Goal: Task Accomplishment & Management: Complete application form

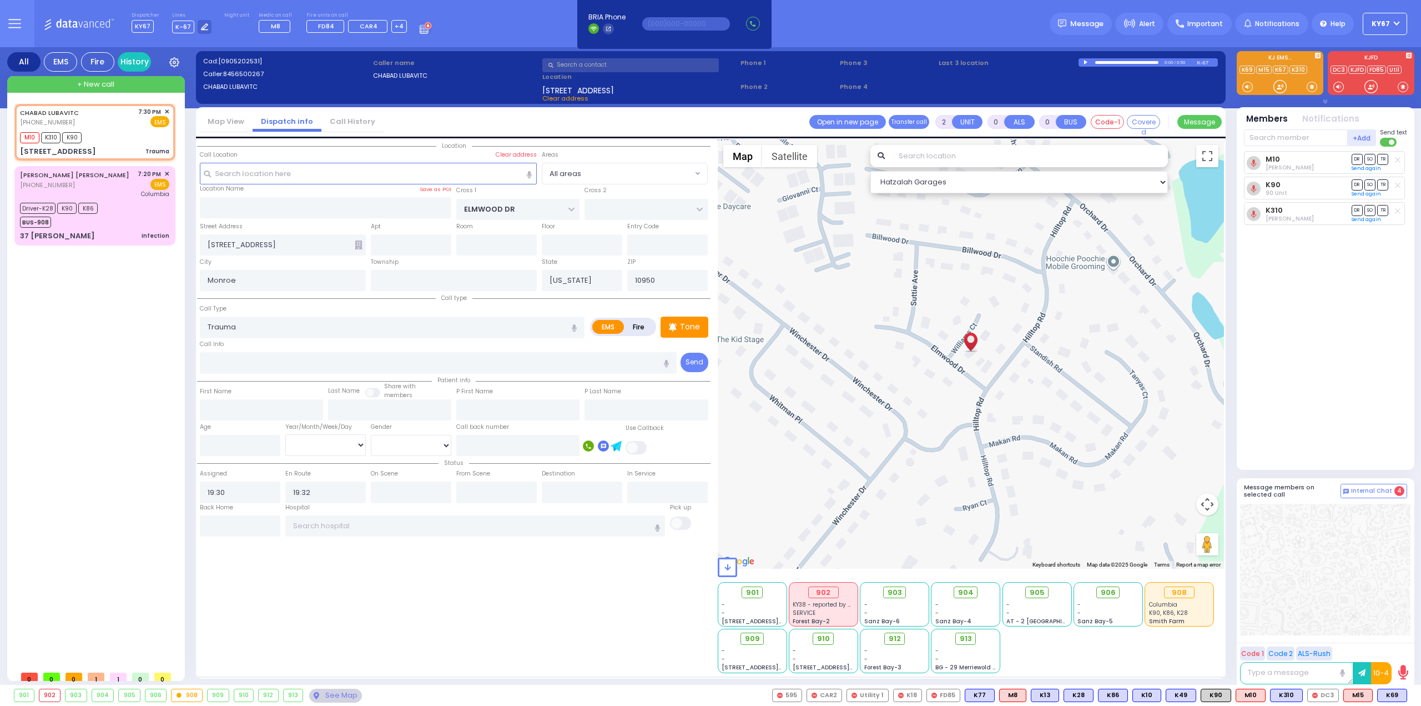
select select
click at [168, 108] on span "✕" at bounding box center [166, 111] width 5 height 9
click at [169, 110] on span "✕" at bounding box center [166, 111] width 5 height 9
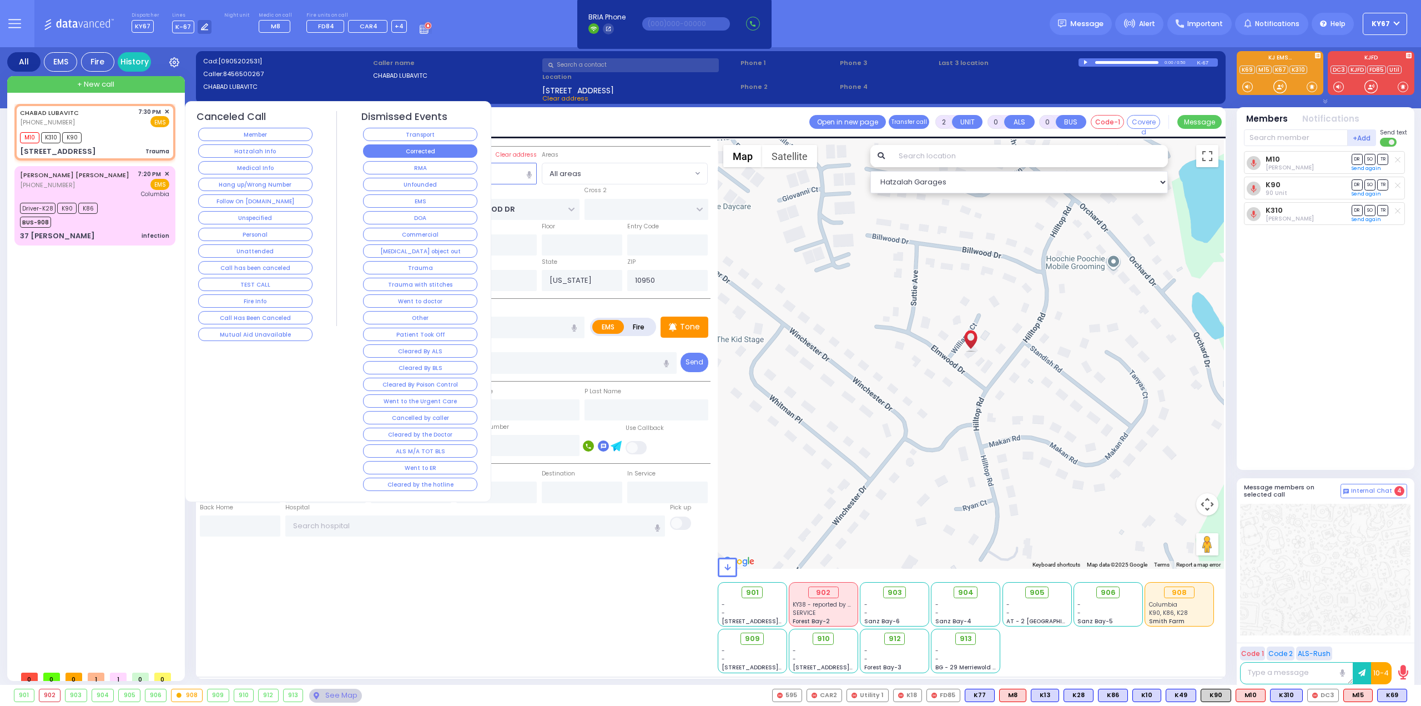
click at [375, 147] on button "Corrected" at bounding box center [420, 150] width 114 height 13
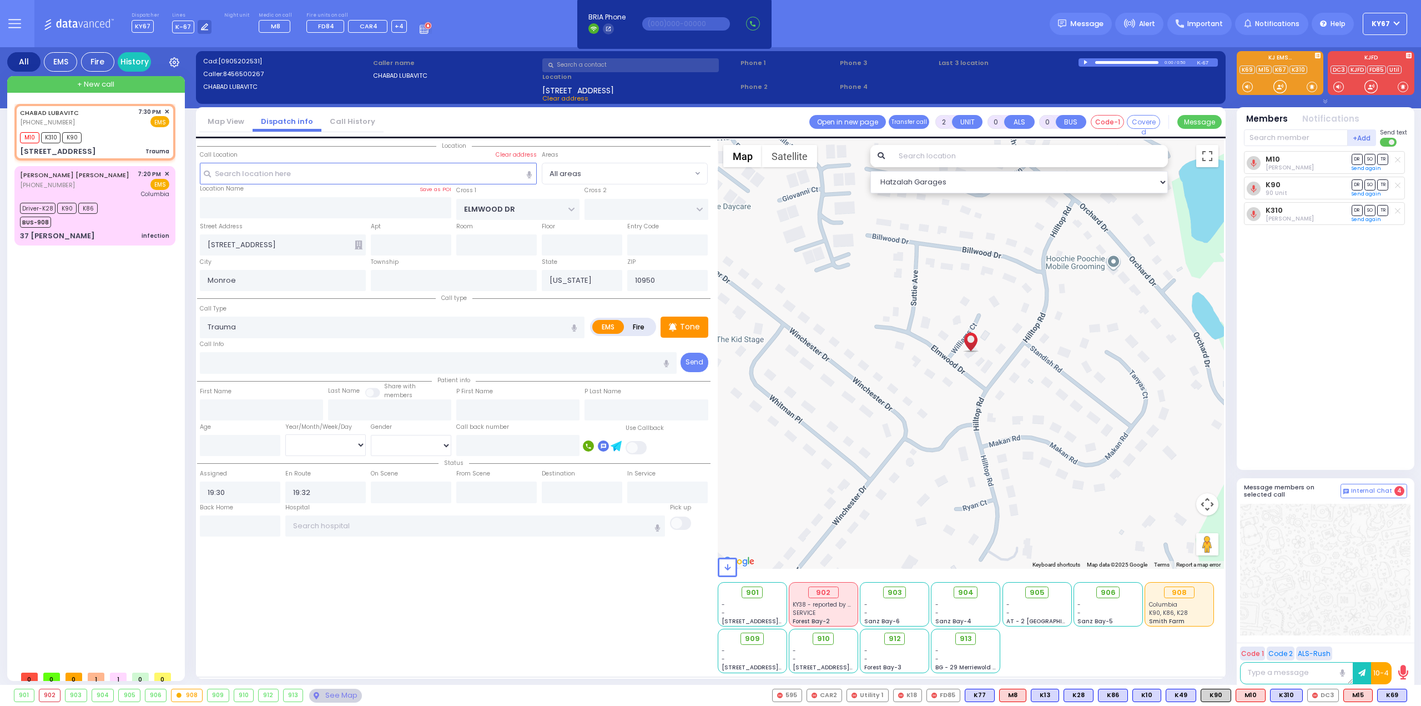
select select
radio input "true"
select select
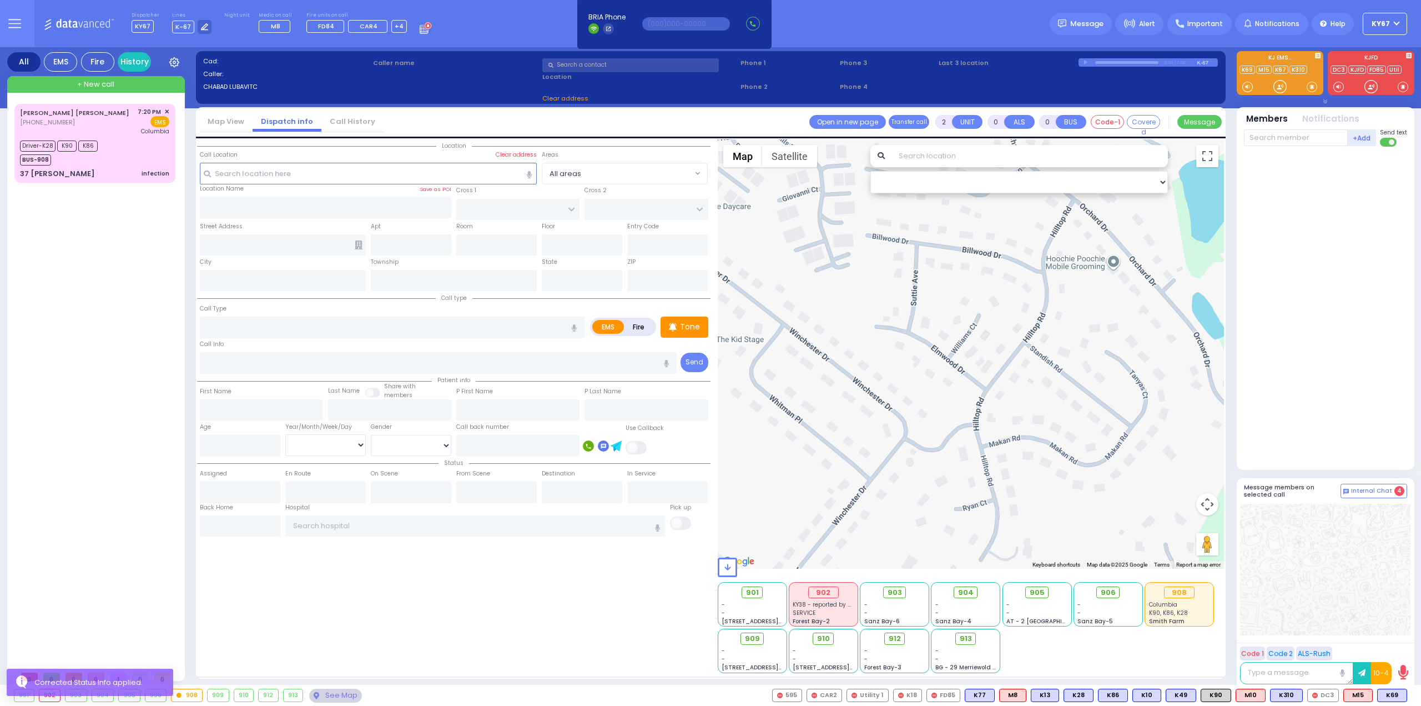
click at [420, 28] on icon at bounding box center [426, 28] width 12 height 12
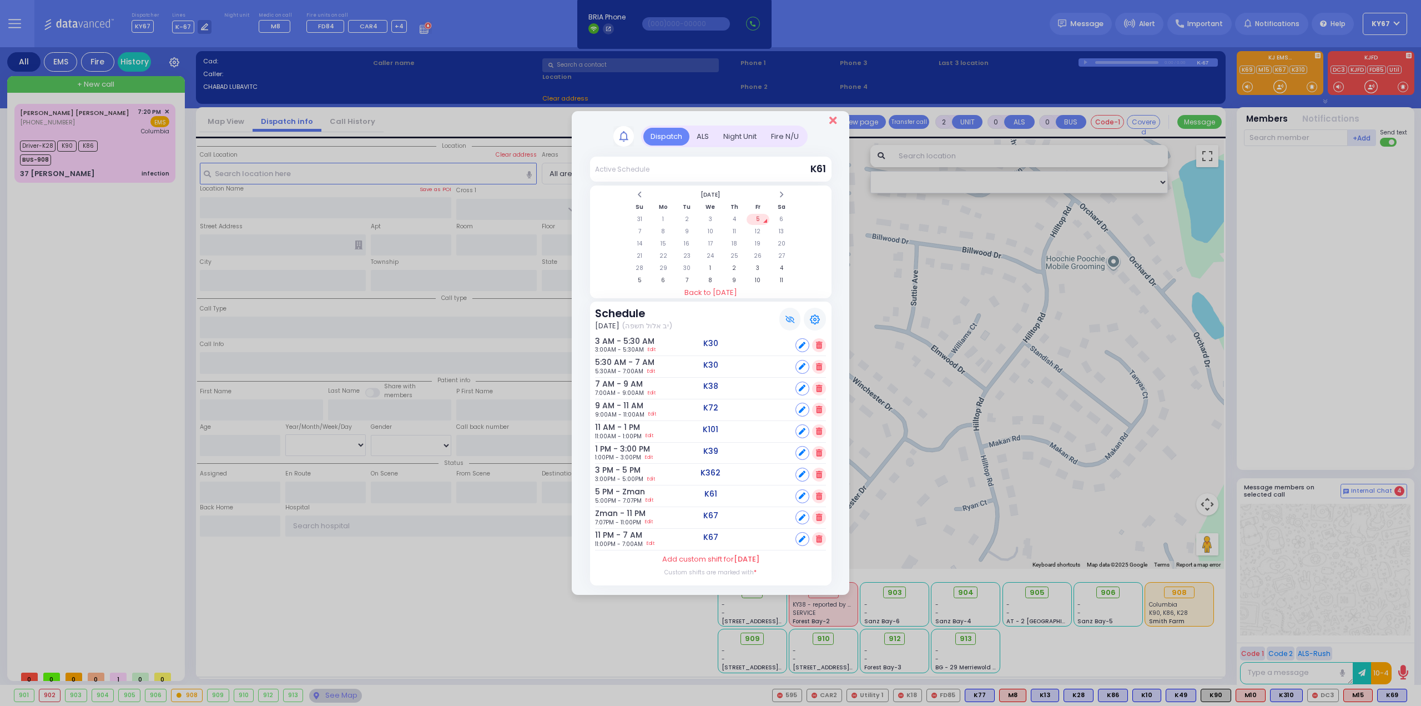
click at [835, 121] on icon "Close" at bounding box center [833, 120] width 7 height 11
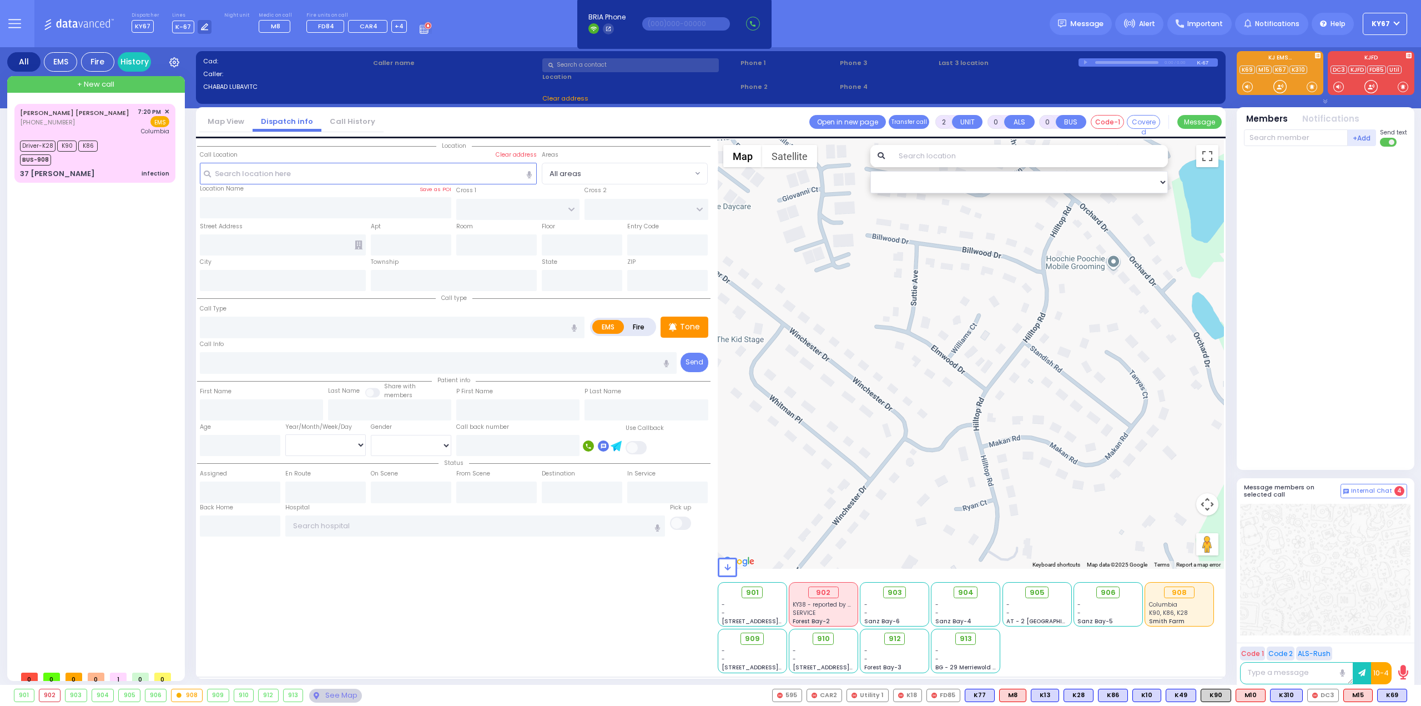
click at [84, 326] on div "AVRUM ABIR MOSHKOWITZ (646) 397-7829 7:20 PM ✕ K90" at bounding box center [96, 384] width 165 height 561
click at [157, 267] on div "AVRUM ABIR MOSHKOWITZ (646) 397-7829 7:20 PM ✕ K90" at bounding box center [96, 384] width 165 height 561
click at [1389, 696] on span "K81" at bounding box center [1393, 695] width 27 height 12
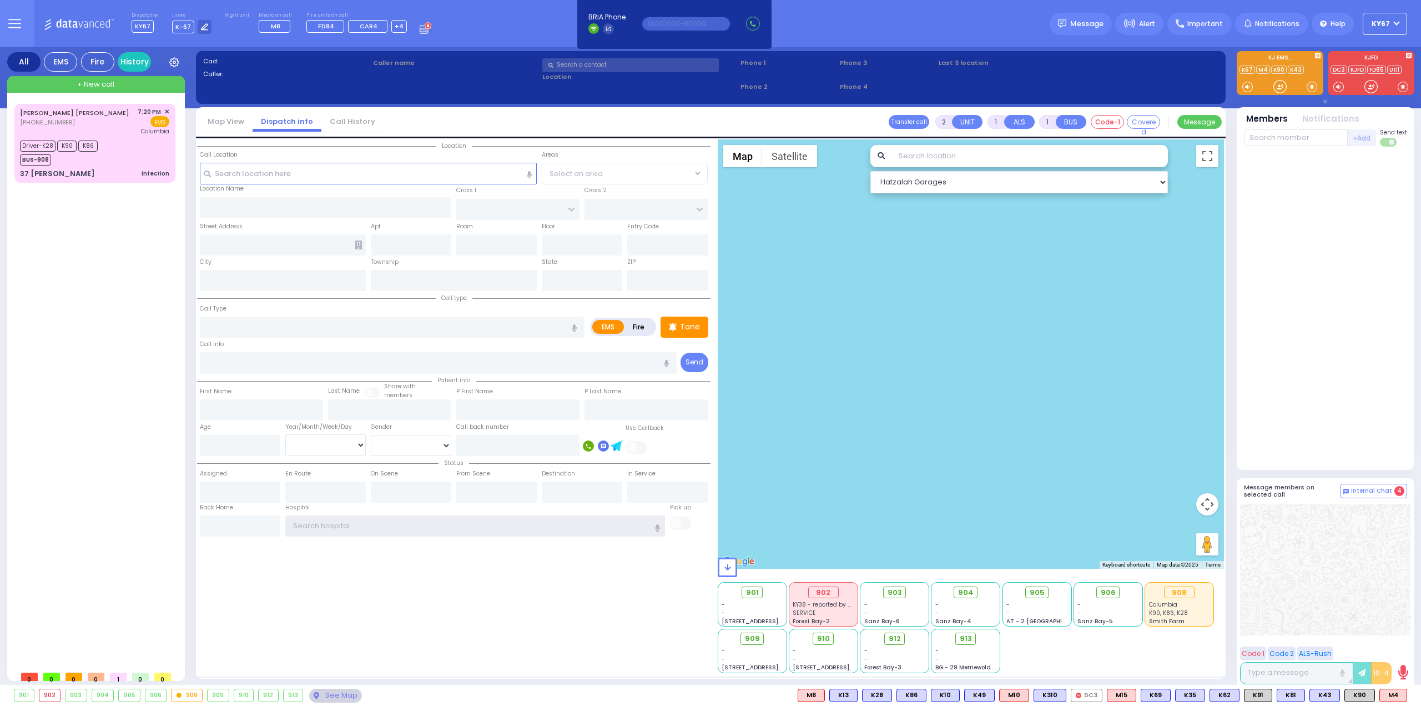
type input "Ky67"
drag, startPoint x: 351, startPoint y: 522, endPoint x: 164, endPoint y: 530, distance: 186.7
click at [164, 531] on div "All EMS Fire History Settings" at bounding box center [711, 368] width 1408 height 642
click at [293, 606] on div "Location State ZIP" at bounding box center [454, 406] width 514 height 534
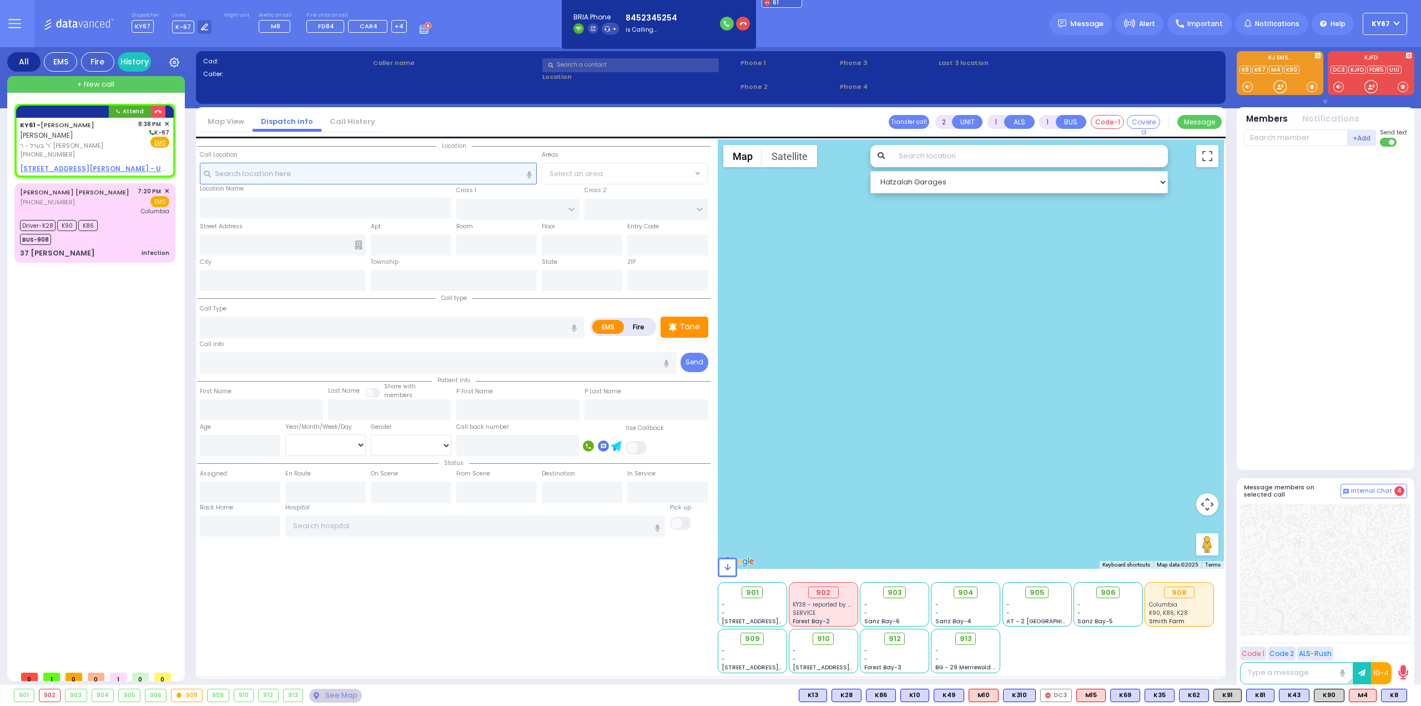
select select
radio input "true"
type input "ARON ZEV"
type input "POLACHECK"
select select
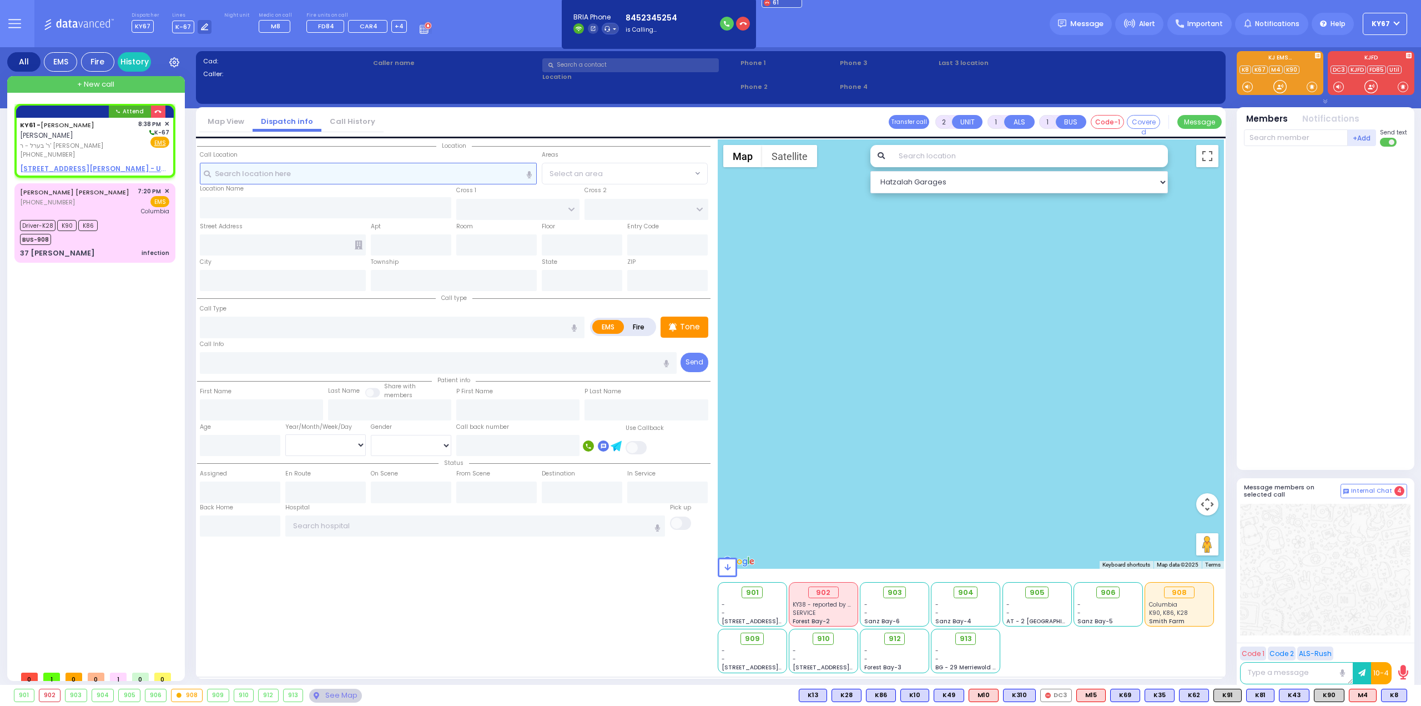
type input "20:38"
select select "Hatzalah Garages"
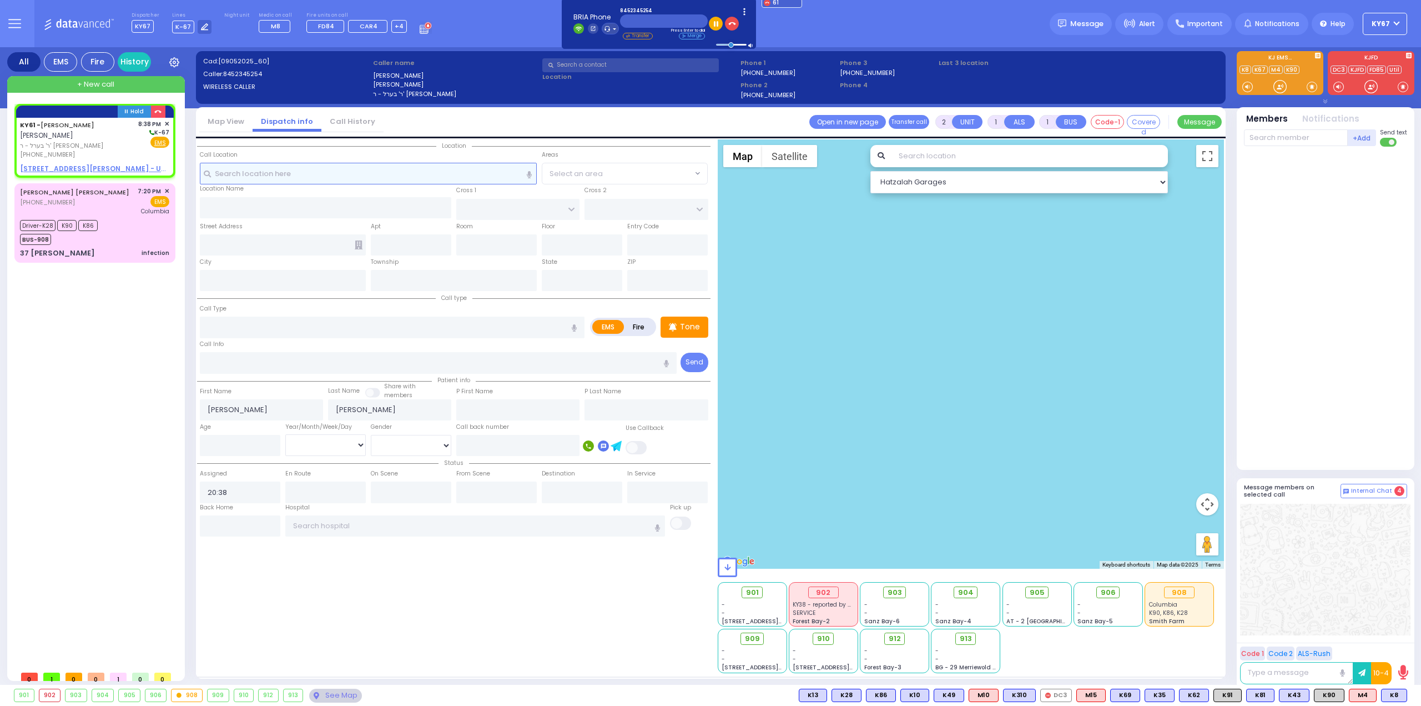
select select
radio input "true"
select select
select select "Hatzalah Garages"
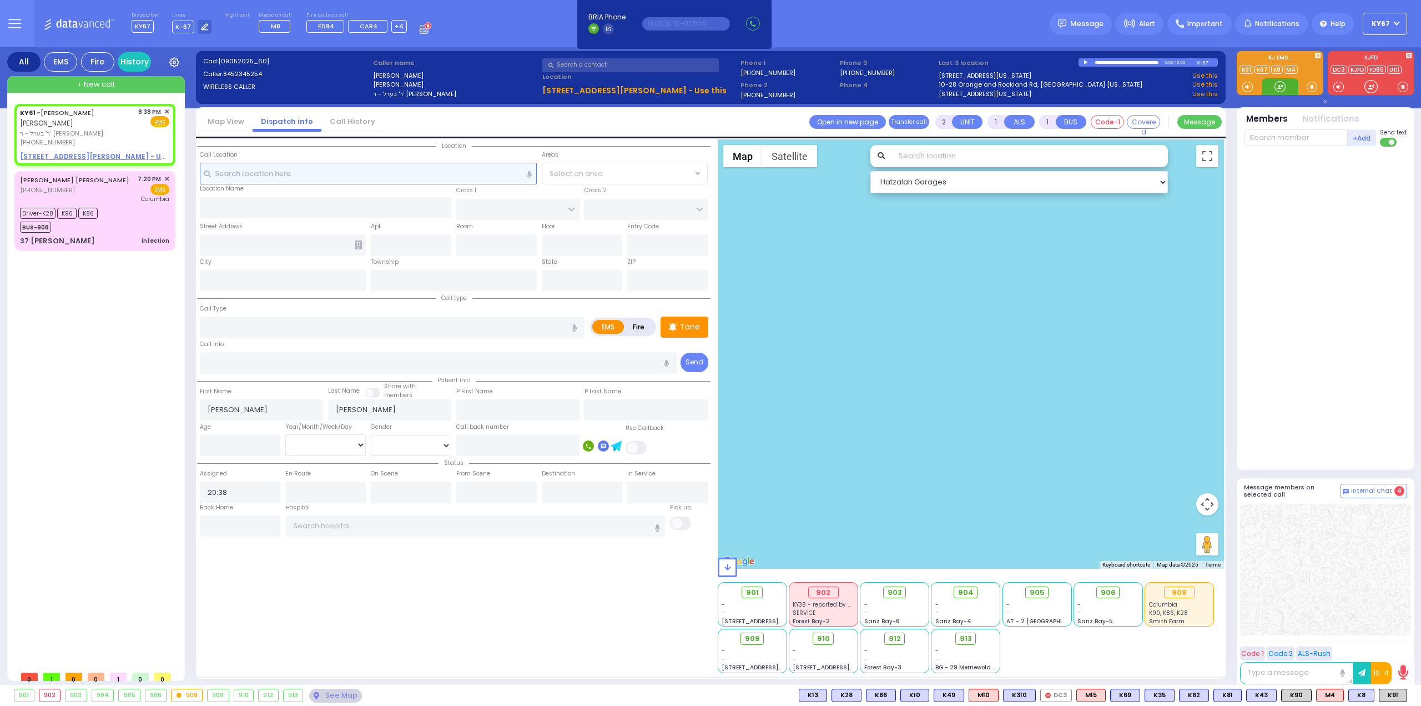
select select
radio input "true"
select select
select select "Hatzalah Garages"
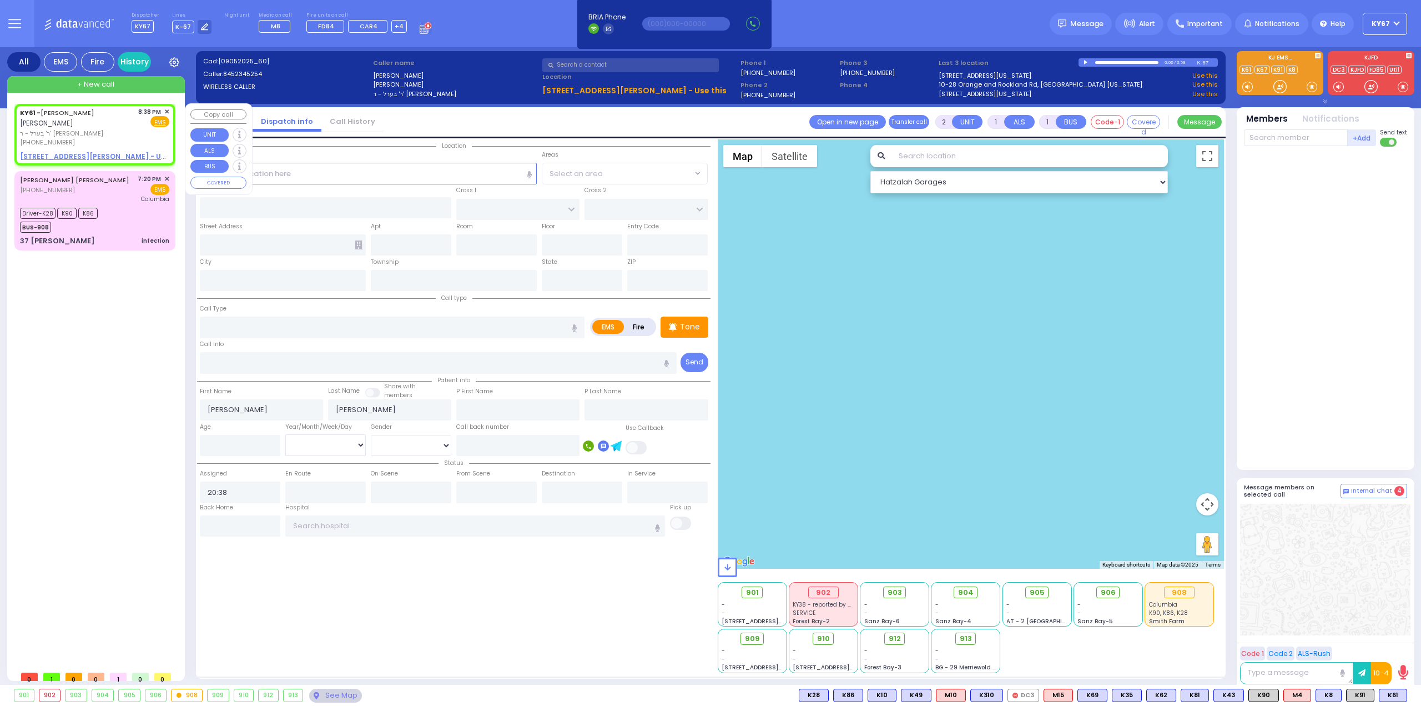
click at [168, 113] on span "✕" at bounding box center [166, 111] width 5 height 9
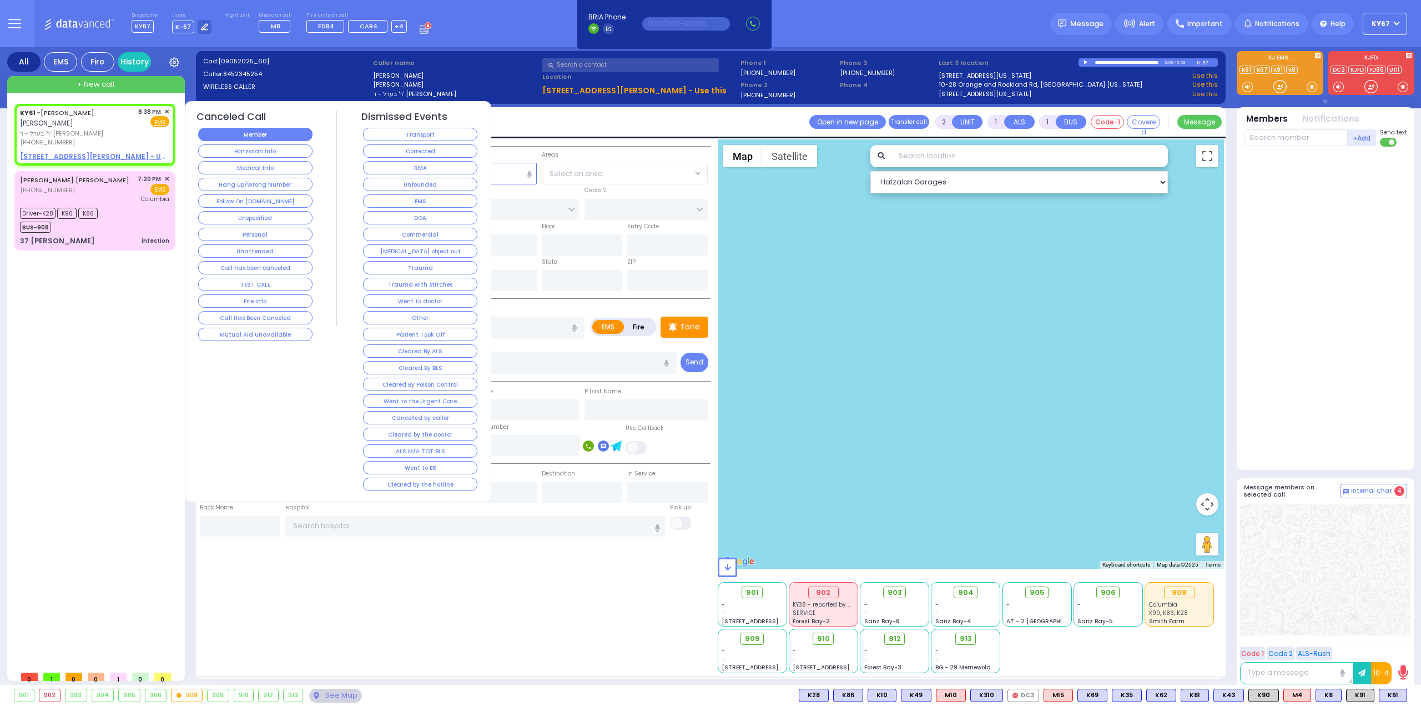
click at [225, 128] on button "Member" at bounding box center [255, 134] width 114 height 13
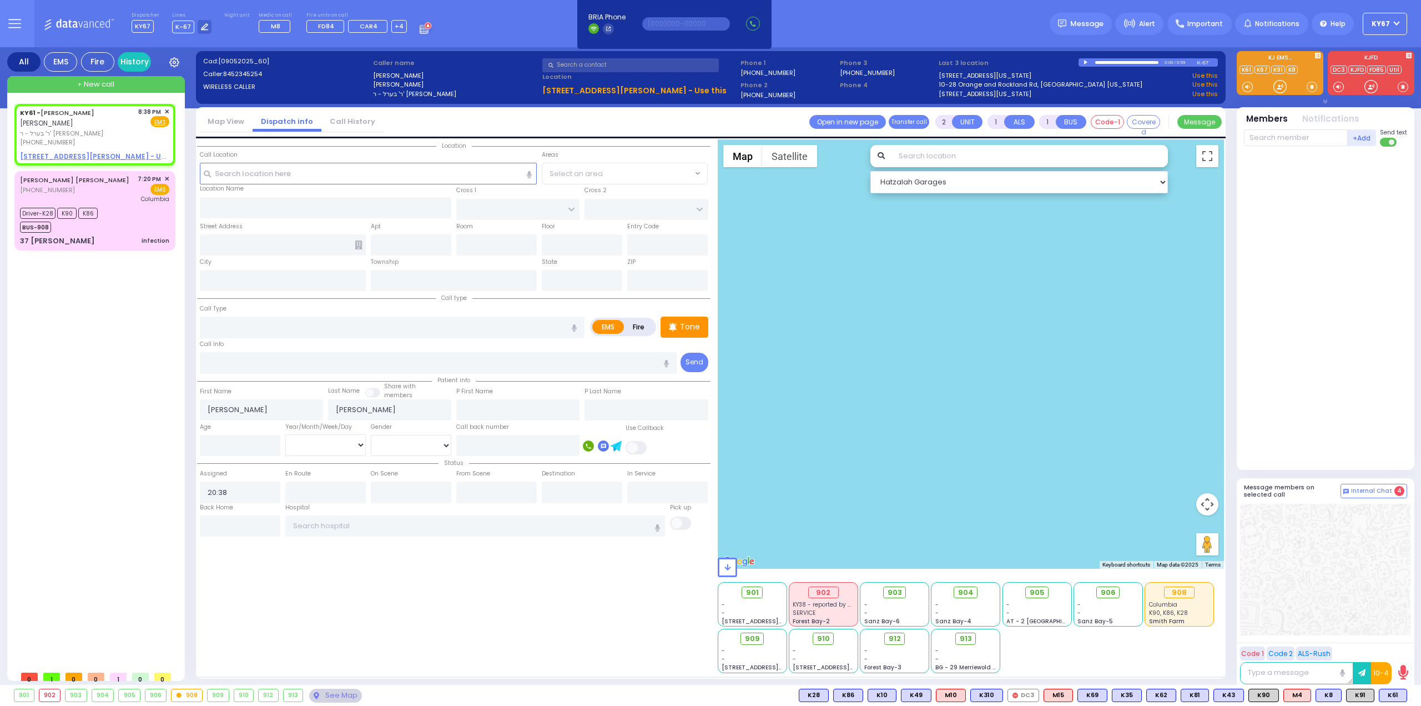
select select
radio input "true"
select select
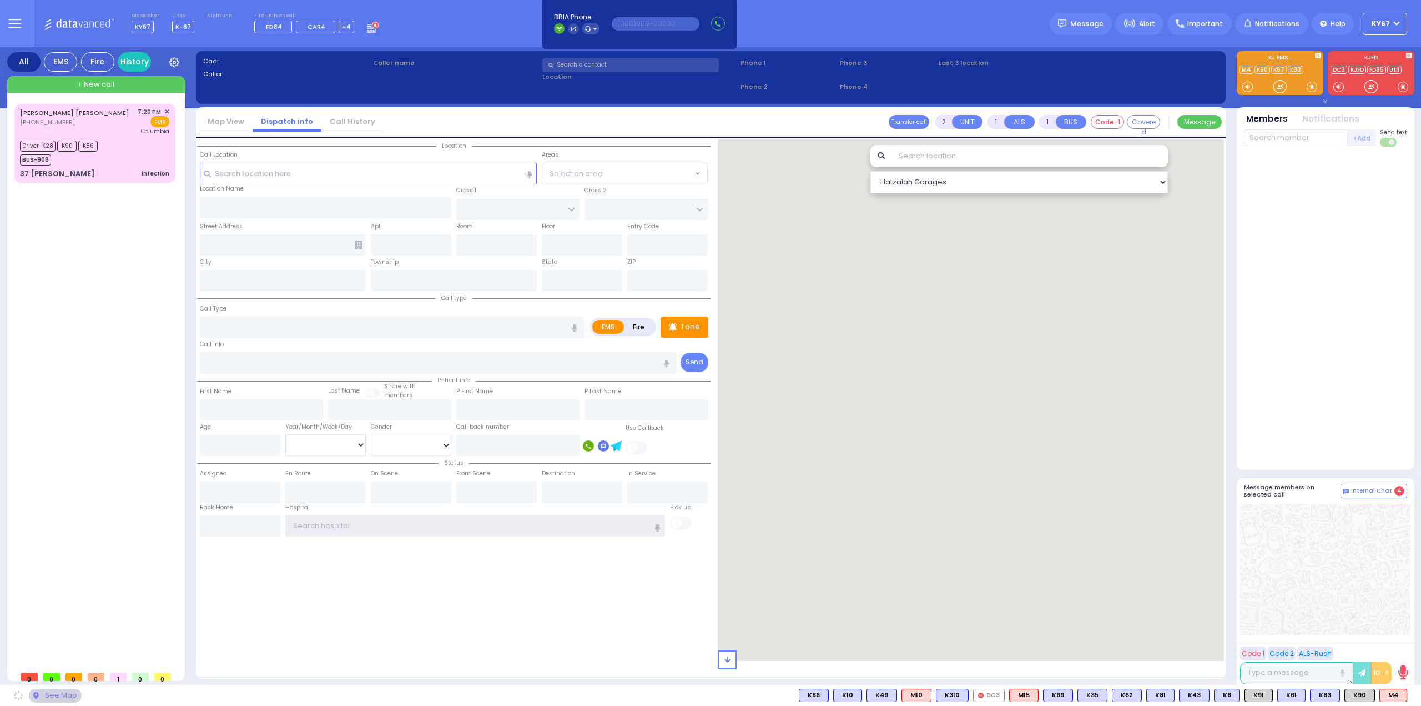
type input "Ky67"
click at [94, 87] on span "+ New call" at bounding box center [95, 84] width 37 height 11
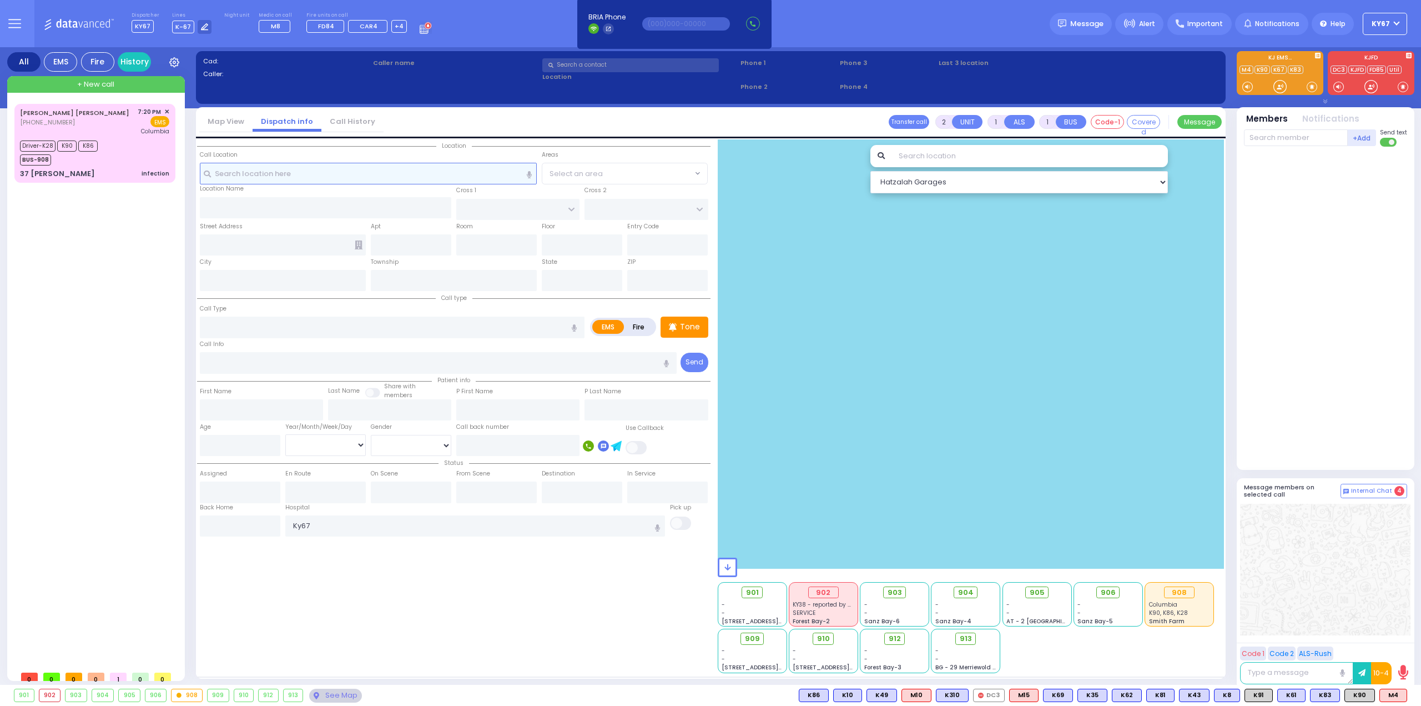
select select
radio input "true"
select select
type input "20:41"
select select "Hatzalah Garages"
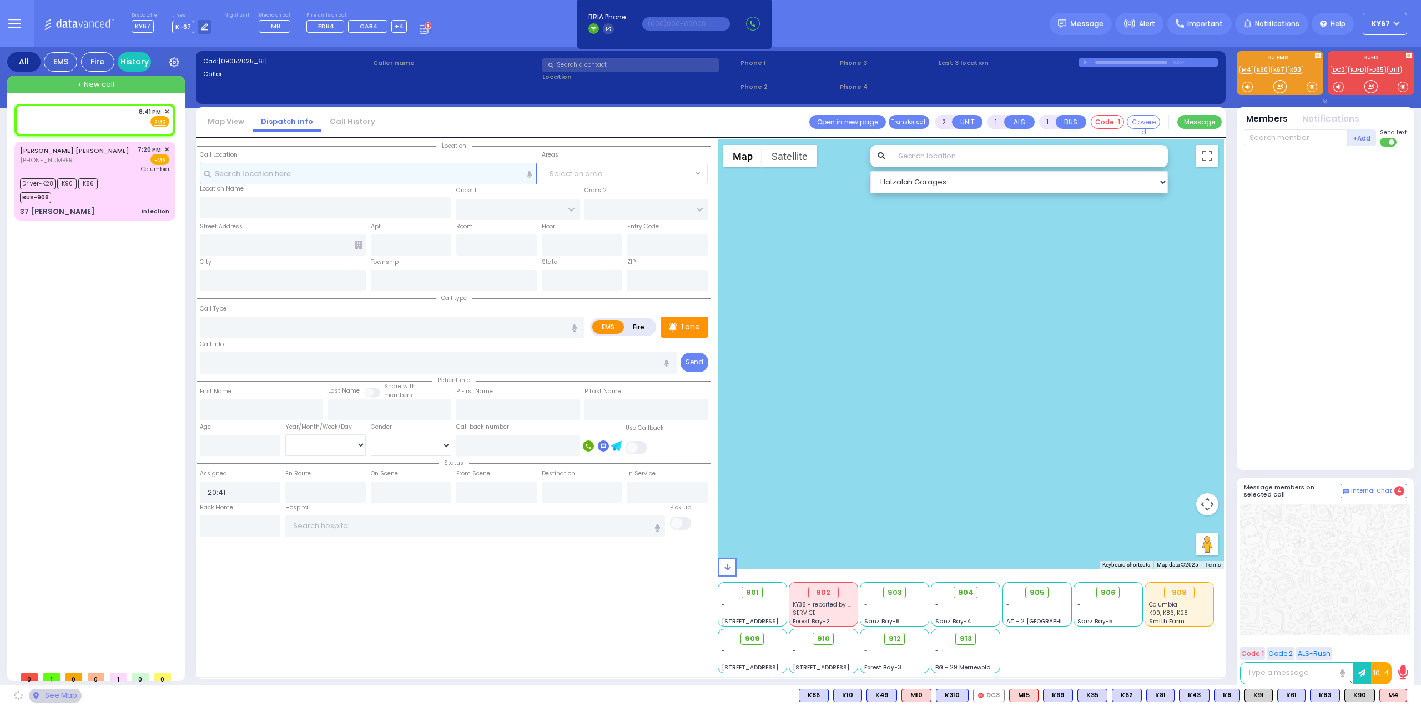
select select
radio input "true"
select select
select select "Hatzalah Garages"
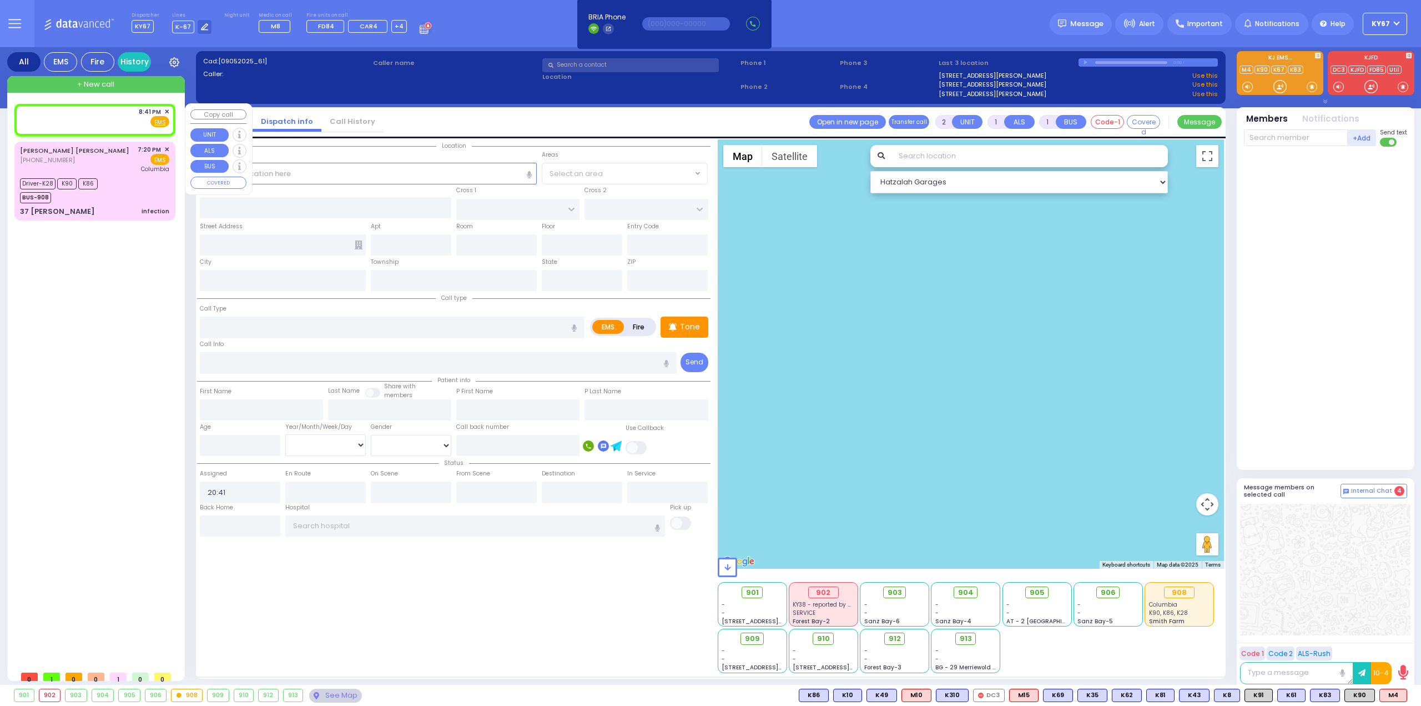
click at [105, 119] on div "8:41 PM ✕ Fire EMS" at bounding box center [94, 117] width 149 height 21
select select
radio input "true"
select select
select select "Hatzalah Garages"
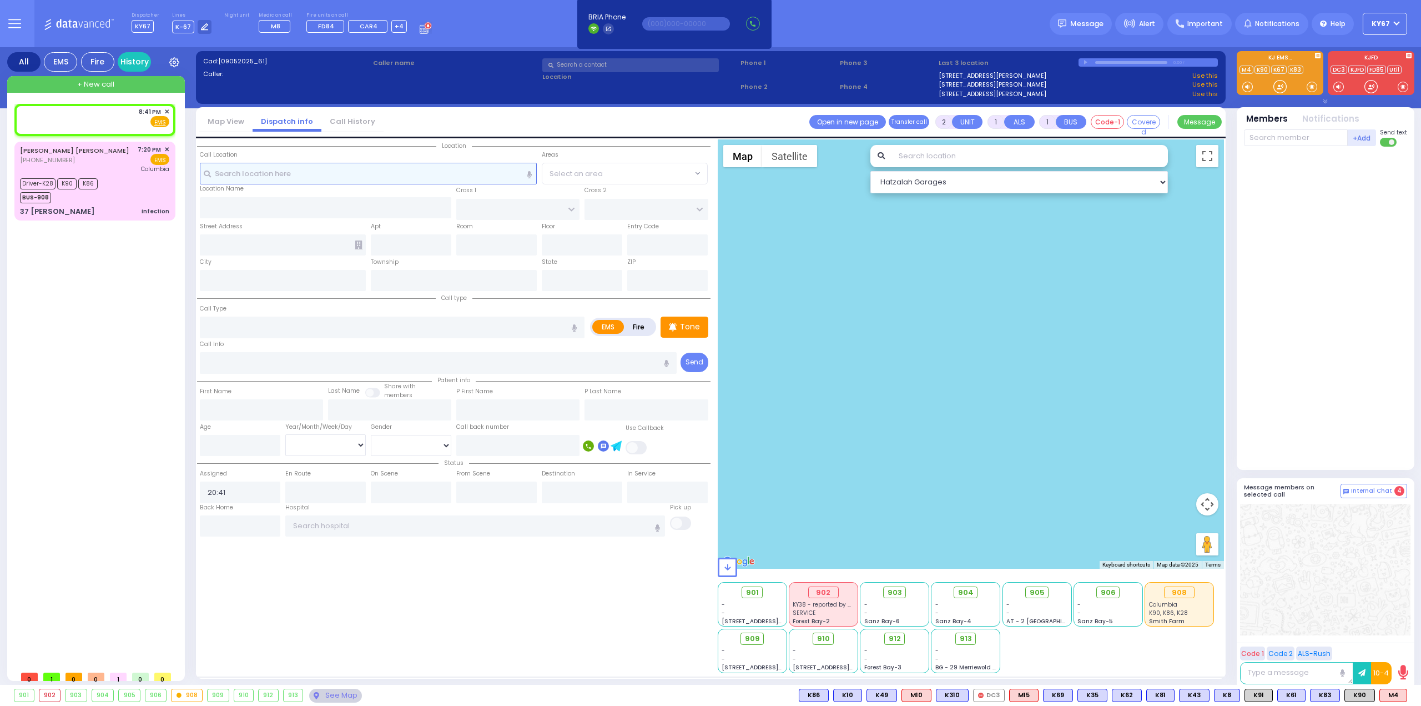
click at [338, 175] on input "text" at bounding box center [369, 173] width 338 height 21
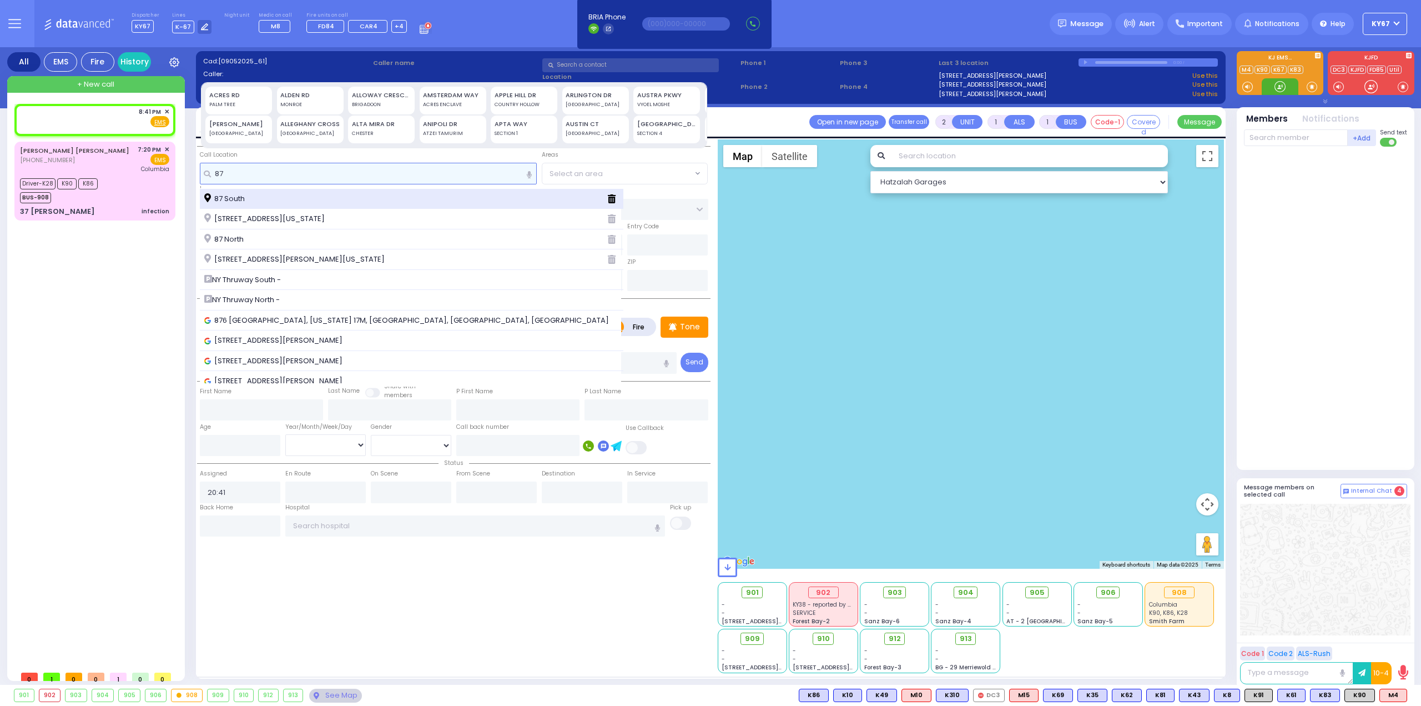
type input "87"
click at [257, 200] on div "87 South" at bounding box center [401, 198] width 394 height 11
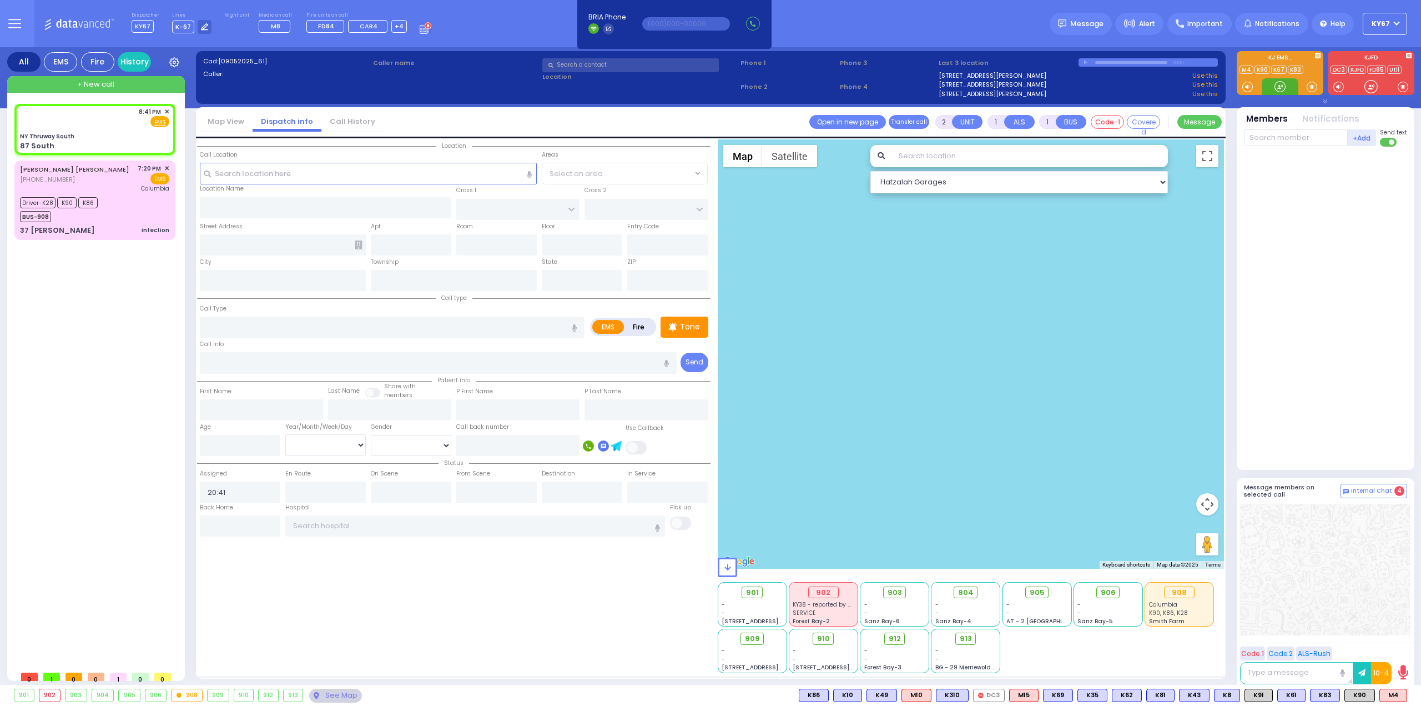
select select
radio input "true"
select select
select select "Hatzalah Garages"
type input "NY Thruway South"
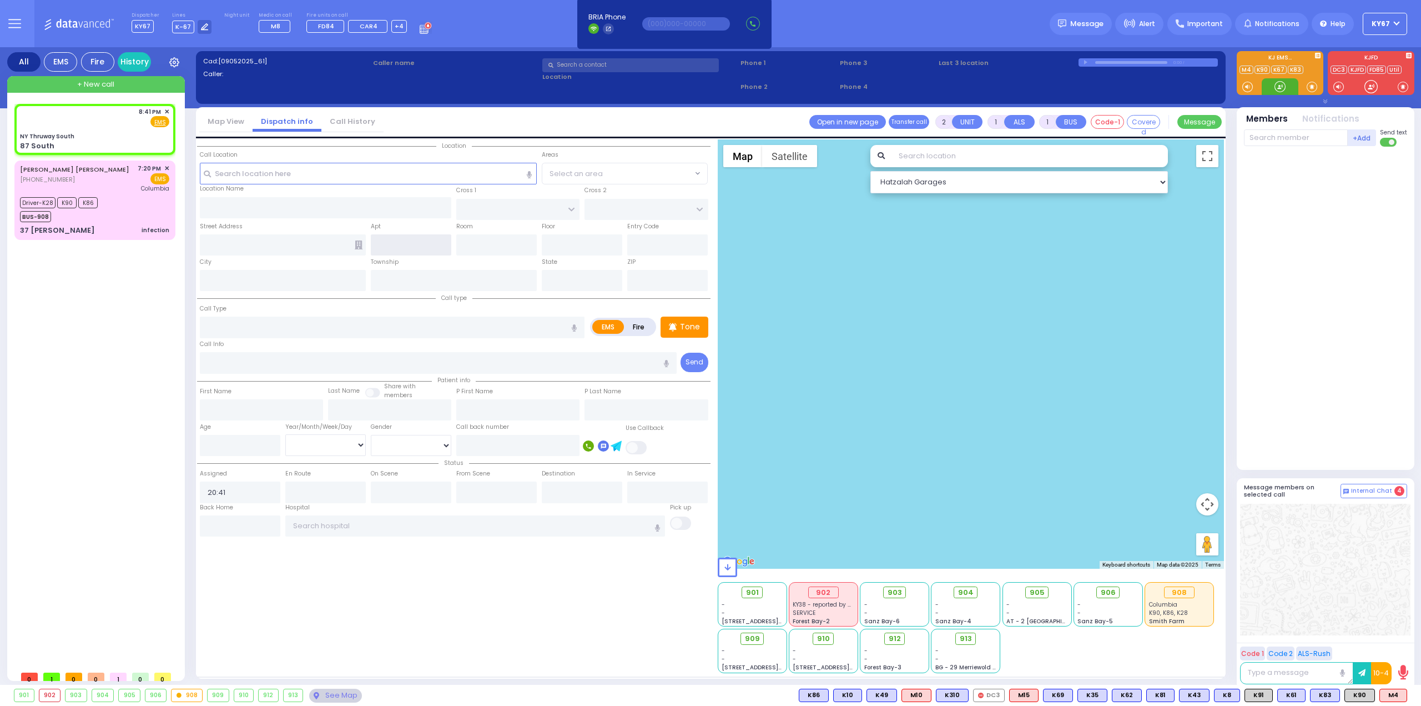
type input "87 South"
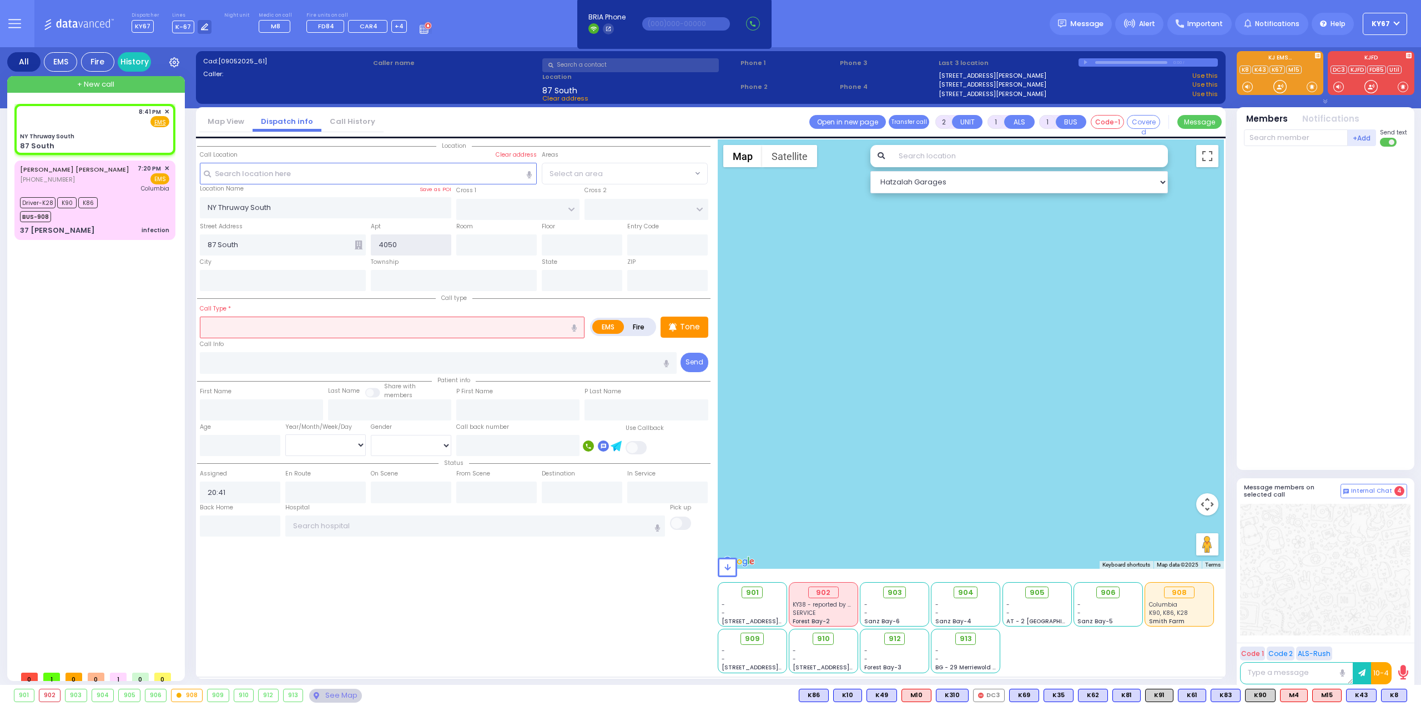
click at [379, 244] on input "4050" at bounding box center [411, 244] width 81 height 21
type input "MM4050"
click at [333, 327] on input "text" at bounding box center [392, 326] width 385 height 21
select select
radio input "true"
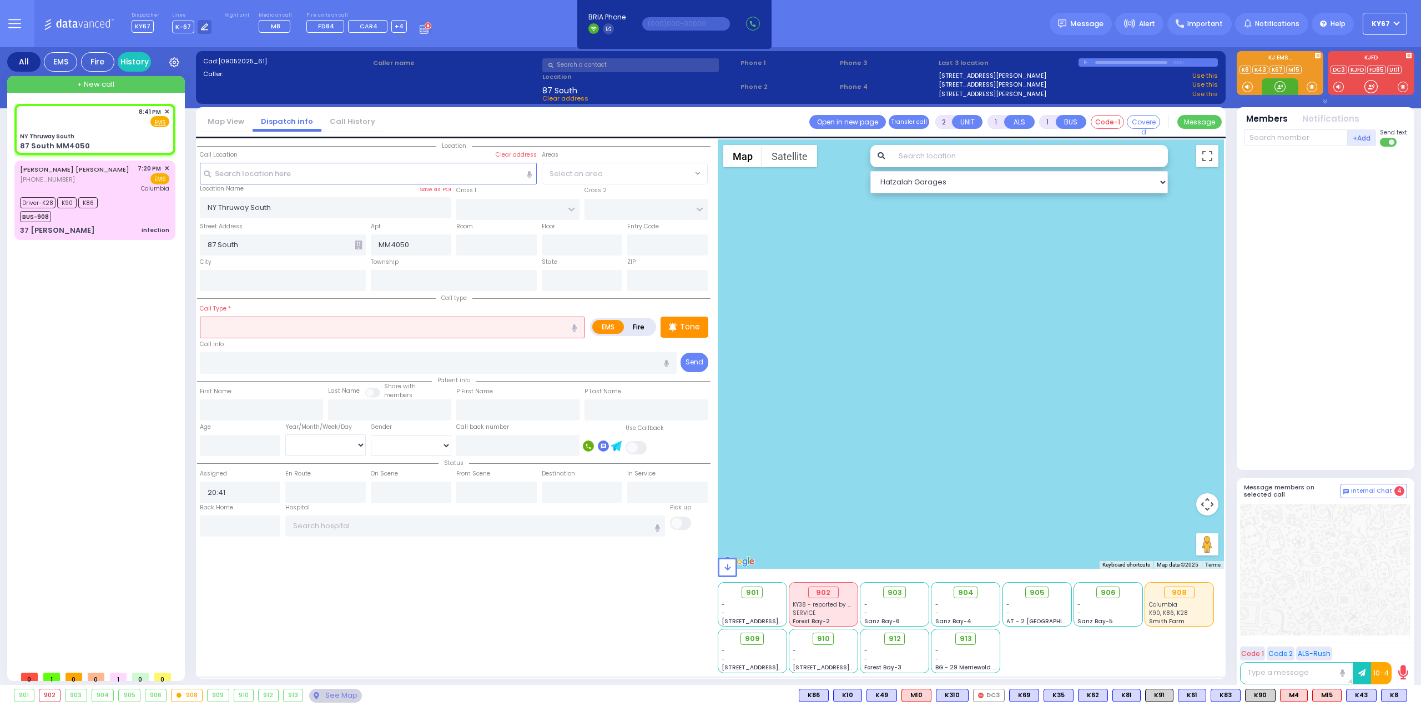
select select
select select "Hatzalah Garages"
type input "87 South MM4050"
type input "Monroe"
type input "[US_STATE]"
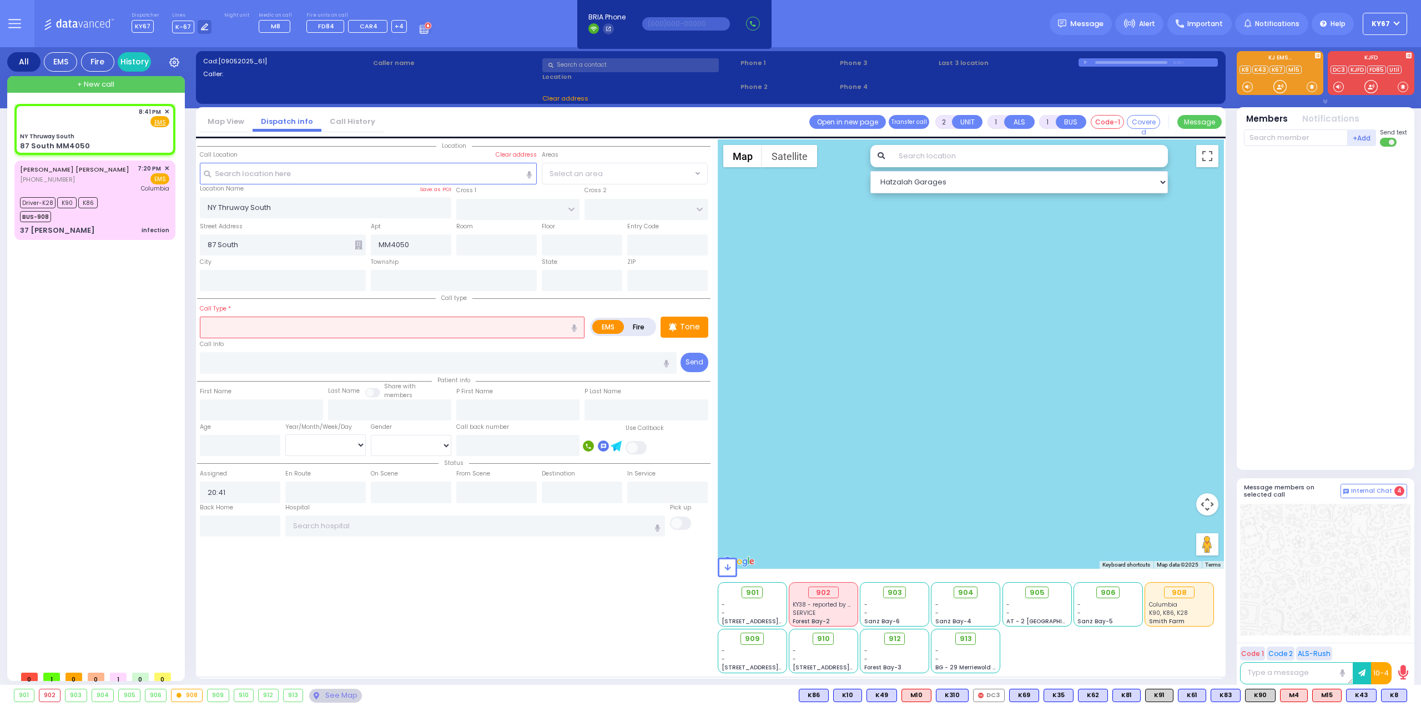
type input "10001"
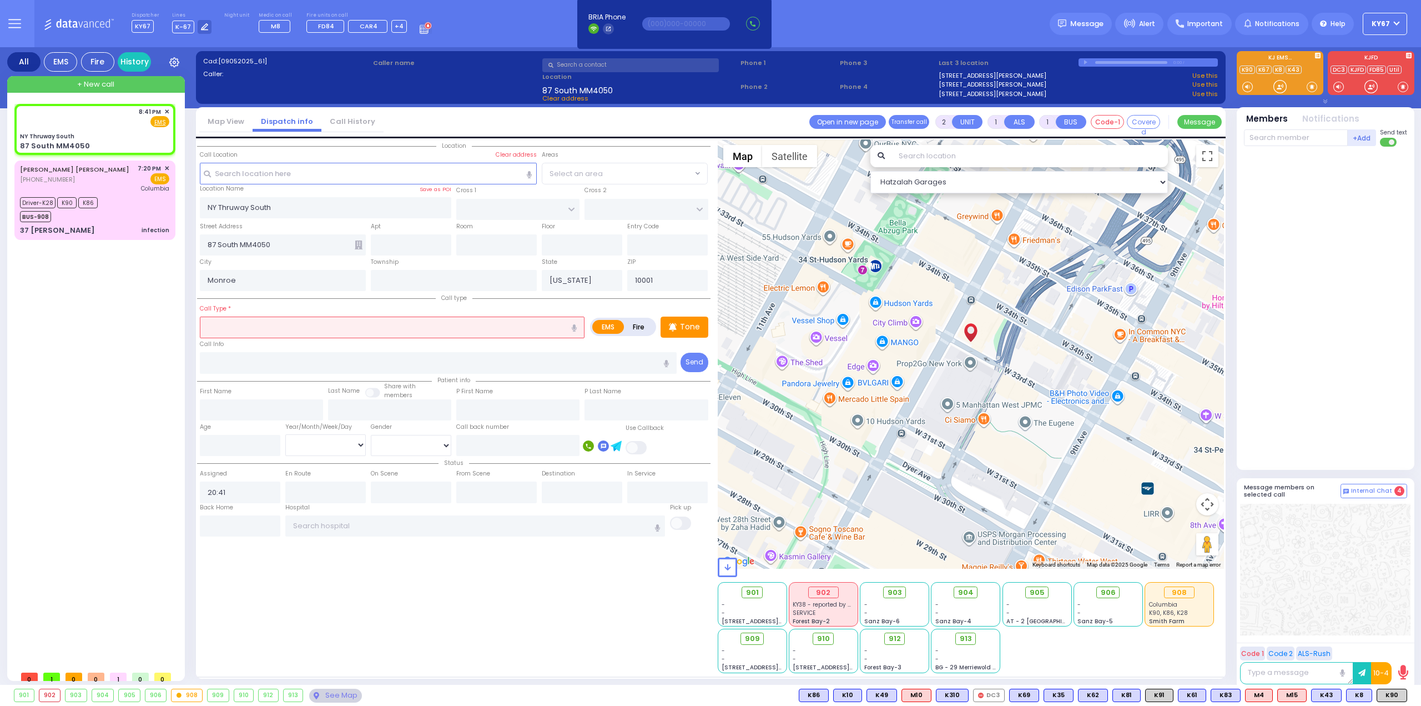
select select
radio input "true"
select select
select select "Hatzalah Garages"
type input "MVA with entrapment patient on"
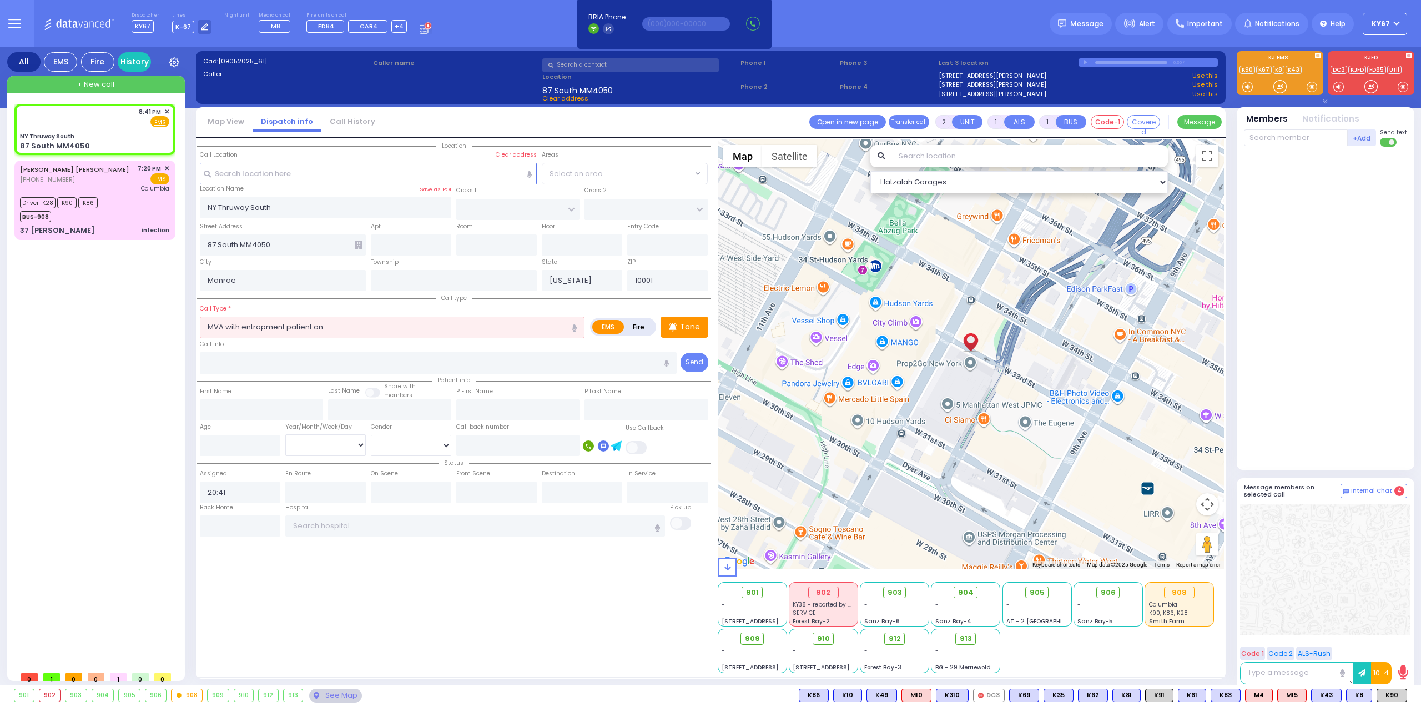
click at [575, 325] on icon "button" at bounding box center [574, 327] width 5 height 7
click at [388, 321] on input "MVA with entrapment patient on" at bounding box center [392, 326] width 385 height 21
select select
radio input "true"
select select
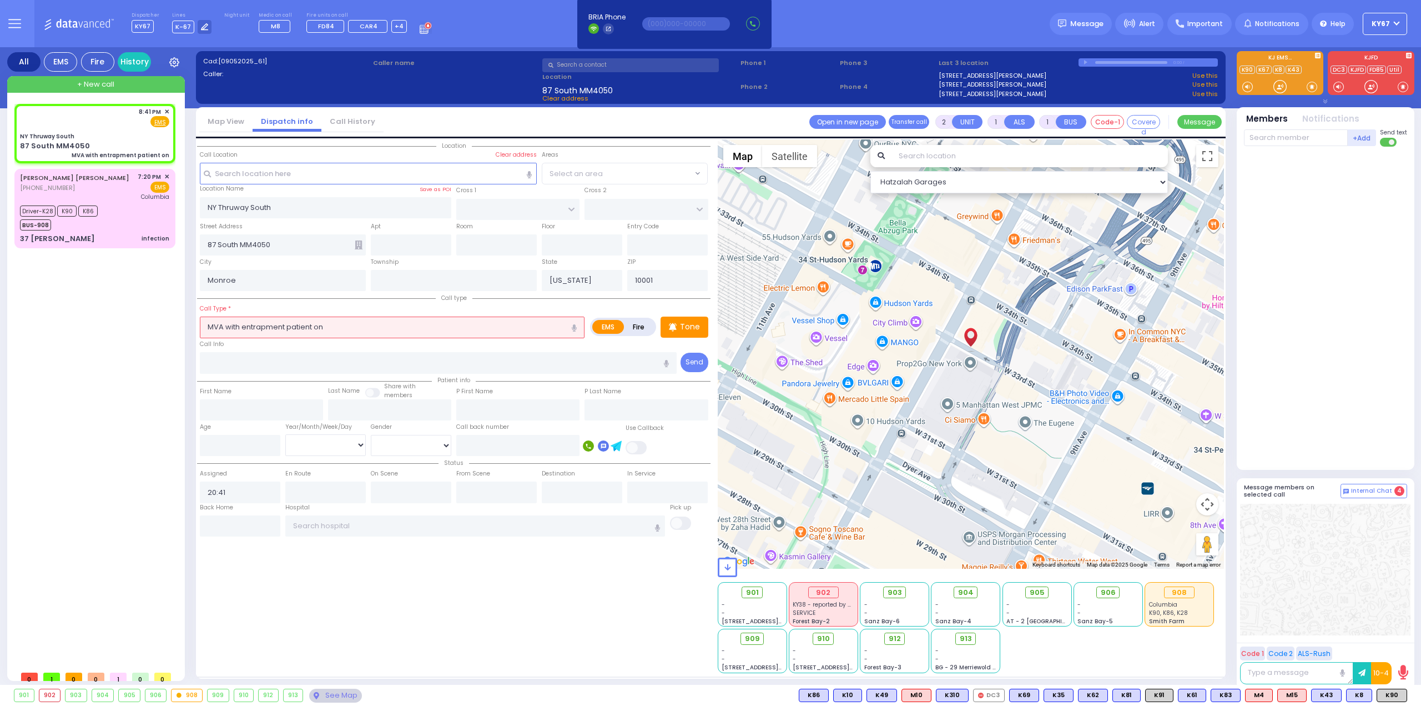
select select "Hatzalah Garages"
click at [575, 326] on icon "button" at bounding box center [574, 327] width 5 height 7
type input "MVA with entrapment patient on unconscious"
select select
radio input "true"
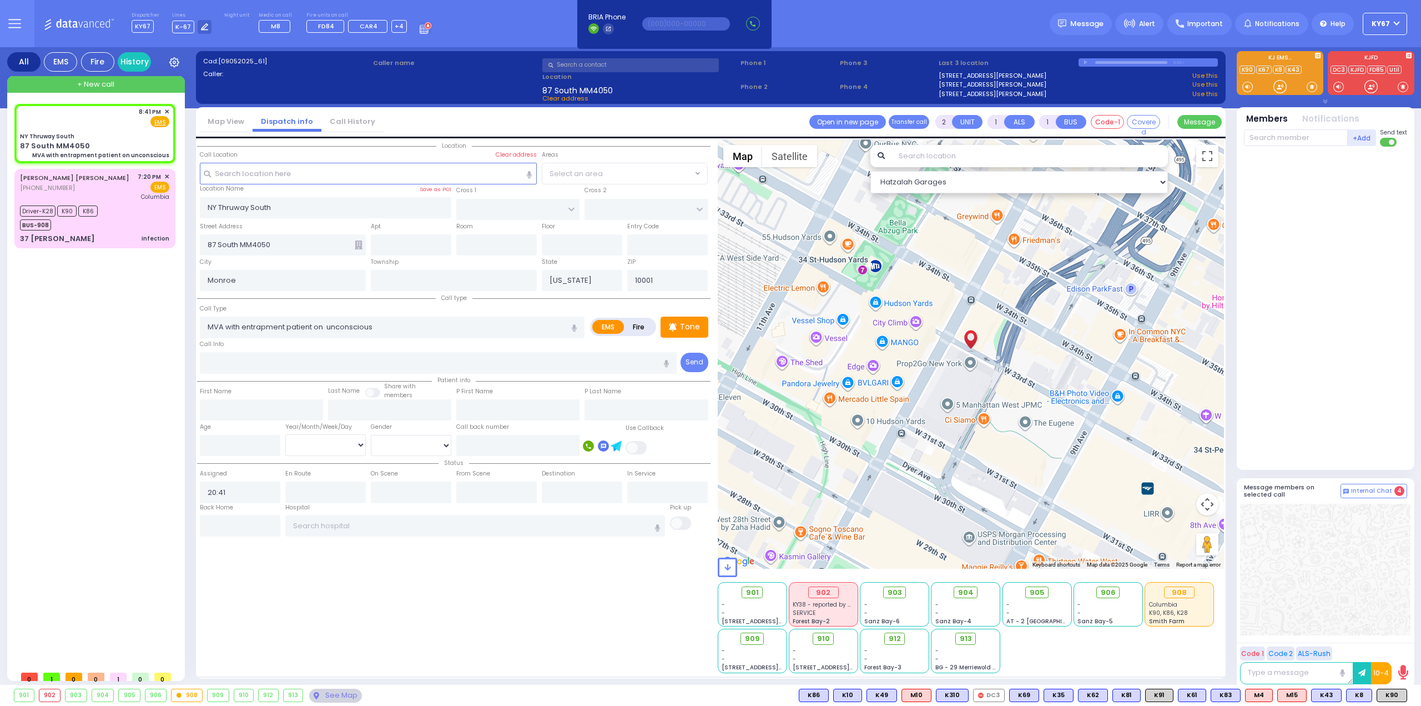
select select
select select "Hatzalah Garages"
click at [332, 326] on input "MVA with entrapment patient on unconscious" at bounding box center [392, 326] width 385 height 21
type input "MVA with entrapment patient unconscious"
select select
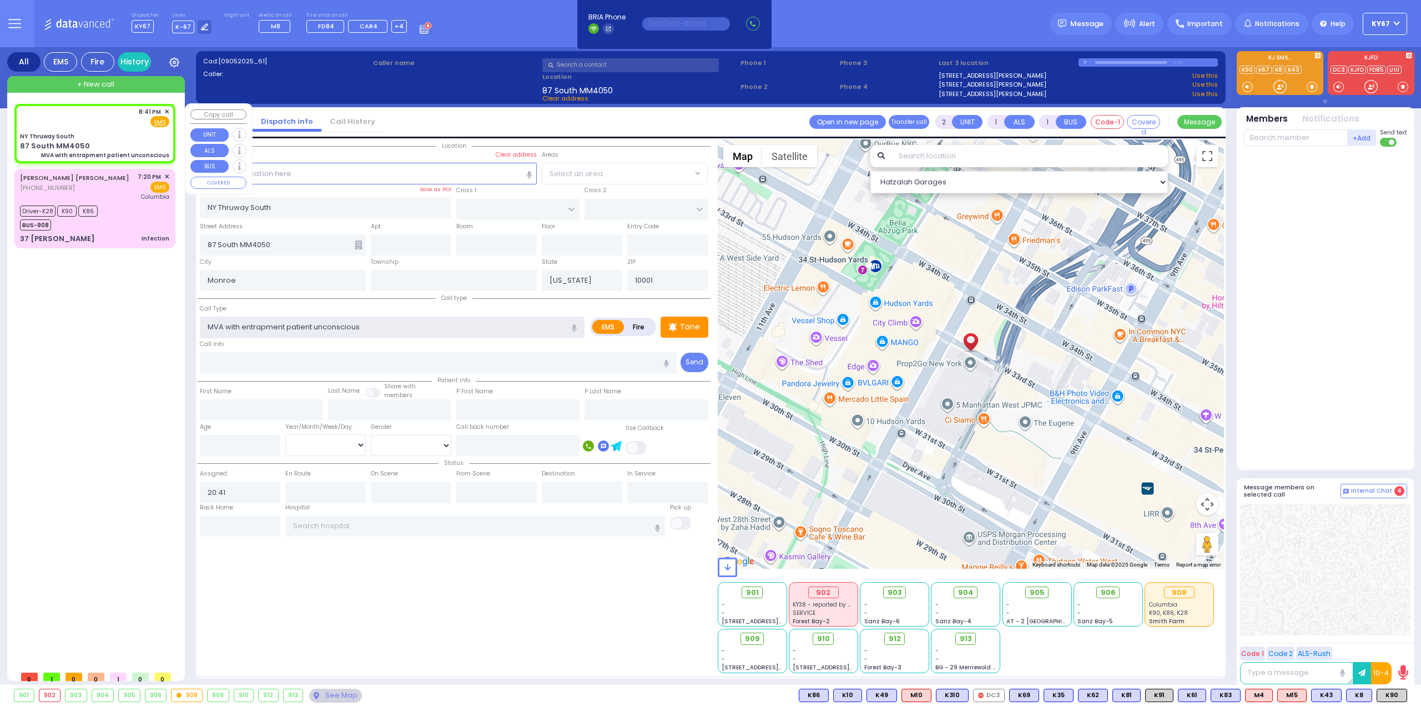
radio input "true"
select select
select select "Hatzalah Garages"
type input "MVA with entrapment patient unconscious"
drag, startPoint x: 582, startPoint y: 612, endPoint x: 632, endPoint y: 606, distance: 49.9
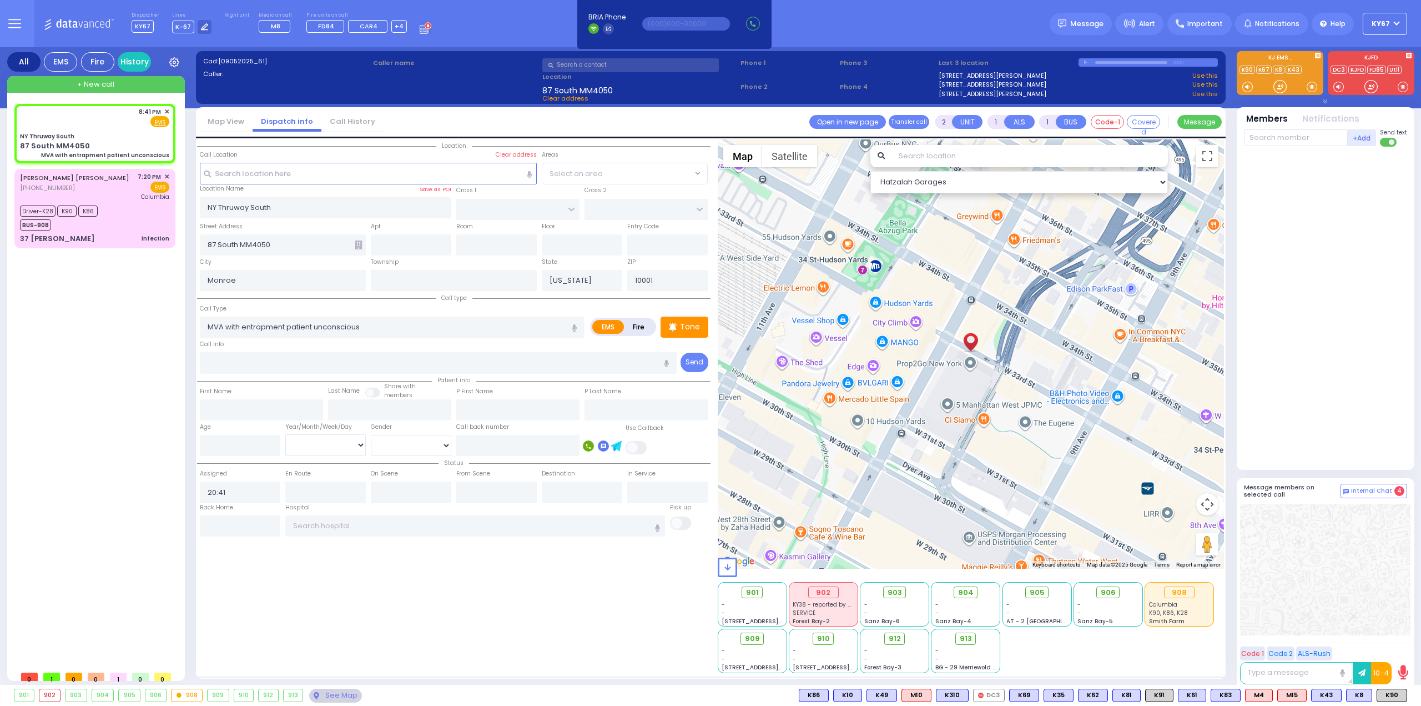
click at [584, 612] on div "Location" at bounding box center [454, 406] width 514 height 534
select select
radio input "true"
select select
select select "Hatzalah Garages"
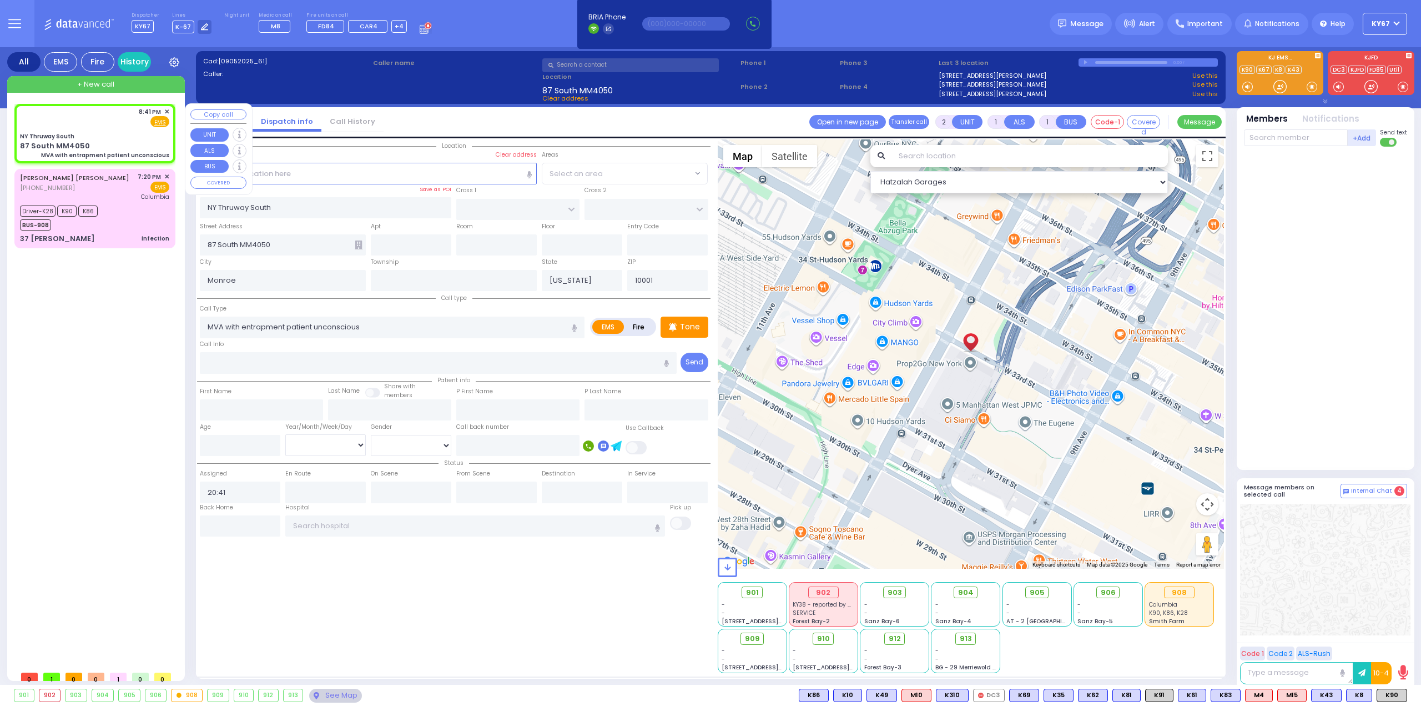
click at [218, 114] on button "Copy call" at bounding box center [218, 114] width 56 height 11
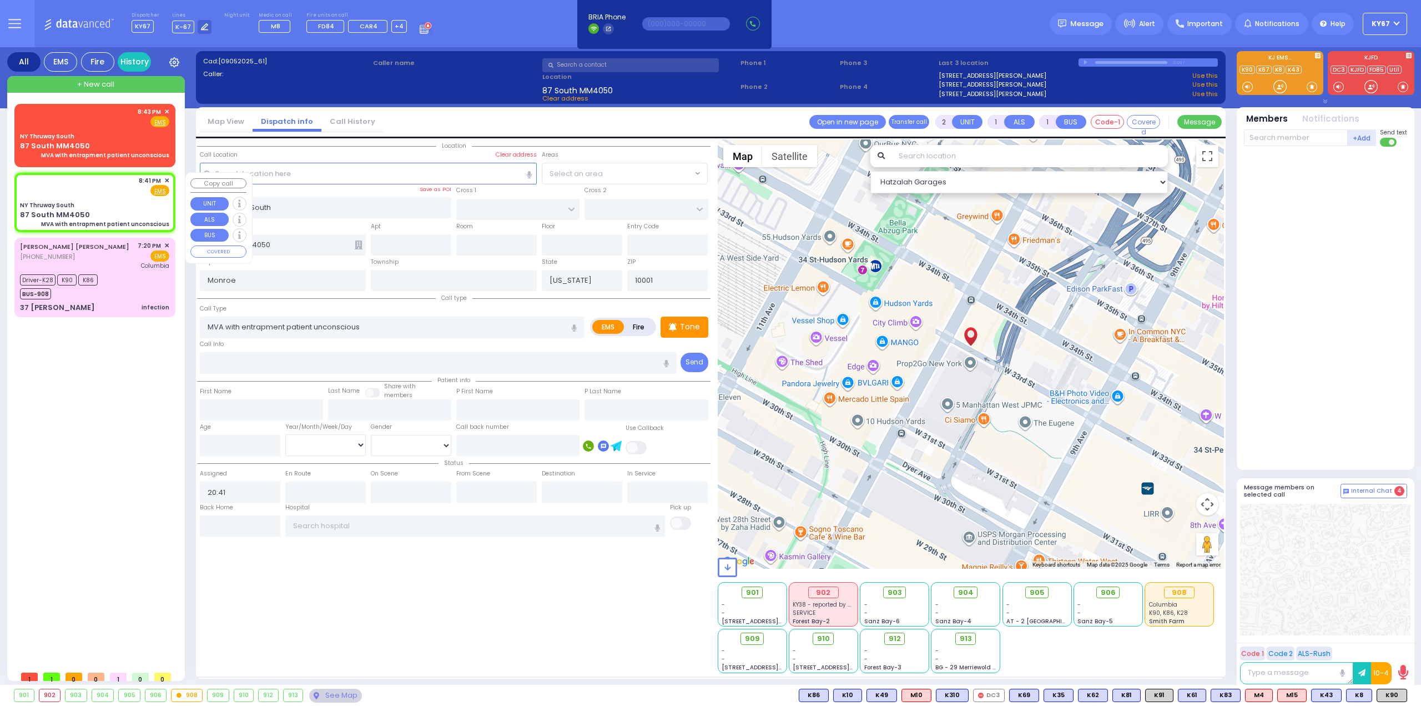
click at [110, 199] on div "8:41 PM ✕ Fire EMS" at bounding box center [95, 202] width 157 height 56
select select
radio input "true"
select select
select select "Hatzalah Garages"
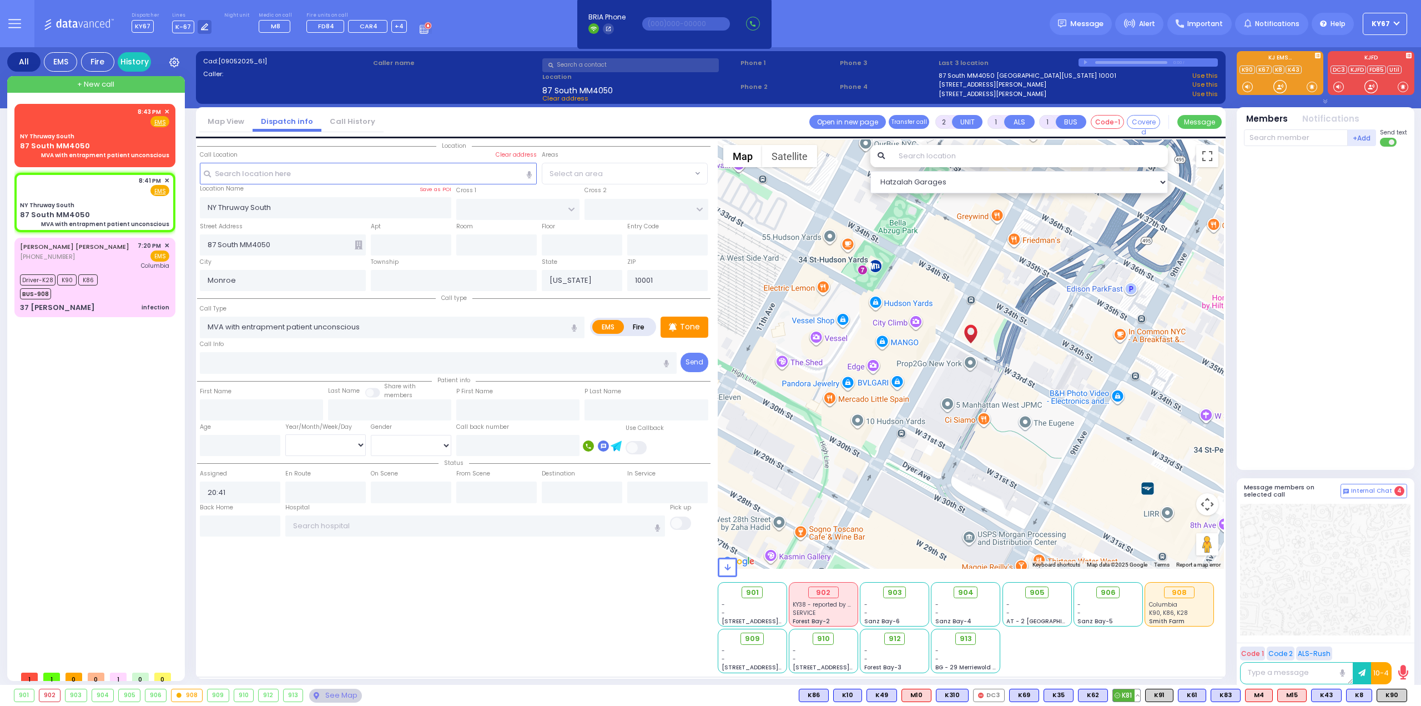
click at [1133, 697] on span "K81" at bounding box center [1126, 695] width 27 height 12
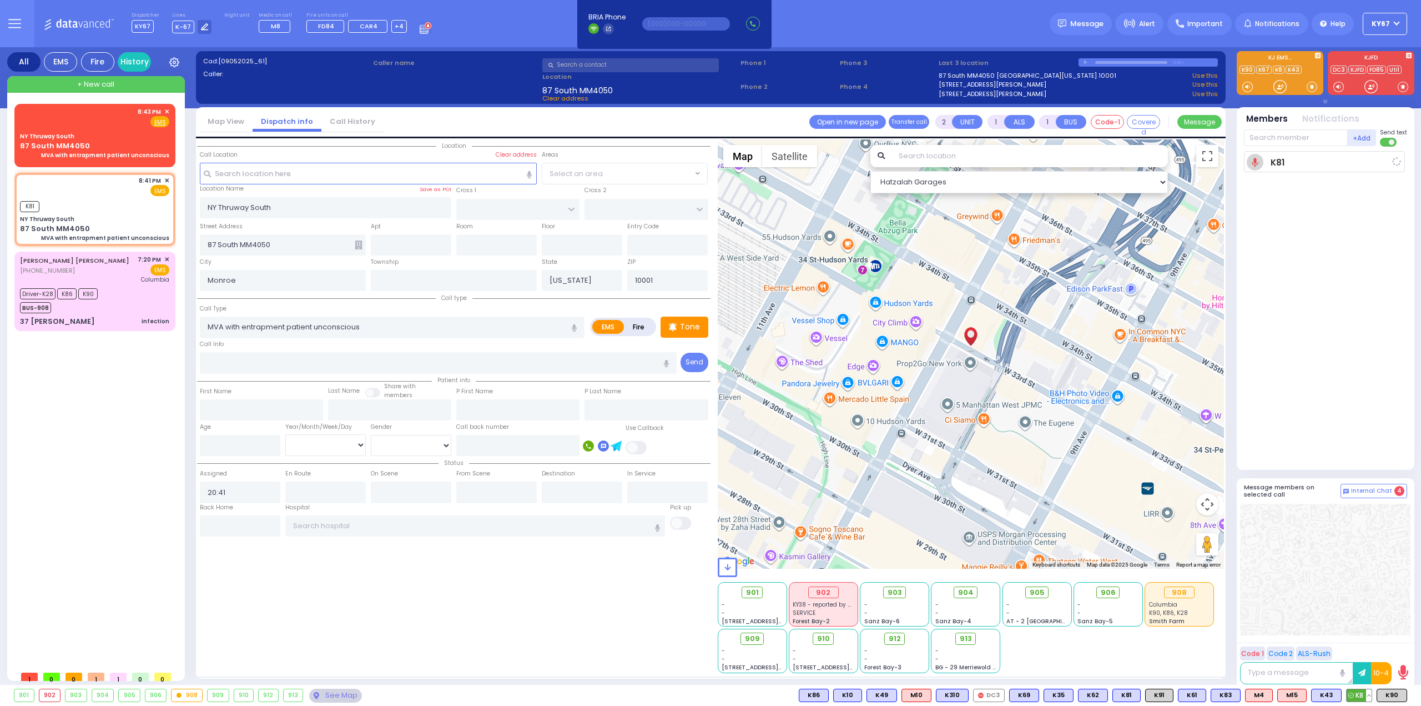
select select
radio input "true"
select select
type input "20:43"
select select "Hatzalah Garages"
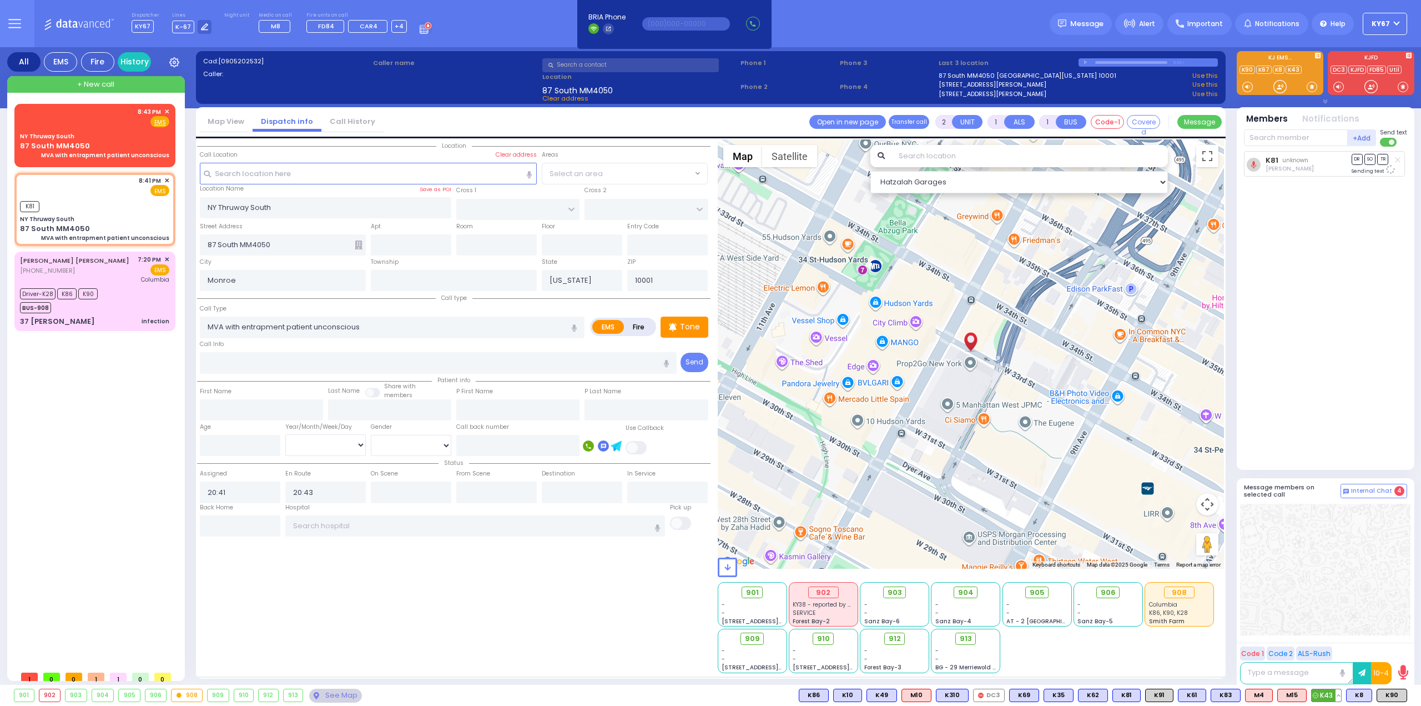
click at [1326, 696] on span "K43" at bounding box center [1326, 695] width 29 height 12
select select
radio input "true"
select select
select select "Hatzalah Garages"
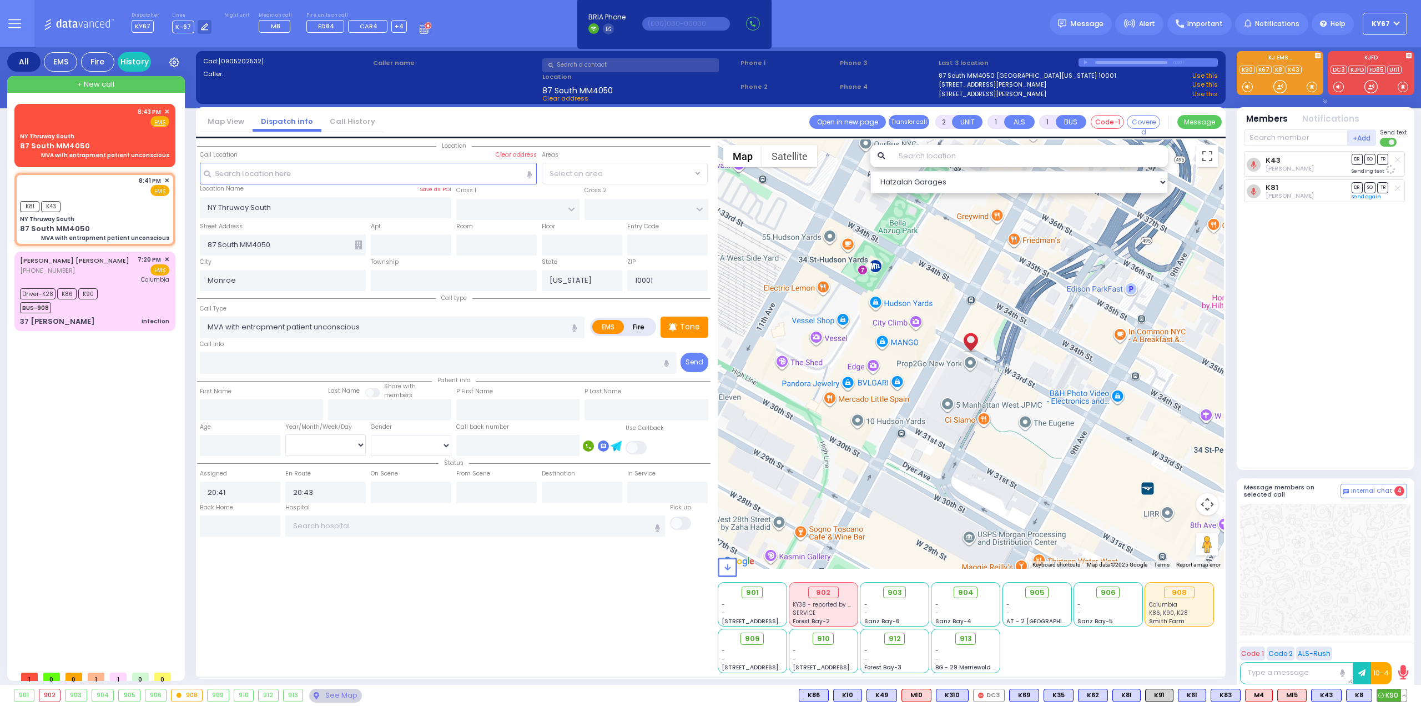
click at [1394, 695] on span "K90" at bounding box center [1392, 695] width 29 height 12
select select
radio input "true"
select select
select select "Hatzalah Garages"
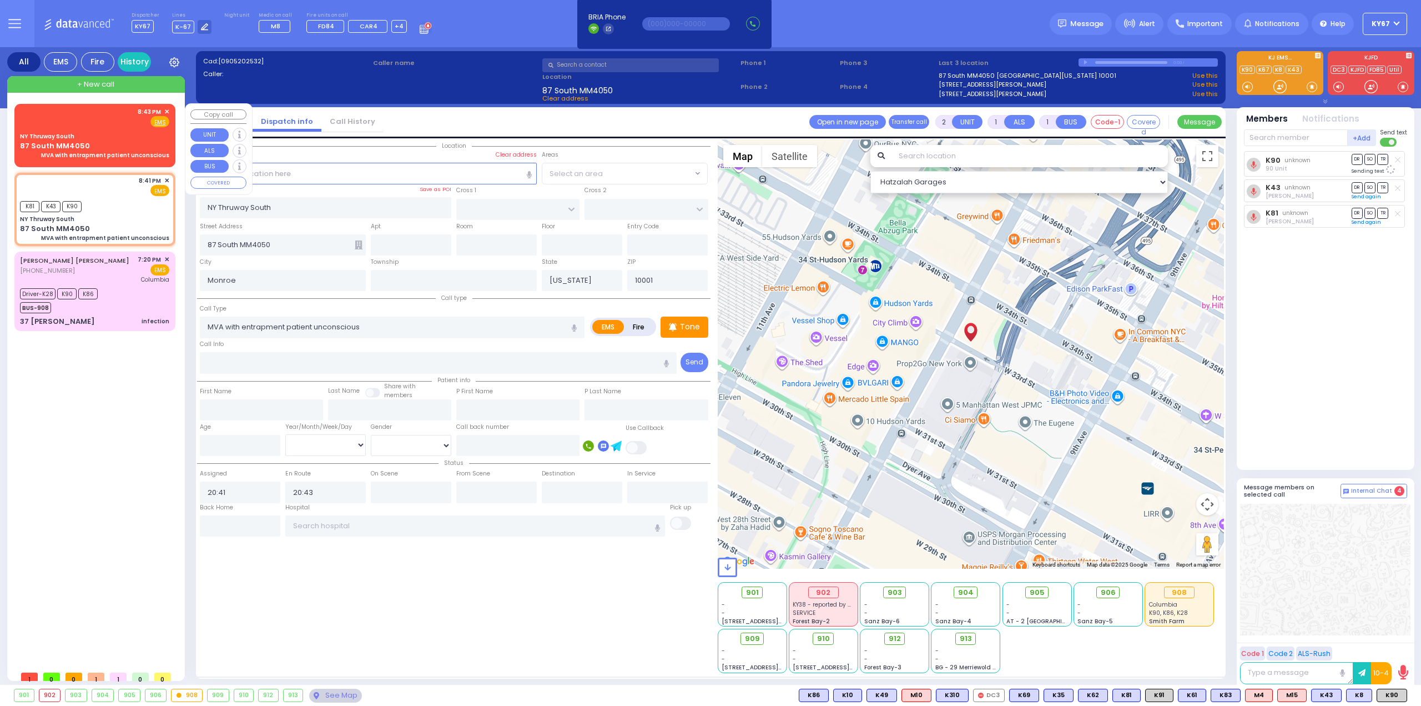
click at [79, 136] on div "NY Thruway South" at bounding box center [94, 136] width 149 height 8
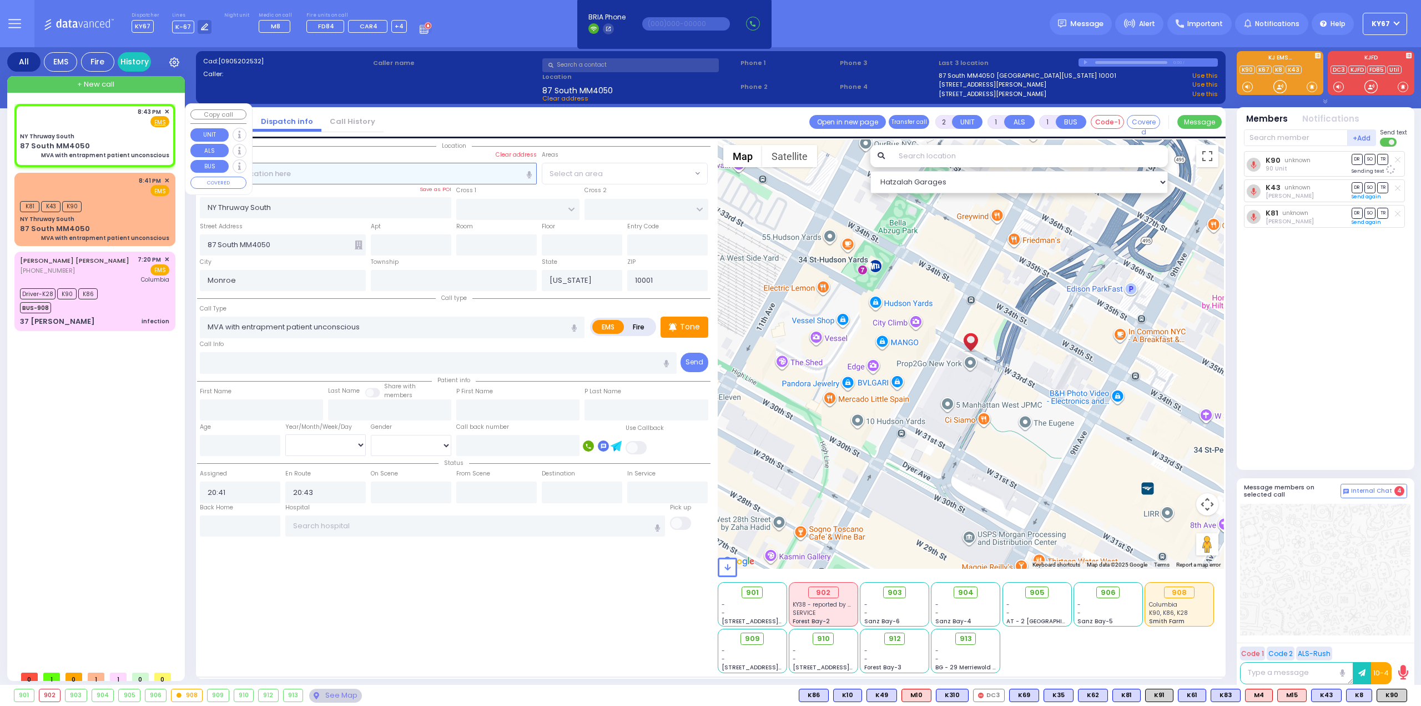
select select
radio input "true"
select select
type input "20:43"
select select "Hatzalah Garages"
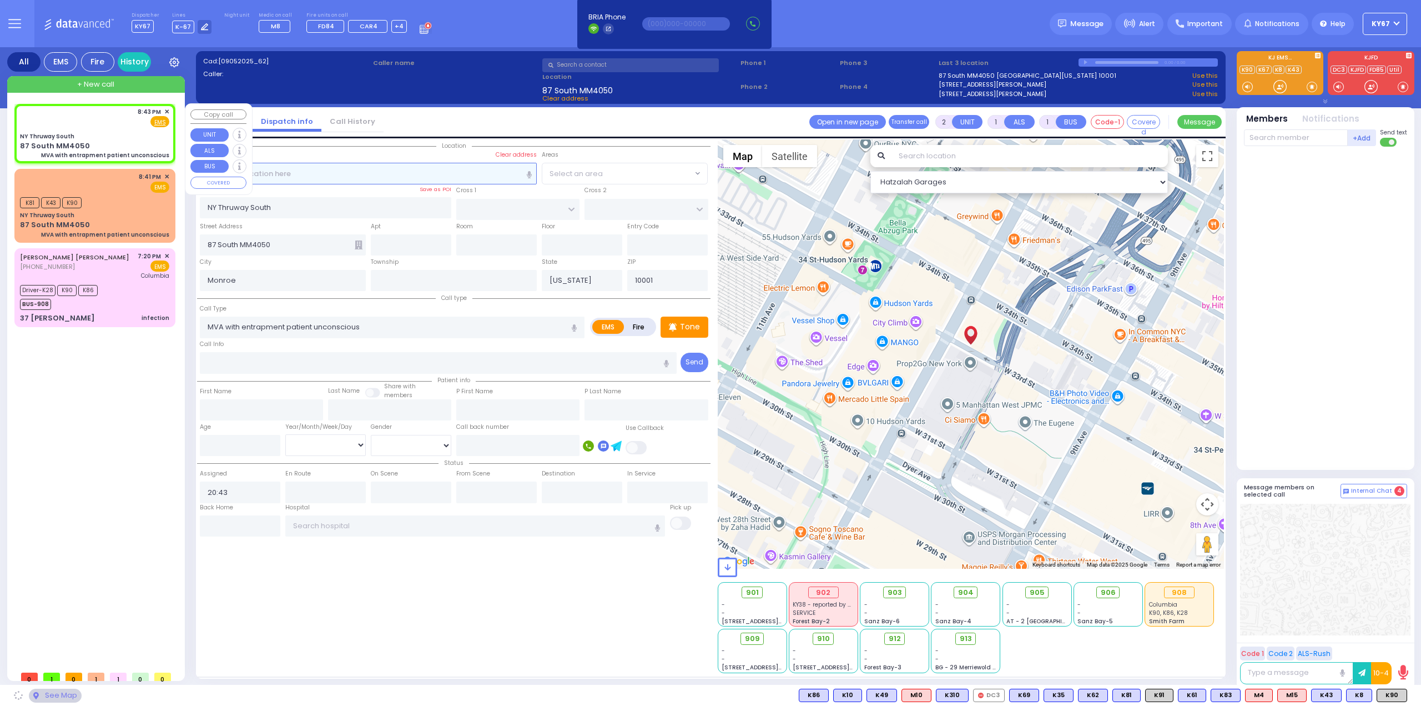
select select
radio input "true"
select select
select select "Hatzalah Garages"
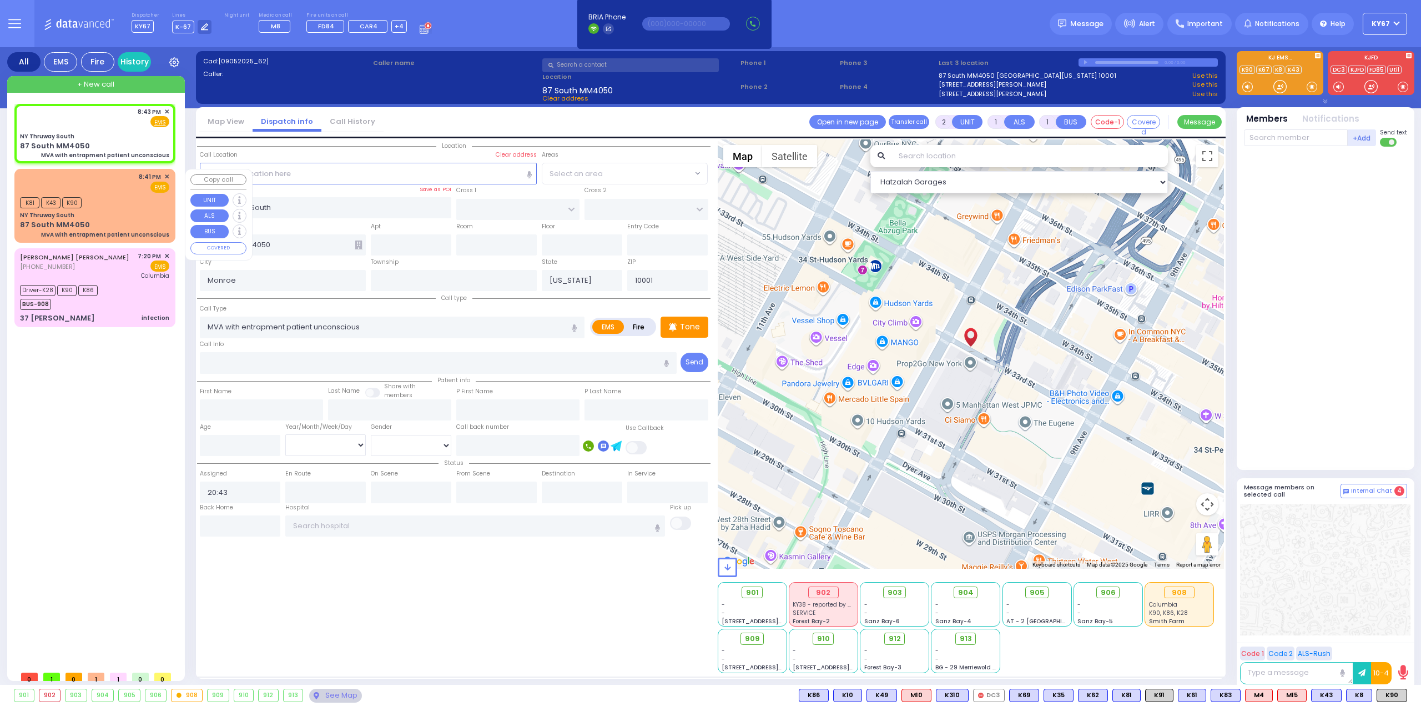
click at [103, 195] on div "K81 K43 K90" at bounding box center [94, 201] width 149 height 14
select select
radio input "true"
select select
type input "20:41"
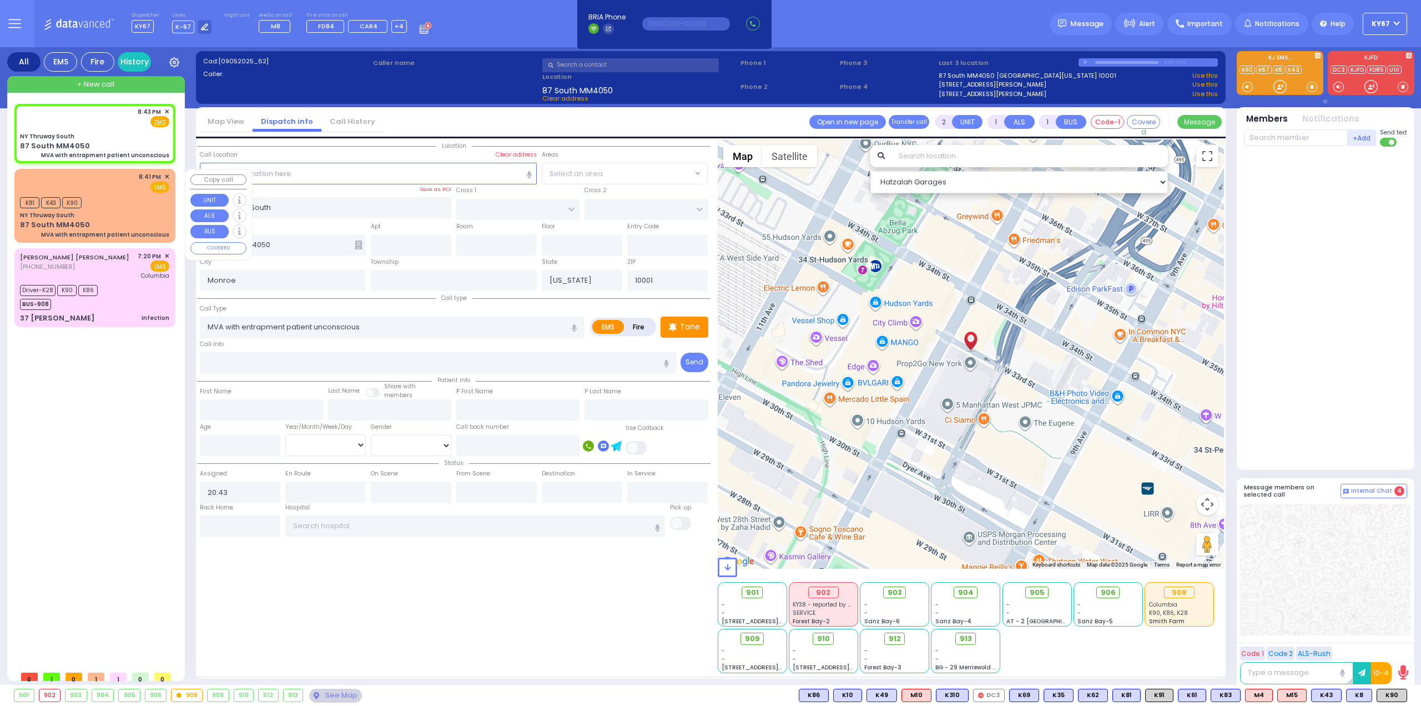
type input "20:43"
select select "Hatzalah Garages"
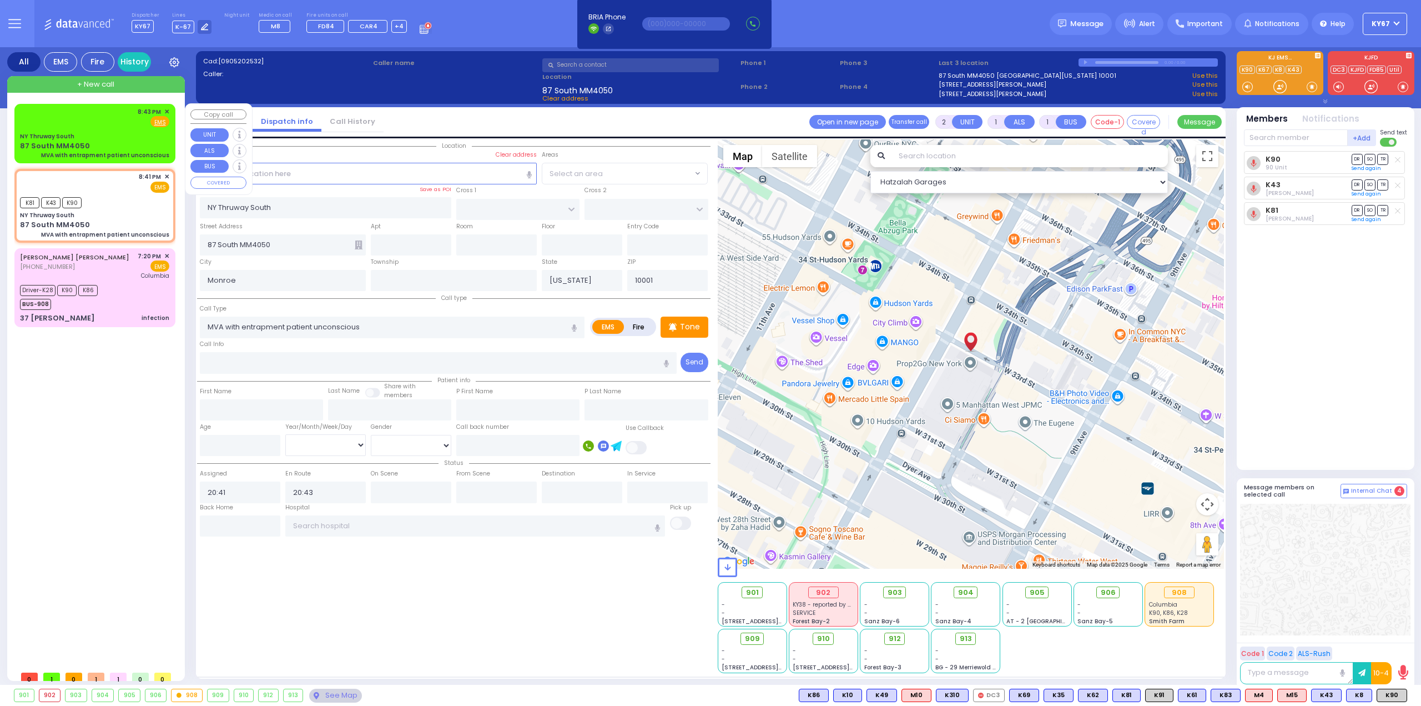
click at [103, 126] on div "8:43 PM ✕ Fire EMS" at bounding box center [94, 117] width 149 height 21
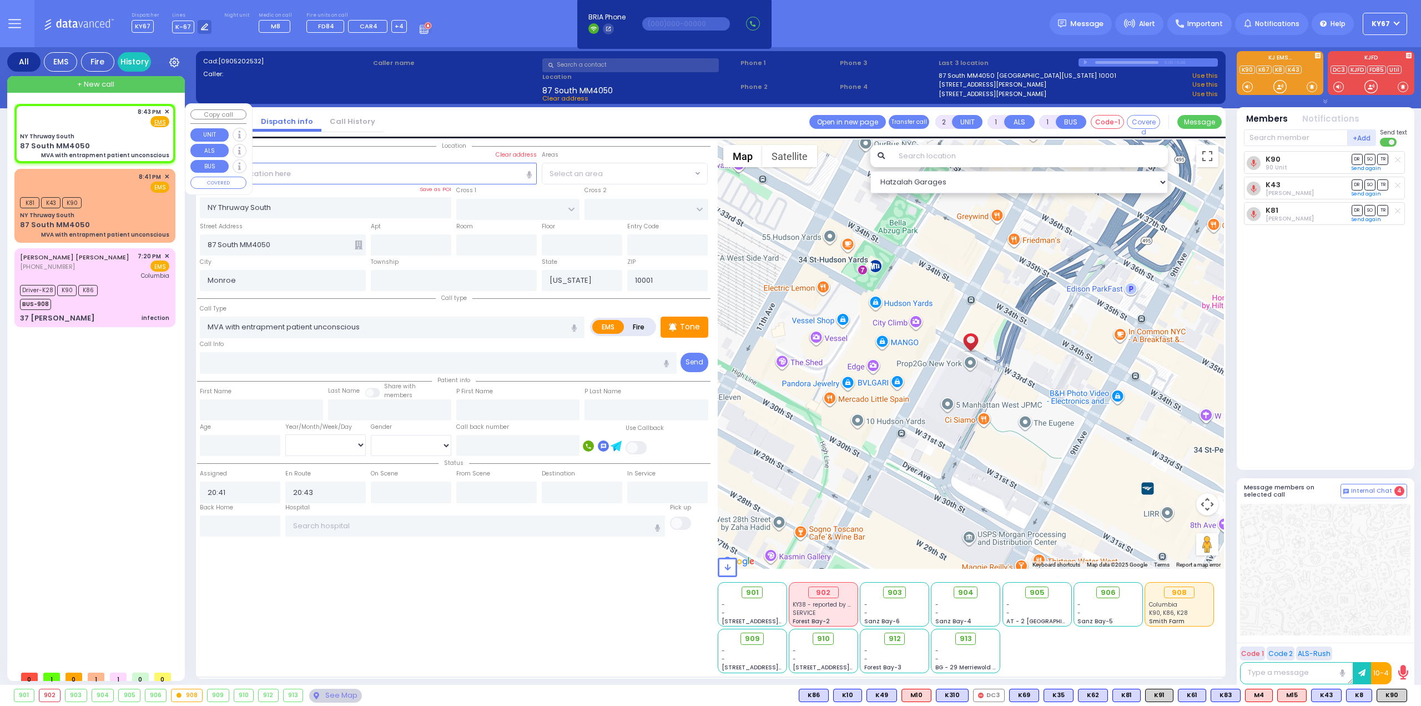
select select
radio input "true"
select select
type input "20:43"
select select "Hatzalah Garages"
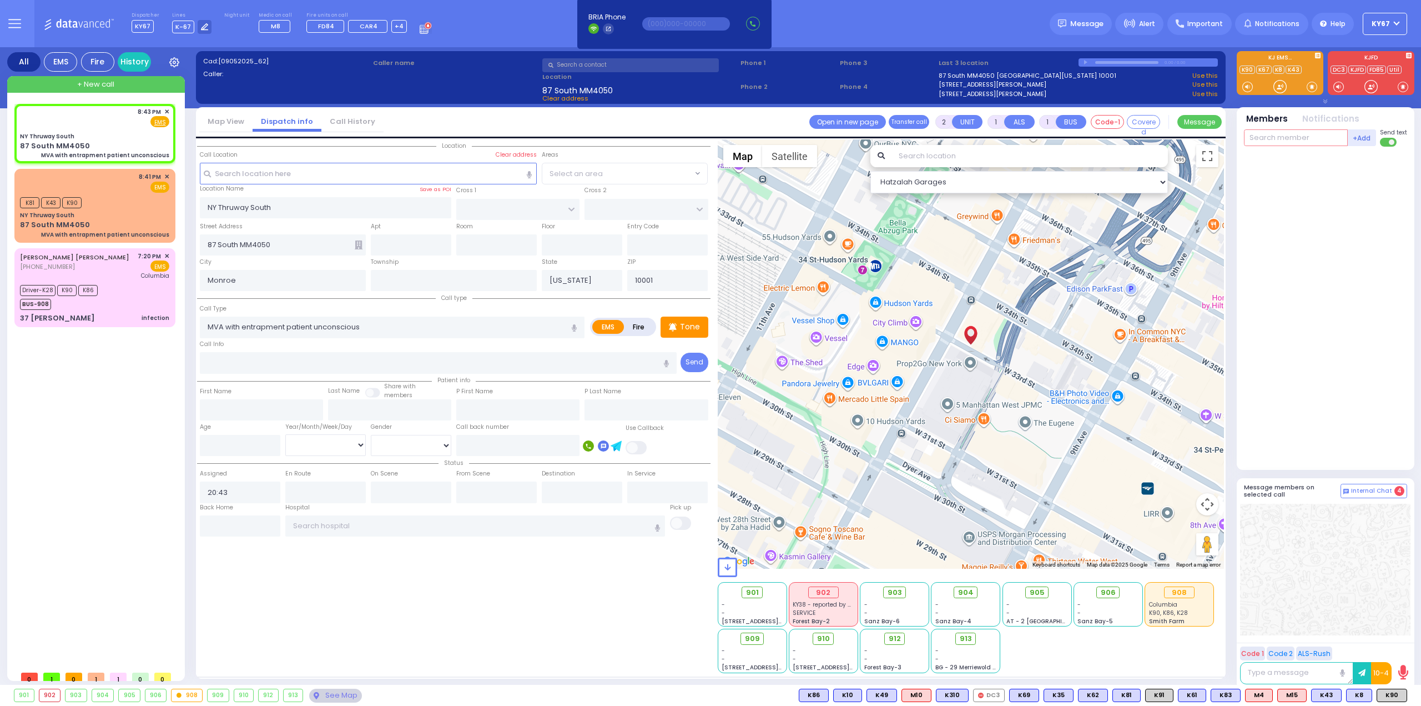
click at [1266, 143] on input "text" at bounding box center [1296, 137] width 104 height 17
click at [1038, 586] on div "905" at bounding box center [1037, 592] width 32 height 12
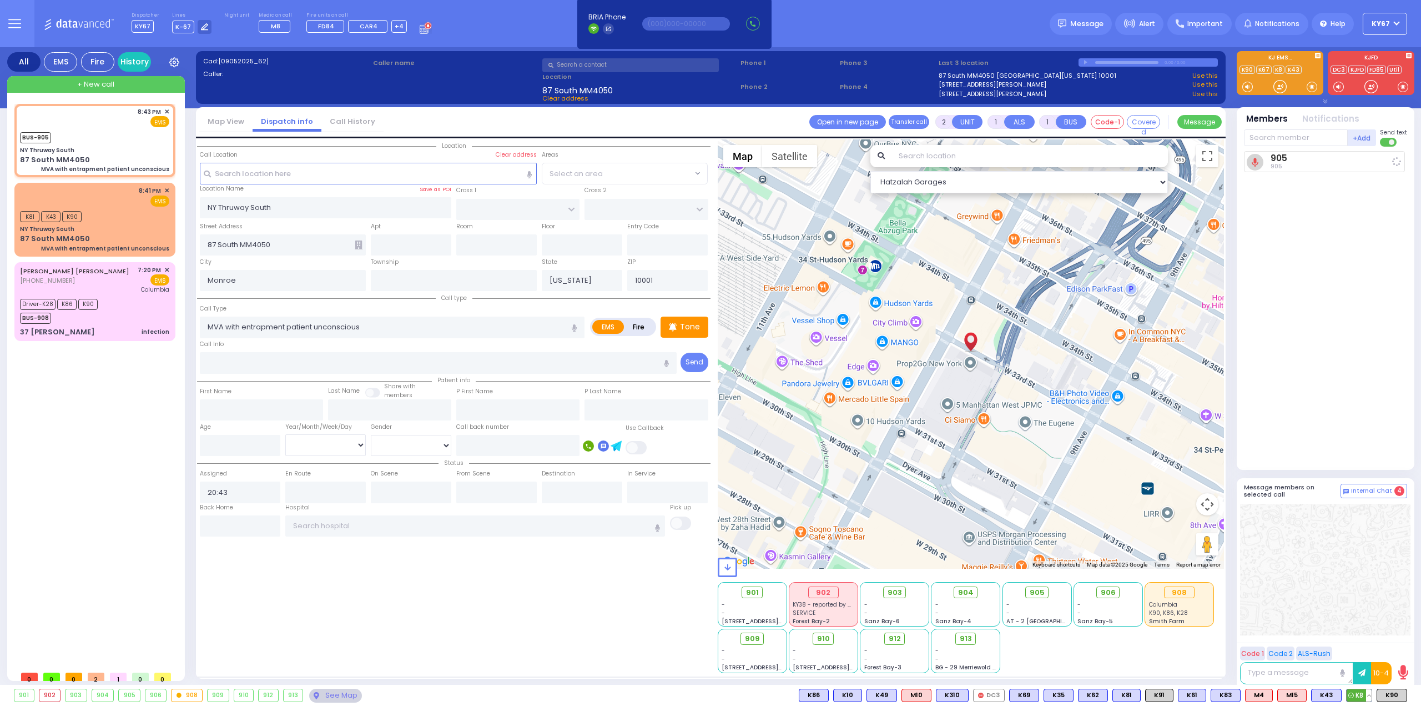
select select
radio input "true"
select select
type input "20:44"
select select "Hatzalah Garages"
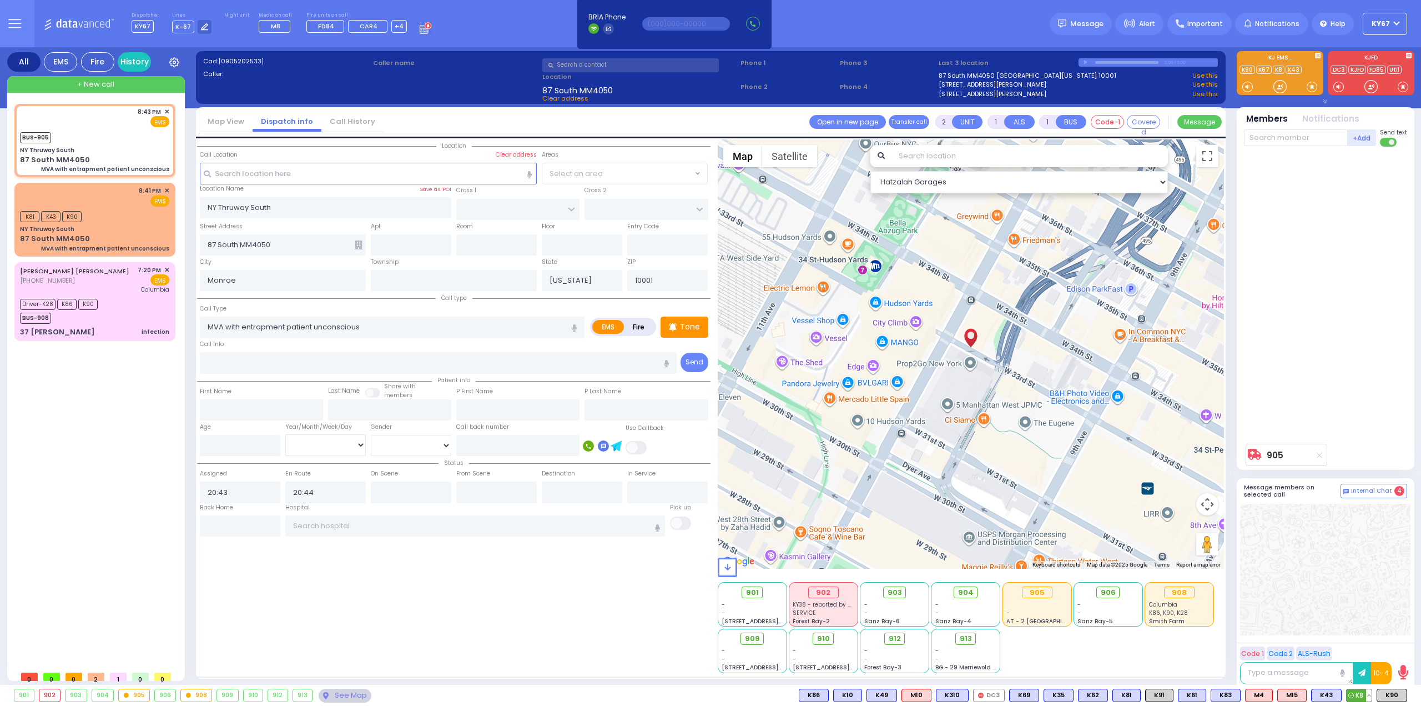
click at [1360, 692] on span "K8" at bounding box center [1359, 695] width 25 height 12
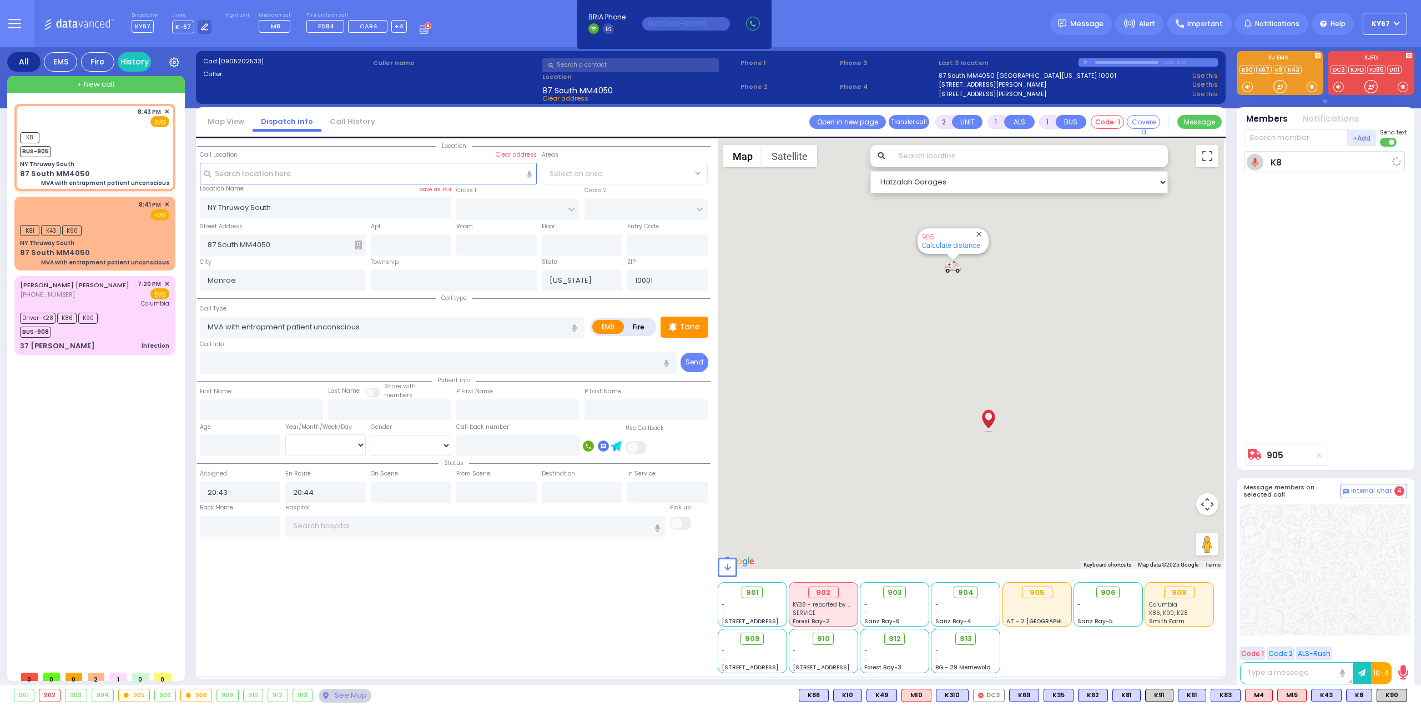
click at [0, 0] on span "K83" at bounding box center [0, 0] width 0 height 0
select select
radio input "true"
select select
select select "Hatzalah Garages"
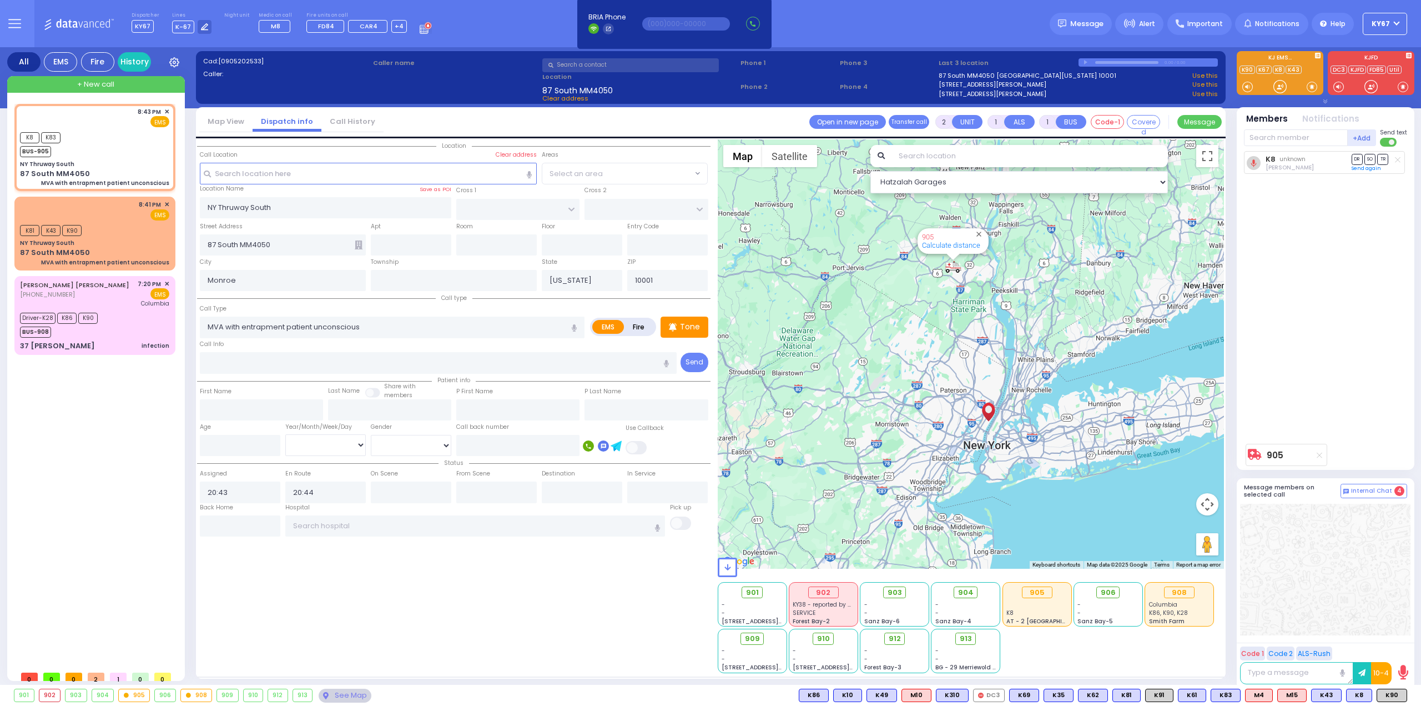
select select
radio input "true"
select select
select select "Hatzalah Garages"
click at [130, 243] on div "NY Thruway South" at bounding box center [94, 243] width 149 height 8
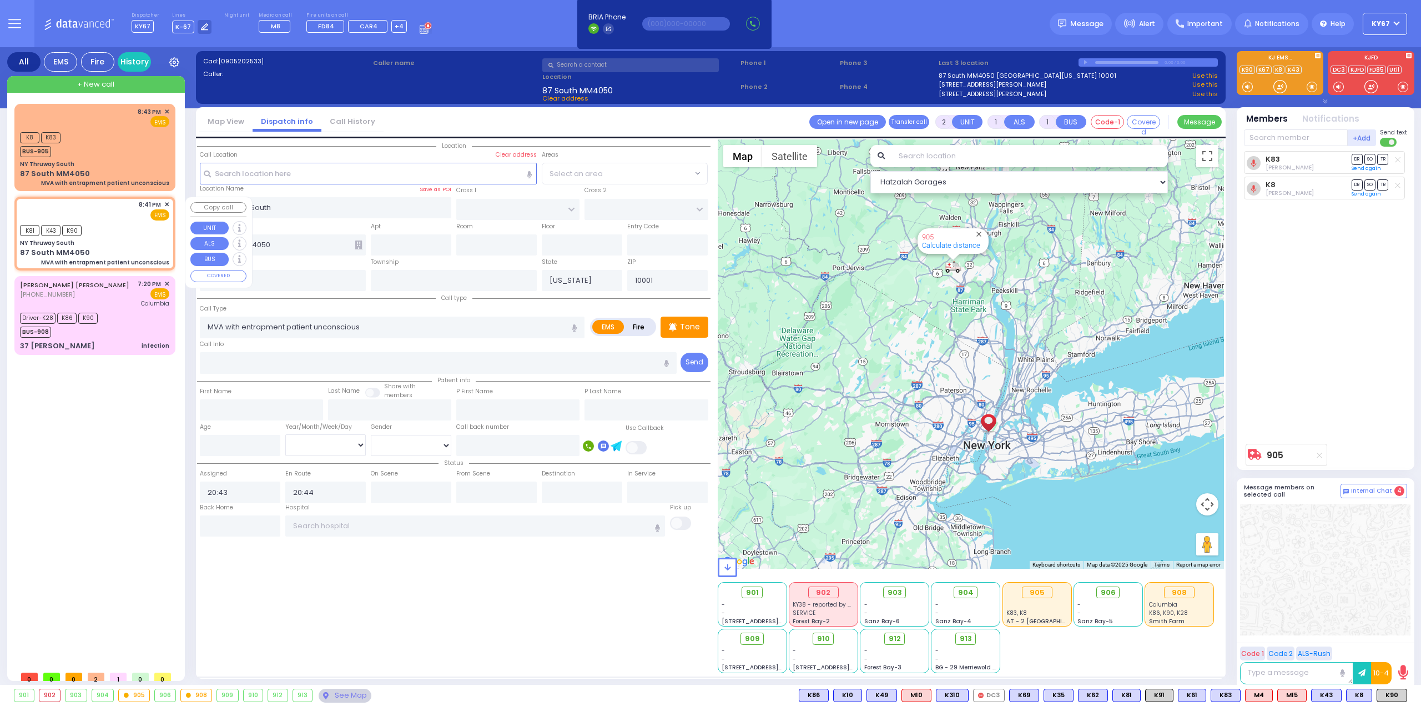
select select
radio input "true"
select select
type input "20:41"
type input "20:43"
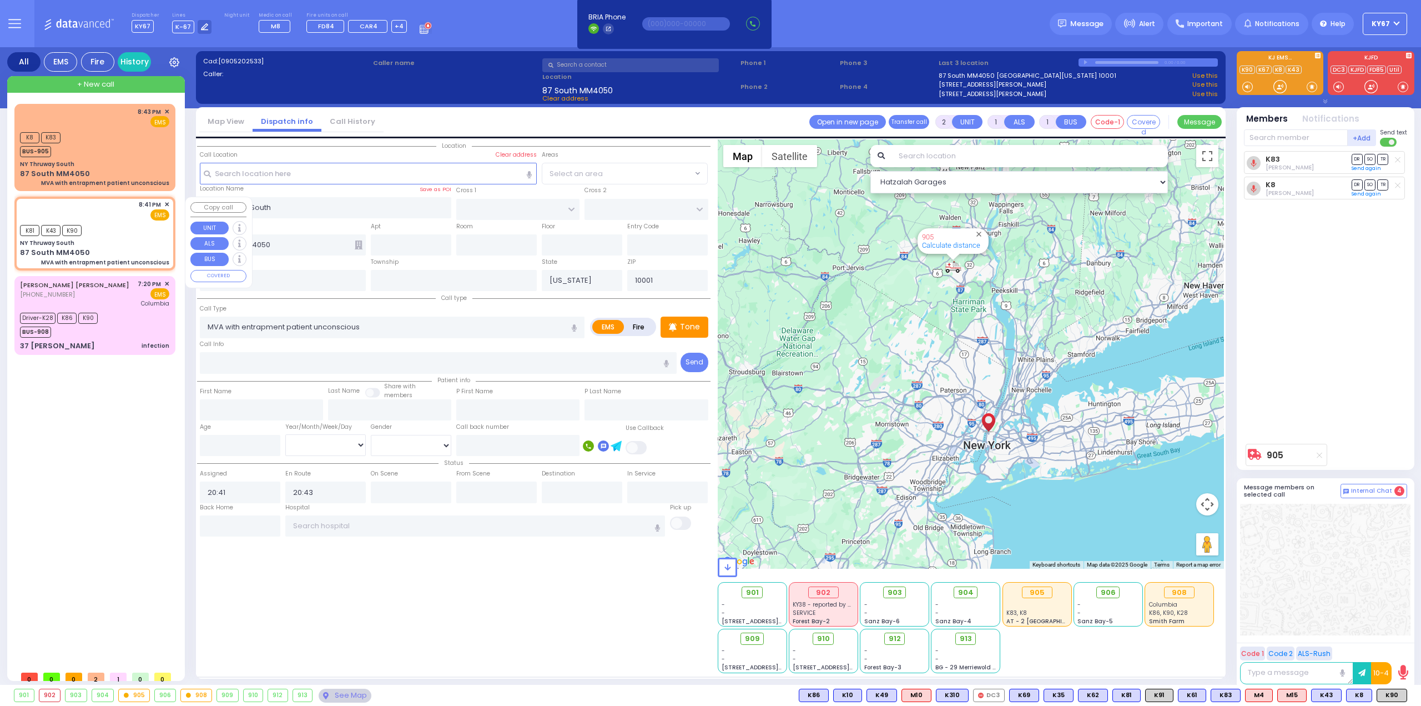
select select "Hatzalah Garages"
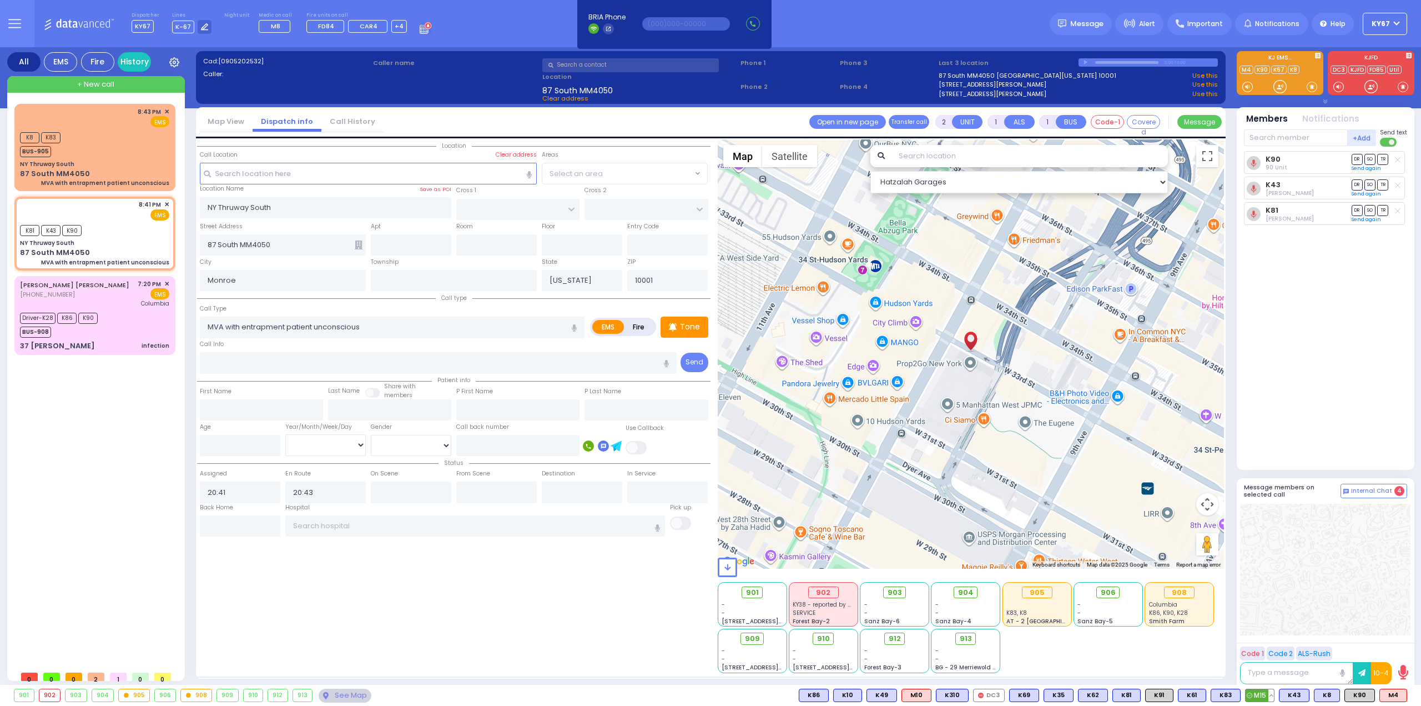
click at [1266, 696] on span "M15" at bounding box center [1260, 695] width 28 height 12
select select
radio input "true"
select select
click at [90, 153] on div "K8 K83 BUS-905" at bounding box center [94, 143] width 149 height 28
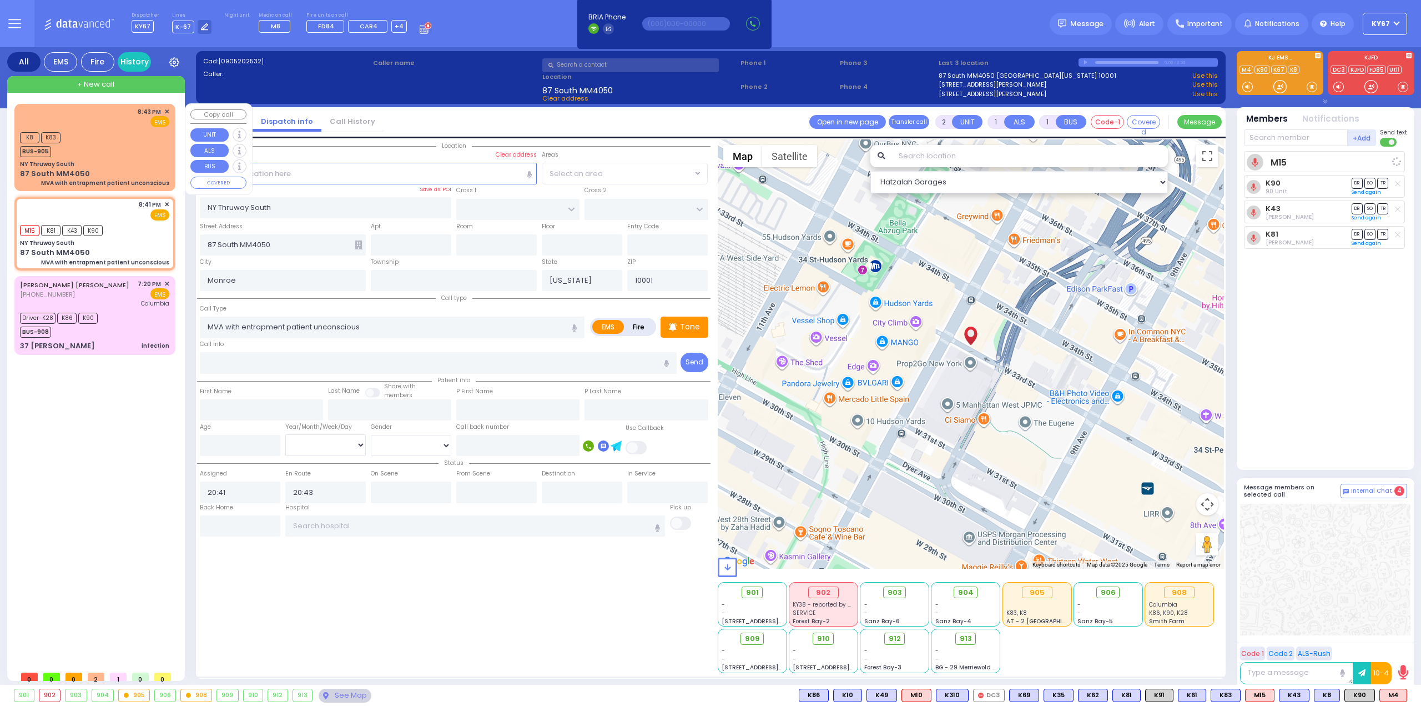
select select "Hatzalah Garages"
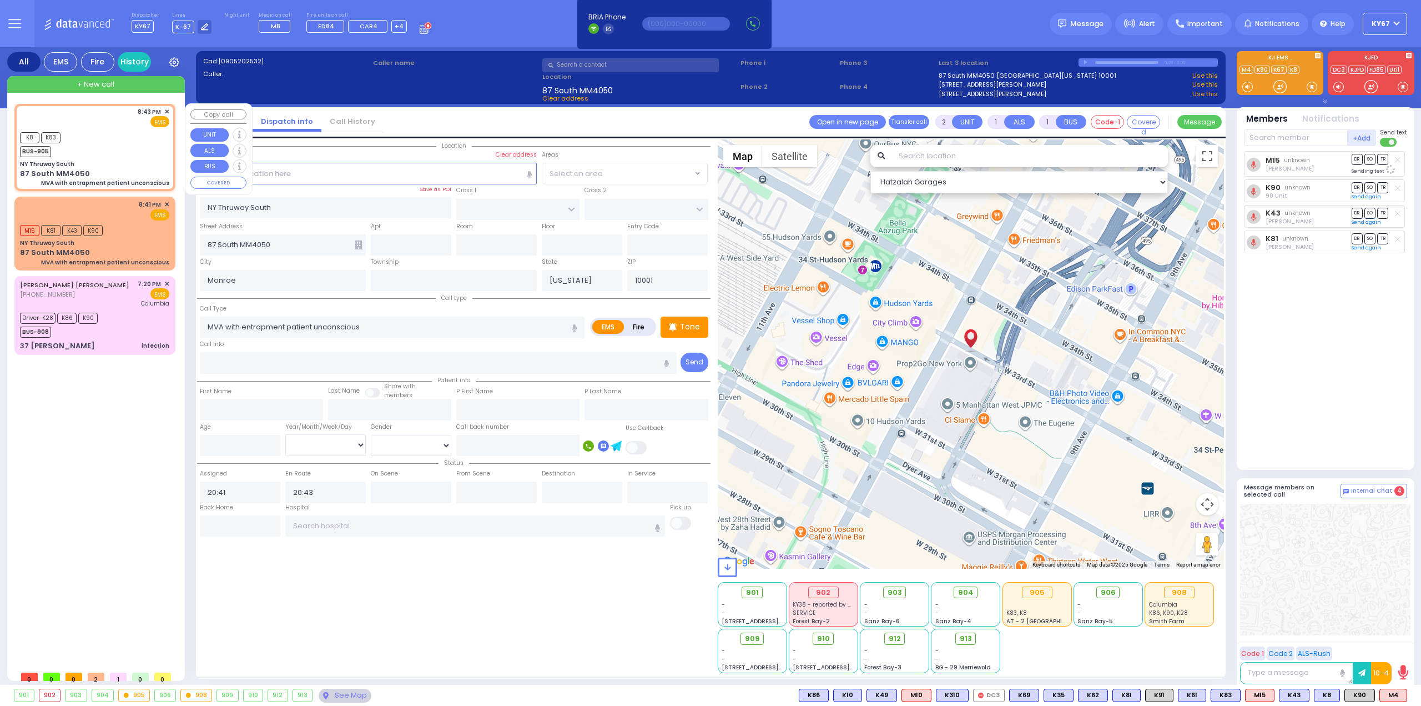
select select
radio input "true"
select select
type input "20:43"
type input "20:44"
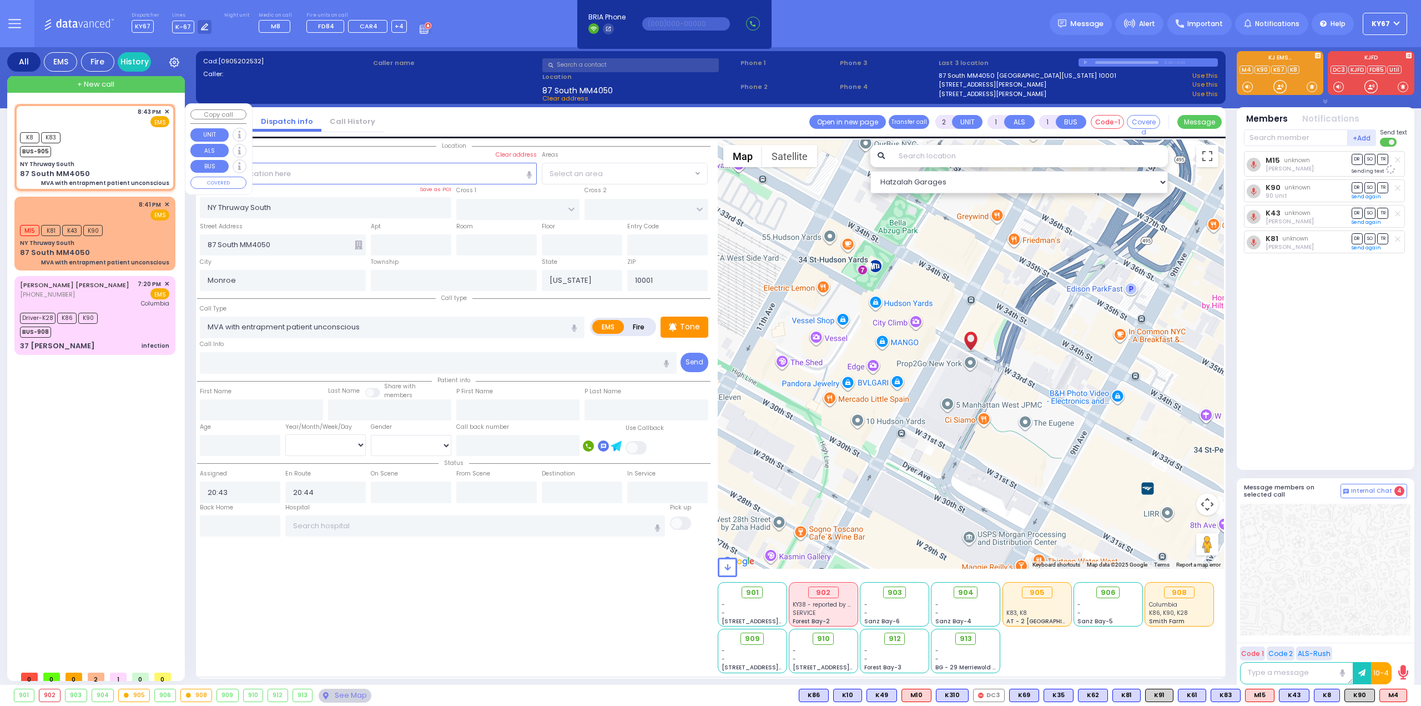
select select "Hatzalah Garages"
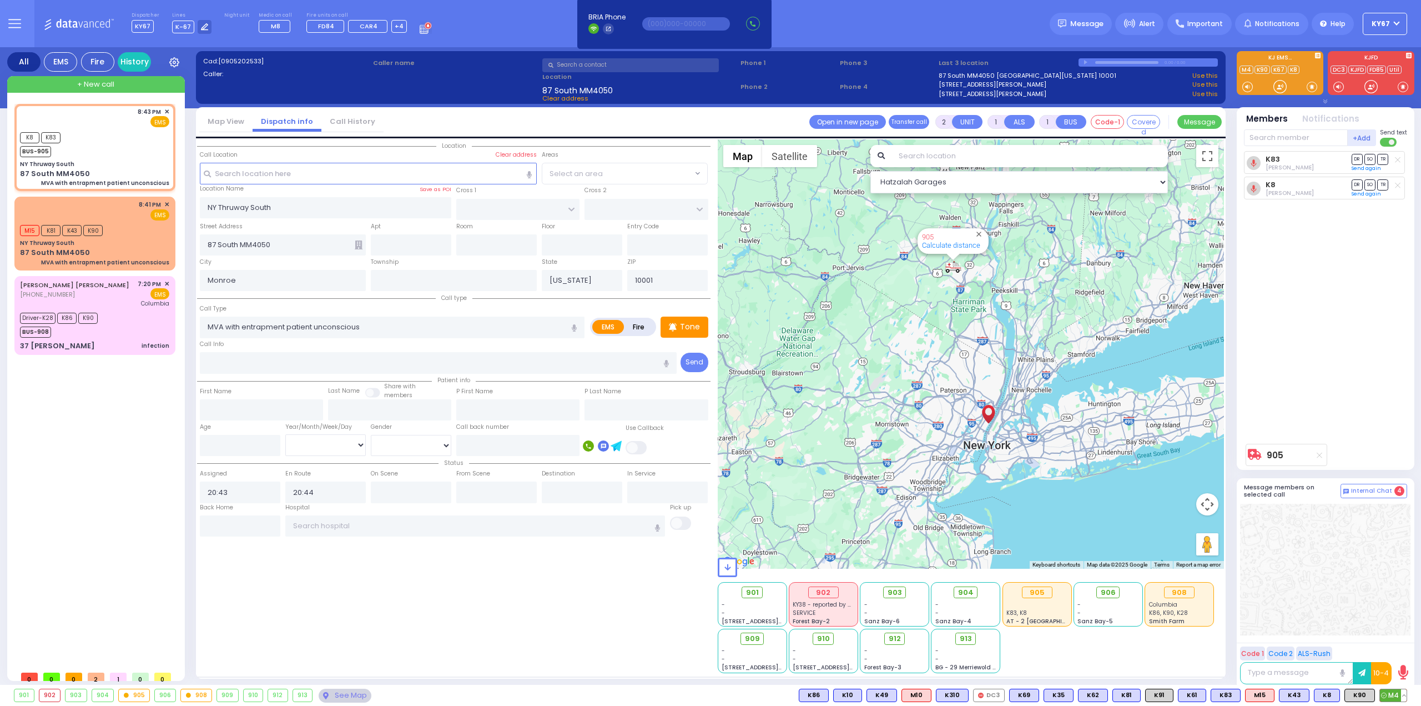
click at [1396, 696] on span "M4" at bounding box center [1393, 695] width 27 height 12
select select
radio input "true"
select select
select select "Hatzalah Garages"
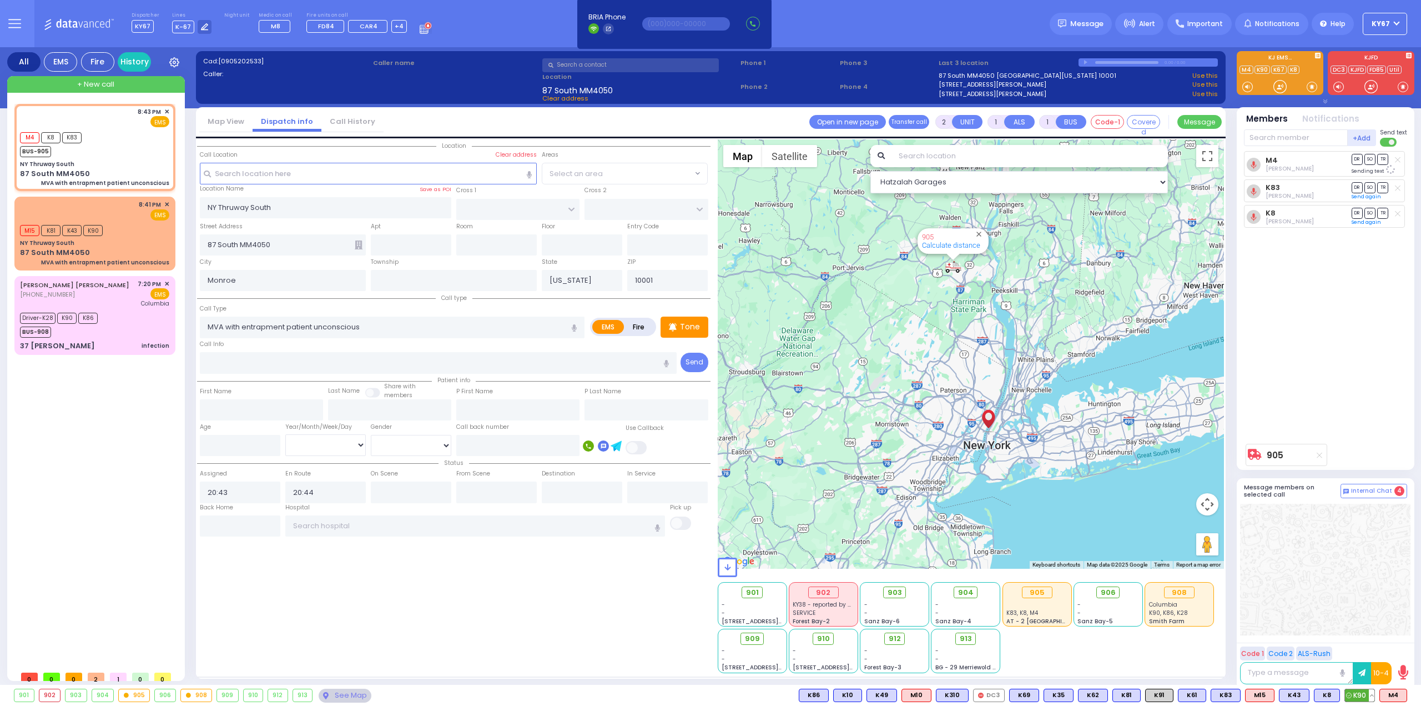
click at [1350, 695] on icon at bounding box center [1349, 695] width 6 height 6
select select
radio input "true"
select select
select select "Hatzalah Garages"
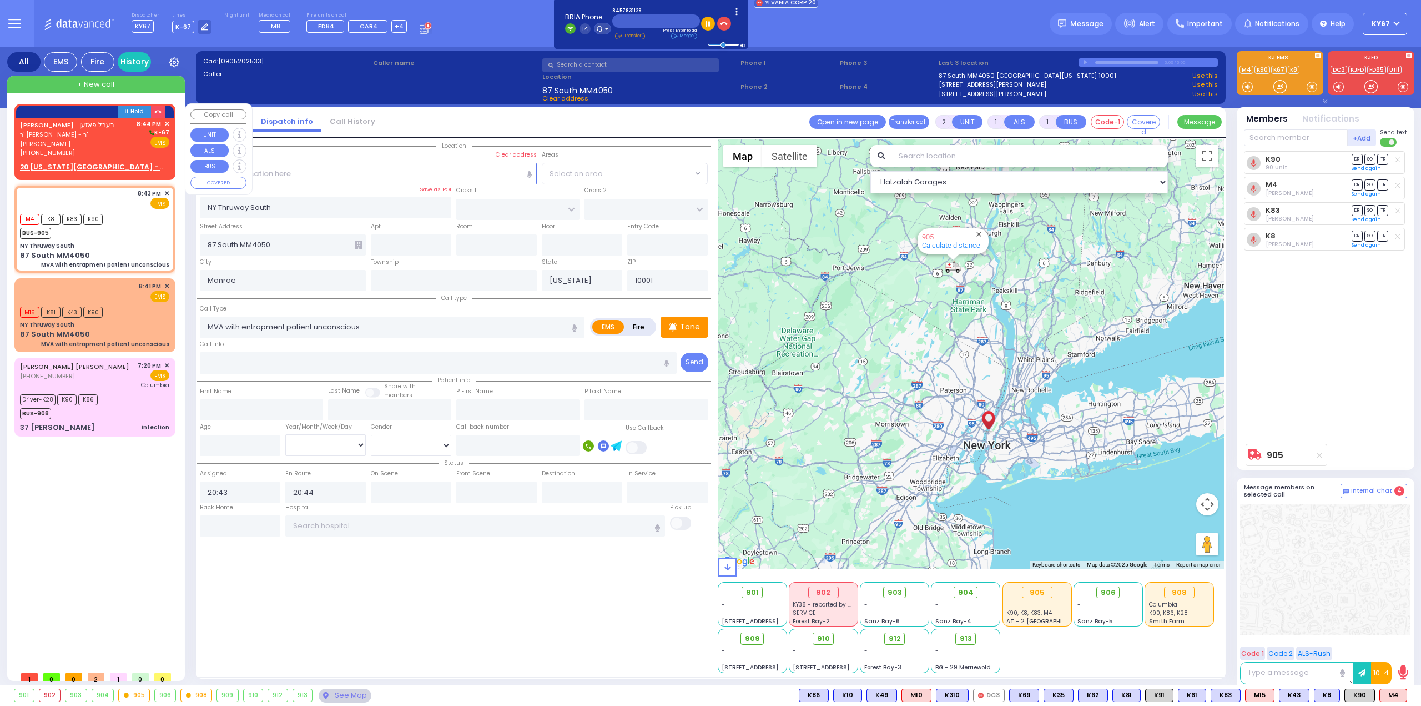
click at [81, 130] on span "ר' [PERSON_NAME] - ר' [PERSON_NAME]" at bounding box center [76, 139] width 113 height 18
select select
radio input "true"
type input "BEREL"
type input "POSEN"
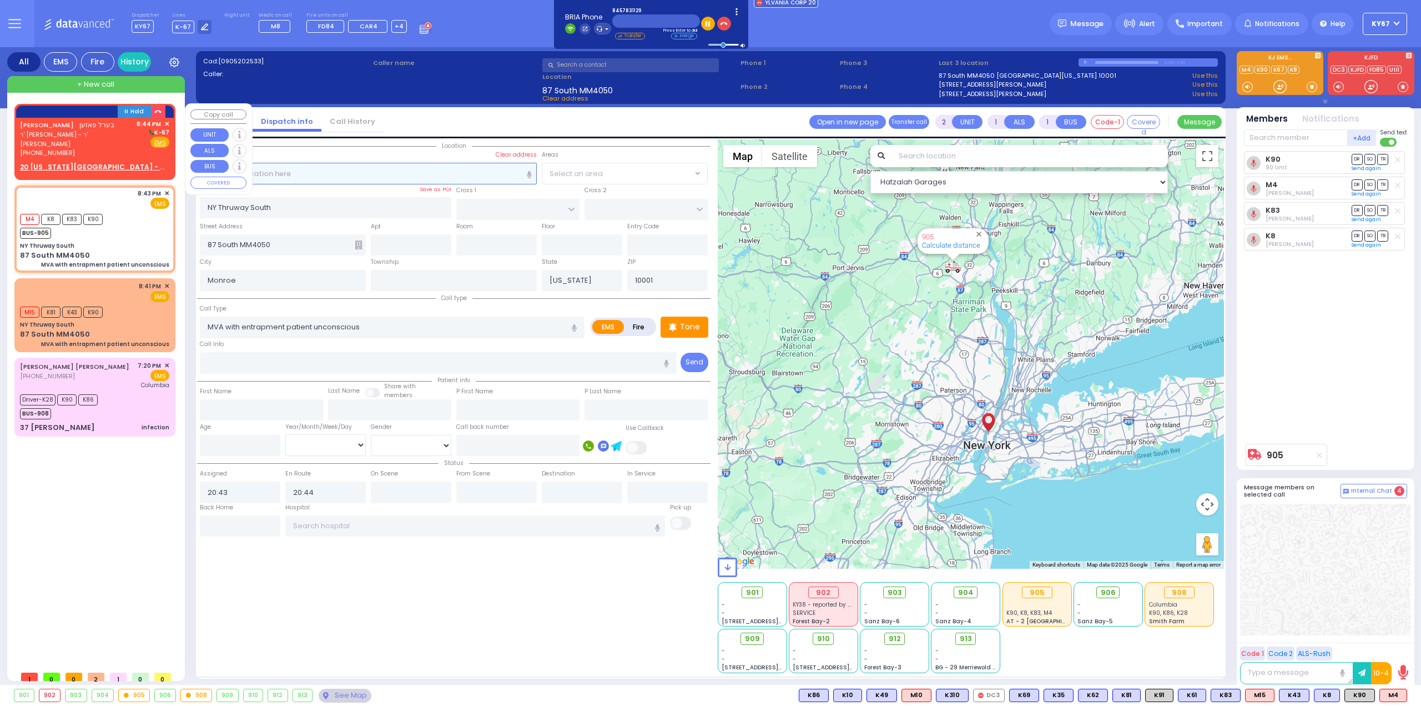
select select
type input "20:44"
select select "Hatzalah Garages"
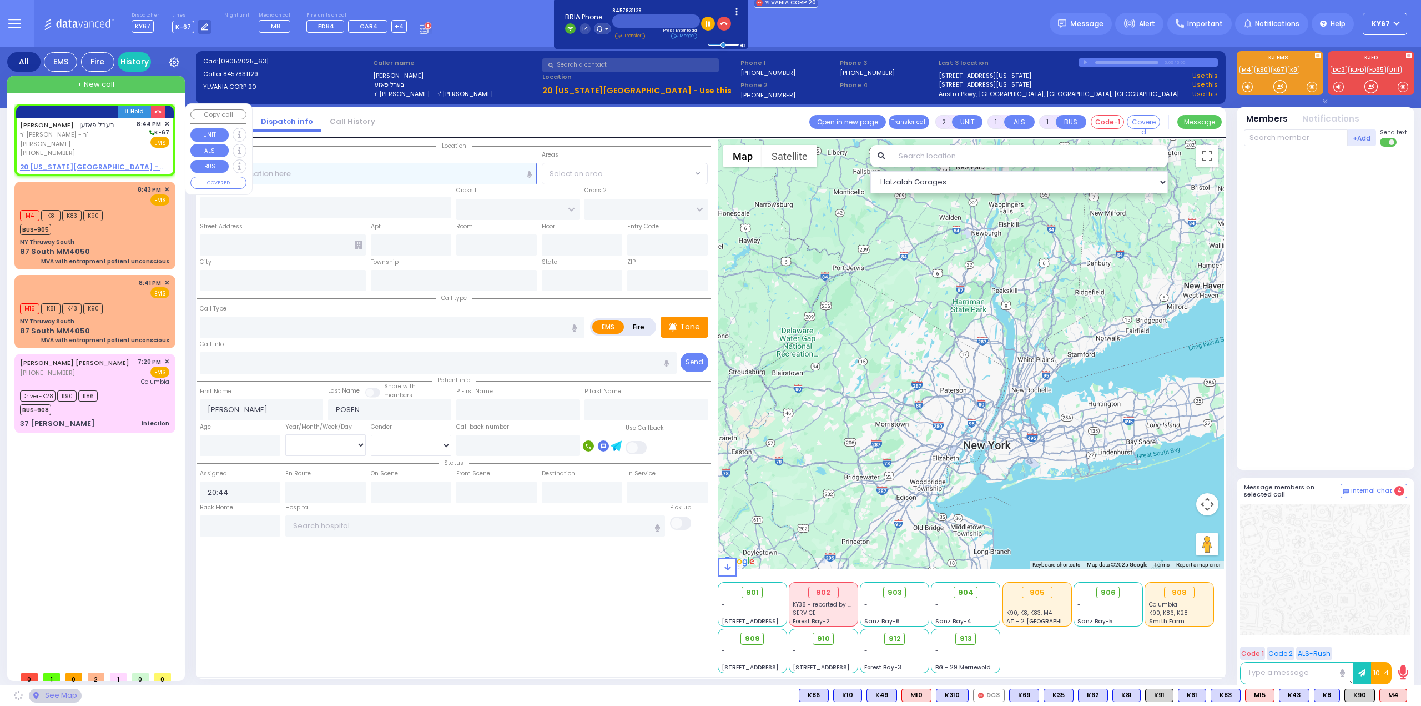
select select
radio input "true"
select select
select select "Hatzalah Garages"
click at [51, 162] on u "20 PENNSYLVANIA AVE - Use this" at bounding box center [104, 166] width 168 height 9
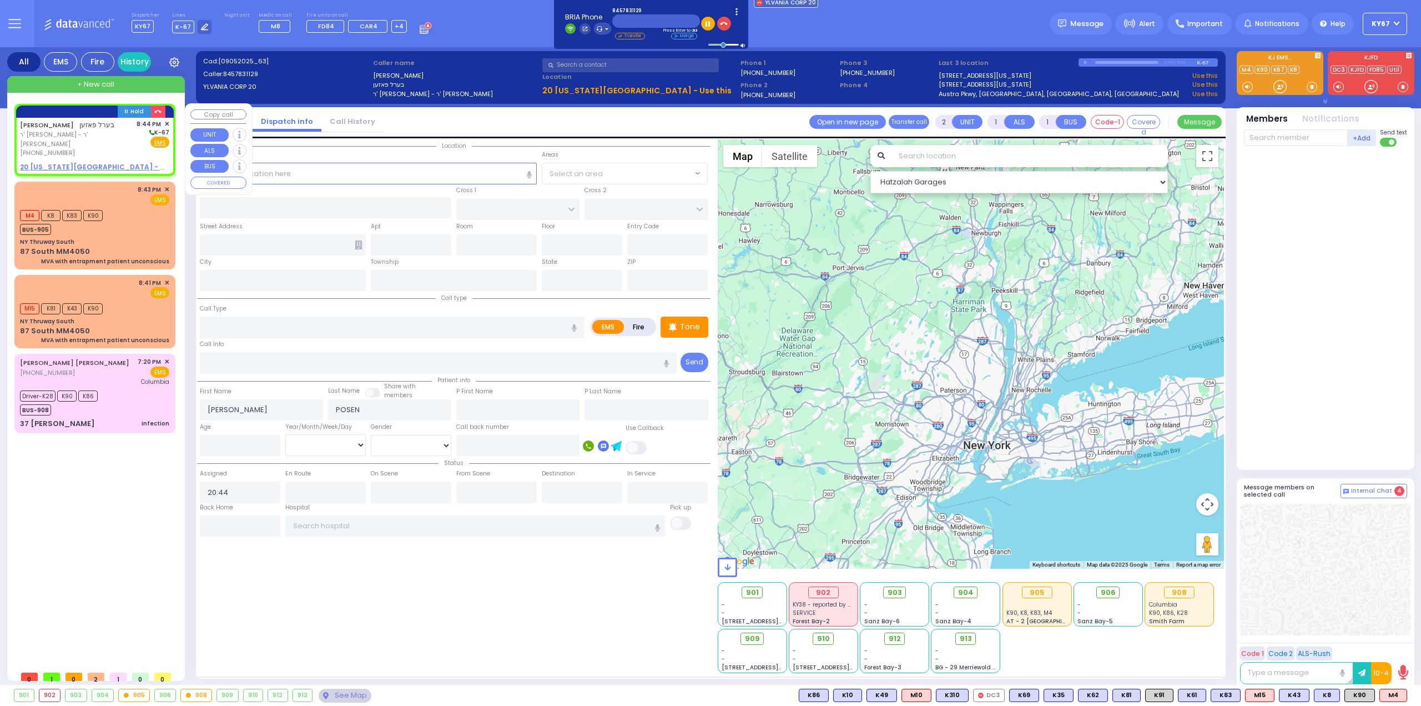
select select
radio input "true"
select select
select select "Hatzalah Garages"
select select
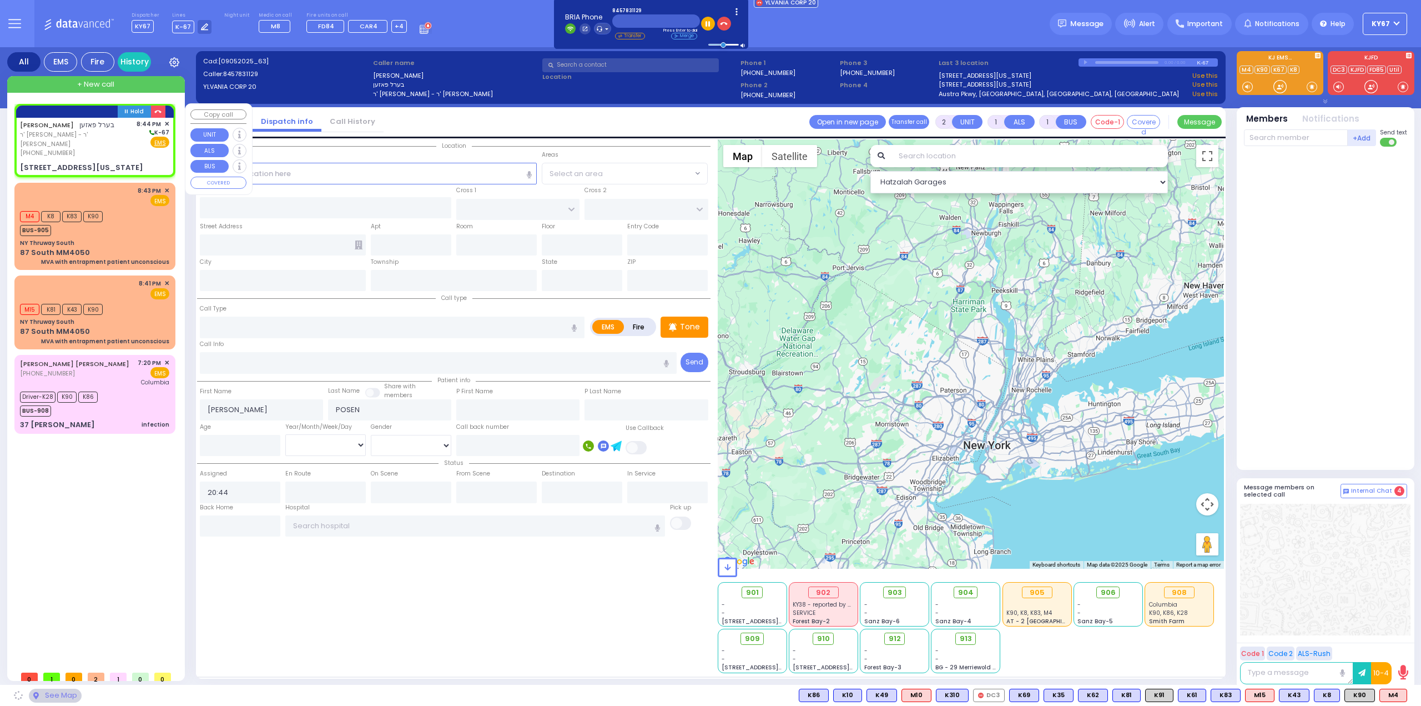
radio input "true"
select select
select select "Hatzalah Garages"
type input "MERRIEWOLD LN SOUTH"
type input "20 PENNSYLVANIA AVE"
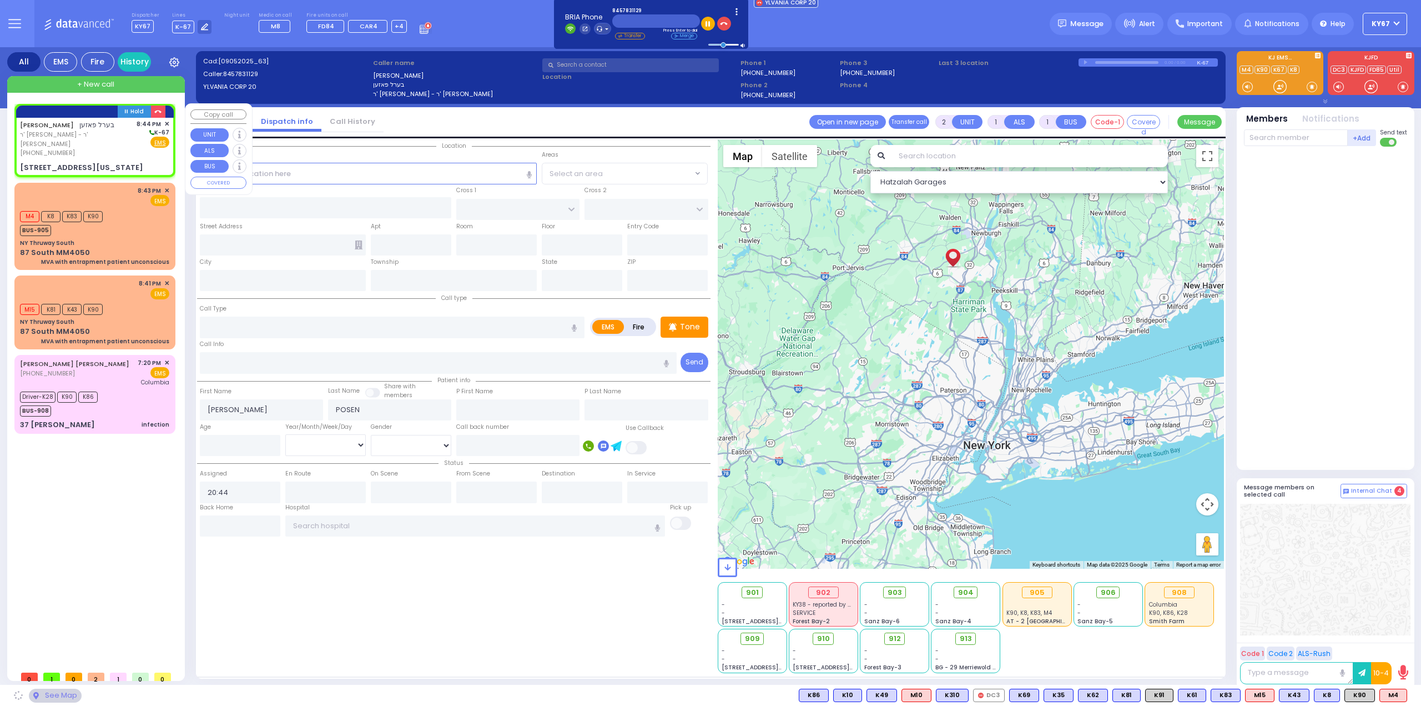
type input "Monroe"
type input "New York"
type input "10950"
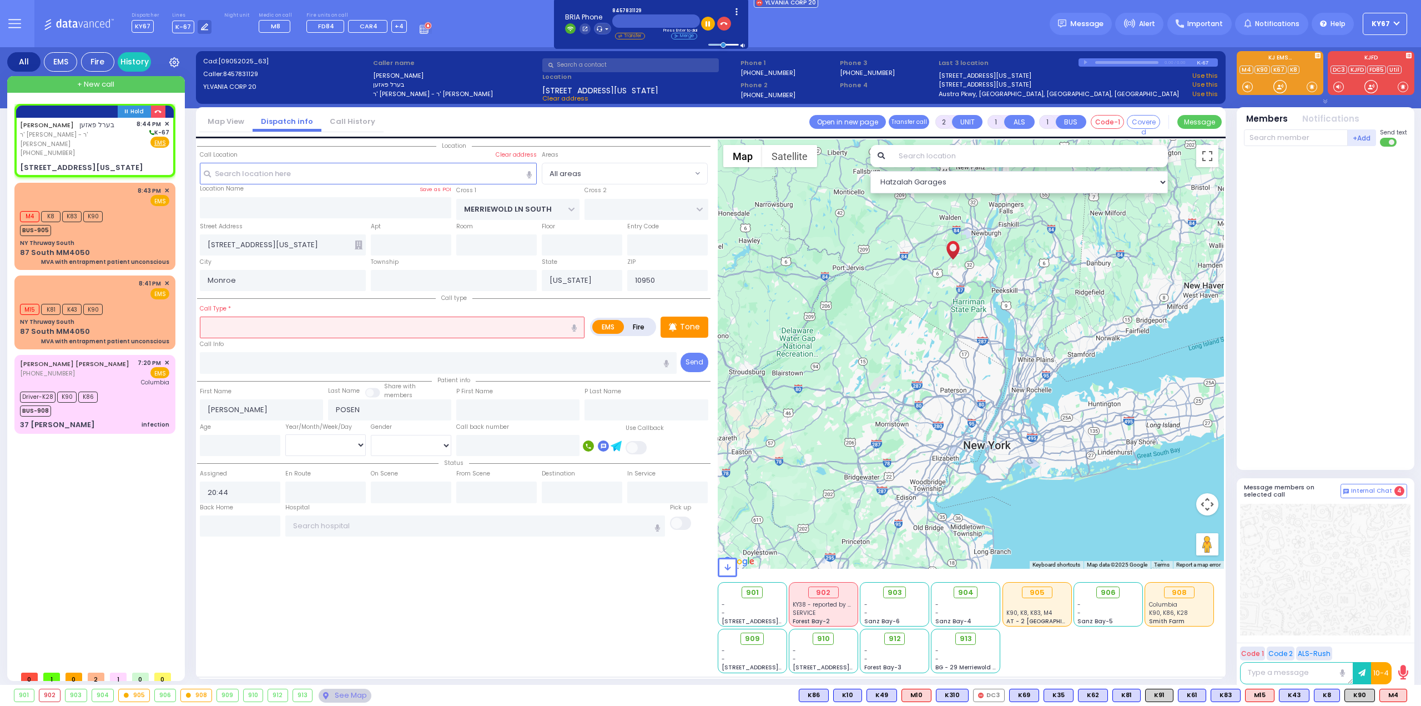
click at [303, 330] on input "text" at bounding box center [392, 326] width 385 height 21
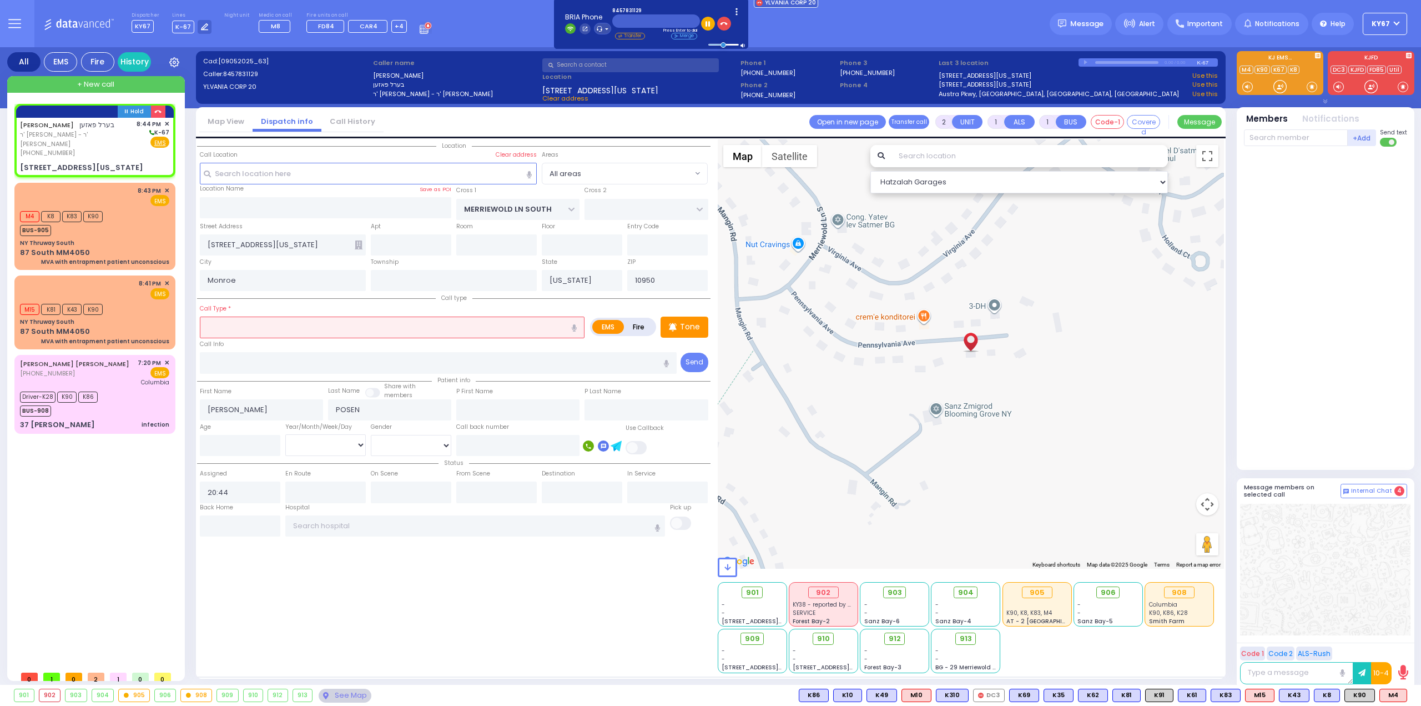
type input "D"
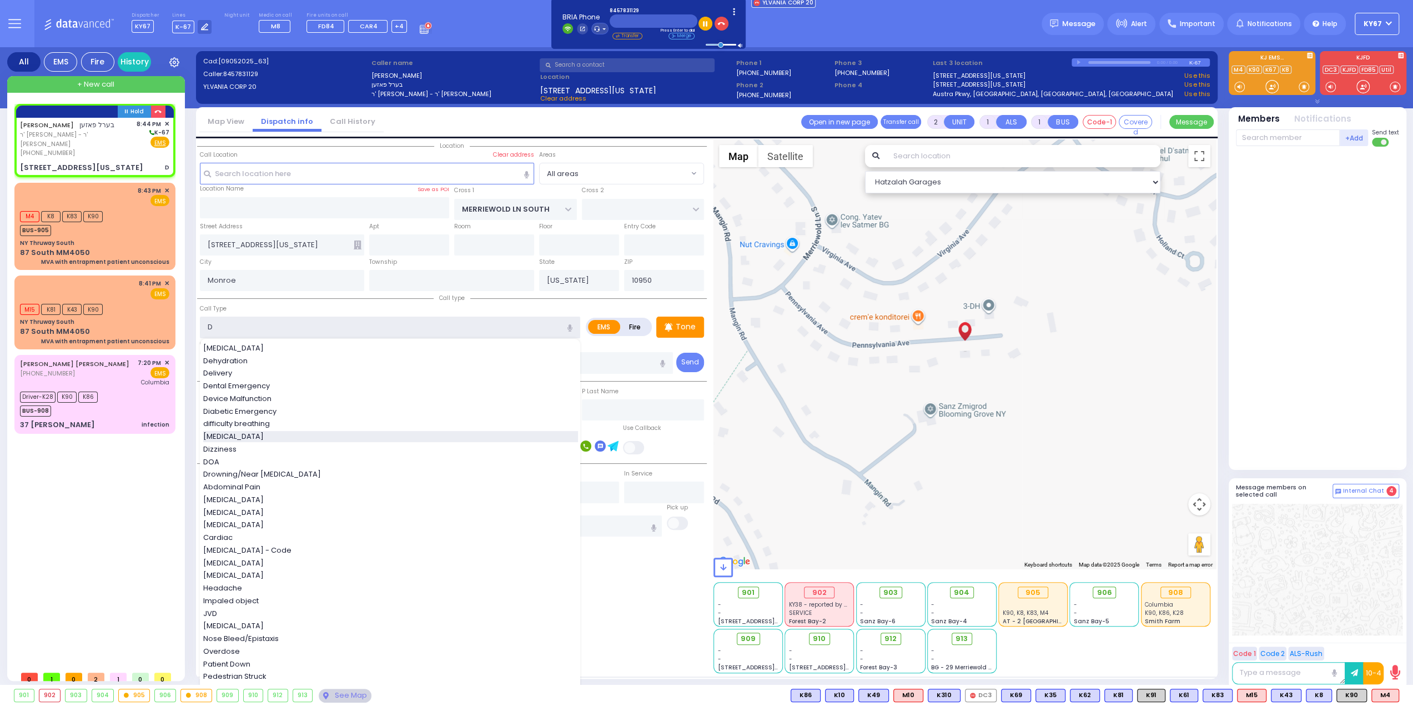
select select
radio input "true"
select select
type input "D"
select select "Hatzalah Garages"
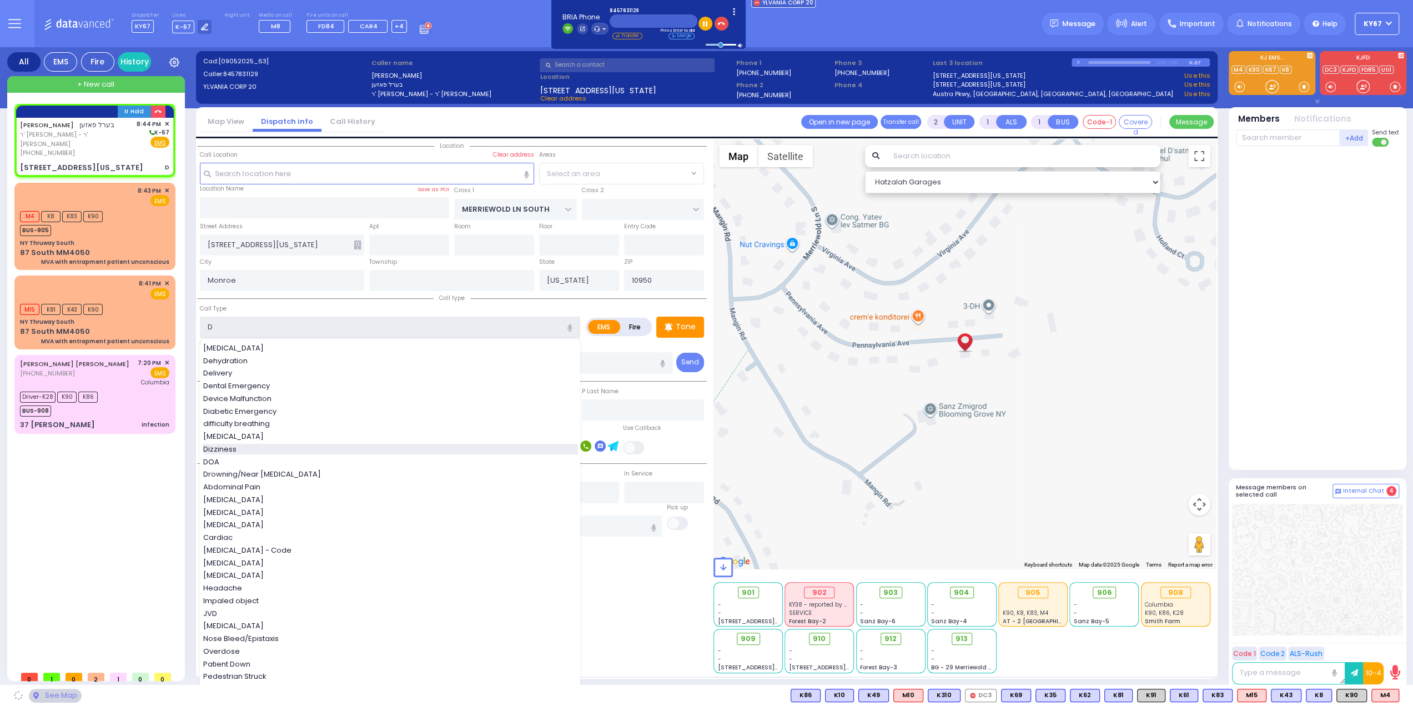
type input "Dizziness"
type input "1"
type input "0"
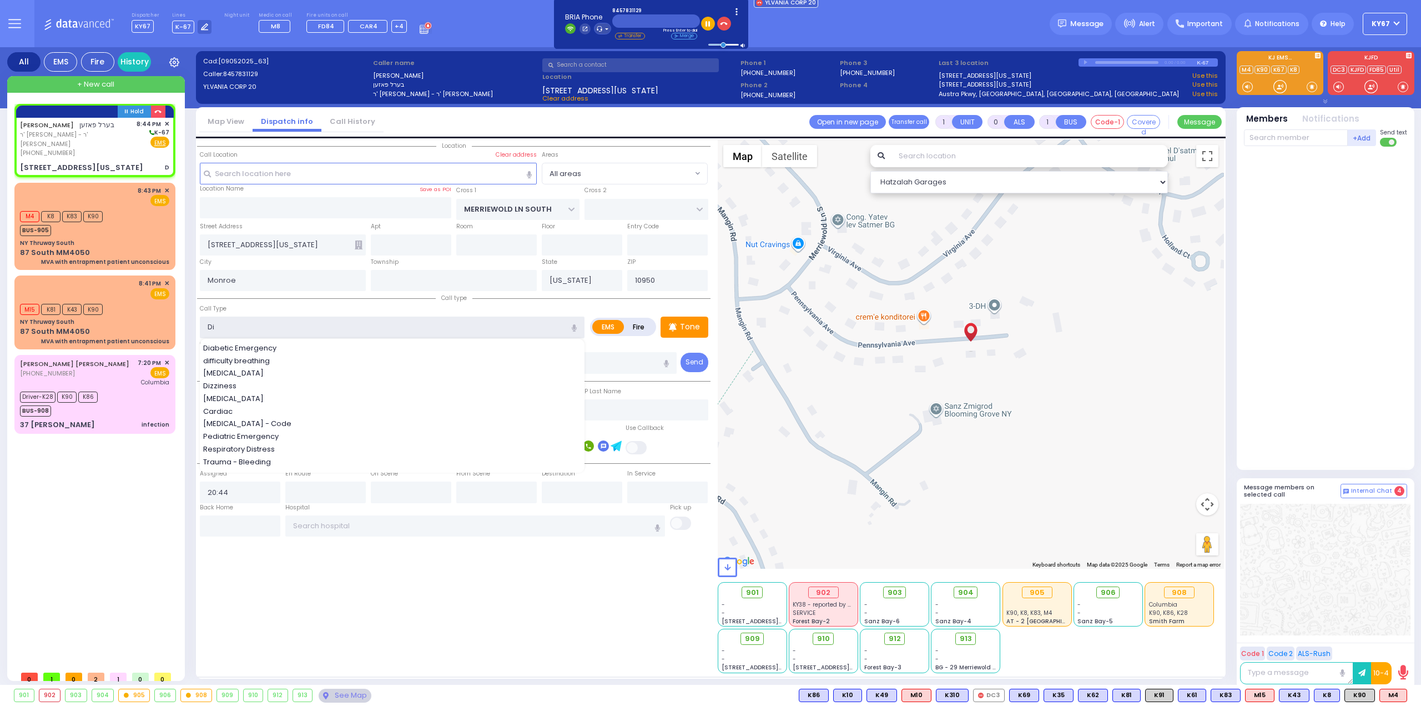
type input "D"
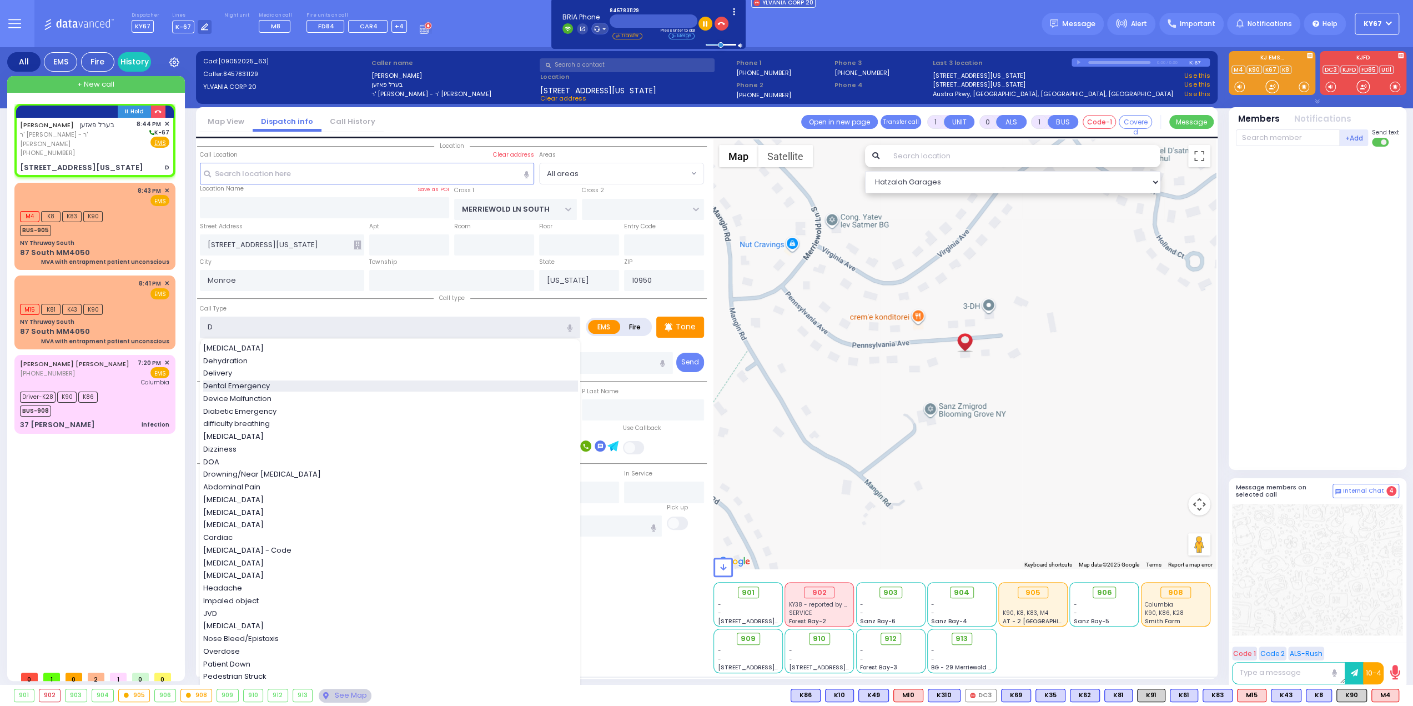
select select
radio input "true"
select select
select select "Hatzalah Garages"
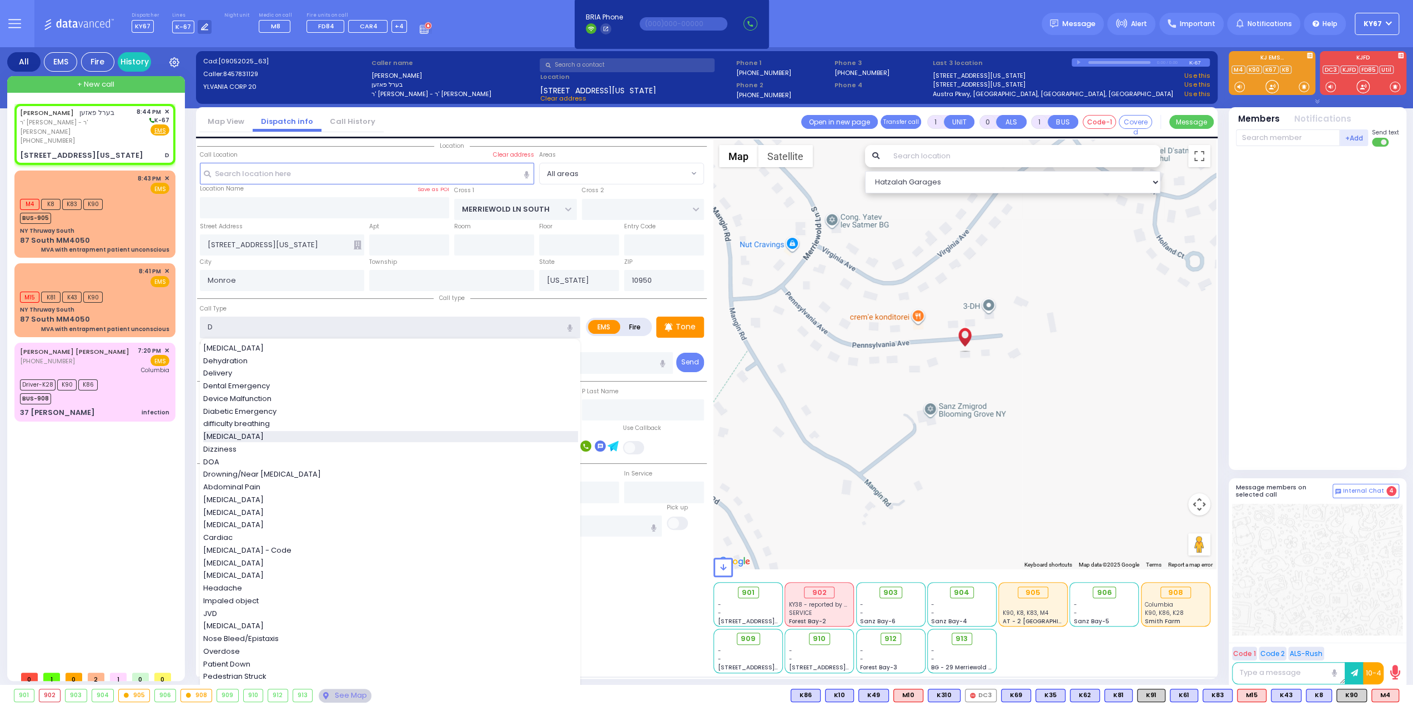
type input "[MEDICAL_DATA]"
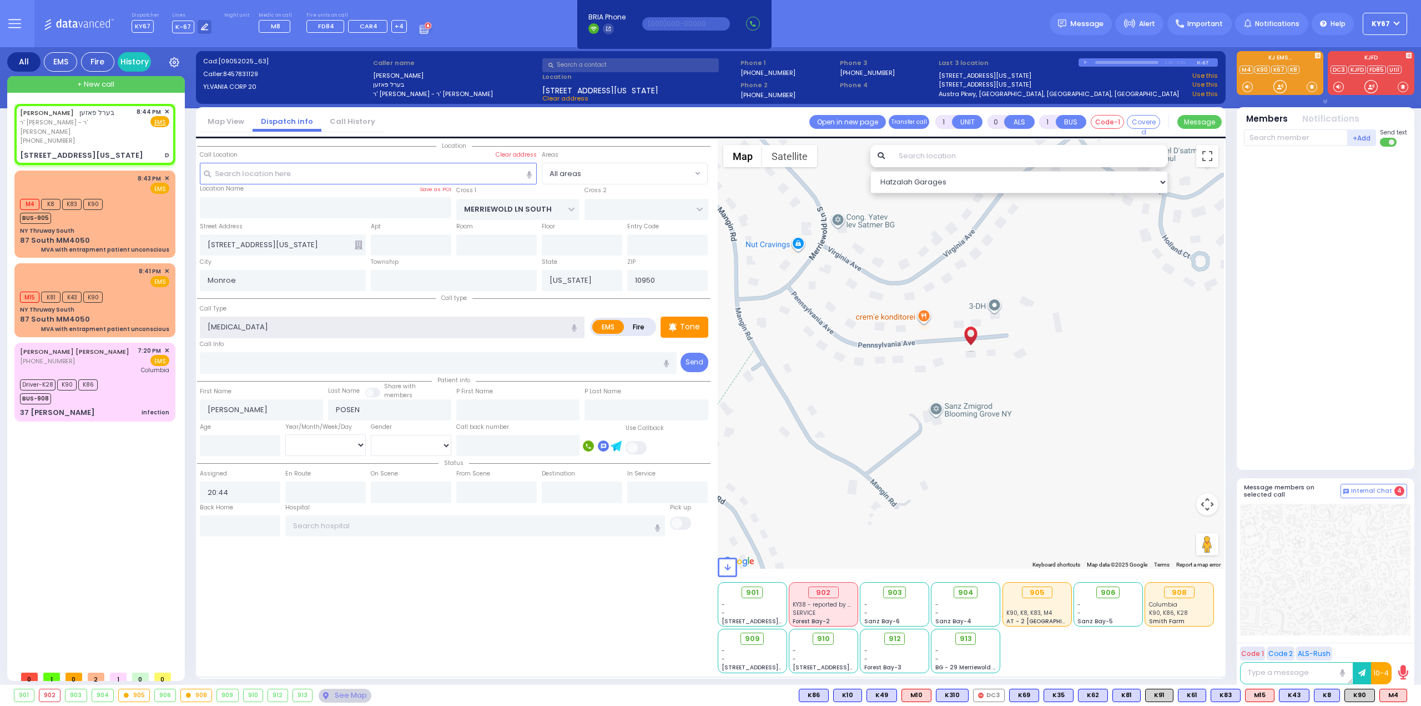
select select
radio input "true"
select select
type input "2"
type input "0"
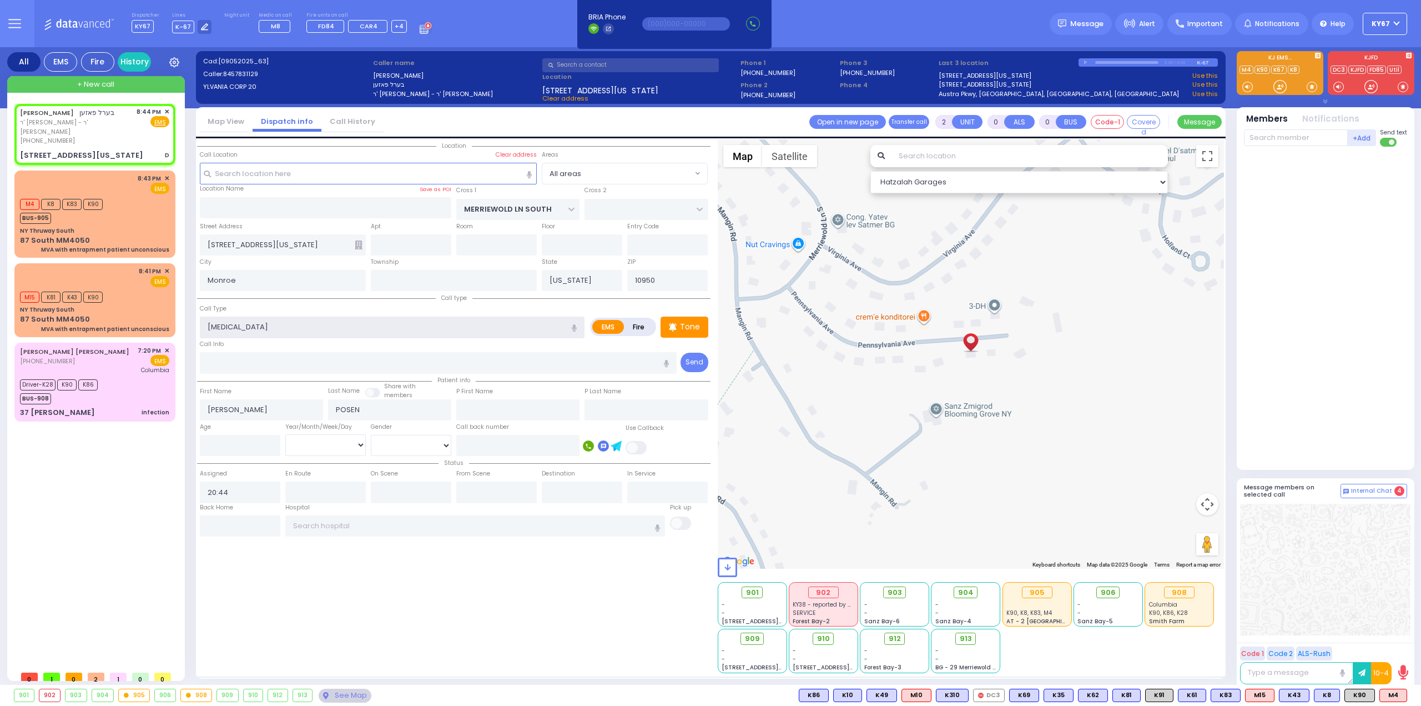
select select "Hatzalah Garages"
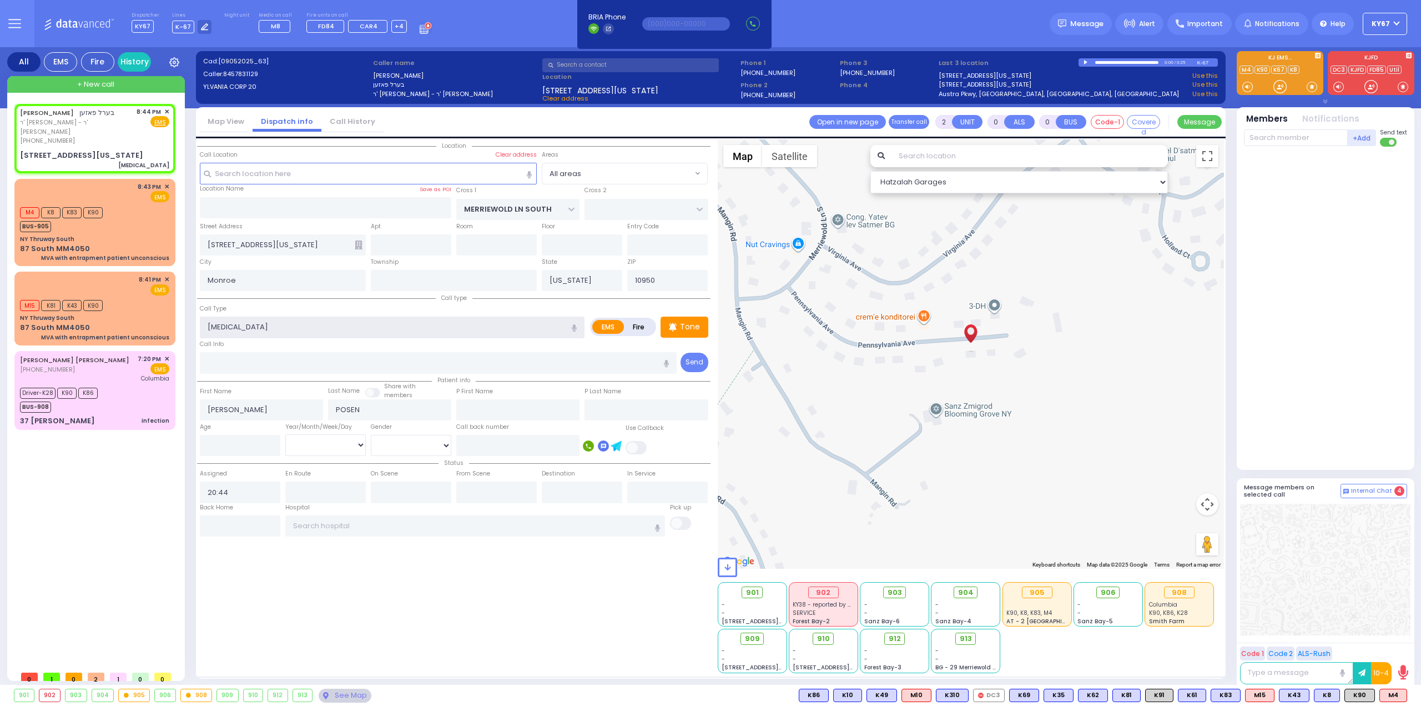
select select
radio input "true"
select select
select select "Hatzalah Garages"
click at [332, 600] on div "Location" at bounding box center [454, 406] width 514 height 534
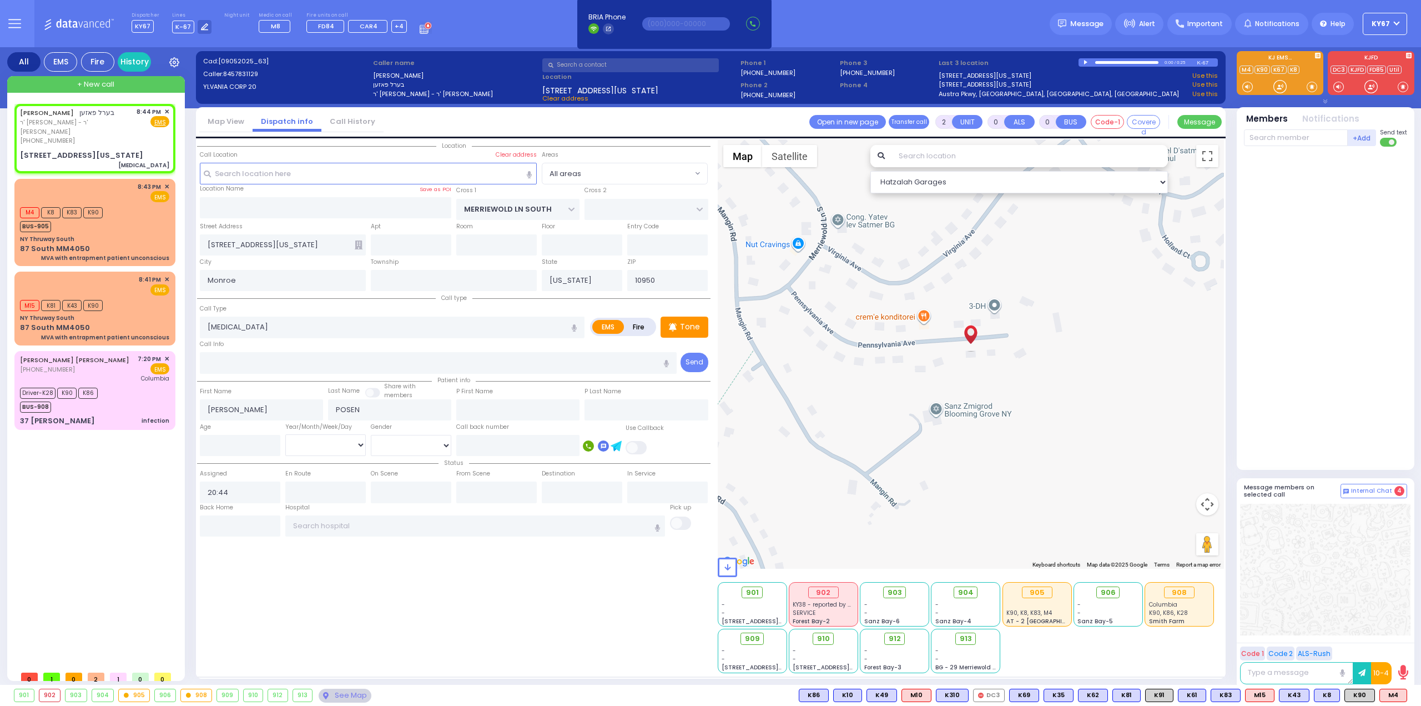
select select
radio input "true"
select select
select select "Hatzalah Garages"
click at [113, 314] on div "NY Thruway South" at bounding box center [94, 318] width 149 height 8
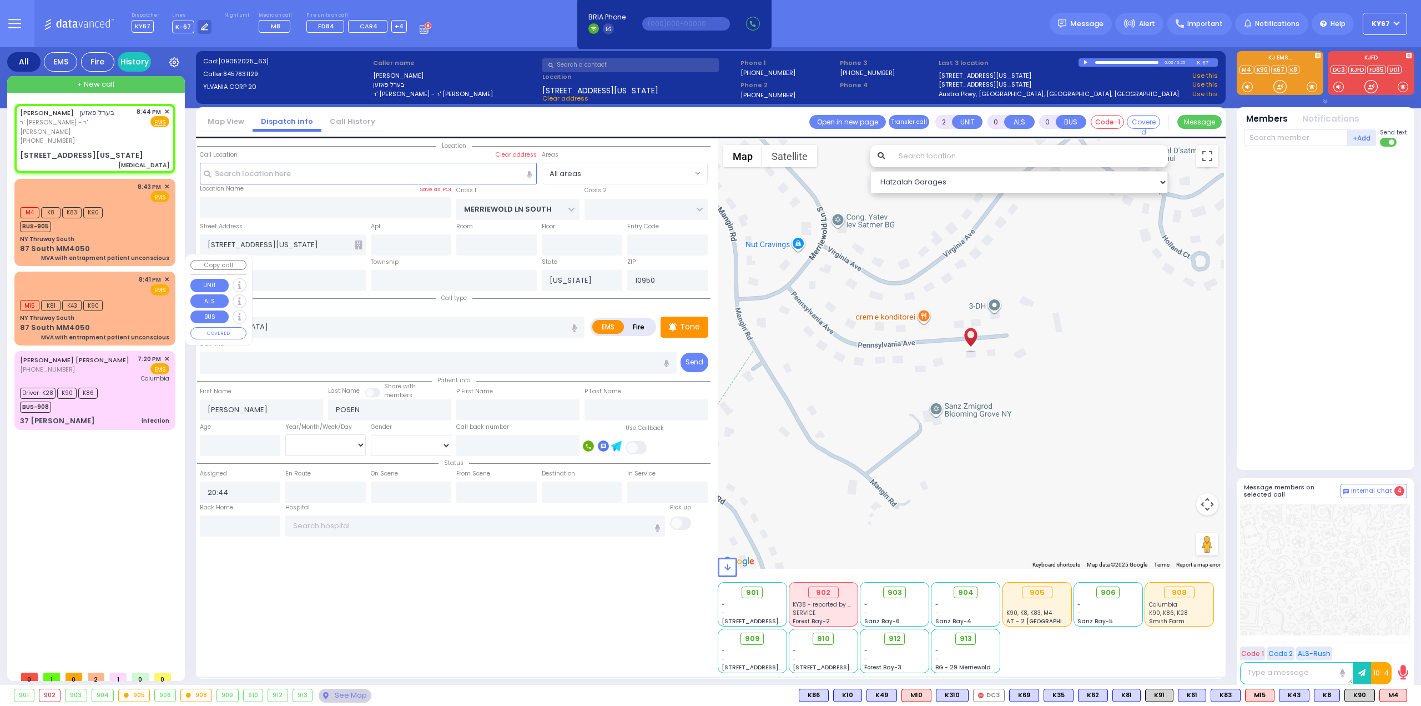
type input "1"
select select
type input "MVA with entrapment patient unconscious"
radio input "true"
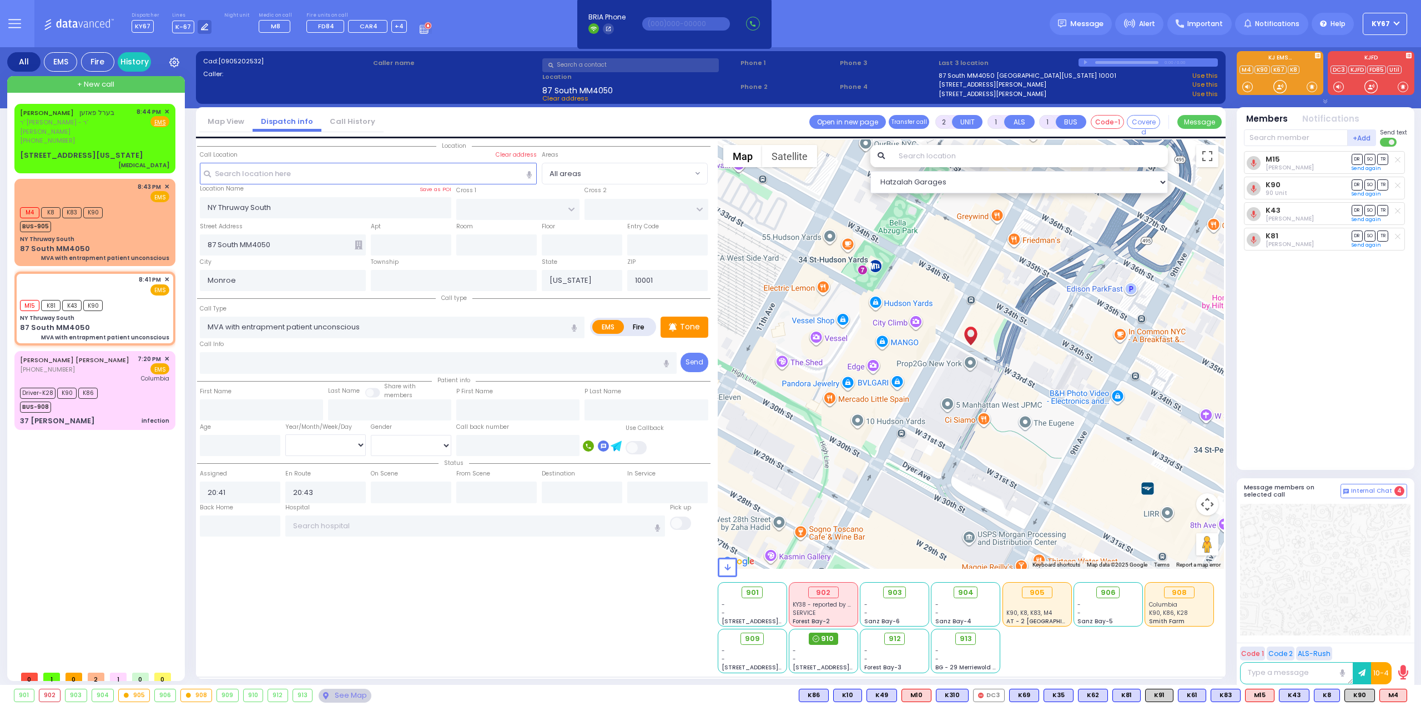
click at [821, 642] on div "910" at bounding box center [823, 638] width 29 height 12
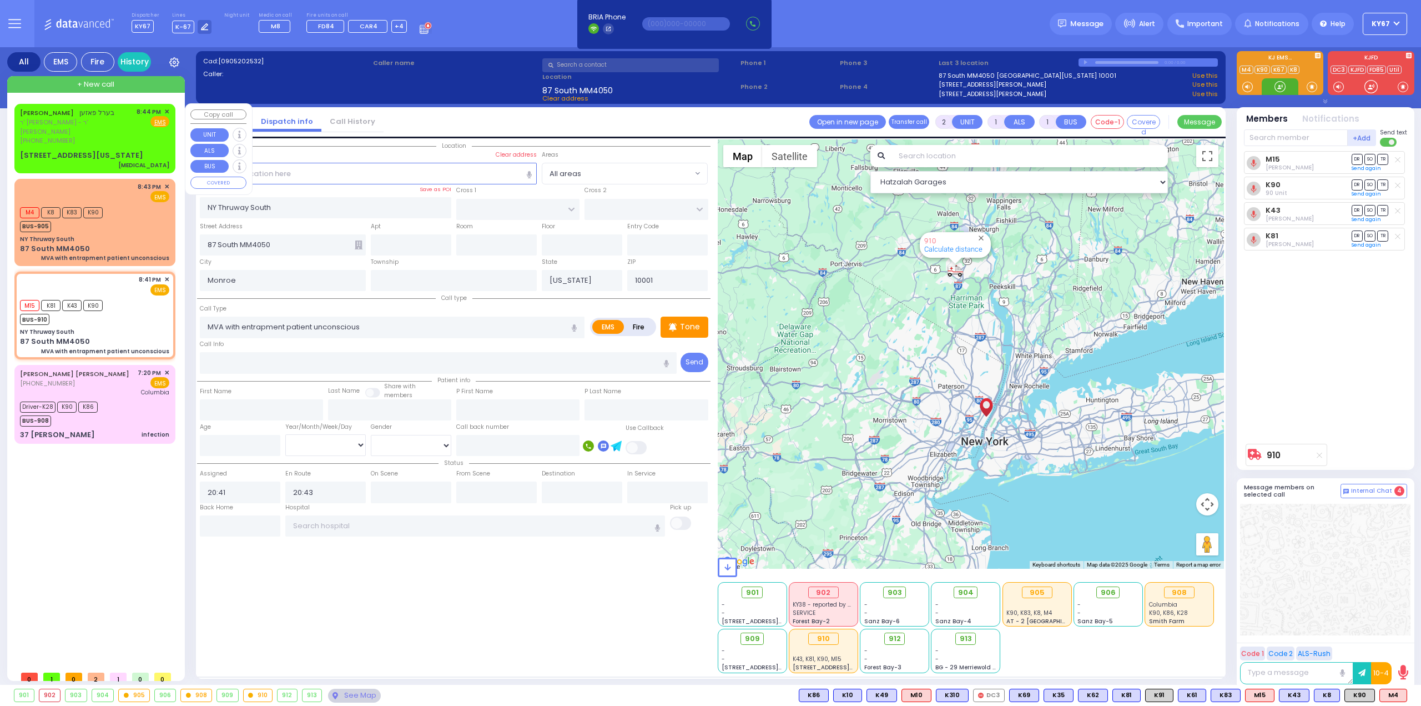
click at [81, 125] on span "ר' שמעון ישראל - ר' רפאל עקשטיין" at bounding box center [76, 127] width 113 height 18
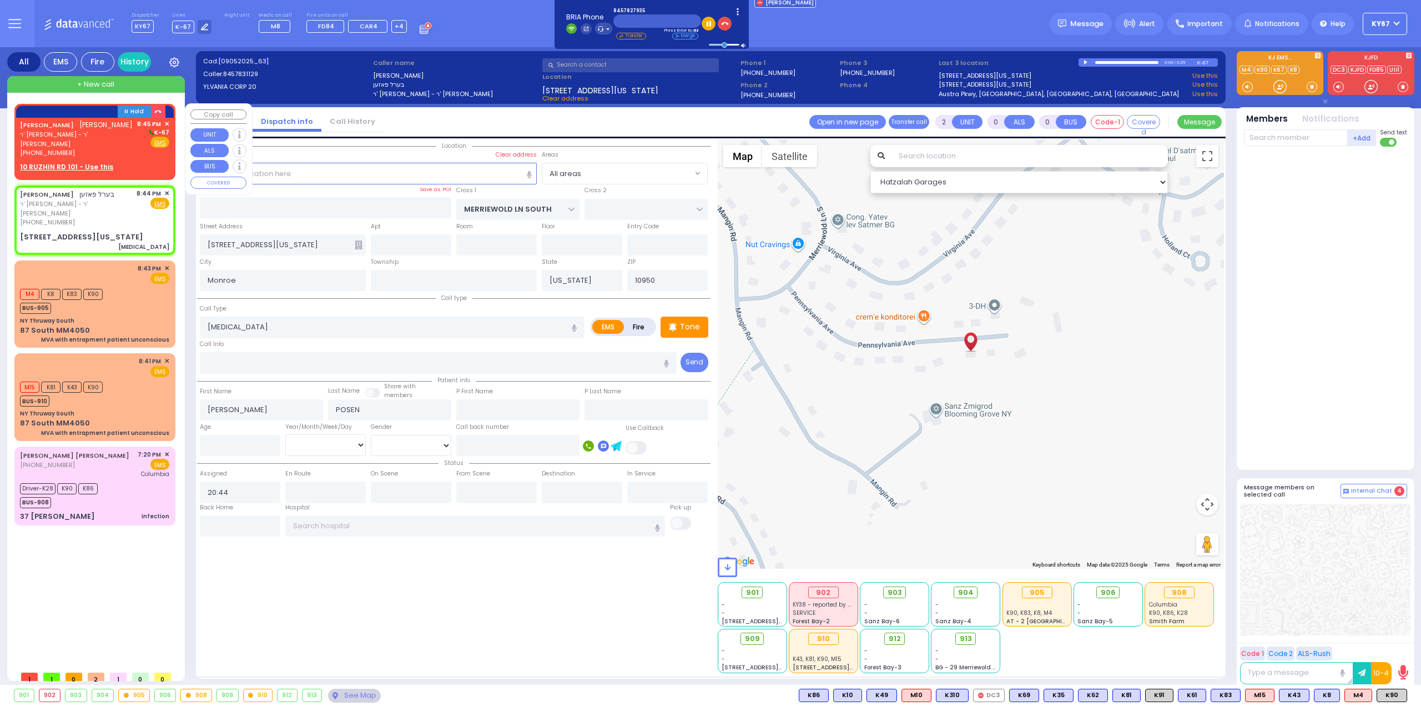
click at [74, 128] on link "JOSEPH LEIB KAUFMAN" at bounding box center [47, 124] width 54 height 9
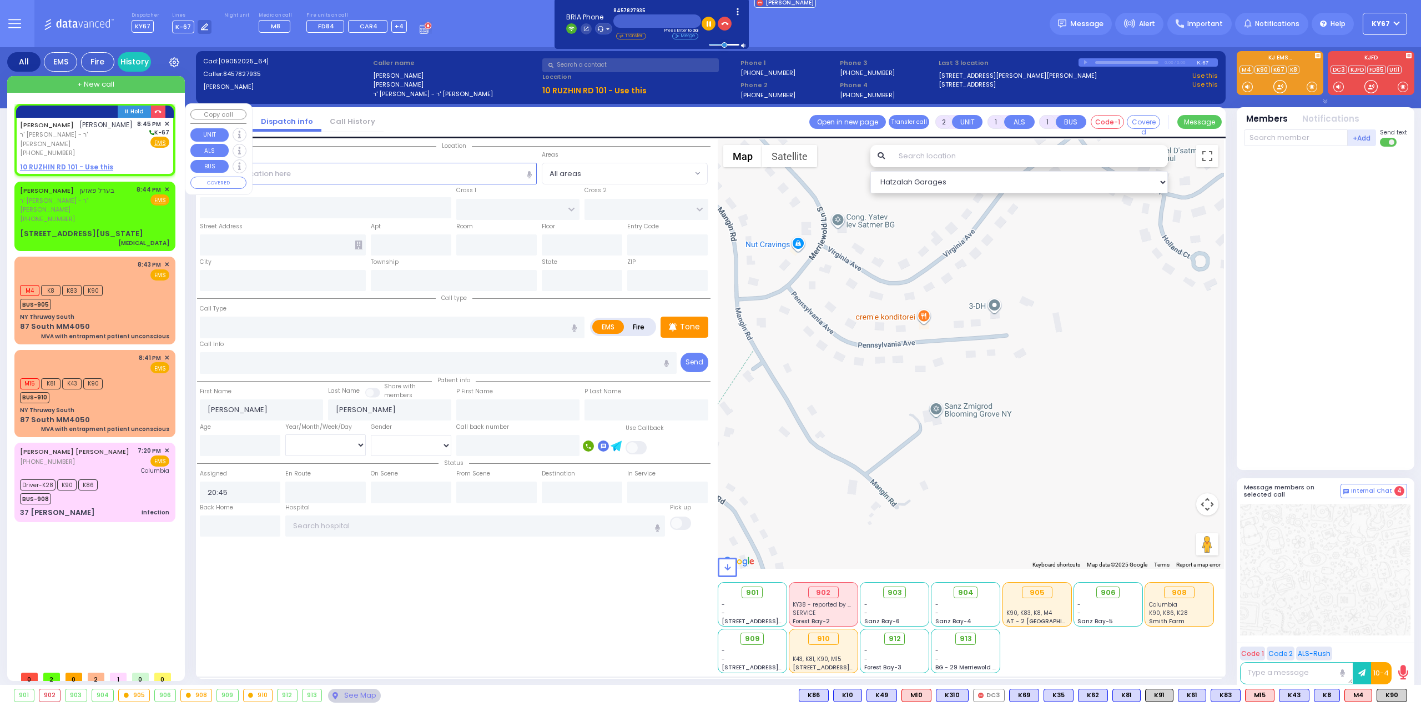
click at [52, 168] on u "10 RUZHIN RD 101 - Use this" at bounding box center [66, 166] width 93 height 9
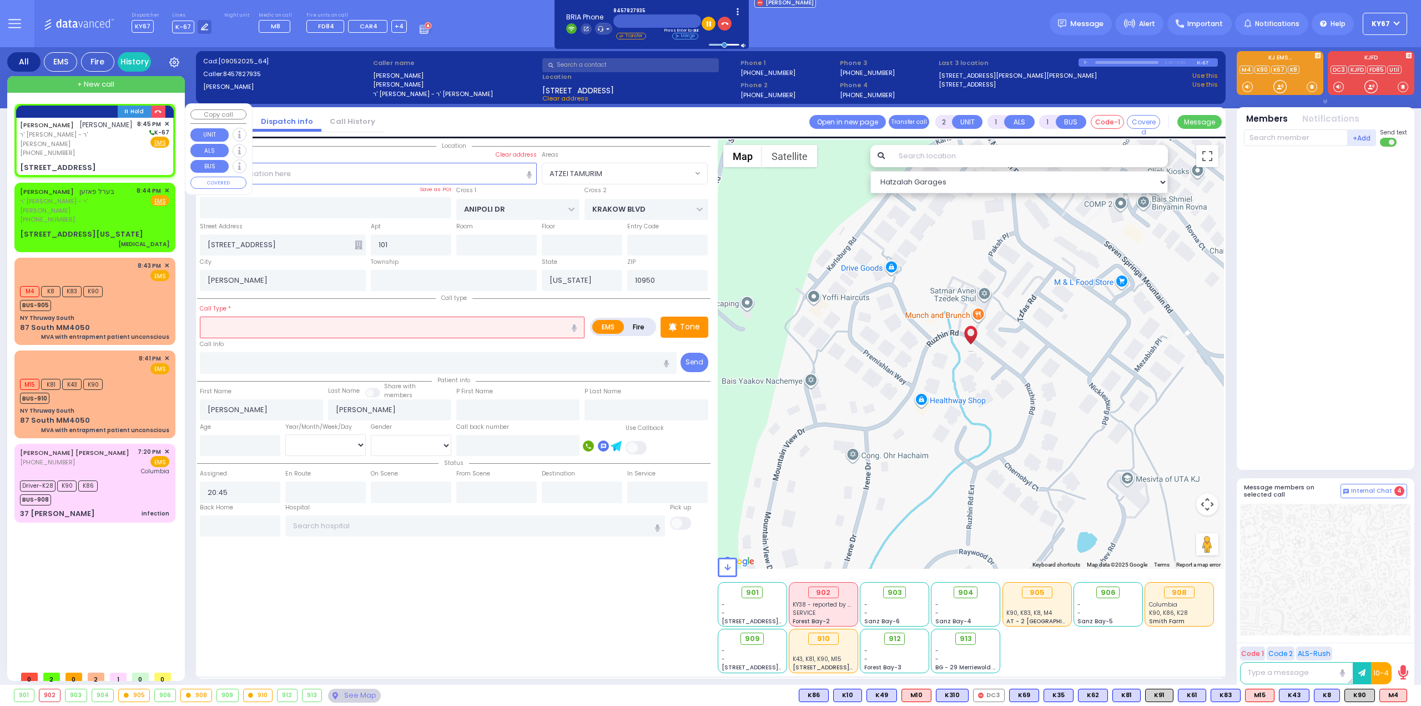
click at [88, 142] on span "ר' אהרן - ר' ישראל מענדל עקשטיין" at bounding box center [76, 139] width 113 height 18
click at [275, 330] on input "text" at bounding box center [392, 326] width 385 height 21
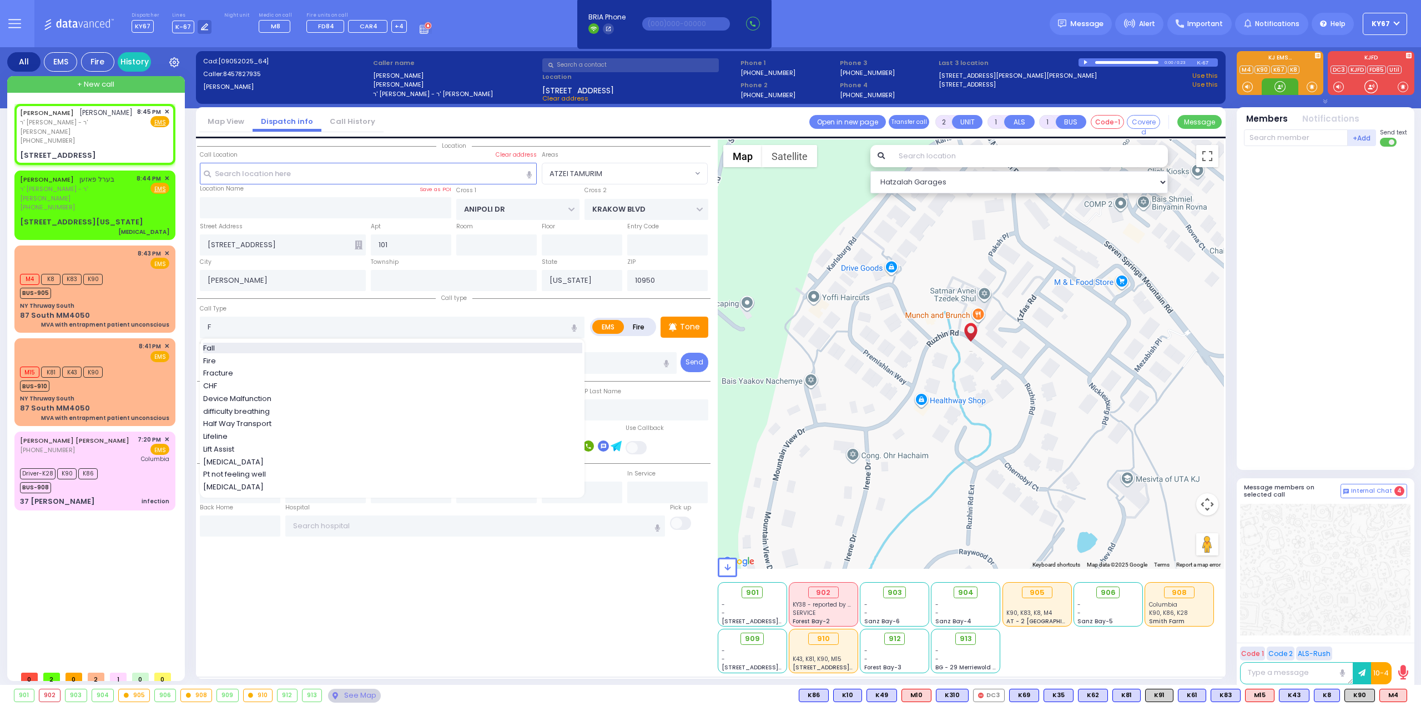
click at [233, 344] on div "Fall" at bounding box center [392, 348] width 379 height 11
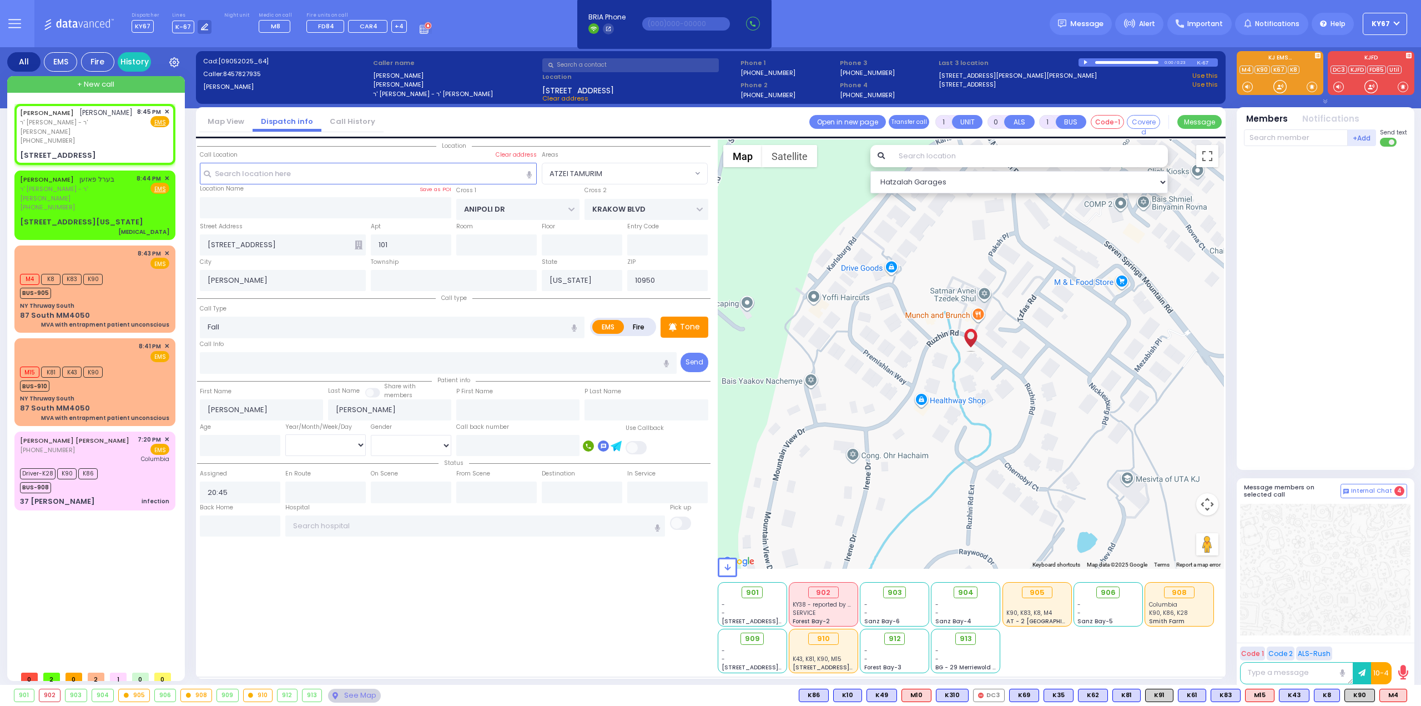
click at [336, 571] on div "Location" at bounding box center [454, 406] width 514 height 534
click at [100, 118] on div "JOSEPH LEIB KAUFMAN יוסף לייב קויפמאן" at bounding box center [76, 112] width 113 height 11
click at [113, 197] on div "BEREL POSEN בערל פאזען ר' שמעון ישראל - ר' רפאל עקשטיין (845) 783-1129 8:44 PM …" at bounding box center [94, 193] width 149 height 38
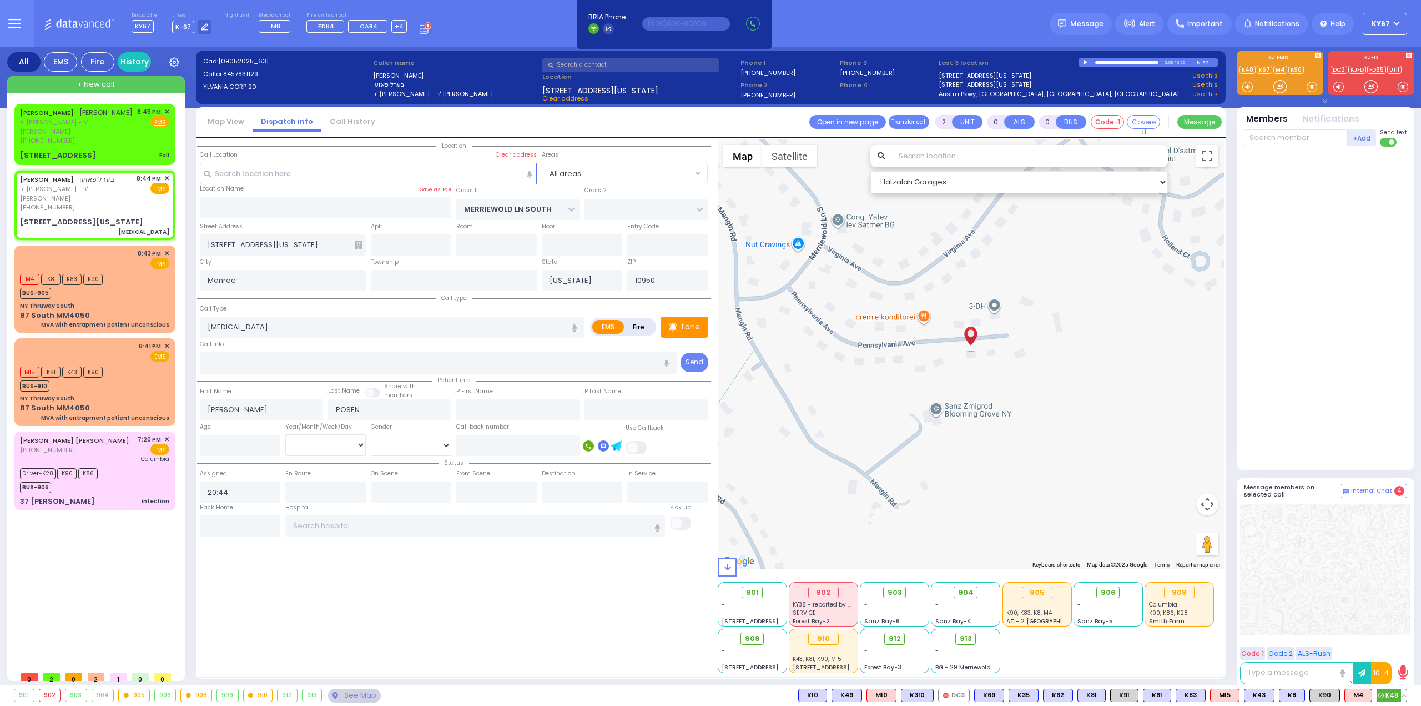
click at [1388, 694] on span "K48" at bounding box center [1392, 695] width 29 height 12
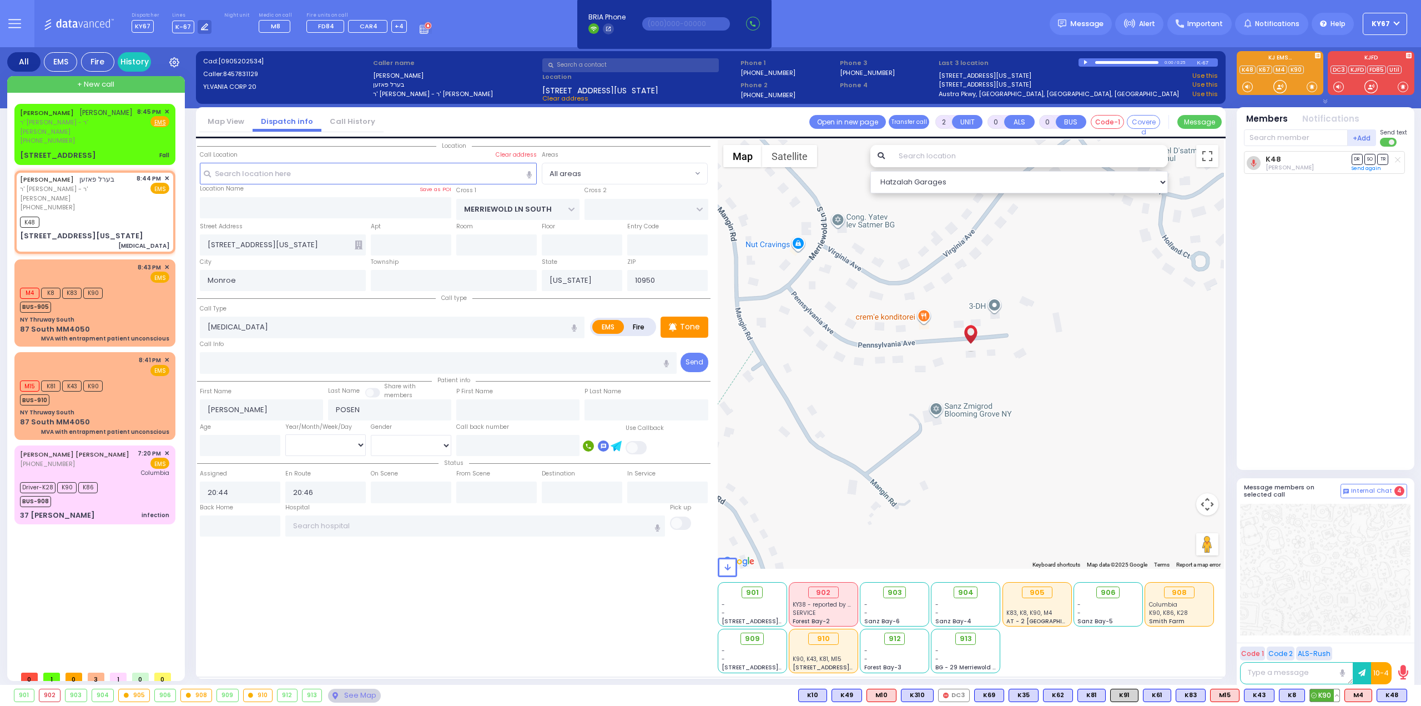
click at [1318, 698] on span "K90" at bounding box center [1324, 695] width 29 height 12
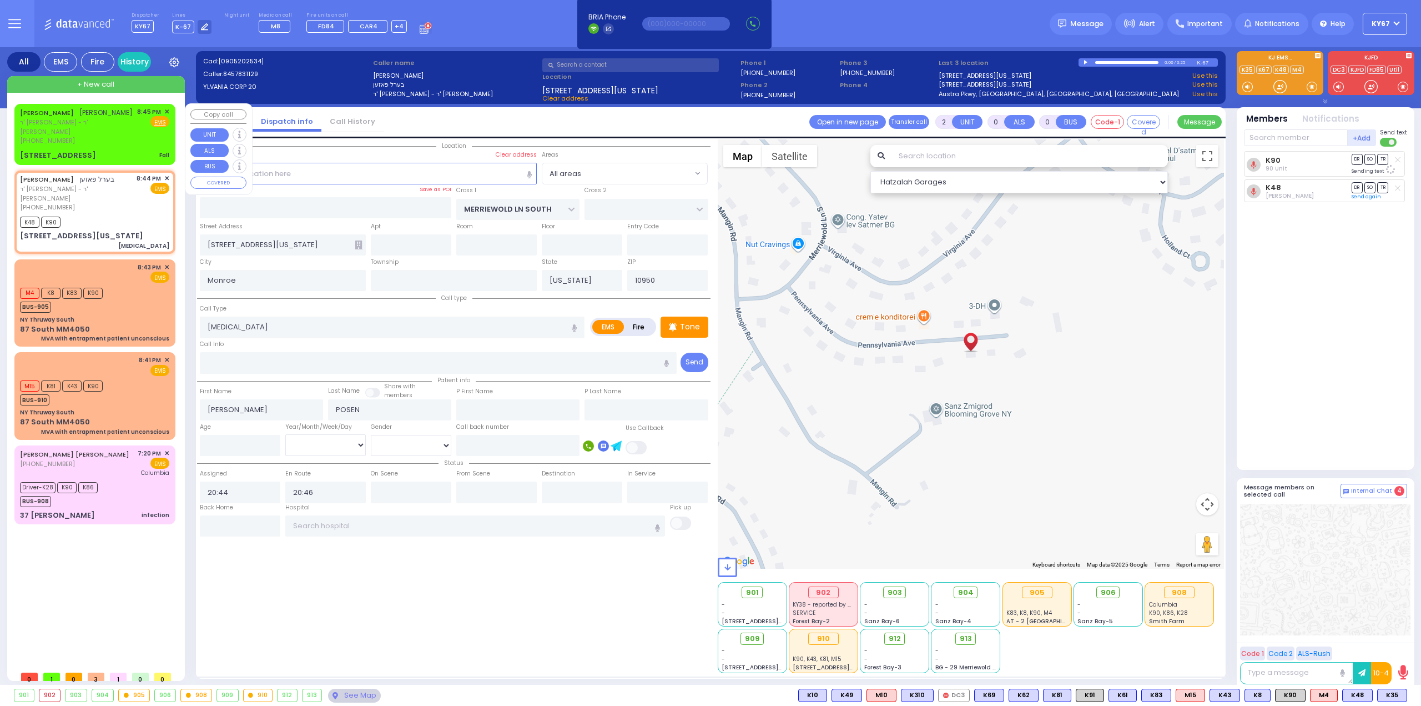
click at [87, 134] on span "ר' אהרן - ר' ישראל מענדל עקשטיין" at bounding box center [76, 127] width 113 height 18
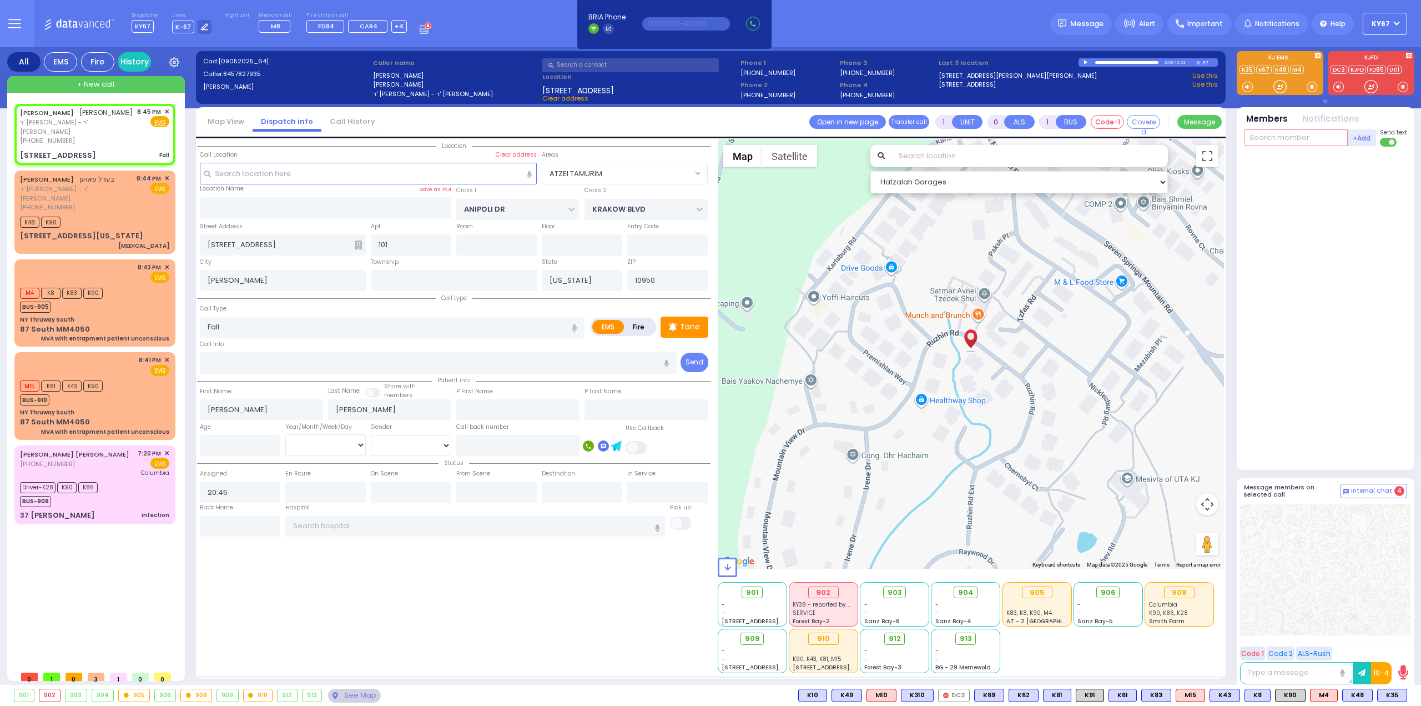
click at [1286, 140] on input "text" at bounding box center [1296, 137] width 104 height 17
click at [1389, 696] on span "K35" at bounding box center [1392, 695] width 29 height 12
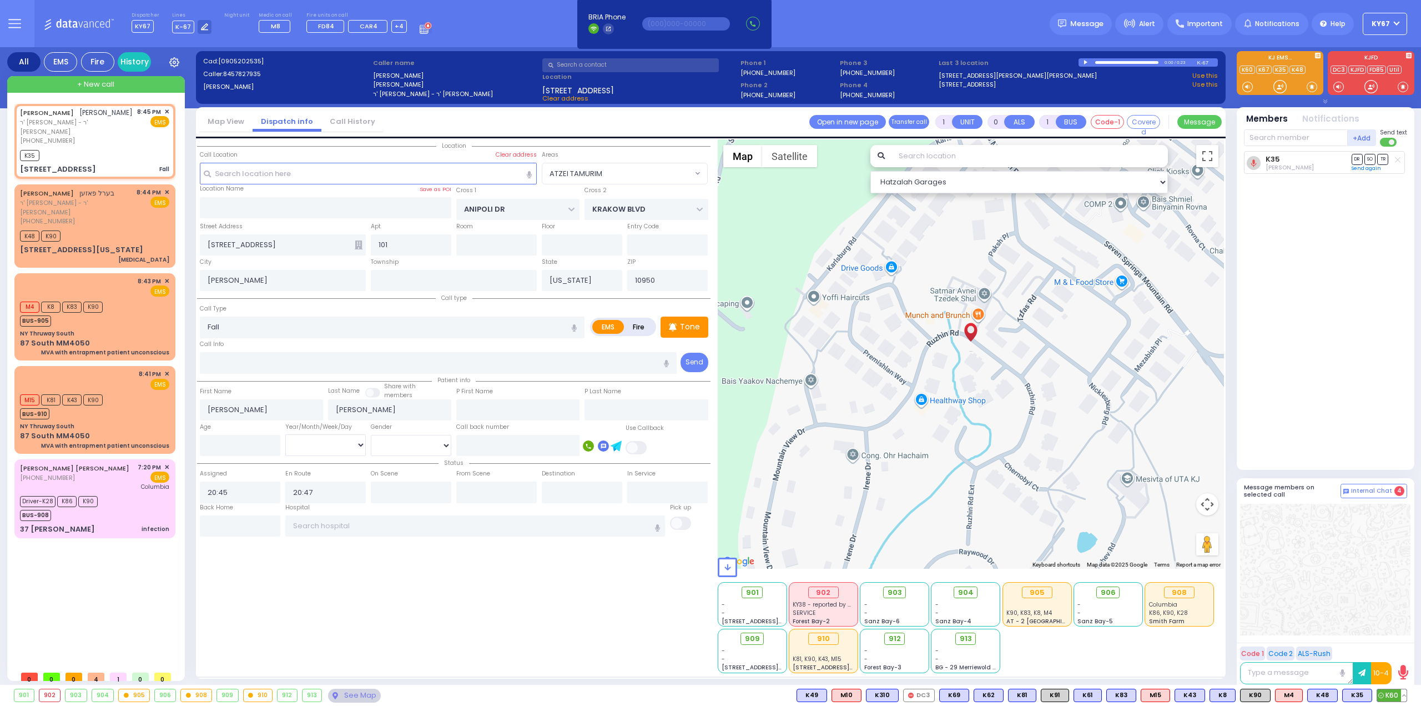
click at [1395, 694] on span "K60" at bounding box center [1392, 695] width 29 height 12
click at [1259, 695] on span "K90" at bounding box center [1255, 695] width 29 height 12
click at [129, 391] on div "M15 K81 K43 K90 BUS-910" at bounding box center [94, 405] width 149 height 28
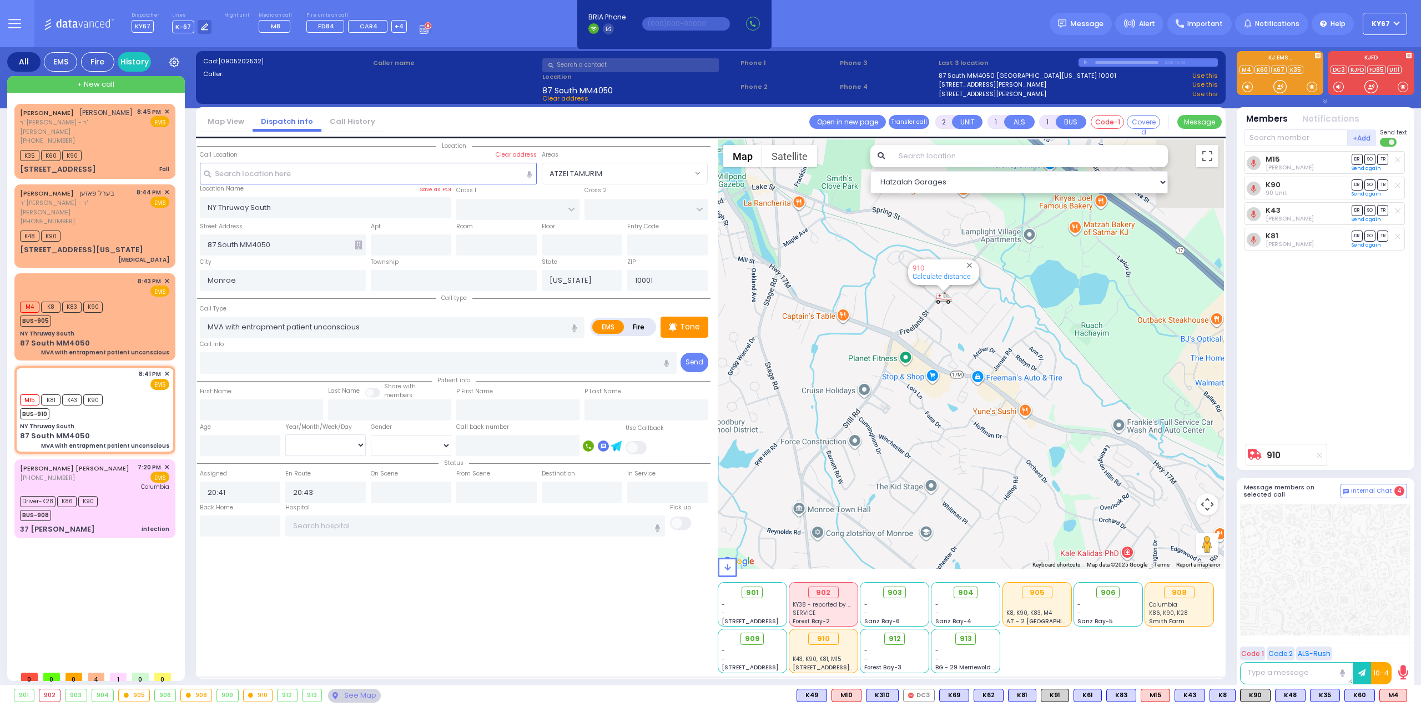
drag, startPoint x: 949, startPoint y: 260, endPoint x: 932, endPoint y: 349, distance: 90.6
click at [932, 349] on div "910 Calculate distance" at bounding box center [971, 353] width 507 height 429
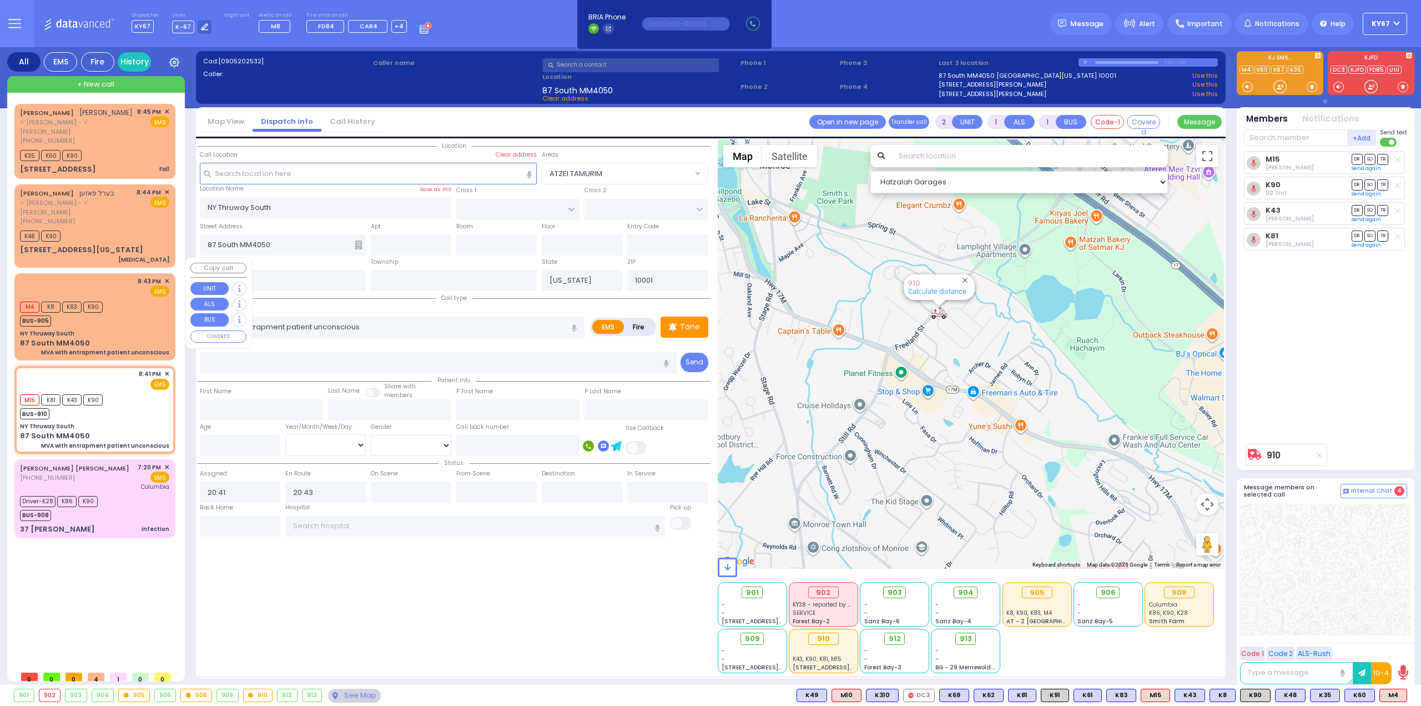
click at [139, 301] on div "M4 K8 K83 K90 BUS-905" at bounding box center [94, 313] width 149 height 28
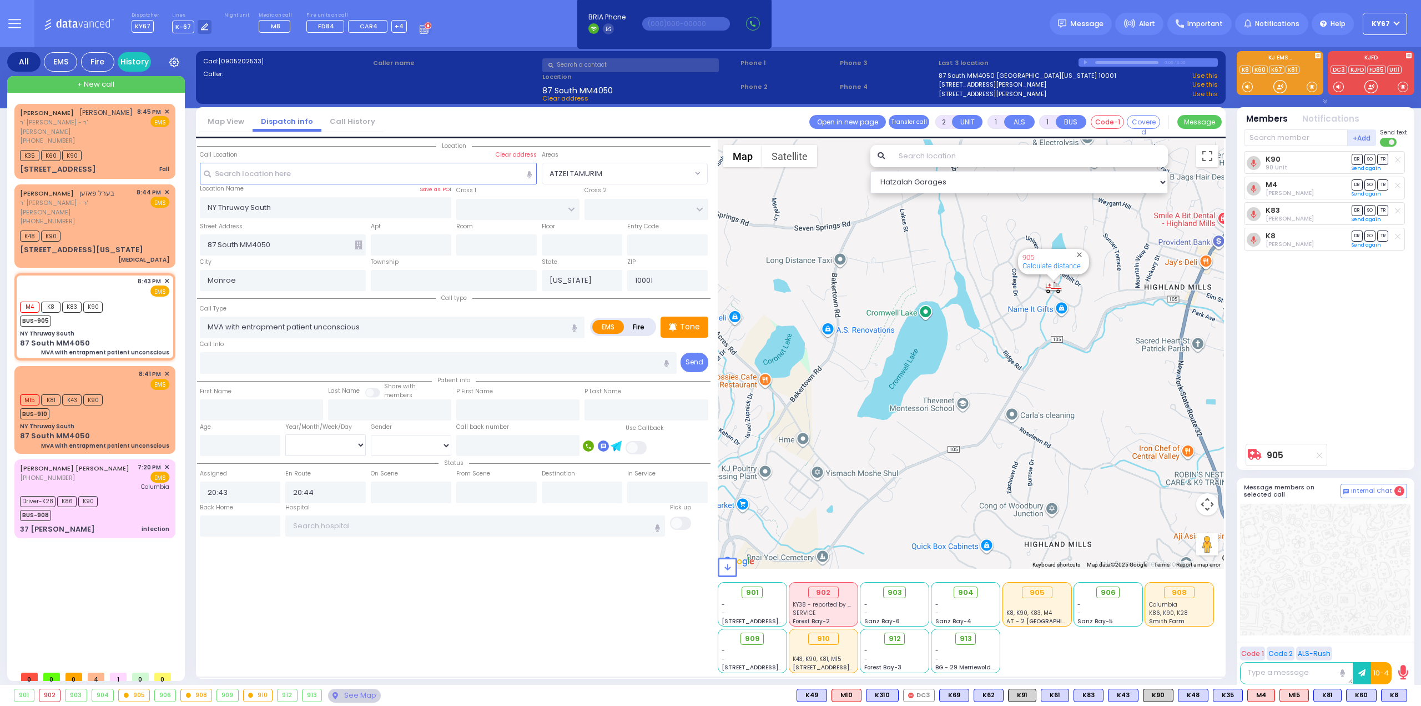
click at [1335, 571] on div at bounding box center [1325, 570] width 170 height 132
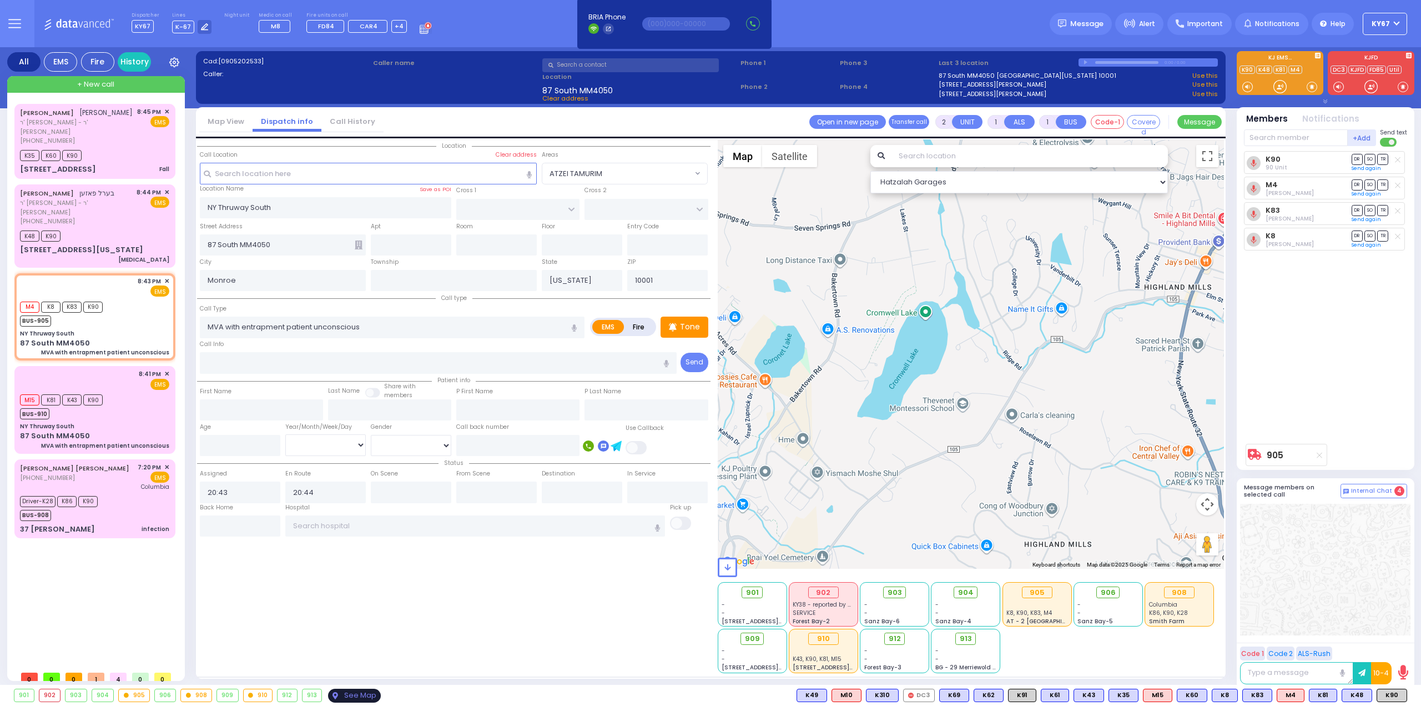
click at [346, 695] on div "See Map" at bounding box center [354, 695] width 52 height 14
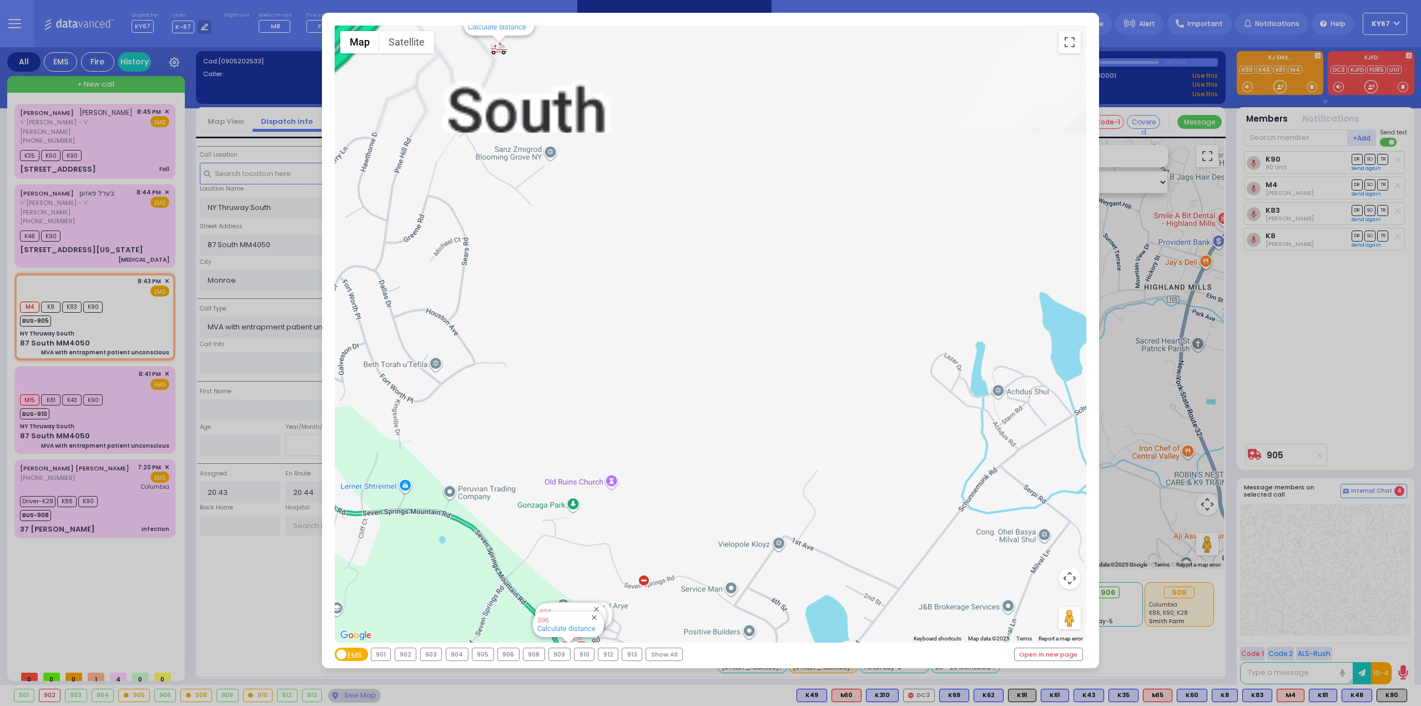
drag, startPoint x: 637, startPoint y: 128, endPoint x: 827, endPoint y: 490, distance: 408.8
click at [812, 485] on div "594 Calculate distance 595 Calculate distance 596 Calculate distance 901 Calcul…" at bounding box center [711, 334] width 752 height 617
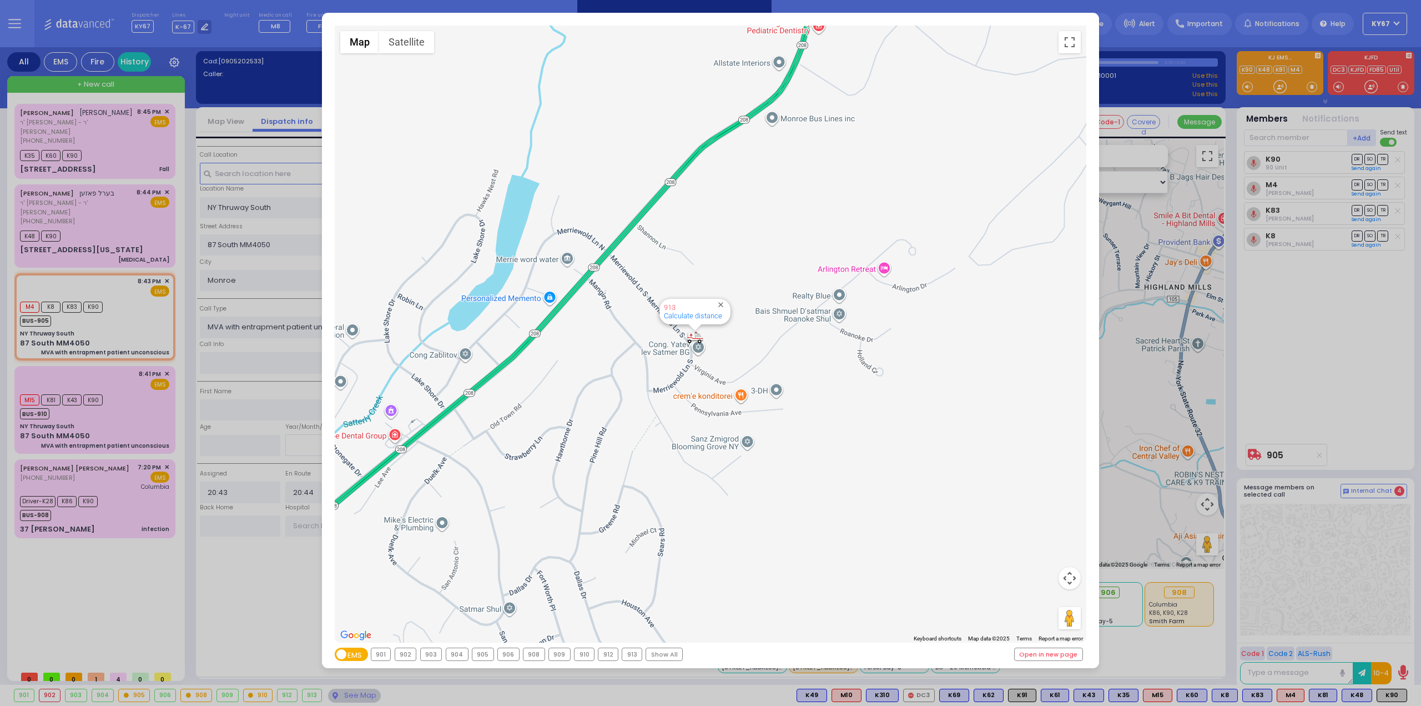
click at [1295, 364] on div "← Move left → Move right ↑ Move up ↓ Move down + Zoom in - Zoom out Home Jump l…" at bounding box center [710, 353] width 1421 height 706
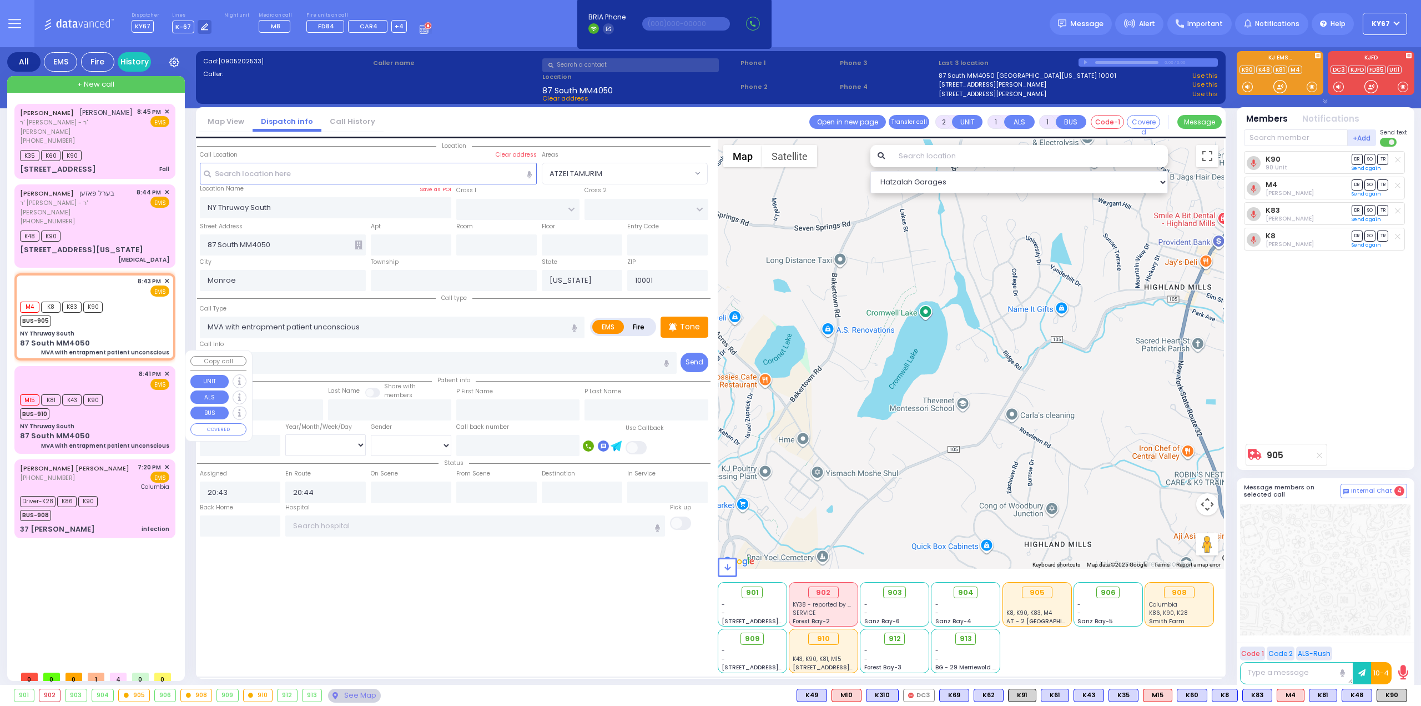
click at [133, 396] on div "M15 K81 K43 K90 BUS-910" at bounding box center [94, 405] width 149 height 28
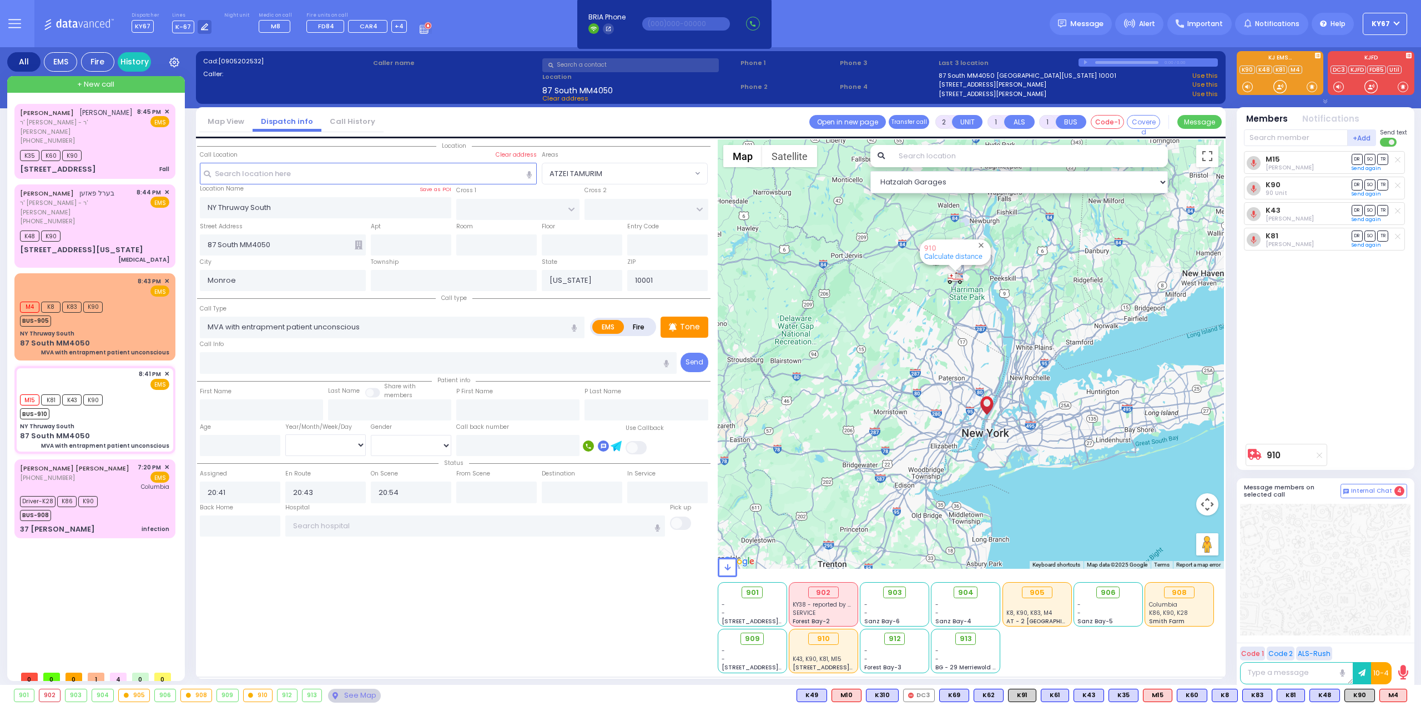
click at [313, 612] on div "Location" at bounding box center [454, 406] width 514 height 534
select select
click at [110, 148] on div "JOSEPH LEIB KAUFMAN יוסף לייב קויפמאן ר' אהרן - ר' ישראל מענדל עקשטיין (845) 78…" at bounding box center [95, 140] width 157 height 71
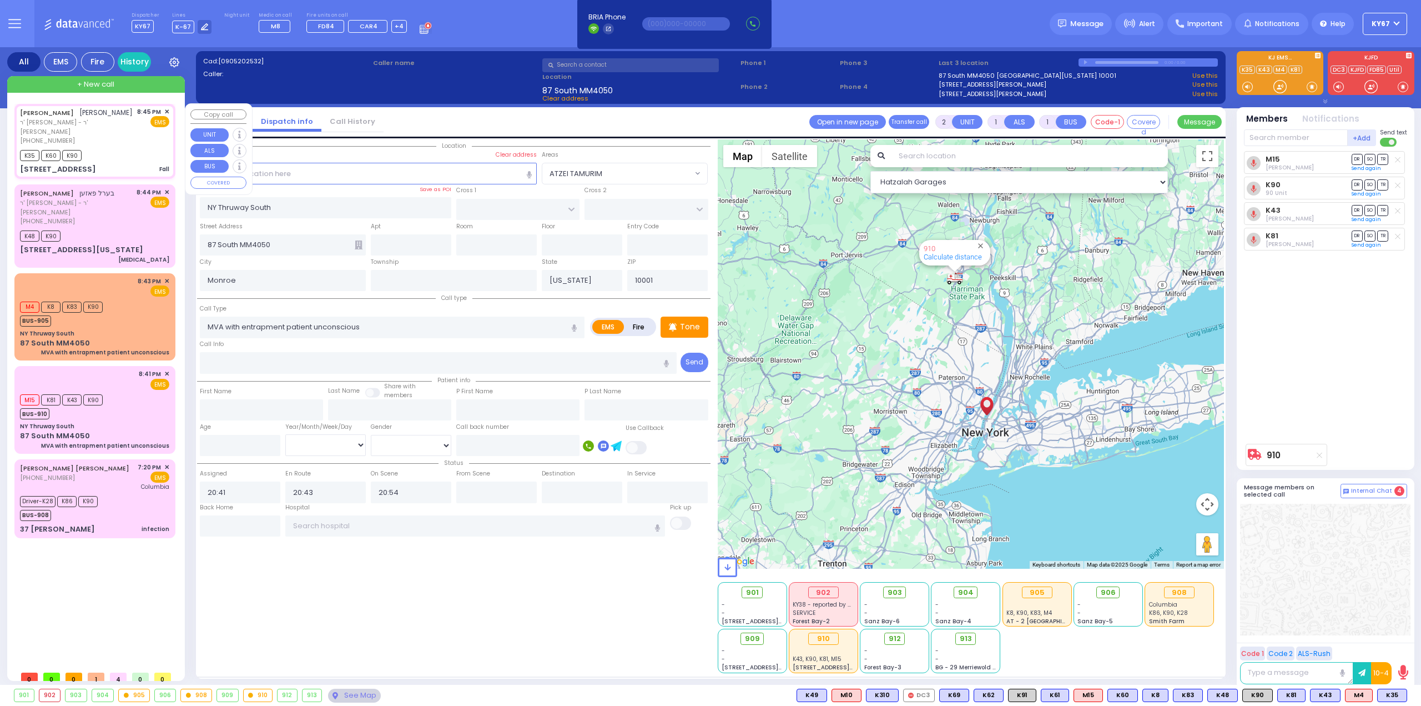
type input "1"
type input "0"
select select
type input "Fall"
radio input "true"
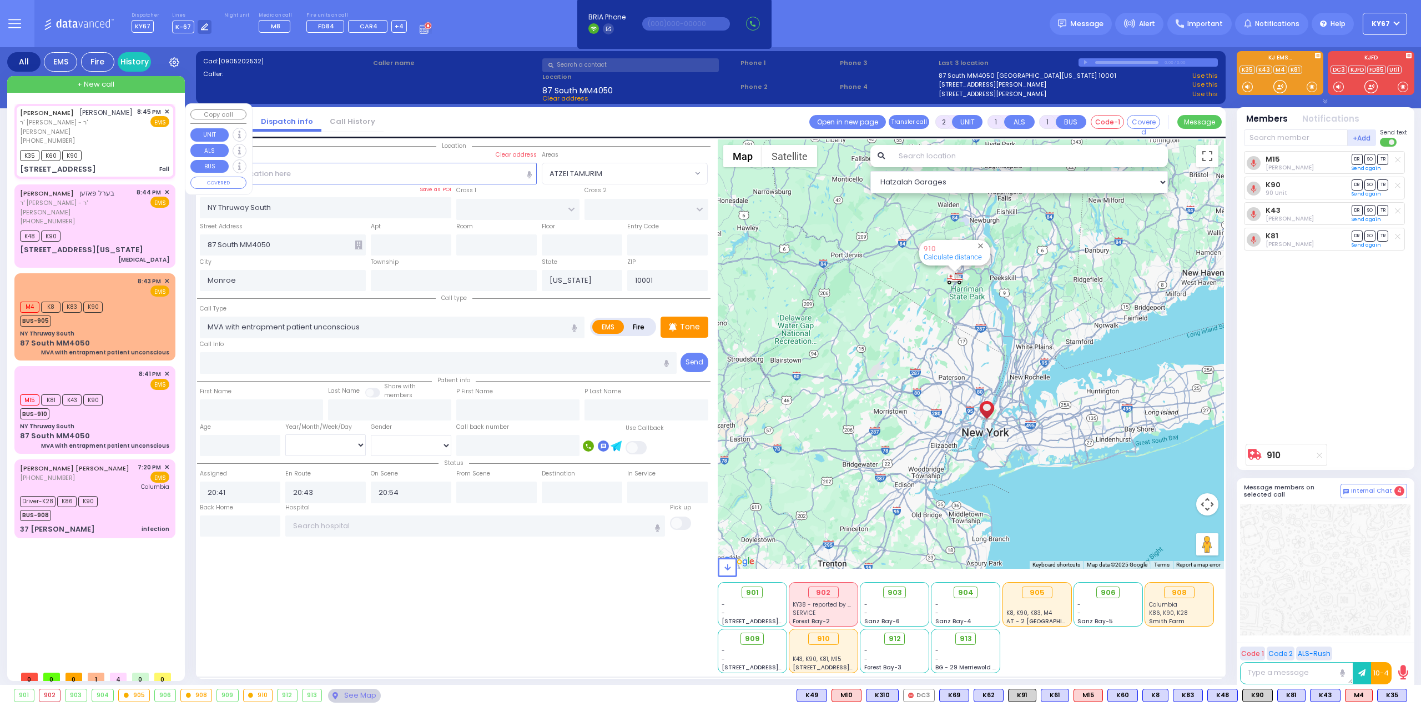
type input "JOSEPH LEIB"
type input "KAUFMAN"
select select
type input "20:45"
type input "20:47"
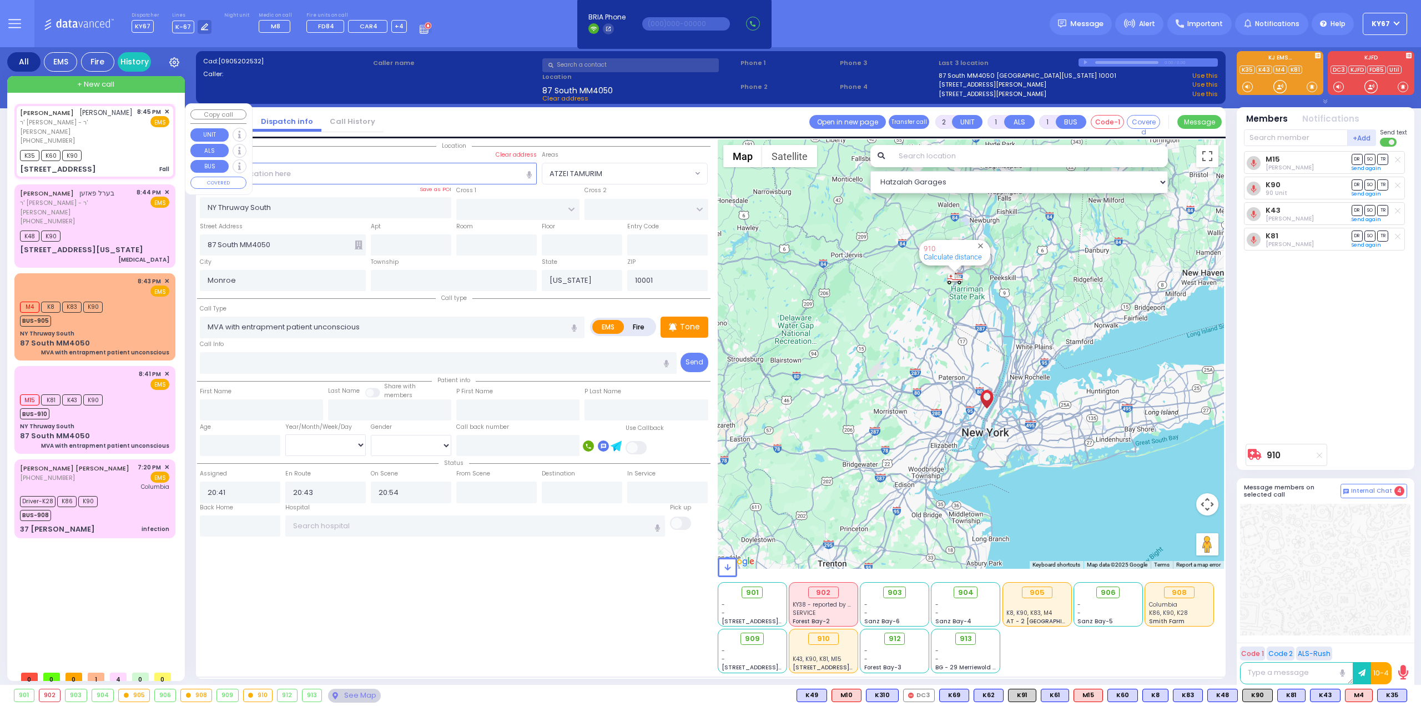
type input "20:55"
type input "ANIPOLI DR"
type input "KRAKOW BLVD"
type input "10 RUZHIN RD"
type input "101"
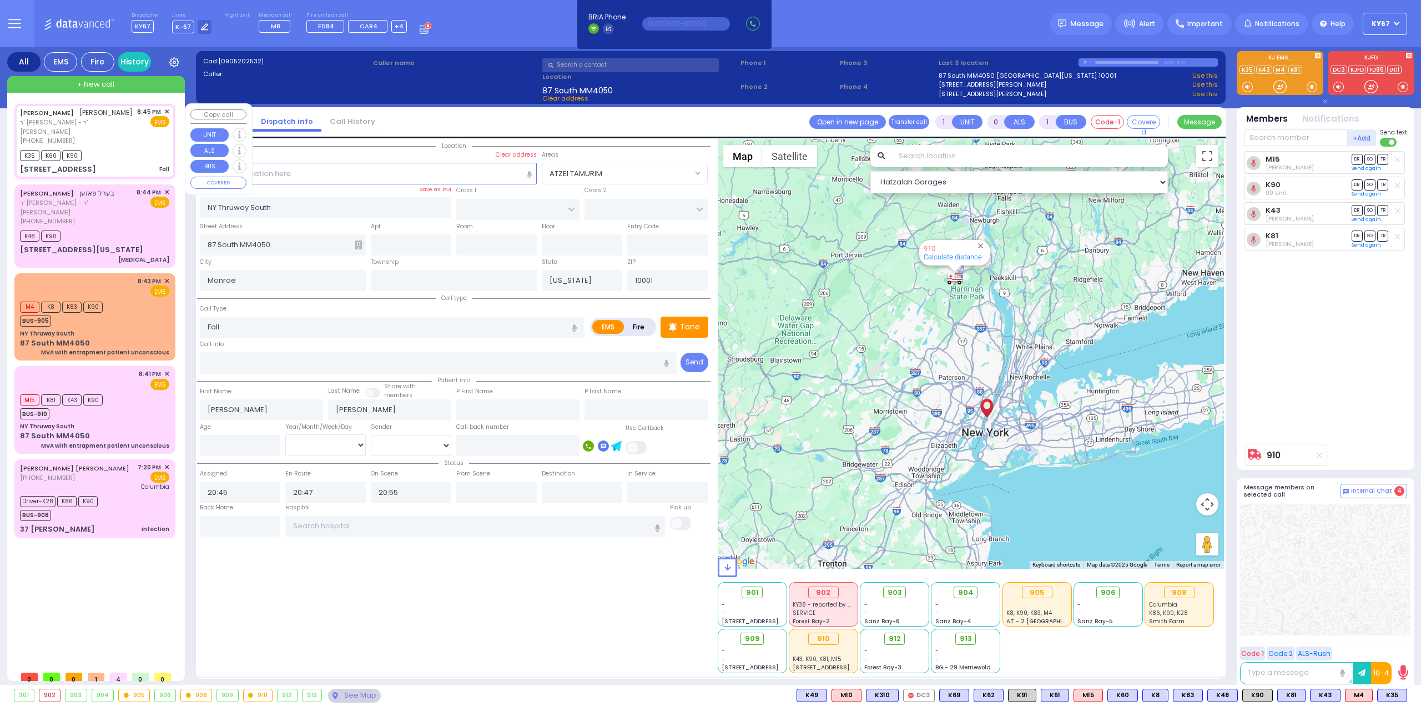
type input "Kiryas Joel"
type input "10950"
select select "Hatzalah Garages"
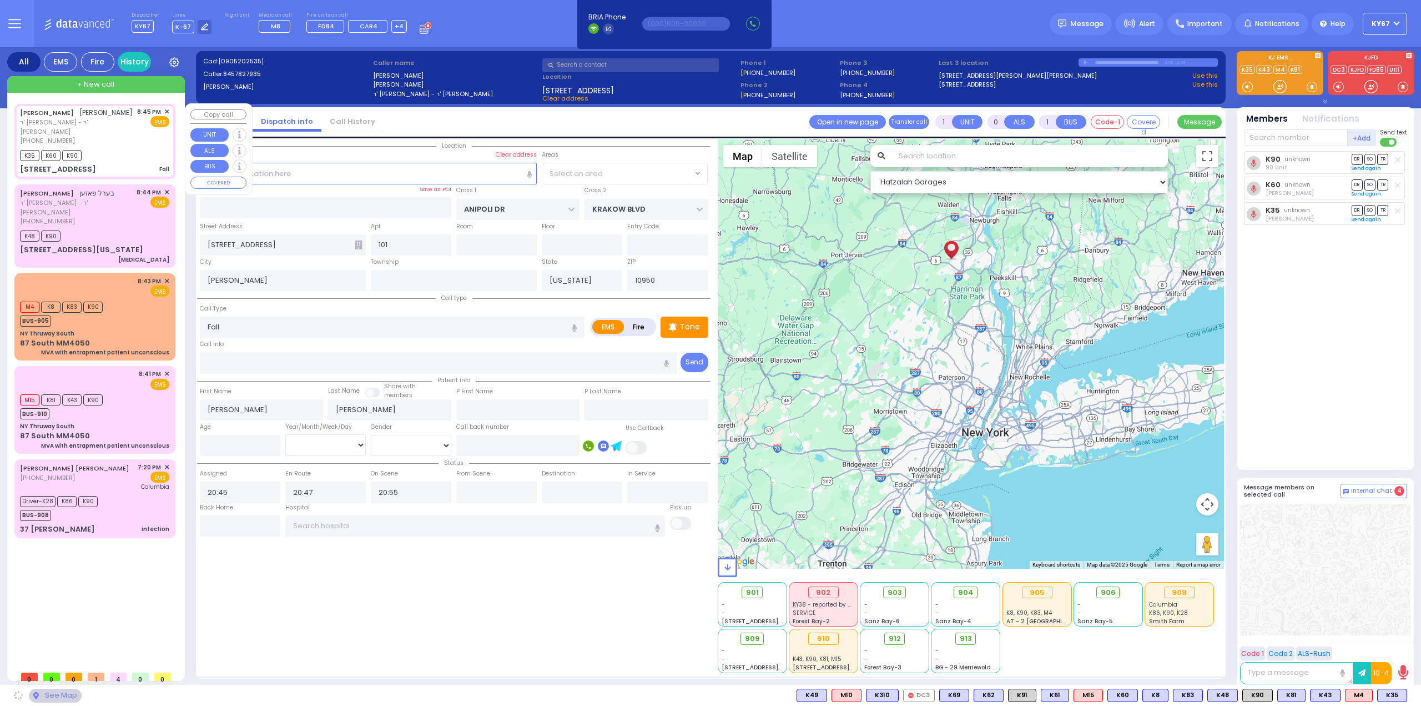
select select "ATZEI TAMURIM"
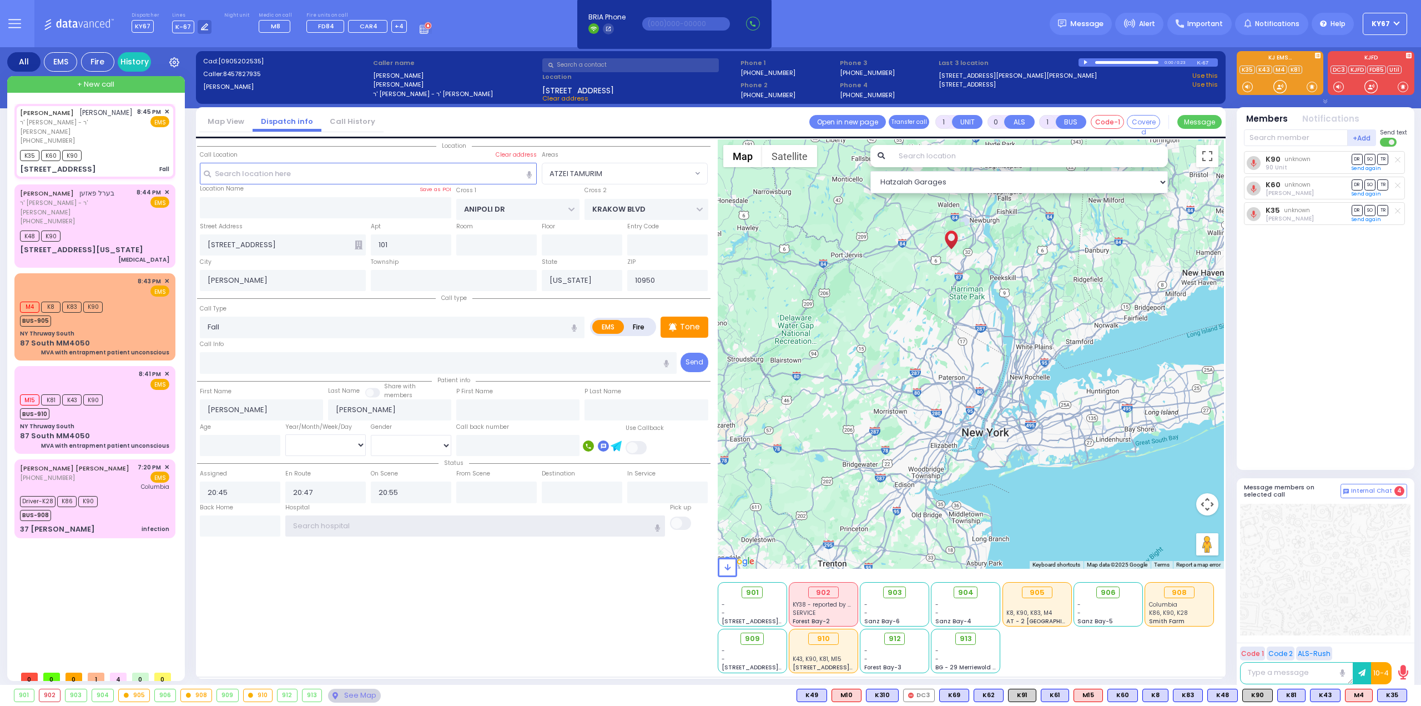
click at [407, 530] on input "text" at bounding box center [475, 525] width 380 height 21
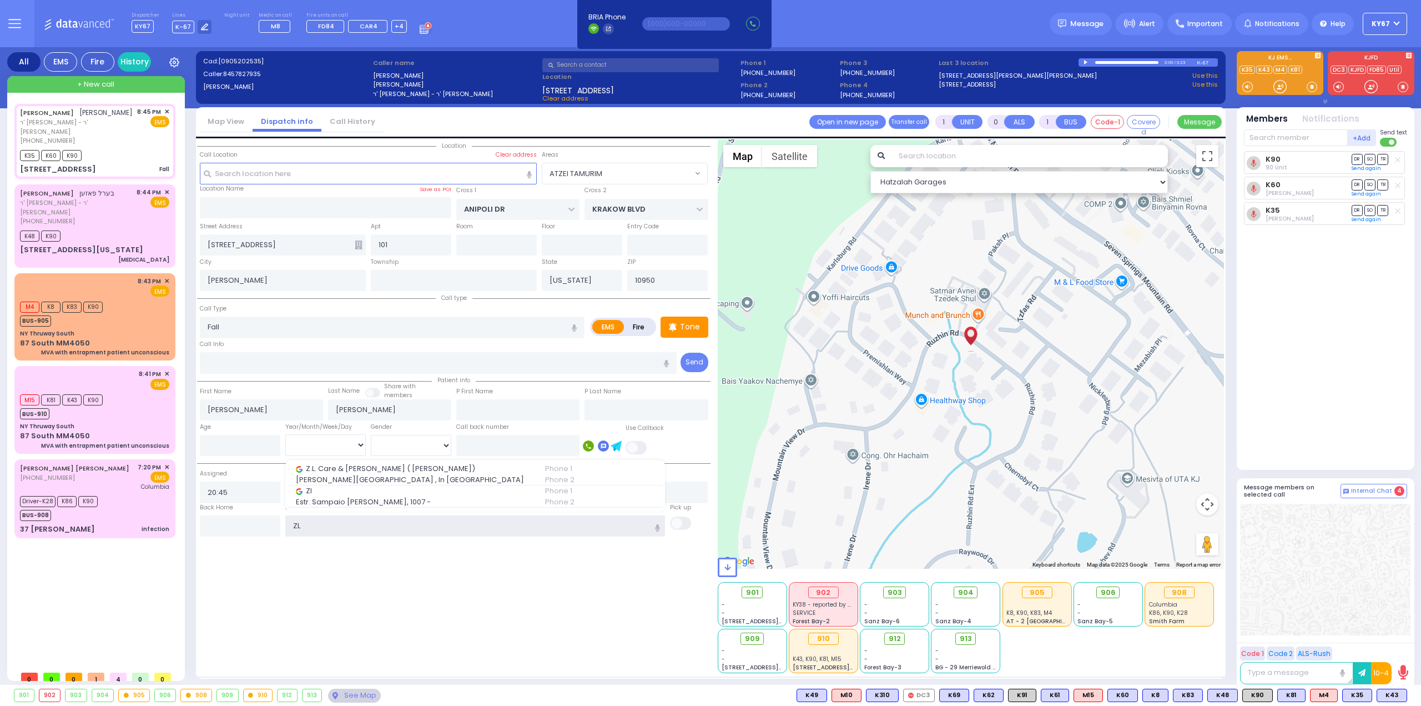
type input "Z"
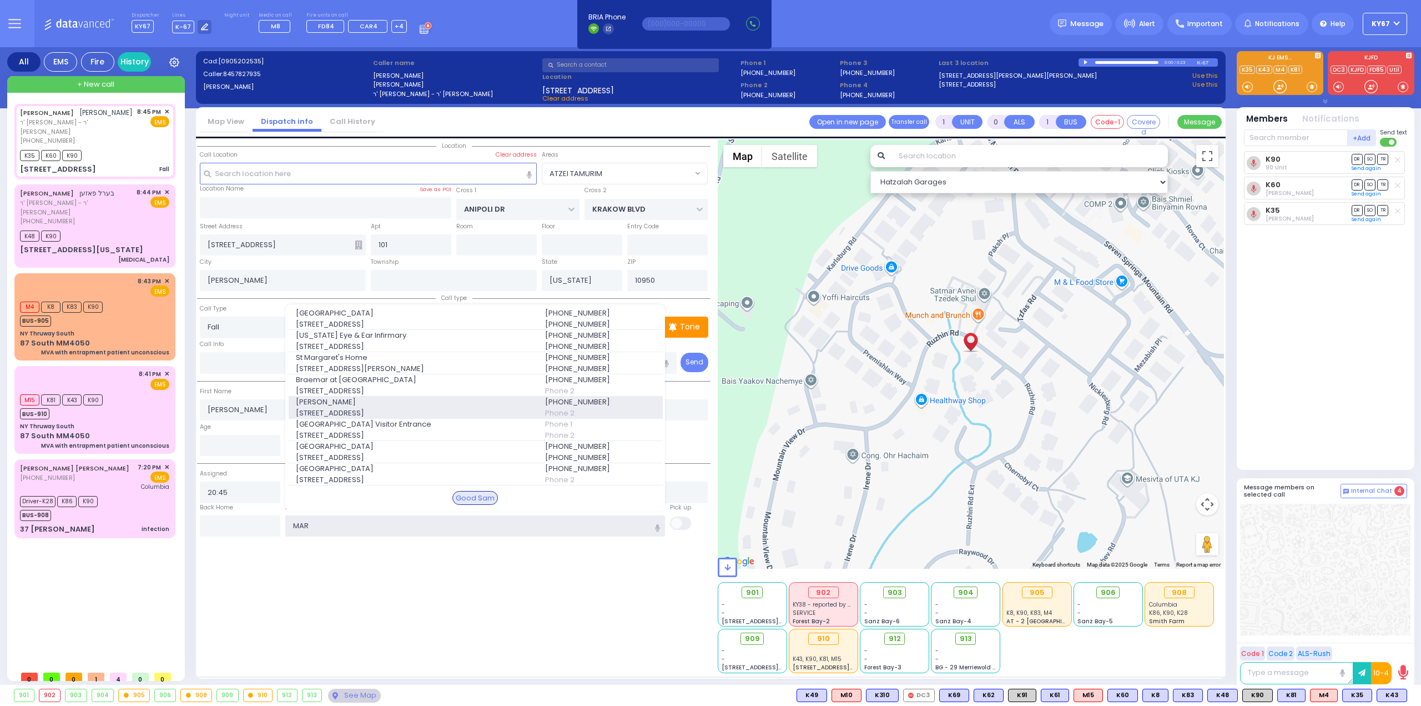
type input "MAR"
click at [369, 408] on span "3 Hamaspik Way" at bounding box center [414, 413] width 236 height 11
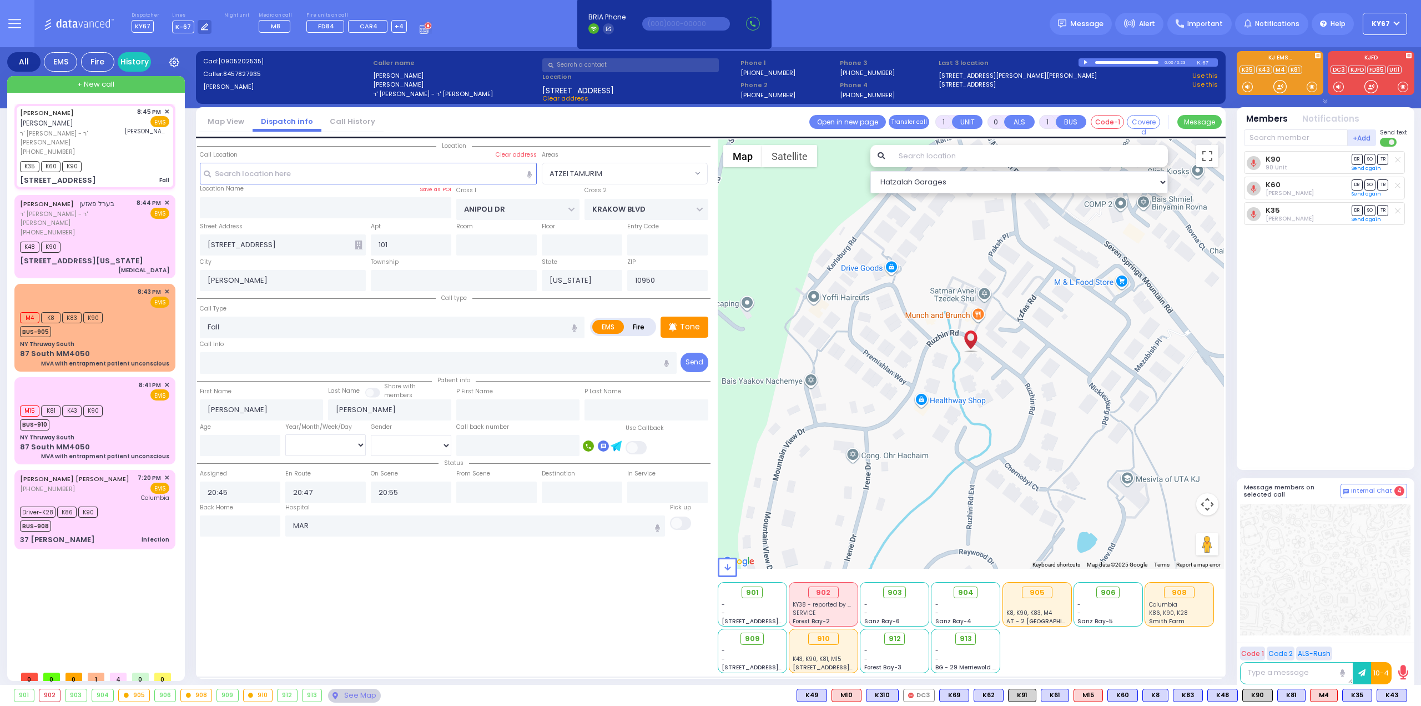
select select
radio input "true"
select select
type input "Dr Markowitz"
select select "Hatzalah Garages"
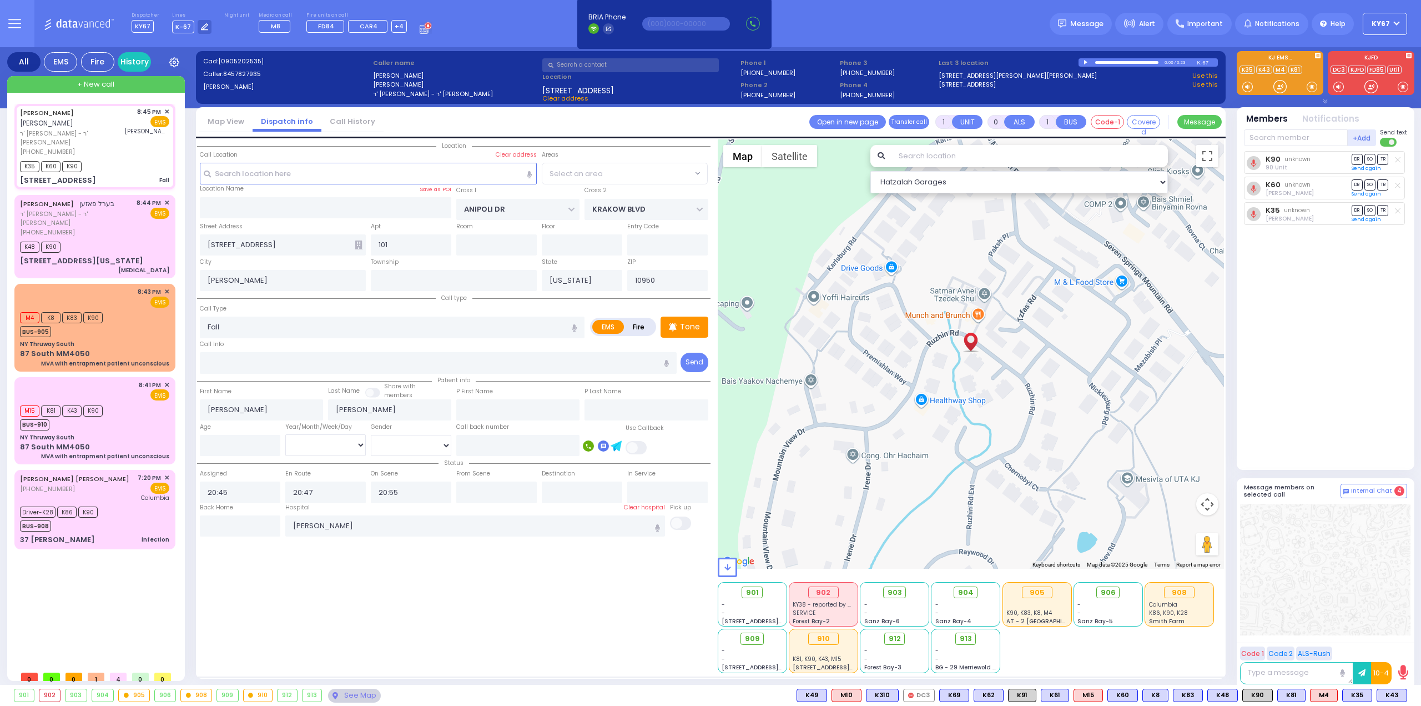
select select "ATZEI TAMURIM"
click at [390, 600] on div "Location" at bounding box center [454, 406] width 514 height 534
click at [97, 504] on div "Driver-K28 K86 K90 BUS-908" at bounding box center [61, 518] width 82 height 28
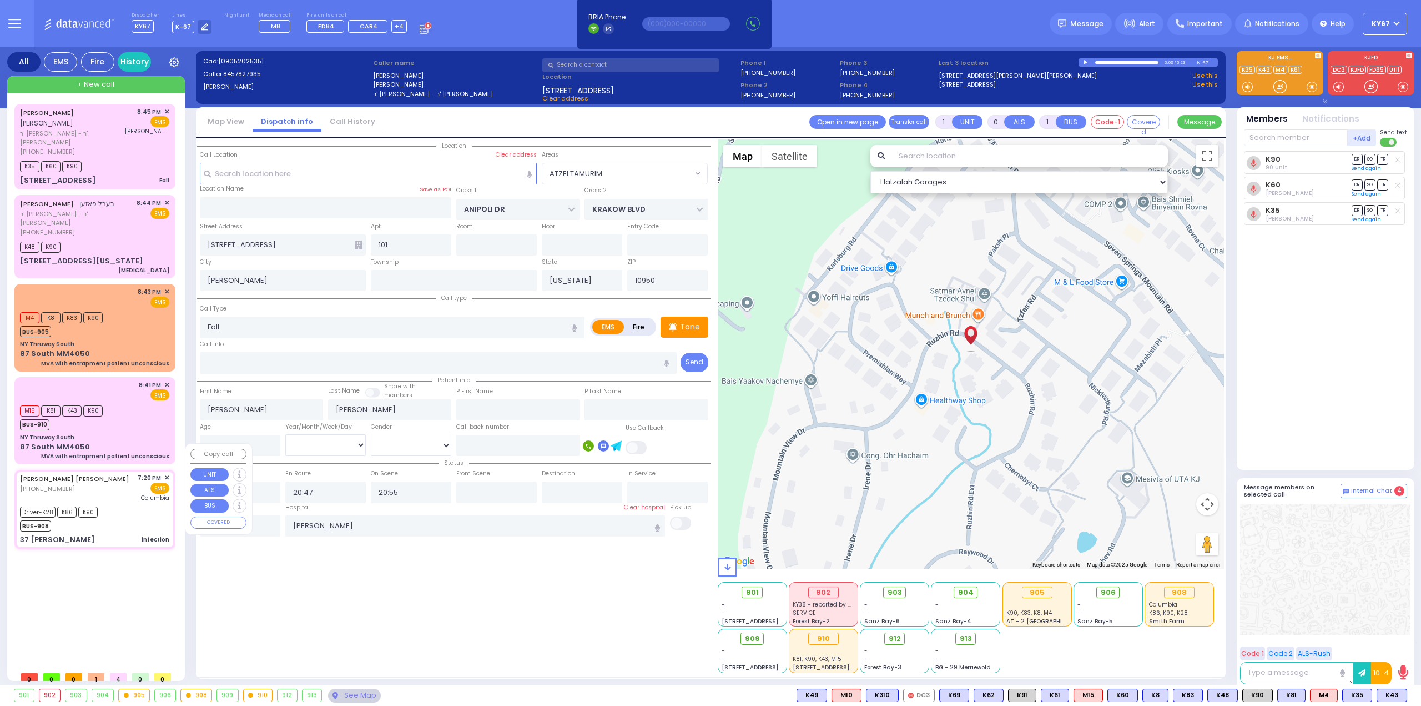
type input "6"
select select
type input "infection"
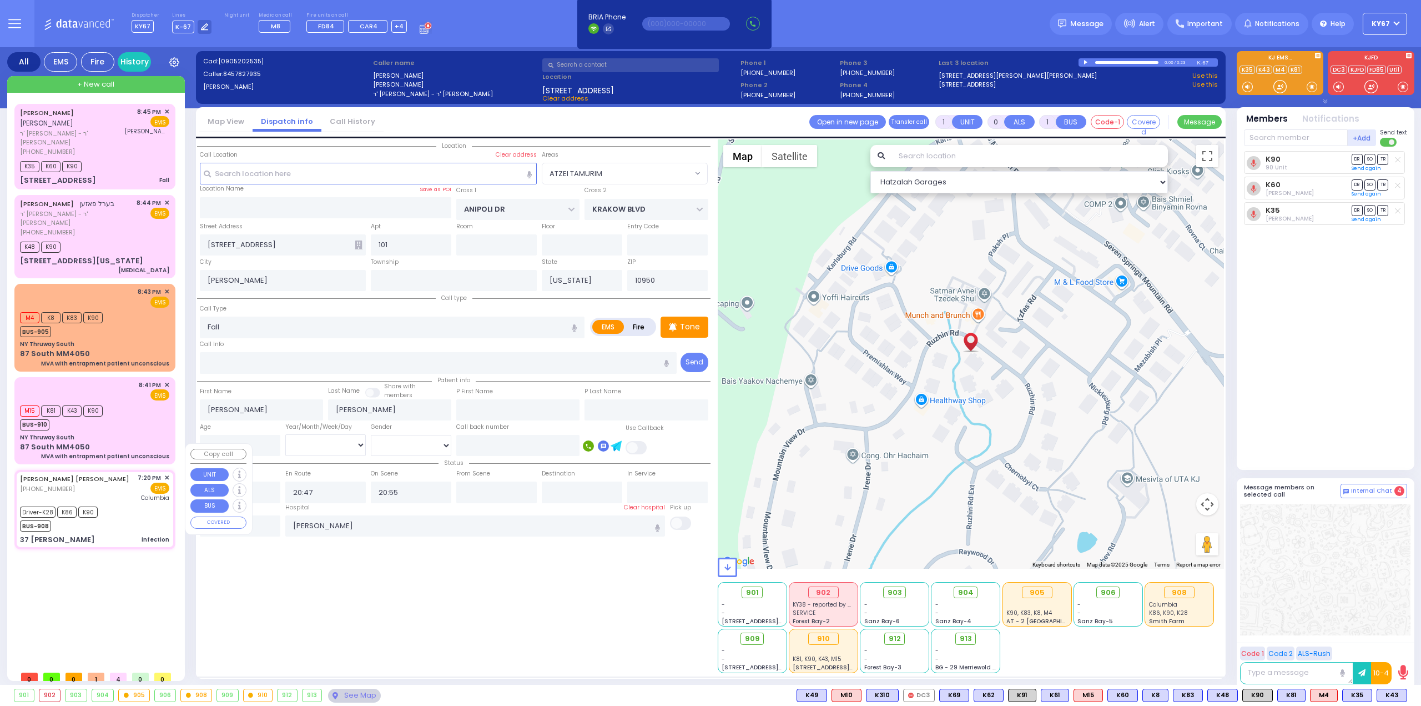
radio input "true"
type input "AVRUM ABIR"
type input "MOSHKOWITZ"
type input "Simon"
type input "Rosenberg"
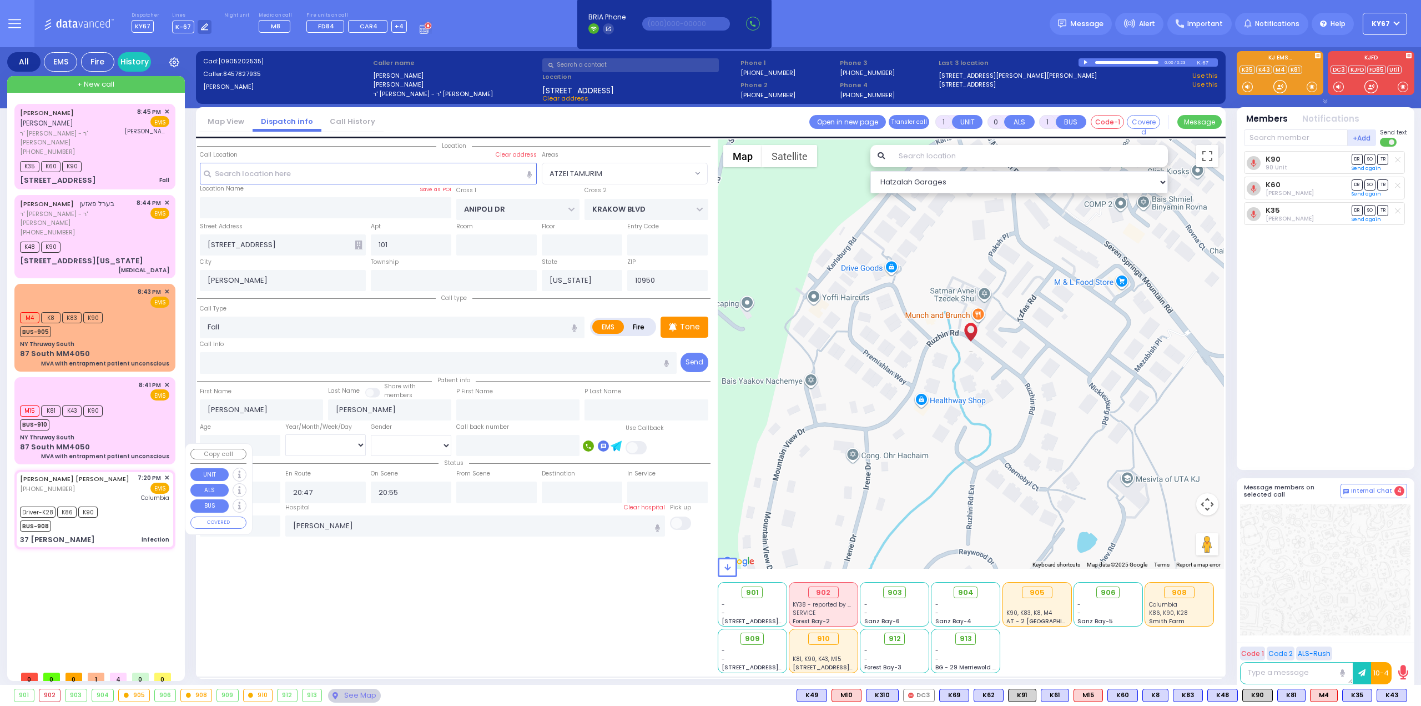
type input "10"
select select "Year"
select select "[DEMOGRAPHIC_DATA]"
type input "19:20"
type input "19:22"
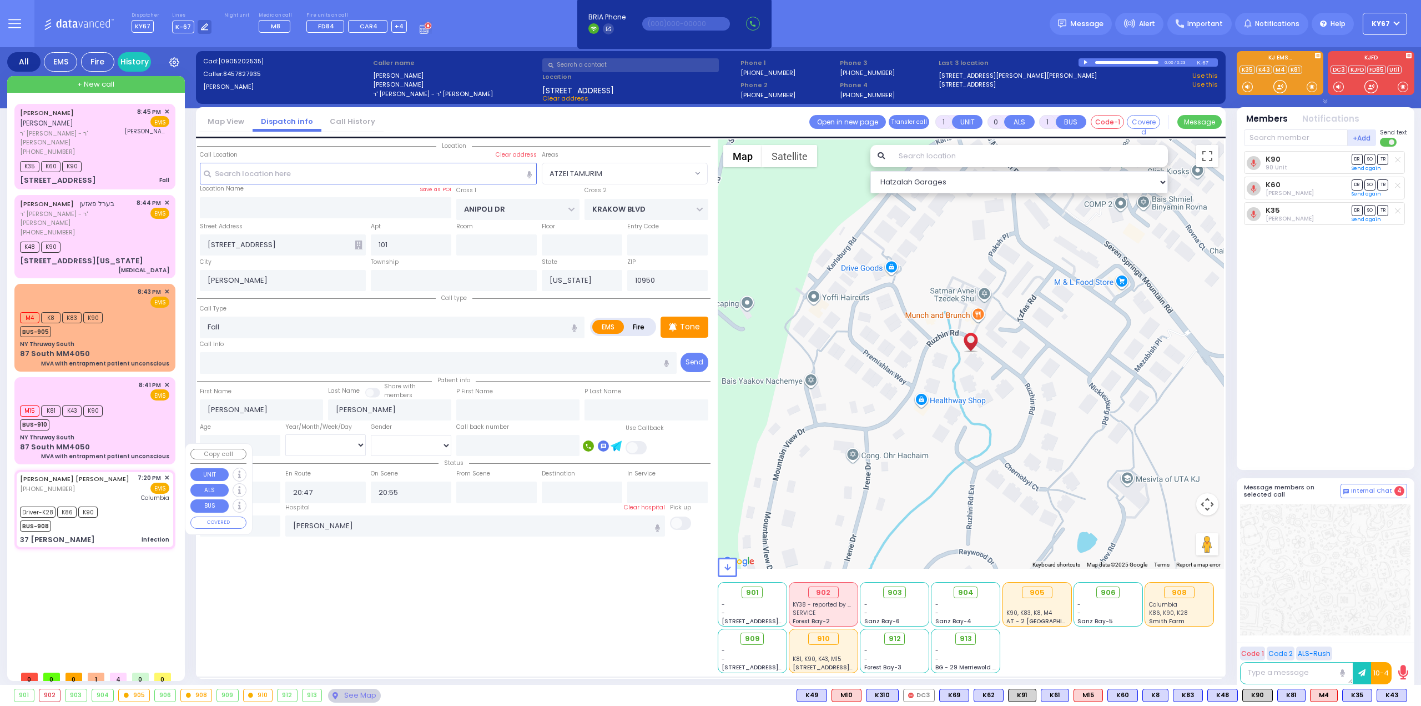
type input "19:24"
type input "19:35"
type input "20:23"
type input "20:33"
type input "New York Presbyterian Hospital- Columbia Campus"
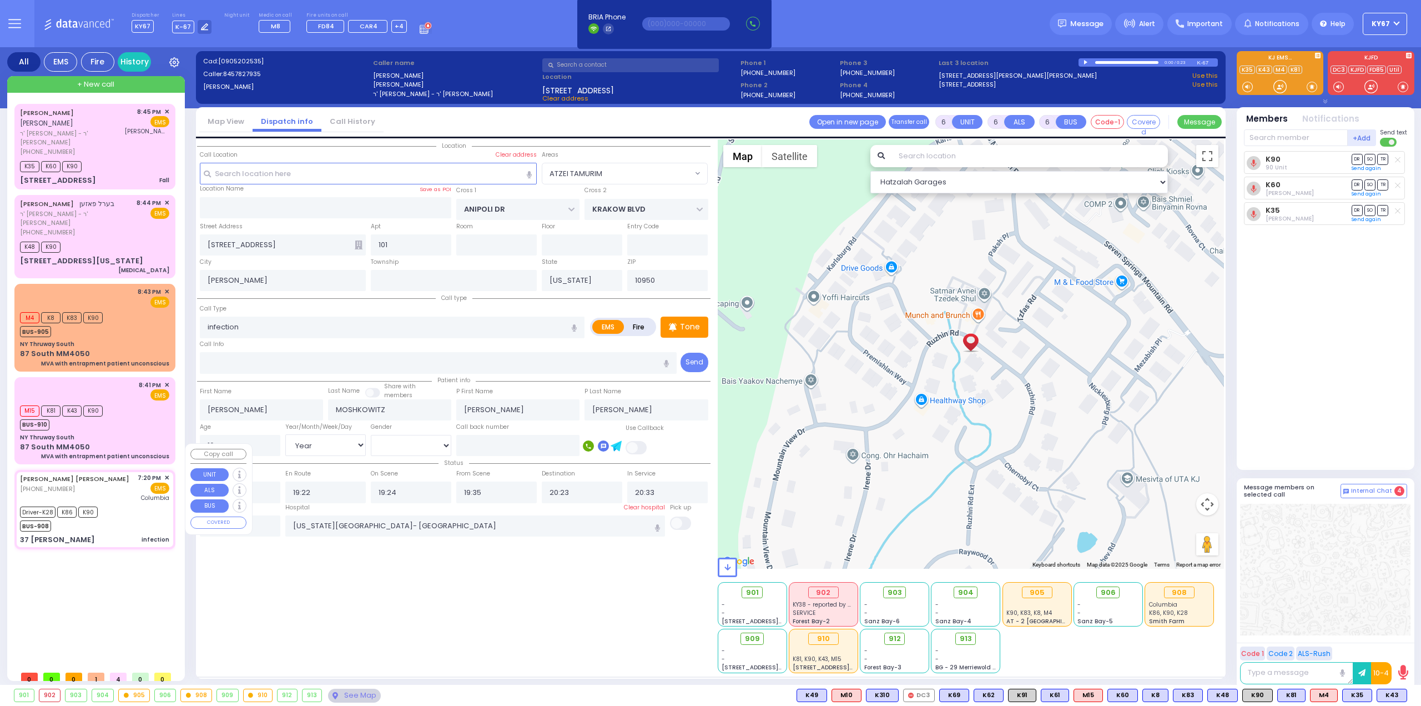
select select "Hatzalah Garages"
select select
radio input "true"
select select "Year"
select select "[DEMOGRAPHIC_DATA]"
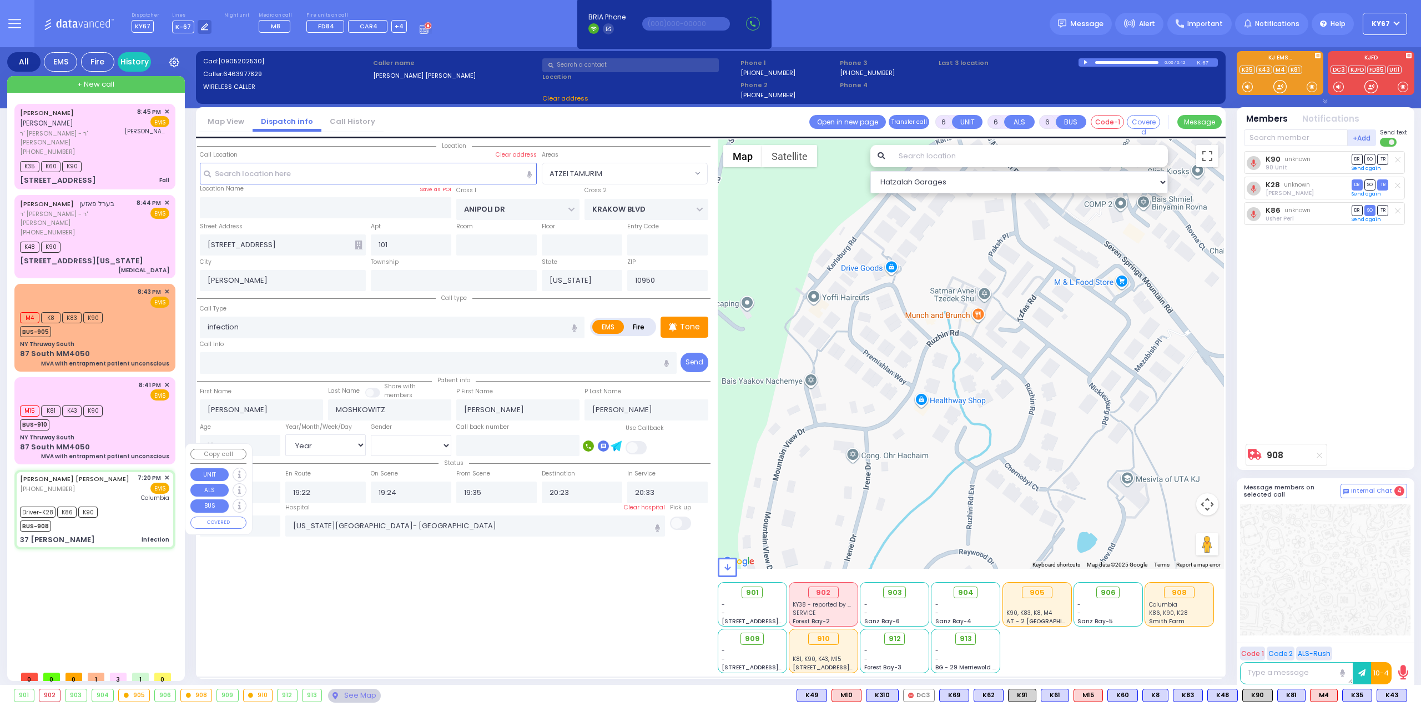
type input "ALDEN RD"
type input "CONKLIN COURT"
type input "37 [PERSON_NAME]"
type input "Monroe"
select select "Hatzalah Garages"
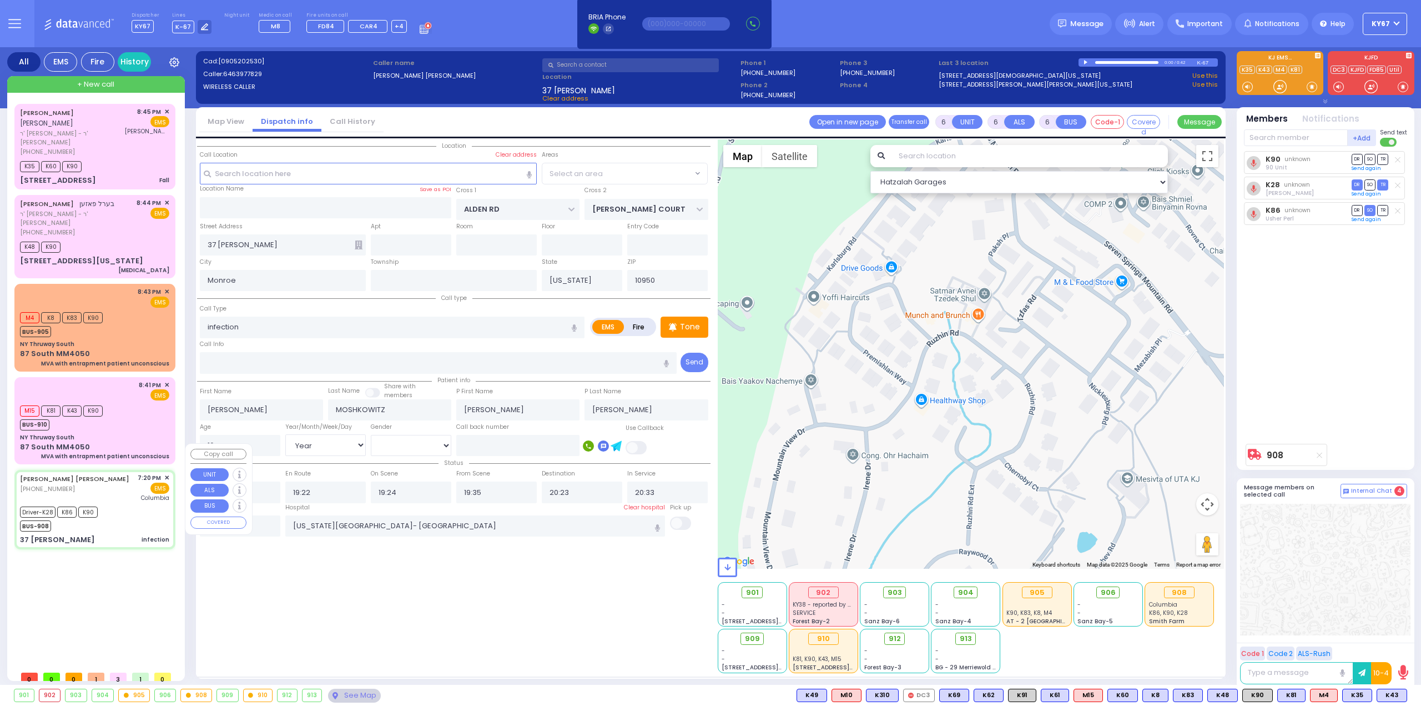
select select "MONROE"
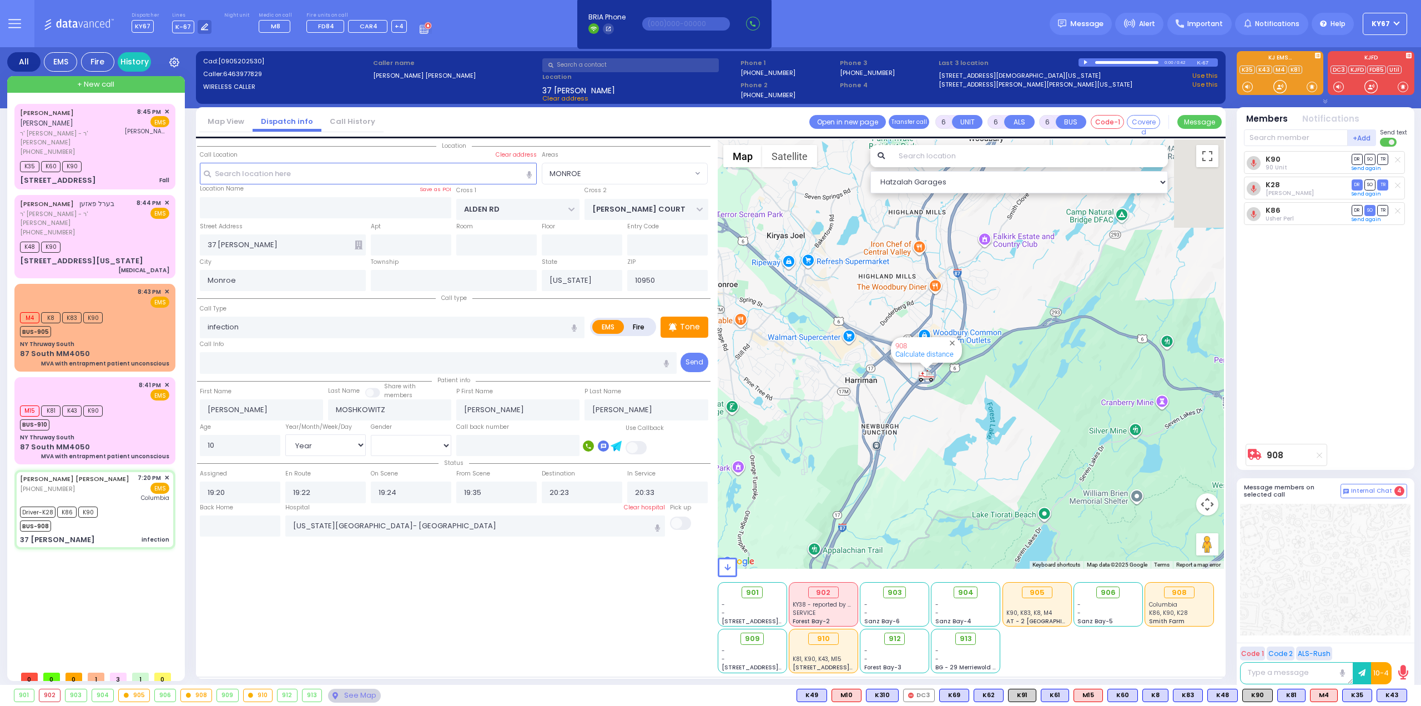
drag, startPoint x: 929, startPoint y: 313, endPoint x: 941, endPoint y: 434, distance: 121.6
click at [940, 434] on div "908 Calculate distance" at bounding box center [971, 353] width 507 height 429
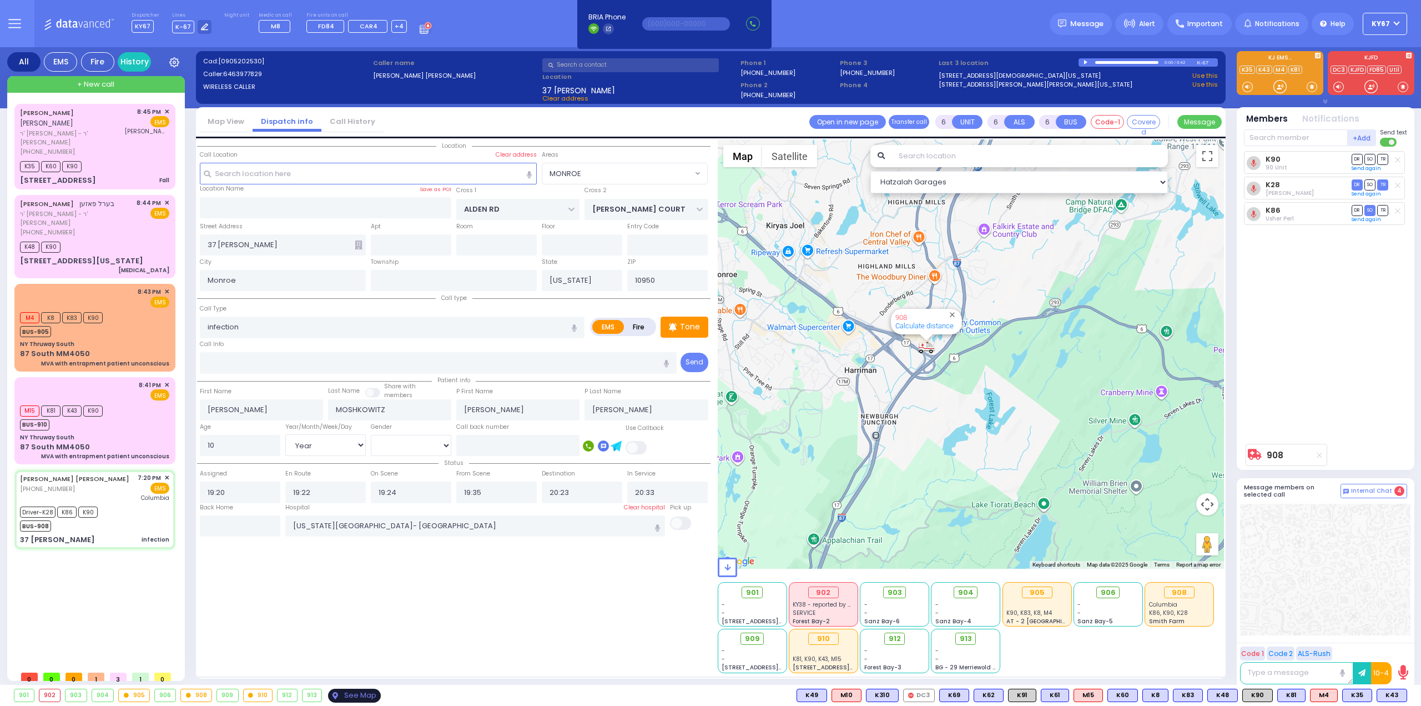
click at [348, 691] on div "See Map" at bounding box center [354, 695] width 52 height 14
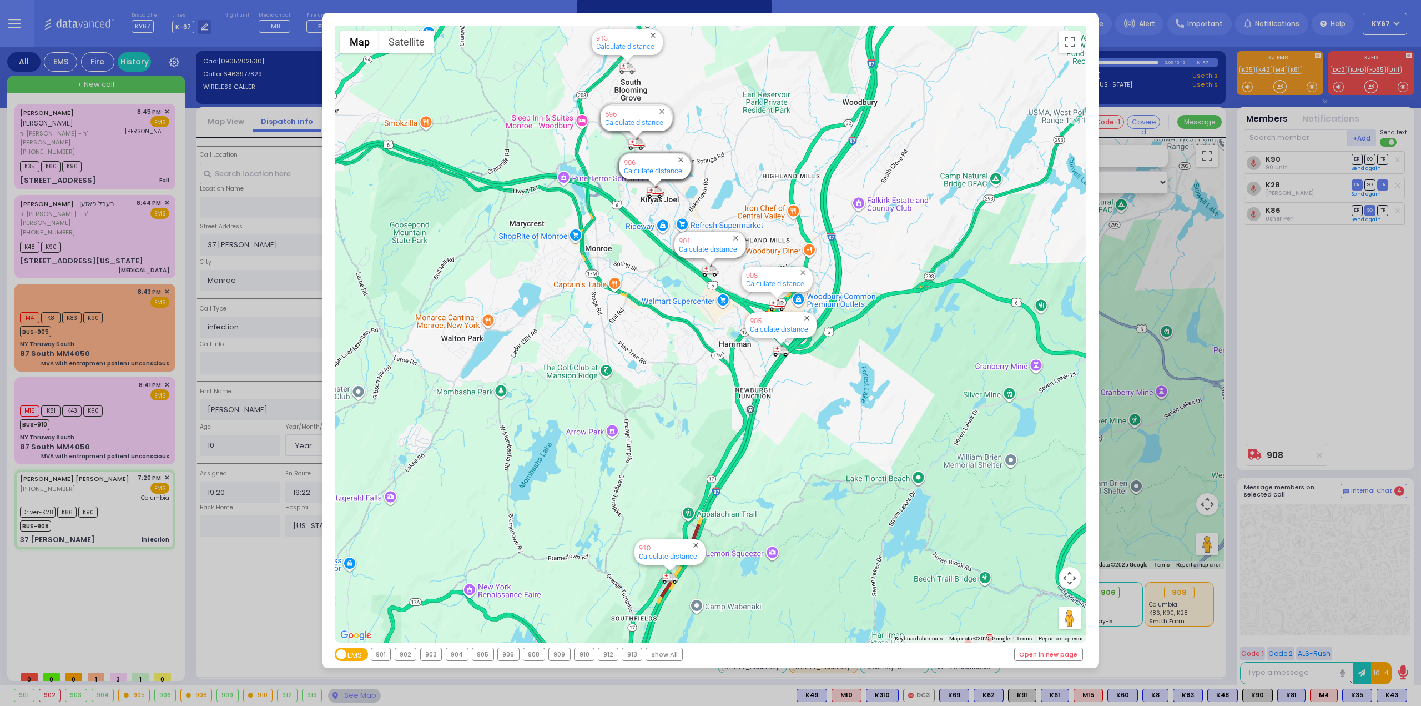
click at [207, 587] on div "← Move left → Move right ↑ Move up ↓ Move down + Zoom in - Zoom out Home Jump l…" at bounding box center [710, 353] width 1421 height 706
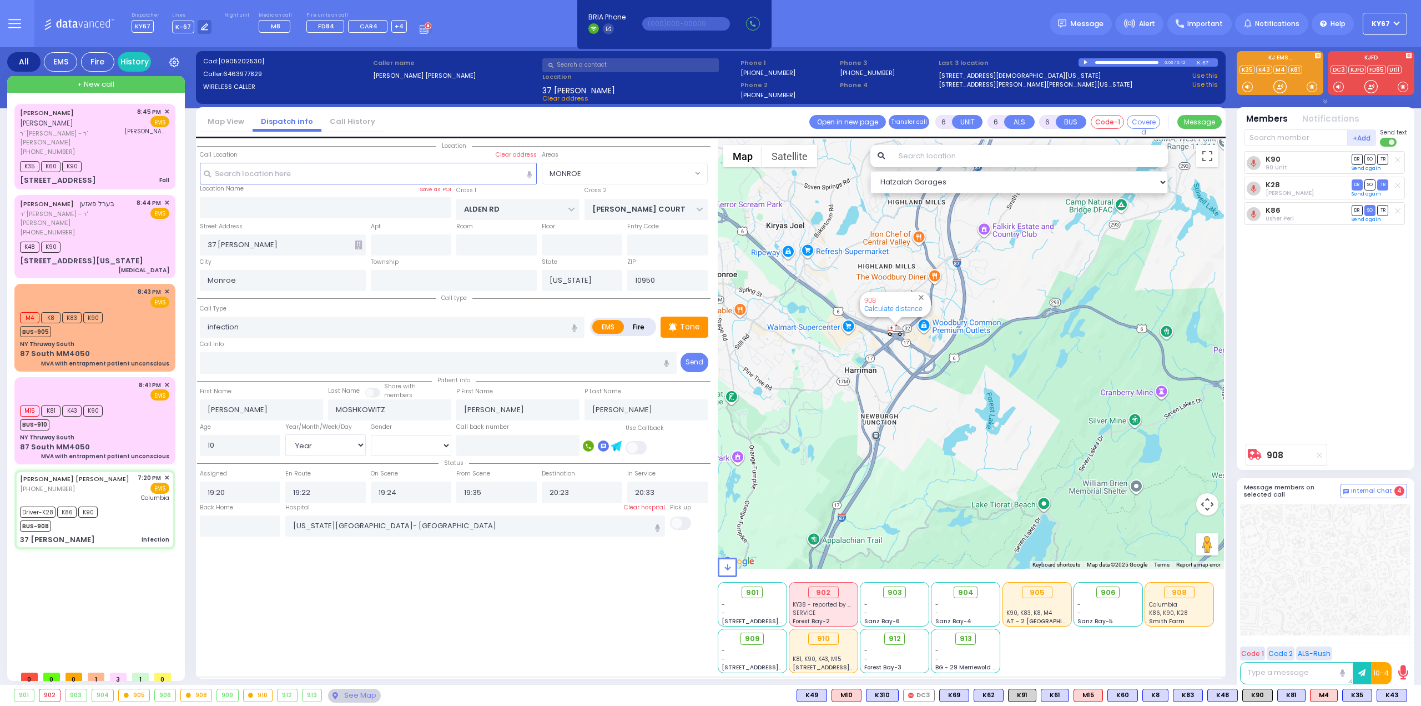
select select
radio input "true"
select select "Year"
select select "[DEMOGRAPHIC_DATA]"
select select "Hatzalah Garages"
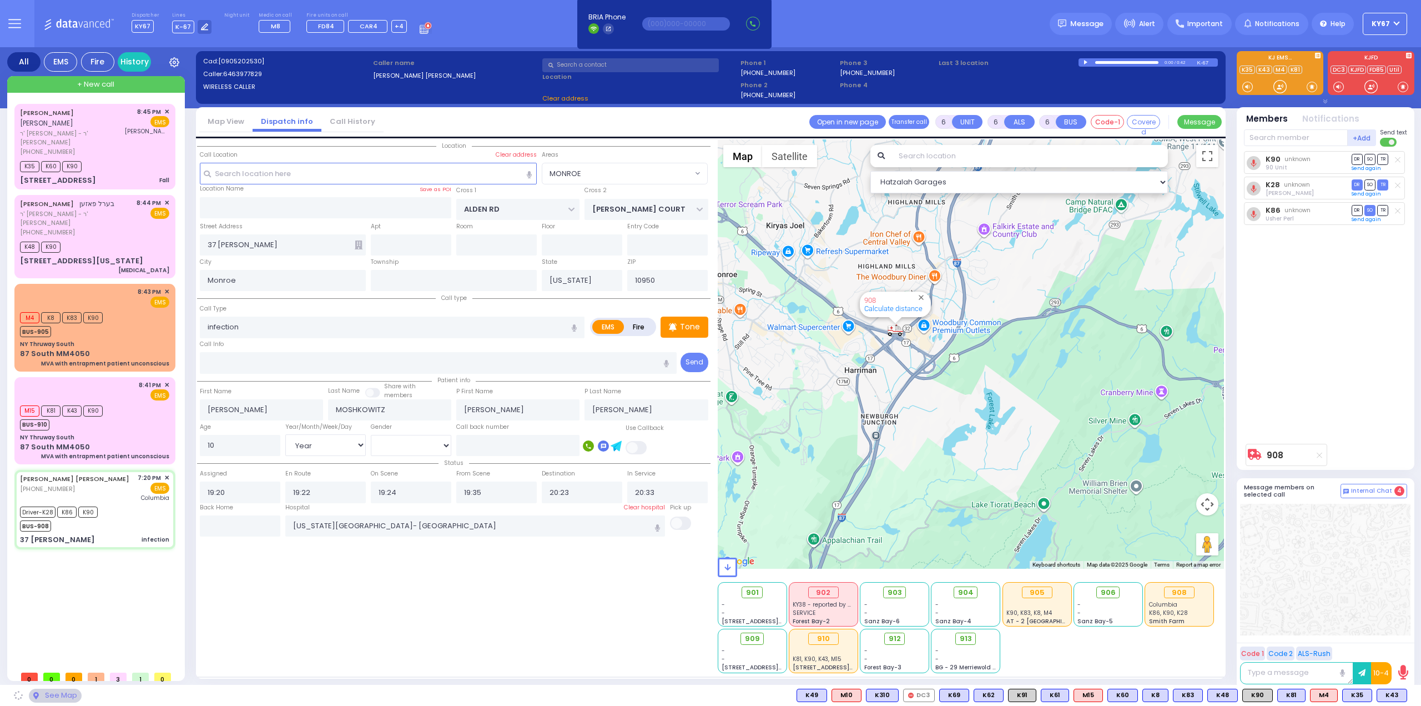
select select "MONROE"
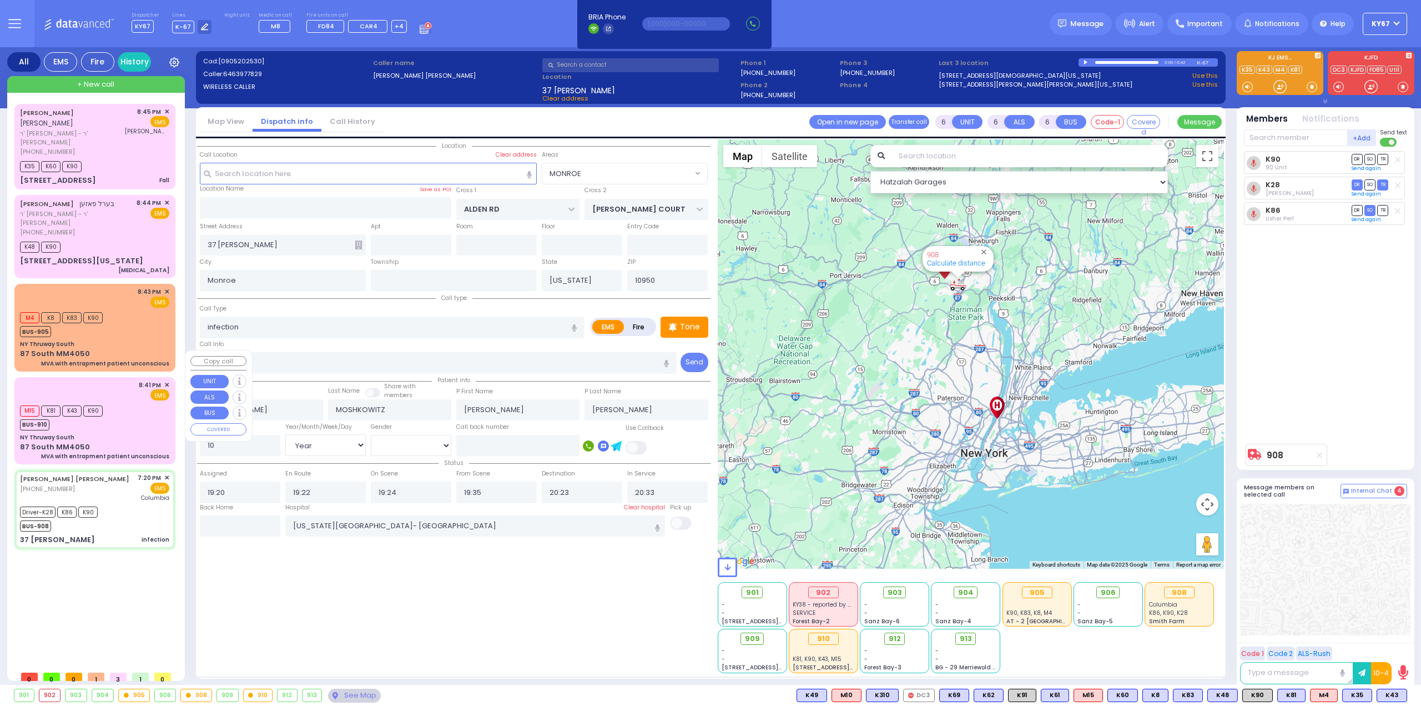
select select
radio input "true"
select select "Year"
select select "[DEMOGRAPHIC_DATA]"
select select "Hatzalah Garages"
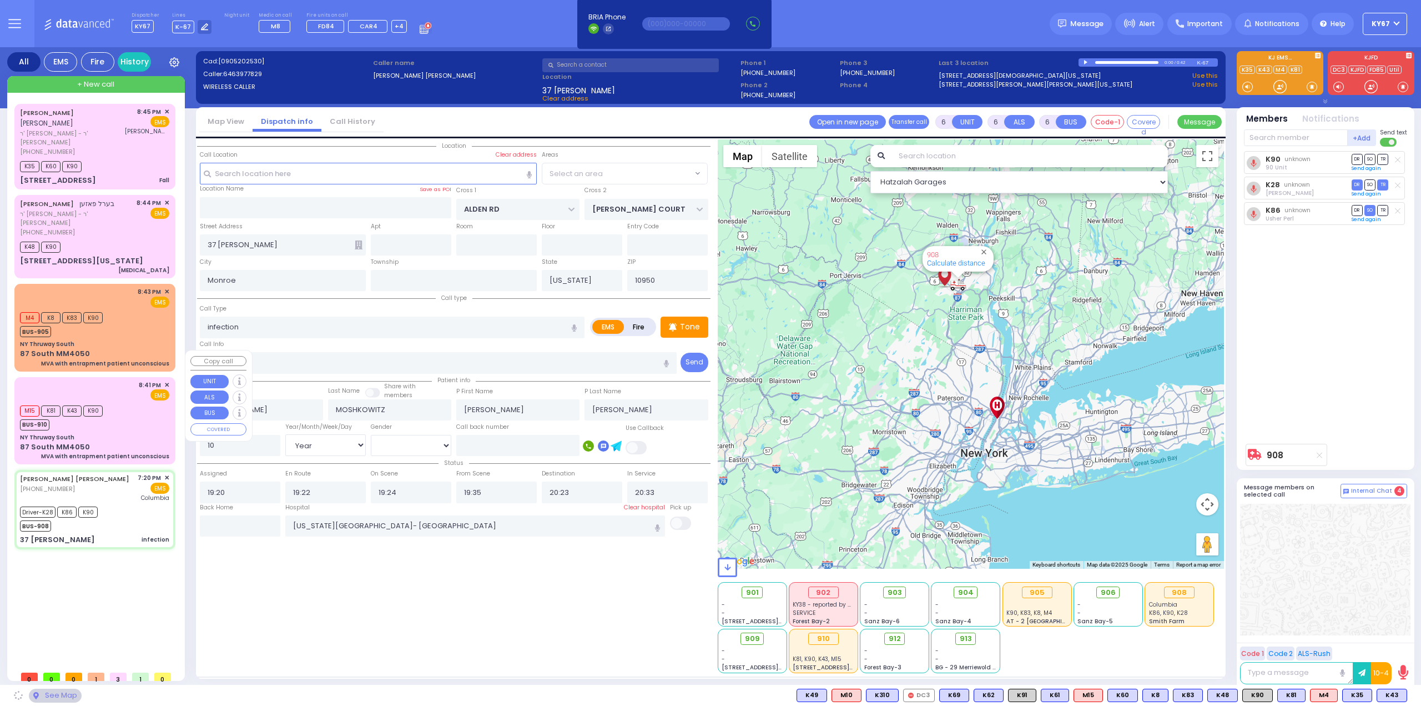
select select "MONROE"
click at [119, 310] on div "8:43 PM ✕ EMS M4 K8" at bounding box center [95, 327] width 157 height 84
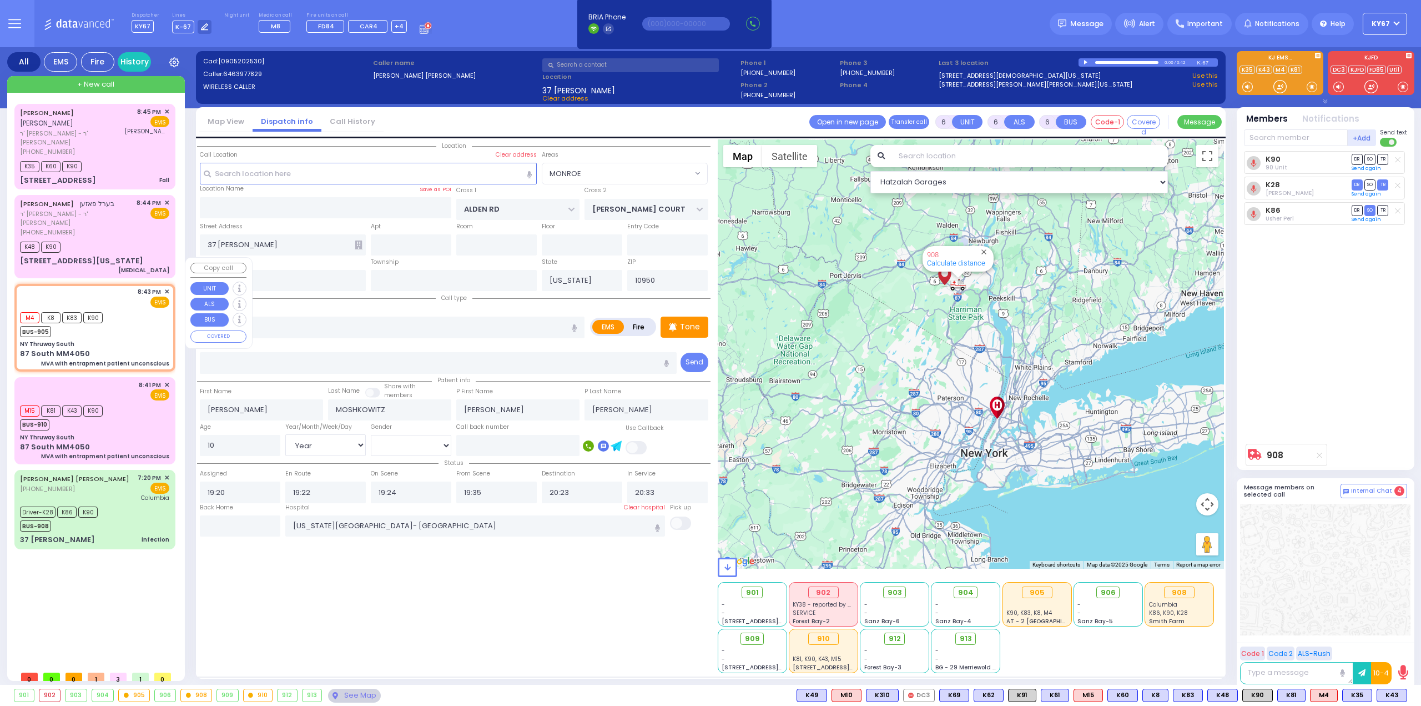
type input "2"
type input "1"
select select
type input "MVA with entrapment patient unconscious"
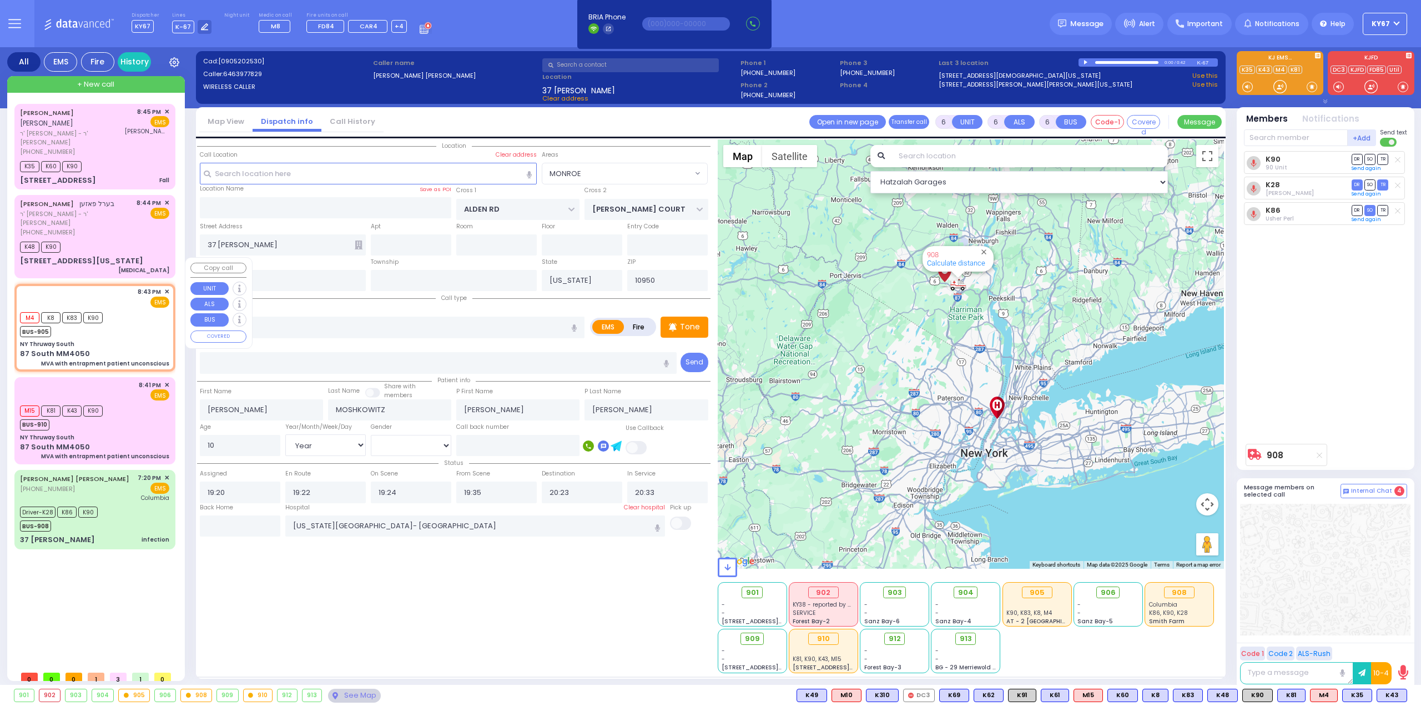
radio input "true"
select select
type input "20:43"
type input "20:44"
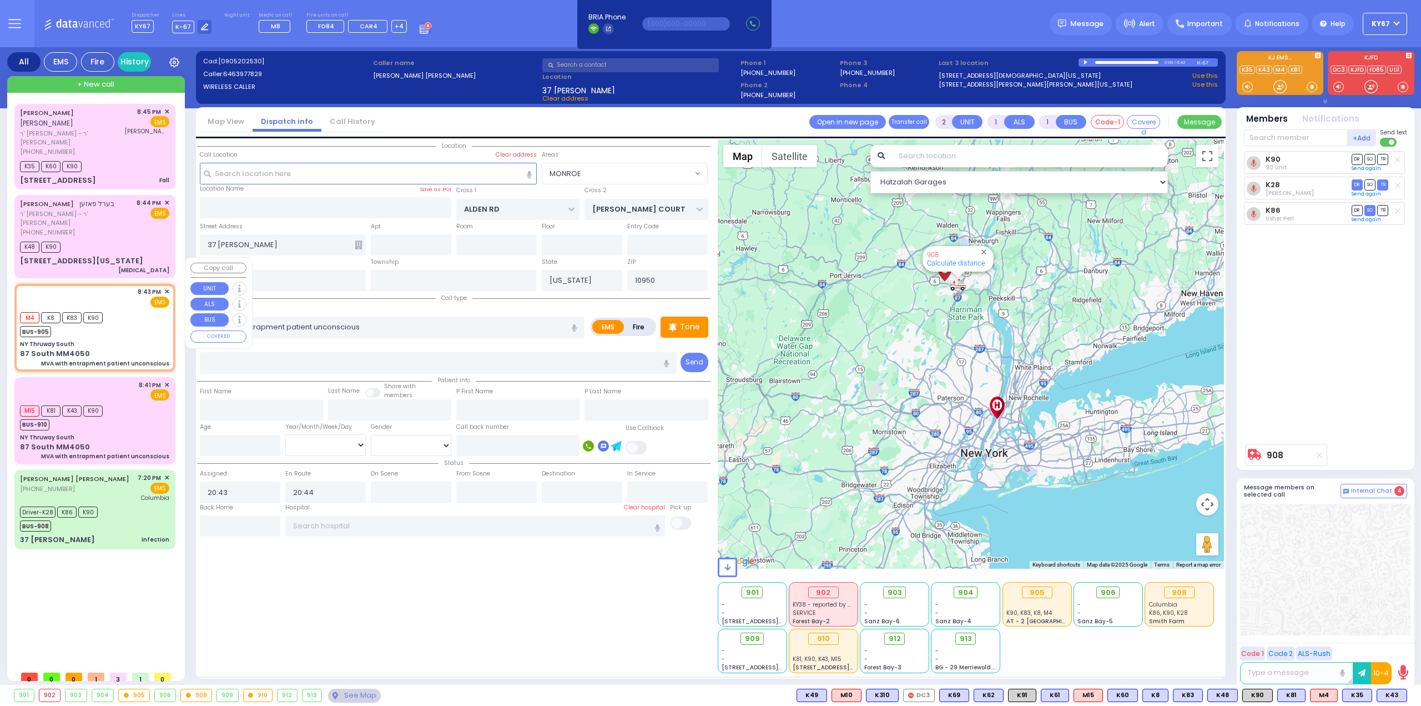
select select "Hatzalah Garages"
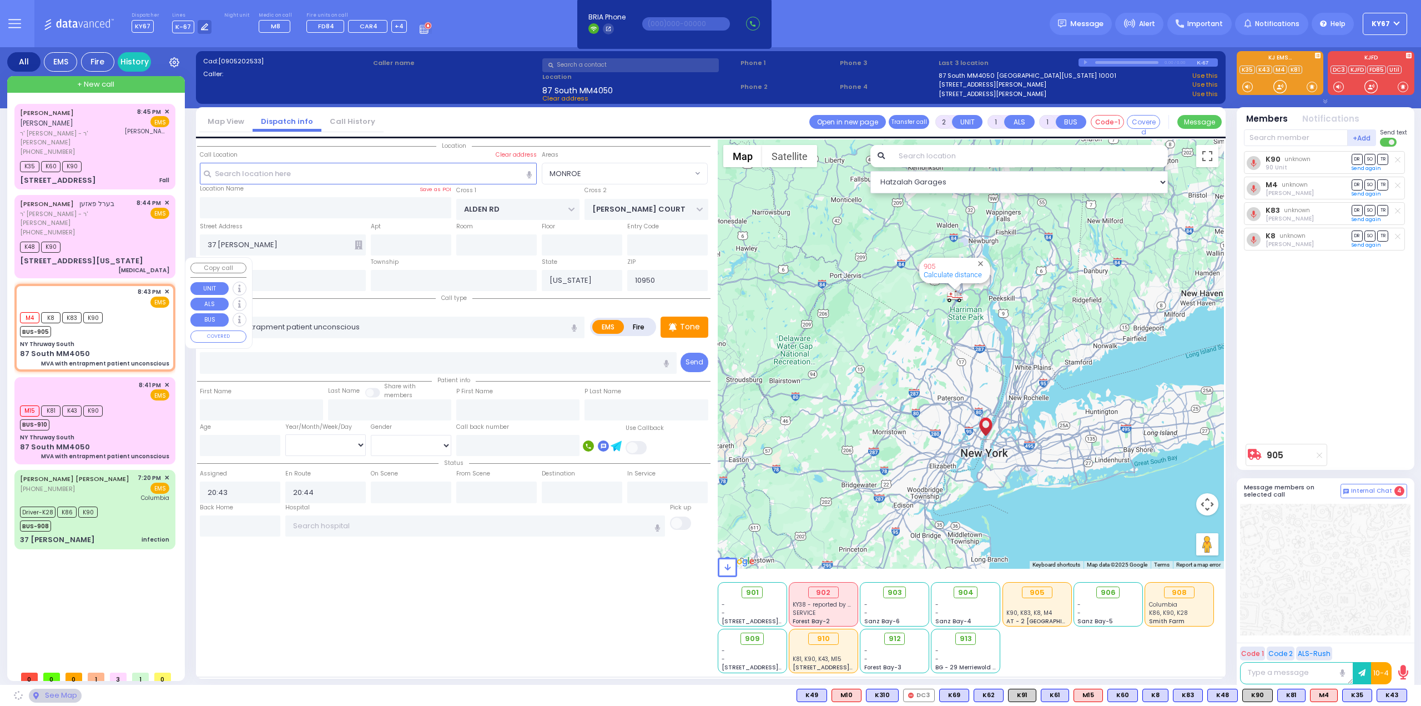
type input "NY Thruway South"
type input "87 South MM4050"
type input "10001"
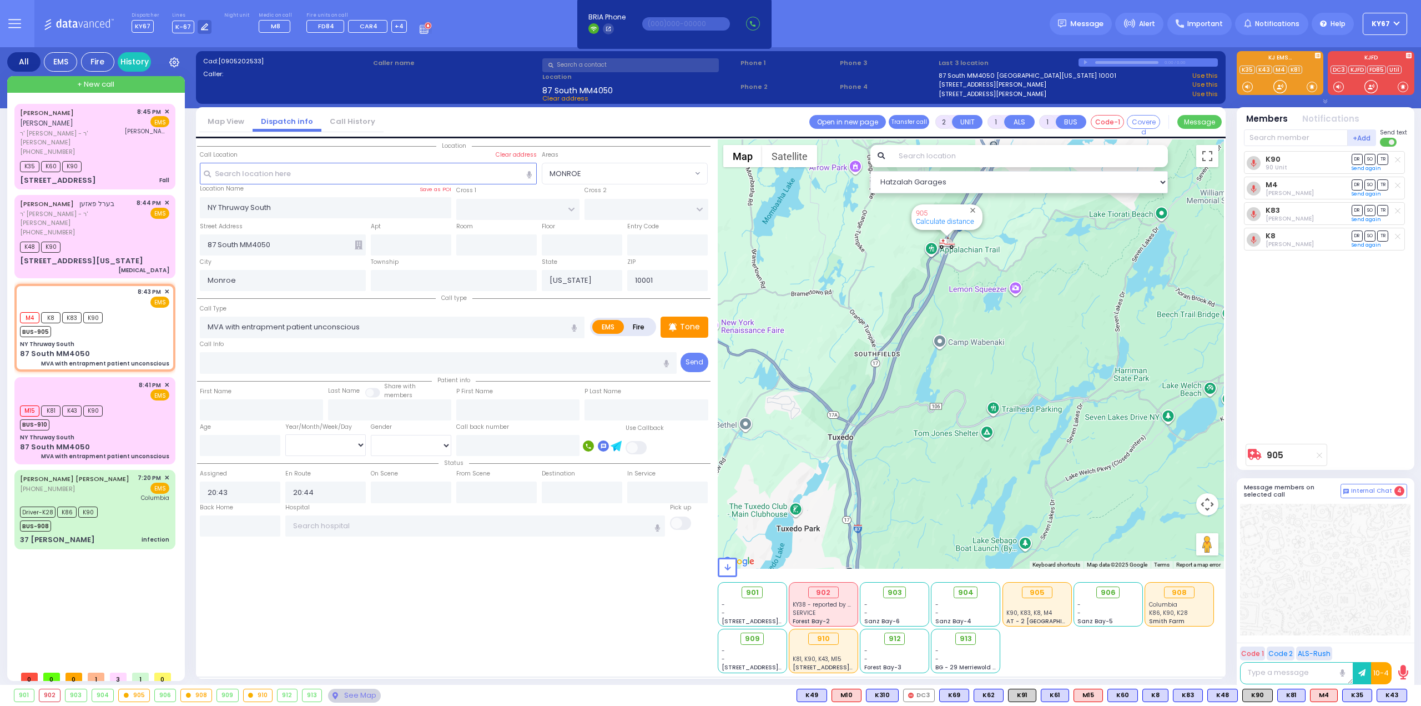
drag, startPoint x: 955, startPoint y: 284, endPoint x: 942, endPoint y: 430, distance: 146.6
click at [942, 430] on div "905 Calculate distance" at bounding box center [971, 353] width 507 height 429
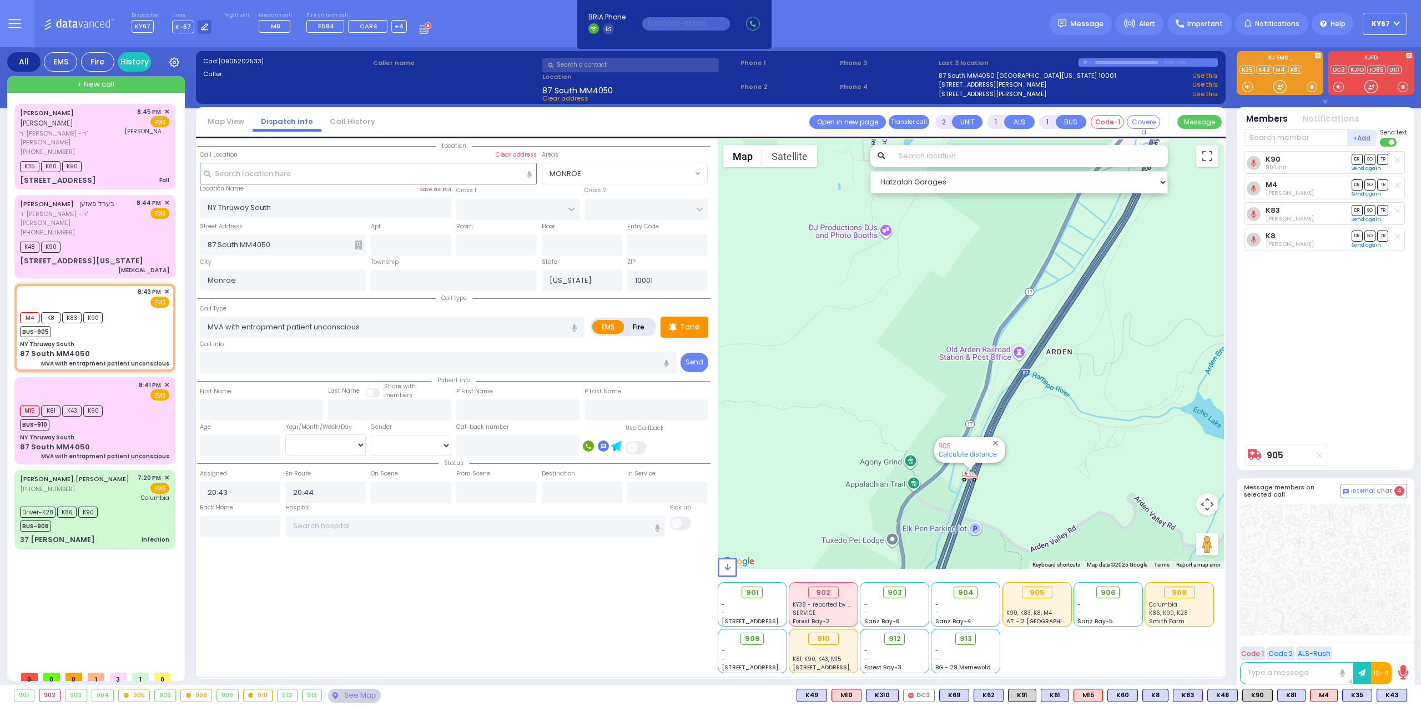
drag, startPoint x: 1046, startPoint y: 413, endPoint x: 1068, endPoint y: 331, distance: 84.1
click at [1068, 331] on div "905 Calculate distance" at bounding box center [971, 353] width 507 height 429
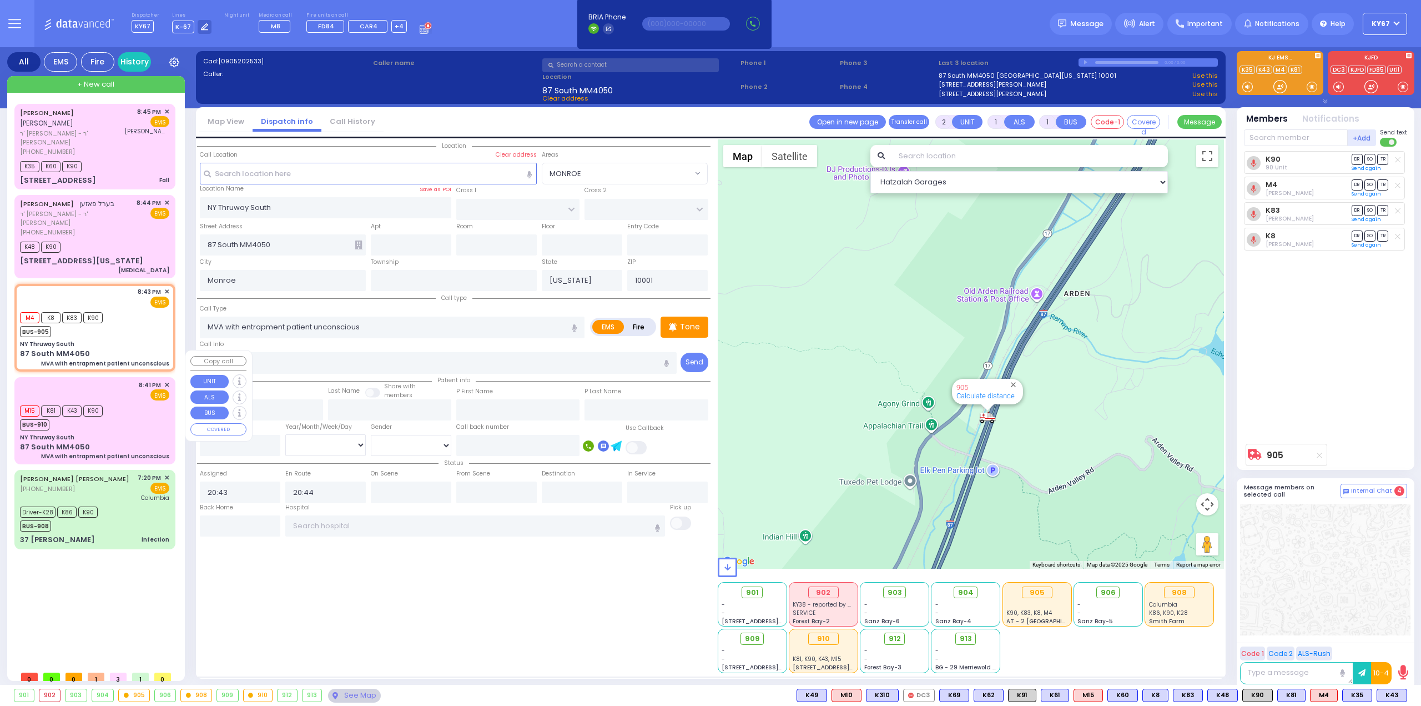
click at [124, 403] on div "M15 K81 K43 K90 BUS-910" at bounding box center [94, 417] width 149 height 28
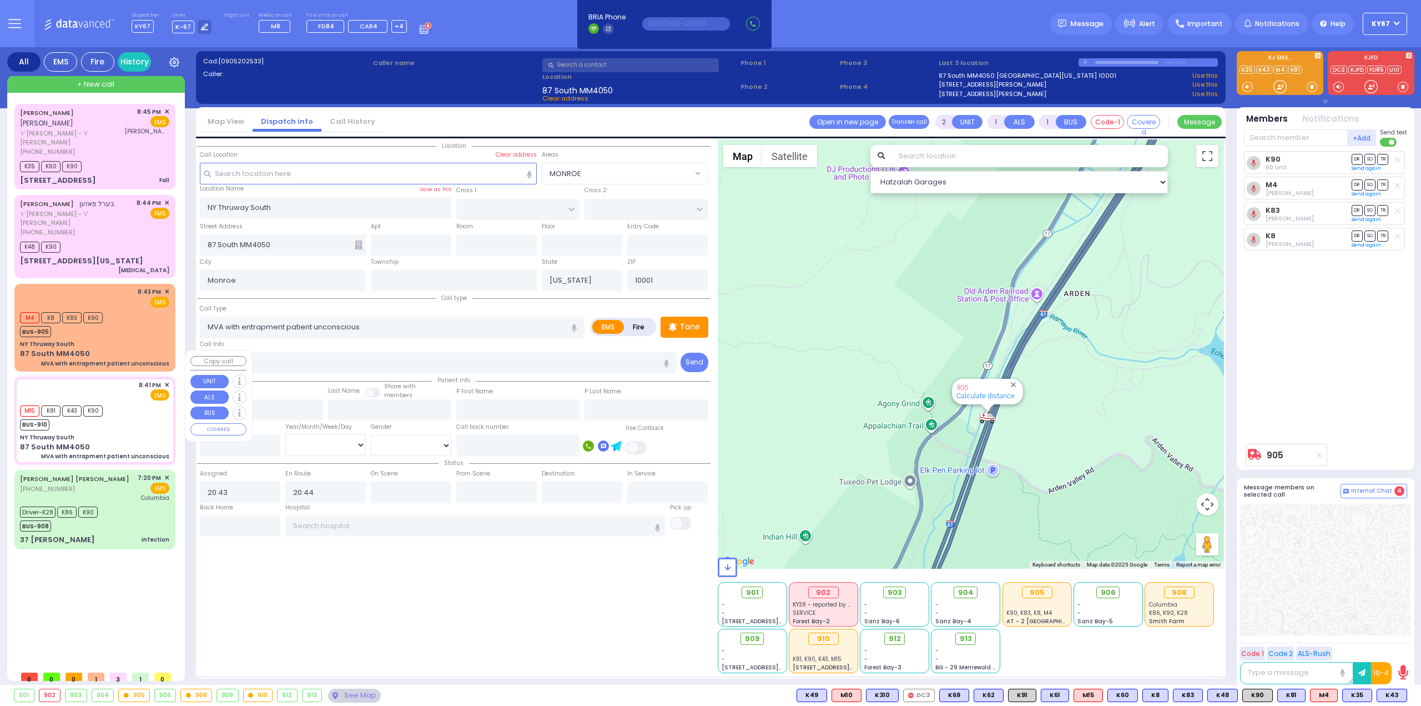
select select
radio input "true"
select select
type input "20:41"
type input "20:43"
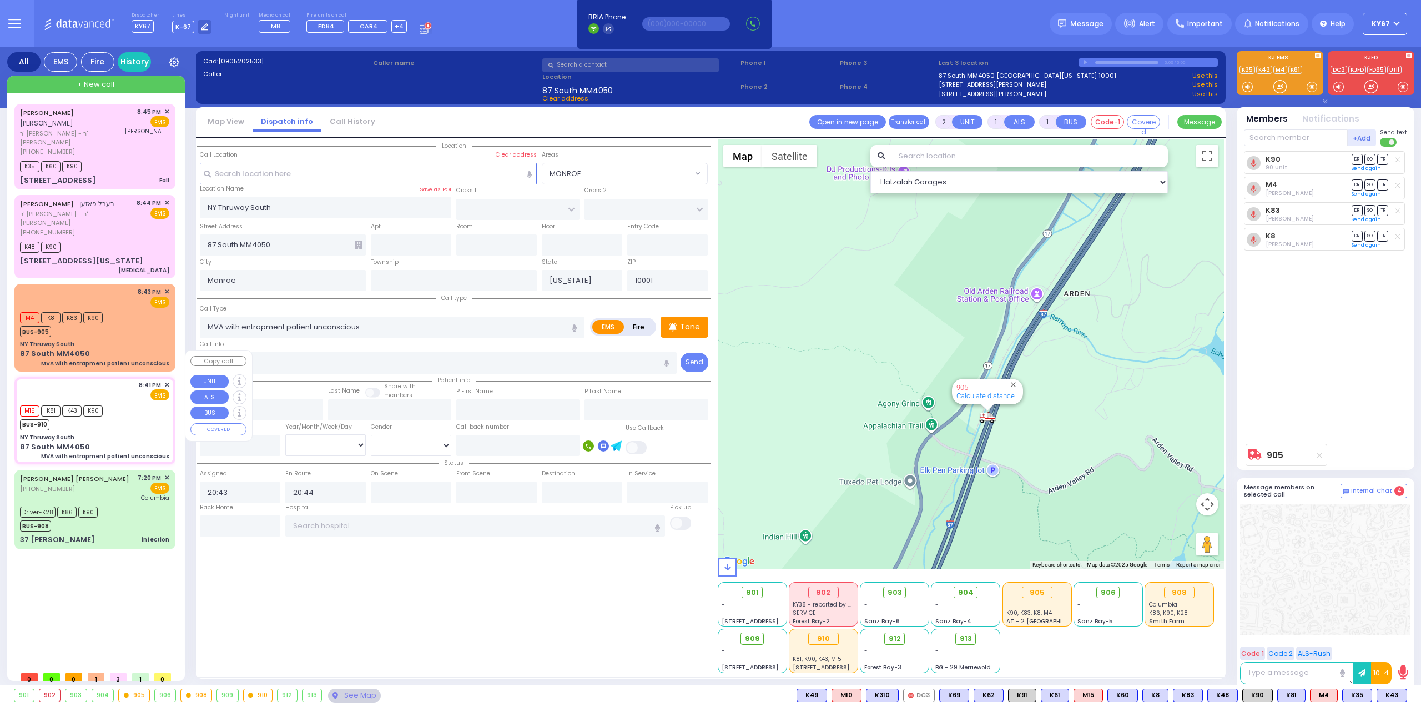
type input "20:54"
select select "Hatzalah Garages"
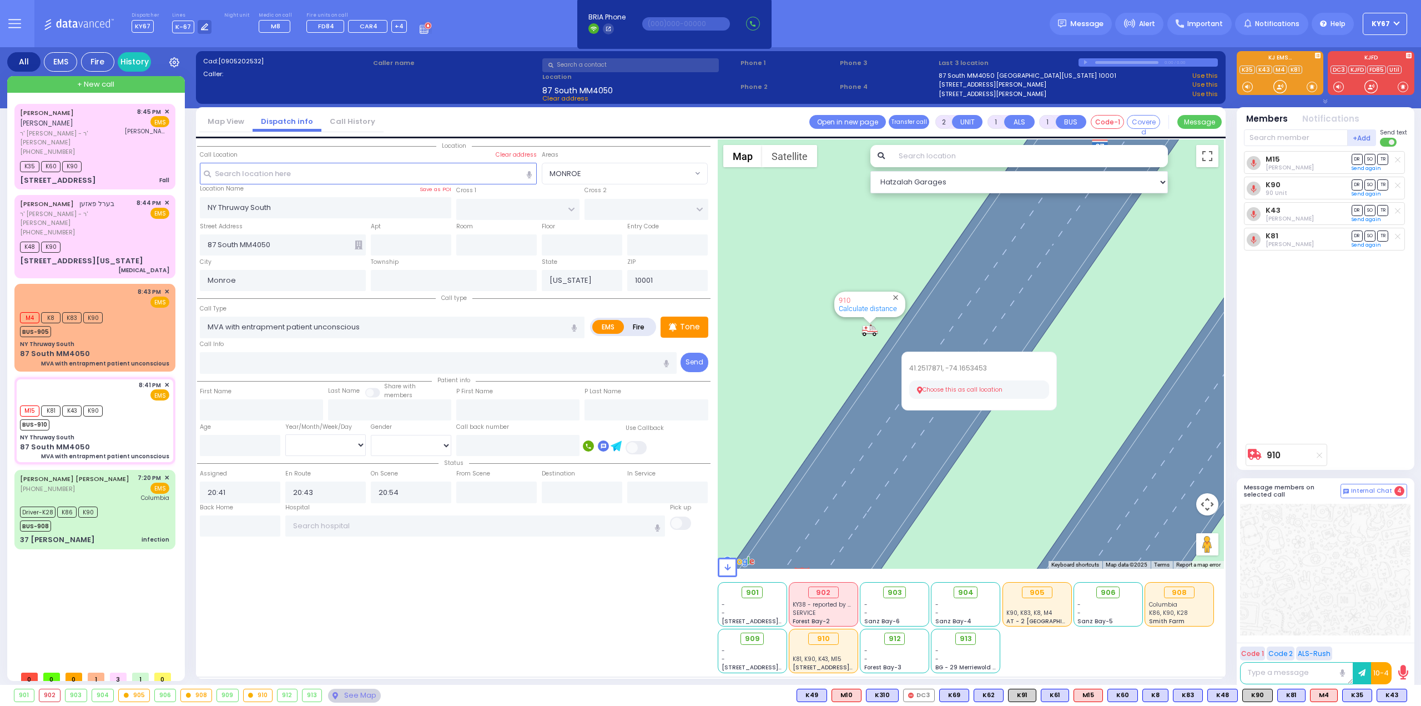
click at [938, 389] on button "Choose this as call location" at bounding box center [979, 389] width 140 height 19
select select
radio input "true"
select select
select select "Hatzalah Garages"
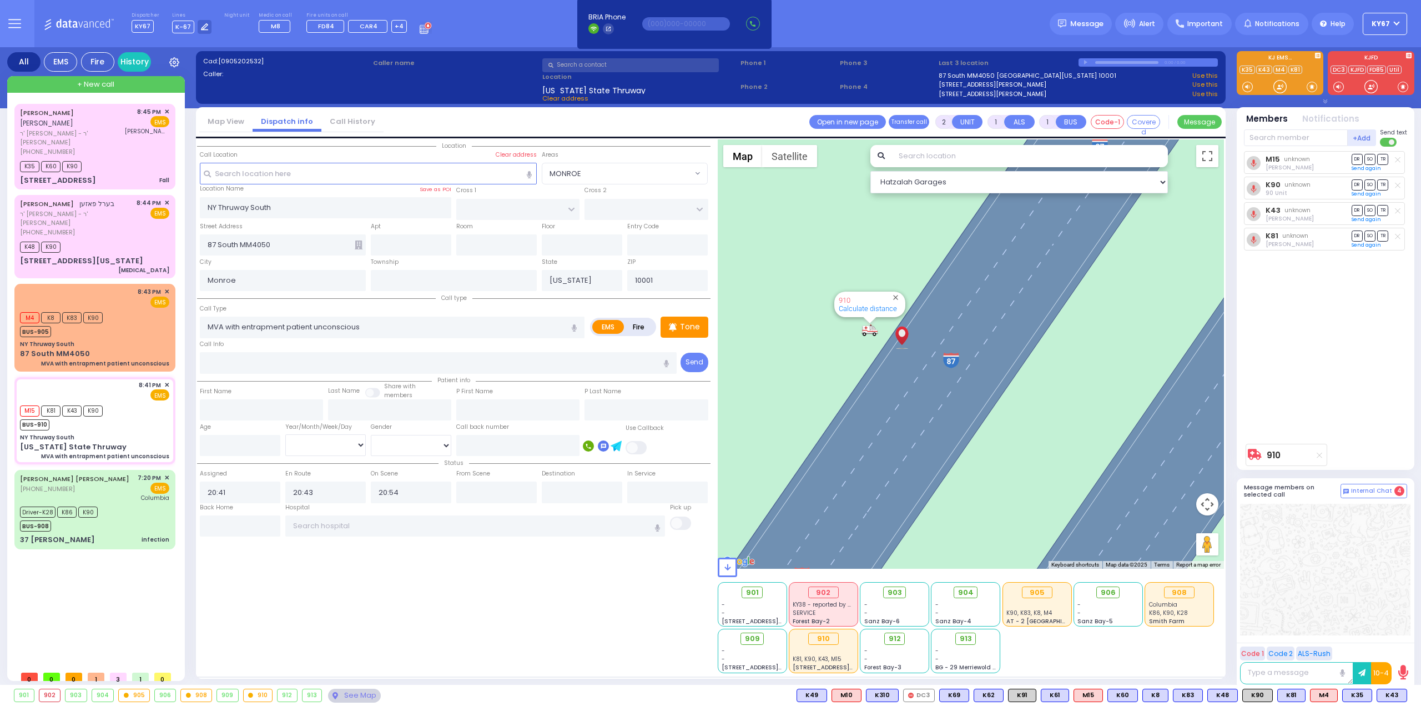
type input "[US_STATE] State Thruway"
type input "Tuxedo"
type input "10975"
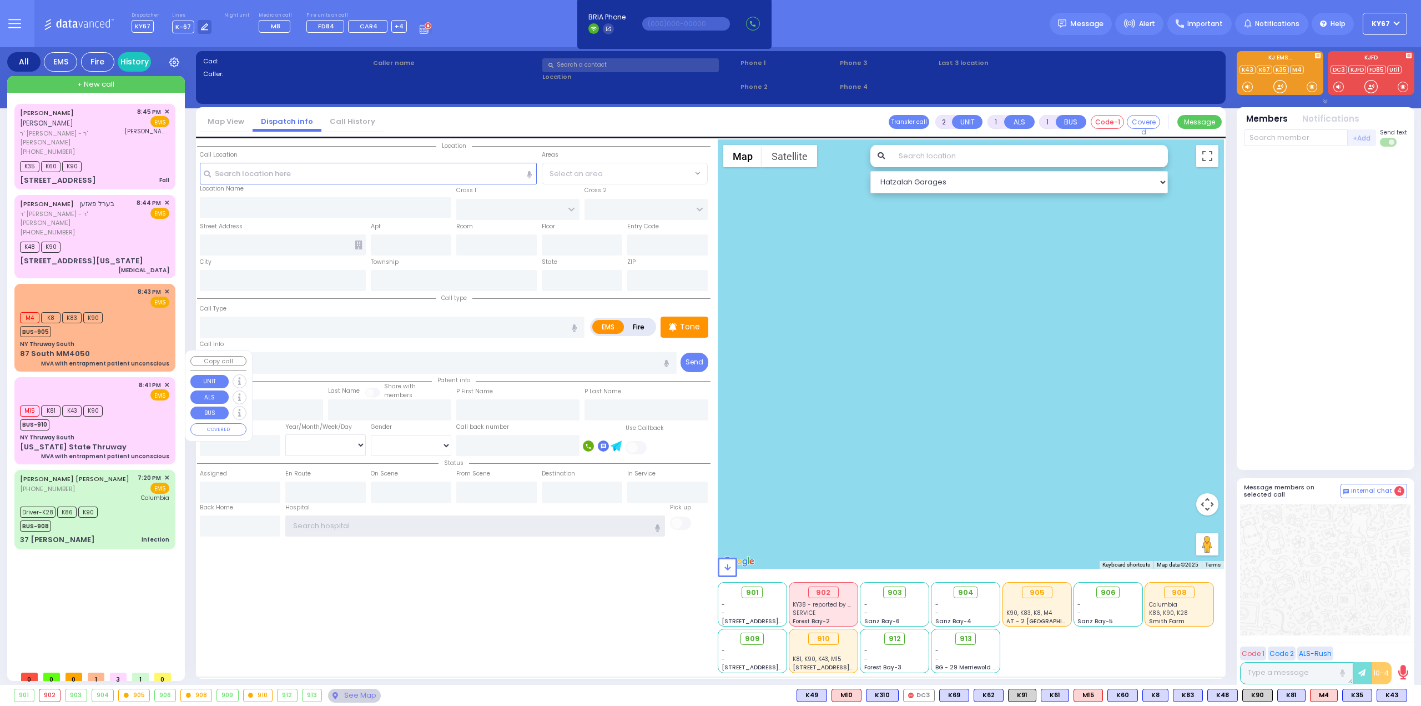
type input "Ky67"
click at [139, 403] on div "M15 K81 K43 K90 BUS-910" at bounding box center [94, 417] width 149 height 28
select select
type input "MVA with entrapment patient unconscious"
radio input "true"
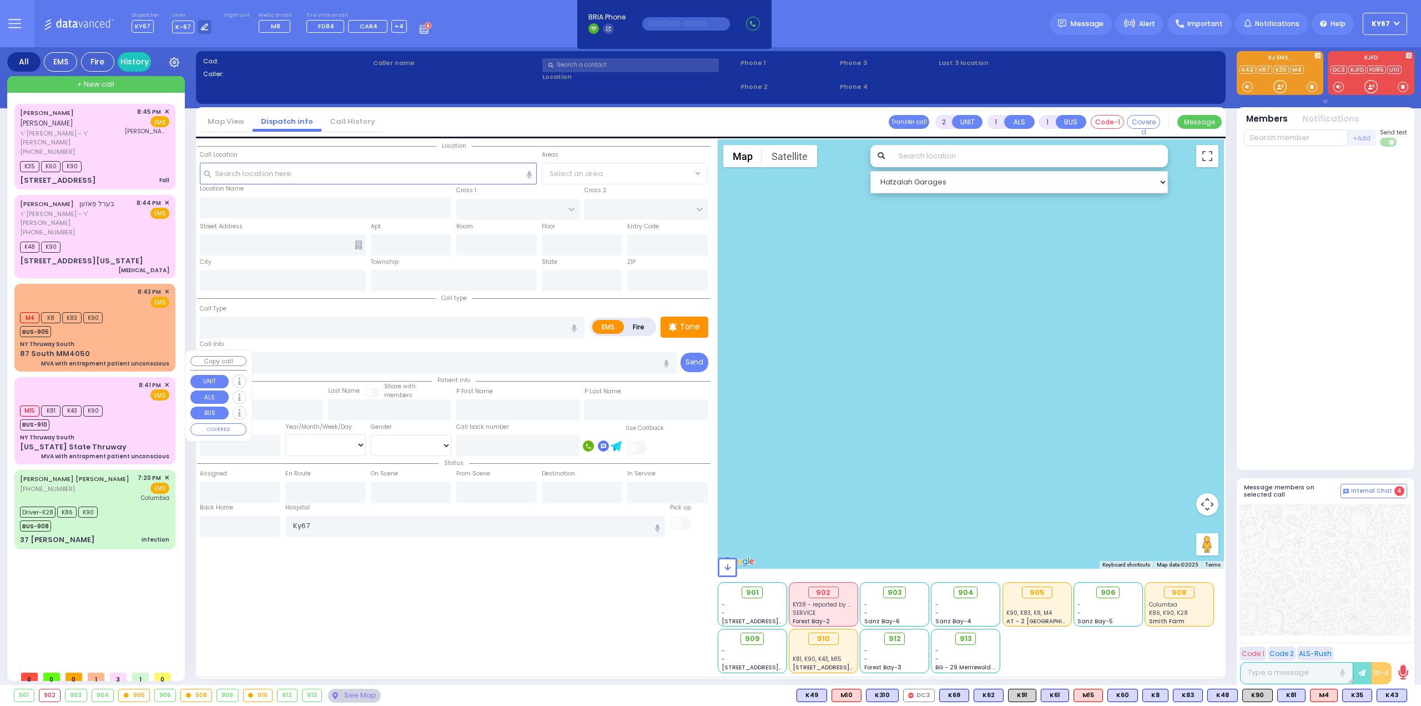
select select
type input "20:41"
type input "20:43"
type input "20:54"
select select "Hatzalah Garages"
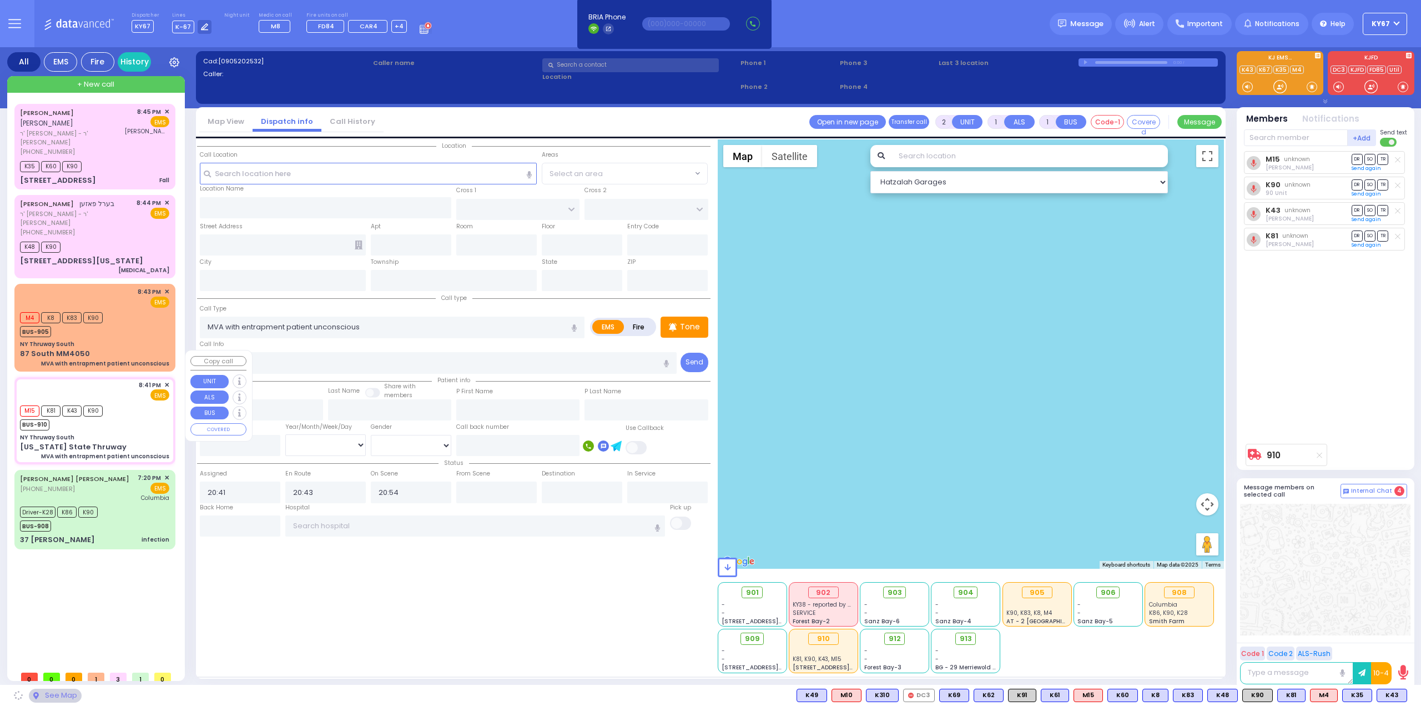
type input "NY Thruway South"
type input "[US_STATE] State Thruway"
type input "Tuxedo"
type input "[US_STATE]"
type input "10975"
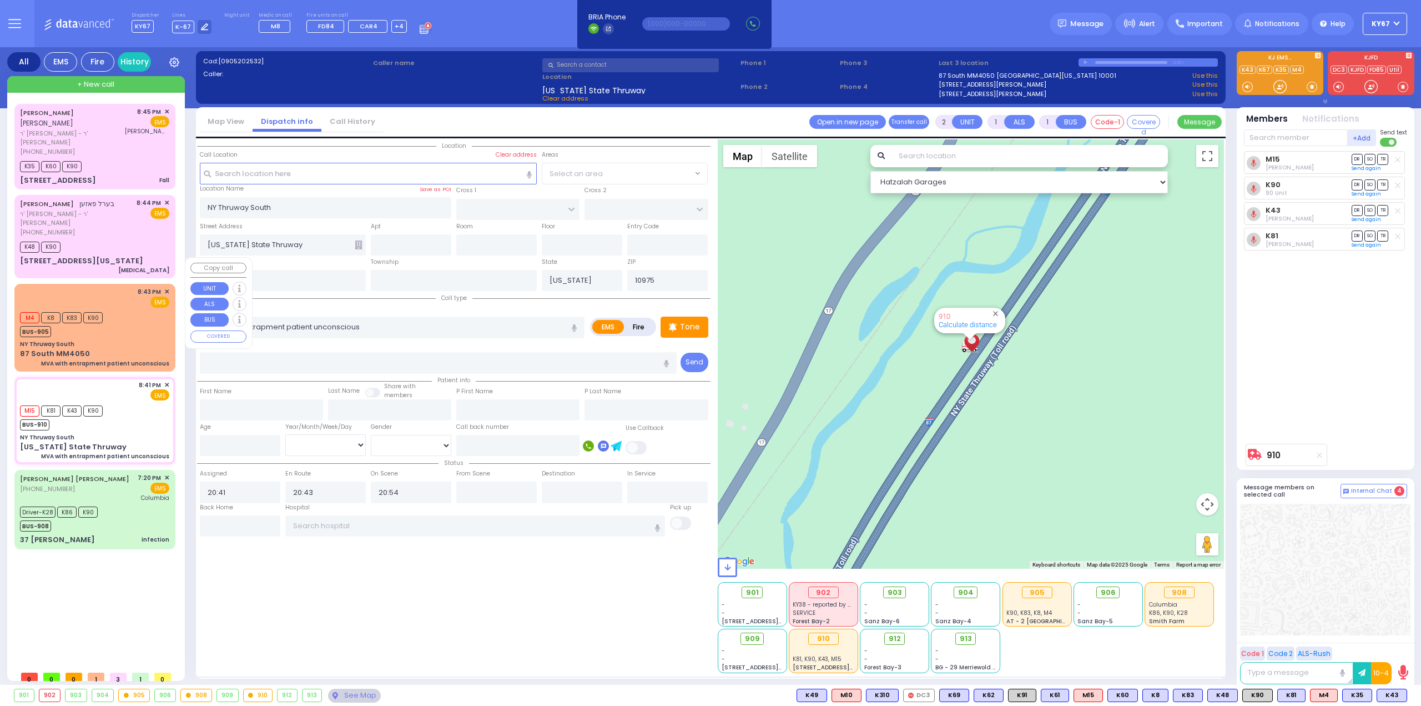
click at [124, 309] on div "M4 K8 K83 K90 BUS-905" at bounding box center [94, 323] width 149 height 28
select select
radio input "true"
select select
type input "20:43"
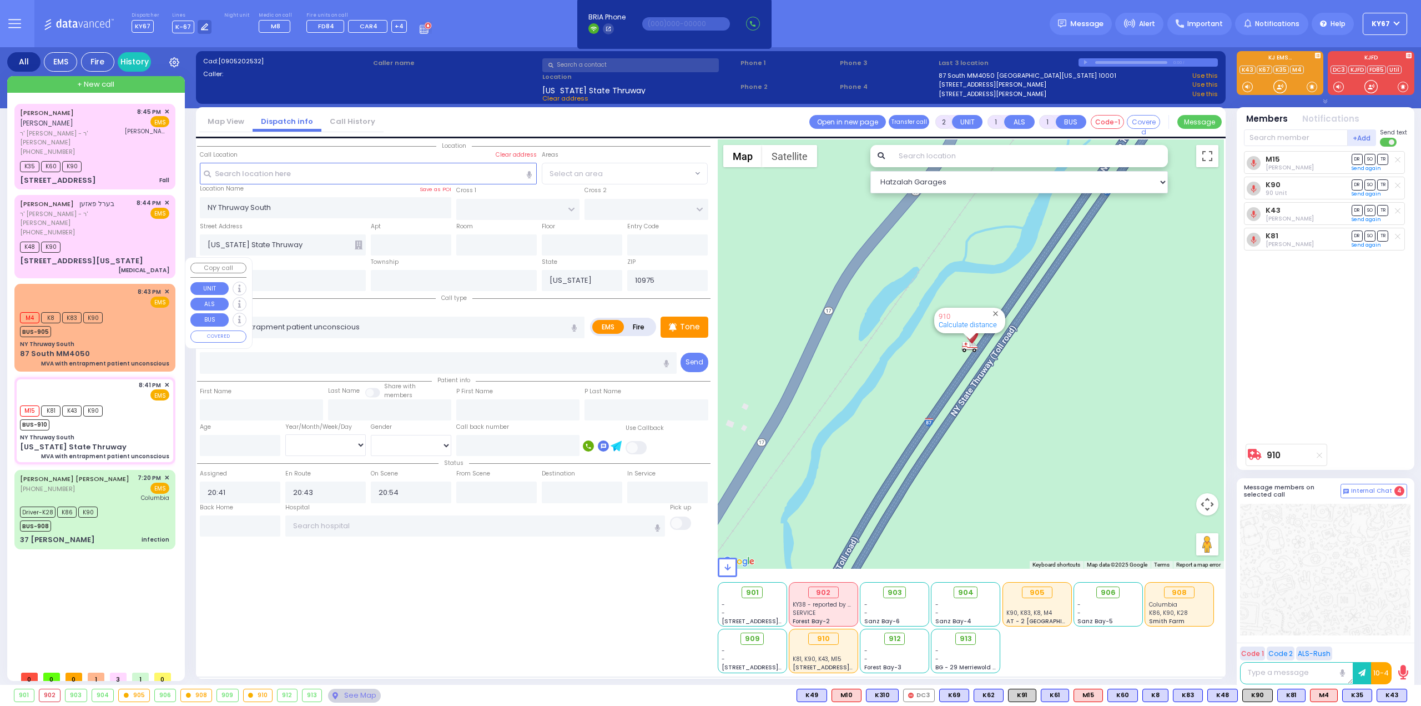
type input "20:44"
select select "Hatzalah Garages"
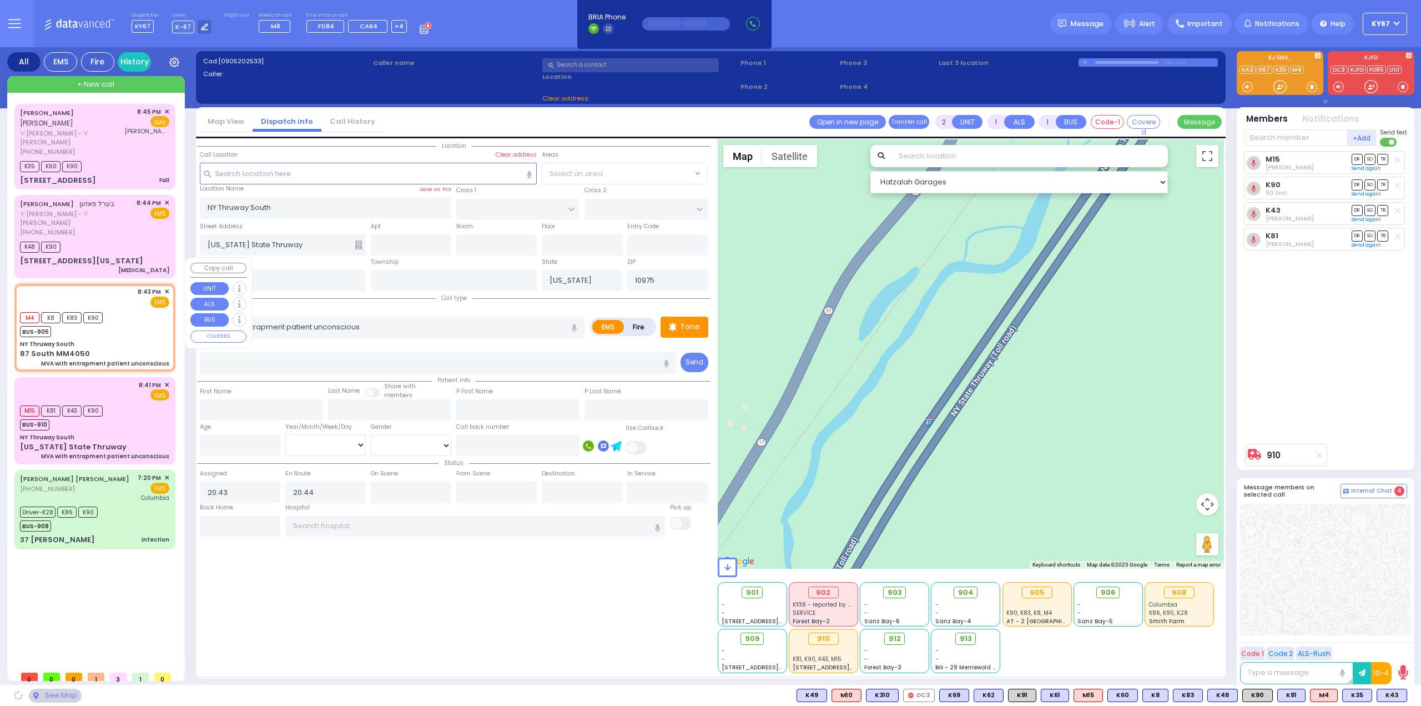
type input "87 South MM4050"
type input "Monroe"
type input "10001"
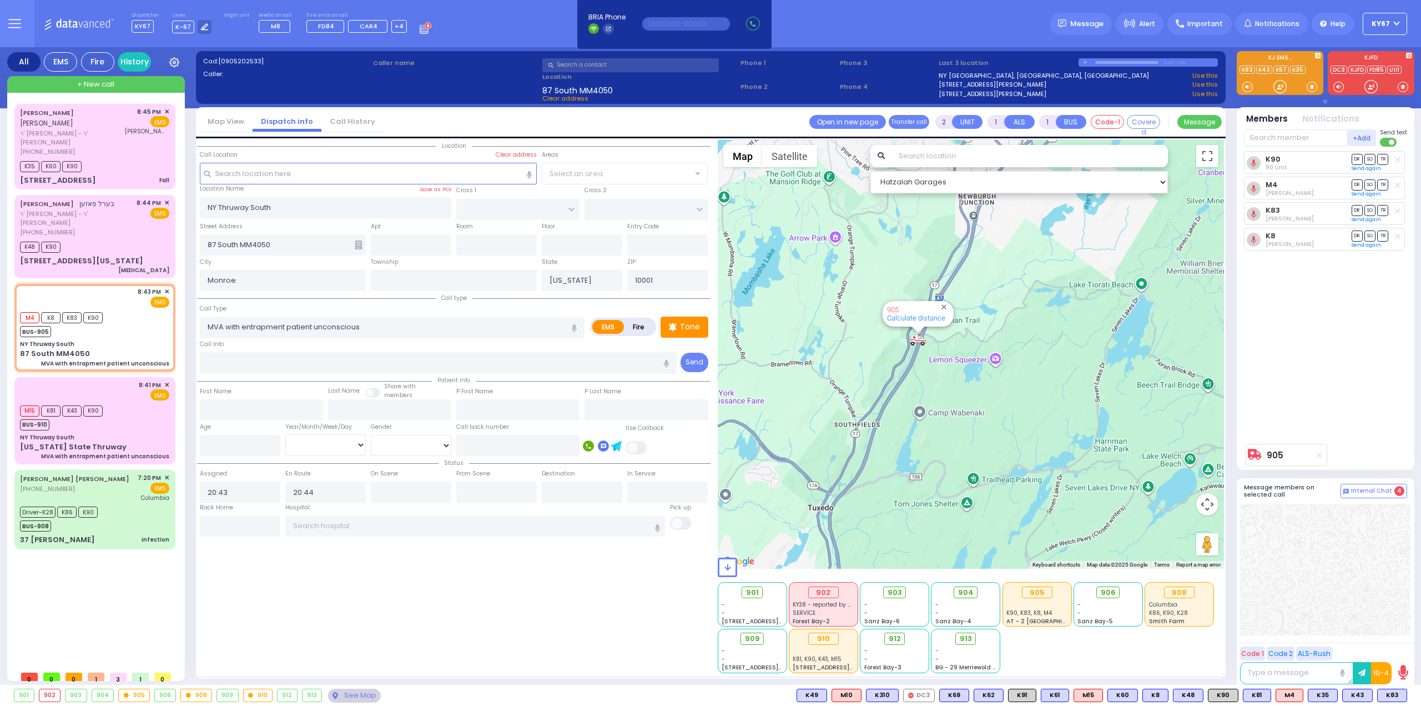
drag, startPoint x: 952, startPoint y: 310, endPoint x: 932, endPoint y: 386, distance: 78.5
click at [932, 388] on div "905 Calculate distance" at bounding box center [971, 353] width 507 height 429
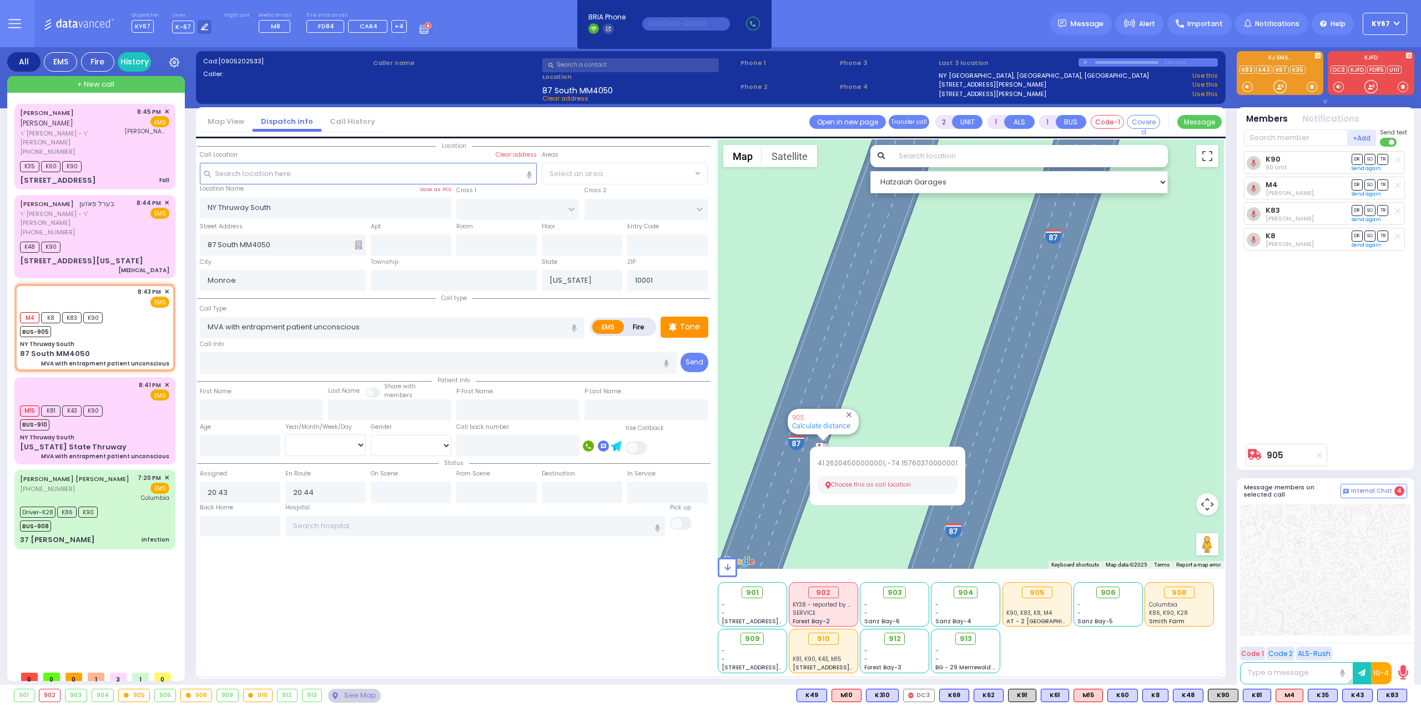
click at [835, 480] on button "Choose this as call location" at bounding box center [888, 484] width 140 height 19
select select
radio input "true"
select select
select select "Hatzalah Garages"
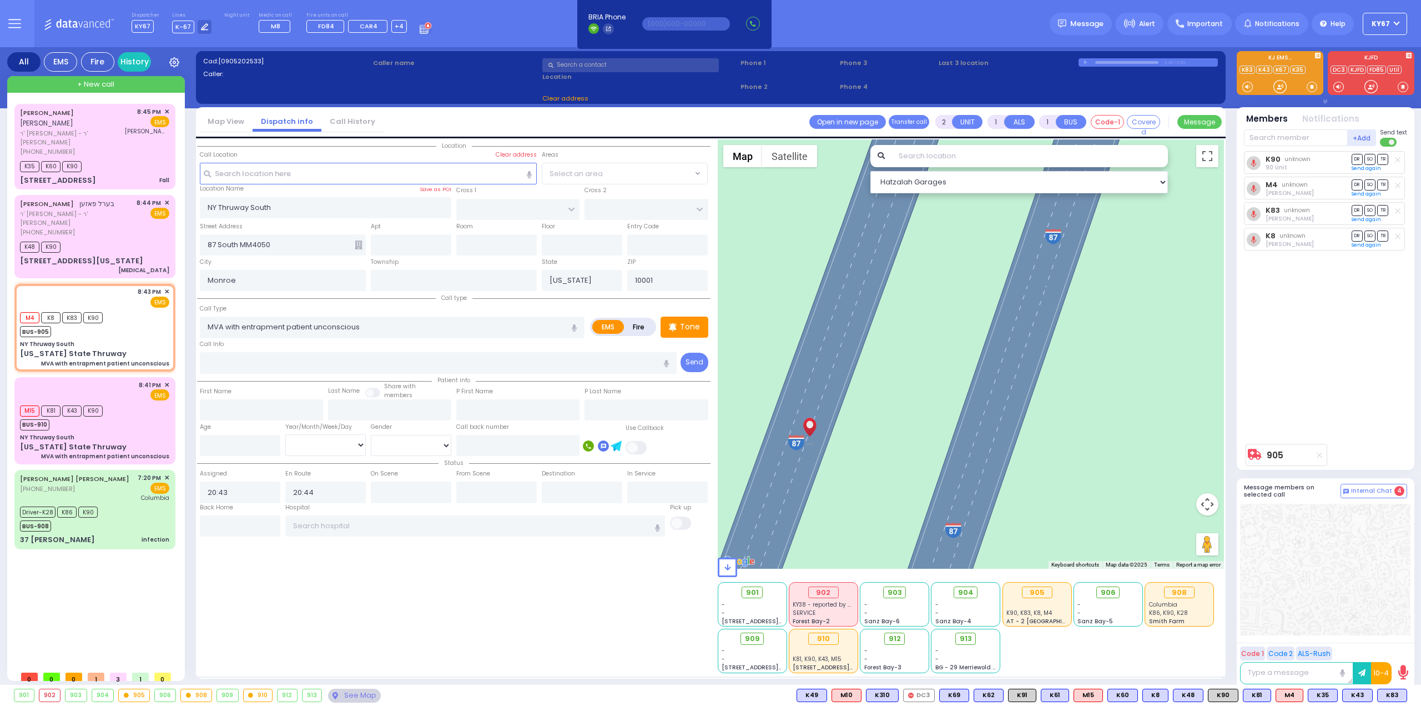
type input "[US_STATE] State Thruway"
type input "Tuxedo"
type input "10975"
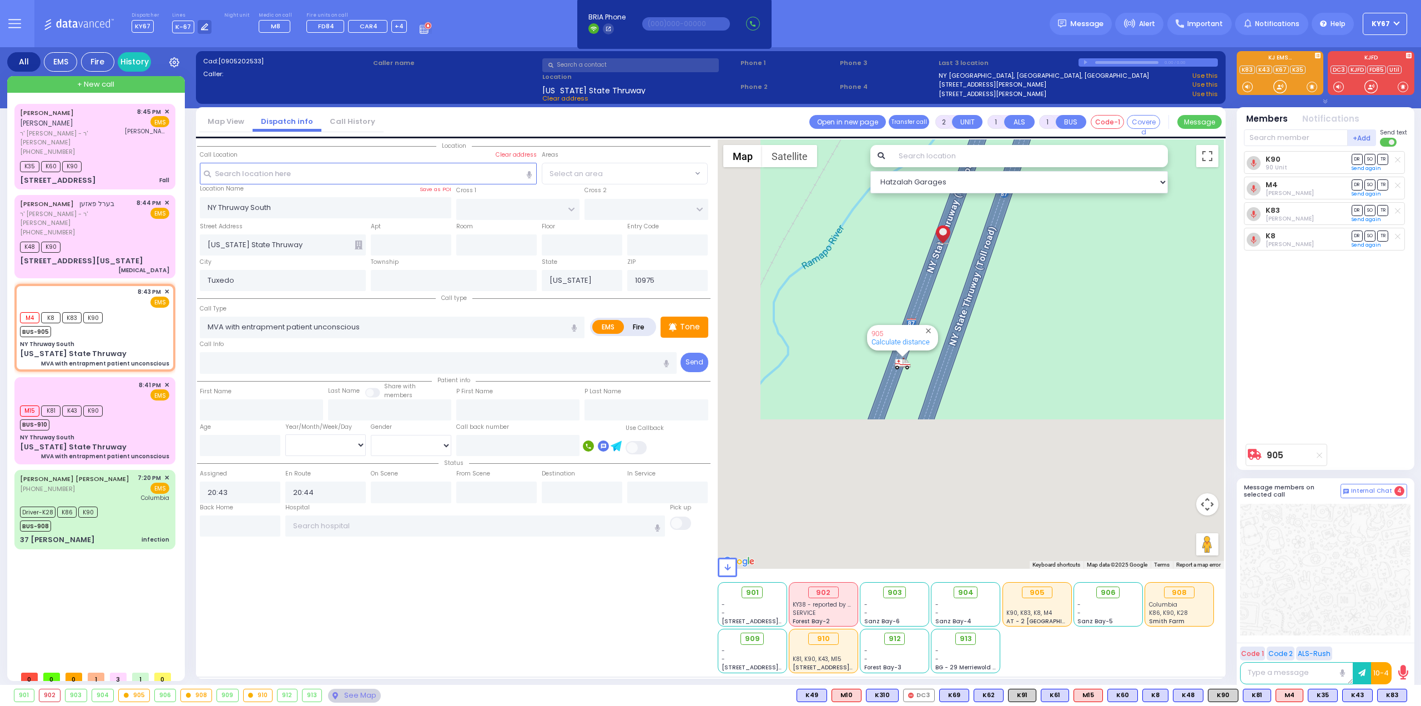
drag, startPoint x: 858, startPoint y: 491, endPoint x: 961, endPoint y: 272, distance: 242.4
click at [960, 272] on div "905 Calculate distance" at bounding box center [971, 353] width 507 height 429
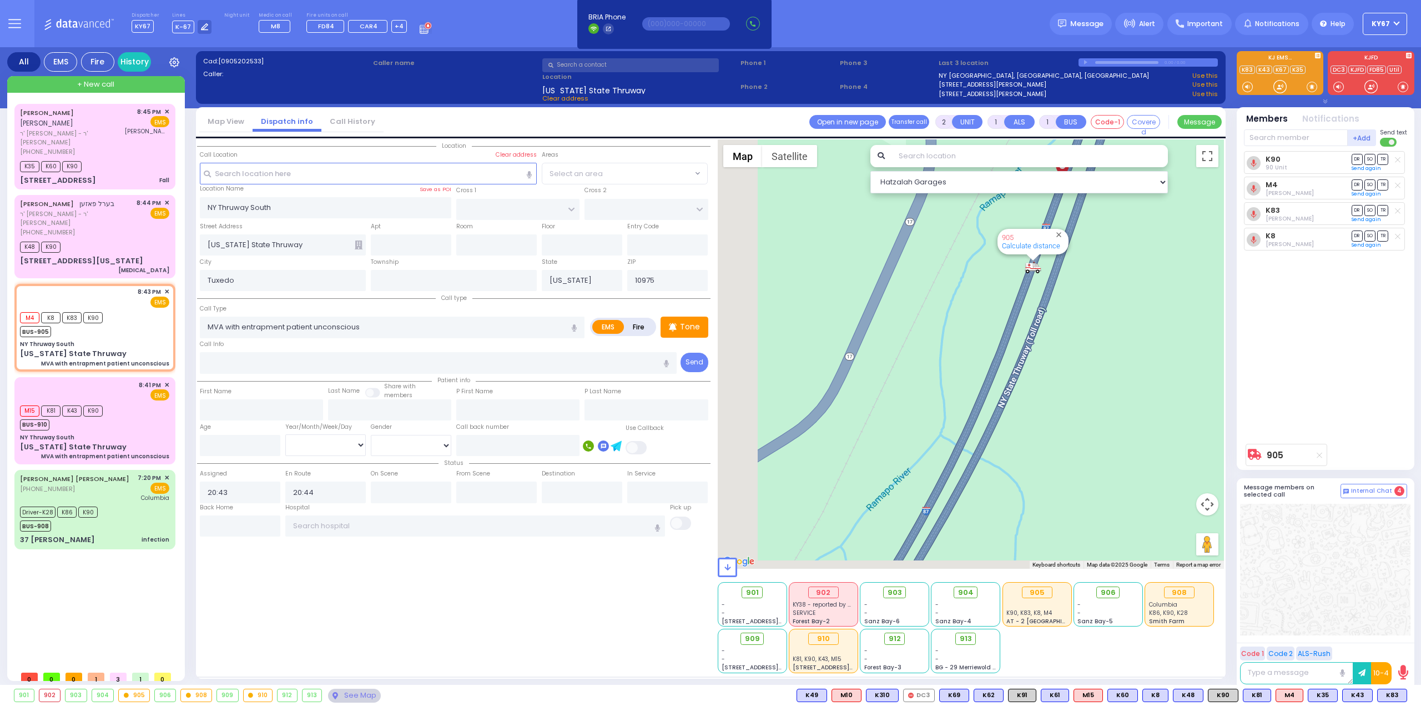
drag, startPoint x: 901, startPoint y: 438, endPoint x: 972, endPoint y: 329, distance: 129.5
click at [972, 329] on div "905 Calculate distance" at bounding box center [971, 353] width 507 height 429
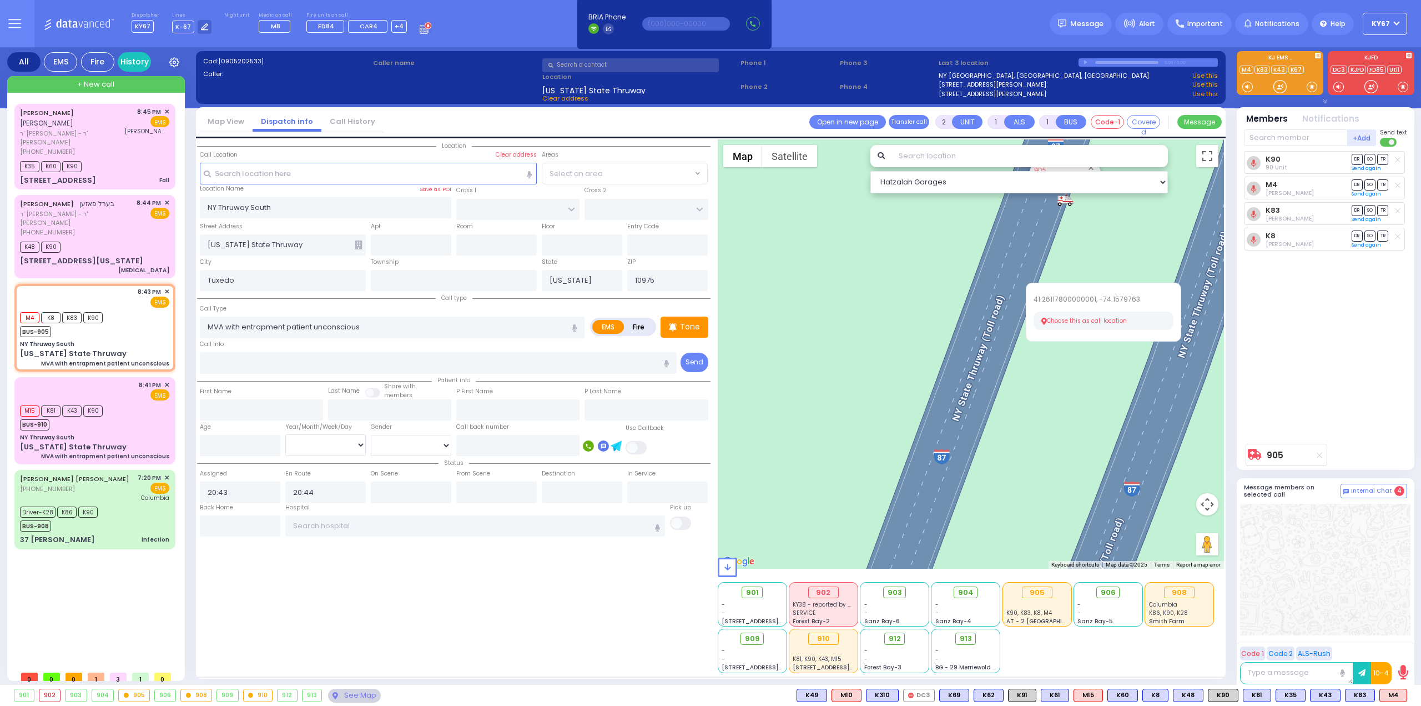
click at [1053, 319] on button "Choose this as call location" at bounding box center [1104, 320] width 140 height 19
select select
radio input "true"
select select
select select "Hatzalah Garages"
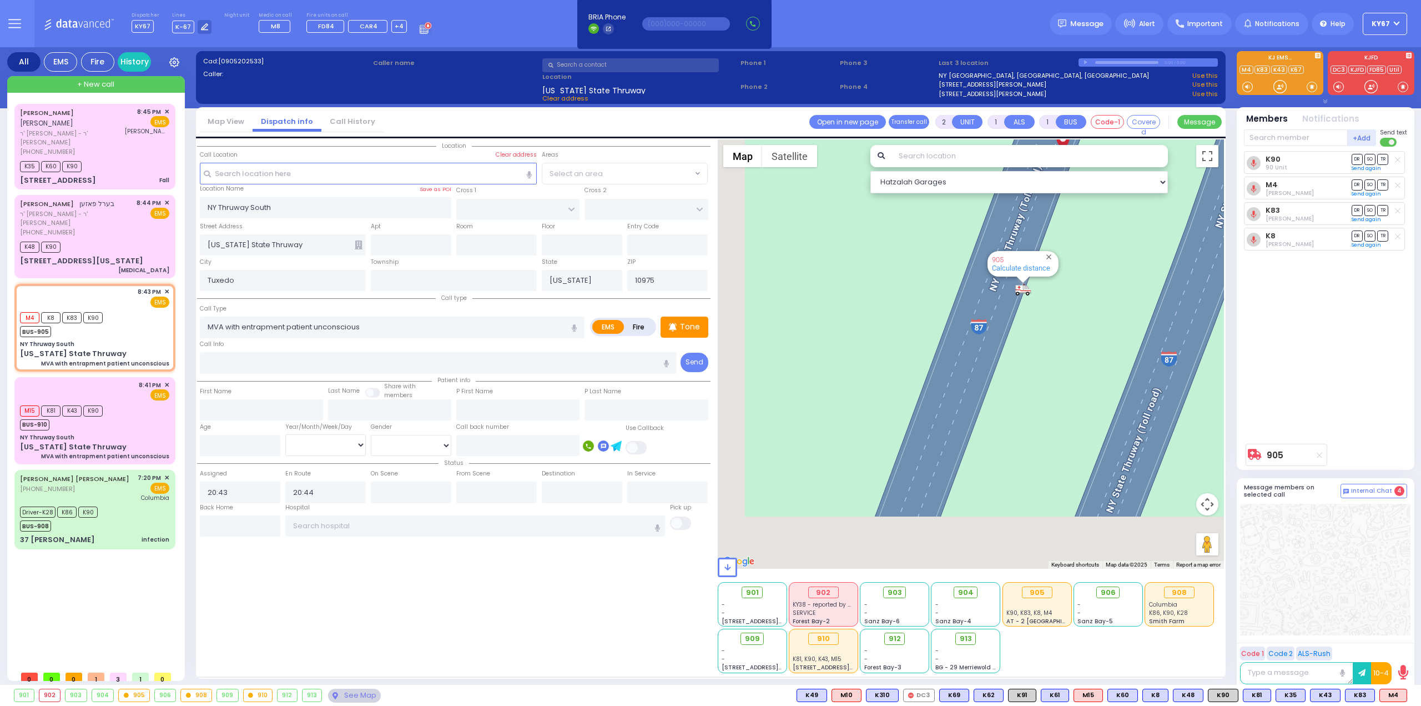
drag, startPoint x: 1010, startPoint y: 445, endPoint x: 1084, endPoint y: 192, distance: 263.7
click at [1083, 194] on div "905 Calculate distance" at bounding box center [971, 353] width 507 height 429
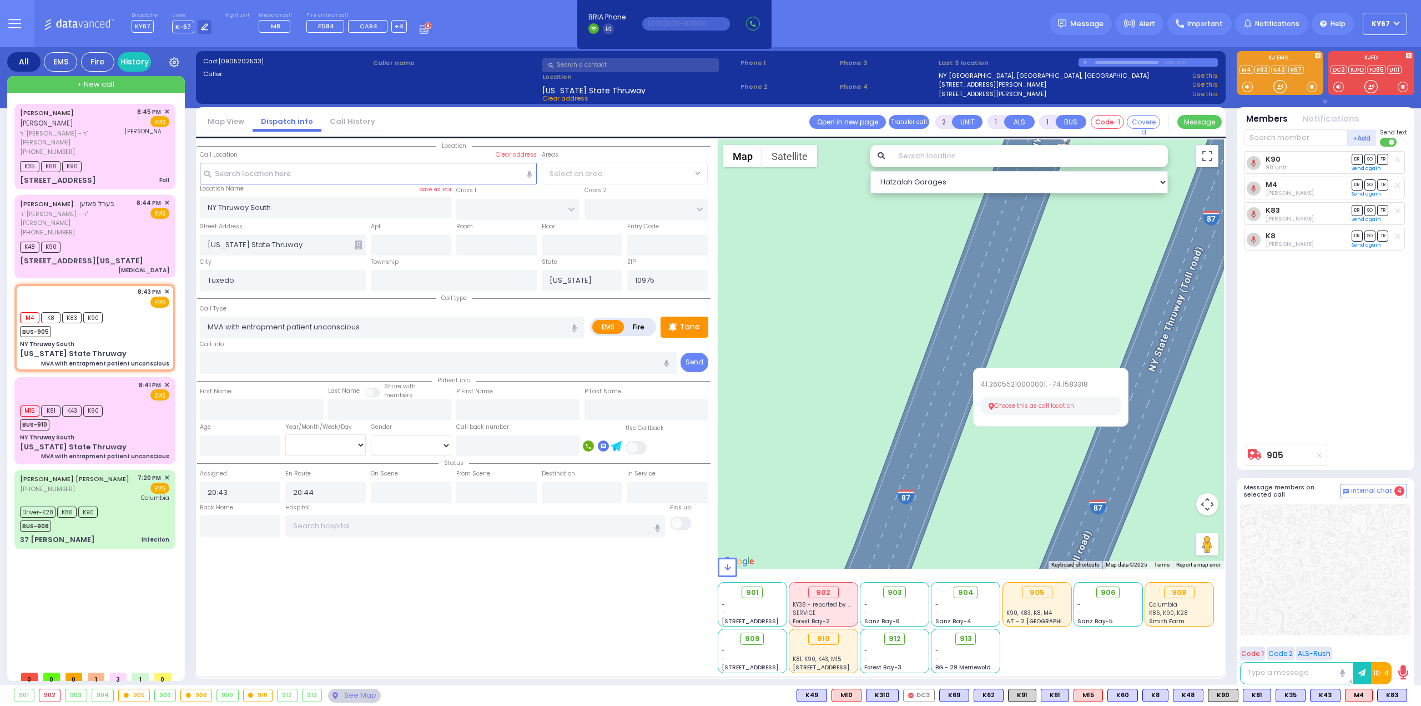
click at [1005, 406] on button "Choose this as call location" at bounding box center [1051, 405] width 140 height 19
select select
radio input "true"
select select
select select "Hatzalah Garages"
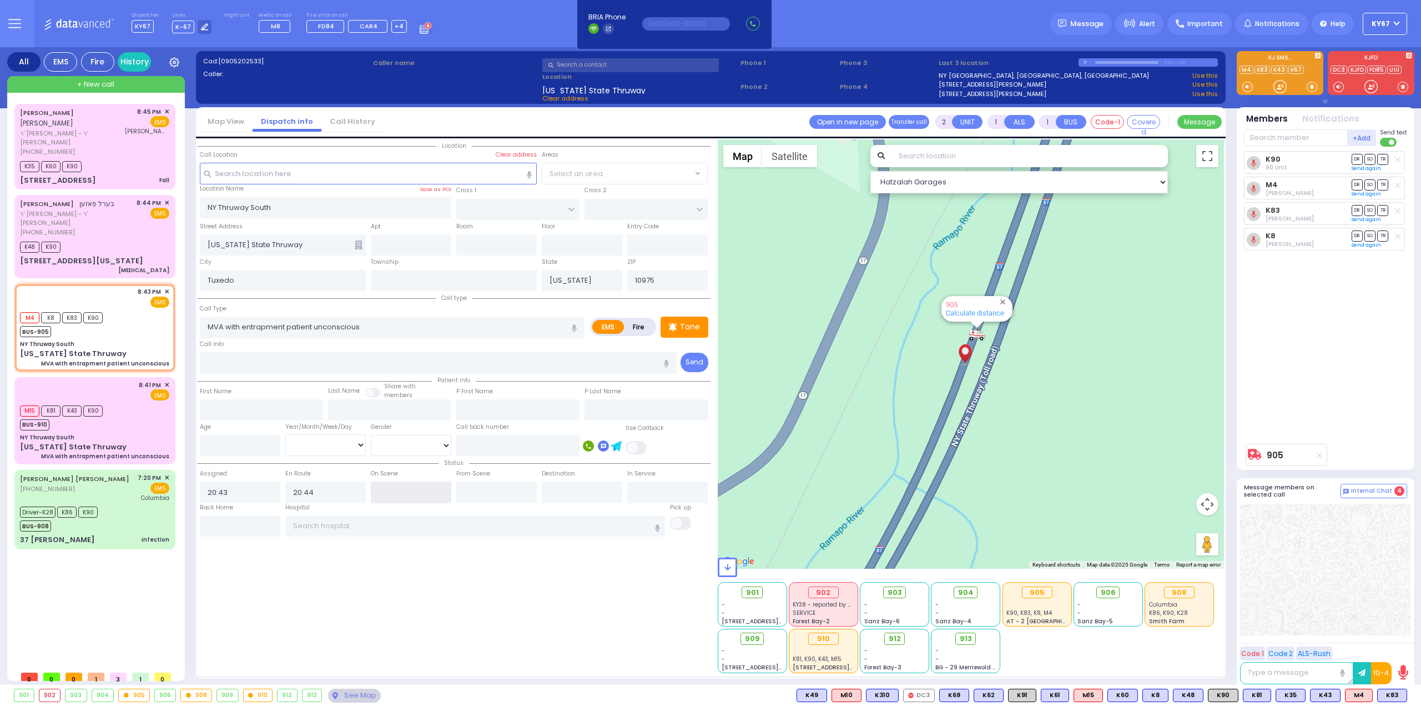
click at [397, 492] on input "text" at bounding box center [411, 491] width 81 height 21
type input "21:03"
click at [425, 606] on div "Location Tuxedo" at bounding box center [454, 406] width 514 height 534
select select
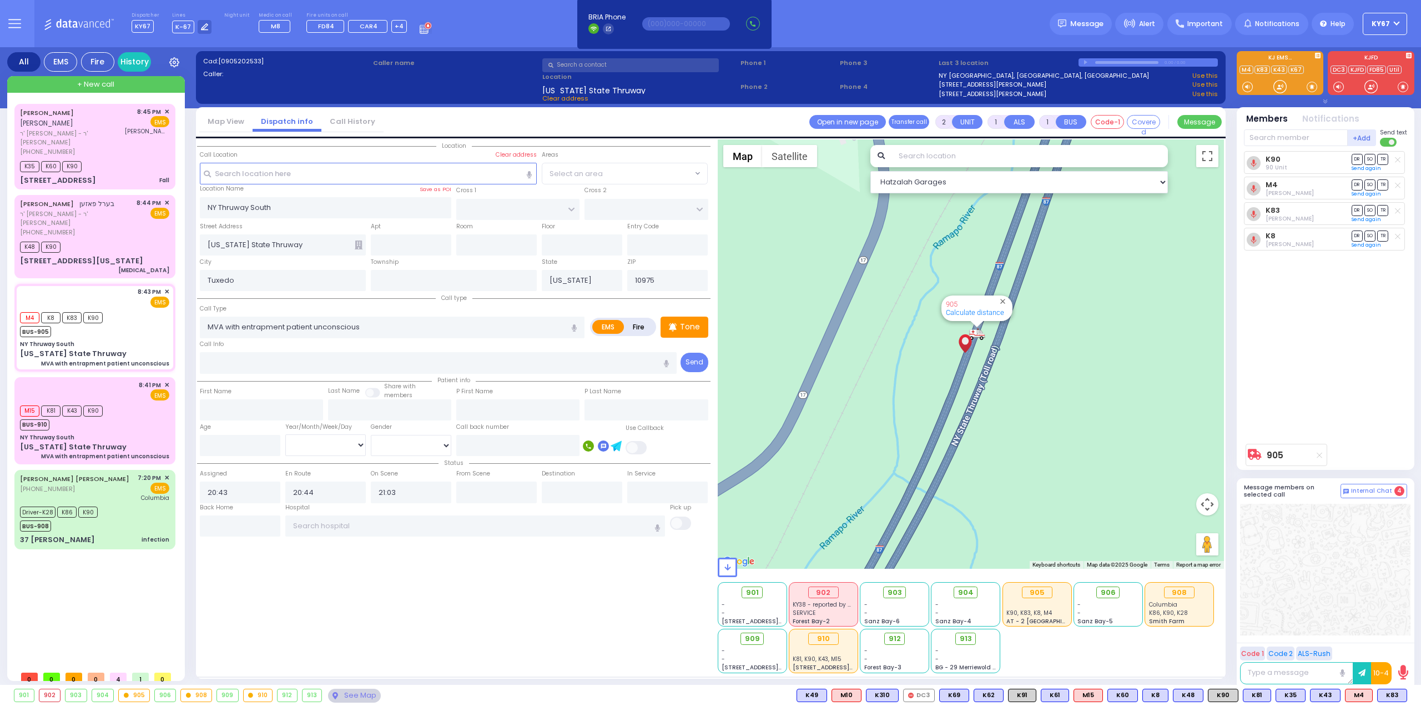
radio input "true"
select select
select select "Hatzalah Garages"
click at [341, 693] on div "See Map" at bounding box center [354, 695] width 52 height 14
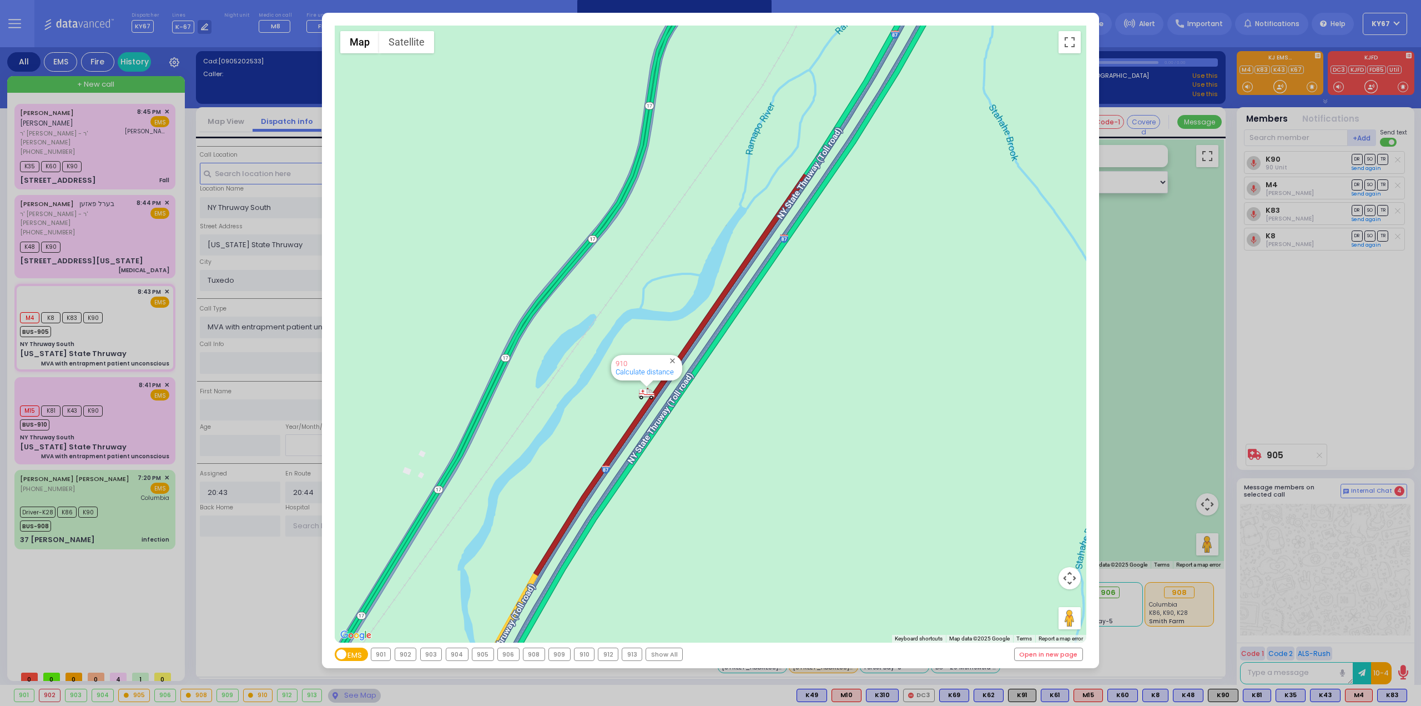
click at [253, 606] on div "← Move left → Move right ↑ Move up ↓ Move down + Zoom in - Zoom out Home Jump l…" at bounding box center [710, 353] width 1421 height 706
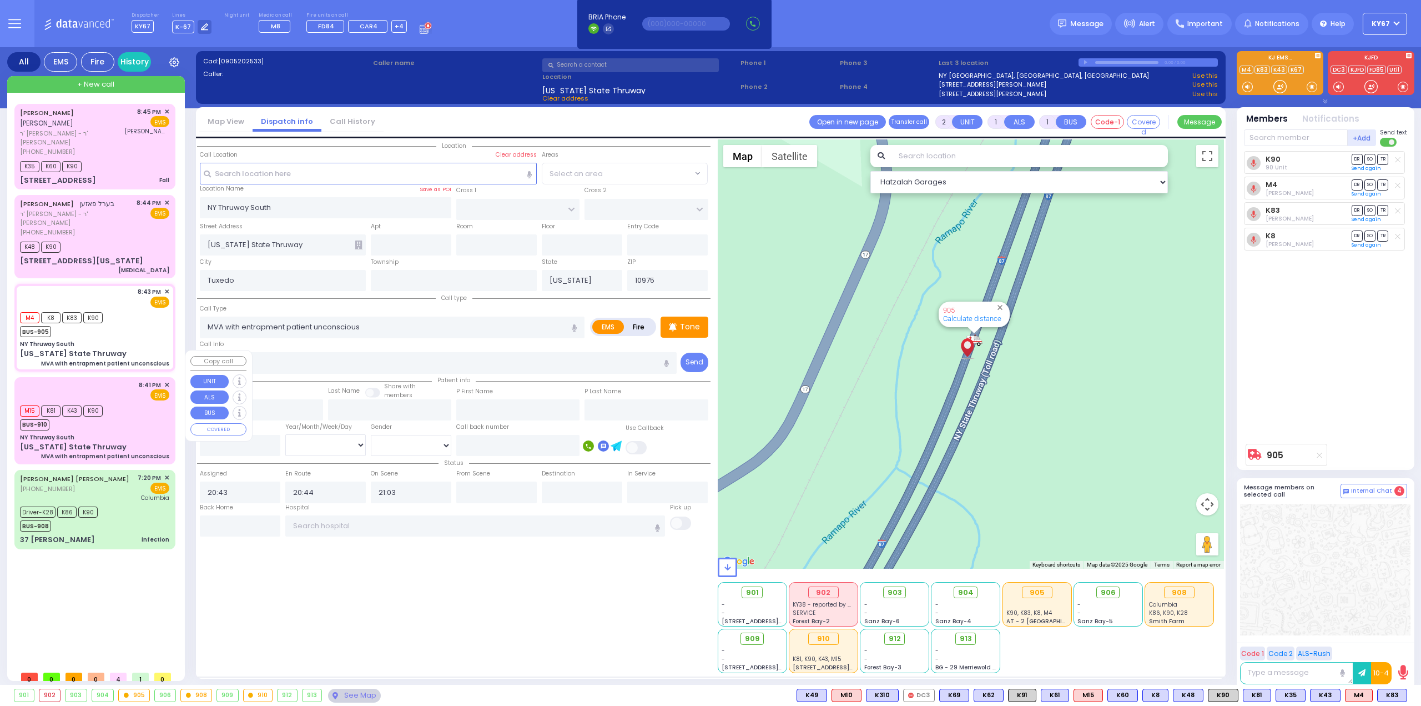
click at [125, 403] on div "M15 K81 K43 K90 BUS-910" at bounding box center [94, 417] width 149 height 28
select select
radio input "true"
select select
type input "20:41"
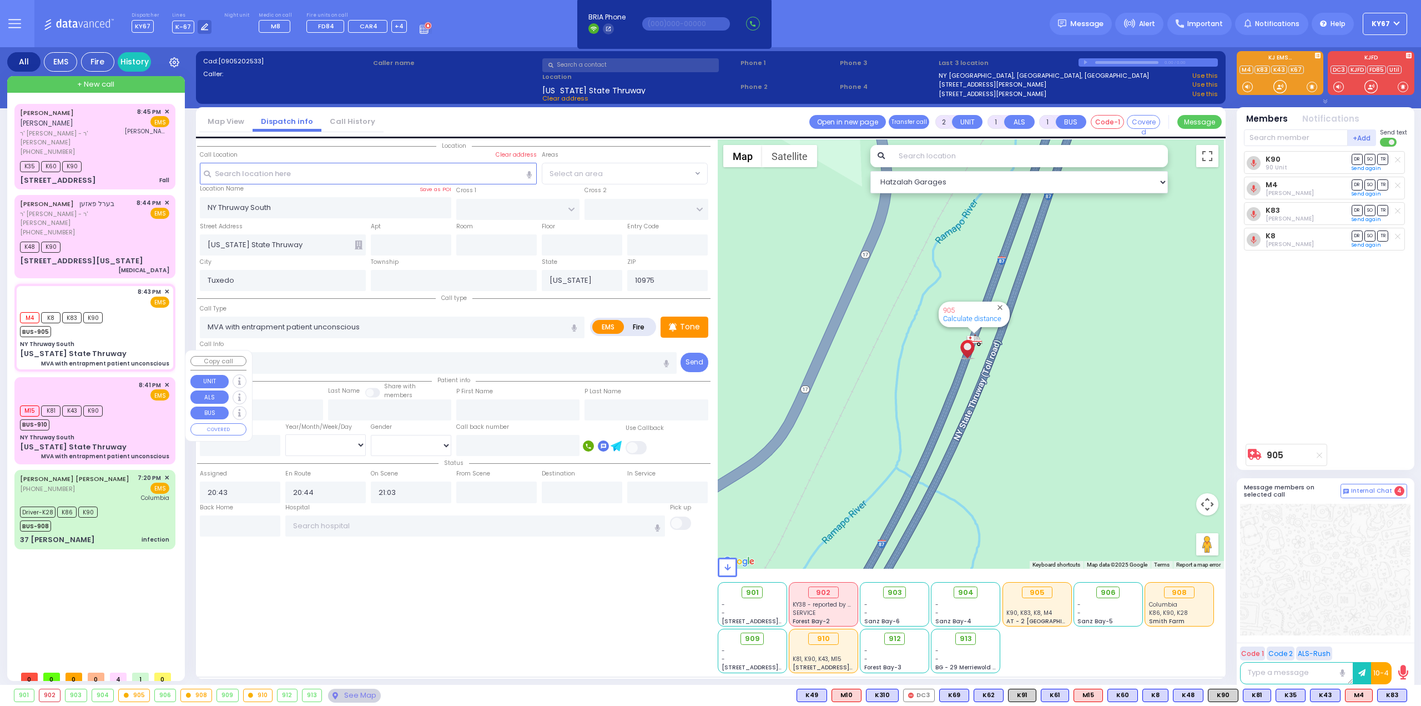
type input "20:43"
type input "20:54"
select select "Hatzalah Garages"
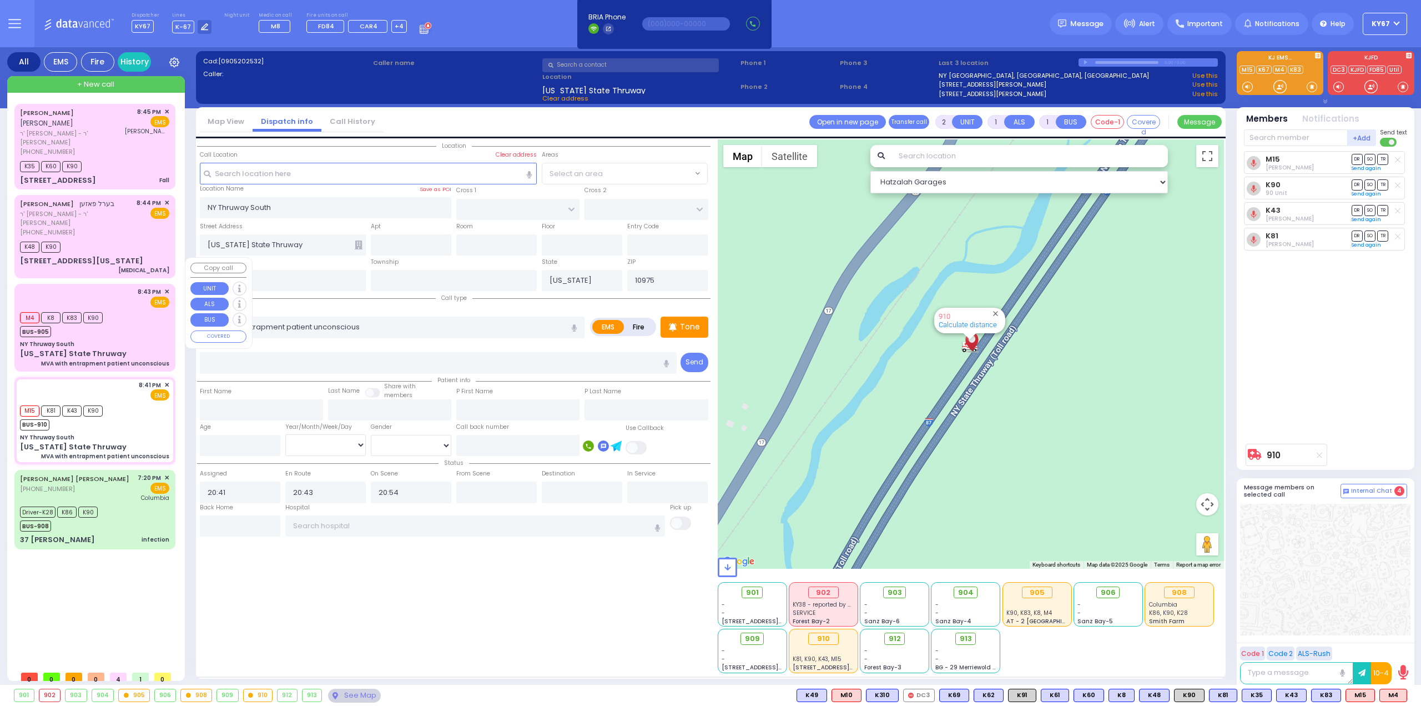
click at [139, 309] on div "M4 K8 K83 K90 BUS-905" at bounding box center [94, 323] width 149 height 28
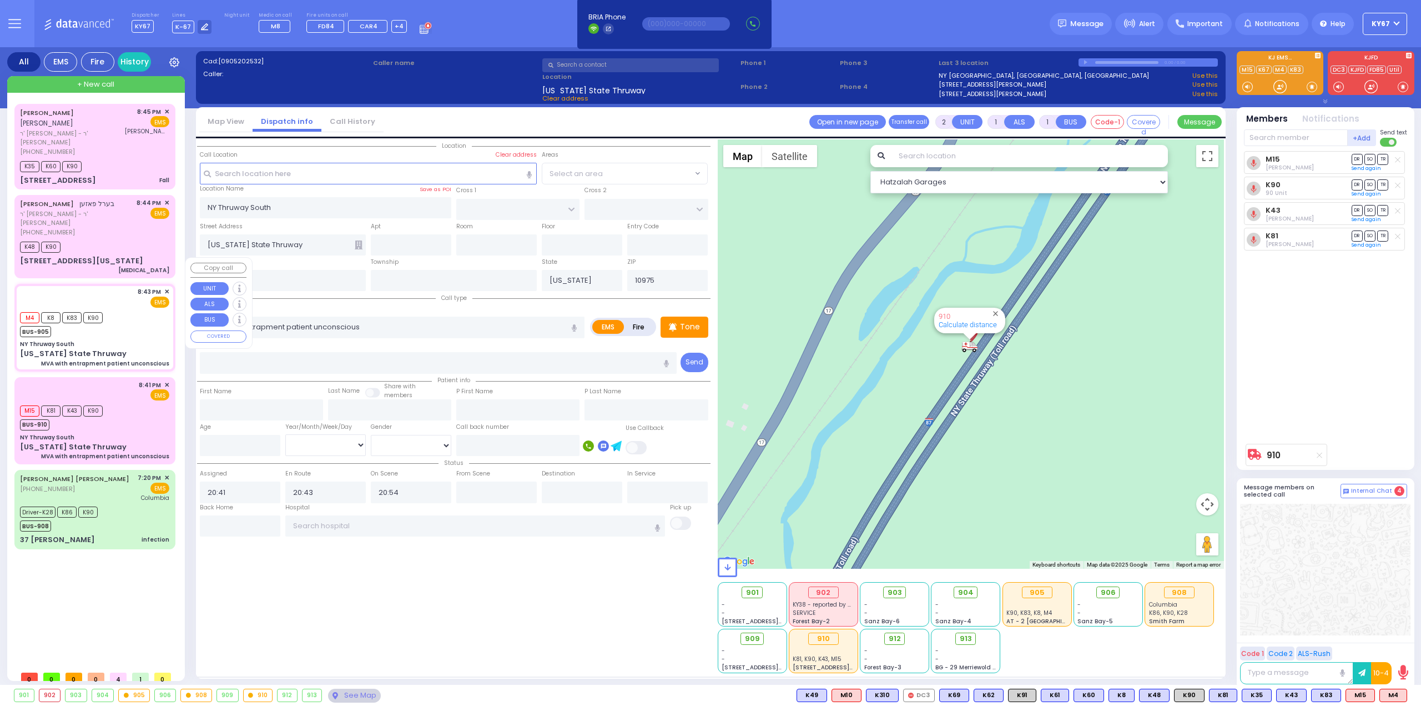
select select
radio input "true"
select select
type input "20:43"
type input "20:44"
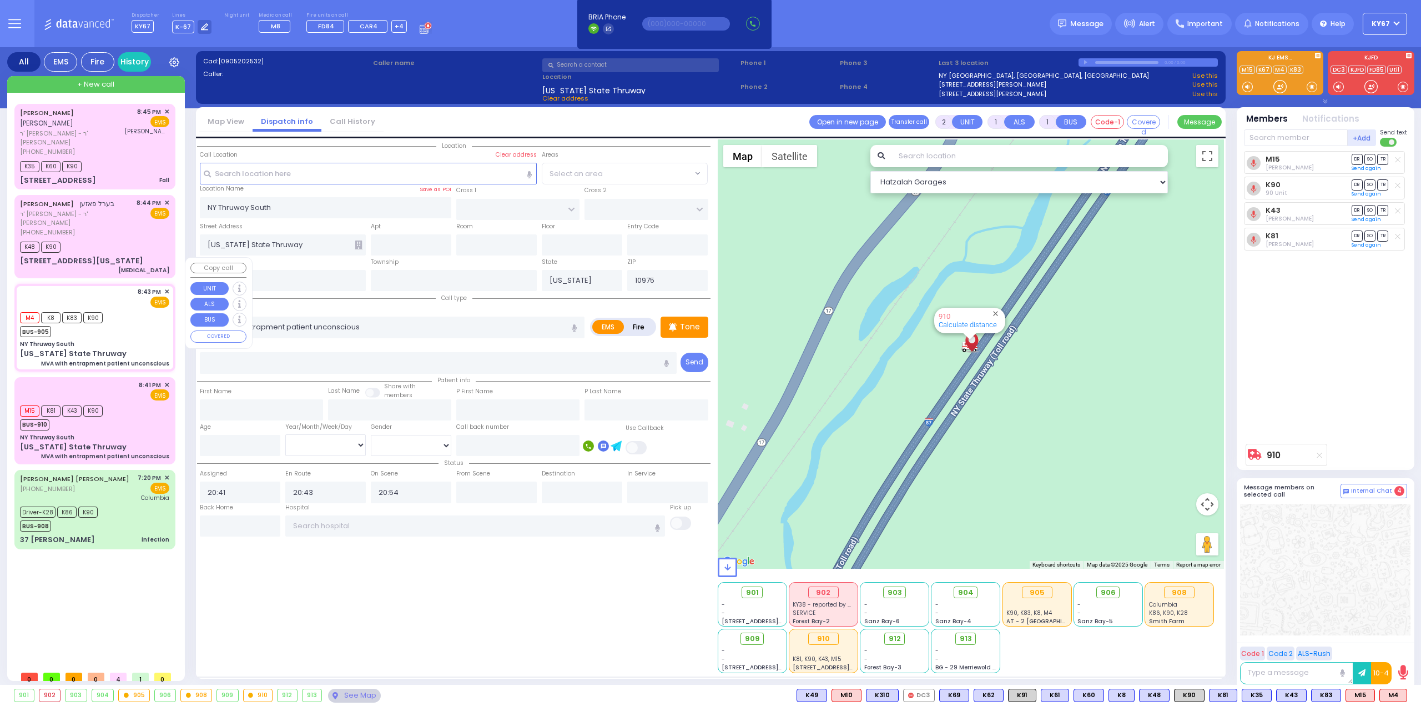
type input "21:03"
select select "Hatzalah Garages"
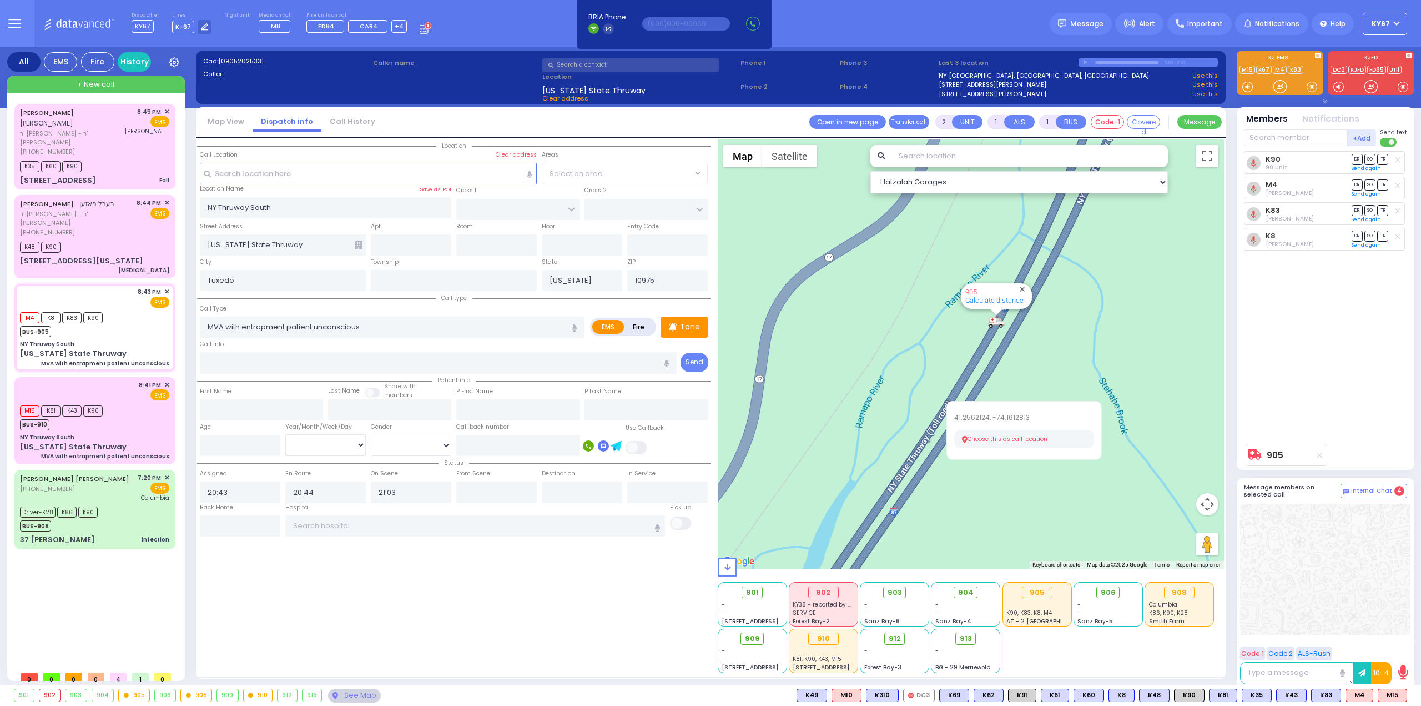
click at [989, 435] on button "Choose this as call location" at bounding box center [1024, 439] width 140 height 19
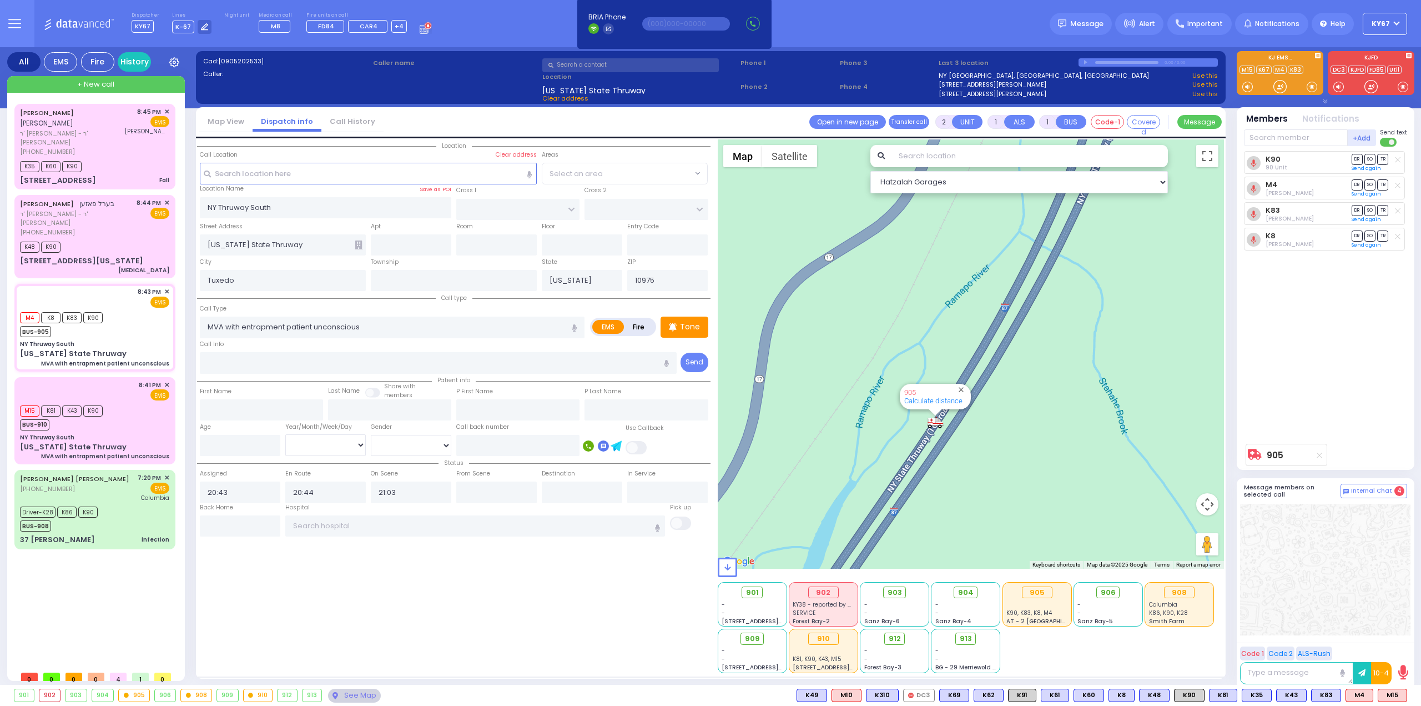
select select
radio input "true"
select select
select select "Hatzalah Garages"
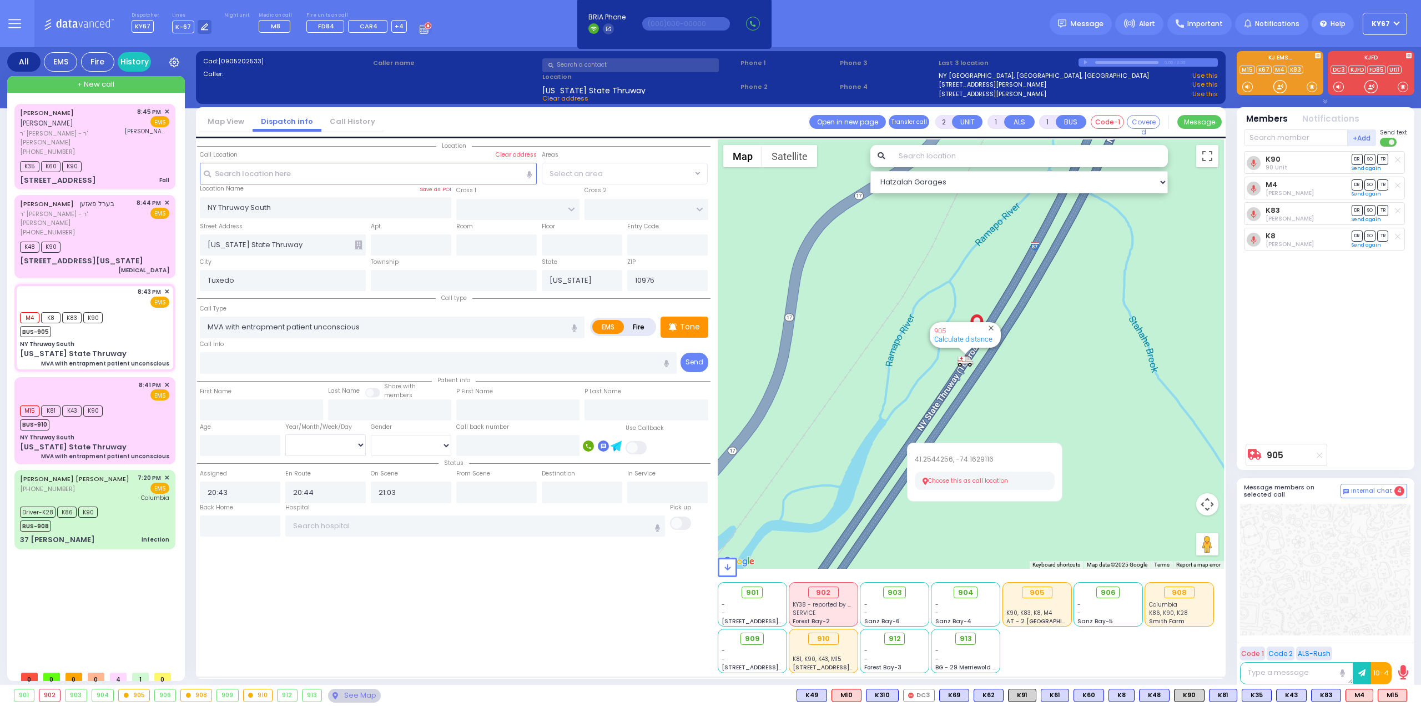
click at [948, 477] on button "Choose this as call location" at bounding box center [985, 480] width 140 height 19
select select
radio input "true"
select select
select select "Hatzalah Garages"
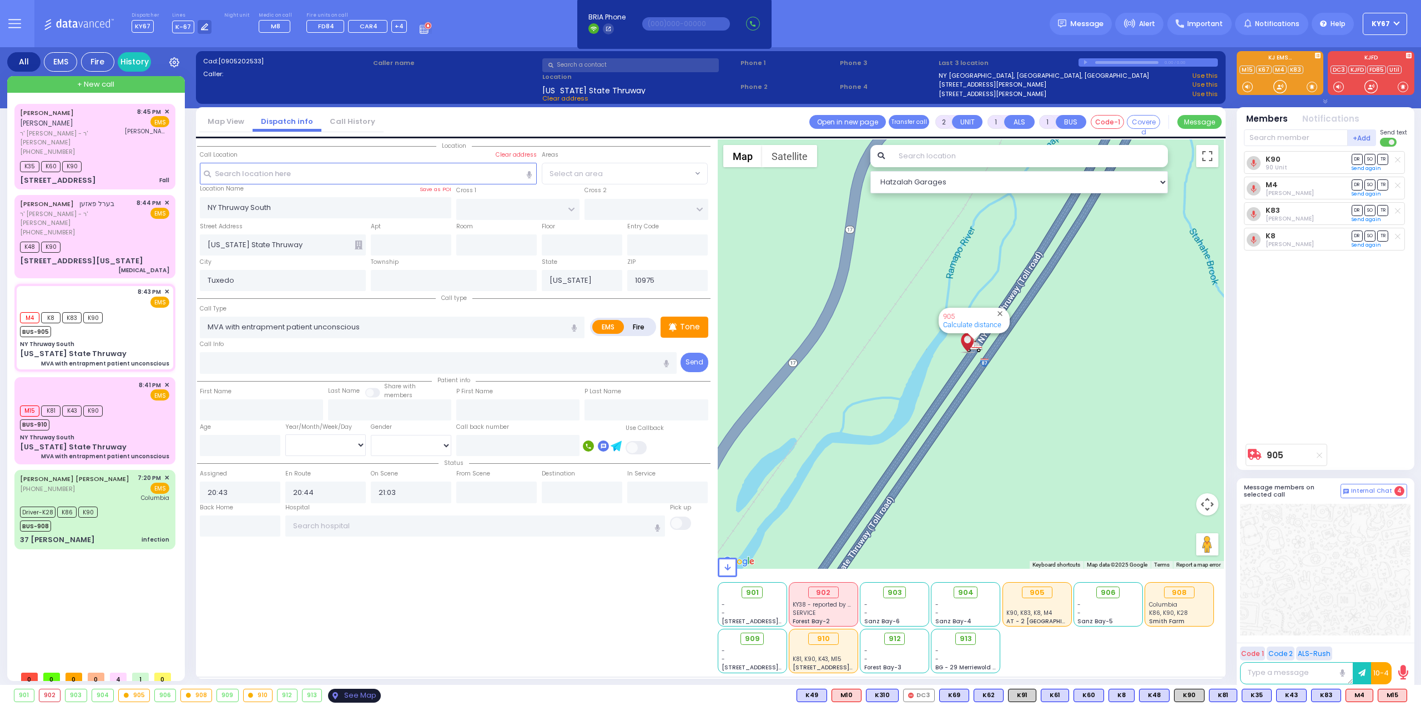
click at [357, 690] on div "See Map" at bounding box center [354, 695] width 52 height 14
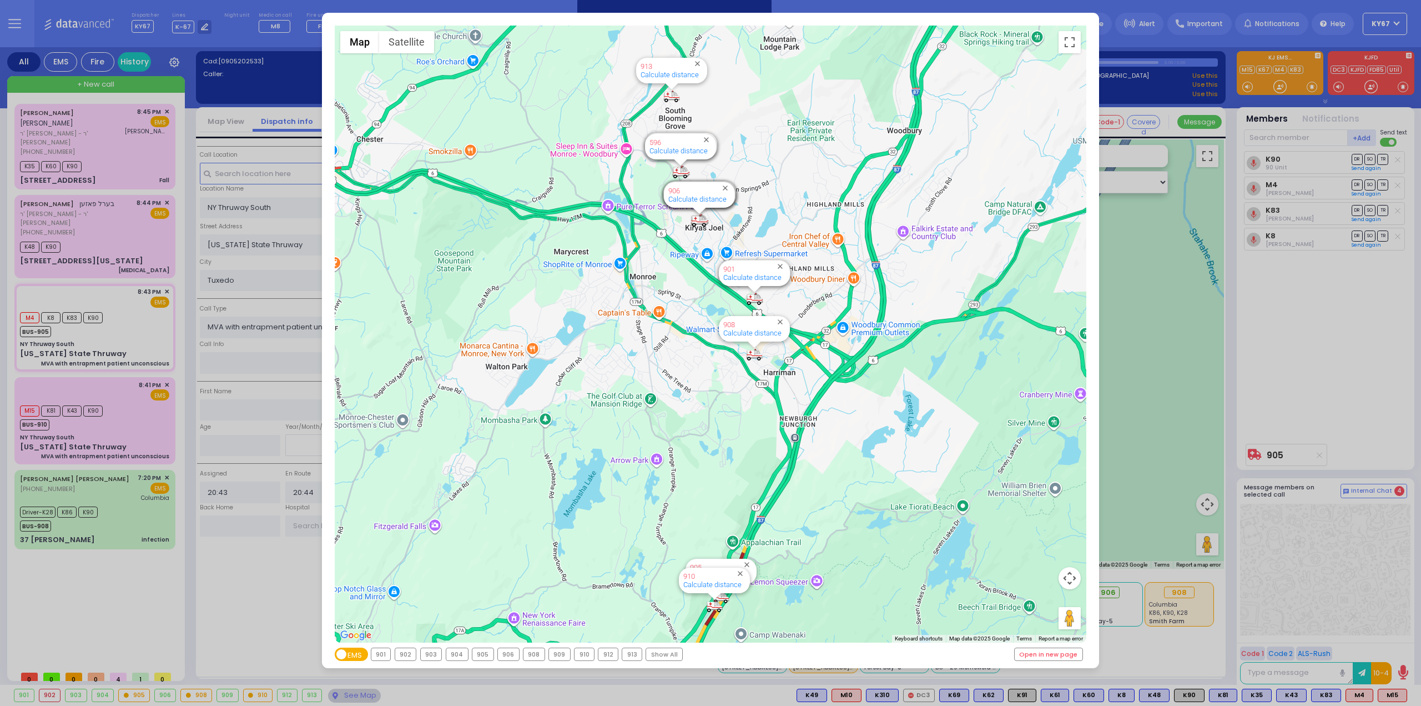
drag, startPoint x: 801, startPoint y: 536, endPoint x: 803, endPoint y: 525, distance: 11.3
click at [802, 528] on div "594 Calculate distance 595 Calculate distance 596 Calculate distance 901 Calcul…" at bounding box center [711, 334] width 752 height 617
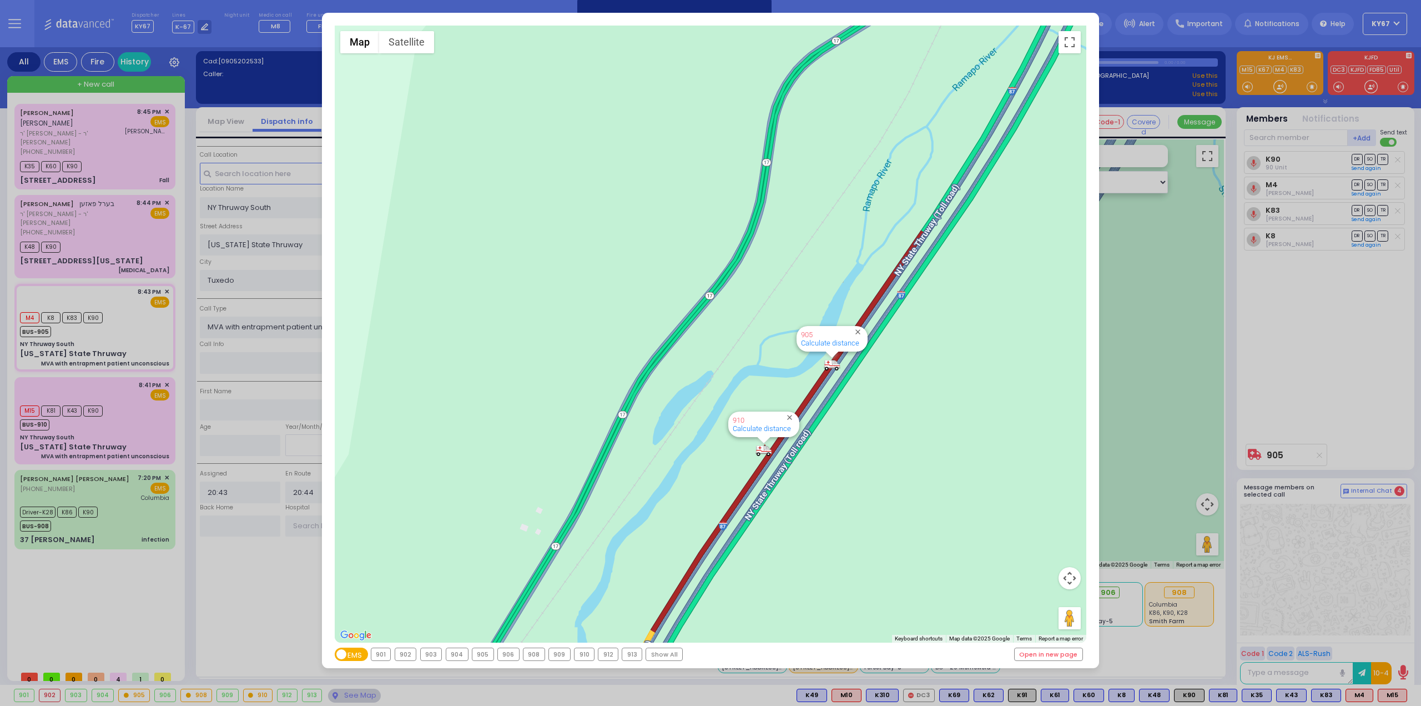
click at [268, 601] on div "← Move left → Move right ↑ Move up ↓ Move down + Zoom in - Zoom out Home Jump l…" at bounding box center [710, 353] width 1421 height 706
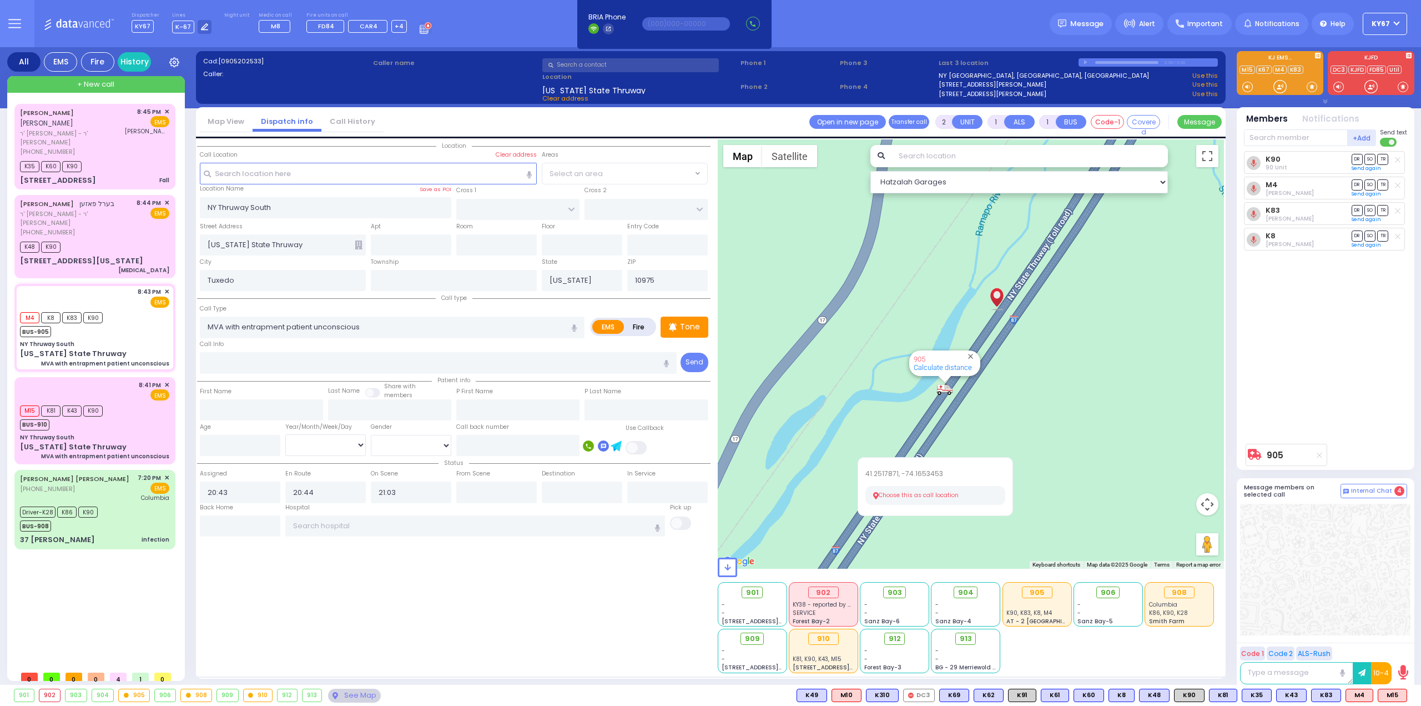
click at [889, 497] on button "Choose this as call location" at bounding box center [936, 495] width 140 height 19
select select
radio input "true"
select select
select select "Hatzalah Garages"
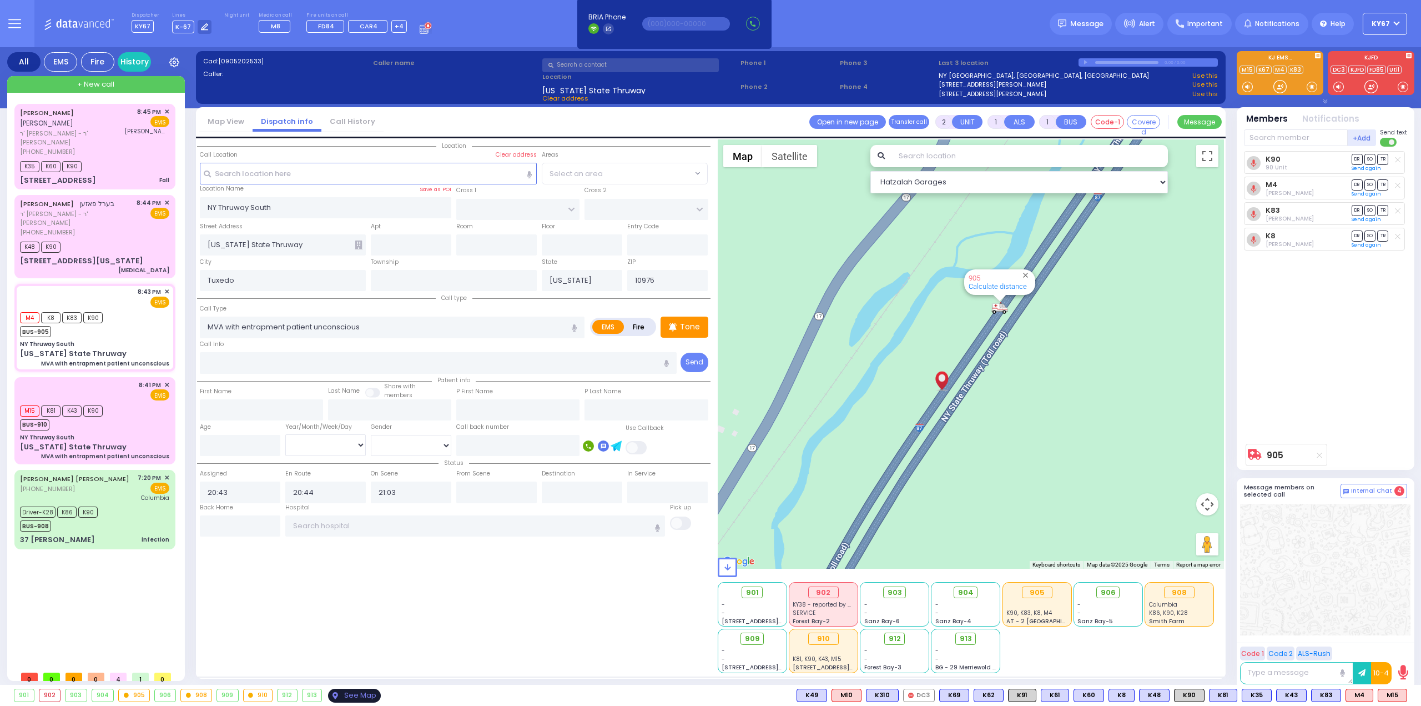
click at [356, 697] on div "See Map" at bounding box center [354, 695] width 52 height 14
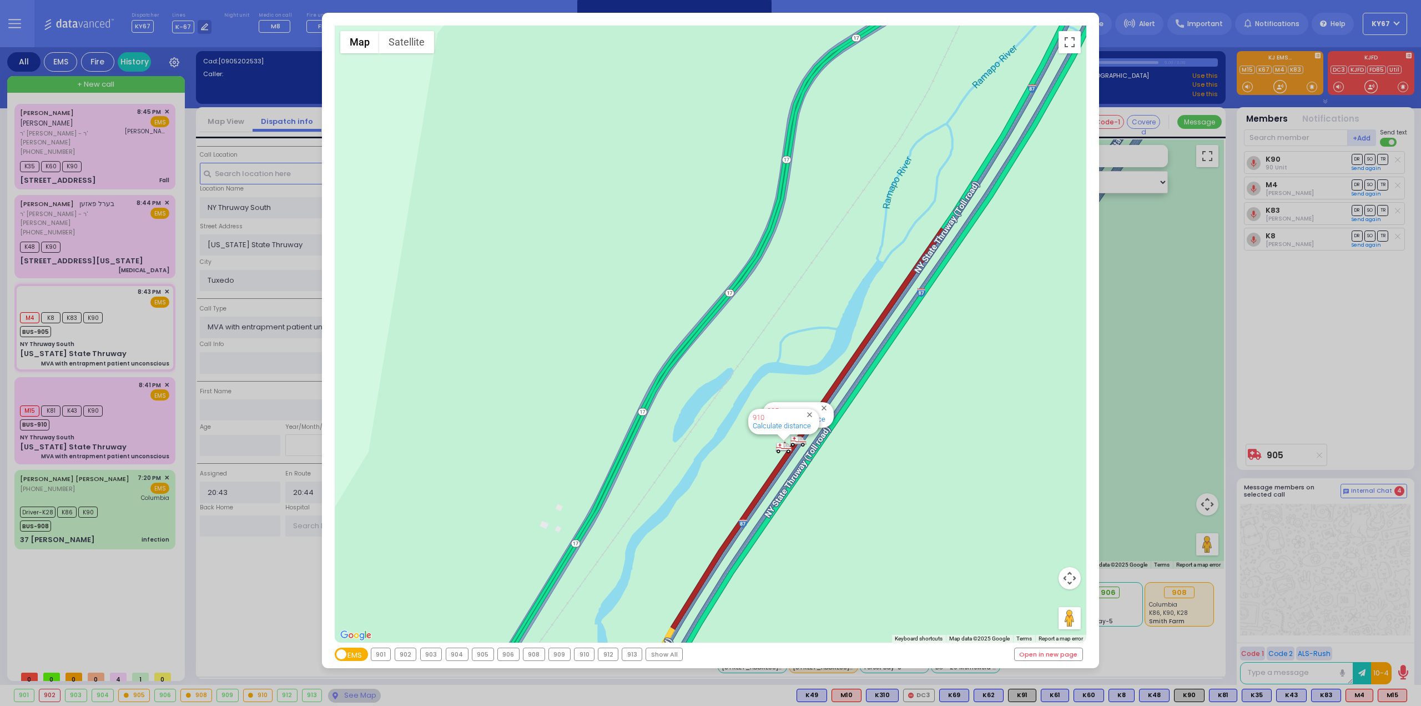
click at [1352, 347] on div "← Move left → Move right ↑ Move up ↓ Move down + Zoom in - Zoom out Home Jump l…" at bounding box center [710, 353] width 1421 height 706
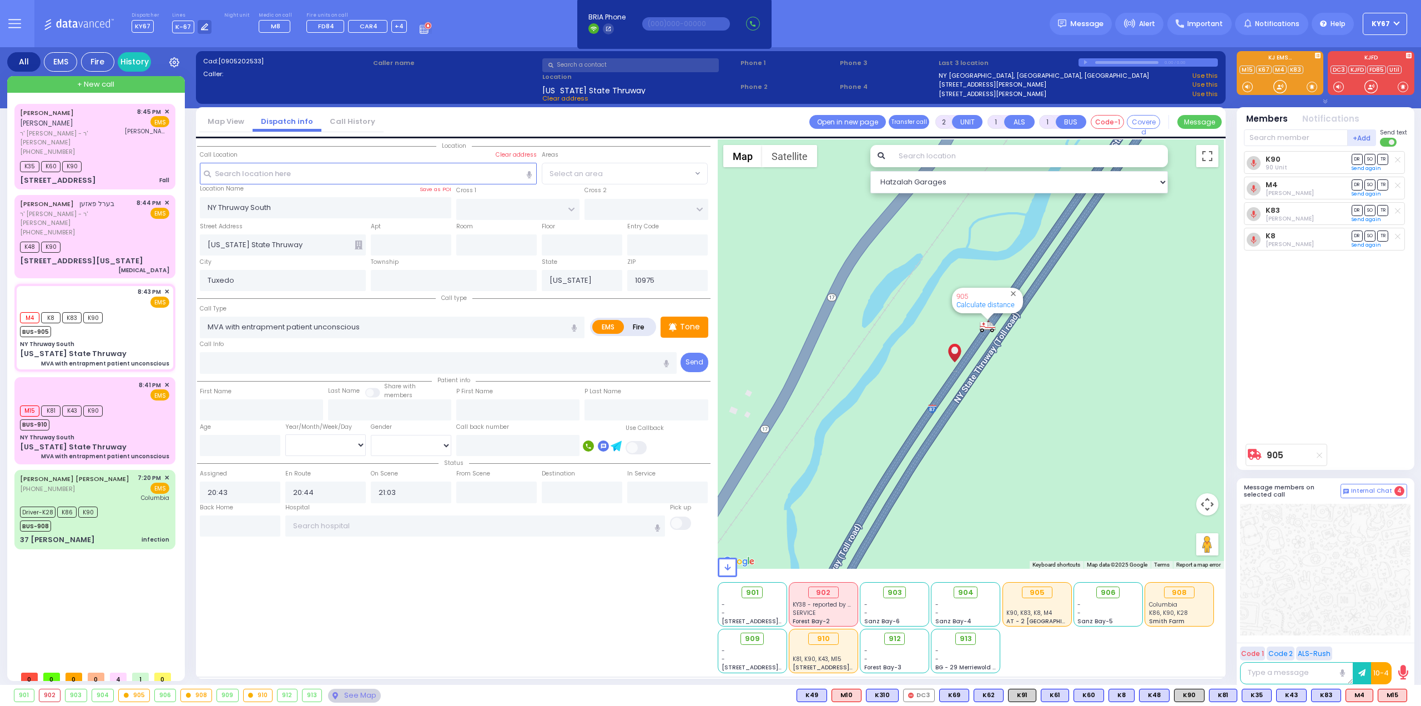
click at [386, 587] on div "Location Tuxedo" at bounding box center [454, 406] width 514 height 534
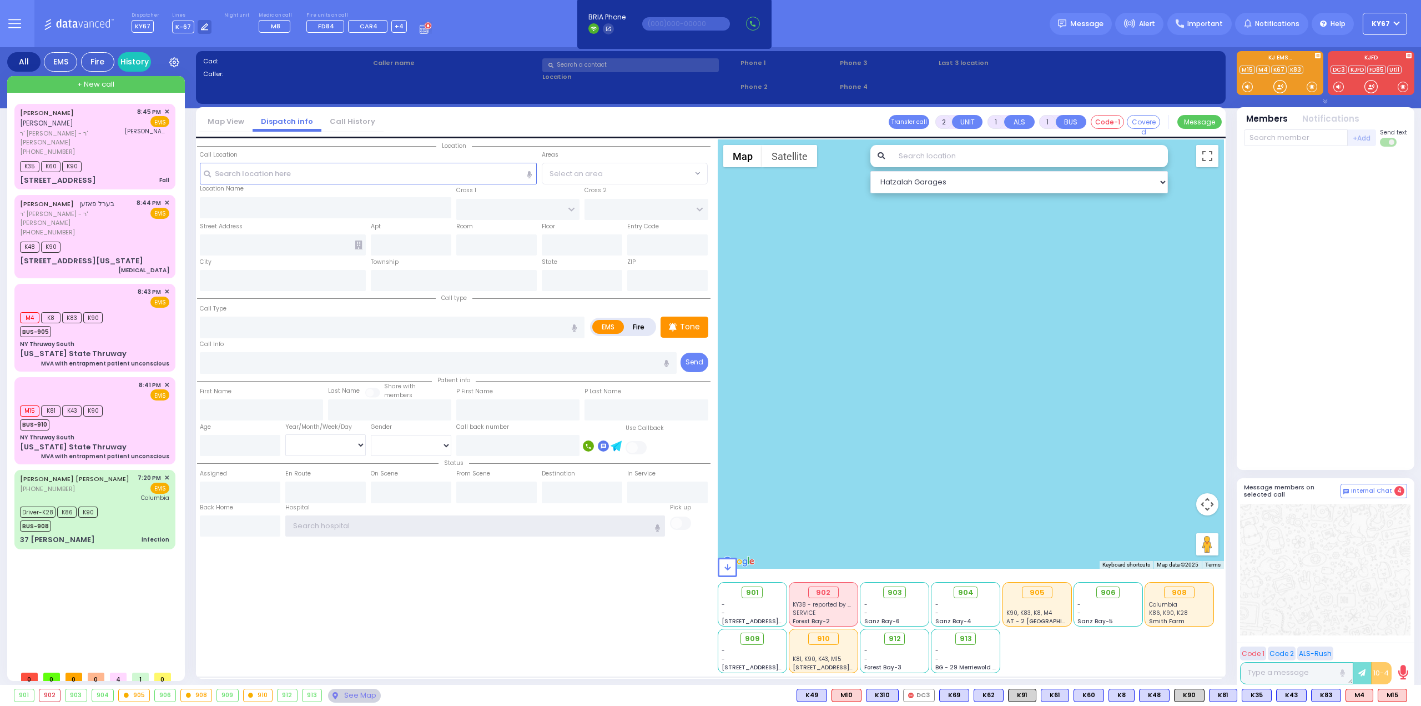
type input "Ky67"
click at [21, 33] on button at bounding box center [14, 23] width 40 height 47
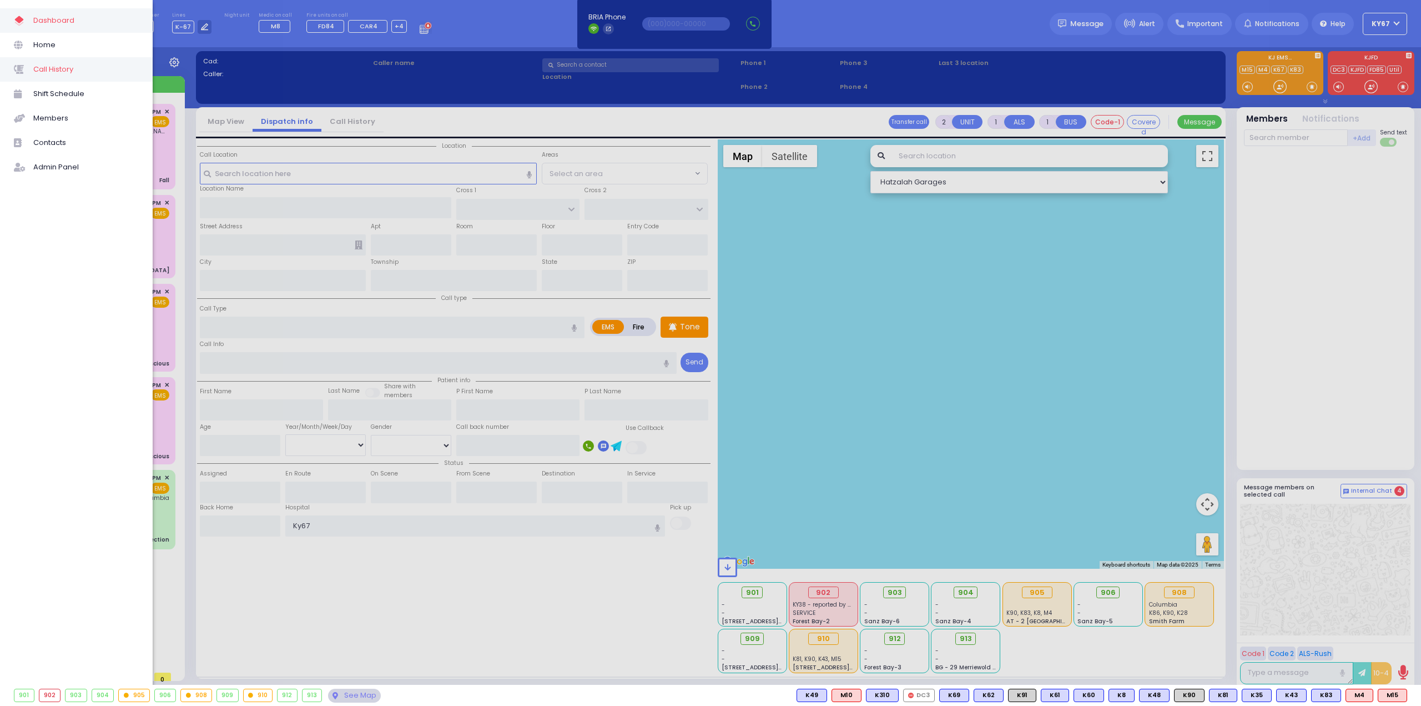
click at [67, 73] on span "Call History" at bounding box center [85, 69] width 105 height 14
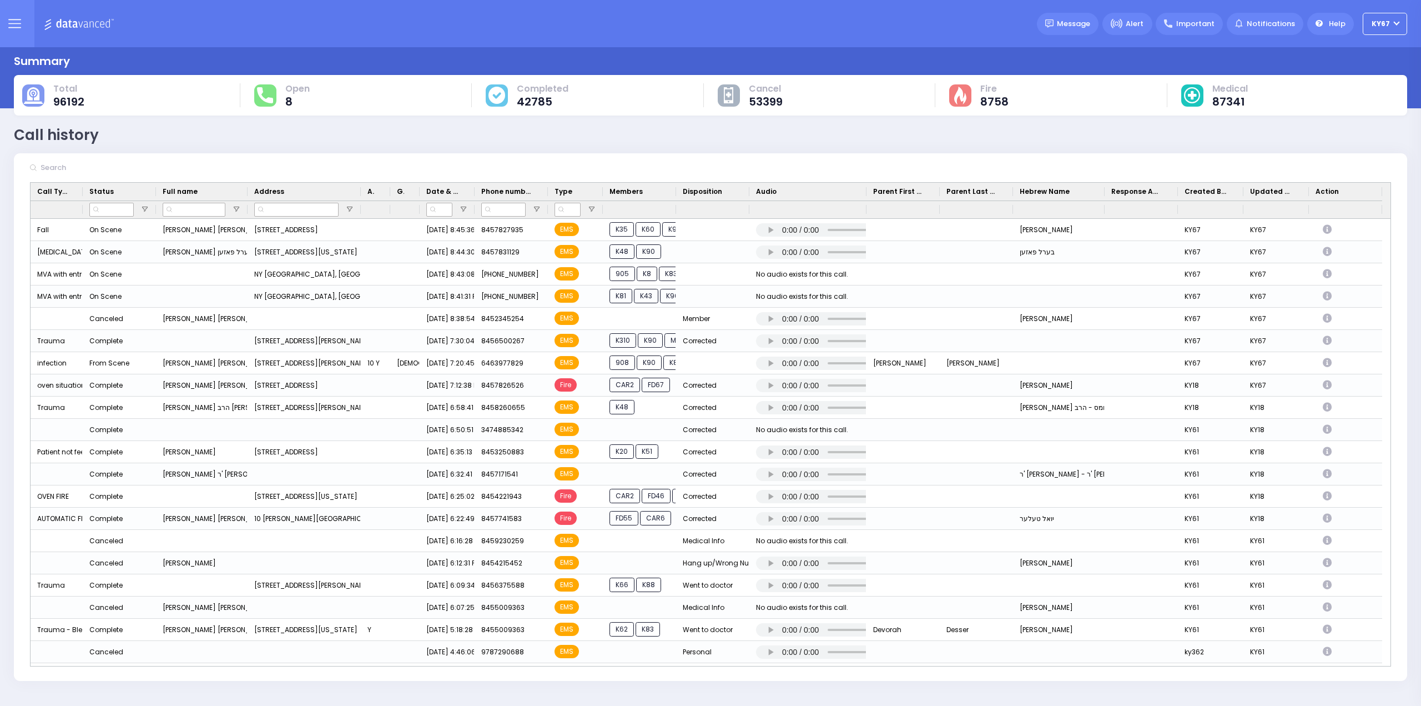
click at [12, 26] on icon at bounding box center [14, 23] width 13 height 13
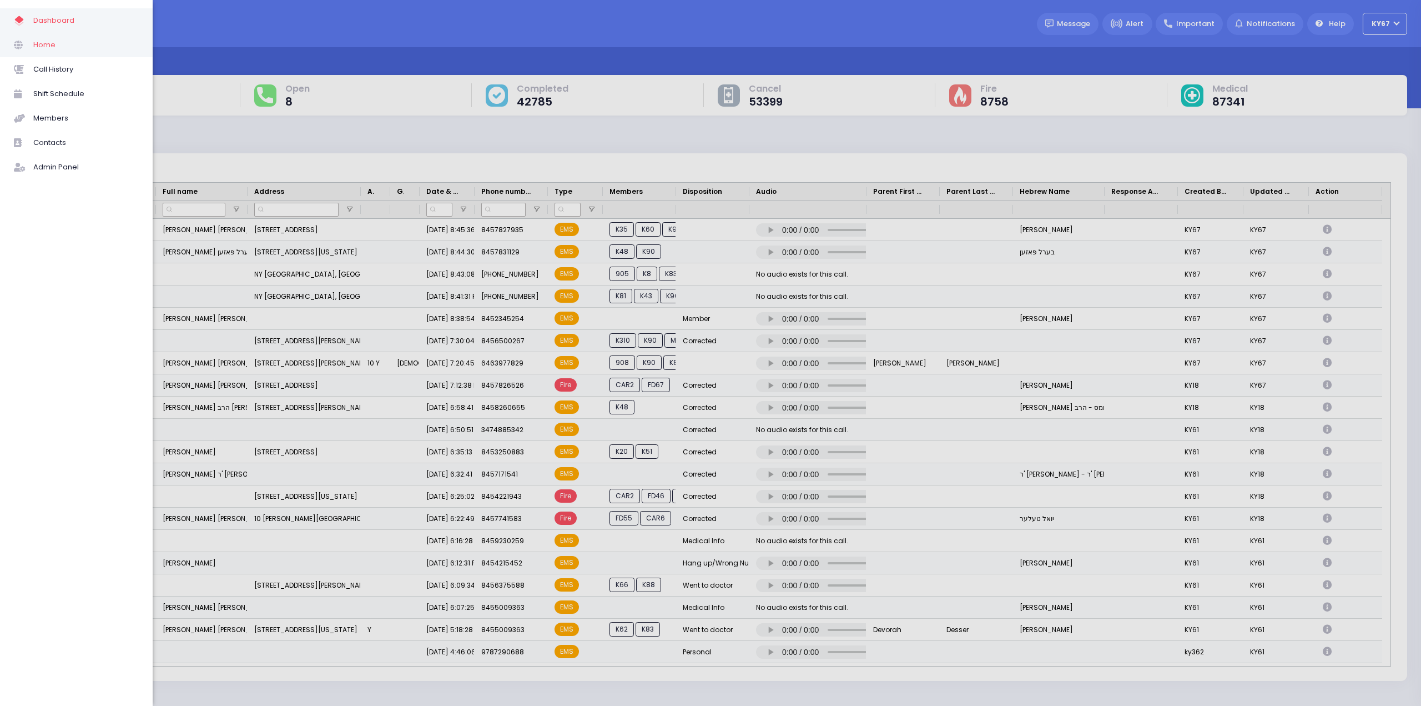
click at [54, 45] on span "Home" at bounding box center [85, 45] width 105 height 14
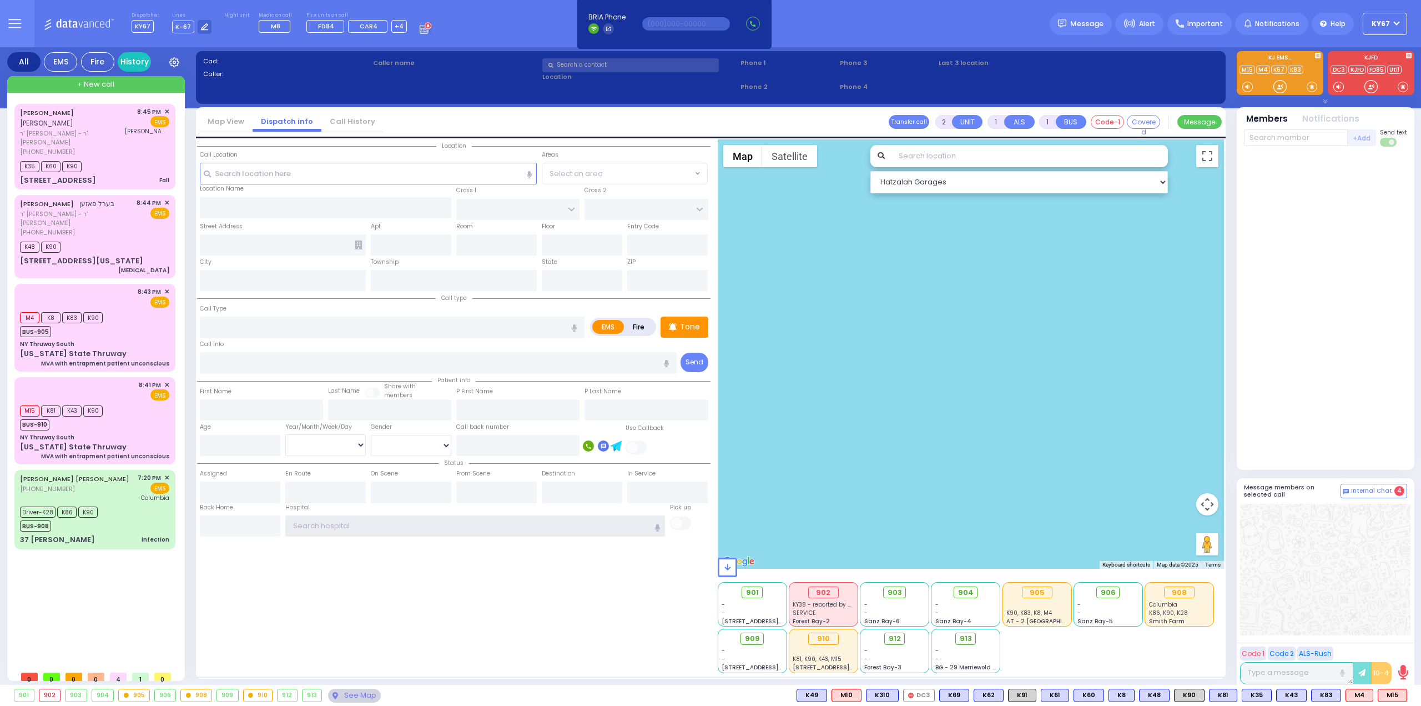
type input "Ky67"
click at [624, 585] on div "Location State ZIP" at bounding box center [454, 406] width 514 height 534
drag, startPoint x: 327, startPoint y: 521, endPoint x: 113, endPoint y: 530, distance: 213.9
click at [113, 530] on div "All EMS Fire History Settings" at bounding box center [711, 368] width 1408 height 642
type input "Ky67"
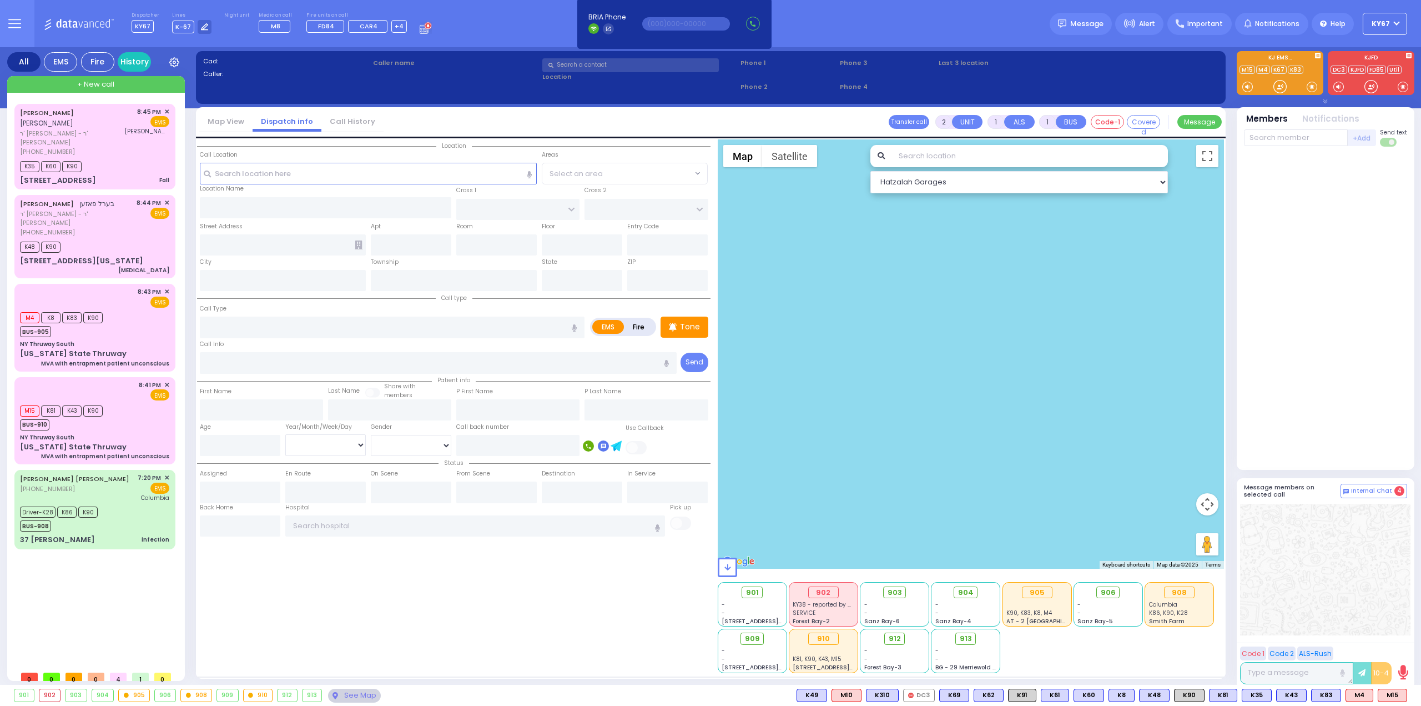
click at [329, 605] on div "Location State ZIP" at bounding box center [454, 406] width 514 height 534
click at [167, 112] on span "✕" at bounding box center [166, 111] width 5 height 9
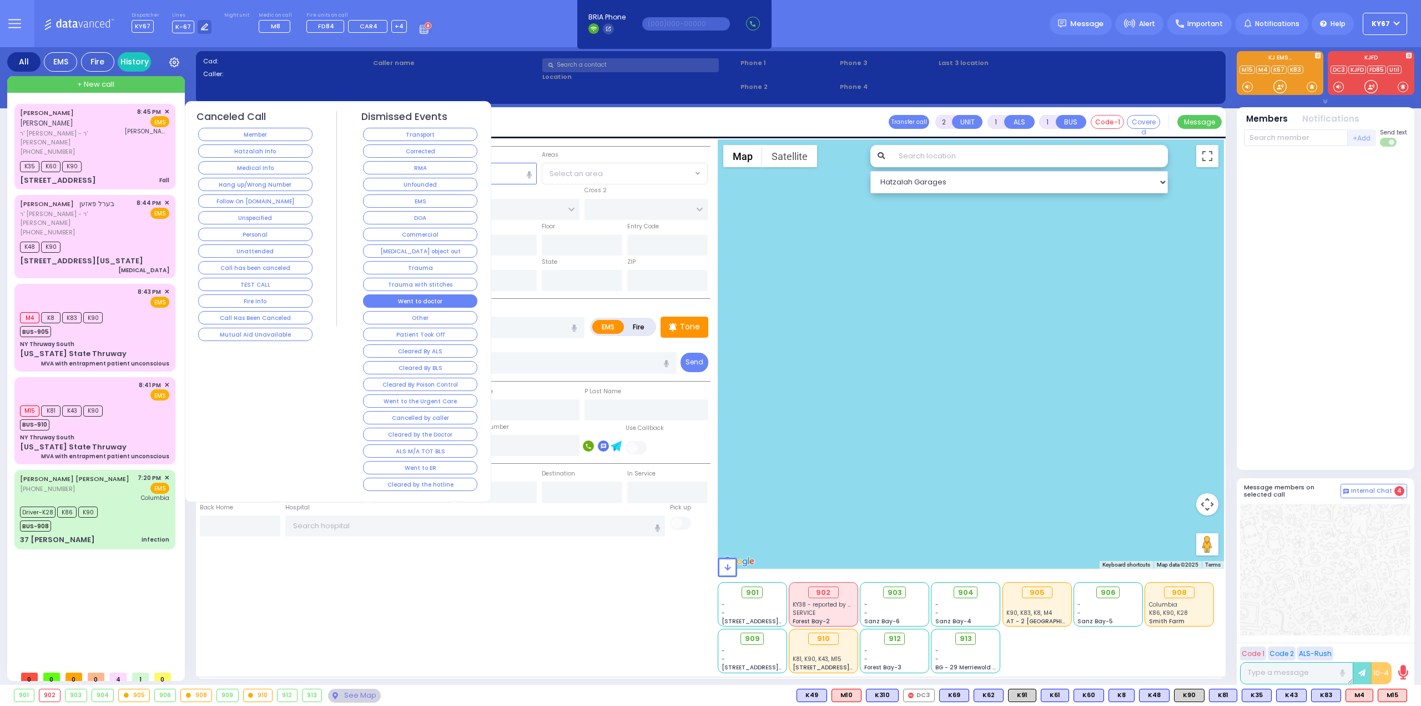
click at [439, 299] on button "Went to doctor" at bounding box center [420, 300] width 114 height 13
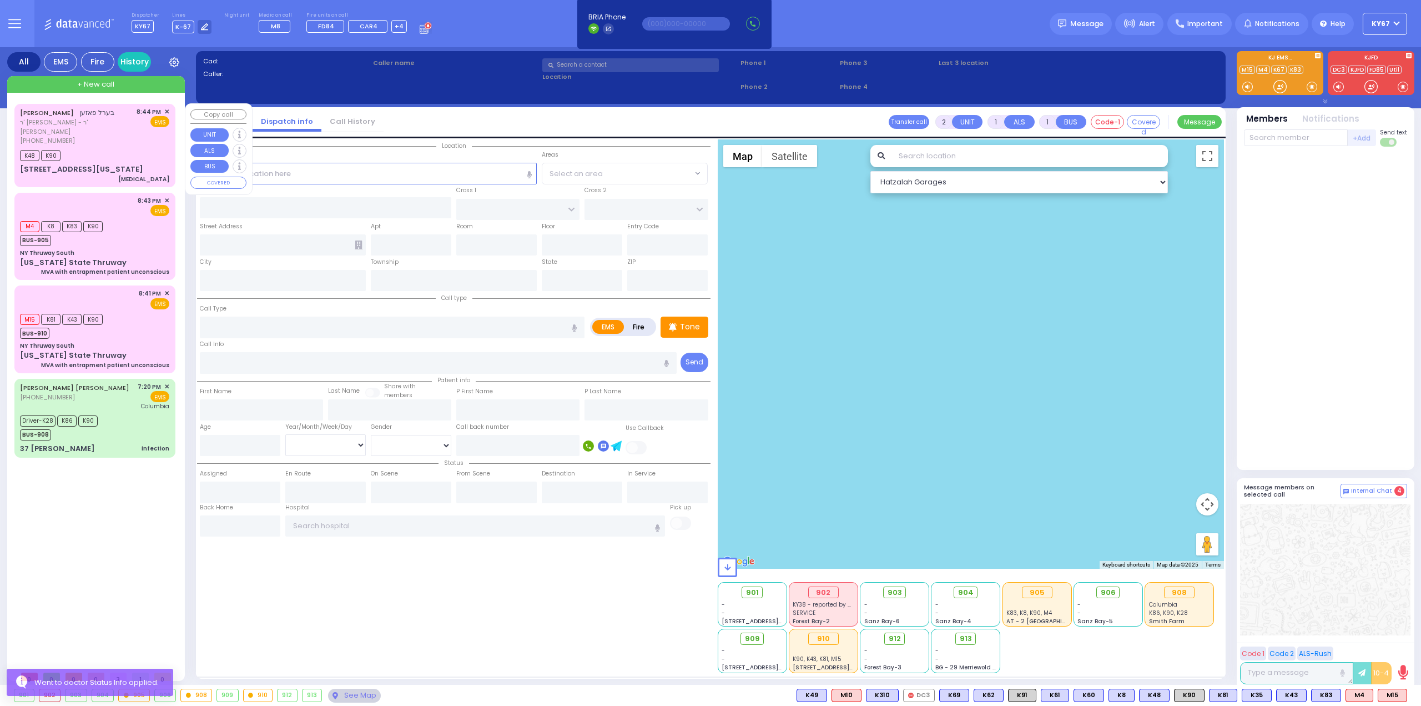
click at [168, 110] on span "✕" at bounding box center [166, 111] width 5 height 9
click at [168, 109] on span "✕" at bounding box center [166, 111] width 5 height 9
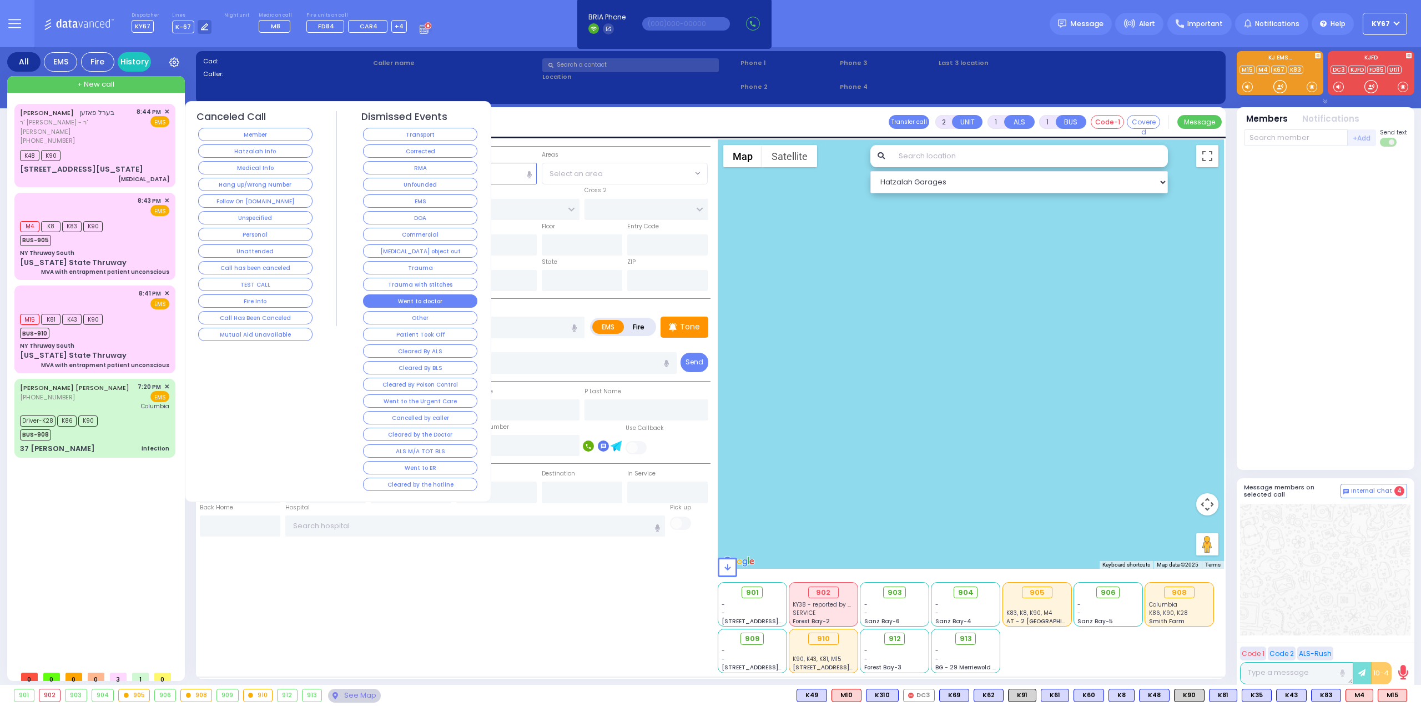
click at [430, 294] on button "Went to doctor" at bounding box center [420, 300] width 114 height 13
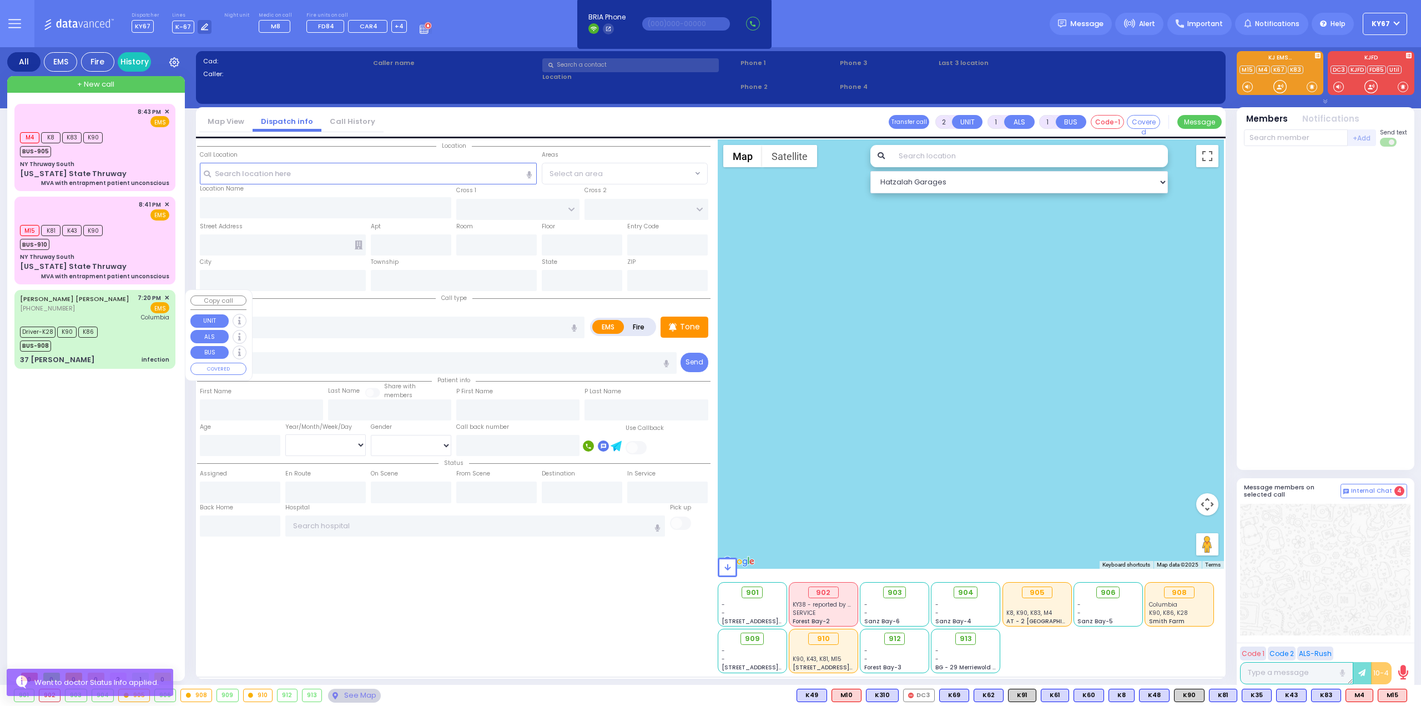
click at [108, 327] on div "Driver-K28 K90 K86 BUS-908" at bounding box center [94, 338] width 149 height 28
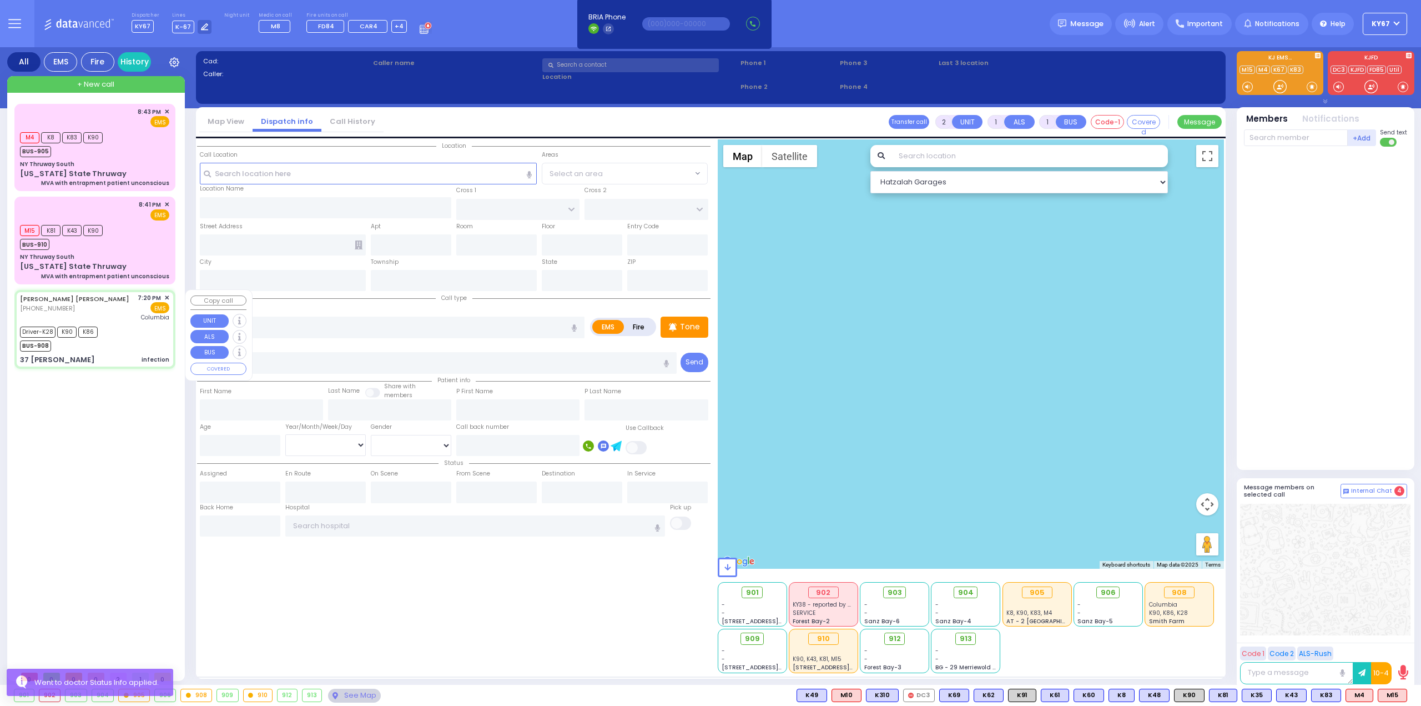
type input "6"
select select
type input "infection"
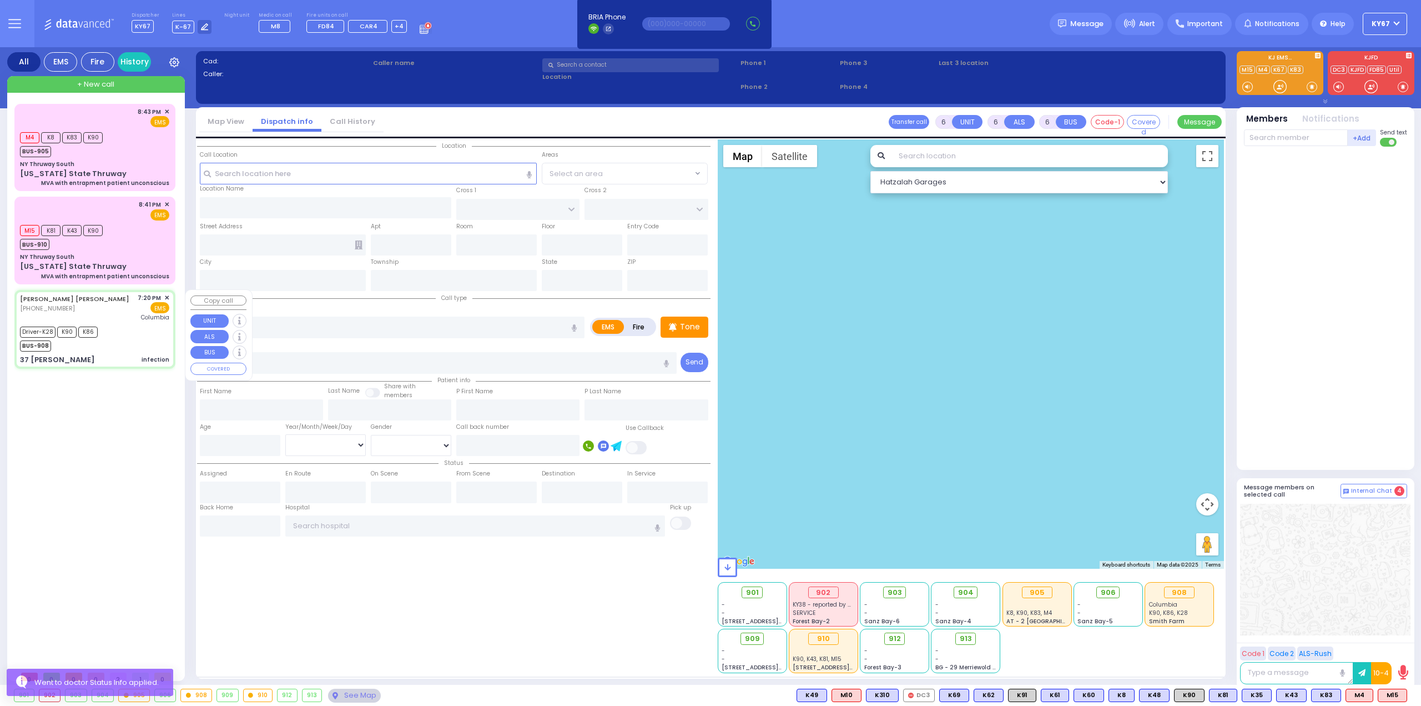
radio input "true"
type input "AVRUM ABIR"
type input "MOSHKOWITZ"
type input "[PERSON_NAME]"
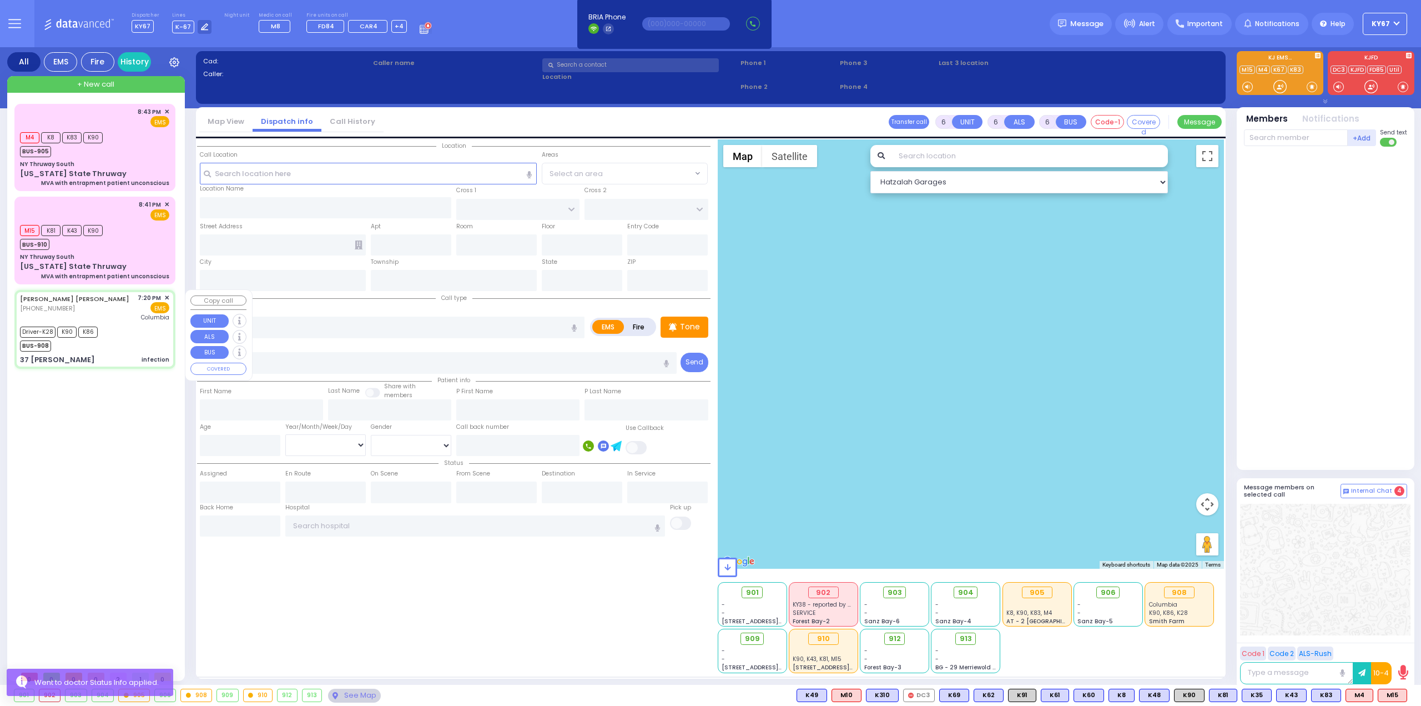
type input "10"
select select "Year"
select select "[DEMOGRAPHIC_DATA]"
type input "19:20"
type input "19:22"
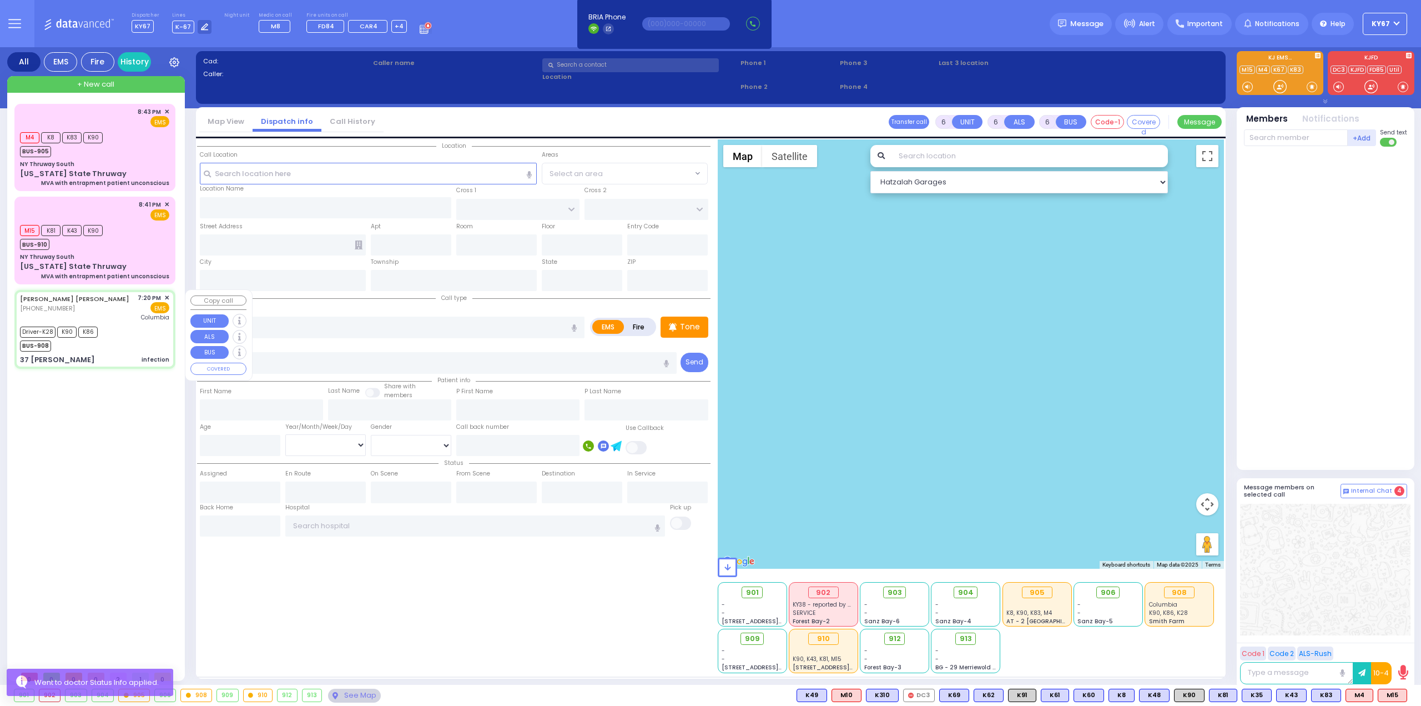
type input "19:24"
type input "19:35"
type input "20:23"
type input "20:33"
type input "[US_STATE][GEOGRAPHIC_DATA]- [GEOGRAPHIC_DATA]"
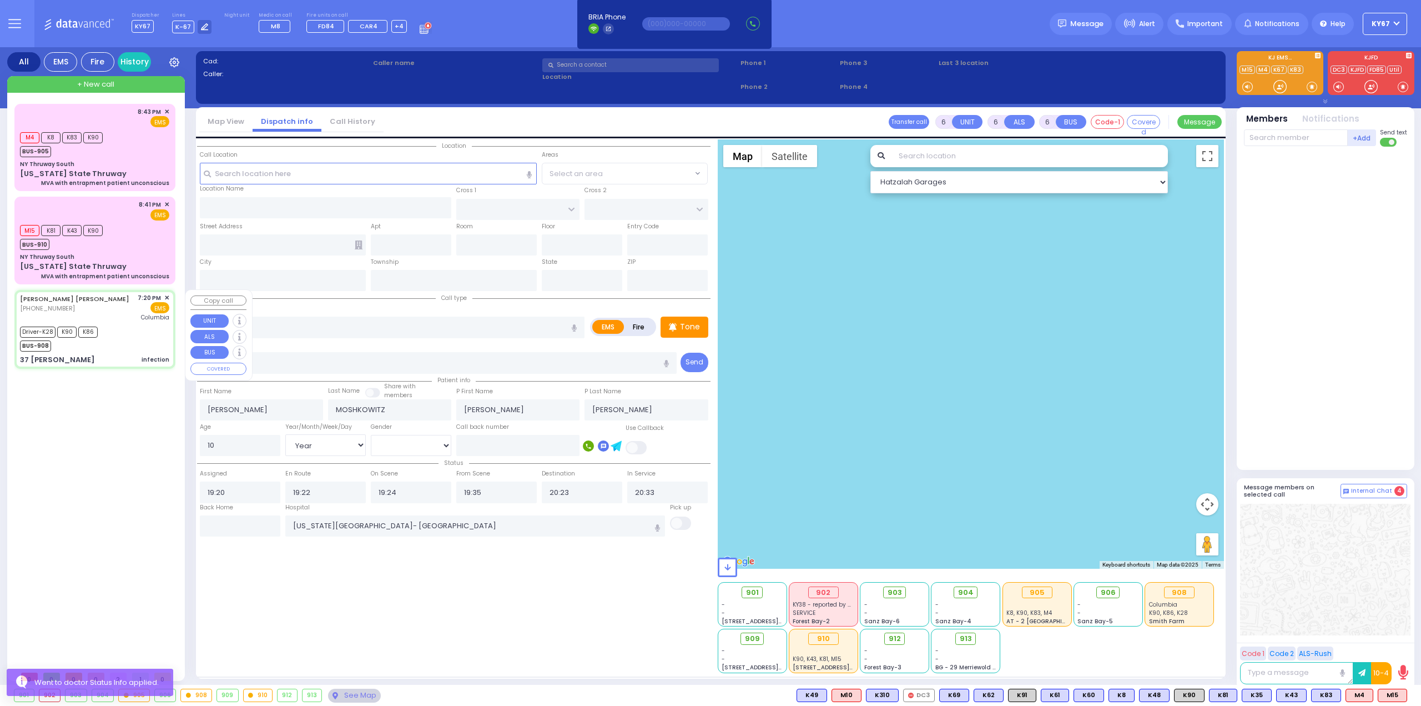
type input "ALDEN RD"
type input "CONKLIN COURT"
type input "37 EDWARD PL"
type input "Monroe"
type input "New York"
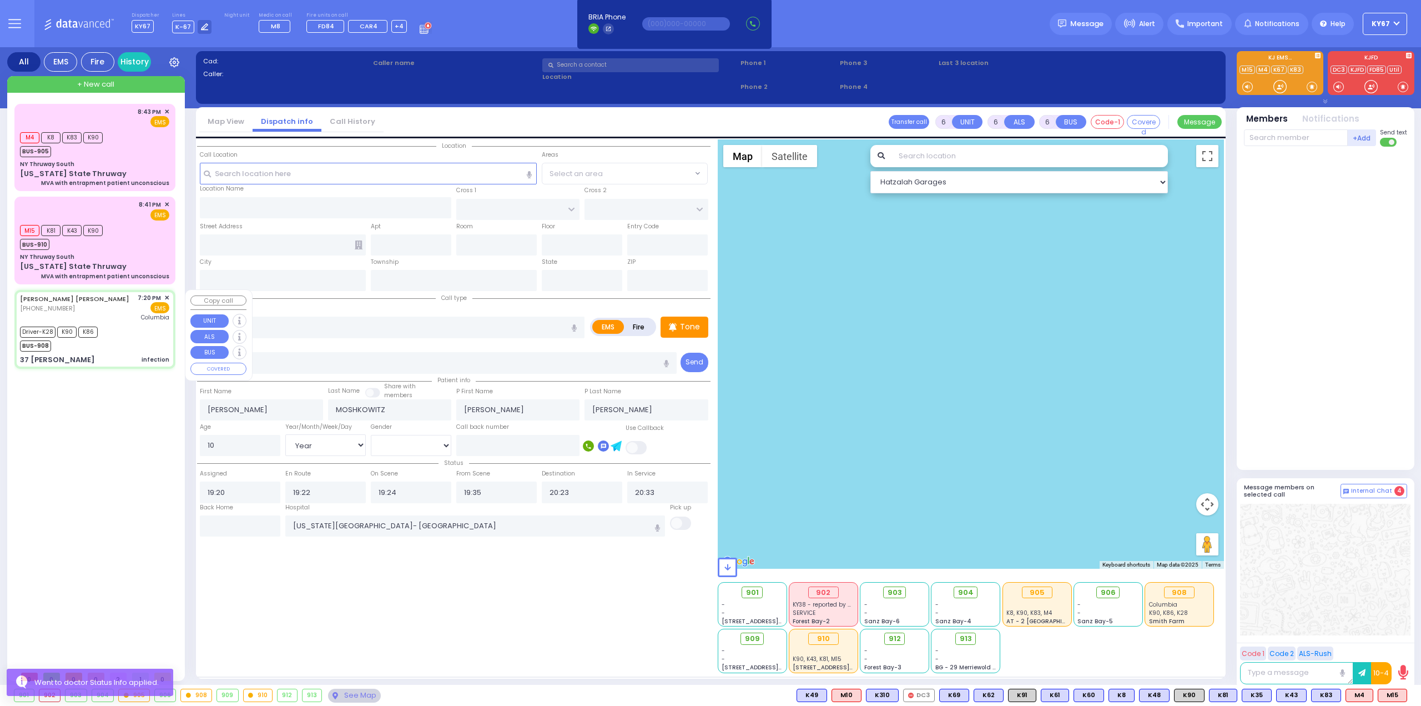
type input "10950"
select select "Hatzalah Garages"
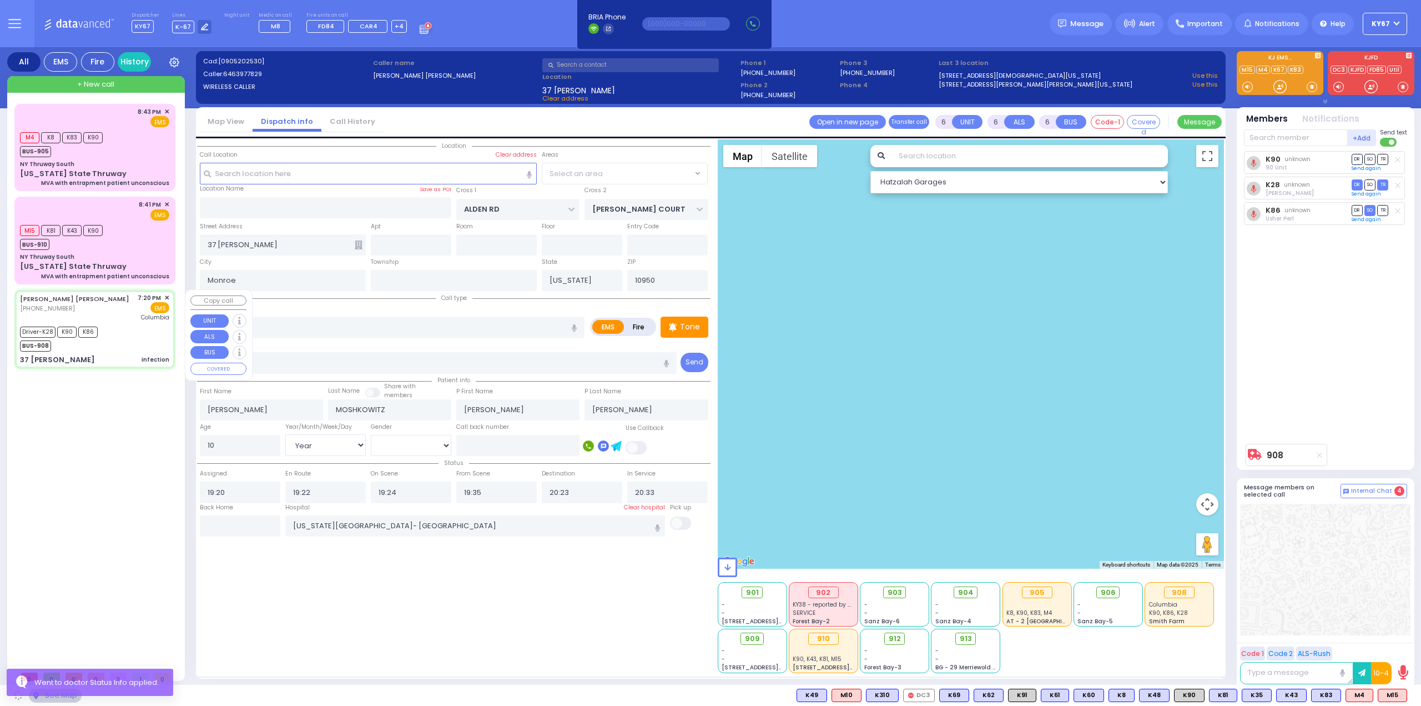
select select "MONROE"
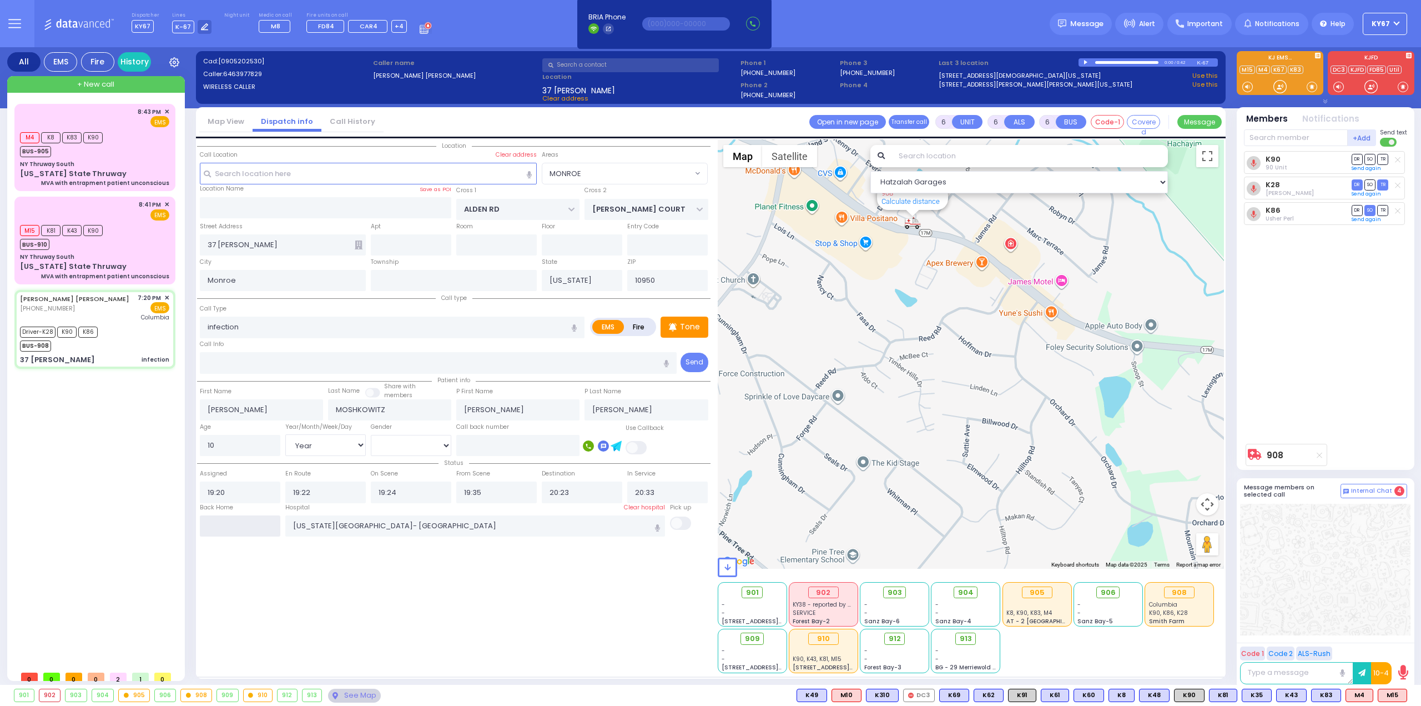
click at [228, 516] on input "text" at bounding box center [240, 525] width 81 height 21
click at [224, 524] on input "text" at bounding box center [240, 525] width 81 height 21
type input "21:06"
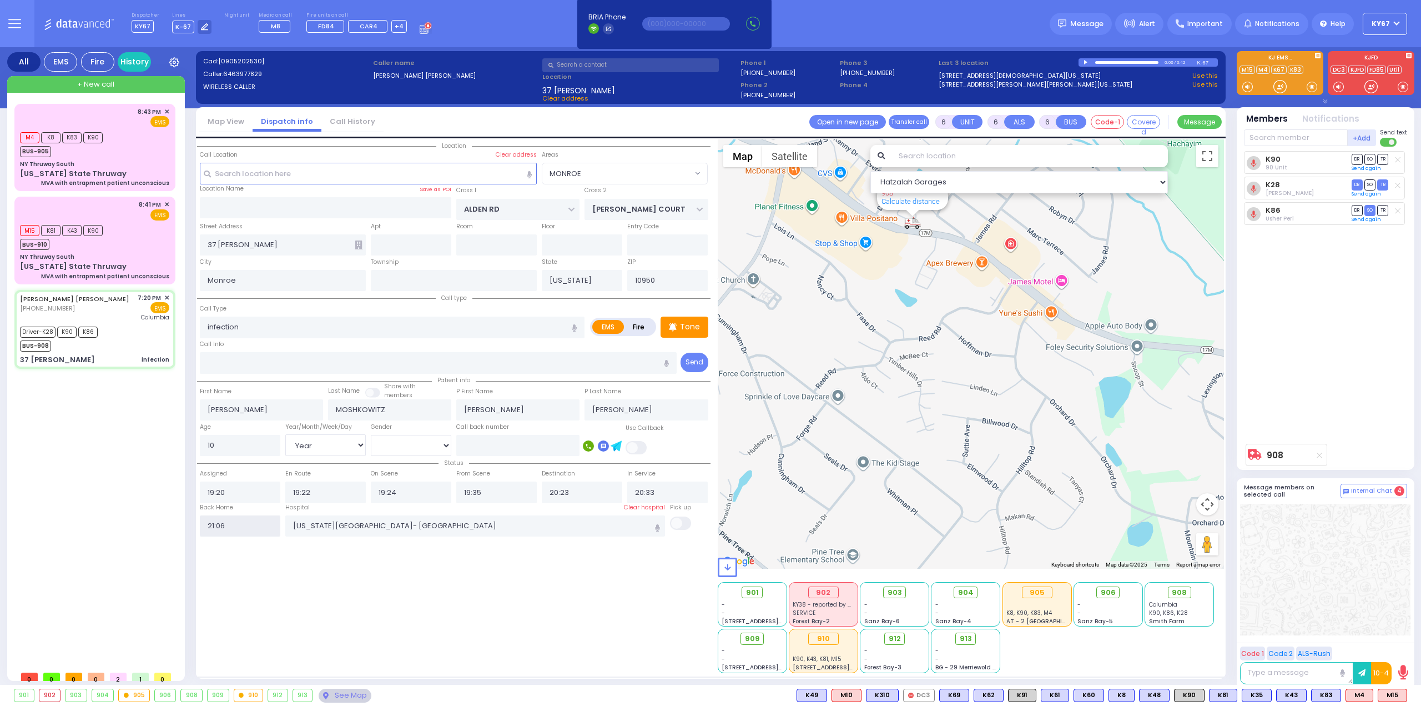
select select
radio input "true"
select select
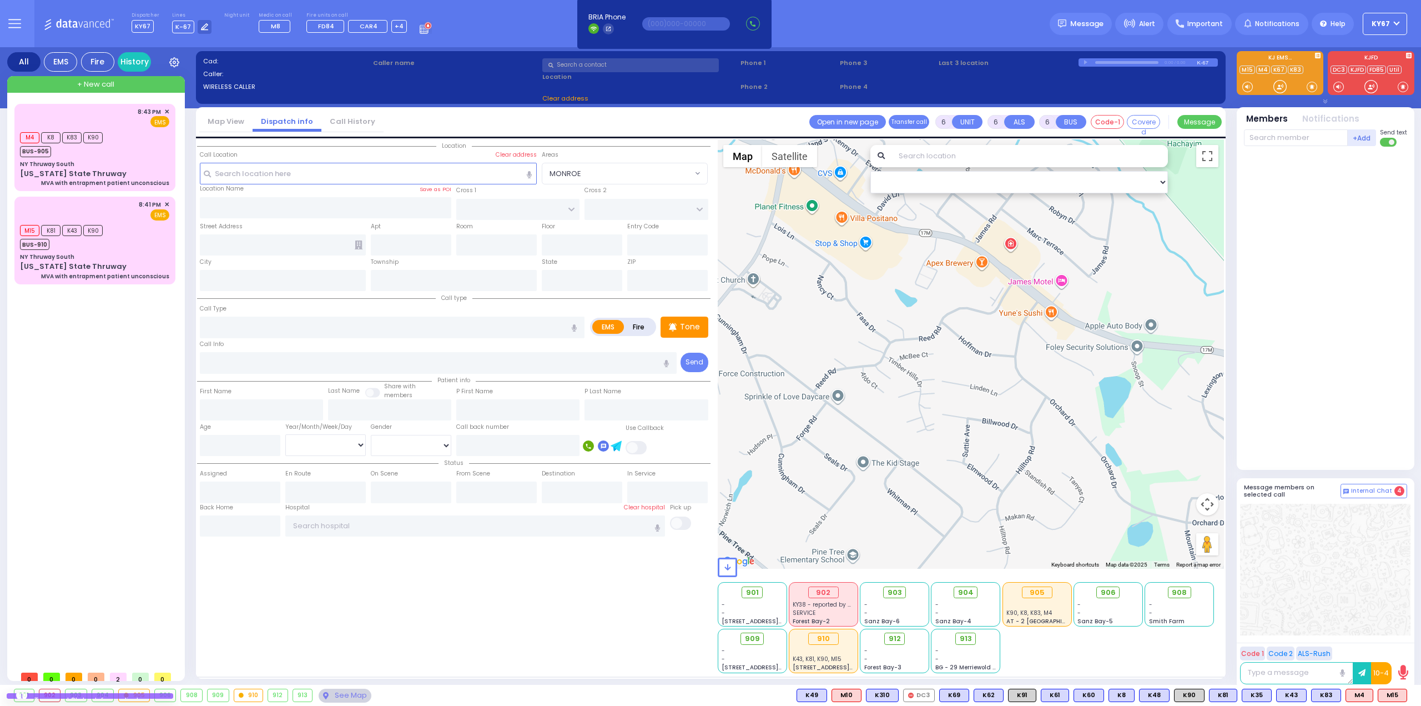
click at [395, 570] on div "Location All areas" at bounding box center [454, 406] width 514 height 534
click at [190, 512] on div "All EMS Fire History Settings" at bounding box center [711, 368] width 1408 height 642
click at [844, 22] on div "Dispatcher KY67 shift has started. Are you ? Lines K-67" at bounding box center [710, 23] width 1421 height 47
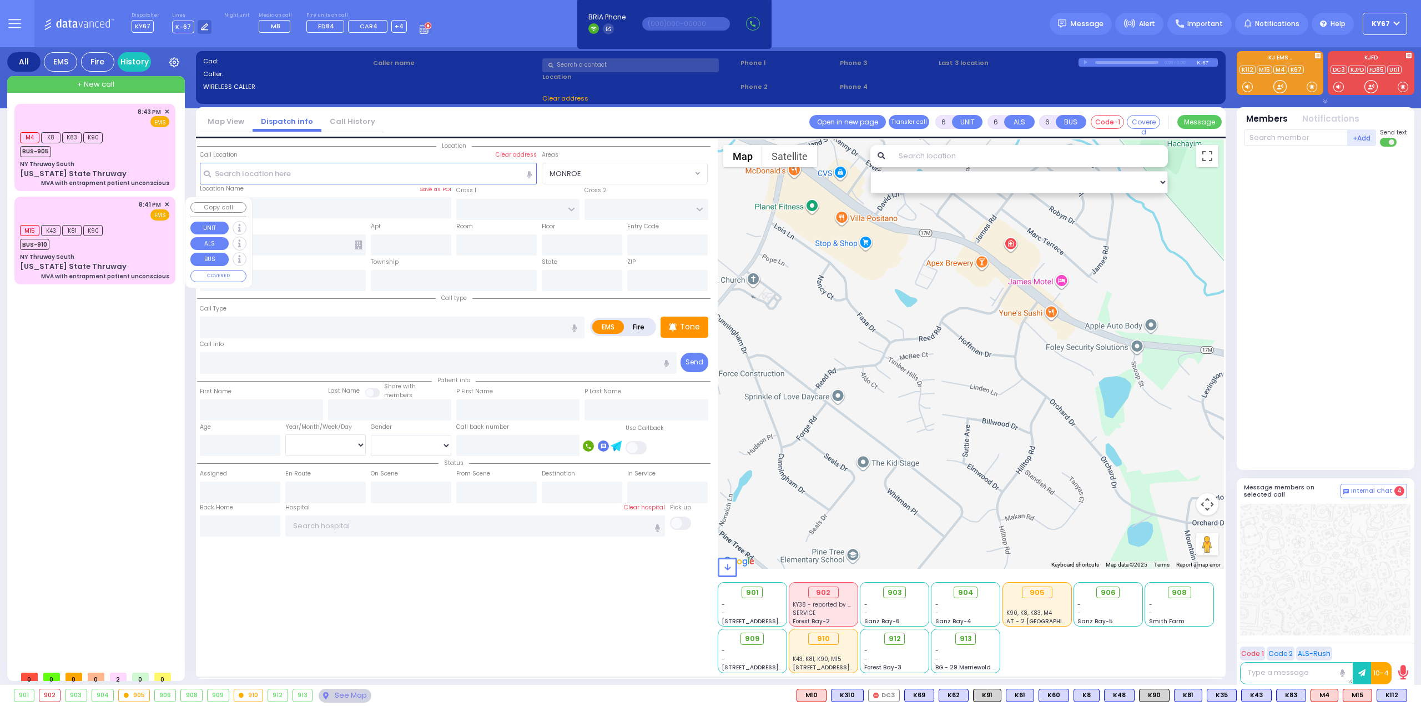
click at [124, 240] on div "M15 K43 K81 K90 BUS-910" at bounding box center [94, 236] width 149 height 28
select select
type input "MVA with entrapment patient unconscious"
radio input "true"
type input "Unknown"
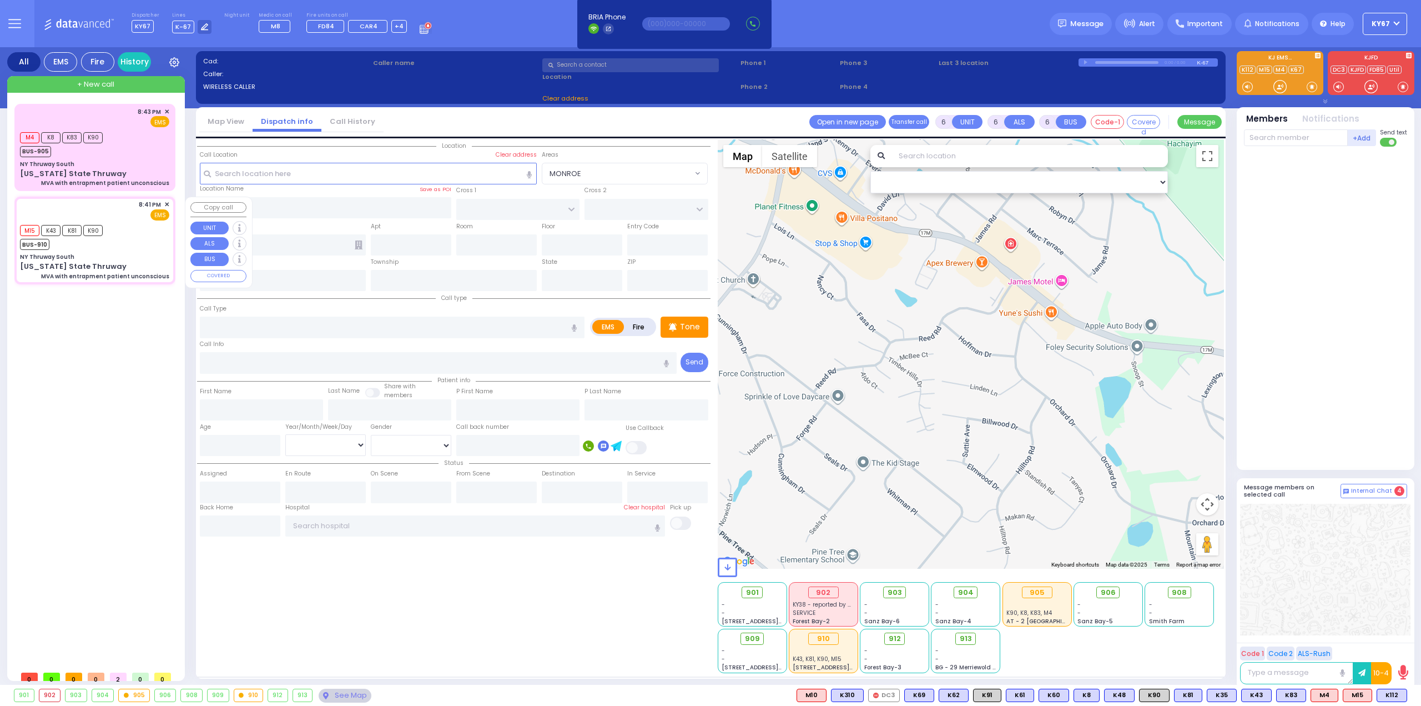
type input "Unknown"
select select "Year"
type input "20:41"
type input "20:43"
type input "20:54"
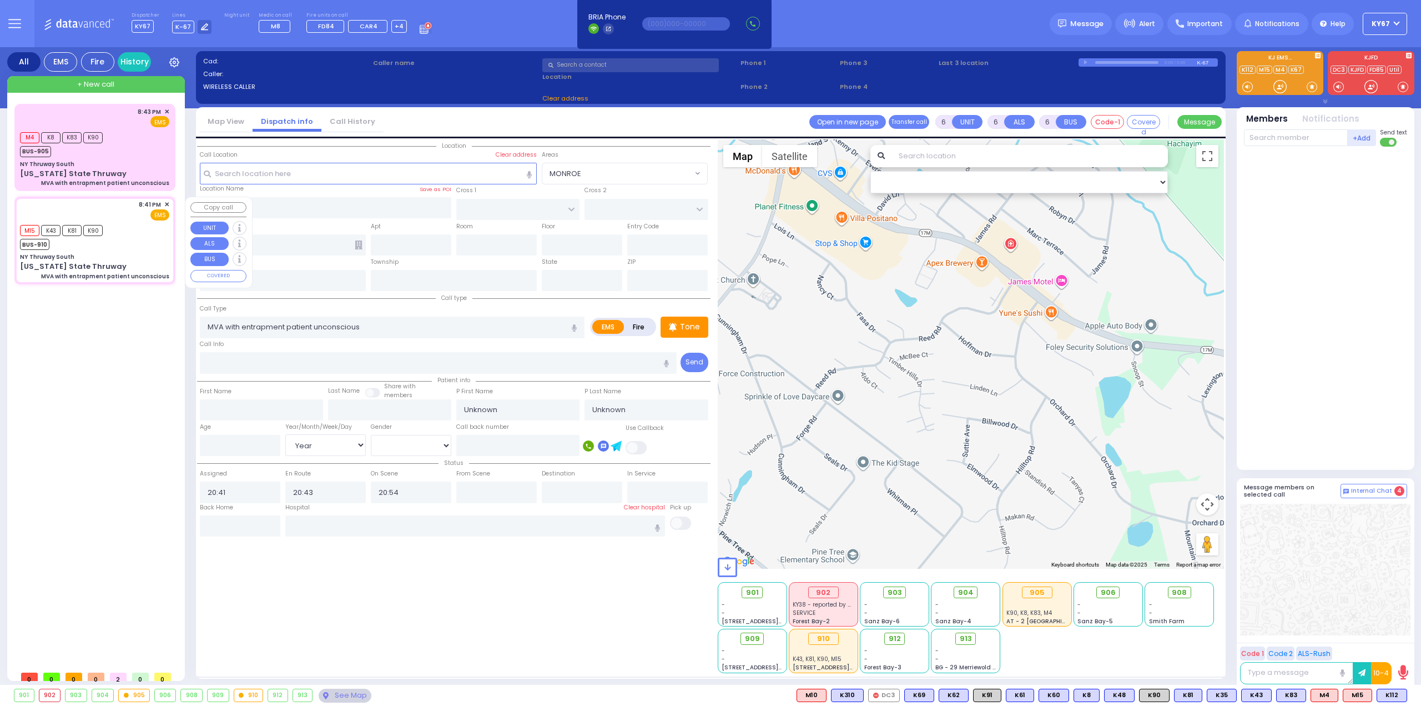
select select "Hatzalah Garages"
type input "NY Thruway South"
type input "New York State Thruway"
type input "Tuxedo"
type input "New York"
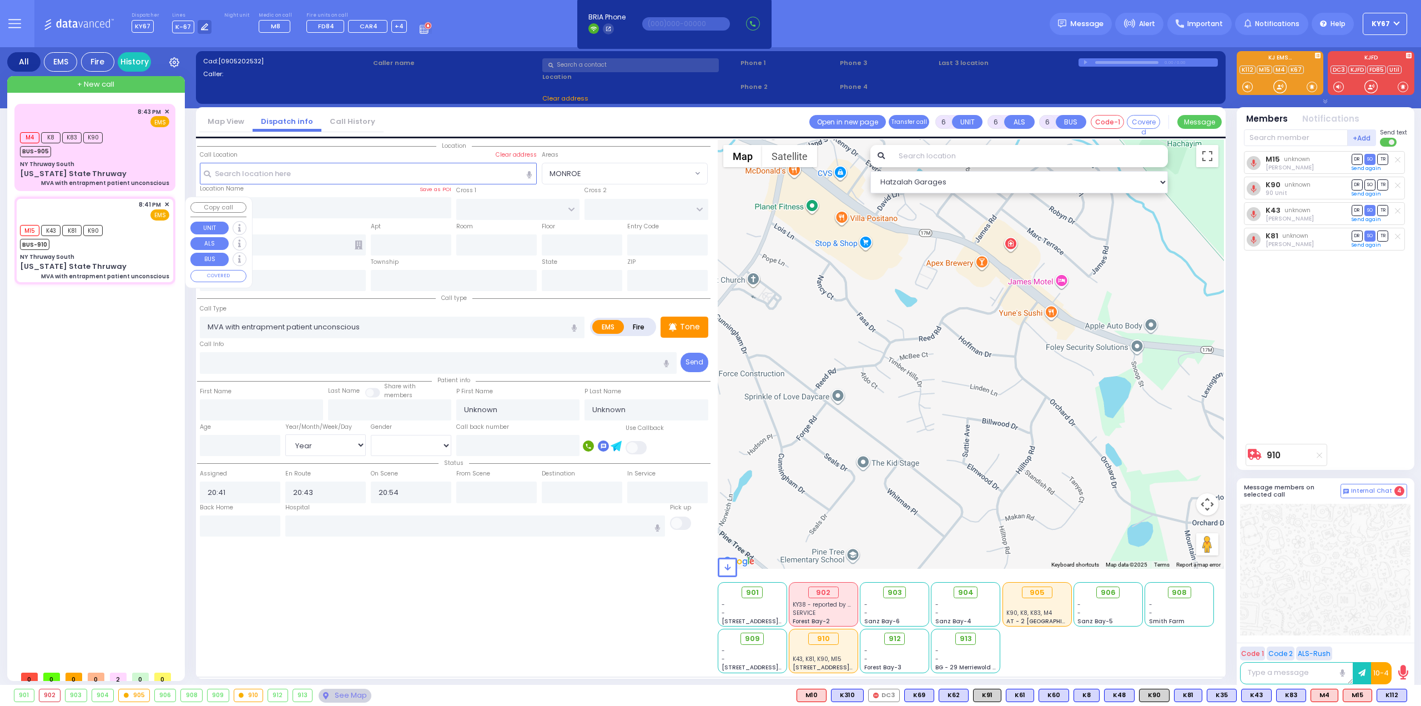
type input "10975"
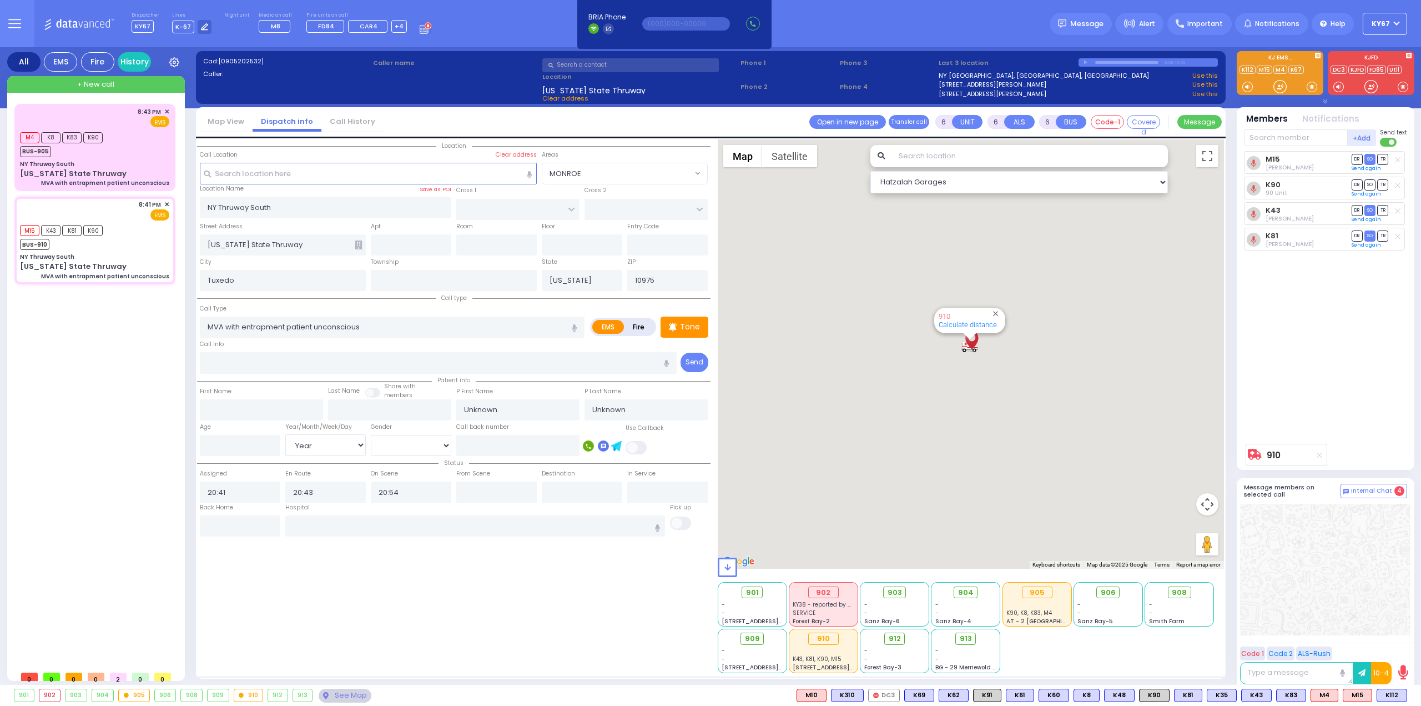
click at [1389, 139] on span at bounding box center [1389, 142] width 18 height 9
click at [826, 137] on input "checkbox" at bounding box center [826, 137] width 0 height 0
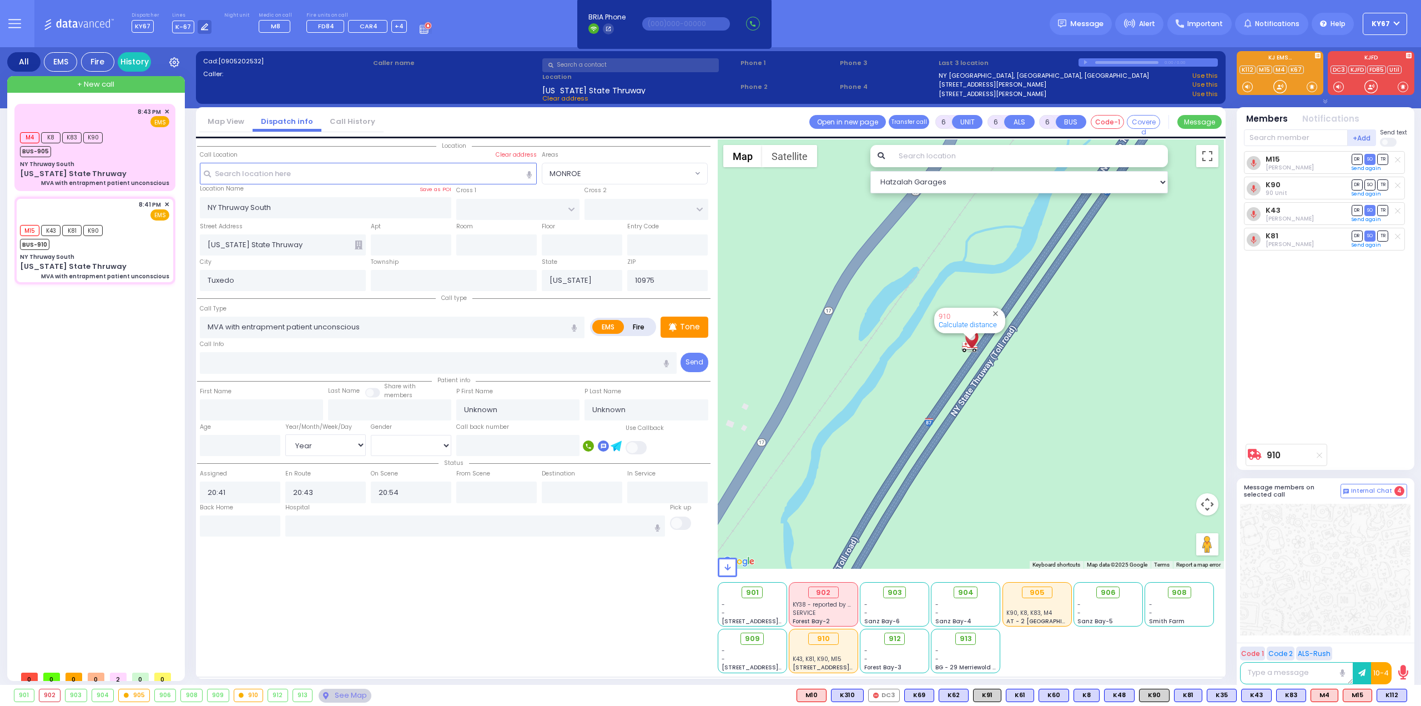
click at [1399, 157] on icon at bounding box center [1398, 160] width 6 height 6
select select
radio input "true"
select select "Year"
select select "Hatzalah Garages"
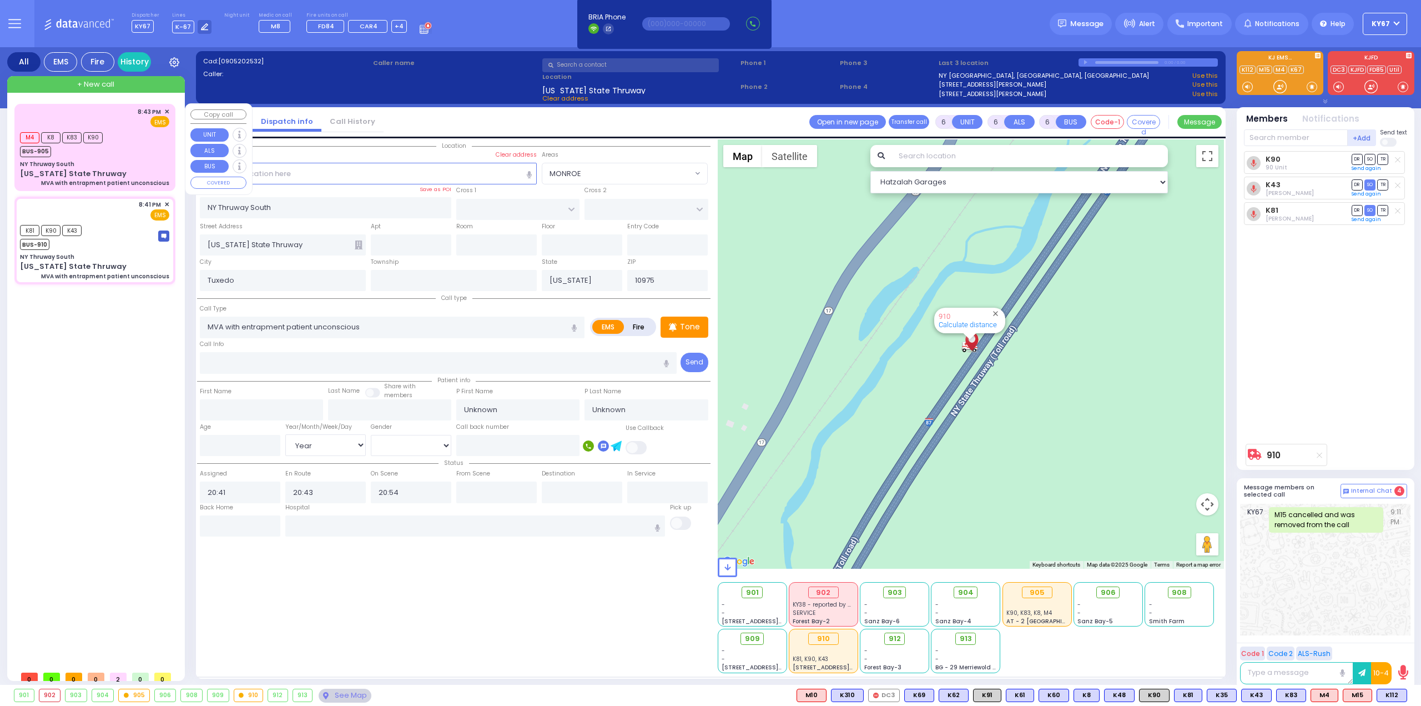
click at [127, 137] on div "M4 K8 K83 K90 BUS-905" at bounding box center [94, 143] width 149 height 28
type input "2"
type input "1"
select select
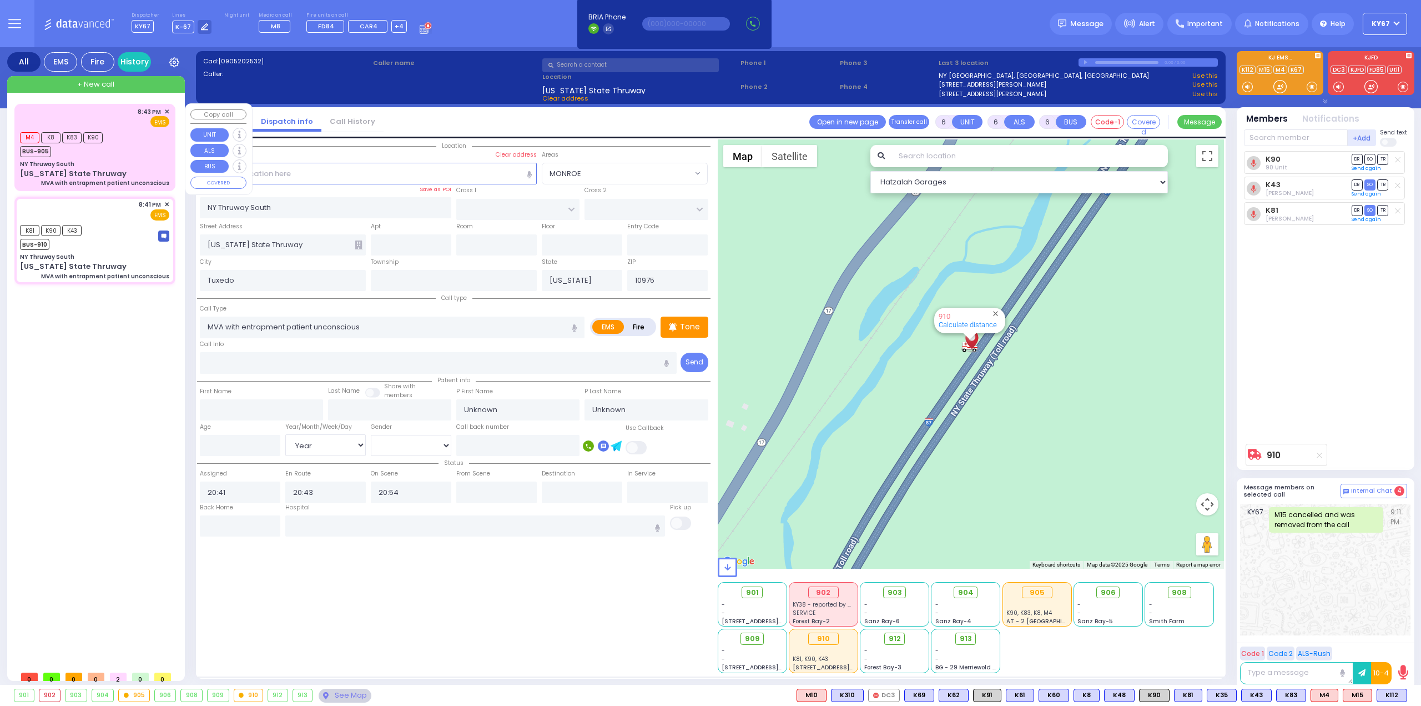
radio input "true"
select select
type input "20:43"
type input "20:44"
type input "21:03"
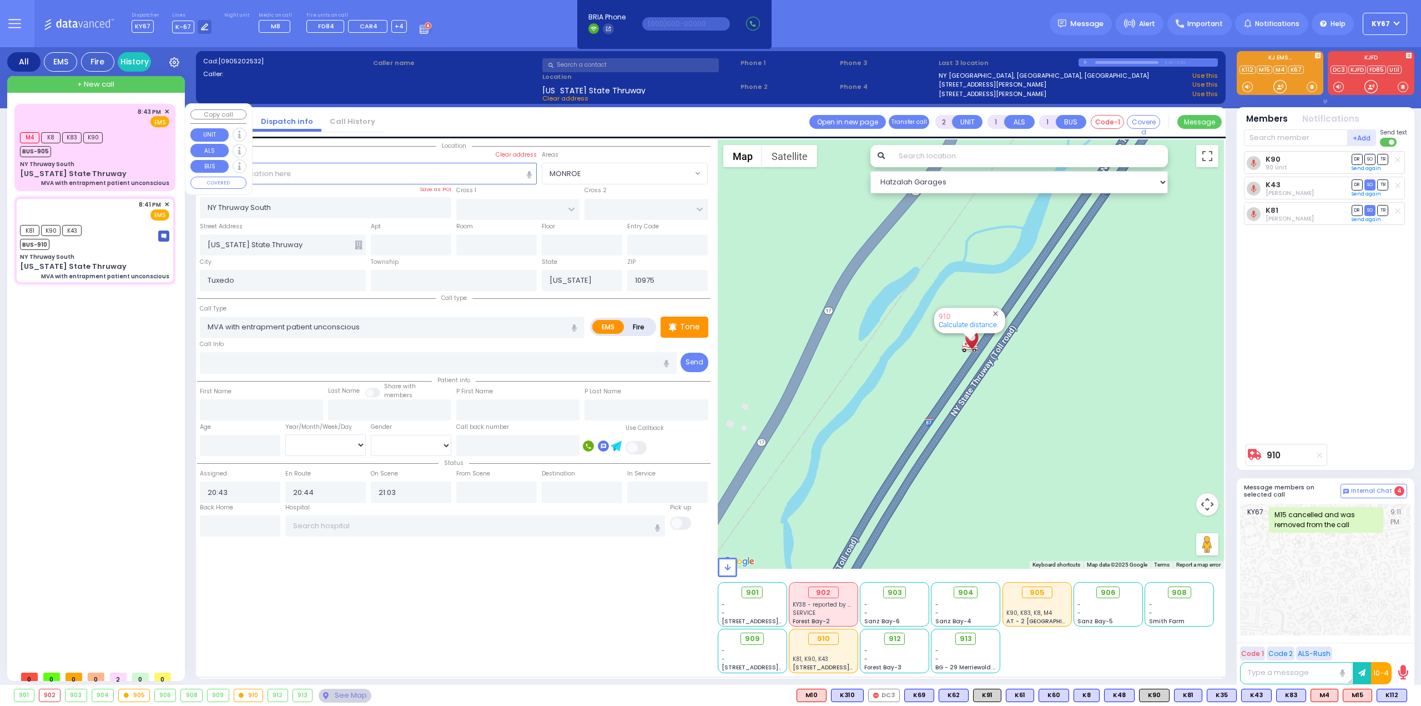
select select "Hatzalah Garages"
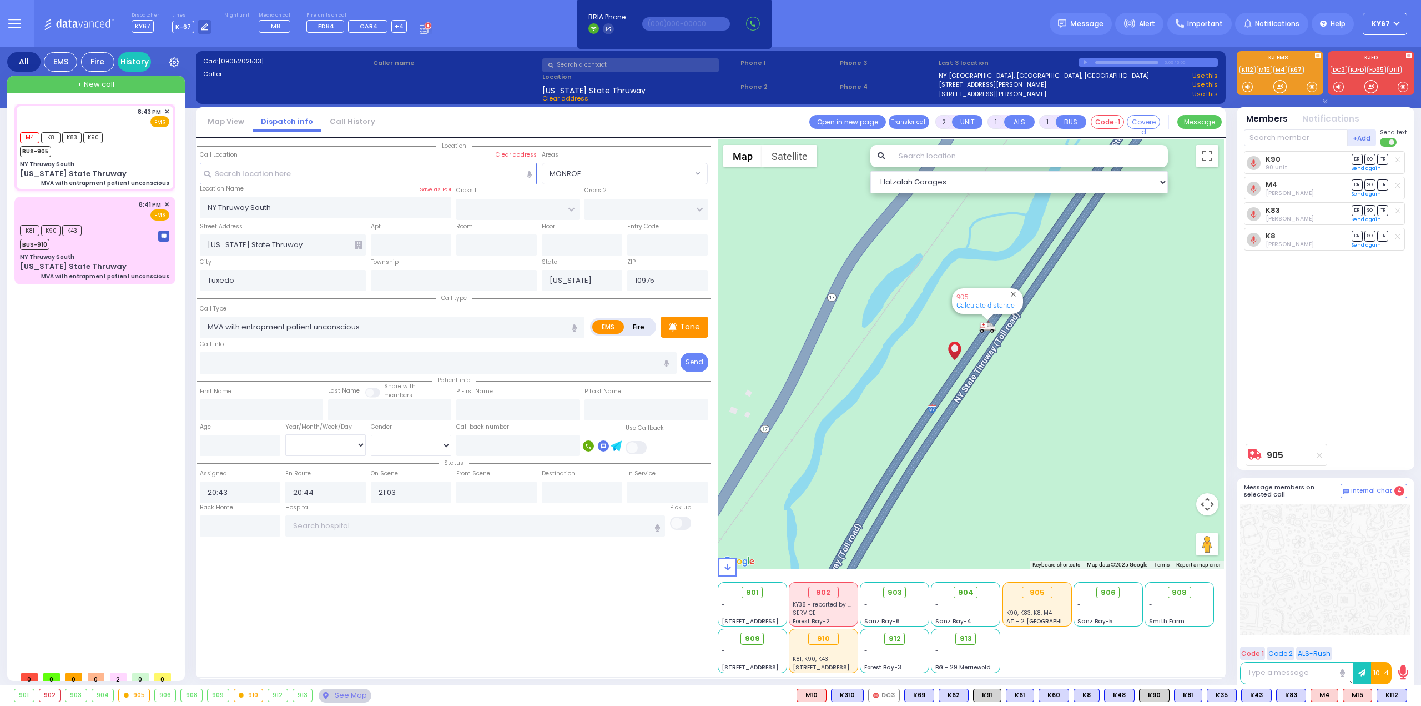
click at [1387, 138] on span at bounding box center [1389, 142] width 18 height 9
click at [826, 137] on input "checkbox" at bounding box center [826, 137] width 0 height 0
click at [1399, 183] on line at bounding box center [1397, 185] width 5 height 5
select select
radio input "true"
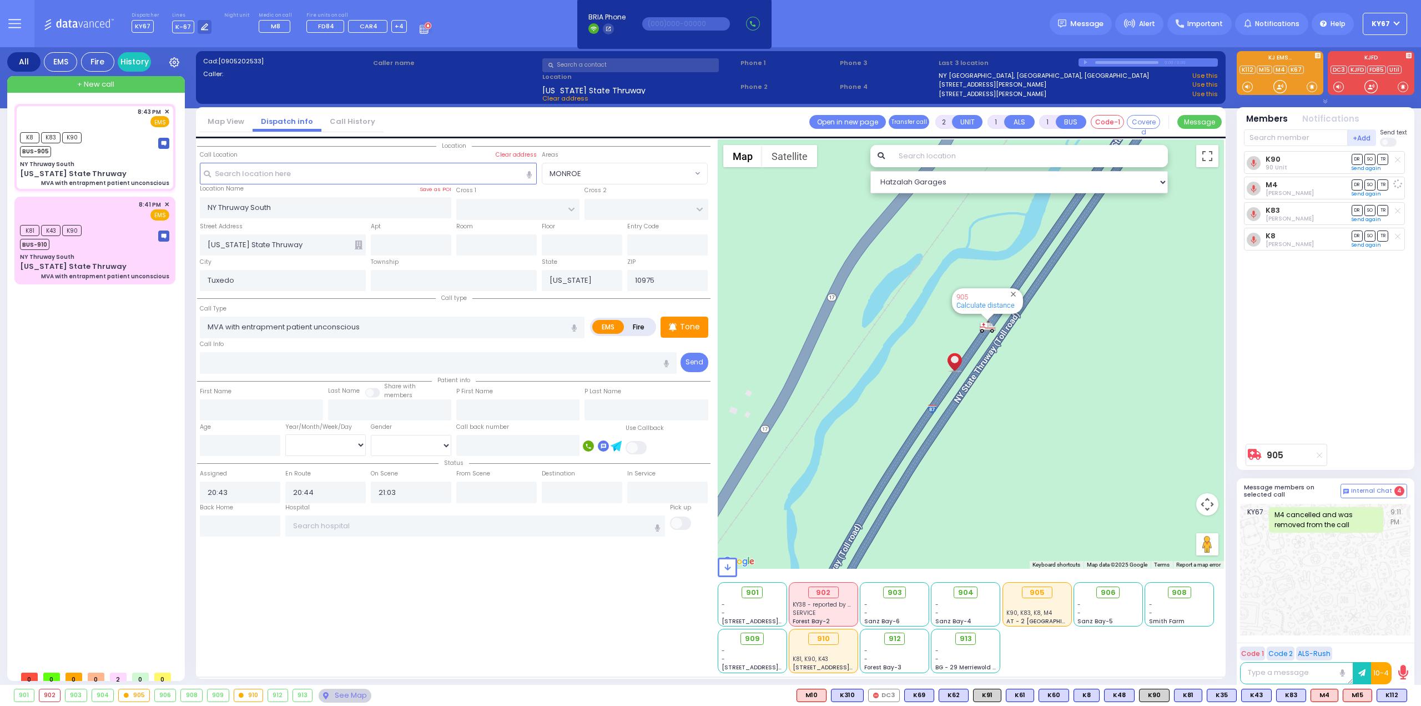
select select
select select "Hatzalah Garages"
click at [112, 235] on div "K81 K43 K90 BUS-910" at bounding box center [94, 236] width 149 height 28
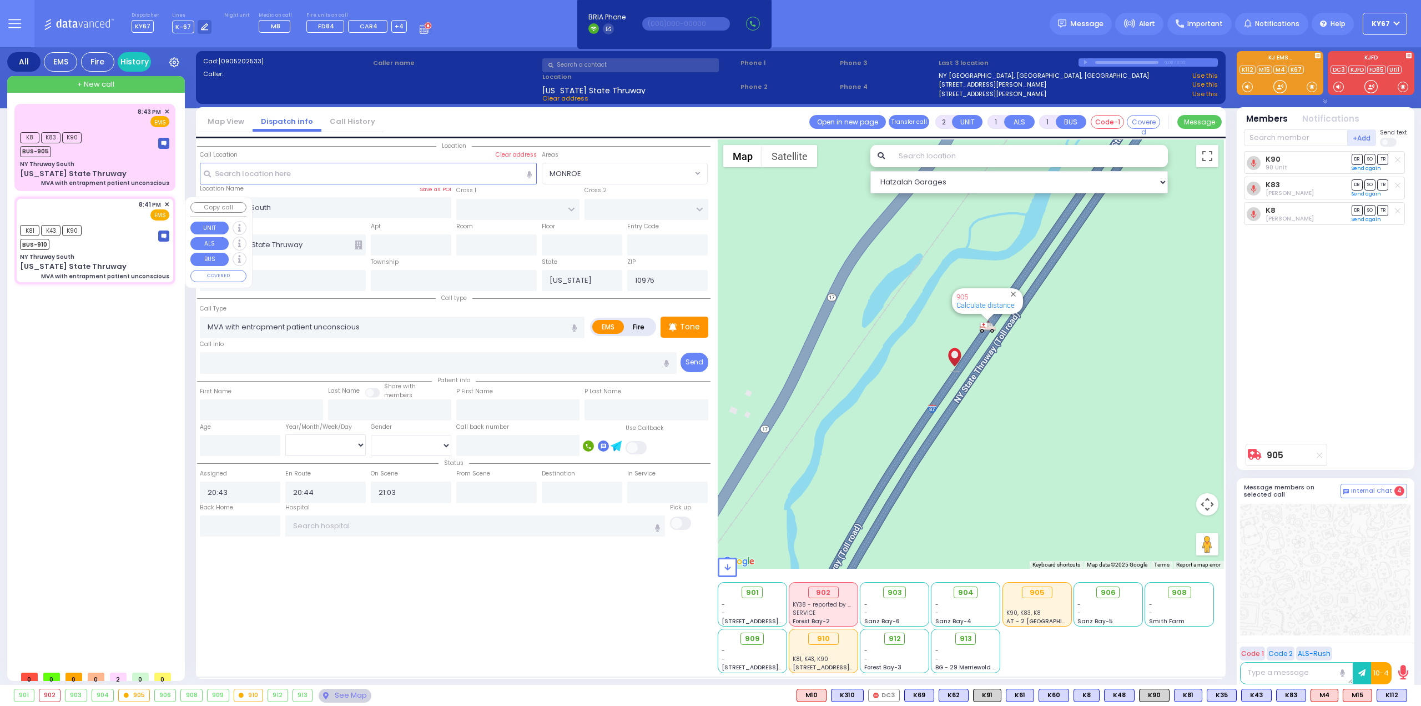
type input "6"
select select
radio input "true"
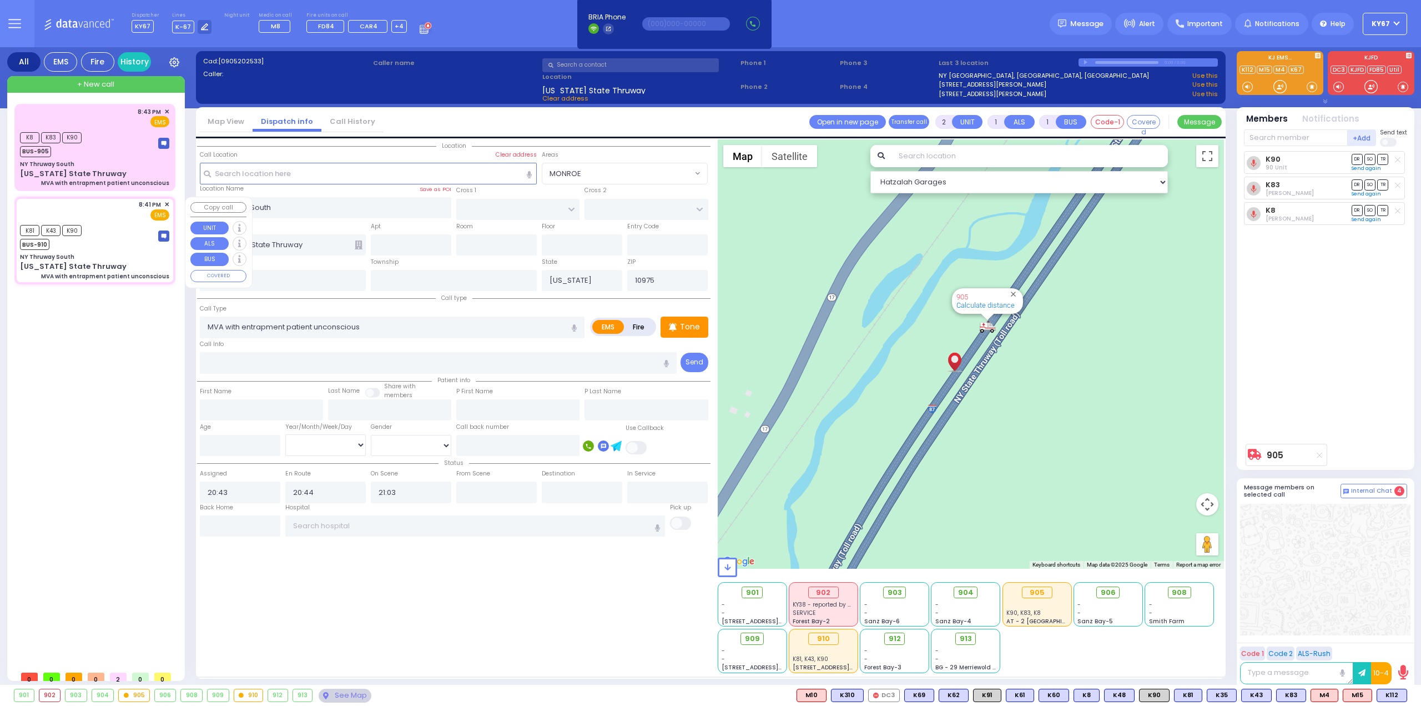
type input "Unknown"
select select "Year"
type input "20:41"
type input "20:43"
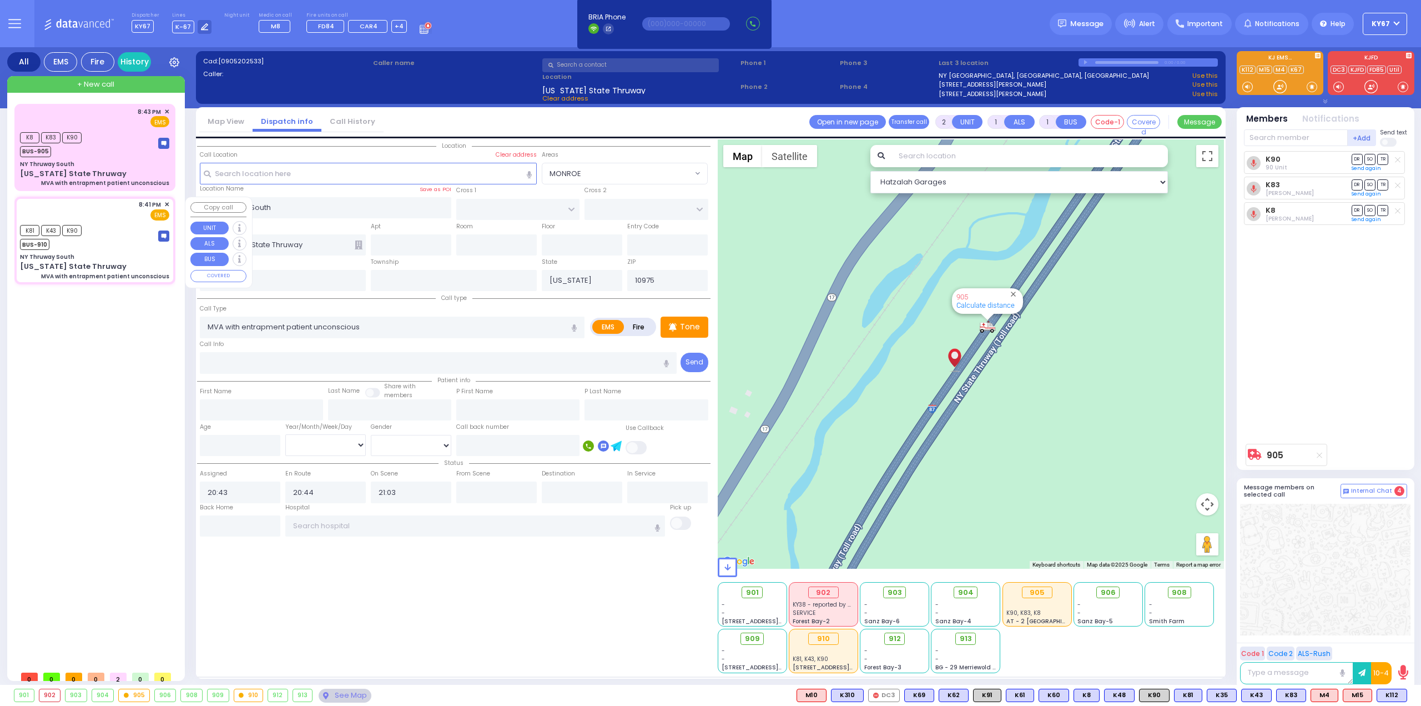
type input "20:54"
select select "Hatzalah Garages"
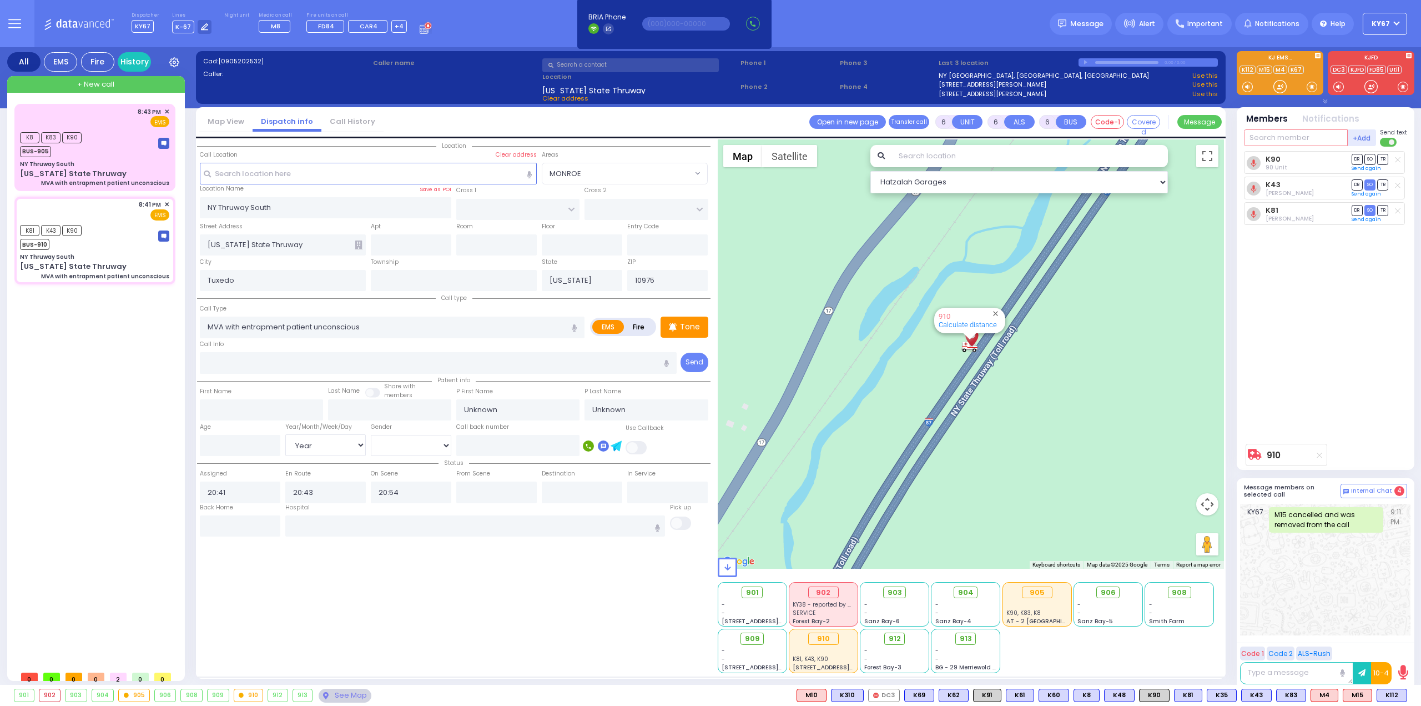
click at [1290, 139] on input "text" at bounding box center [1296, 137] width 104 height 17
click at [1324, 697] on span "M4" at bounding box center [1324, 695] width 27 height 12
select select
radio input "true"
select select "Year"
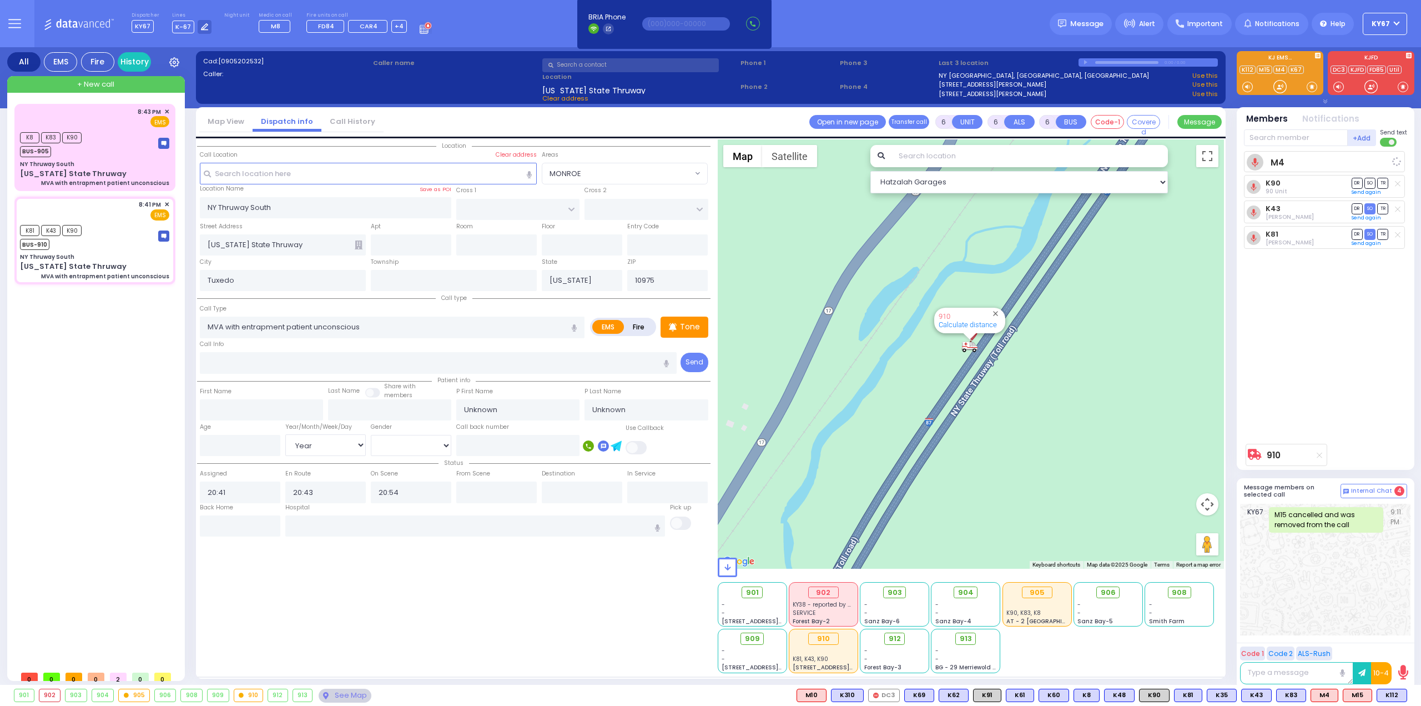
select select "Hatzalah Garages"
click at [107, 130] on div "K8 K83 K90 BUS-905" at bounding box center [94, 143] width 149 height 28
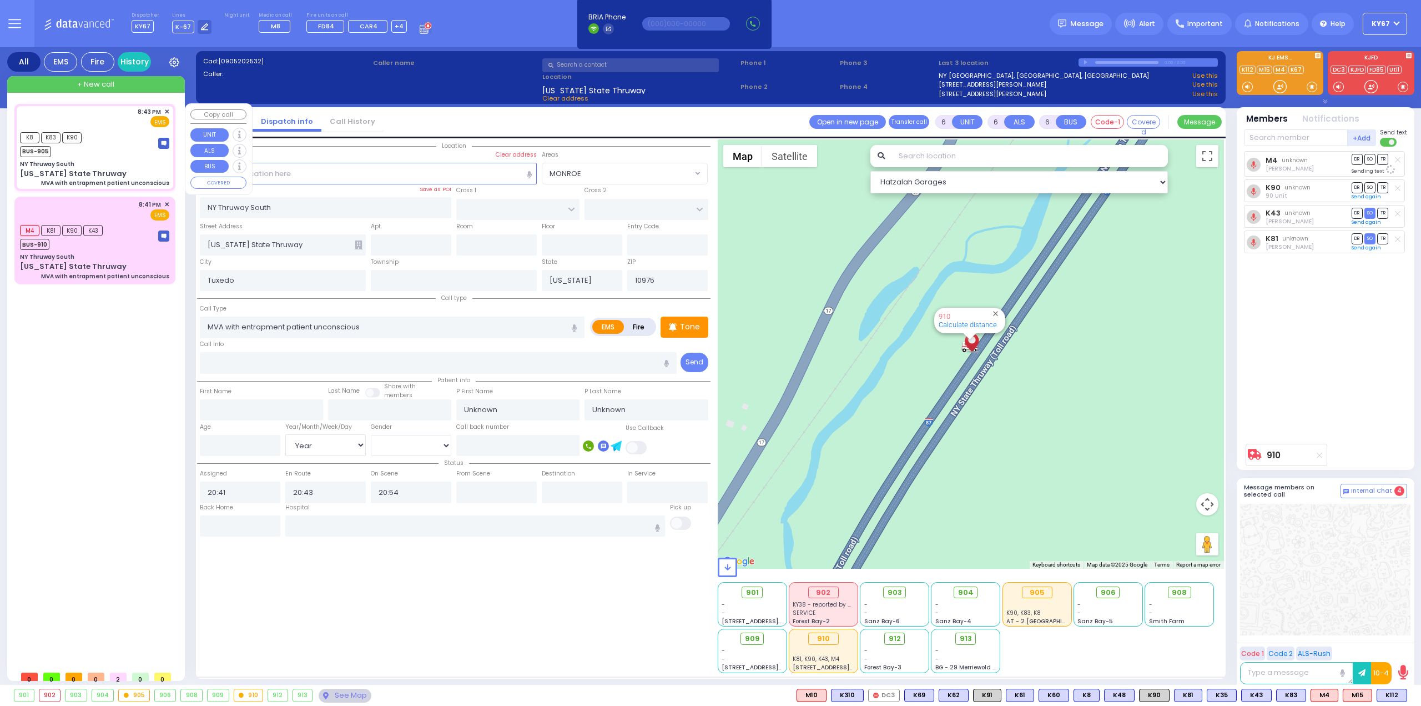
type input "2"
type input "1"
select select
radio input "true"
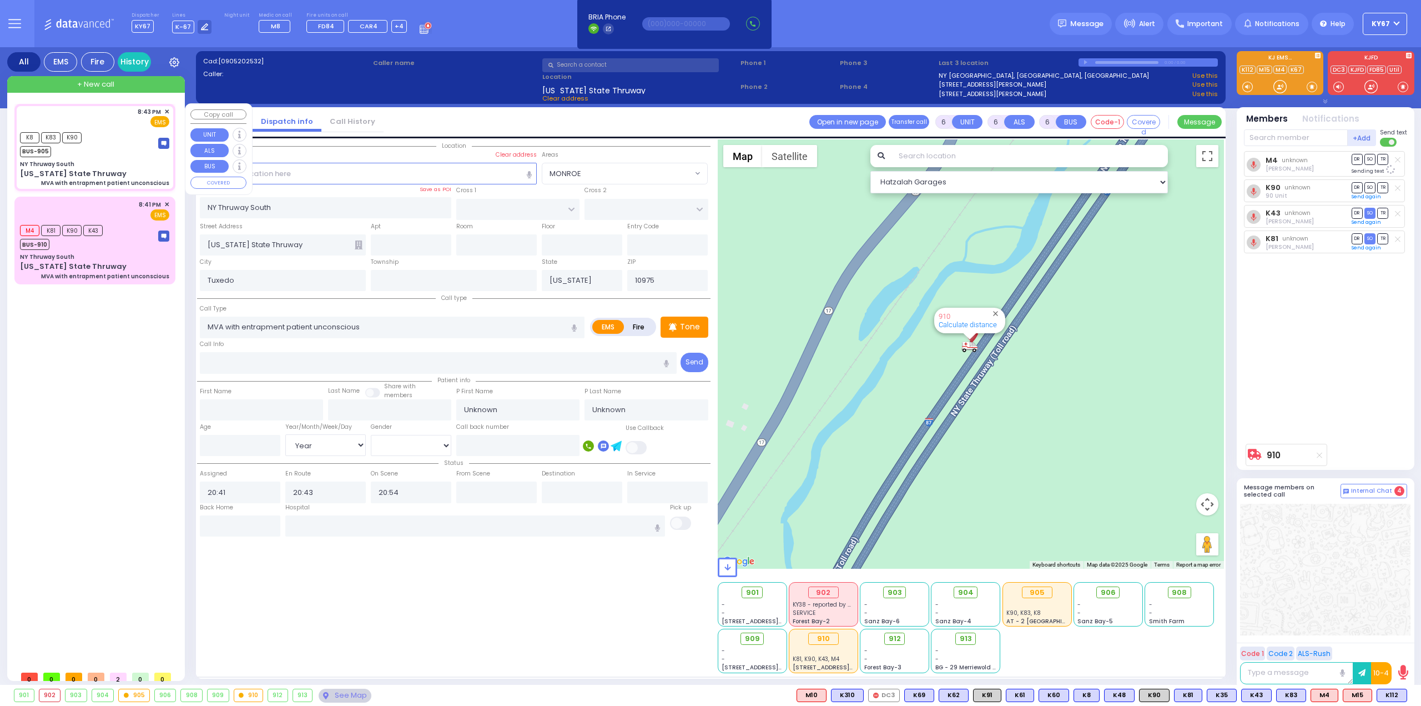
select select
type input "20:43"
type input "20:44"
type input "21:03"
select select "Hatzalah Garages"
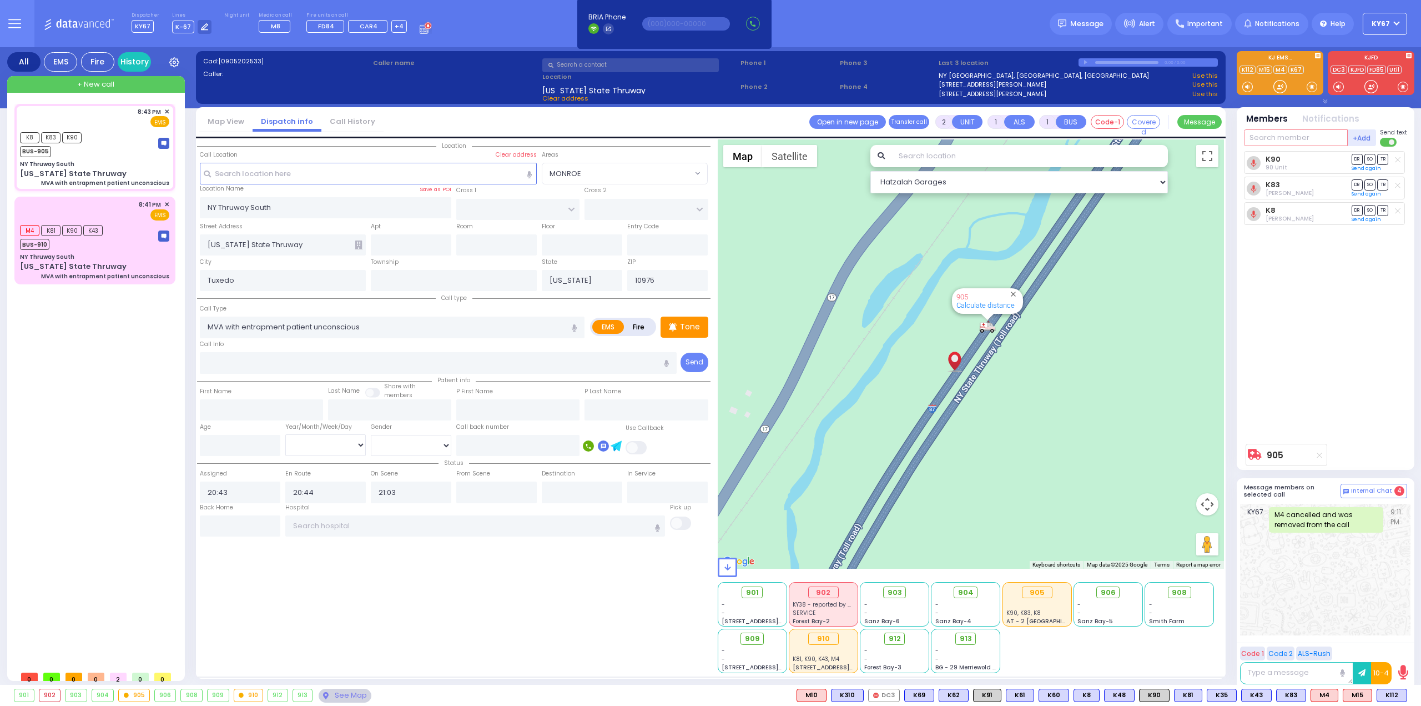
click at [1267, 138] on input "text" at bounding box center [1296, 137] width 104 height 17
click at [1351, 693] on span "M15" at bounding box center [1358, 695] width 28 height 12
select select
radio input "true"
select select
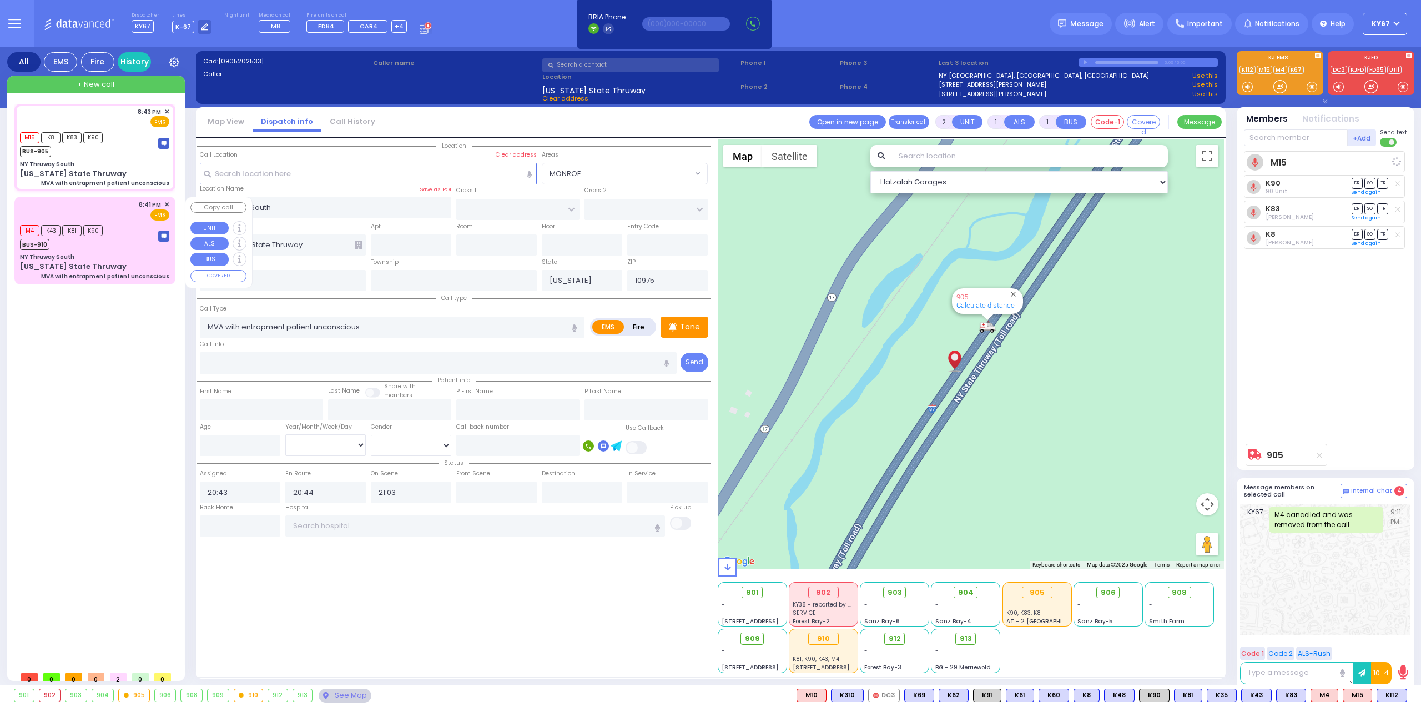
select select "Hatzalah Garages"
click at [1092, 17] on div "Message" at bounding box center [1081, 24] width 62 height 22
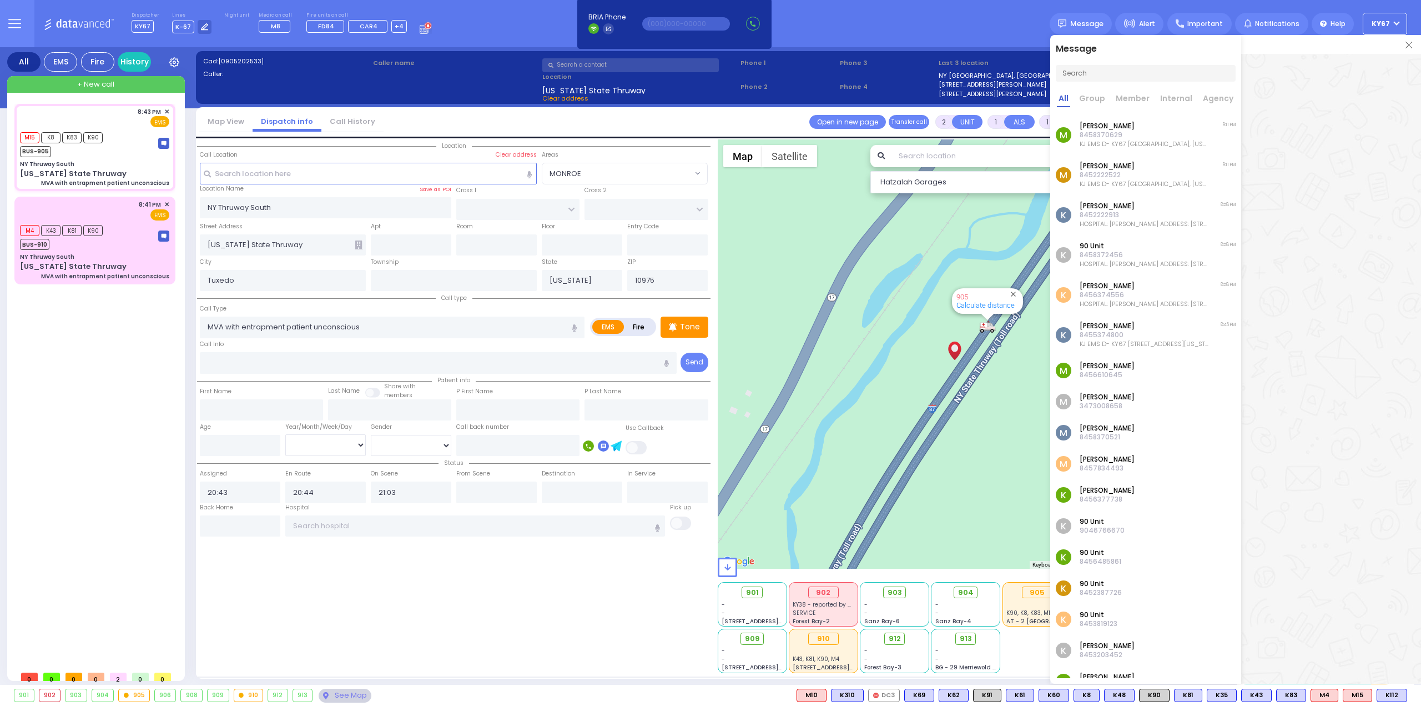
click at [1162, 184] on p "KJ EMS D- KY67 NY Thruway South, New York State Thruway #, Tuxedo 10975 CALL TY…" at bounding box center [1144, 183] width 129 height 9
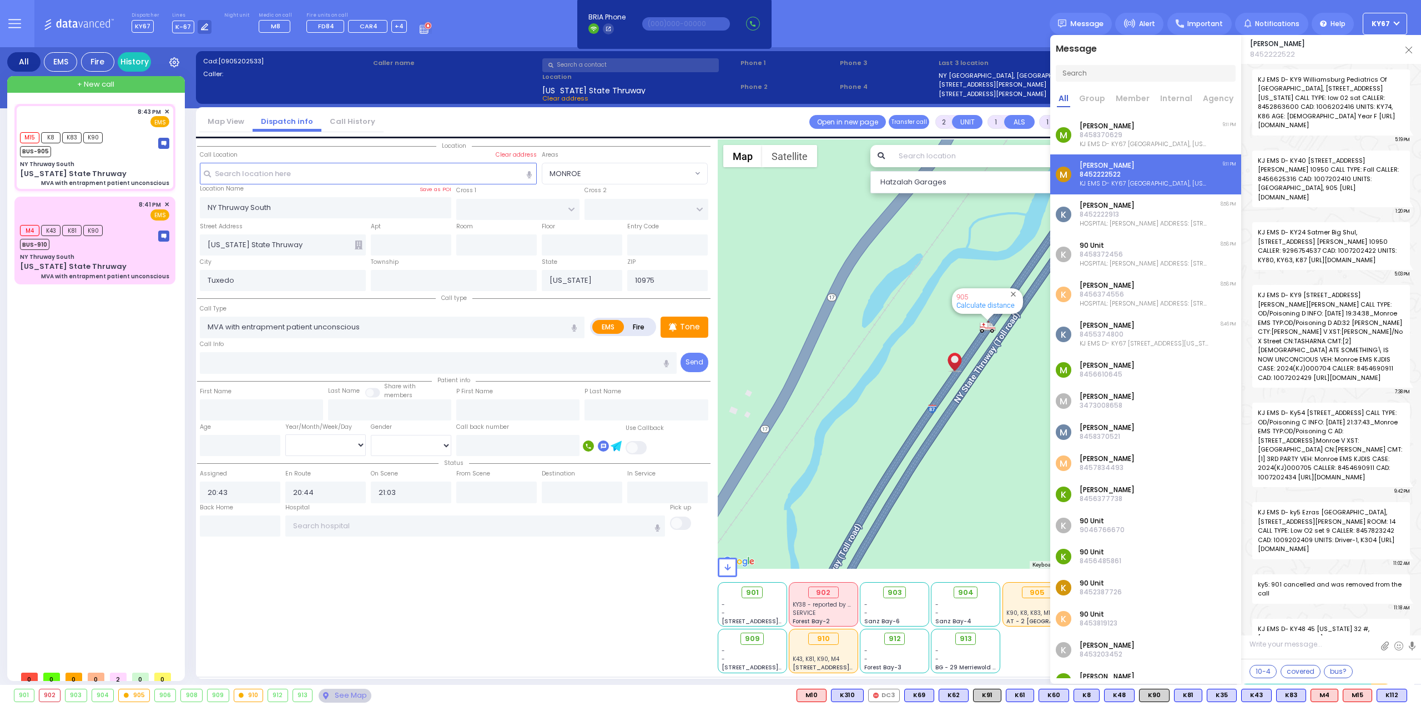
scroll to position [47151, 0]
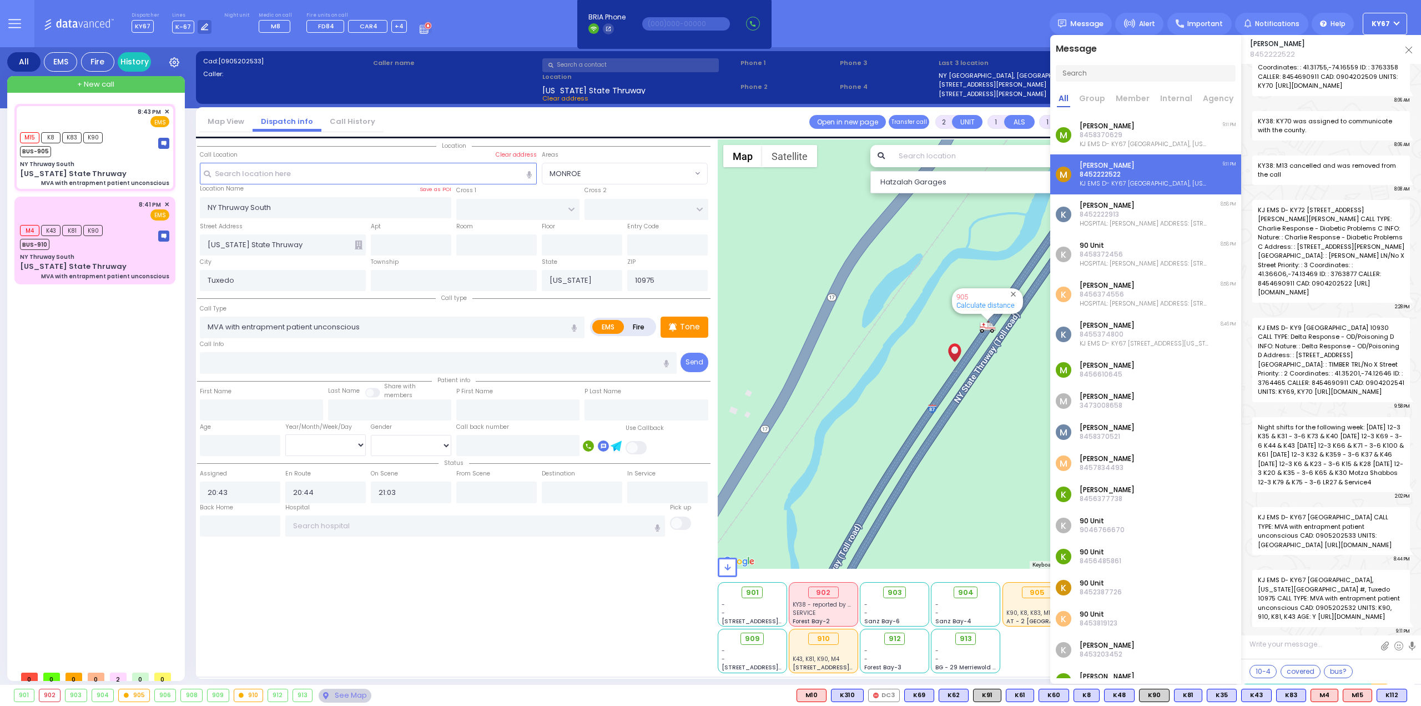
click at [1147, 141] on p "KJ EMS D- KY67 NY Thruway South, New York State Thruway #, Tuxedo 10975 CALL TY…" at bounding box center [1144, 143] width 129 height 9
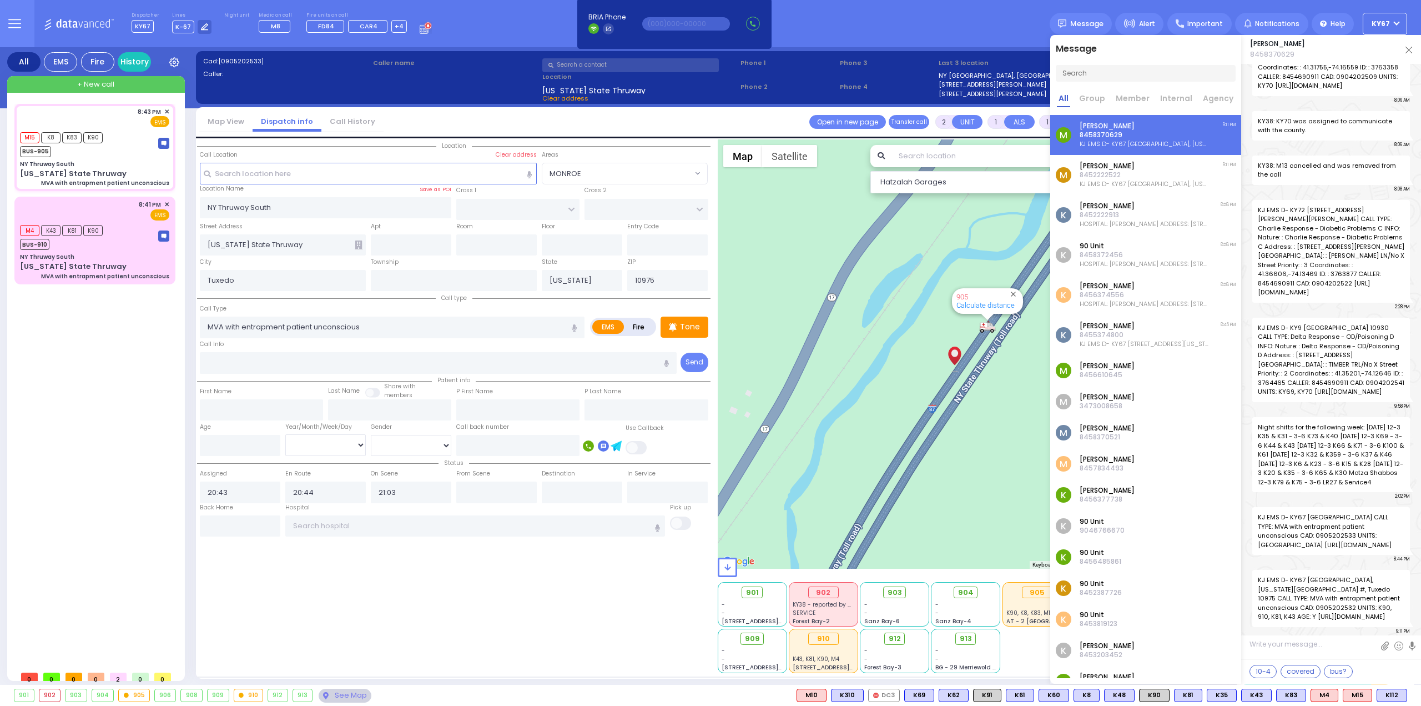
scroll to position [11030, 0]
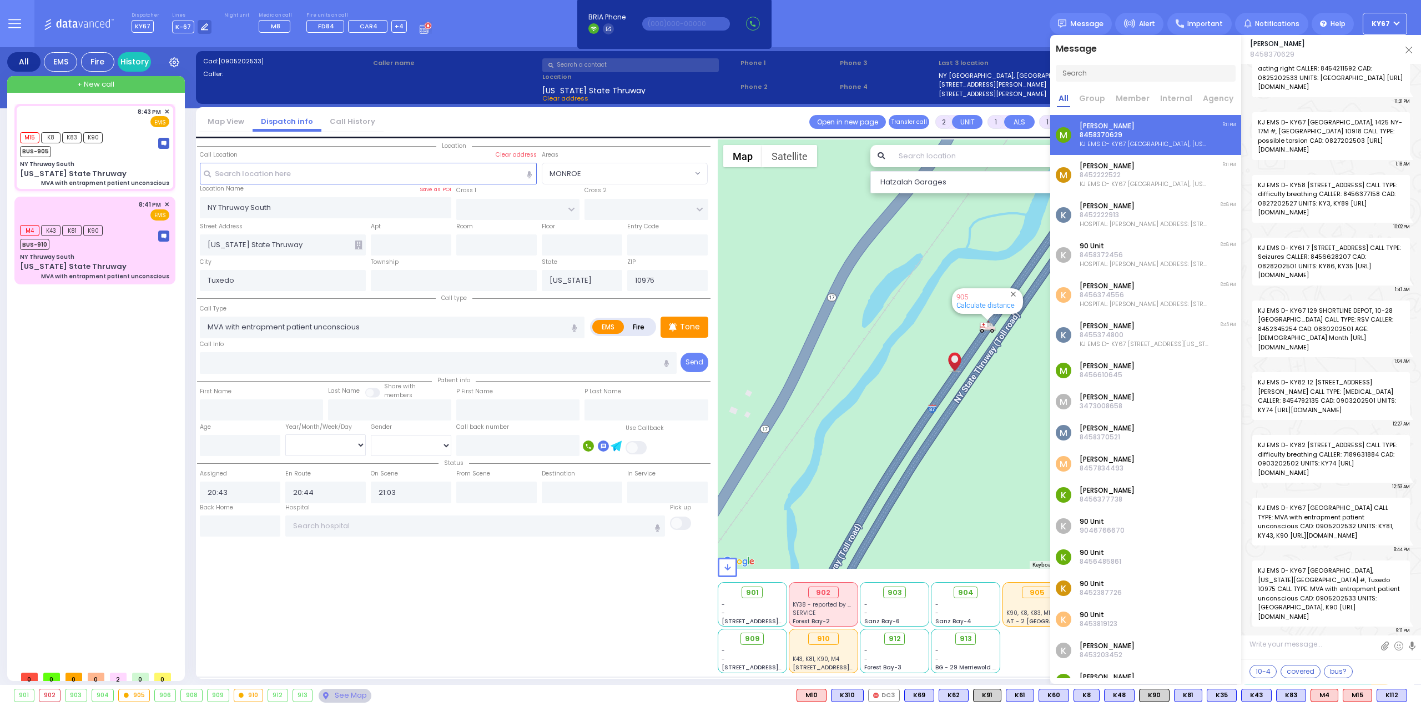
click at [1407, 49] on img at bounding box center [1409, 50] width 7 height 7
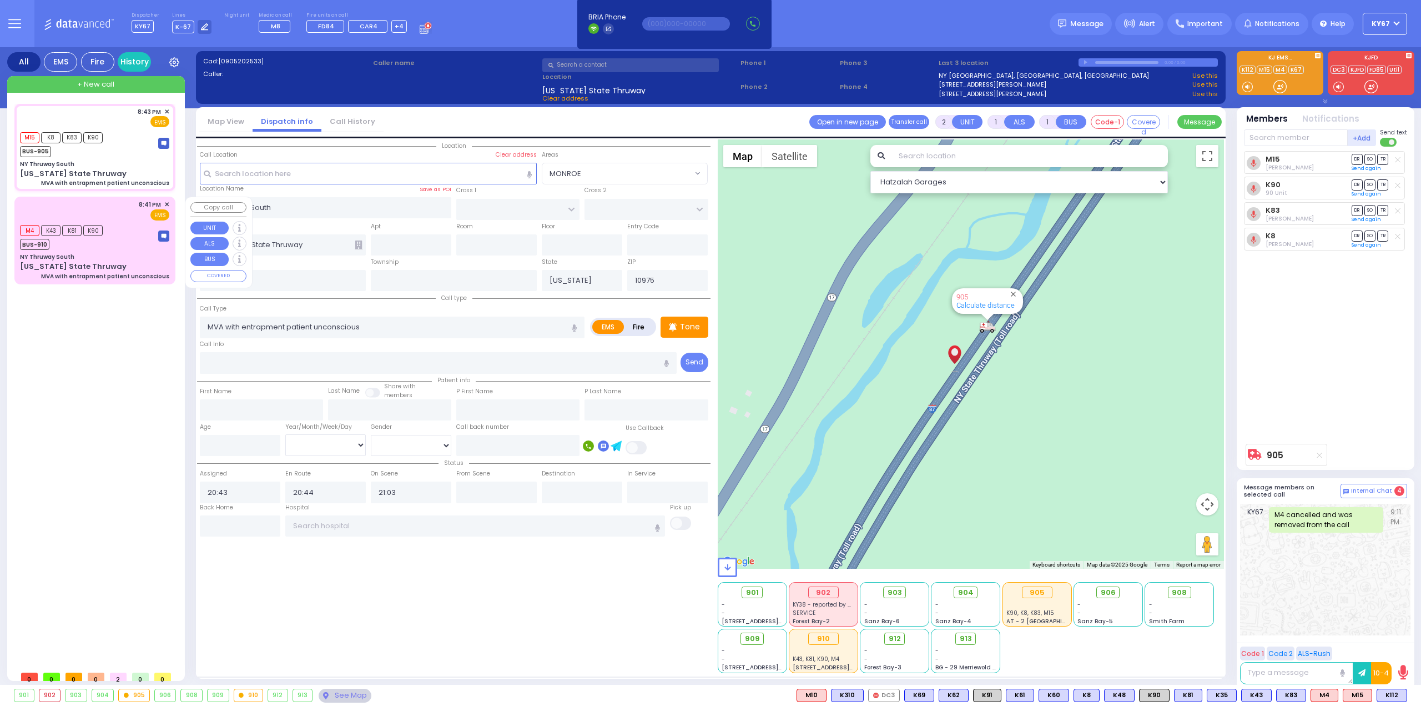
click at [131, 228] on div "M4 K43 K81 K90 BUS-910" at bounding box center [94, 236] width 149 height 28
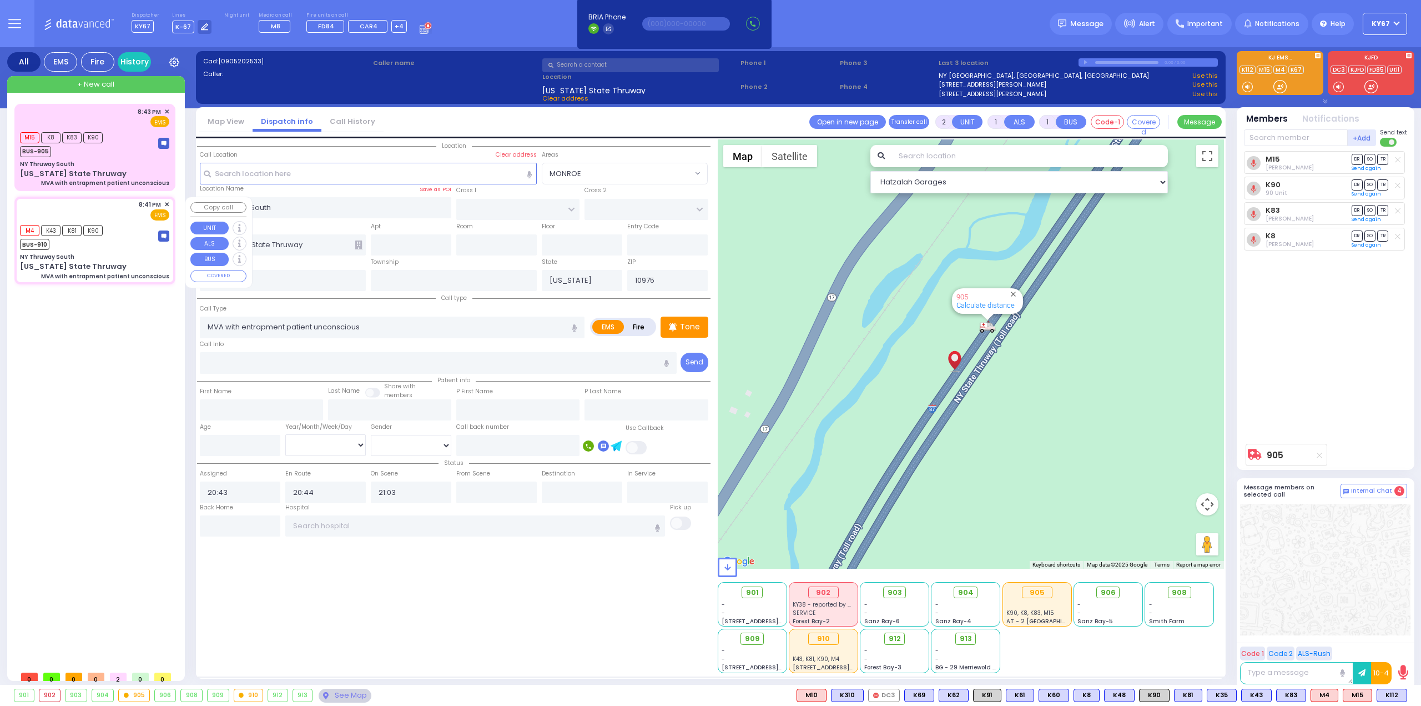
type input "6"
select select
radio input "true"
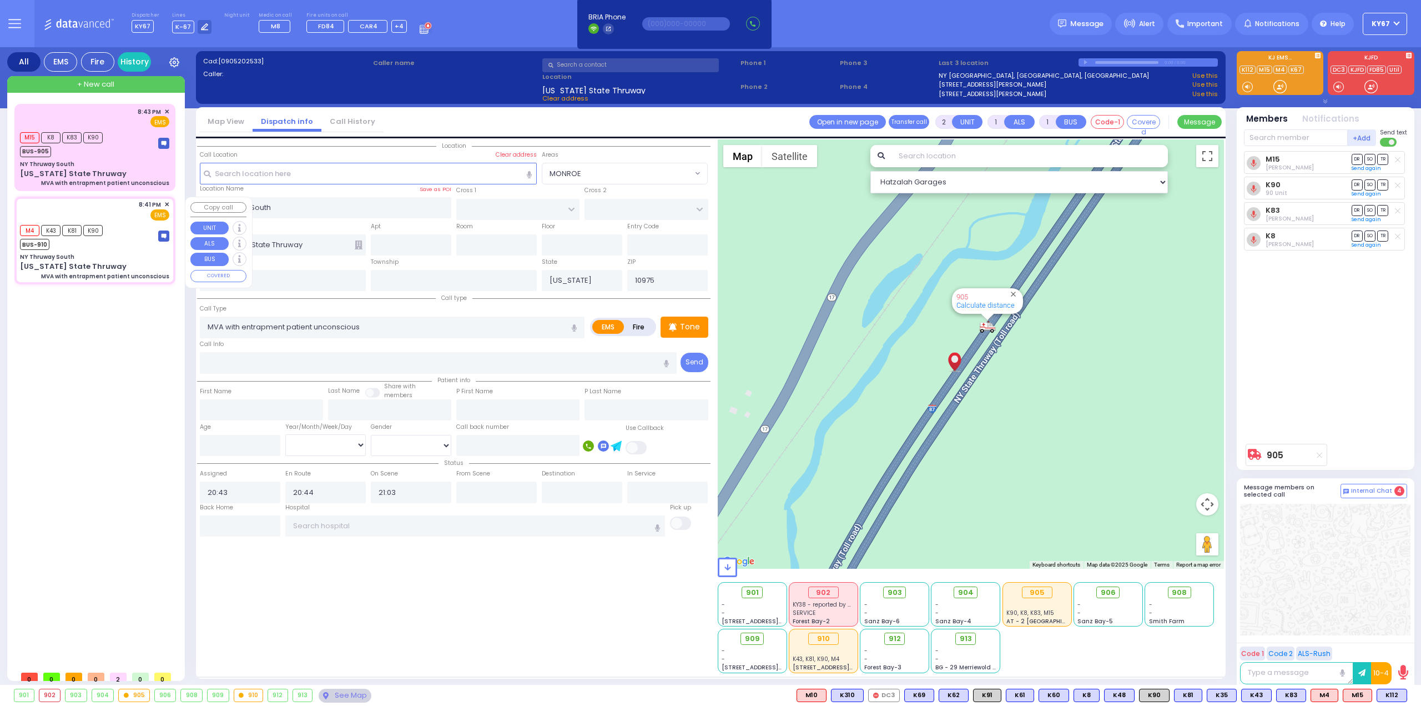
type input "Unknown"
select select "Year"
type input "20:41"
type input "20:43"
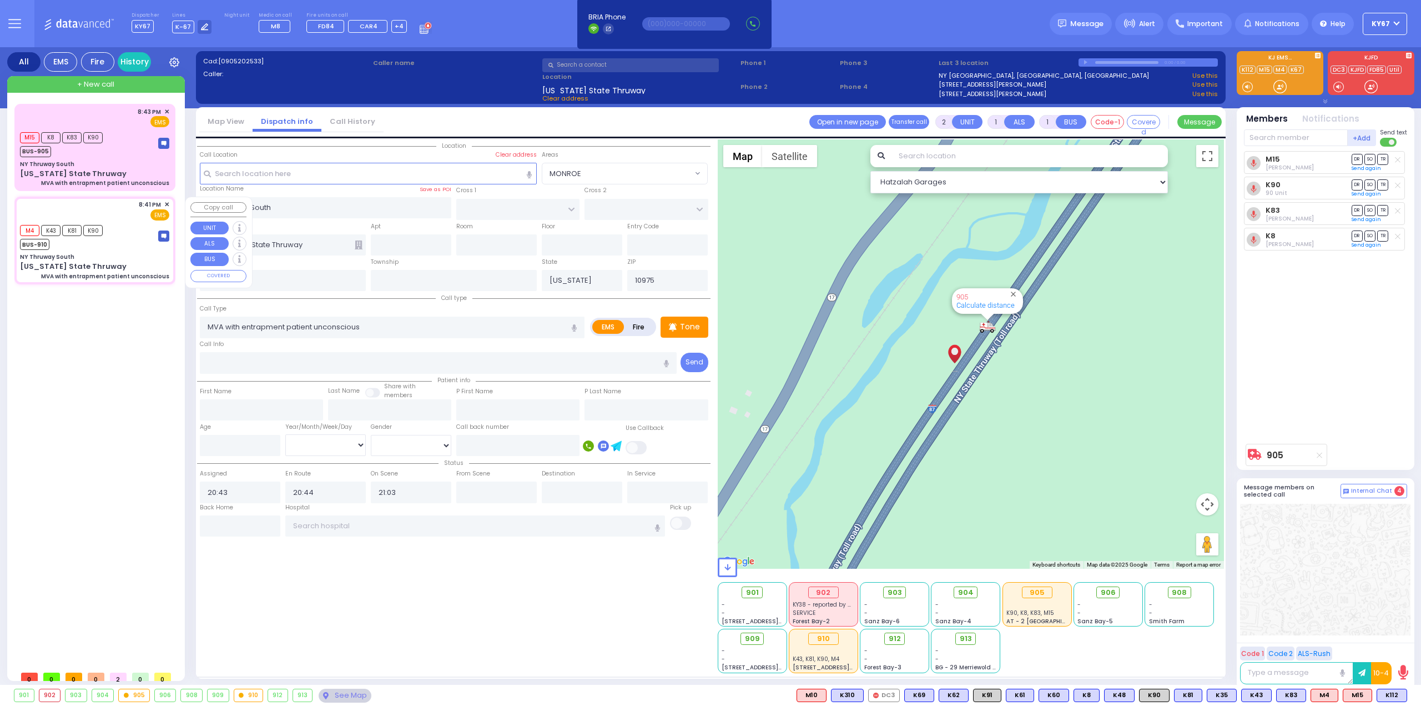
type input "20:54"
select select "Hatzalah Garages"
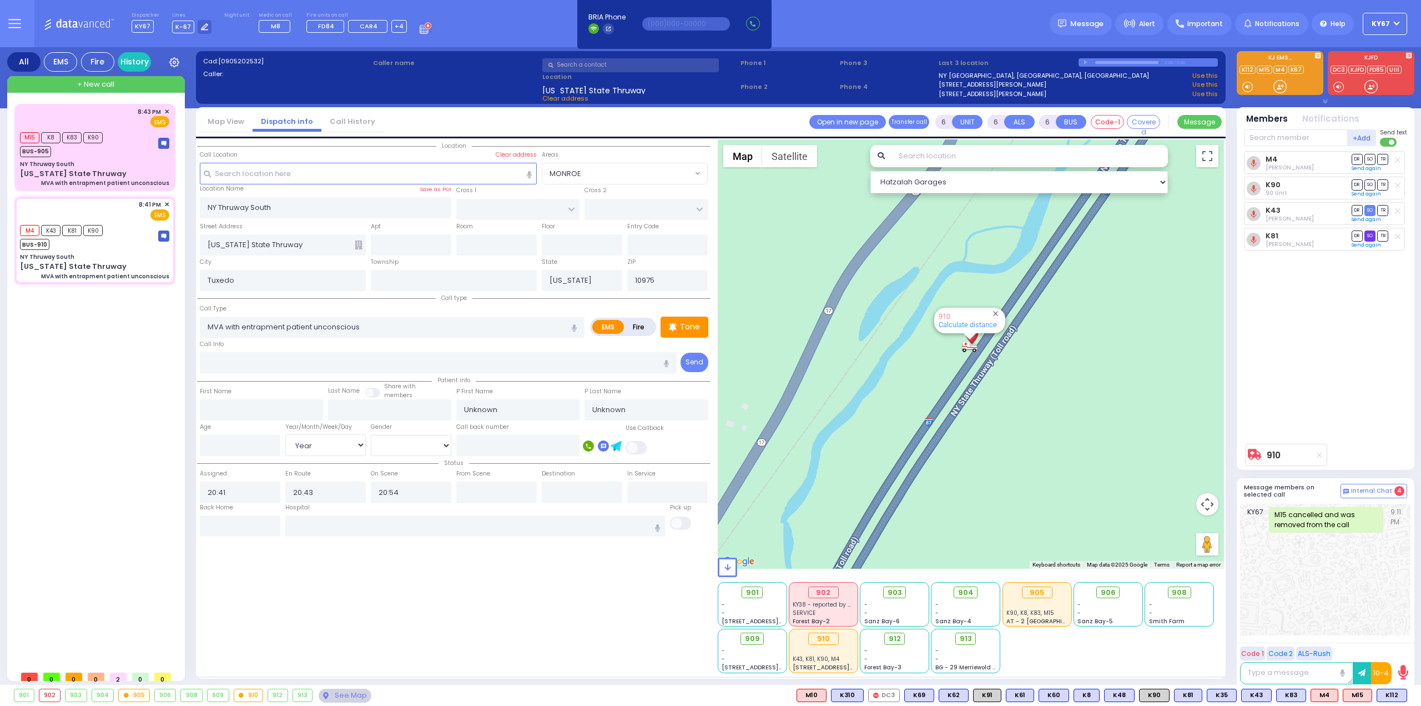
click at [1370, 233] on span "SO" at bounding box center [1370, 235] width 11 height 11
select select
radio input "true"
select select "Year"
select select "Hatzalah Garages"
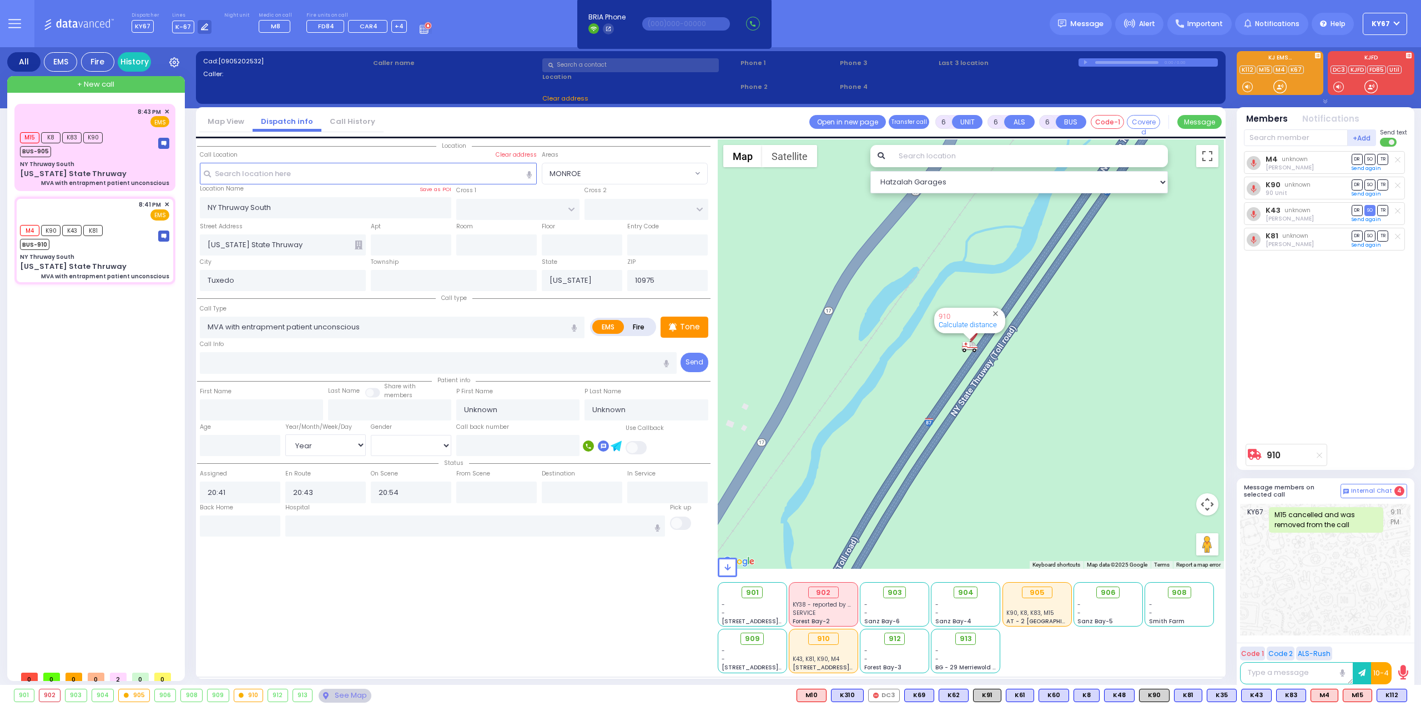
click at [1370, 209] on span "SO" at bounding box center [1370, 210] width 11 height 11
select select
radio input "true"
select select "Year"
select select "Hatzalah Garages"
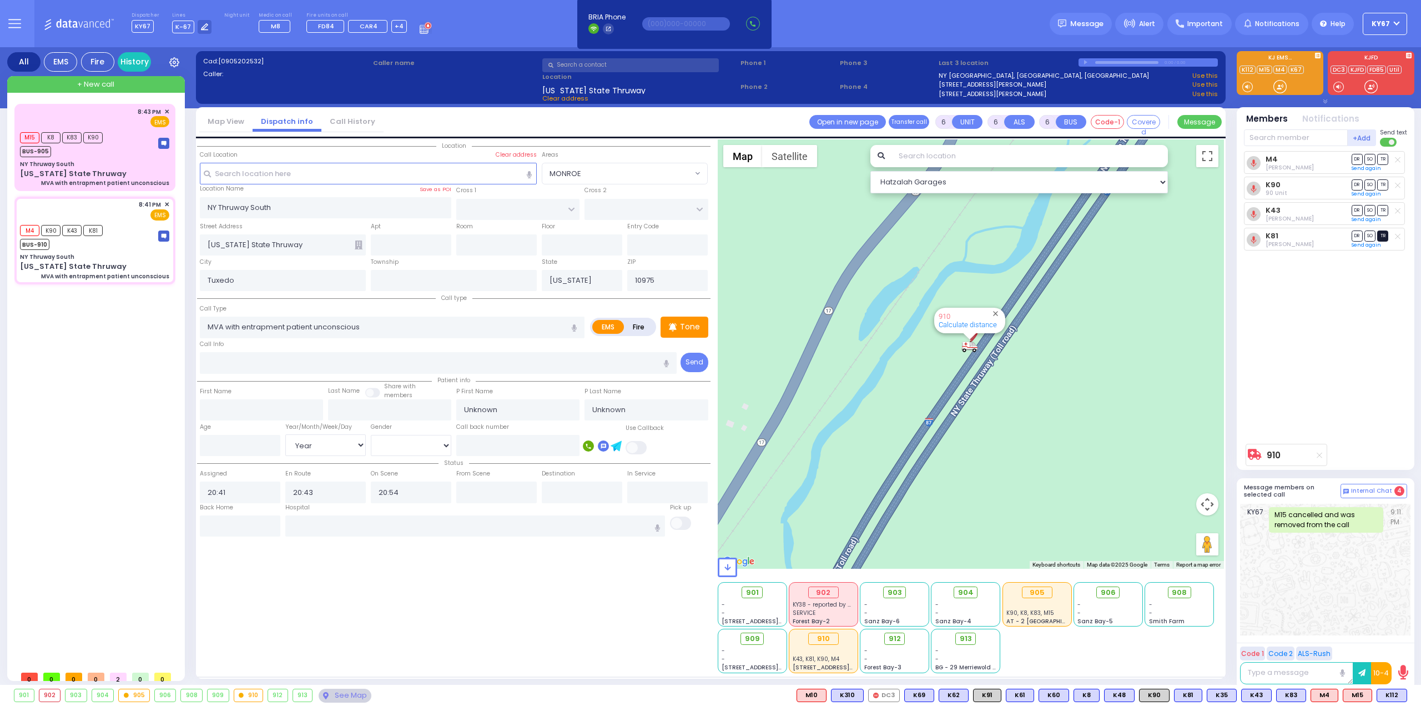
click at [1384, 237] on span "TR" at bounding box center [1383, 235] width 11 height 11
select select
radio input "true"
select select "Year"
type input "21:12"
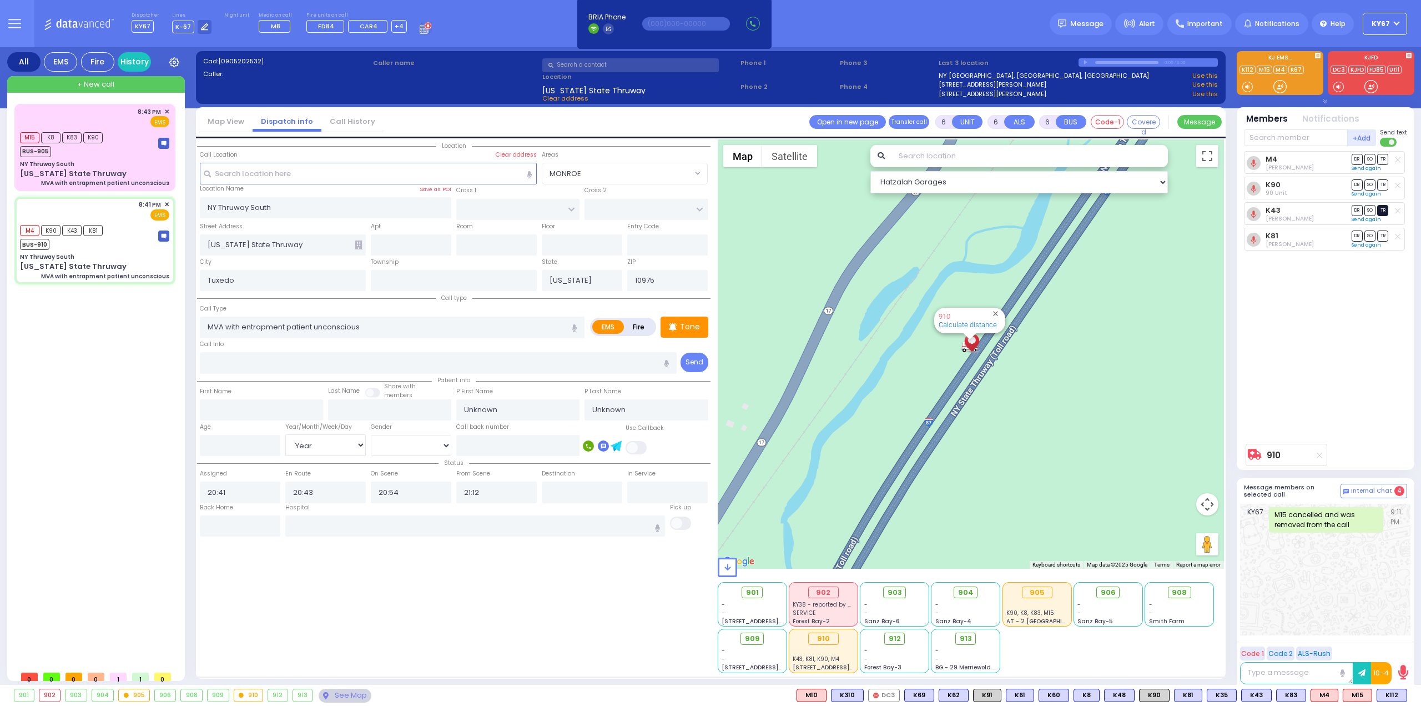
select select "Hatzalah Garages"
click at [1383, 185] on span "TR" at bounding box center [1383, 184] width 11 height 11
select select
radio input "true"
select select "Year"
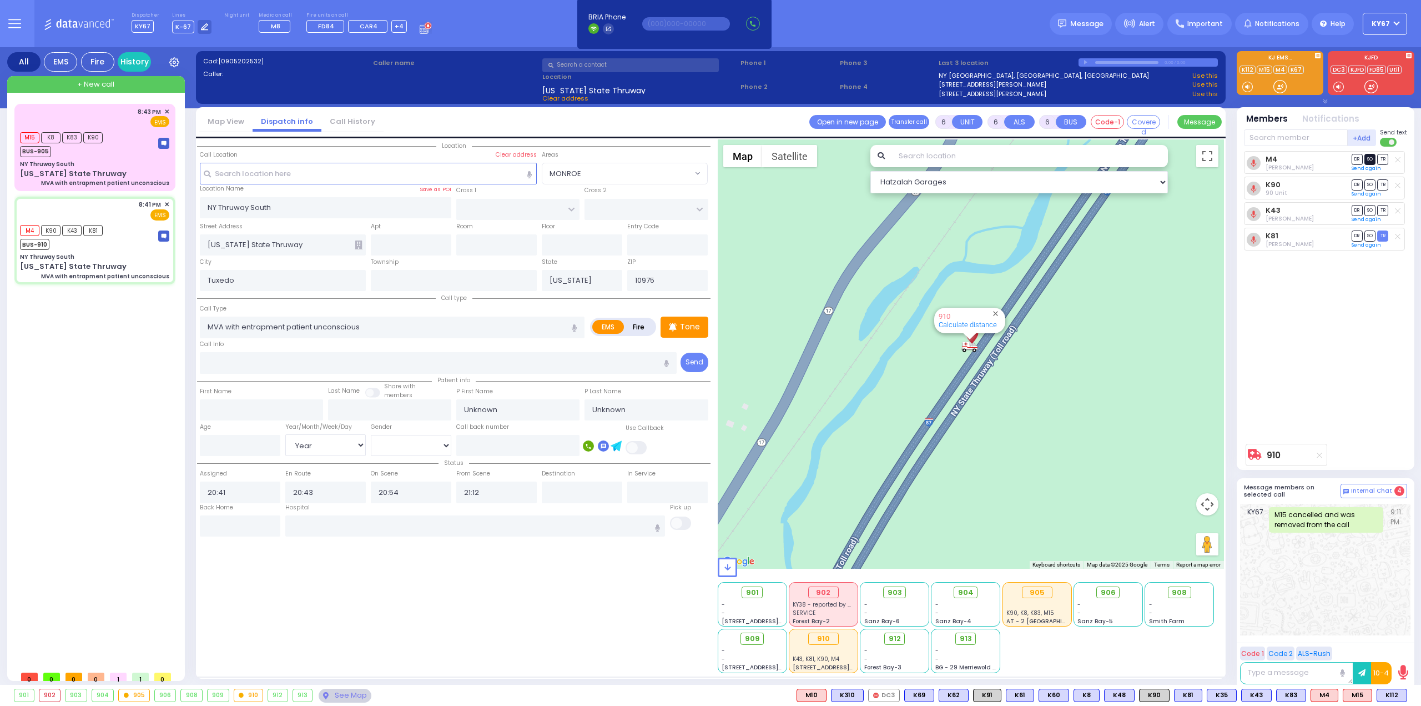
select select "Hatzalah Garages"
click at [1368, 159] on span "SO" at bounding box center [1370, 159] width 11 height 11
select select
radio input "true"
select select "Year"
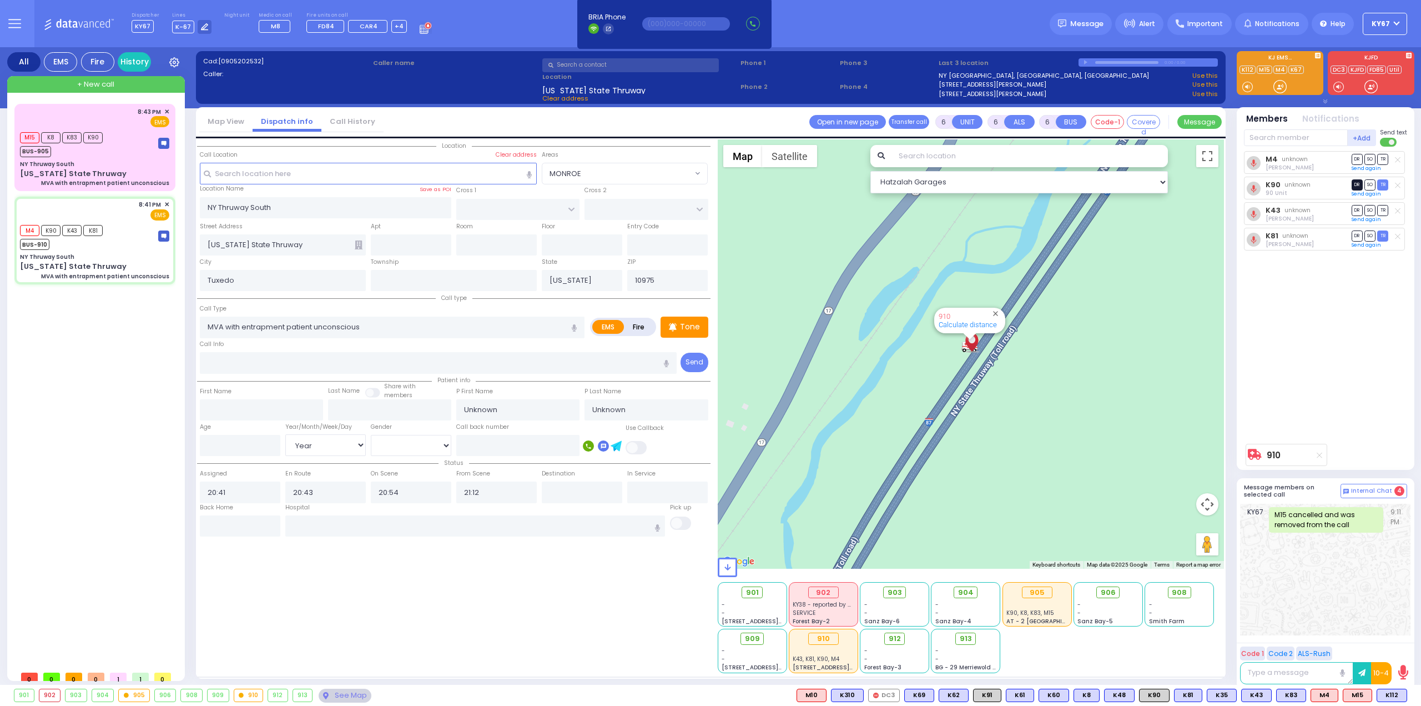
select select "Hatzalah Garages"
click at [1355, 184] on span "DR" at bounding box center [1357, 184] width 11 height 11
select select
radio input "true"
select select "Year"
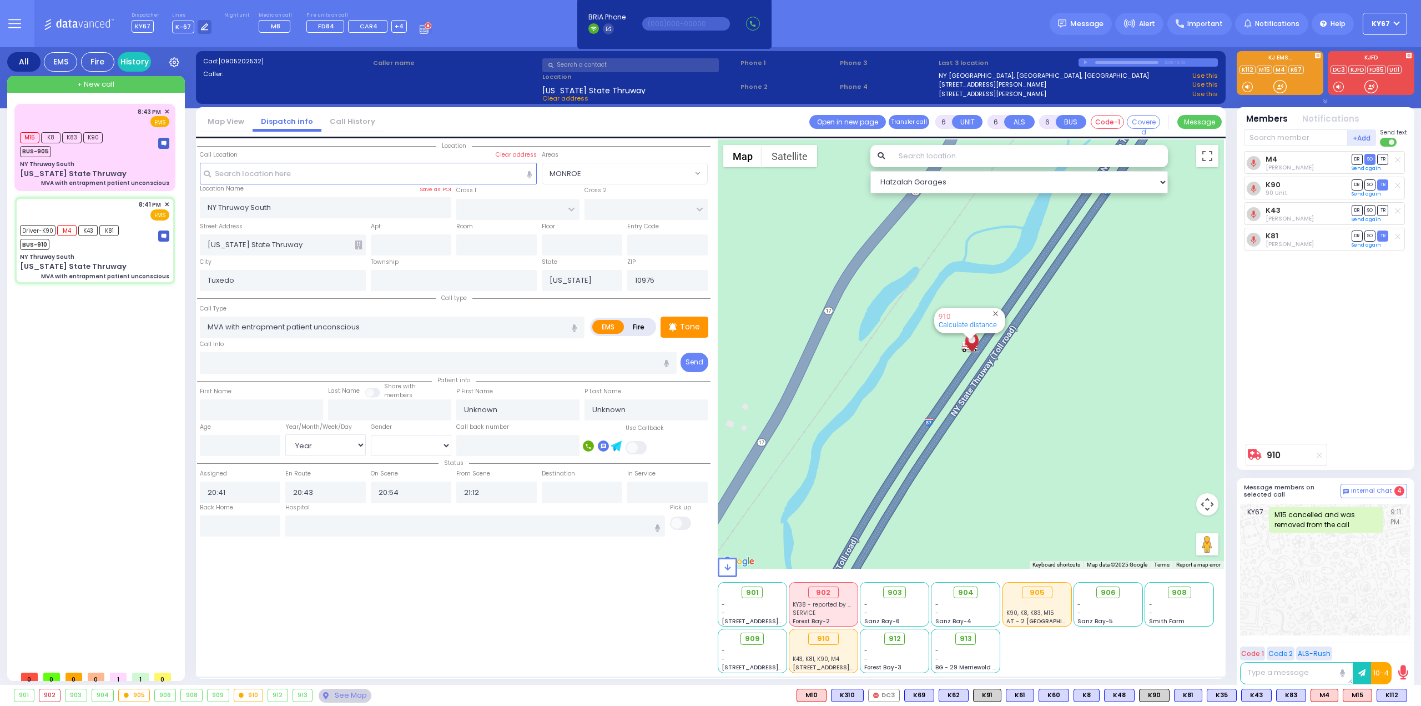
select select "Hatzalah Garages"
drag, startPoint x: 489, startPoint y: 488, endPoint x: 407, endPoint y: 490, distance: 82.2
click at [409, 490] on div "Status Assigned 20:41 En Route 20:43 20:54 21:12" at bounding box center [454, 479] width 514 height 47
click at [464, 598] on div "Location All areas" at bounding box center [454, 406] width 514 height 534
select select
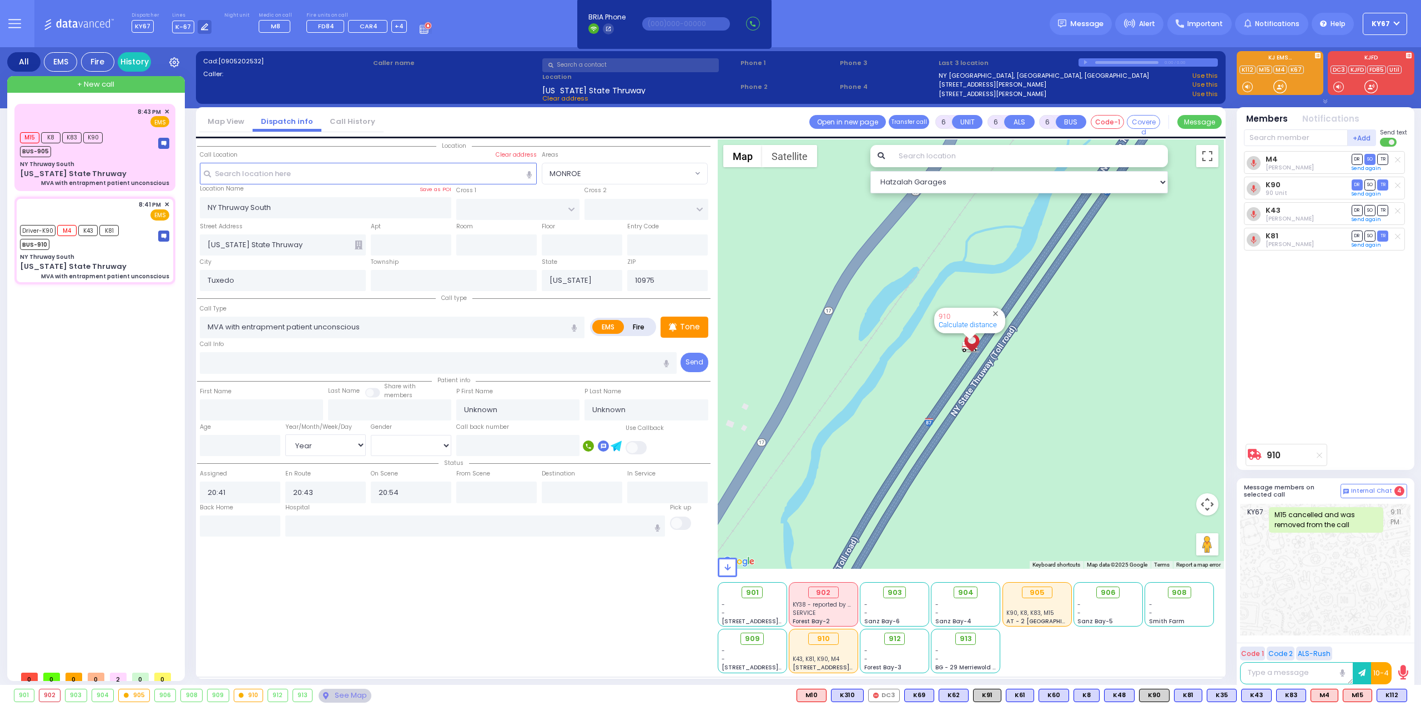
radio input "true"
select select "Year"
select select "Hatzalah Garages"
click at [133, 164] on div "NY Thruway South" at bounding box center [94, 164] width 149 height 8
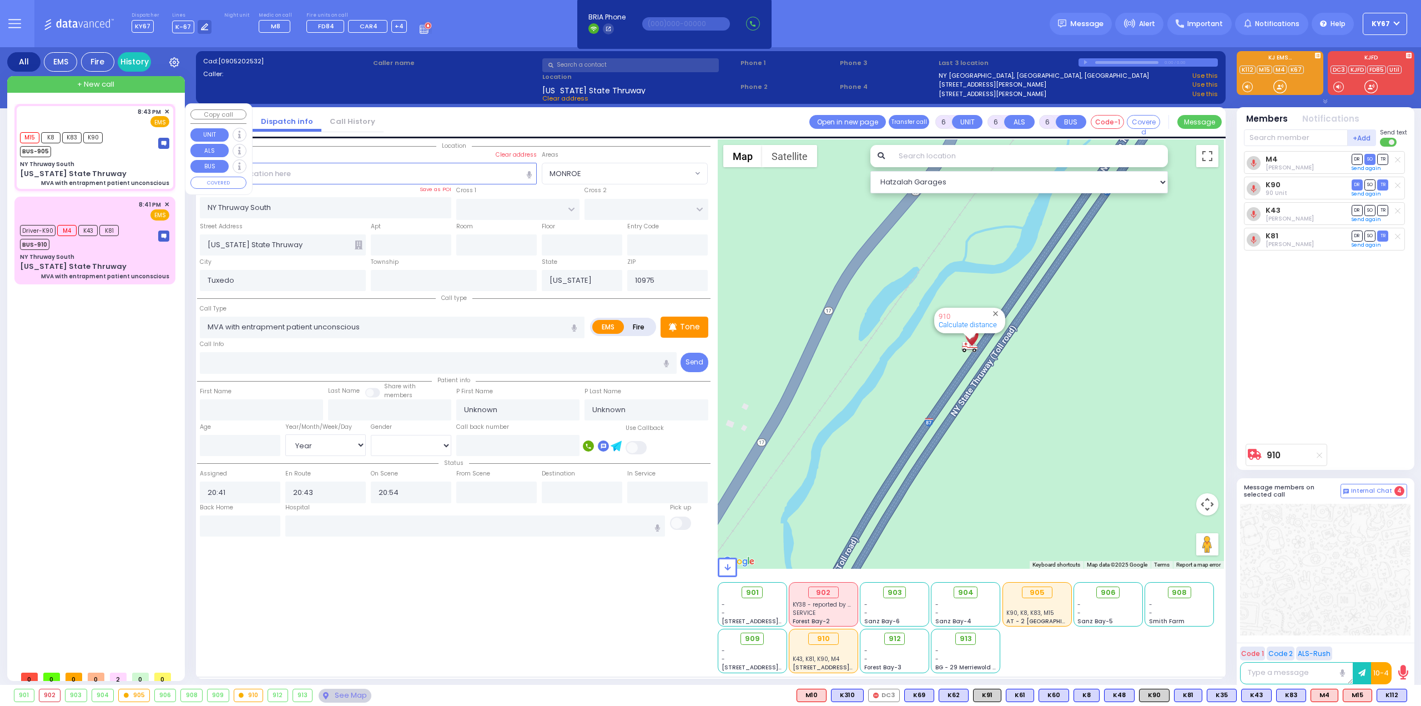
type input "2"
type input "1"
select select
radio input "true"
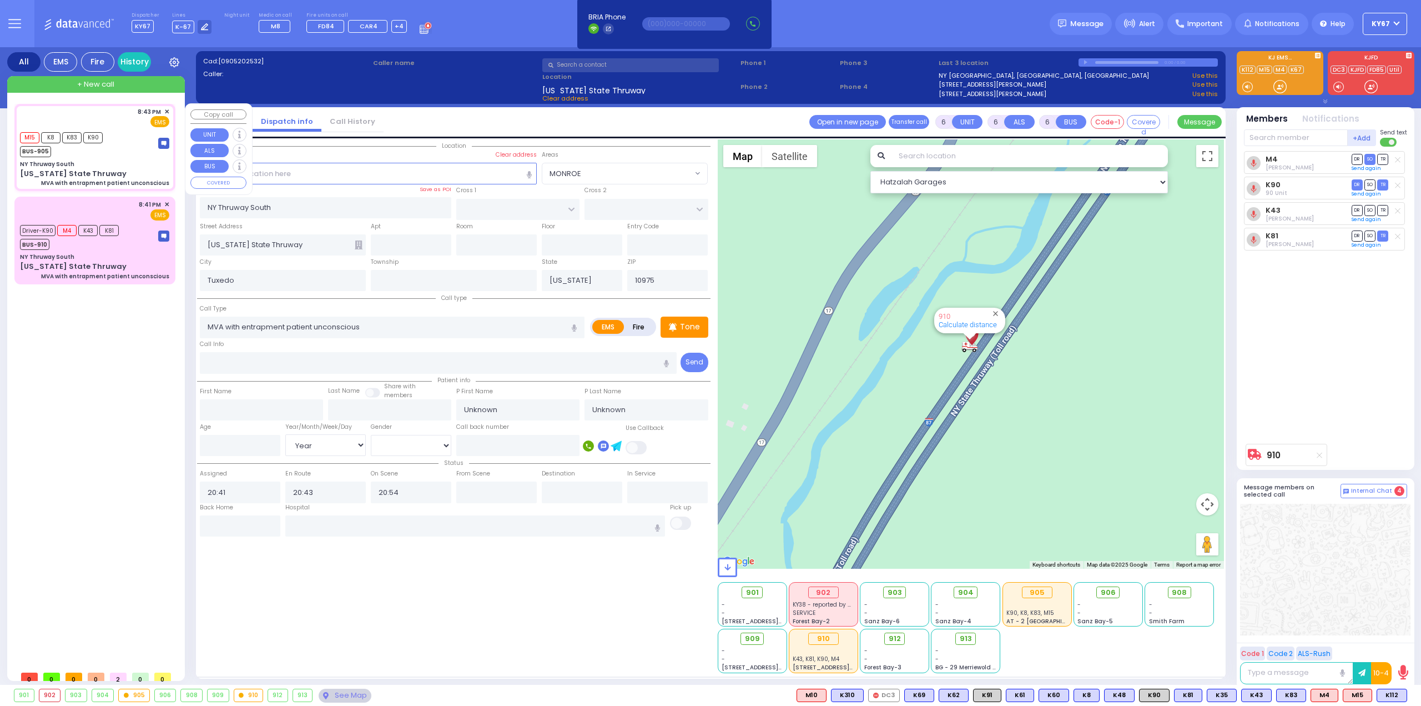
select select
type input "20:43"
type input "20:44"
type input "21:03"
select select "Hatzalah Garages"
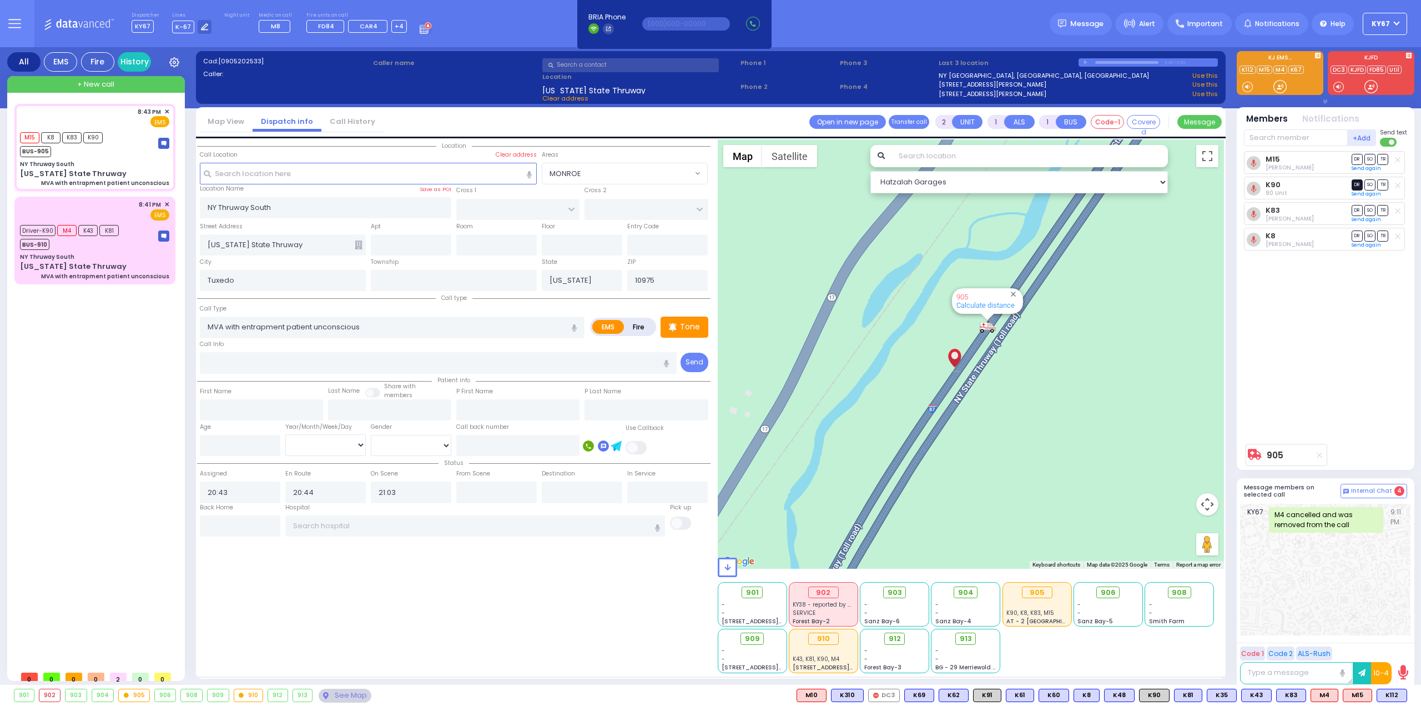
click at [1358, 182] on span "DR" at bounding box center [1357, 184] width 11 height 11
select select
radio input "true"
select select
select select "Hatzalah Garages"
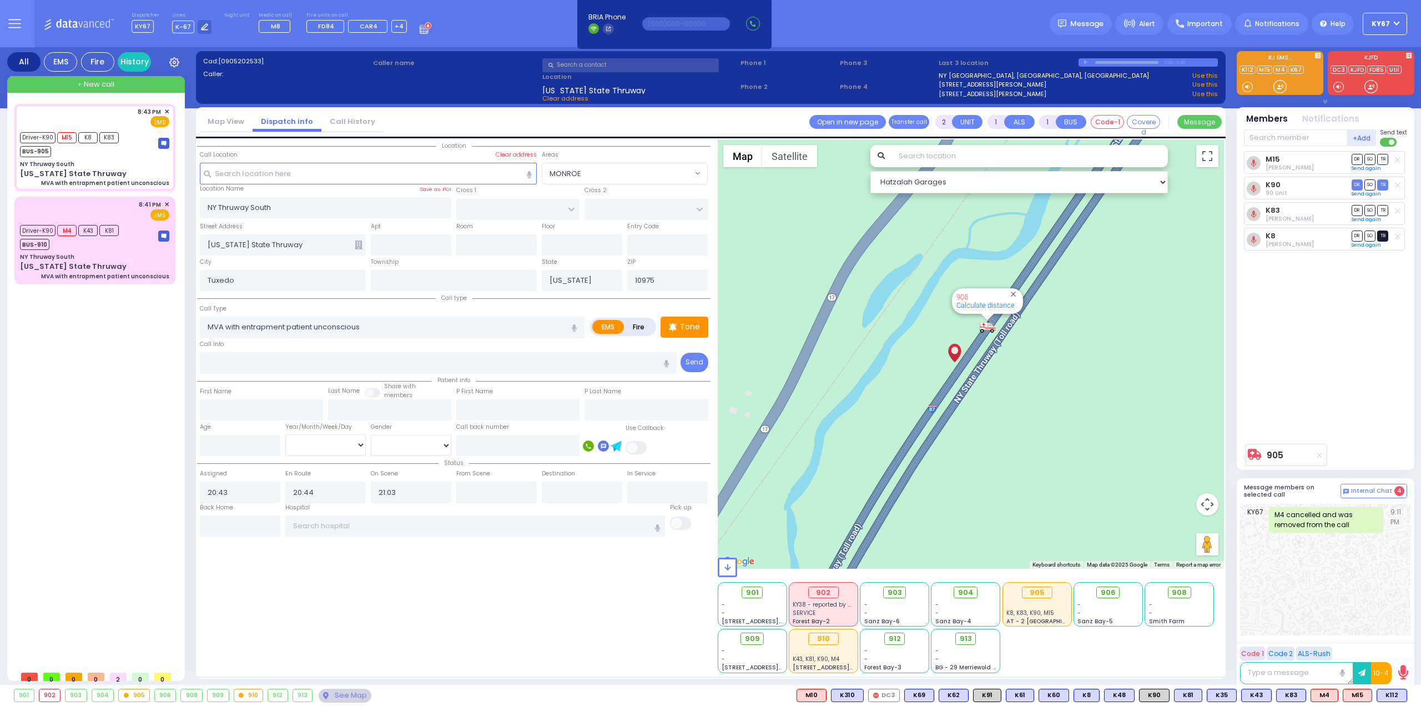
click at [1384, 233] on span "TR" at bounding box center [1383, 235] width 11 height 11
click at [1385, 207] on span "TR" at bounding box center [1383, 210] width 11 height 11
select select
radio input "true"
select select
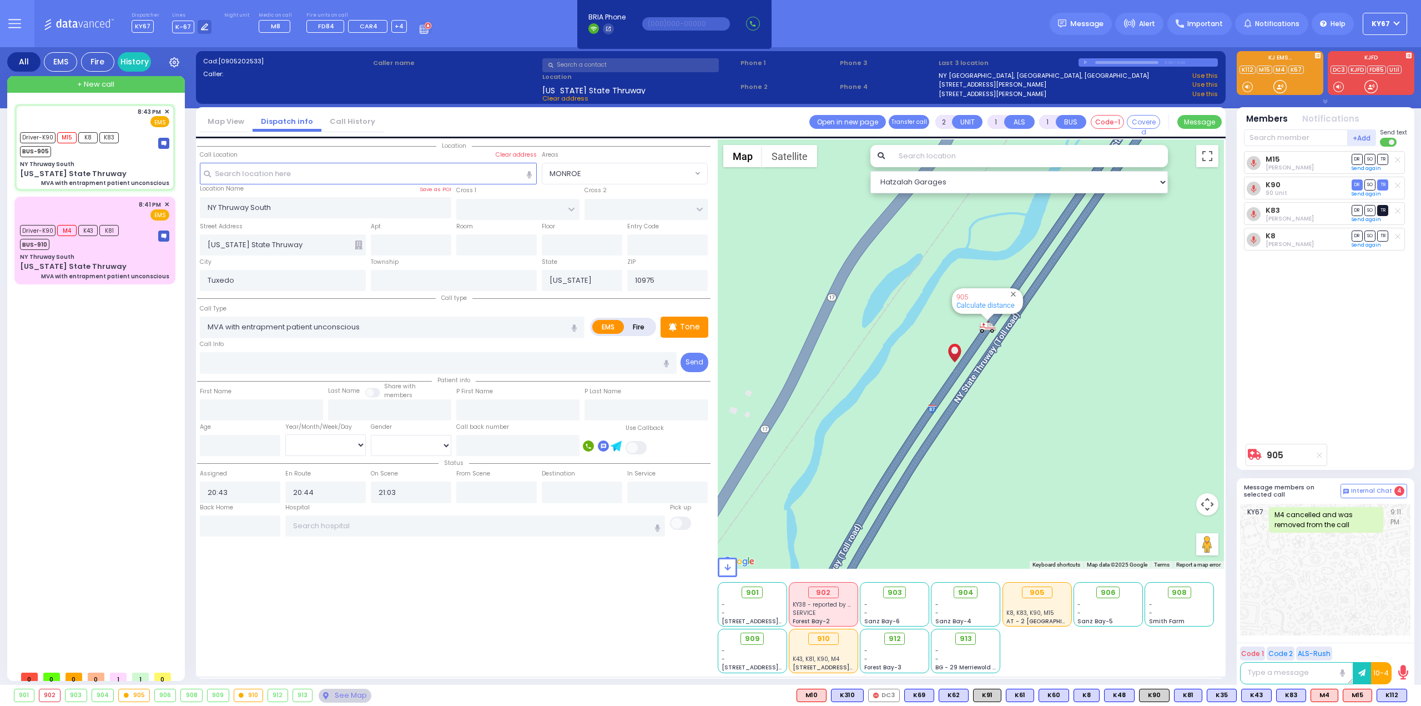
type input "21:12"
select select "Hatzalah Garages"
select select
radio input "true"
select select
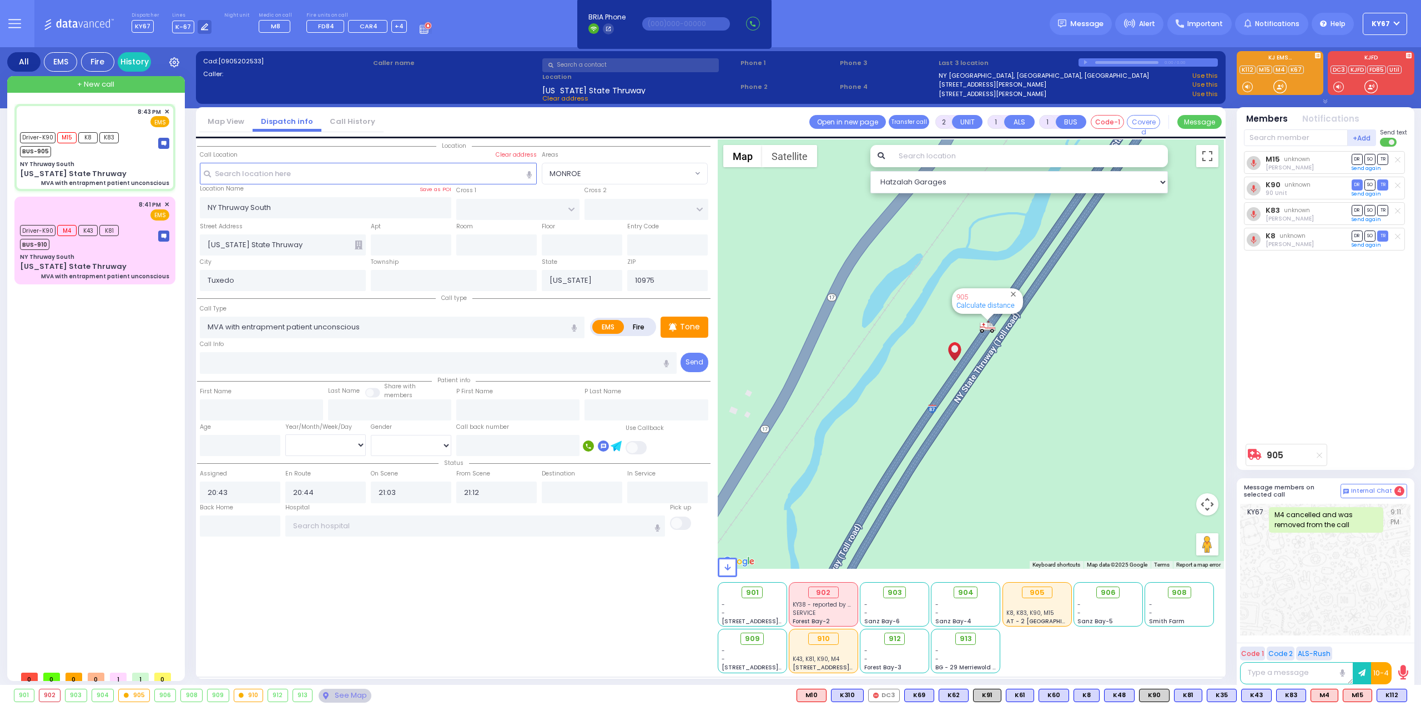
select select "Hatzalah Garages"
drag, startPoint x: 499, startPoint y: 484, endPoint x: 379, endPoint y: 477, distance: 120.7
click at [384, 479] on div "Status Assigned 20:43 En Route 20:44 21:03 21:12" at bounding box center [454, 479] width 514 height 47
click at [1384, 159] on span "TR" at bounding box center [1383, 159] width 11 height 11
select select
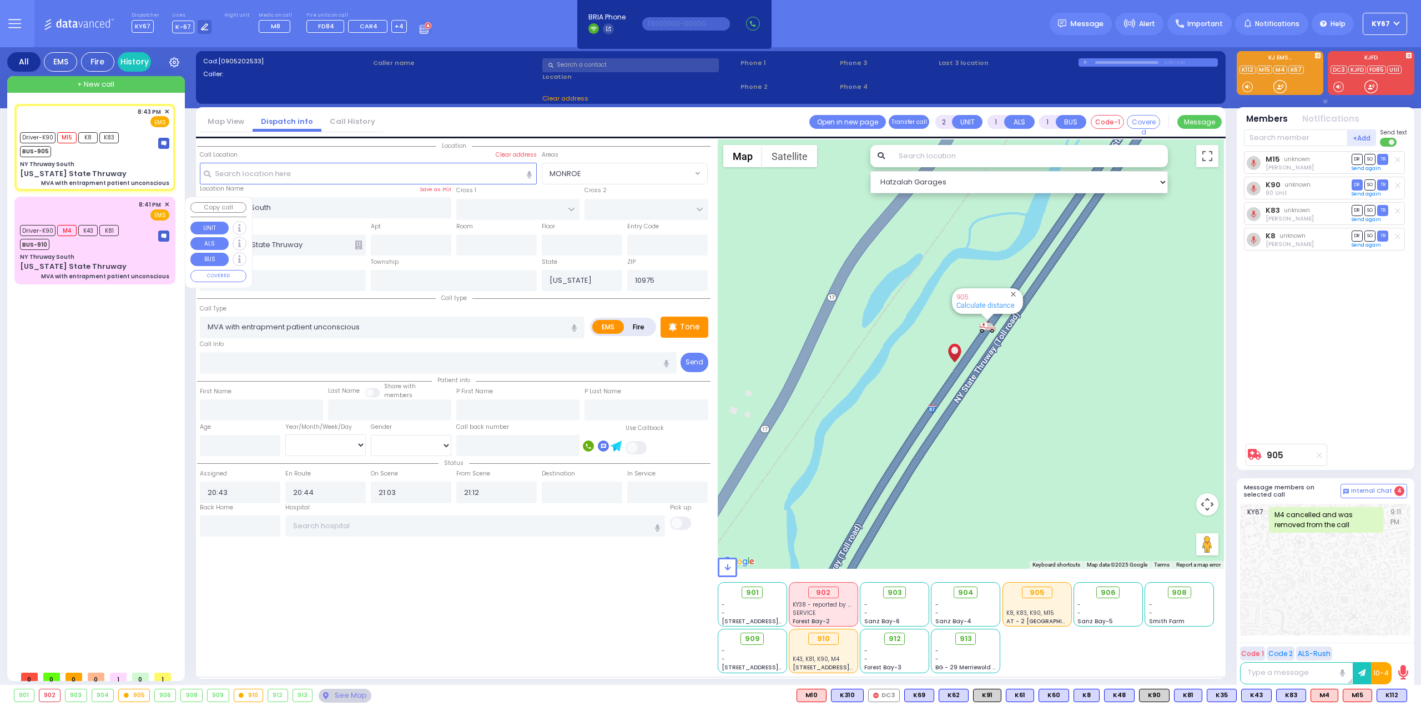
click at [92, 386] on div "8:43 PM ✕ Driver-K90" at bounding box center [96, 384] width 165 height 561
click at [142, 245] on div "Driver-K90 M4 K43 K81 BUS-910" at bounding box center [94, 236] width 149 height 28
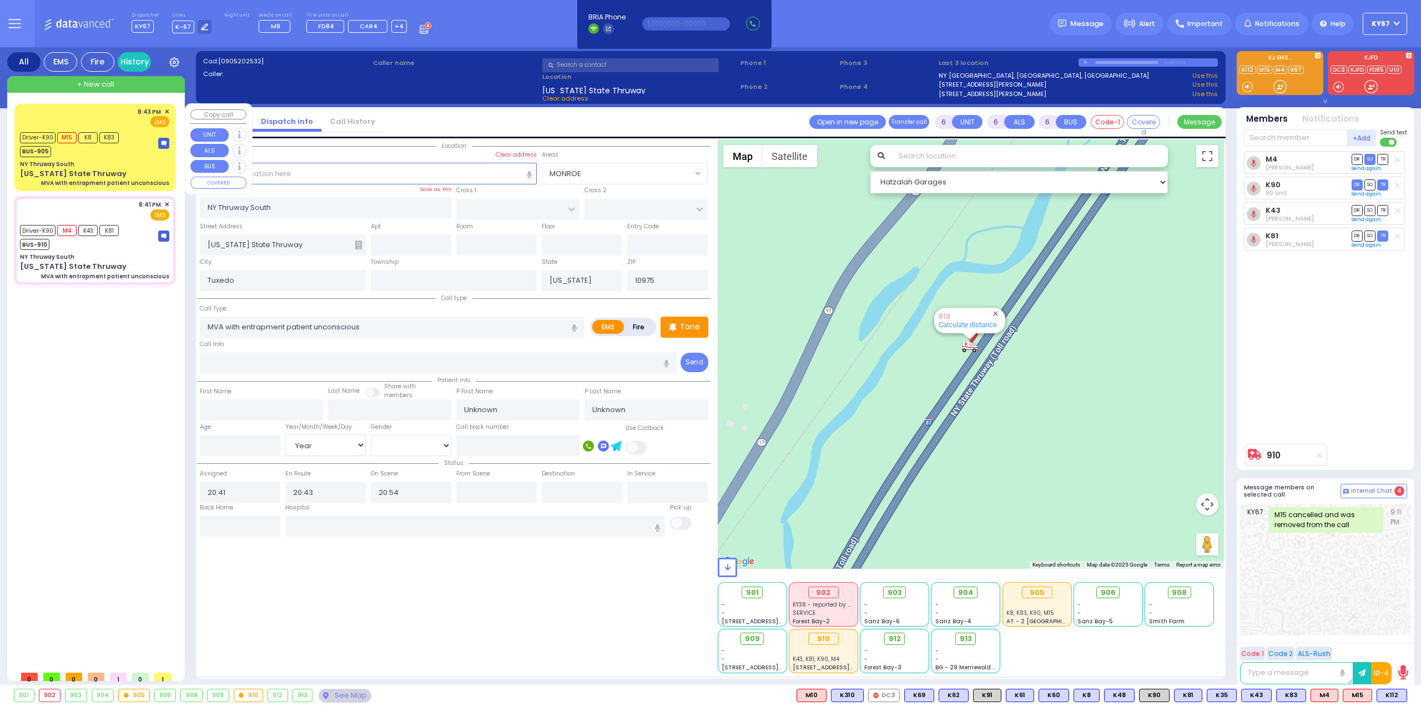
click at [134, 166] on div "NY Thruway South" at bounding box center [94, 164] width 149 height 8
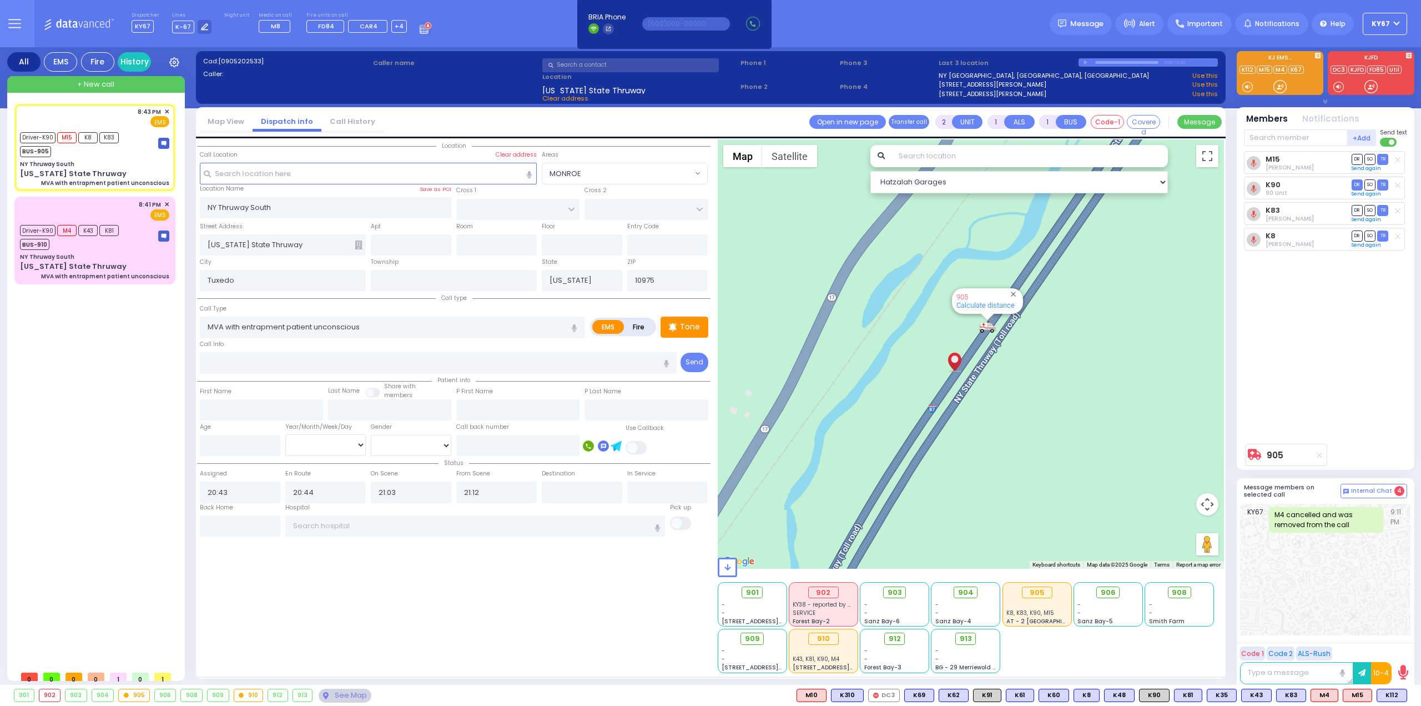
drag, startPoint x: 492, startPoint y: 500, endPoint x: 407, endPoint y: 500, distance: 85.0
click at [407, 503] on div "Hospital Clear hospital" at bounding box center [475, 509] width 380 height 12
drag, startPoint x: 507, startPoint y: 485, endPoint x: 426, endPoint y: 489, distance: 81.2
click at [426, 489] on div "Status Assigned 20:43 En Route 20:44 21:03 21:12" at bounding box center [454, 479] width 514 height 47
click at [454, 610] on div "Location All areas" at bounding box center [454, 406] width 514 height 534
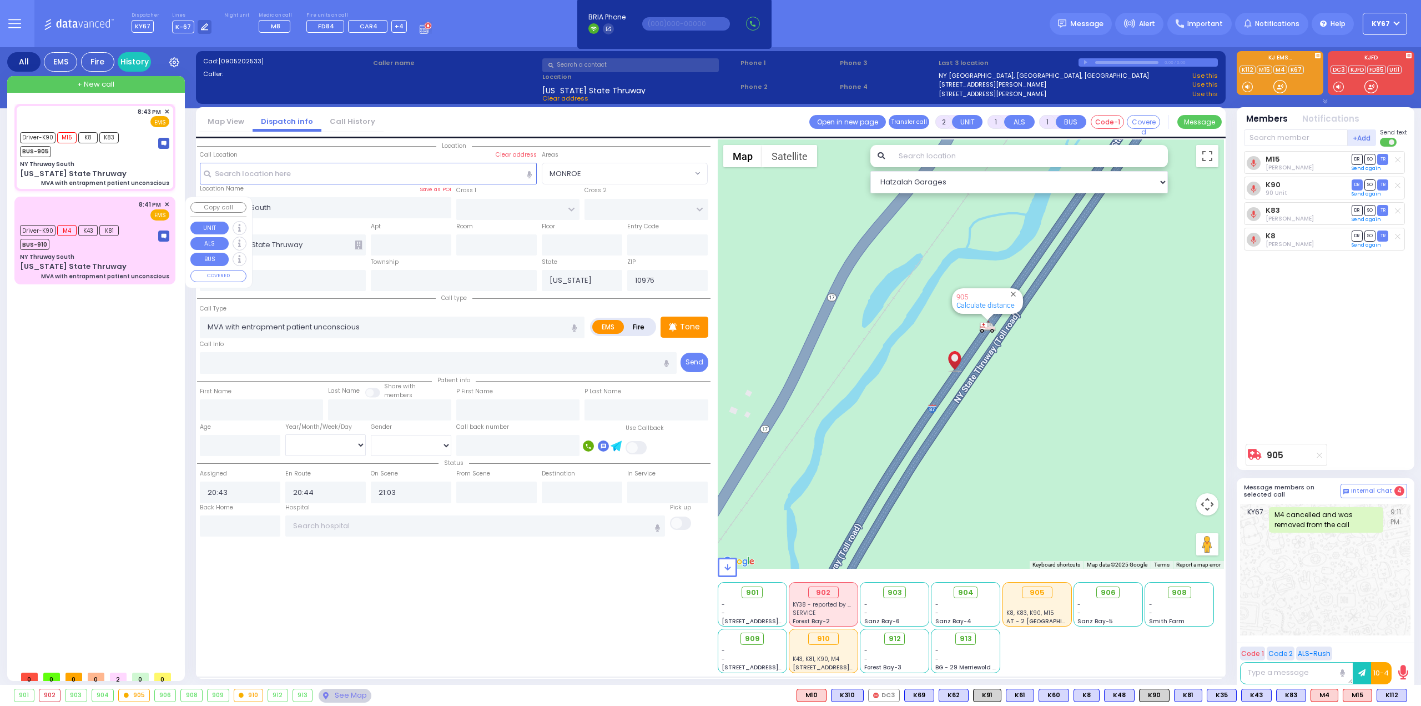
click at [146, 242] on div "Driver-K90 M4 K43 K81 BUS-910" at bounding box center [94, 236] width 149 height 28
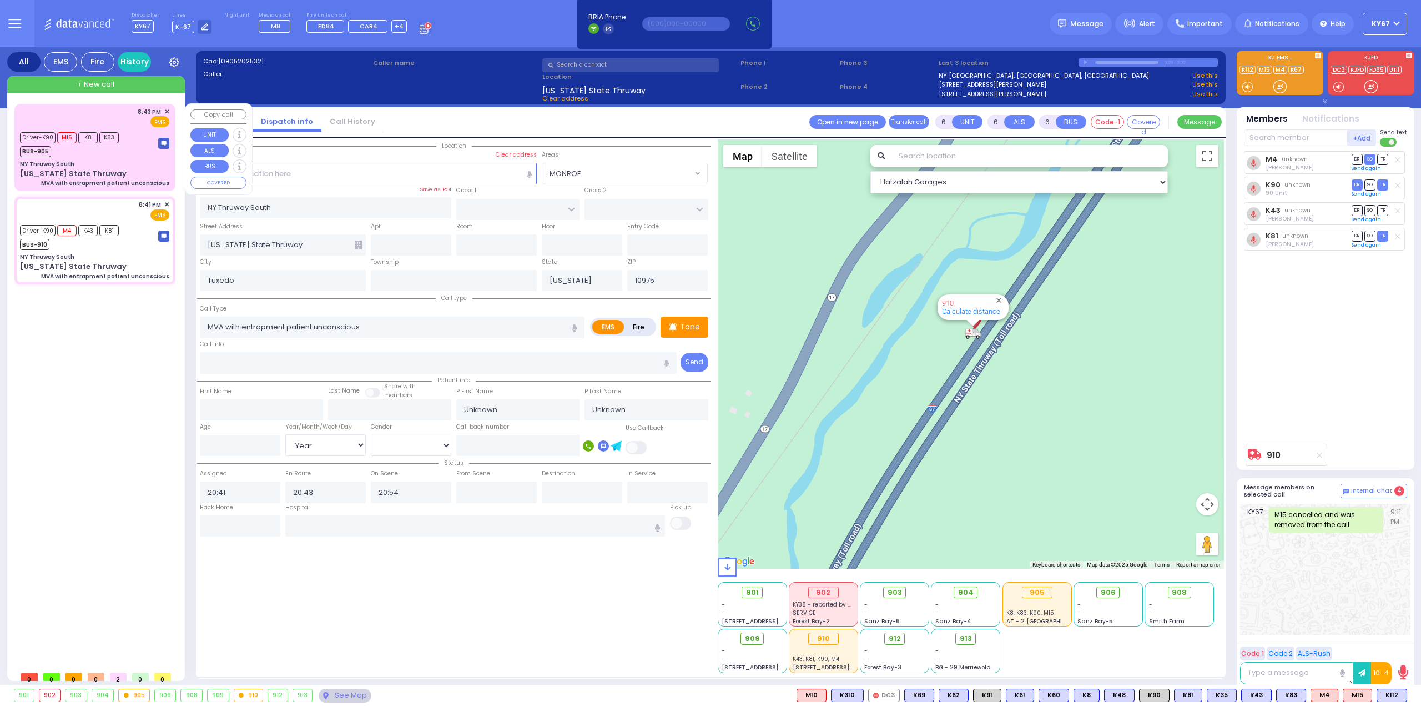
click at [140, 153] on div "Driver-K90 M15 K8 K83 BUS-905" at bounding box center [94, 143] width 149 height 28
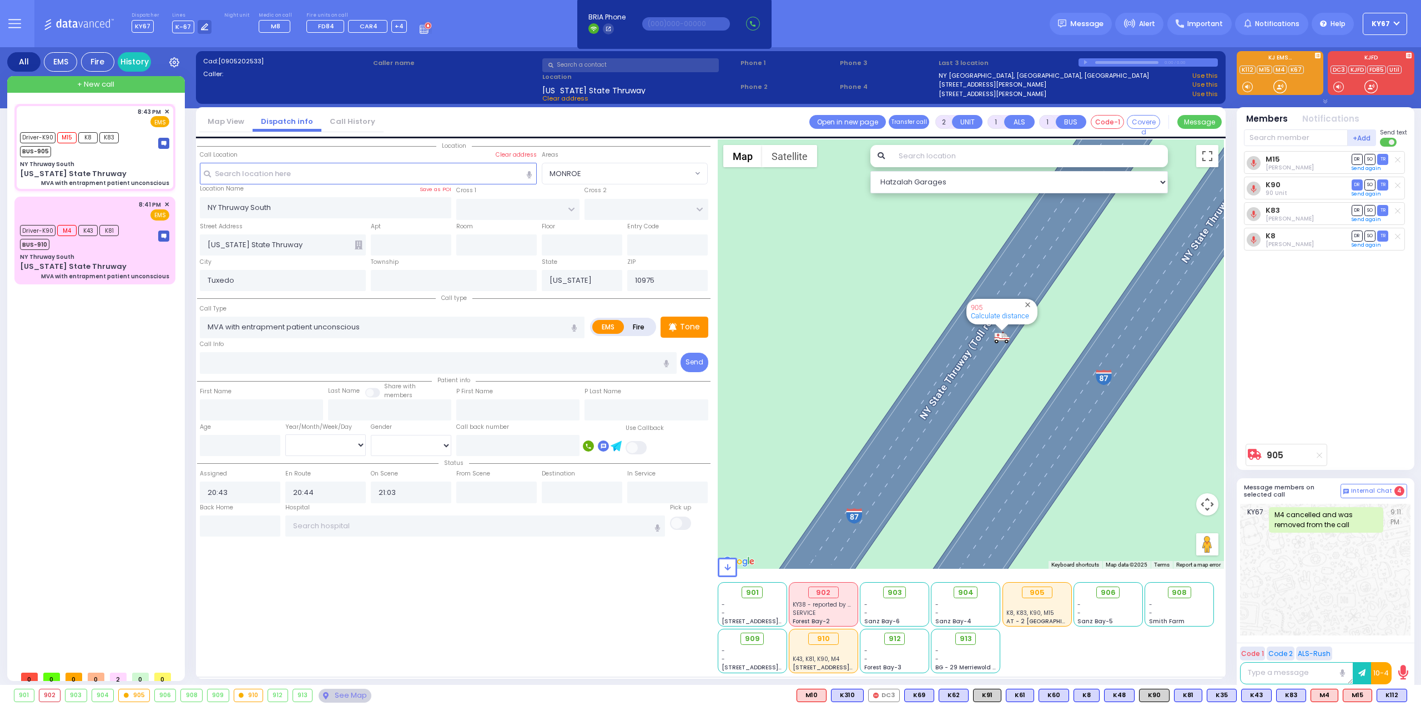
click at [998, 348] on div "905 Calculate distance" at bounding box center [971, 353] width 507 height 429
click at [1031, 385] on button "Choose this as call location" at bounding box center [1076, 386] width 140 height 19
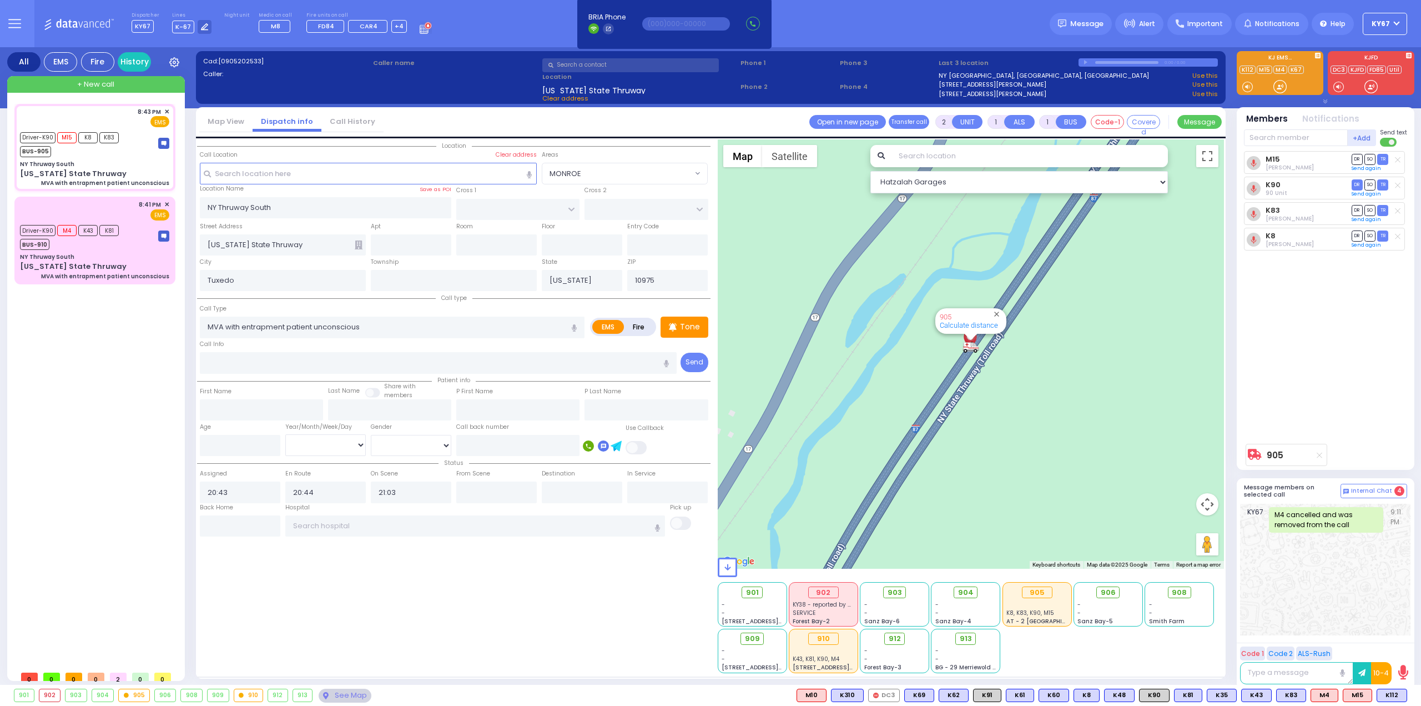
click at [333, 627] on div "Location All areas" at bounding box center [454, 406] width 514 height 534
click at [14, 17] on icon at bounding box center [14, 23] width 13 height 13
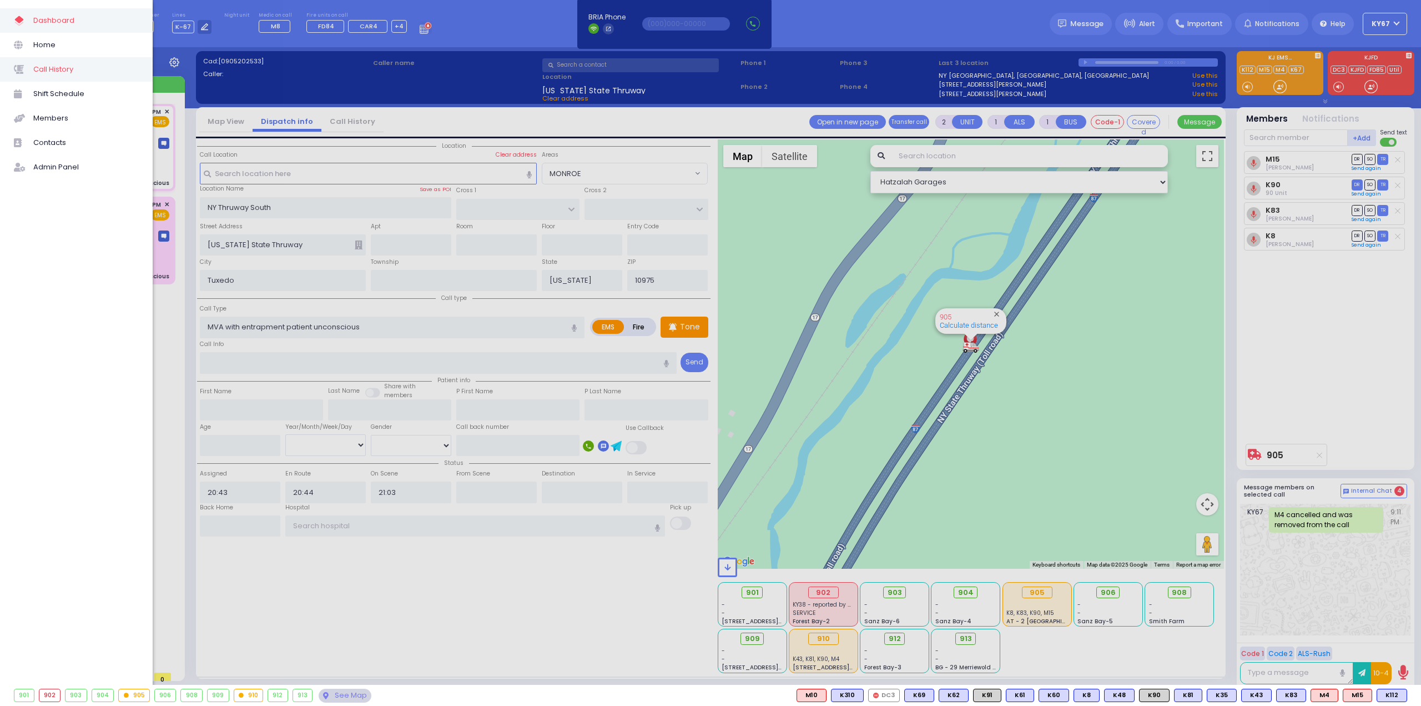
click at [68, 76] on span "Call History" at bounding box center [85, 69] width 105 height 14
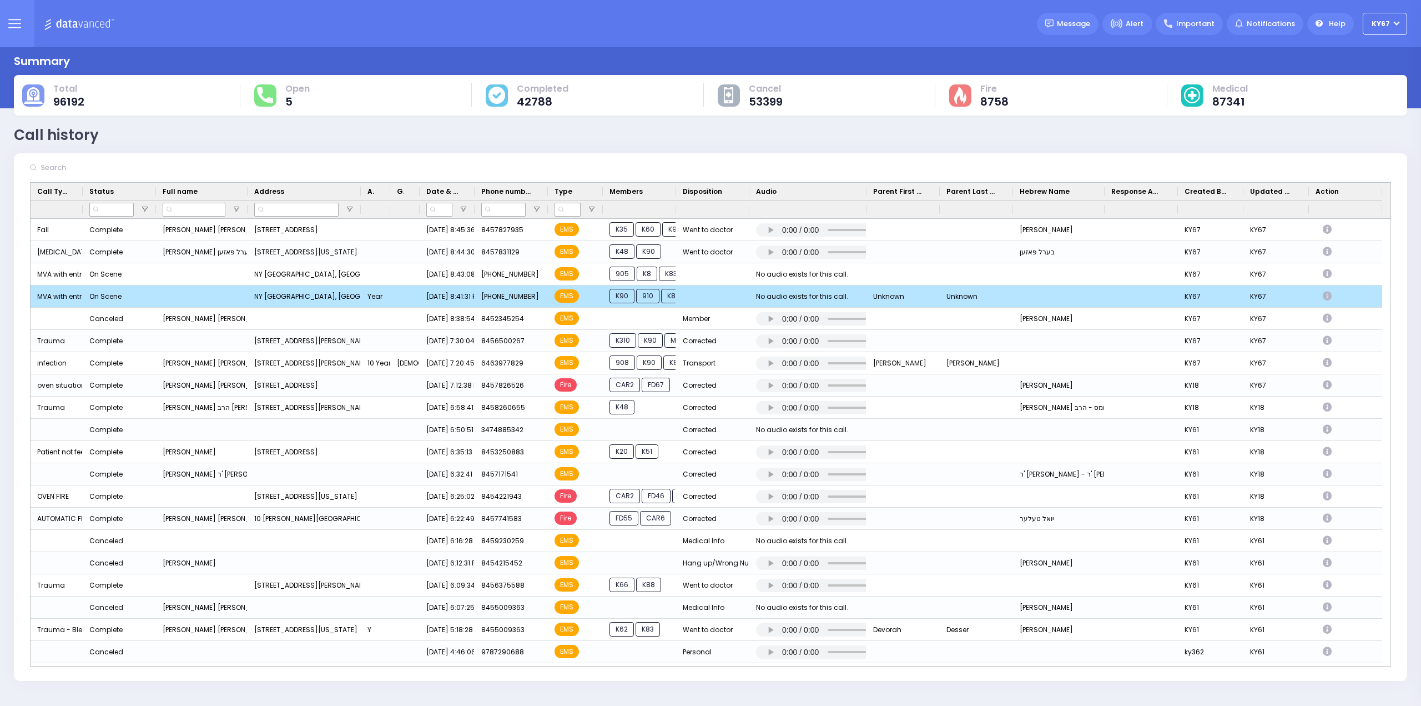
click at [1328, 295] on icon "Press SPACE to deselect this row." at bounding box center [1329, 295] width 12 height 9
select select
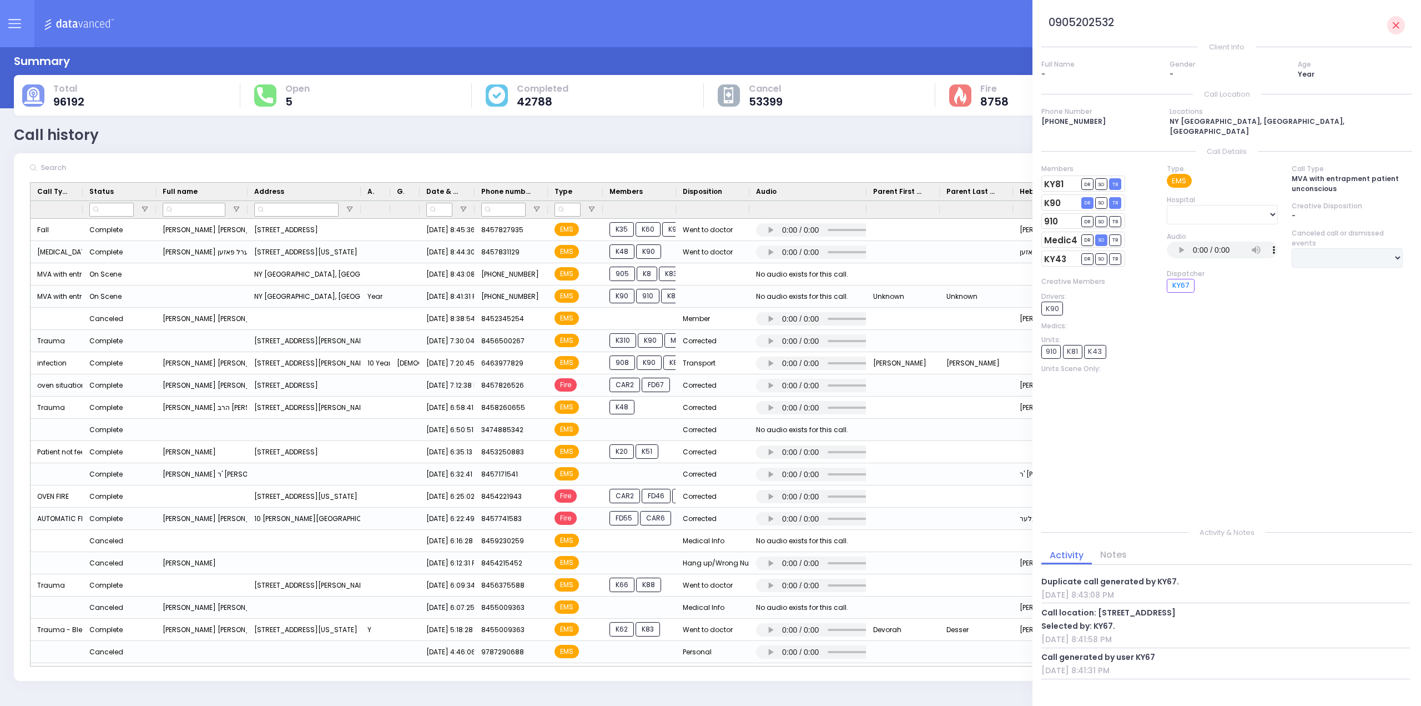
click at [1116, 548] on link "Notes" at bounding box center [1113, 554] width 43 height 13
click at [1064, 548] on link "Activity" at bounding box center [1067, 554] width 51 height 13
drag, startPoint x: 1398, startPoint y: 23, endPoint x: 1393, endPoint y: 26, distance: 6.2
click at [1397, 24] on icon at bounding box center [1396, 25] width 7 height 7
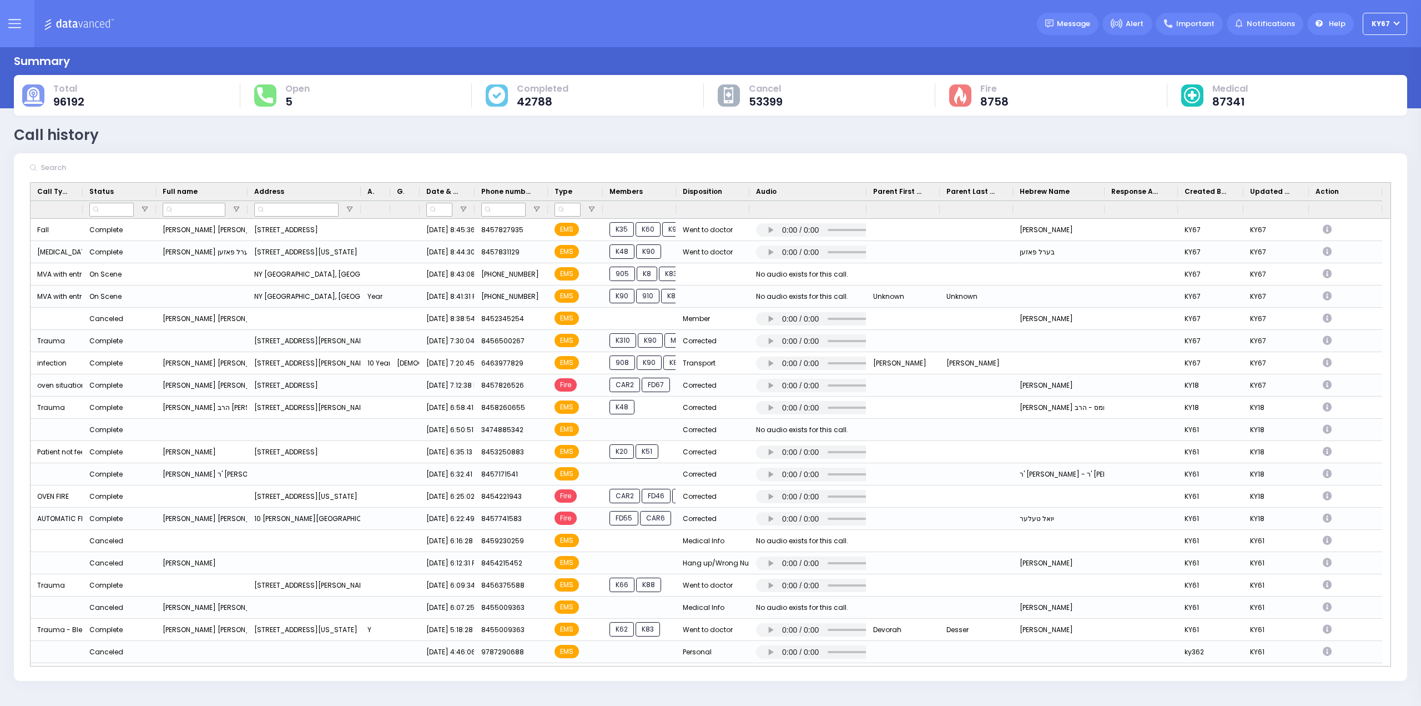
click at [21, 28] on icon at bounding box center [14, 23] width 13 height 13
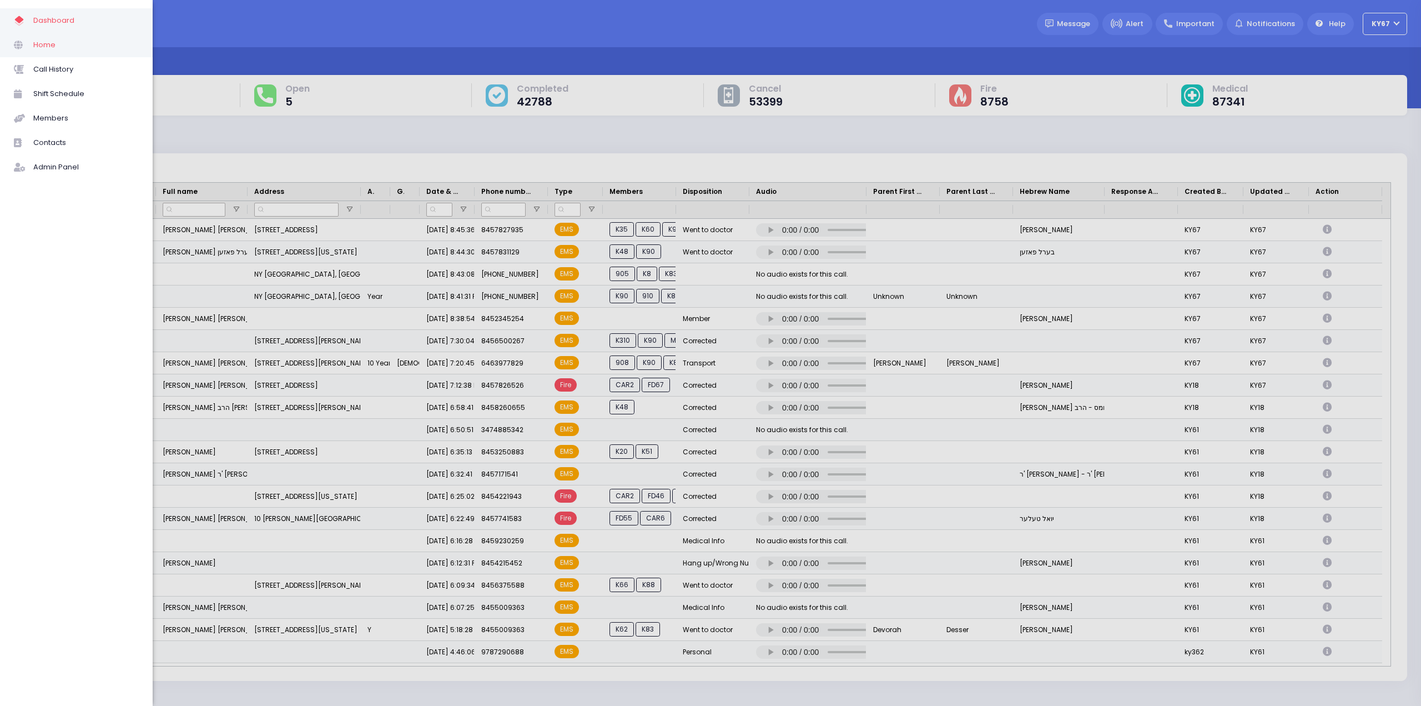
click at [40, 49] on span "Home" at bounding box center [85, 45] width 105 height 14
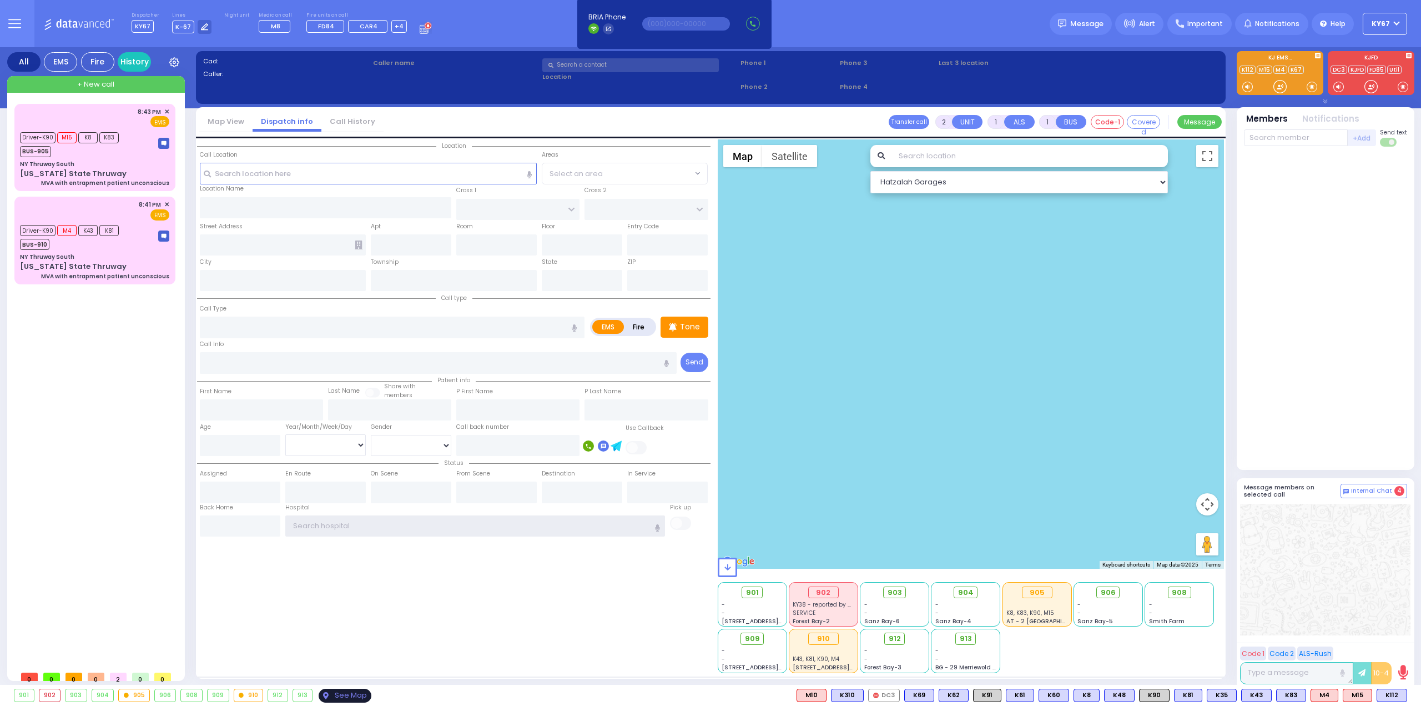
type input "Ky67"
click at [342, 695] on div "See Map" at bounding box center [345, 695] width 52 height 14
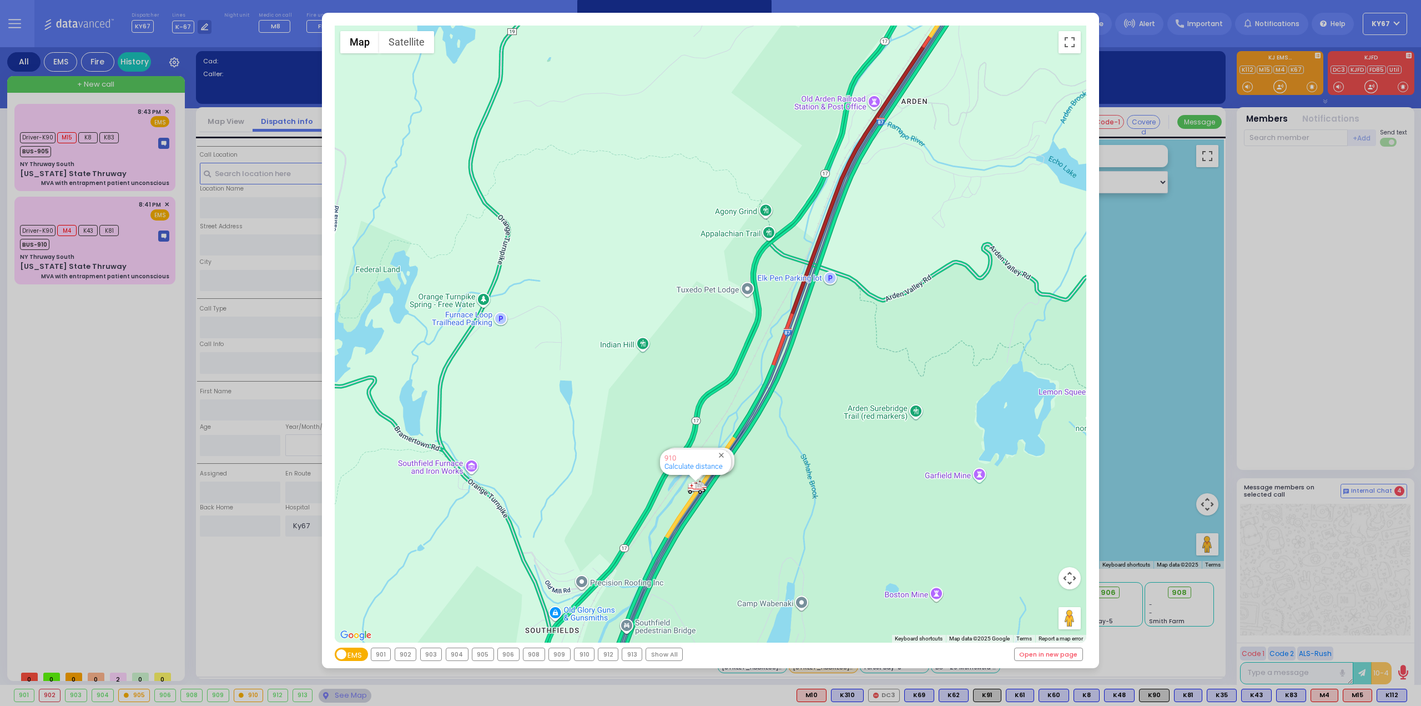
click at [1326, 310] on div "← Move left → Move right ↑ Move up ↓ Move down + Zoom in - Zoom out Home Jump l…" at bounding box center [710, 353] width 1421 height 706
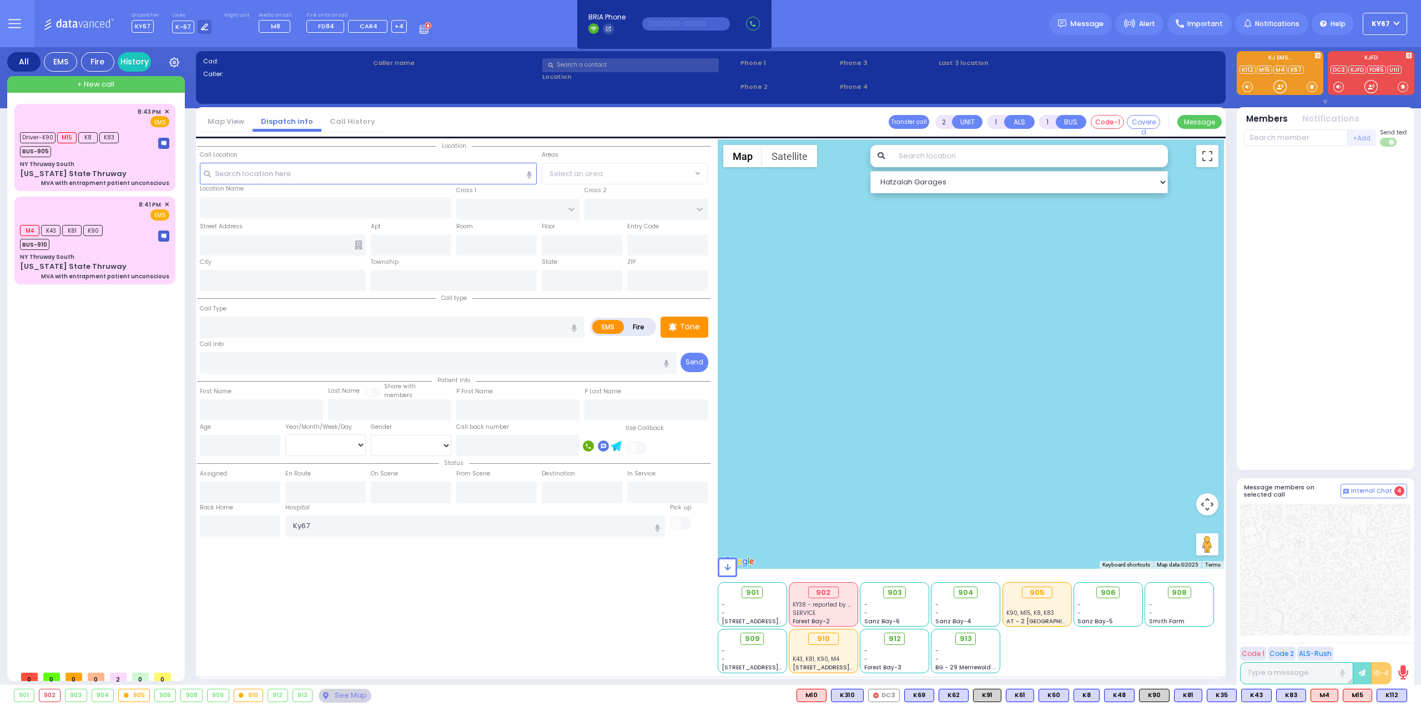
click at [41, 408] on div "8:43 PM ✕ Driver-K90" at bounding box center [96, 384] width 165 height 561
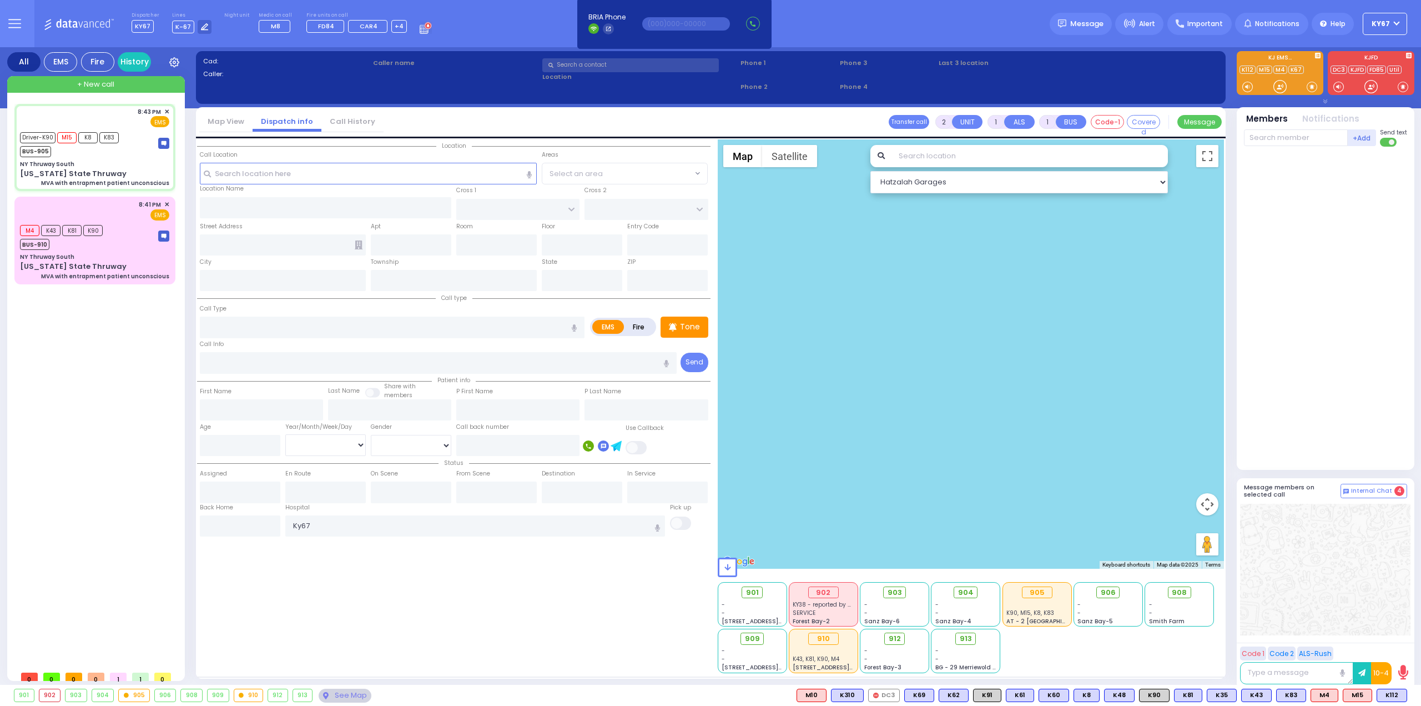
type input "6"
select select
type input "MVA with entrapment patient unconscious"
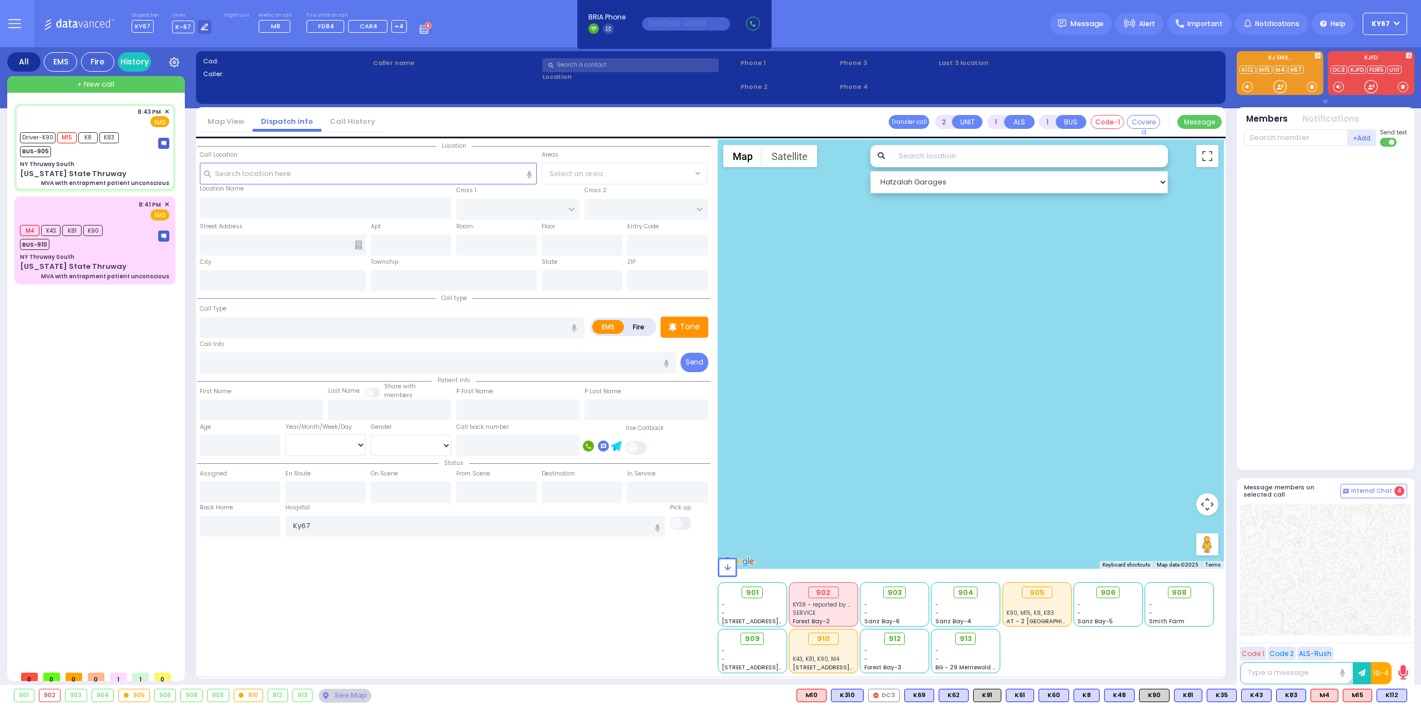
radio input "true"
type input "[PERSON_NAME]"
type input "61"
select select "Year"
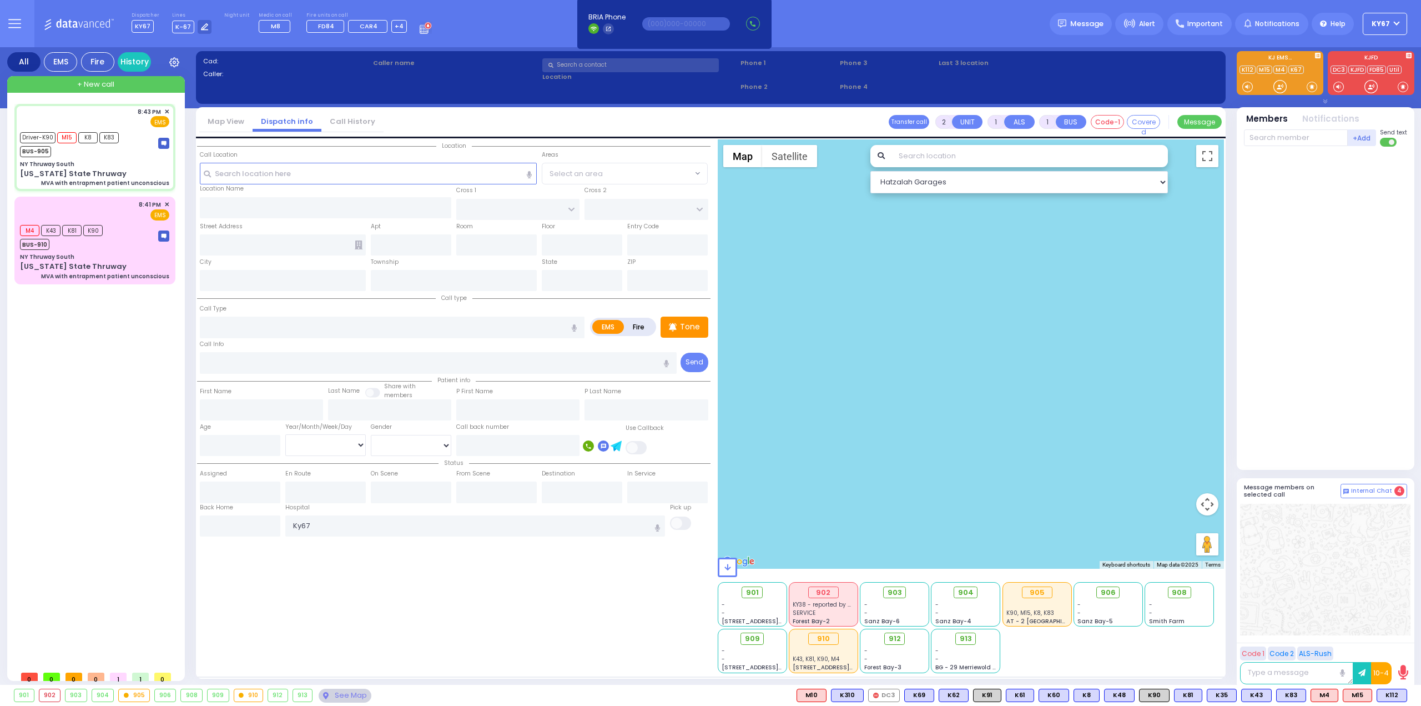
select select "[DEMOGRAPHIC_DATA]"
type input "20:43"
type input "20:44"
type input "21:03"
type input "21:12"
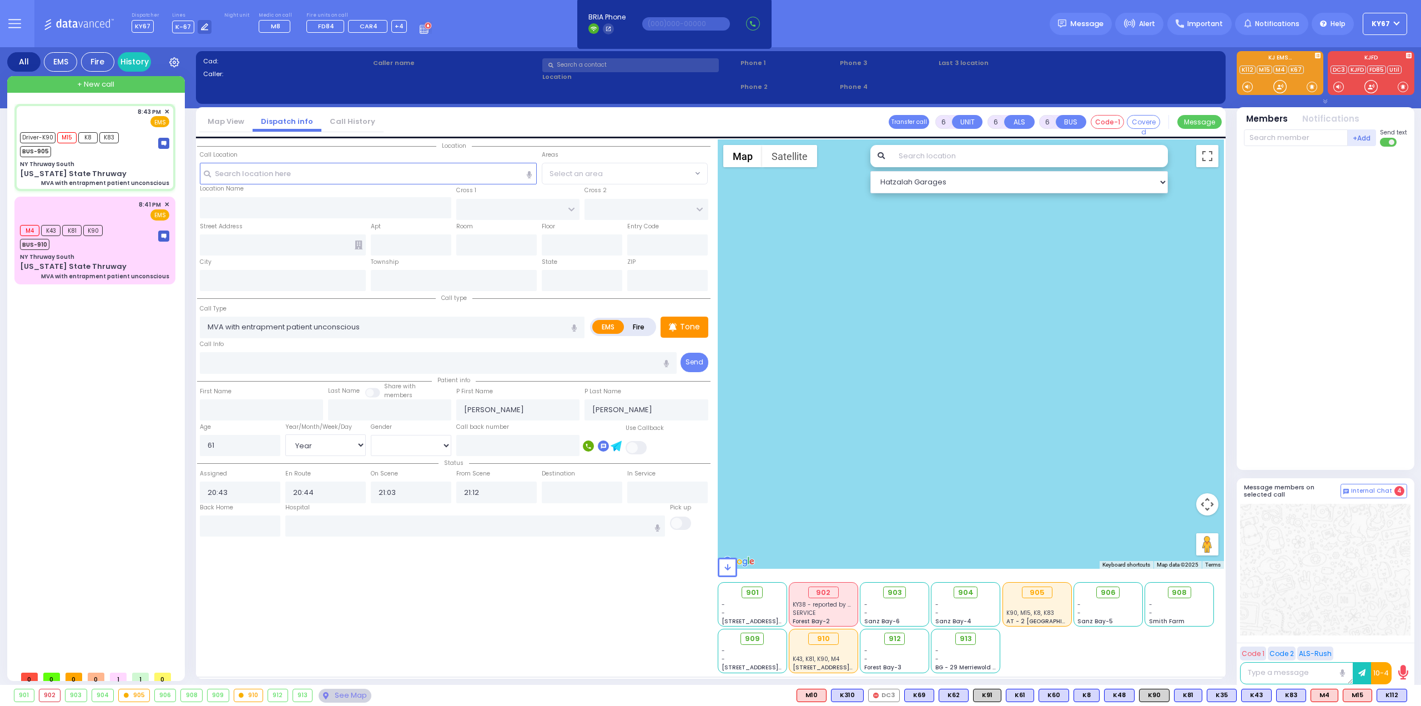
select select "Hatzalah Garages"
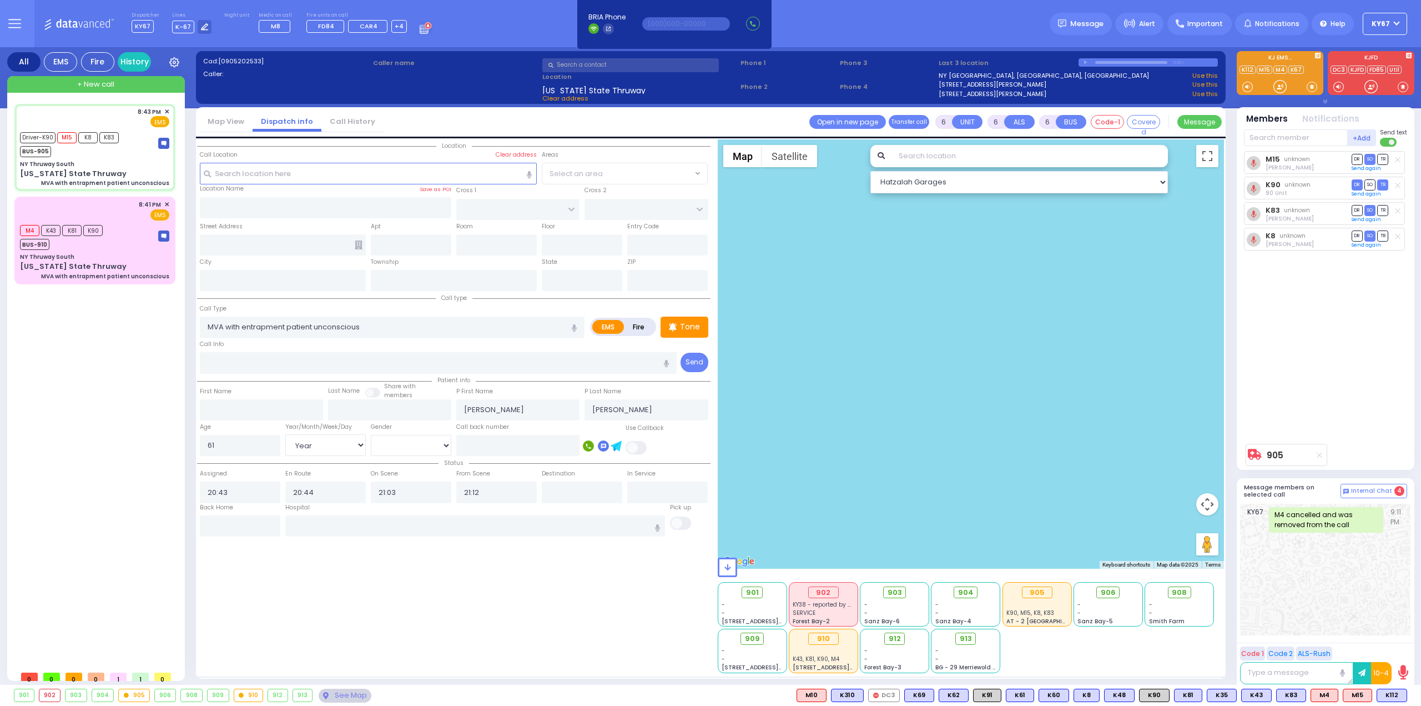
type input "NY Thruway South"
type input "[US_STATE] State Thruway"
type input "Tuxedo"
type input "[US_STATE]"
type input "10975"
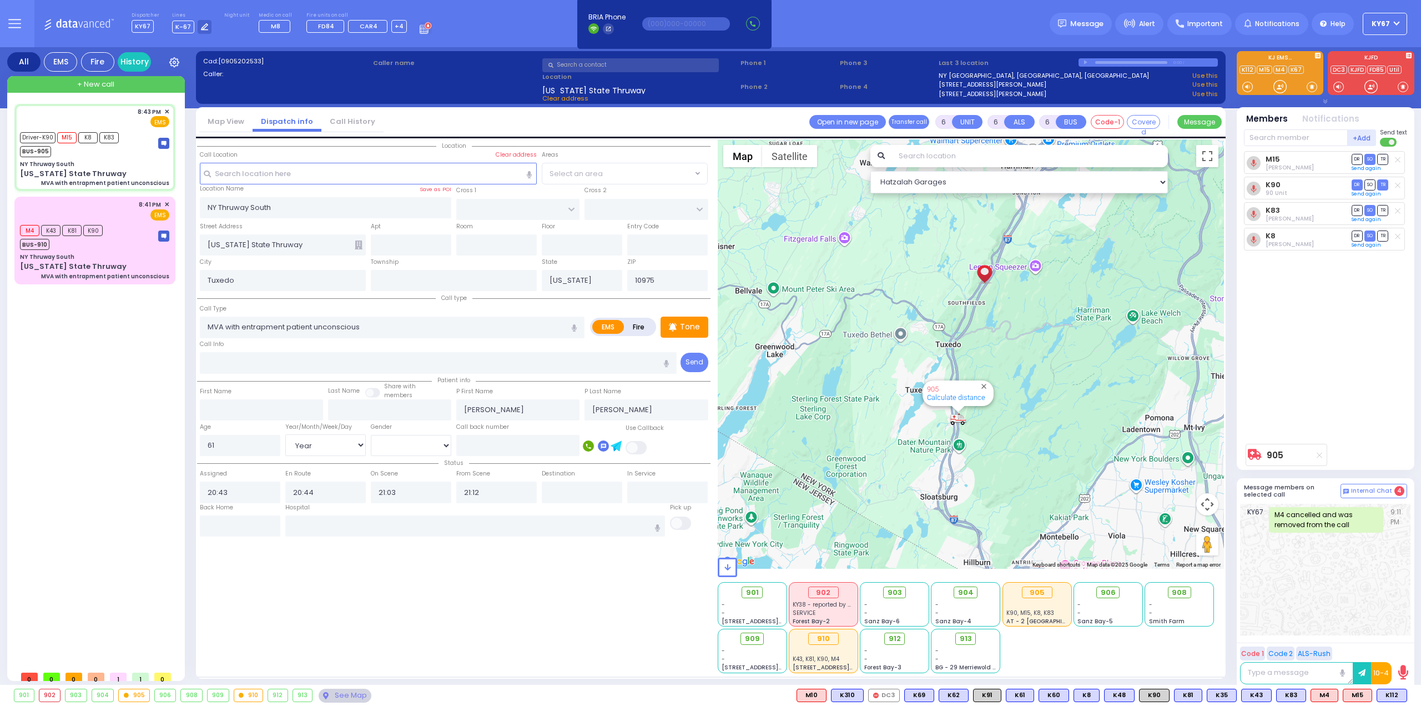
select select
radio input "true"
select select "Year"
select select "[DEMOGRAPHIC_DATA]"
select select "Hatzalah Garages"
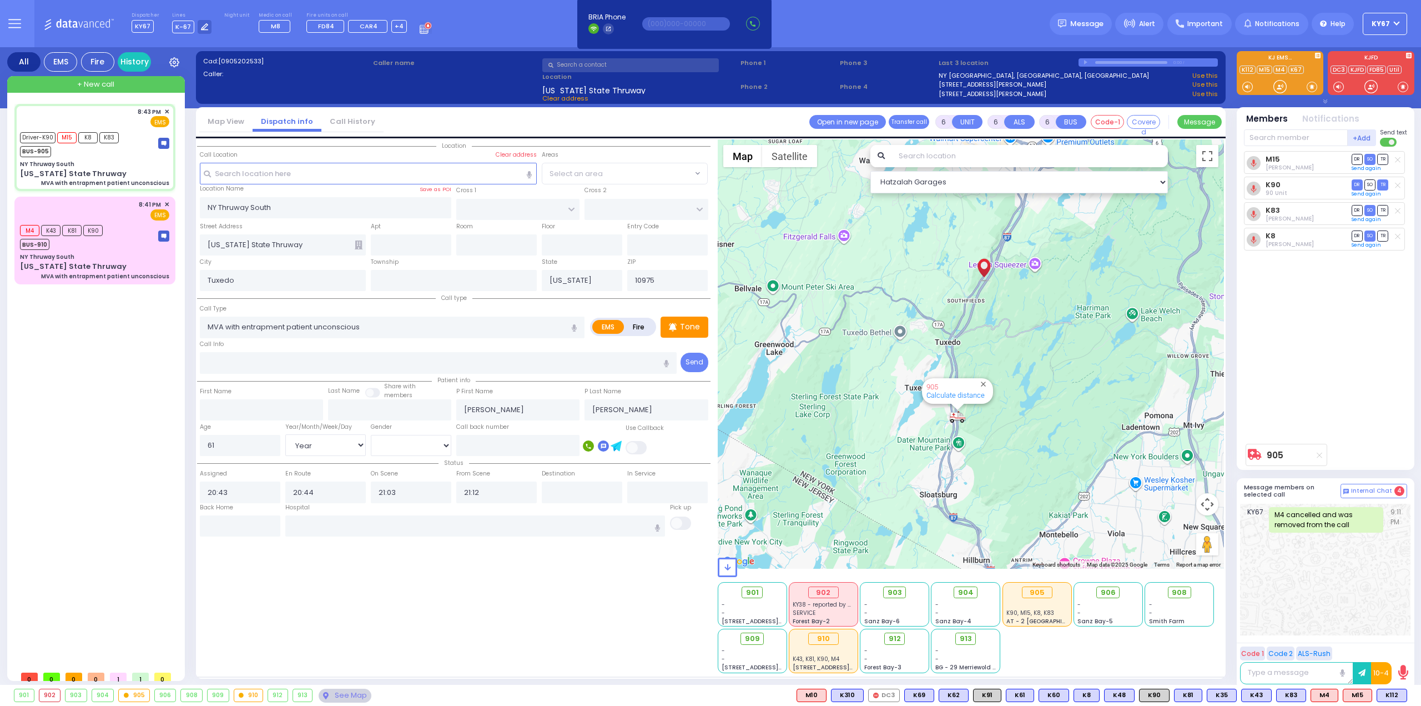
select select
radio input "true"
select select "Year"
select select "[DEMOGRAPHIC_DATA]"
type input "21:23"
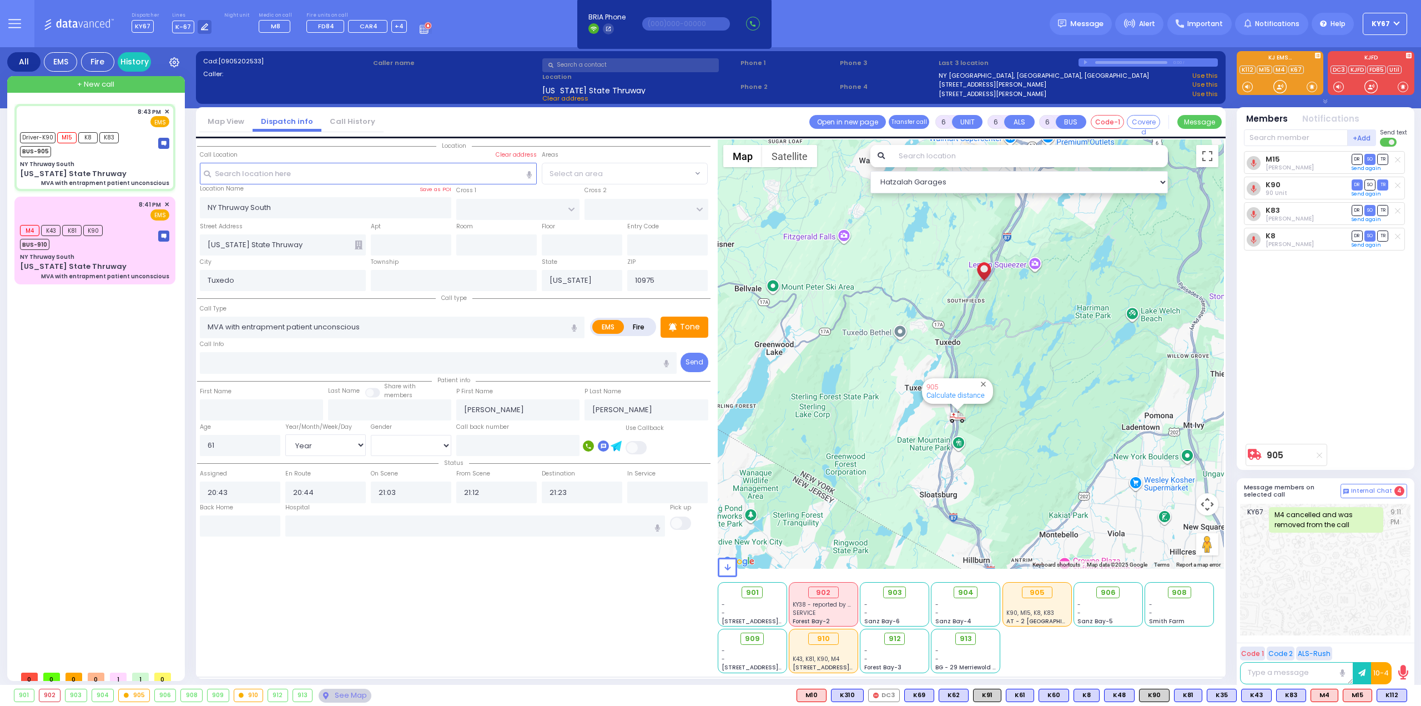
select select "Hatzalah Garages"
select select
radio input "true"
select select "Year"
select select "[DEMOGRAPHIC_DATA]"
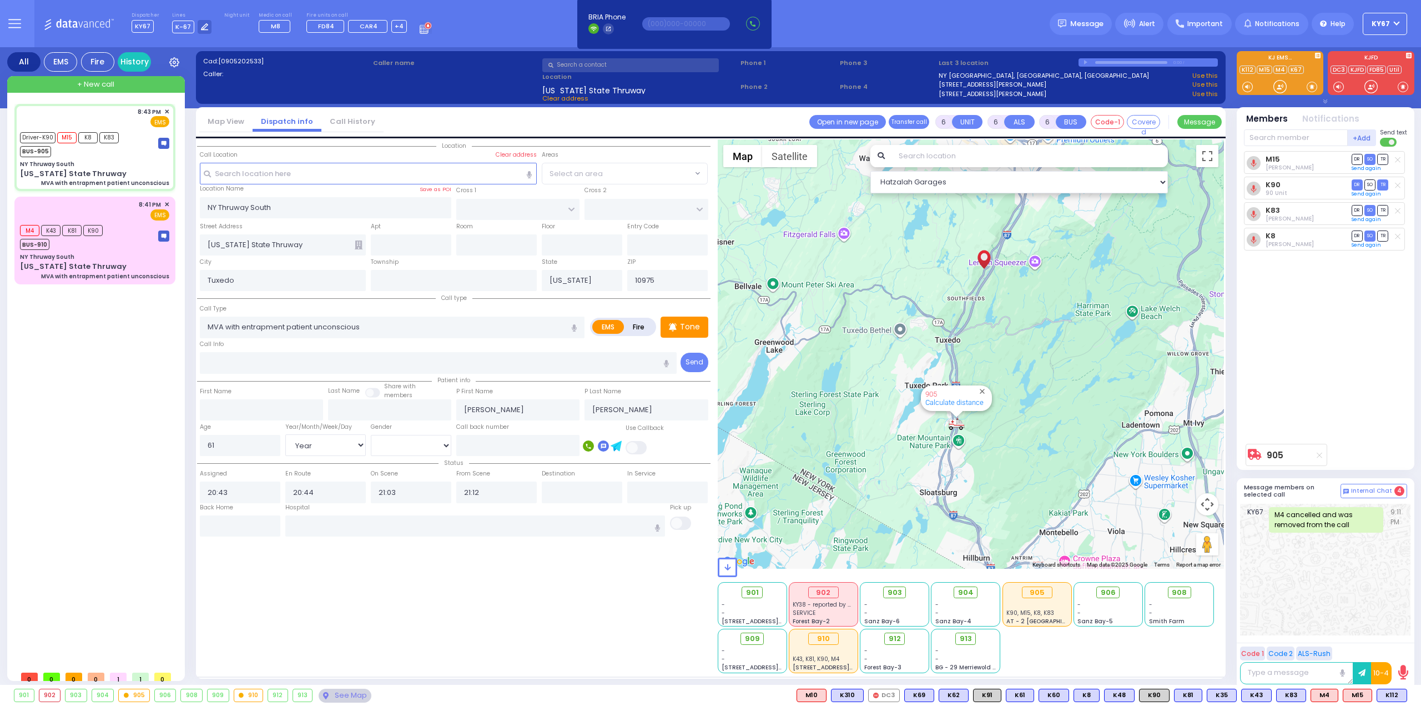
select select "Hatzalah Garages"
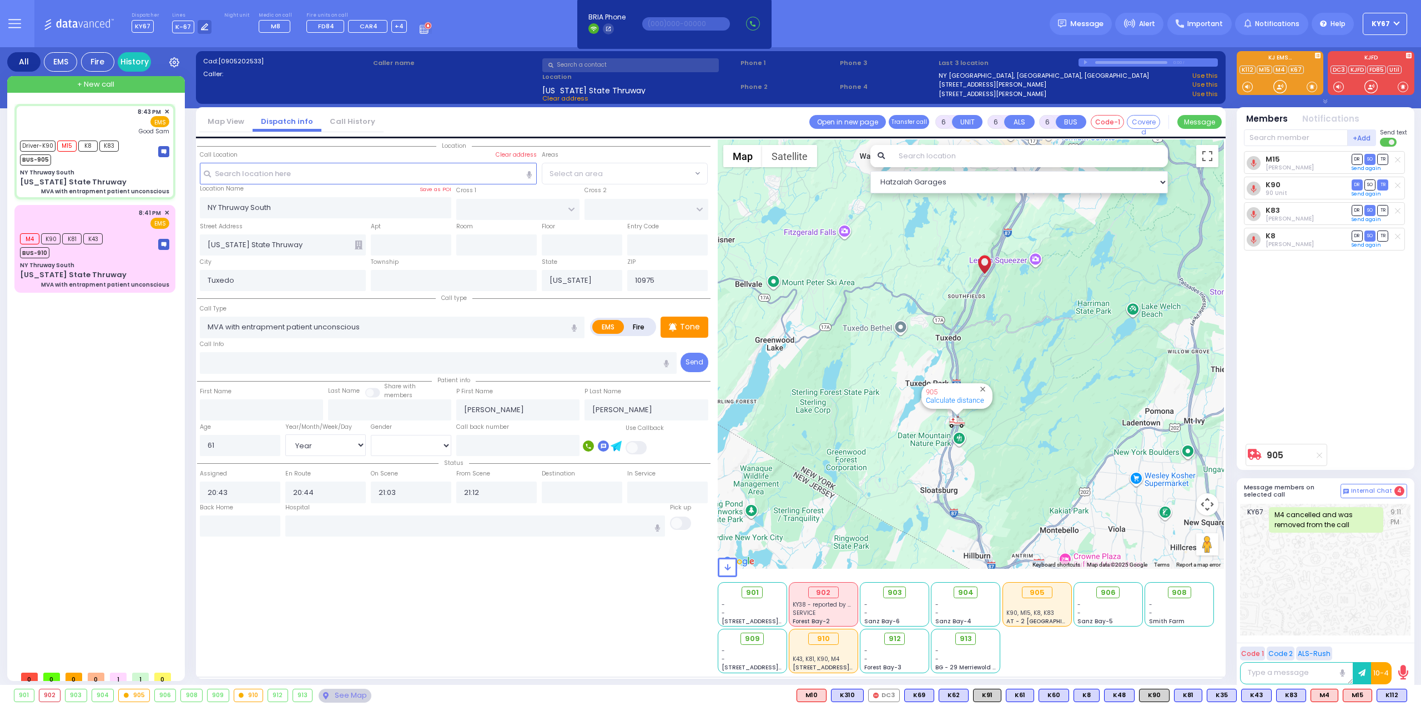
select select
radio input "true"
select select "Year"
select select "[DEMOGRAPHIC_DATA]"
type input "[GEOGRAPHIC_DATA]"
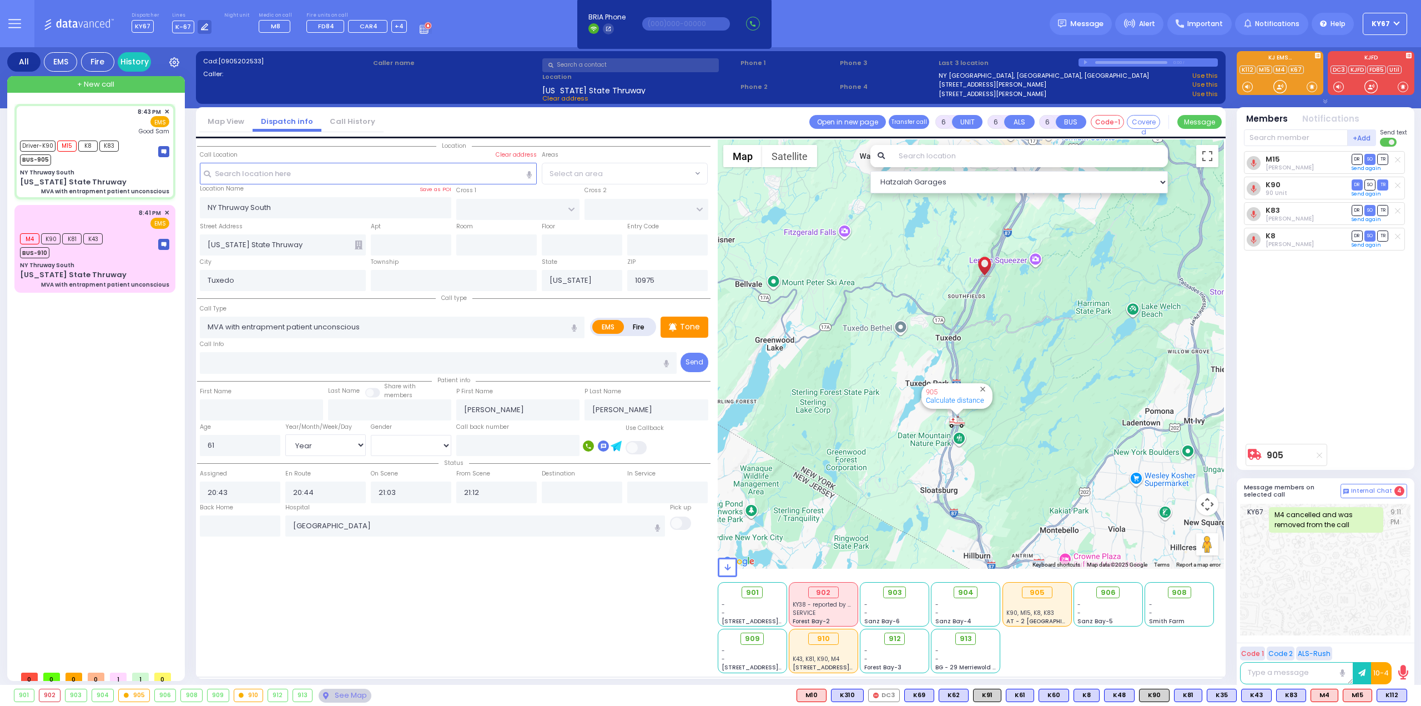
select select "Hatzalah Garages"
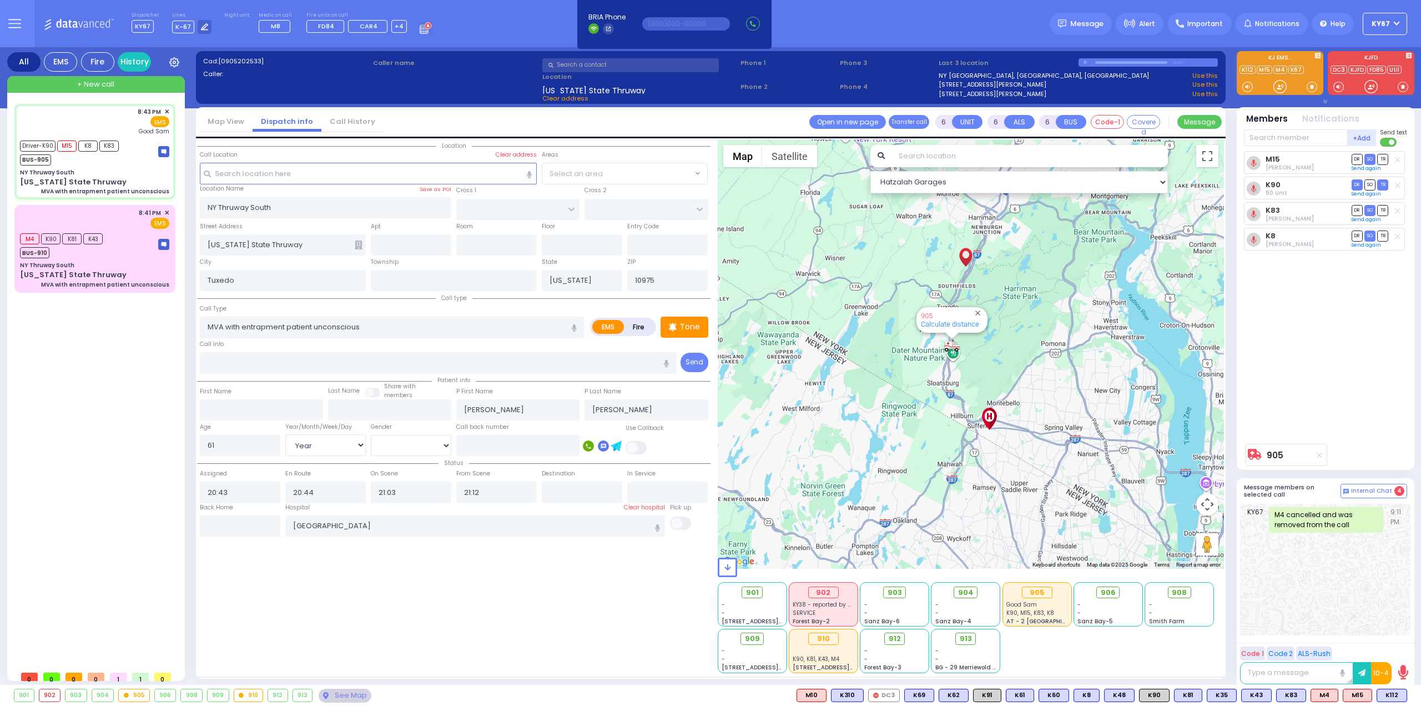
select select
radio input "true"
select select "Year"
select select "[DEMOGRAPHIC_DATA]"
select select "Hatzalah Garages"
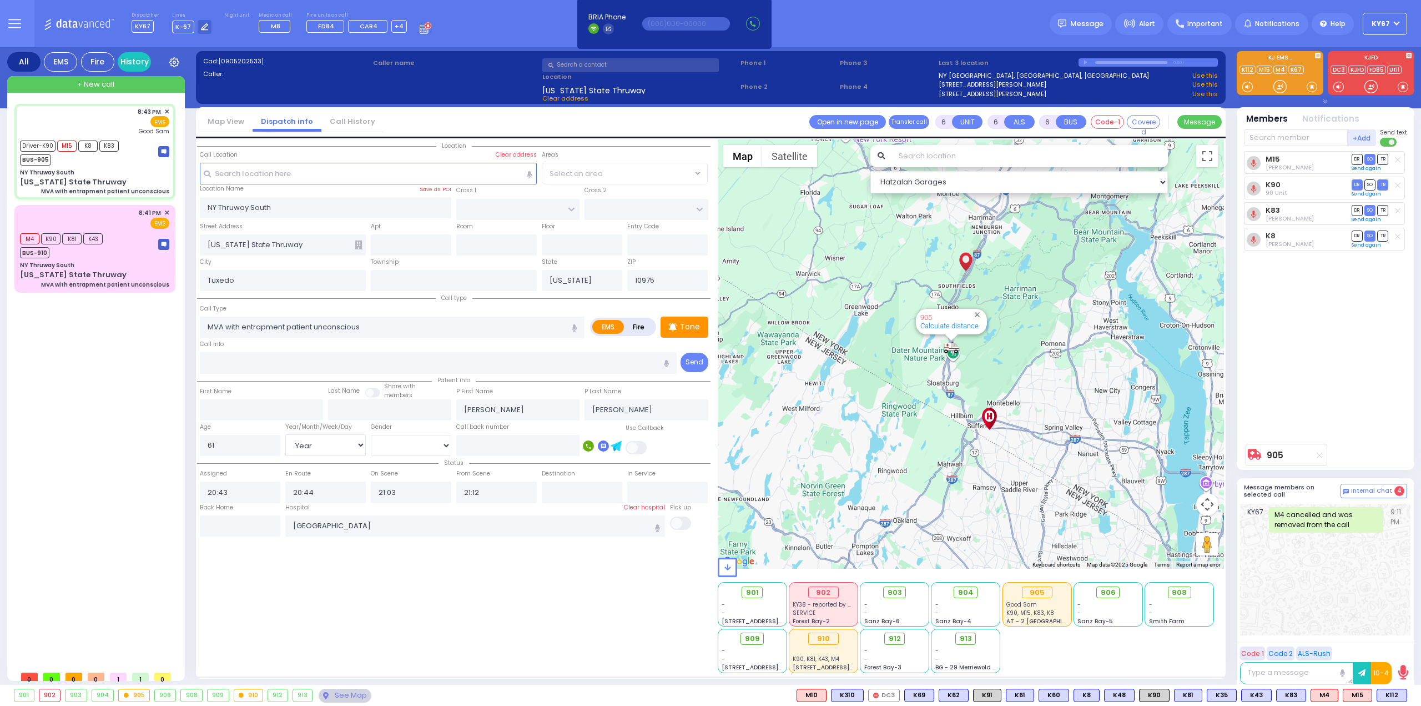
select select
radio input "true"
select select "Year"
select select "[DEMOGRAPHIC_DATA]"
type input "21:23"
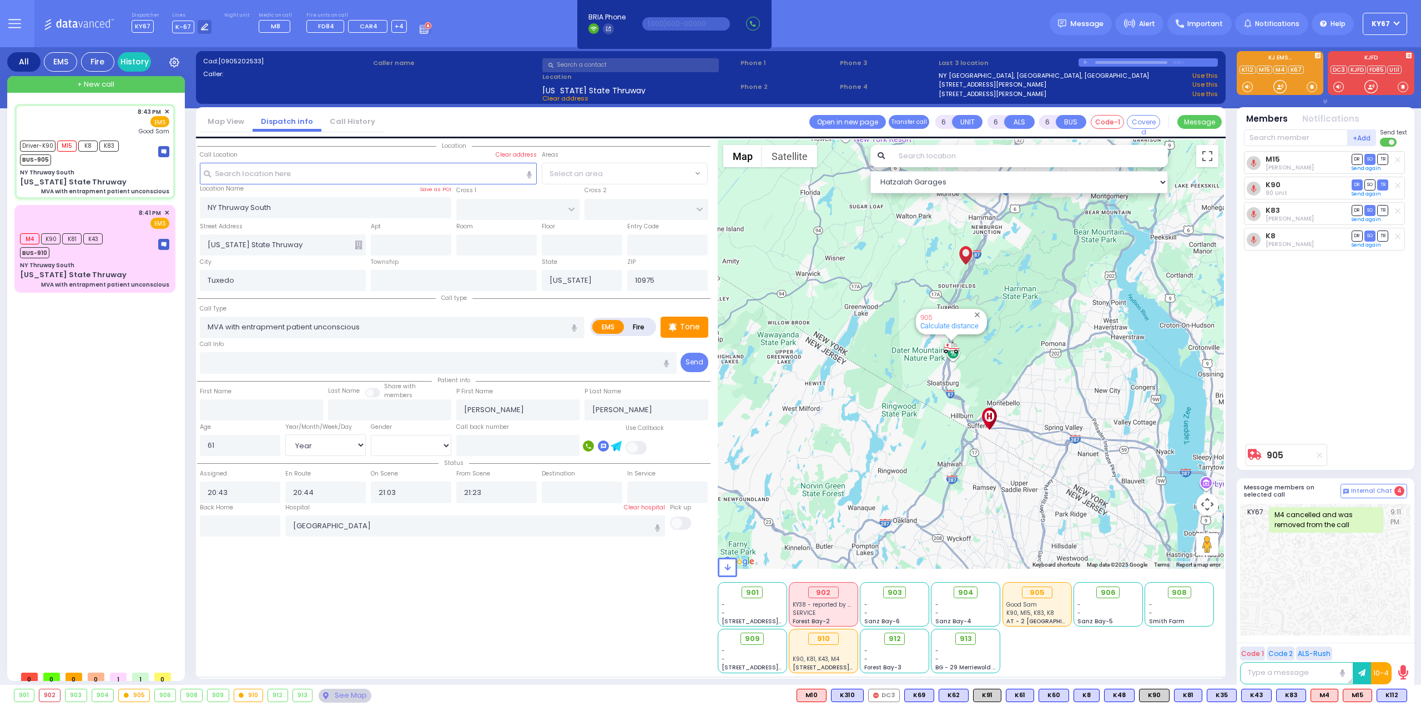
select select "Hatzalah Garages"
select select
radio input "true"
select select "Year"
select select "[DEMOGRAPHIC_DATA]"
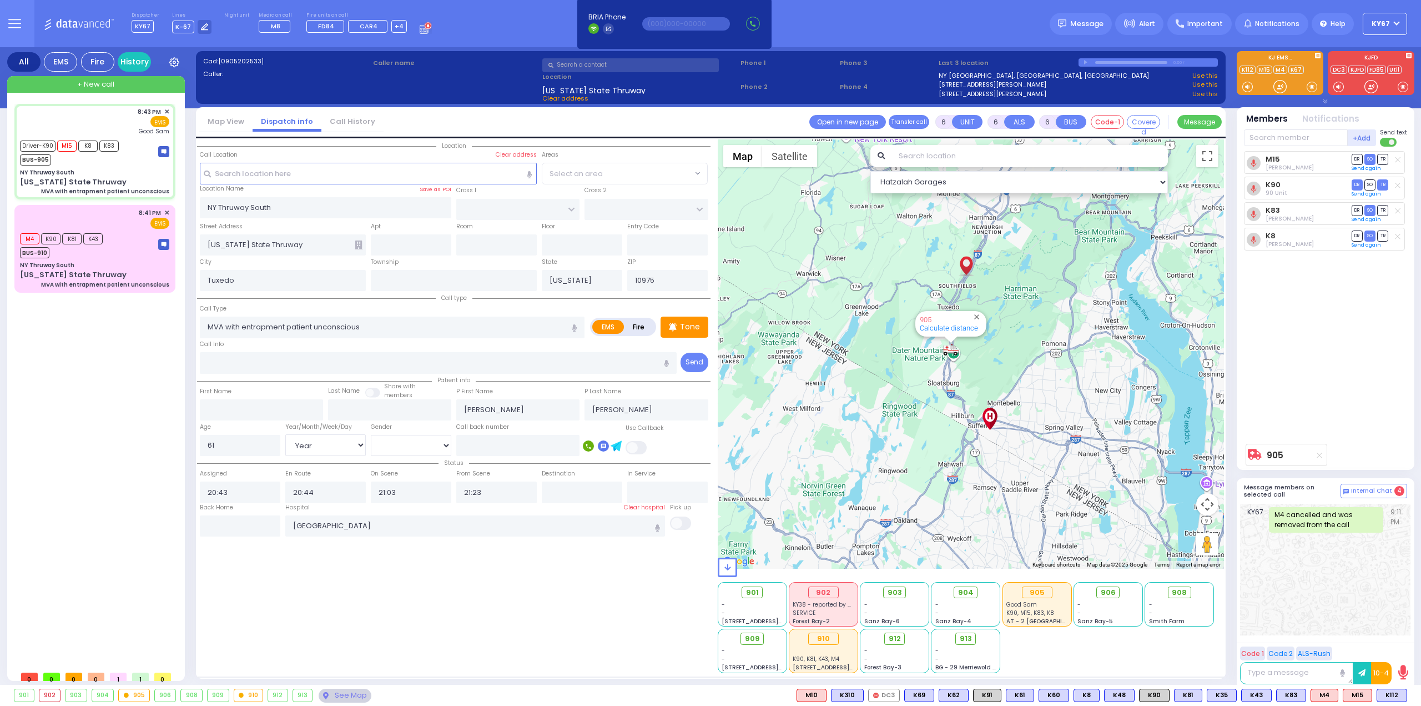
select select "Hatzalah Garages"
select select
radio input "true"
select select "Year"
select select "[DEMOGRAPHIC_DATA]"
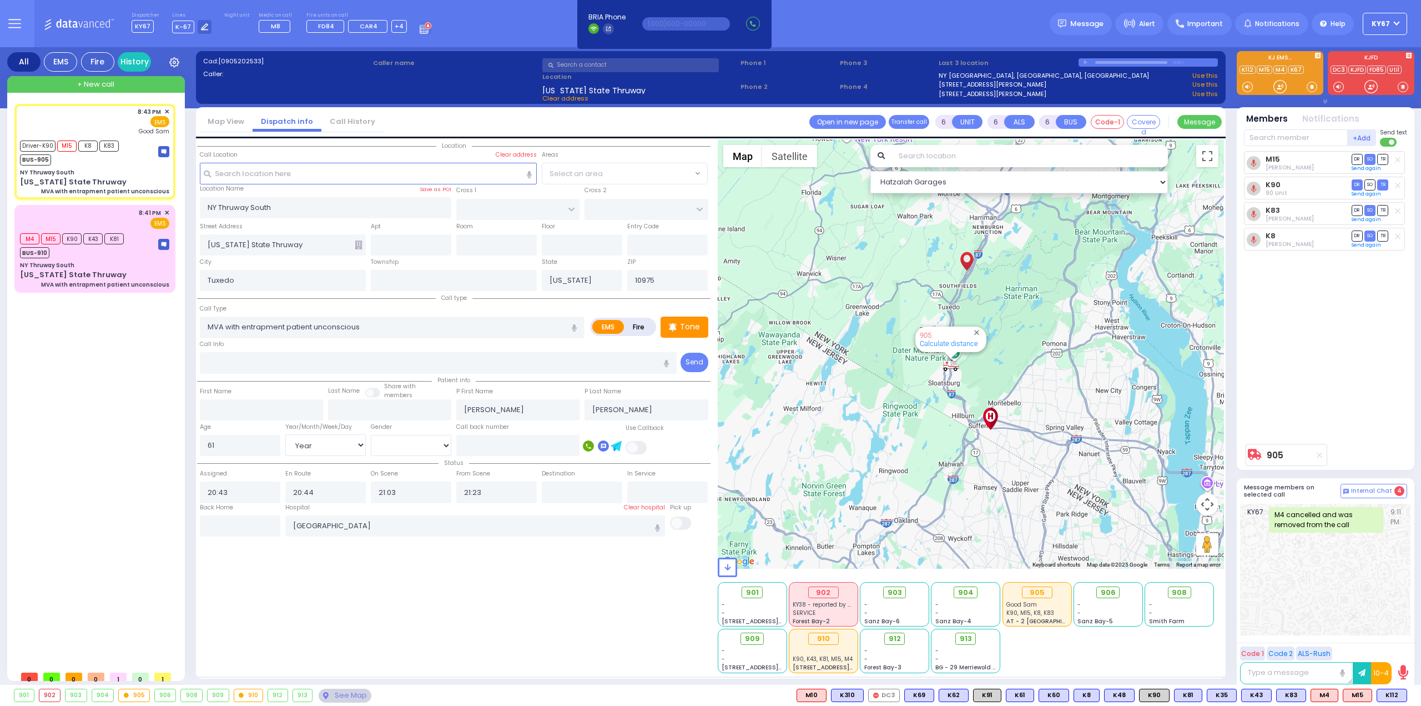
select select "Hatzalah Garages"
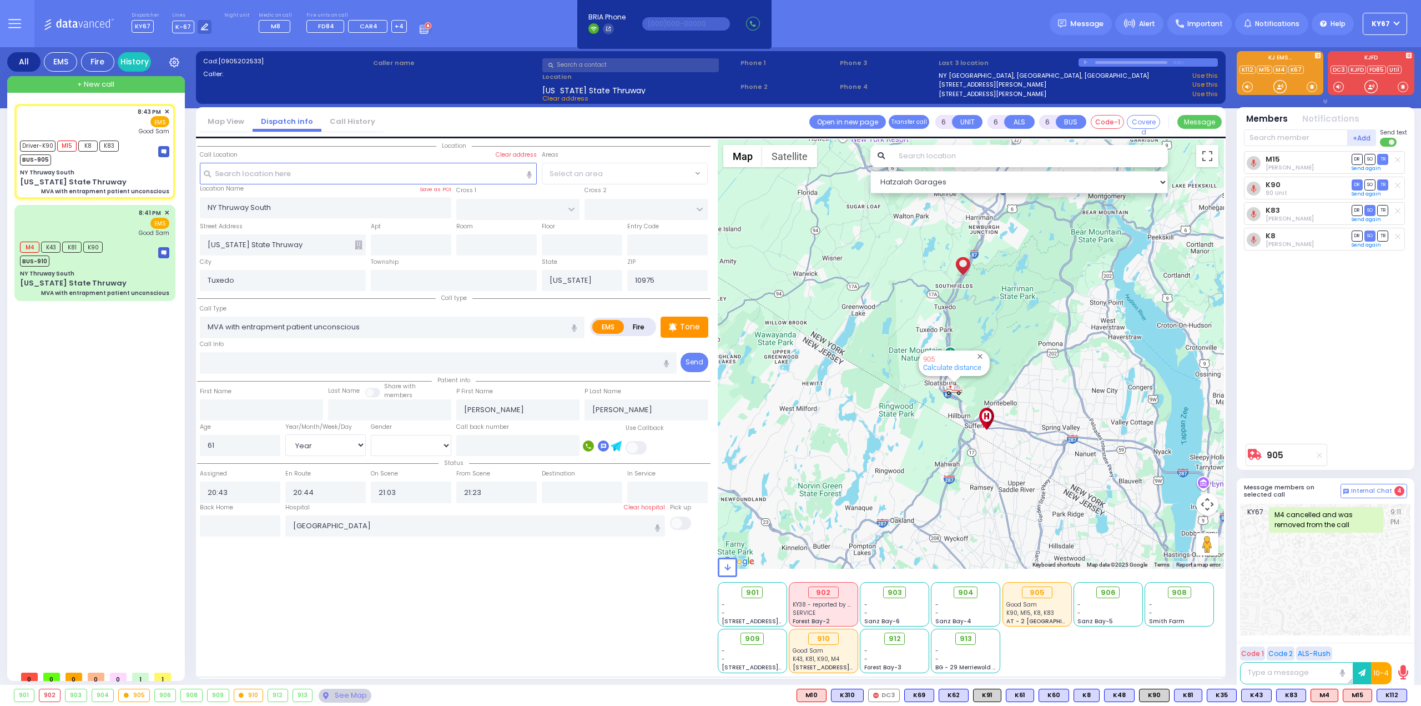
select select
radio input "true"
select select "Year"
select select "[DEMOGRAPHIC_DATA]"
type input "21:12"
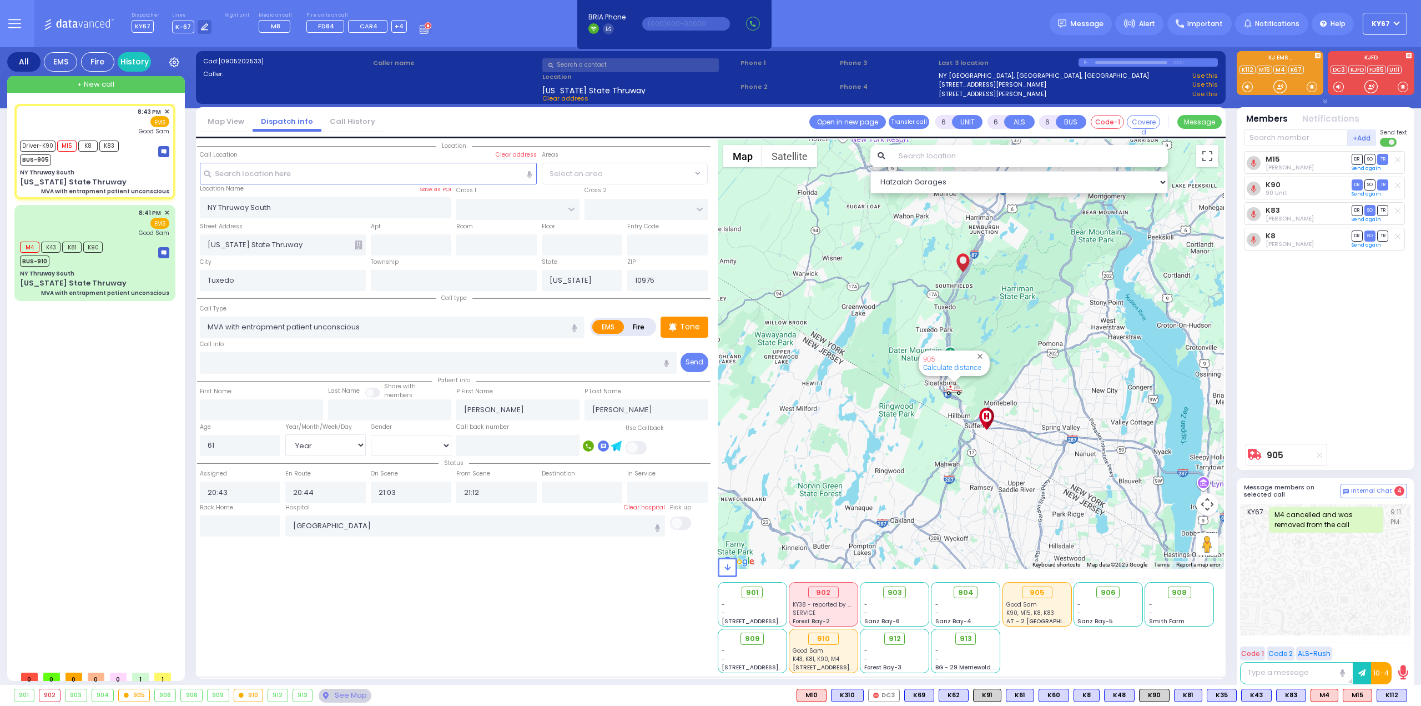
select select "Hatzalah Garages"
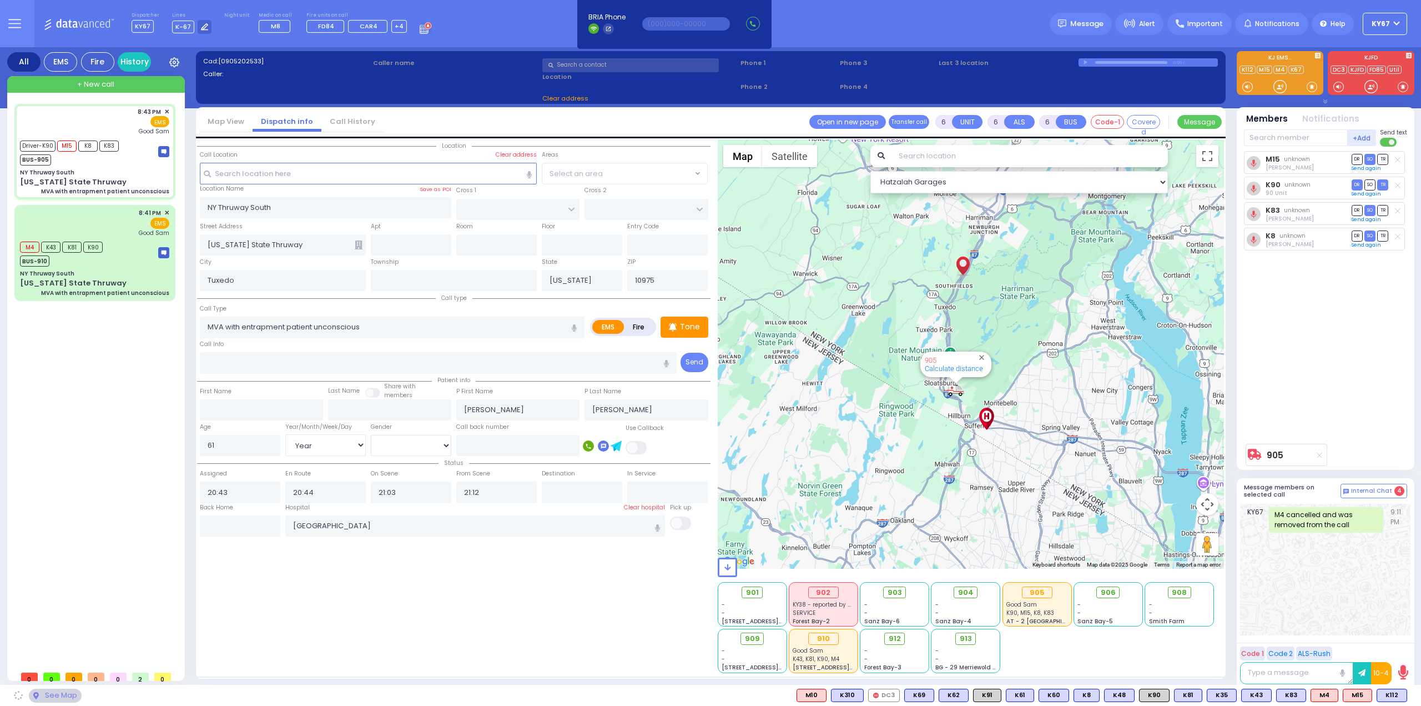
select select
radio input "true"
select select "Year"
select select "[DEMOGRAPHIC_DATA]"
select select "Hatzalah Garages"
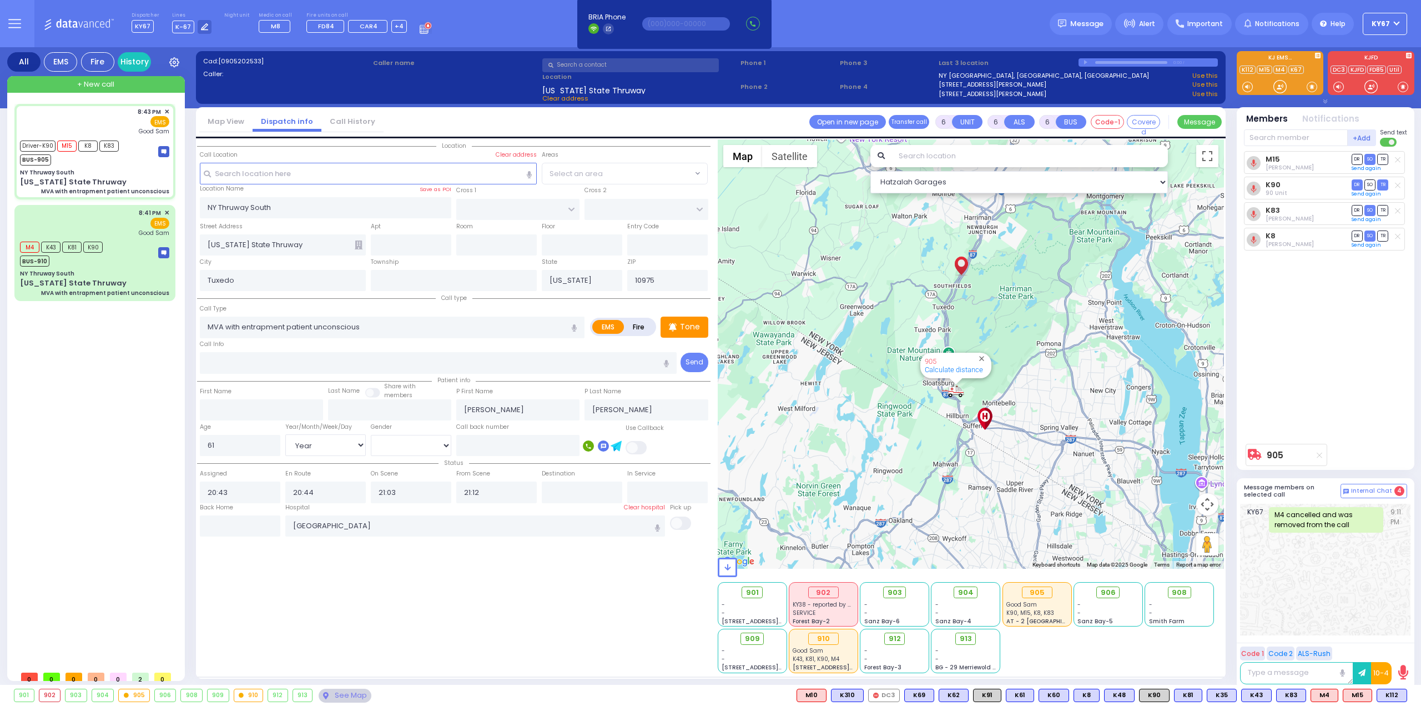
select select
radio input "true"
select select "Year"
select select "[DEMOGRAPHIC_DATA]"
select select "Hatzalah Garages"
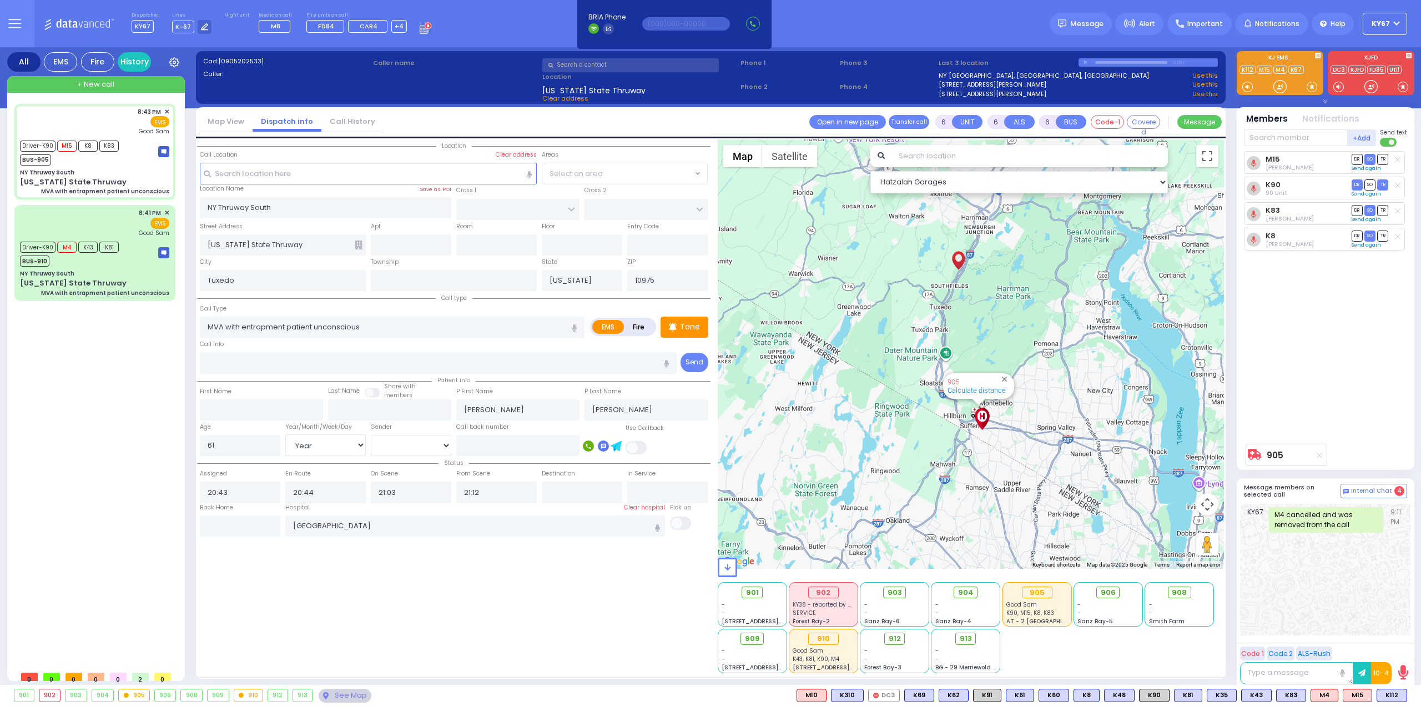
select select
radio input "true"
select select "Year"
select select "[DEMOGRAPHIC_DATA]"
type input "21:23"
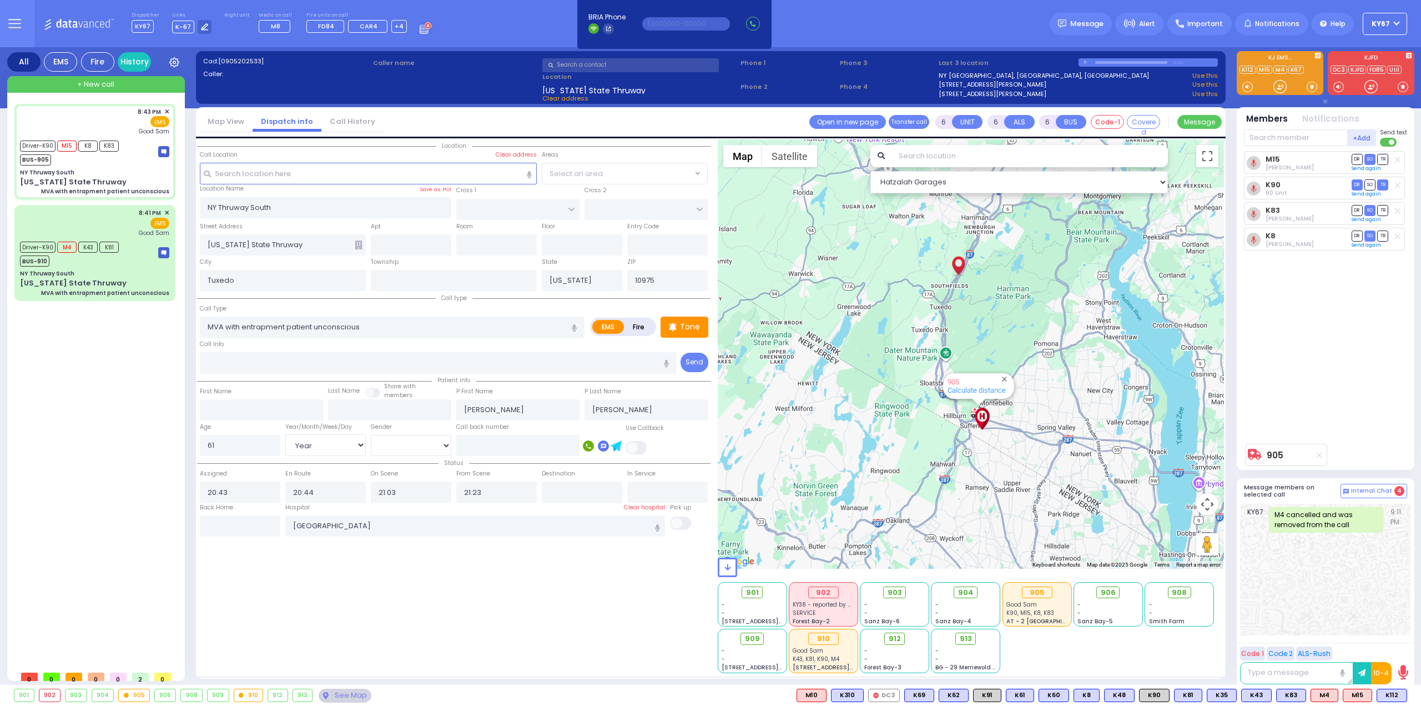
select select "Hatzalah Garages"
select select
radio input "true"
select select "Year"
select select "[DEMOGRAPHIC_DATA]"
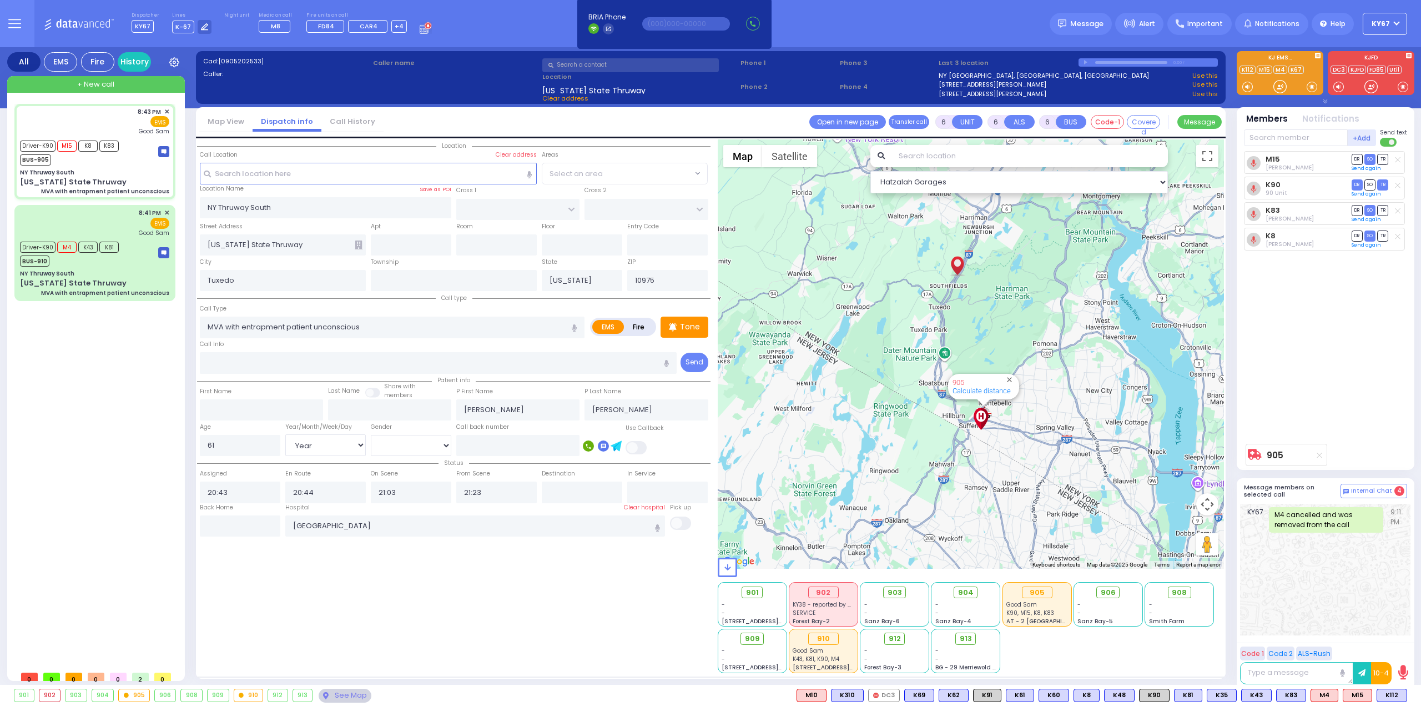
select select "Hatzalah Garages"
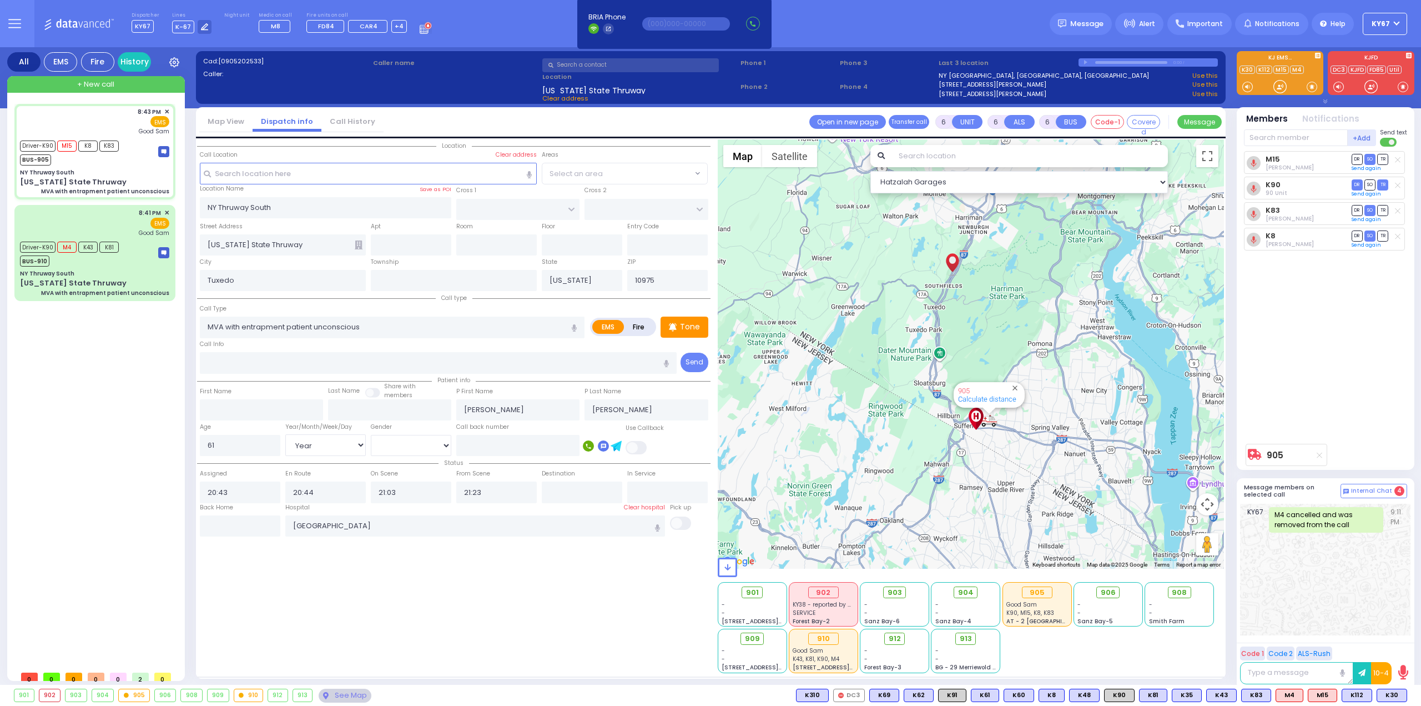
select select
radio input "true"
select select "Year"
select select "[DEMOGRAPHIC_DATA]"
select select "Hatzalah Garages"
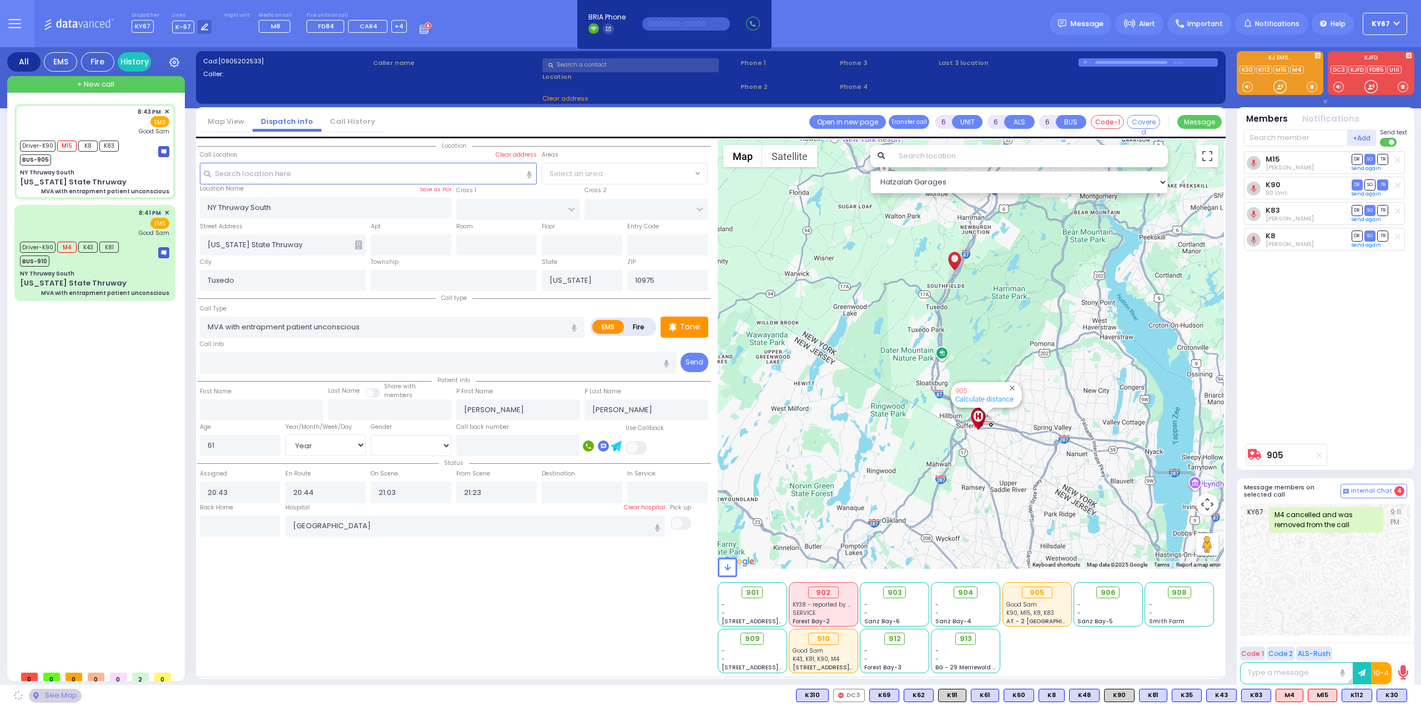
select select
radio input "true"
select select "Year"
select select "[DEMOGRAPHIC_DATA]"
select select "Hatzalah Garages"
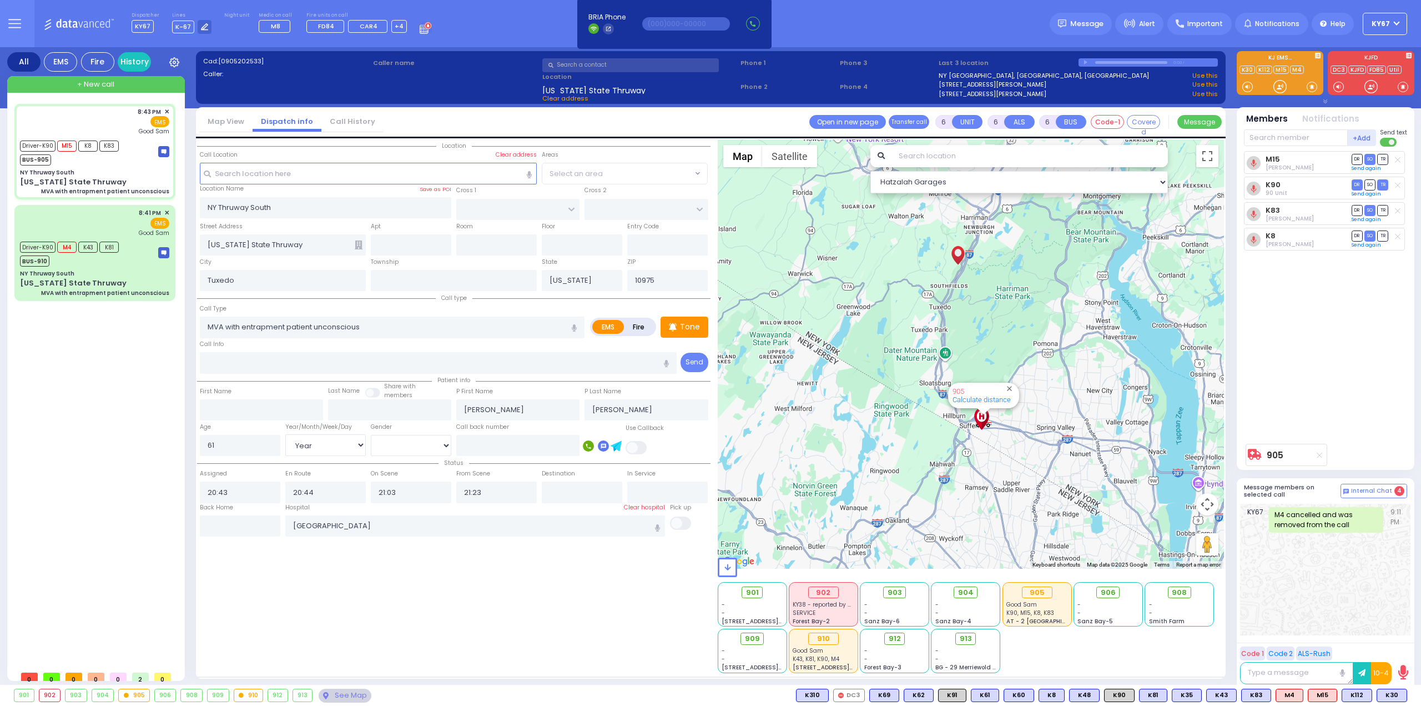
select select
radio input "true"
select select "Year"
select select "[DEMOGRAPHIC_DATA]"
type input "21:12"
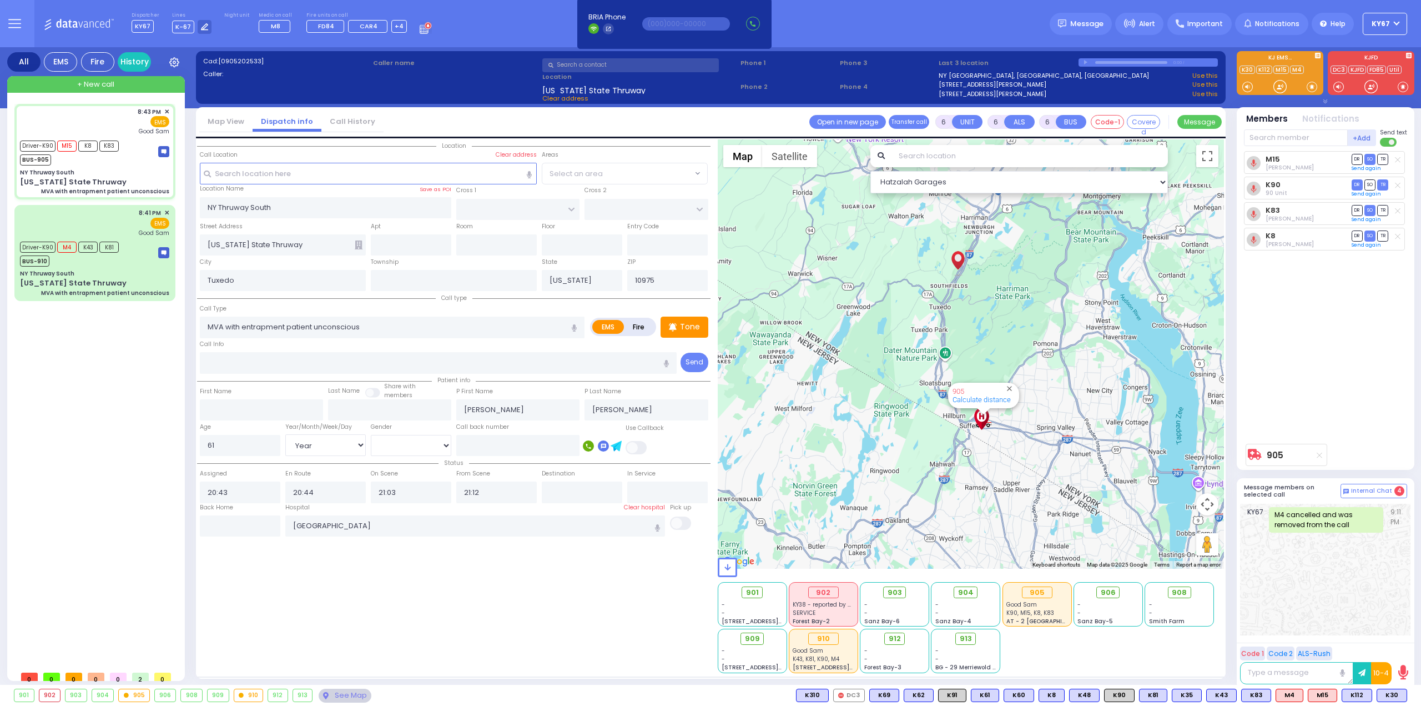
select select "Hatzalah Garages"
select select
radio input "true"
select select "Year"
select select "[DEMOGRAPHIC_DATA]"
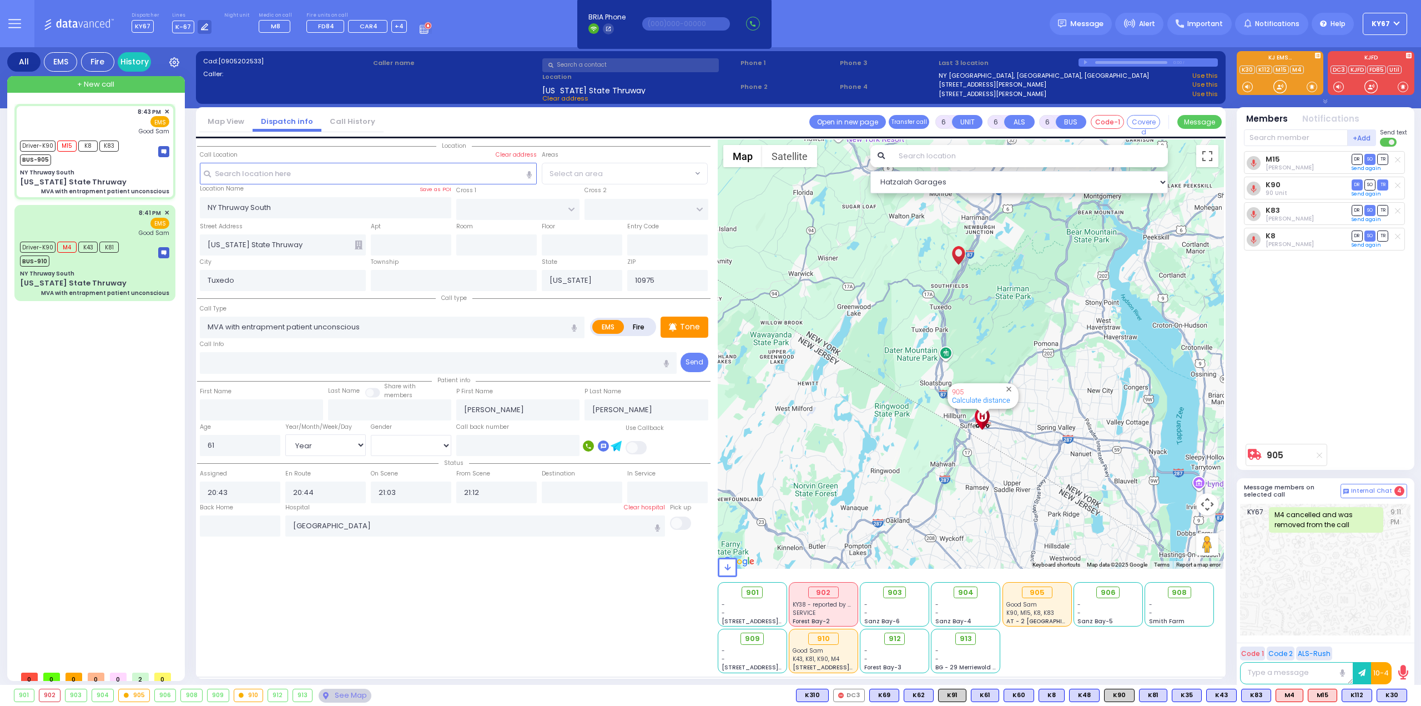
type input "21:23"
select select "Hatzalah Garages"
select select
radio input "true"
select select "Year"
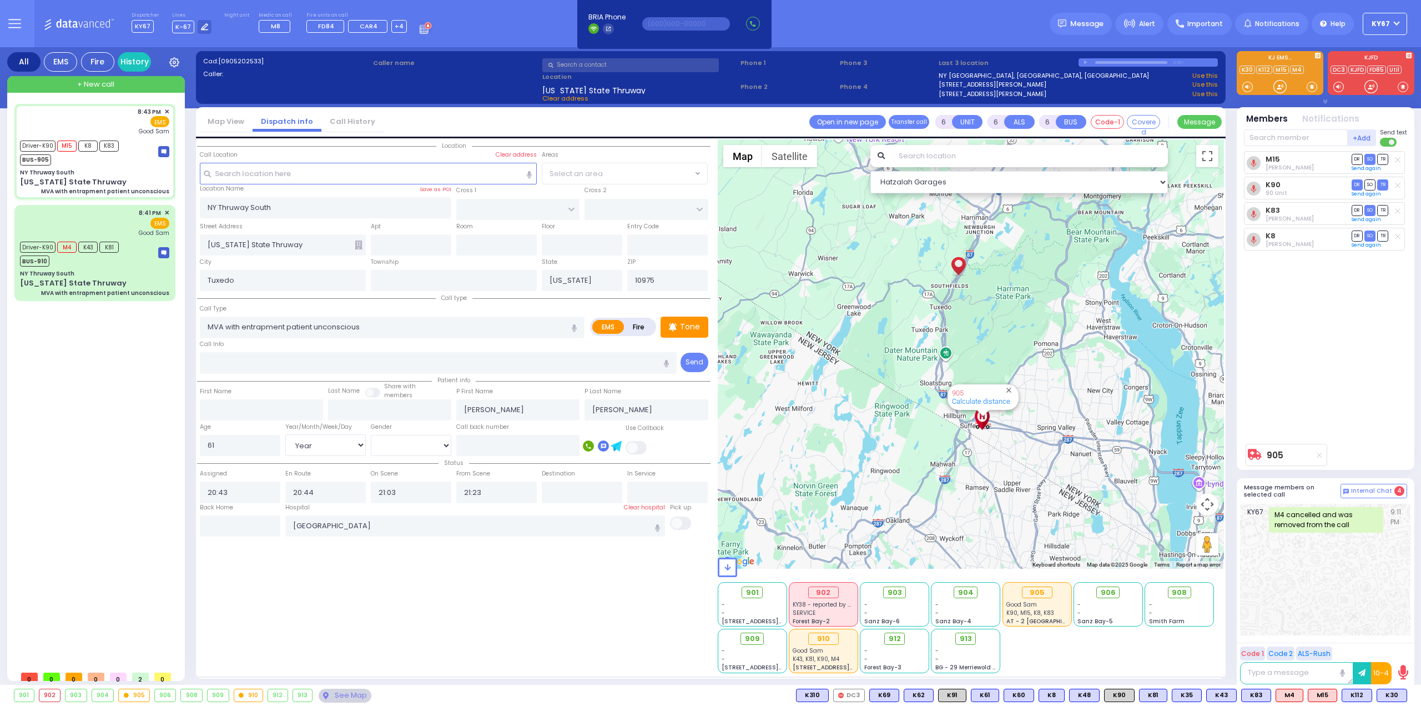
select select "[DEMOGRAPHIC_DATA]"
select select "Hatzalah Garages"
select select
radio input "true"
select select "Year"
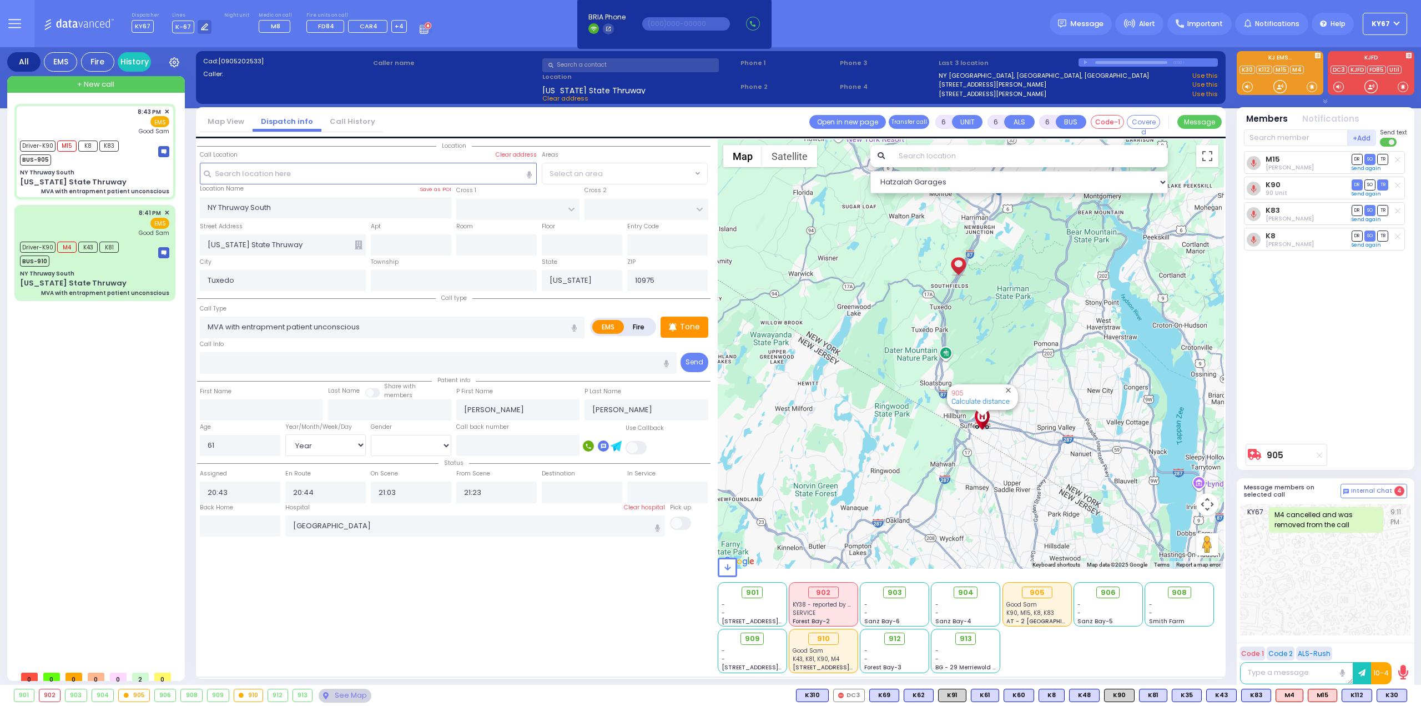
select select "[DEMOGRAPHIC_DATA]"
type input "21:12"
select select "Hatzalah Garages"
select select
radio input "true"
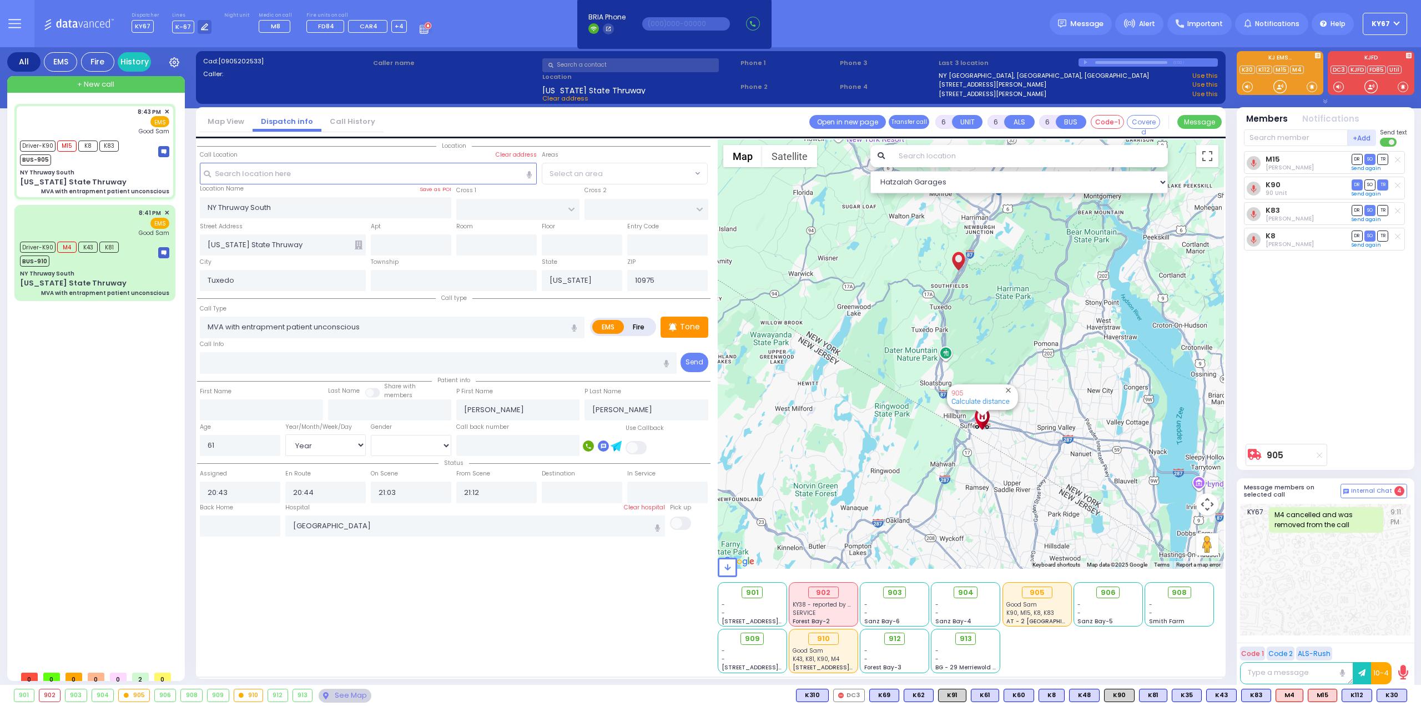
select select "Year"
select select "[DEMOGRAPHIC_DATA]"
type input "21:23"
select select "Hatzalah Garages"
select select
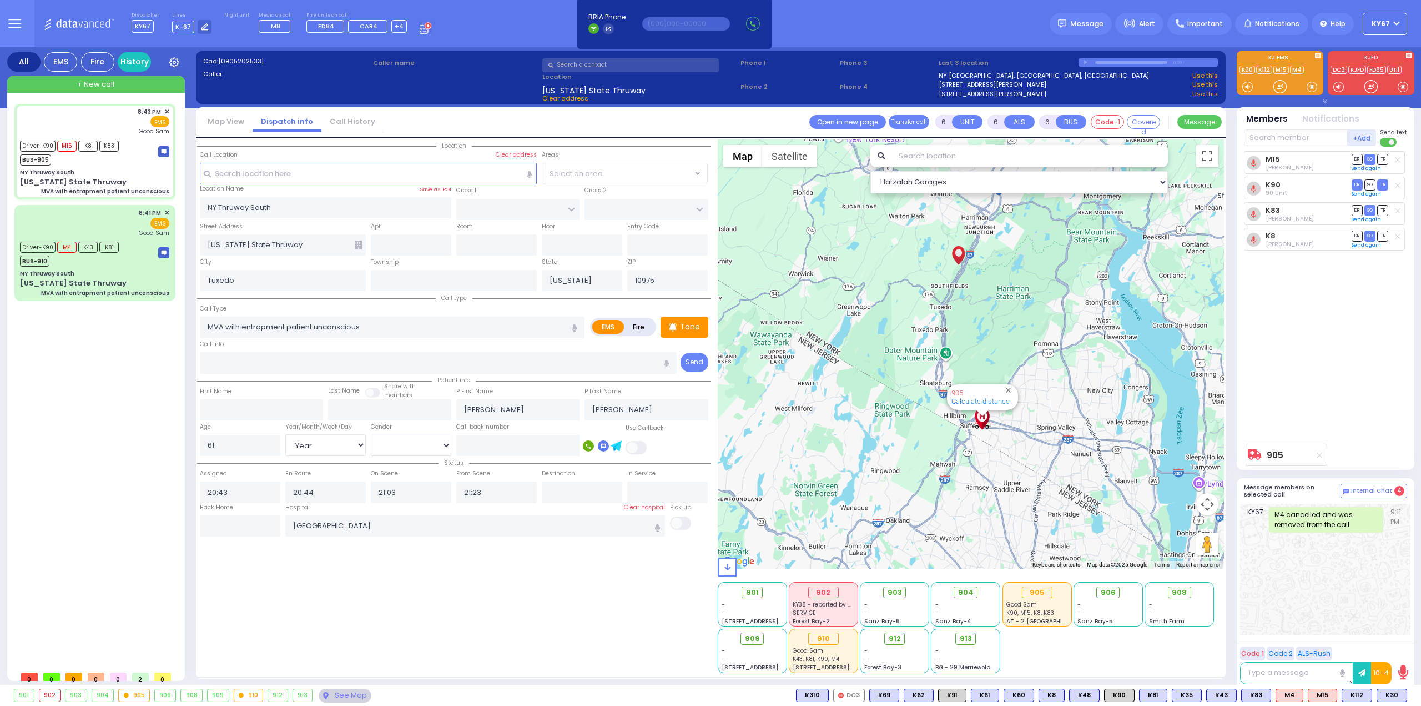
radio input "true"
select select "Year"
select select "[DEMOGRAPHIC_DATA]"
select select "Hatzalah Garages"
select select
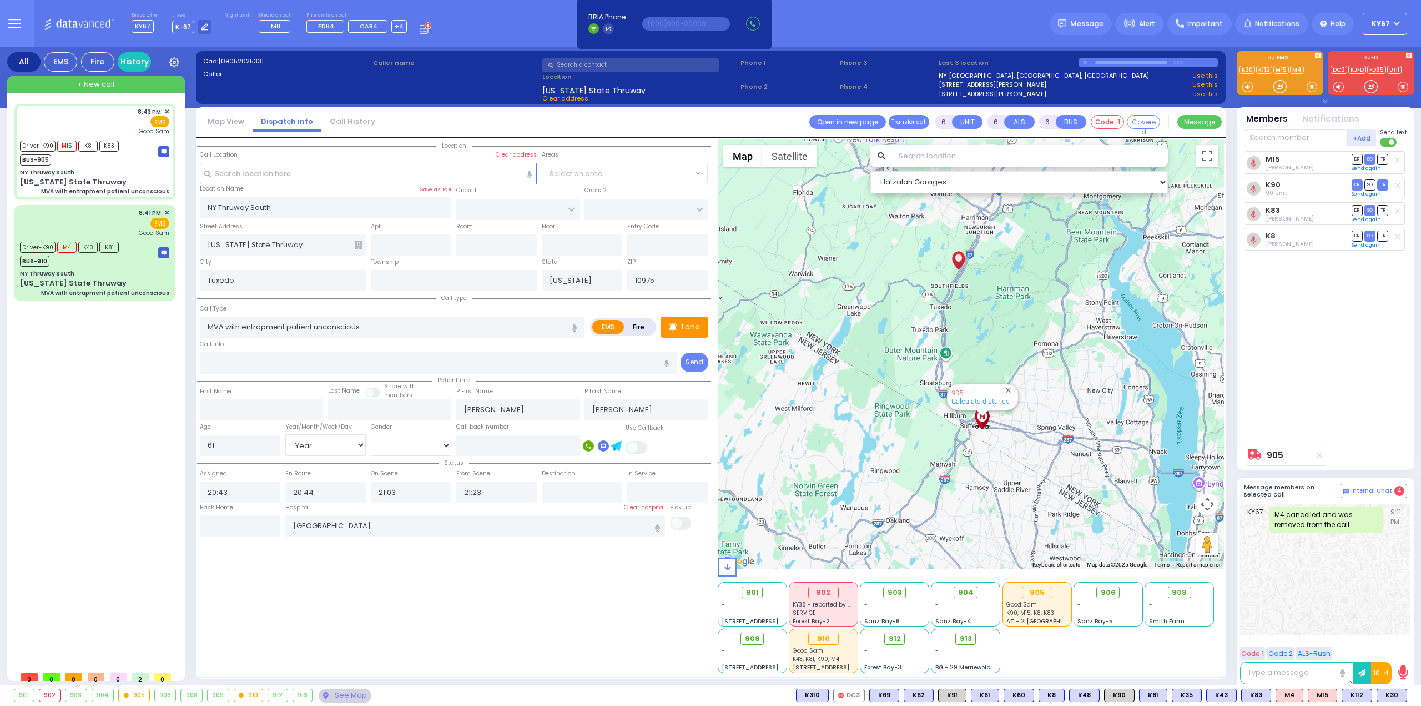
radio input "true"
select select "Year"
select select "[DEMOGRAPHIC_DATA]"
select select "Hatzalah Garages"
select select
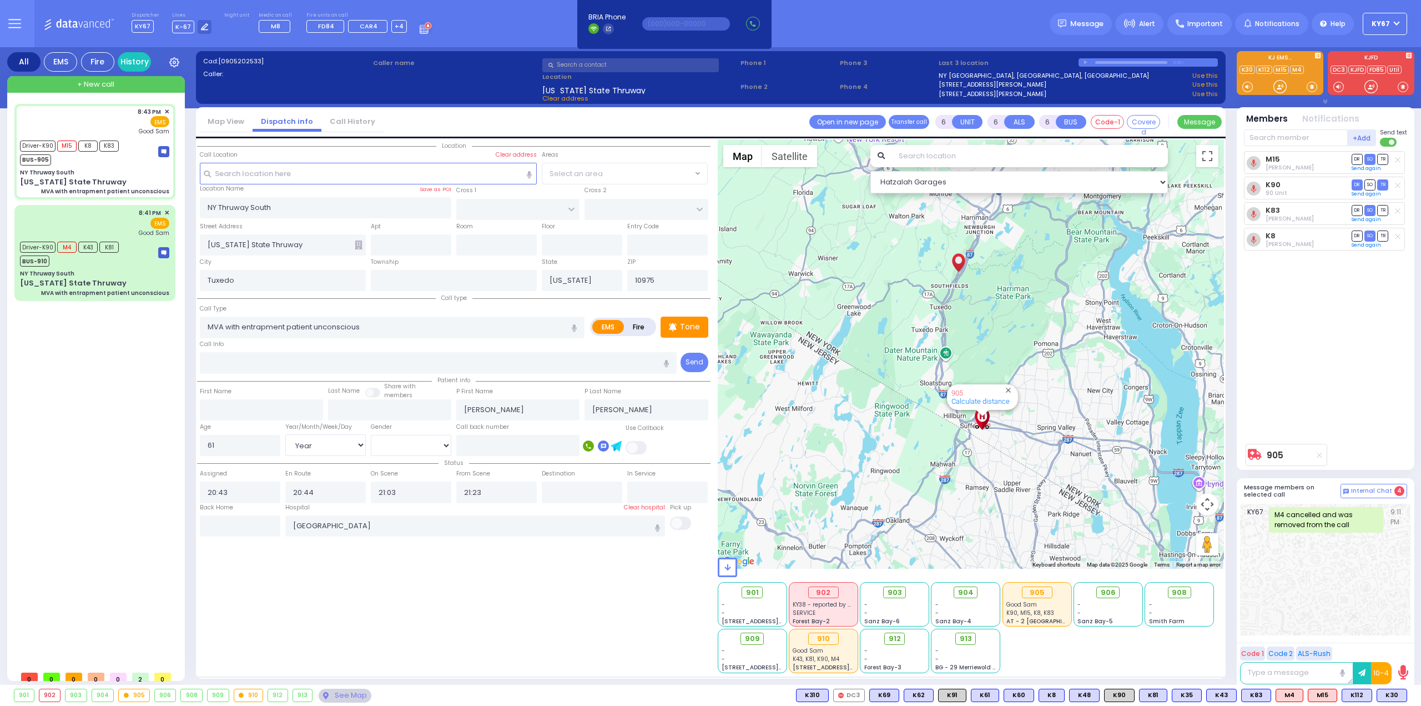
radio input "true"
select select "Year"
select select "[DEMOGRAPHIC_DATA]"
type input "21:12"
select select "Hatzalah Garages"
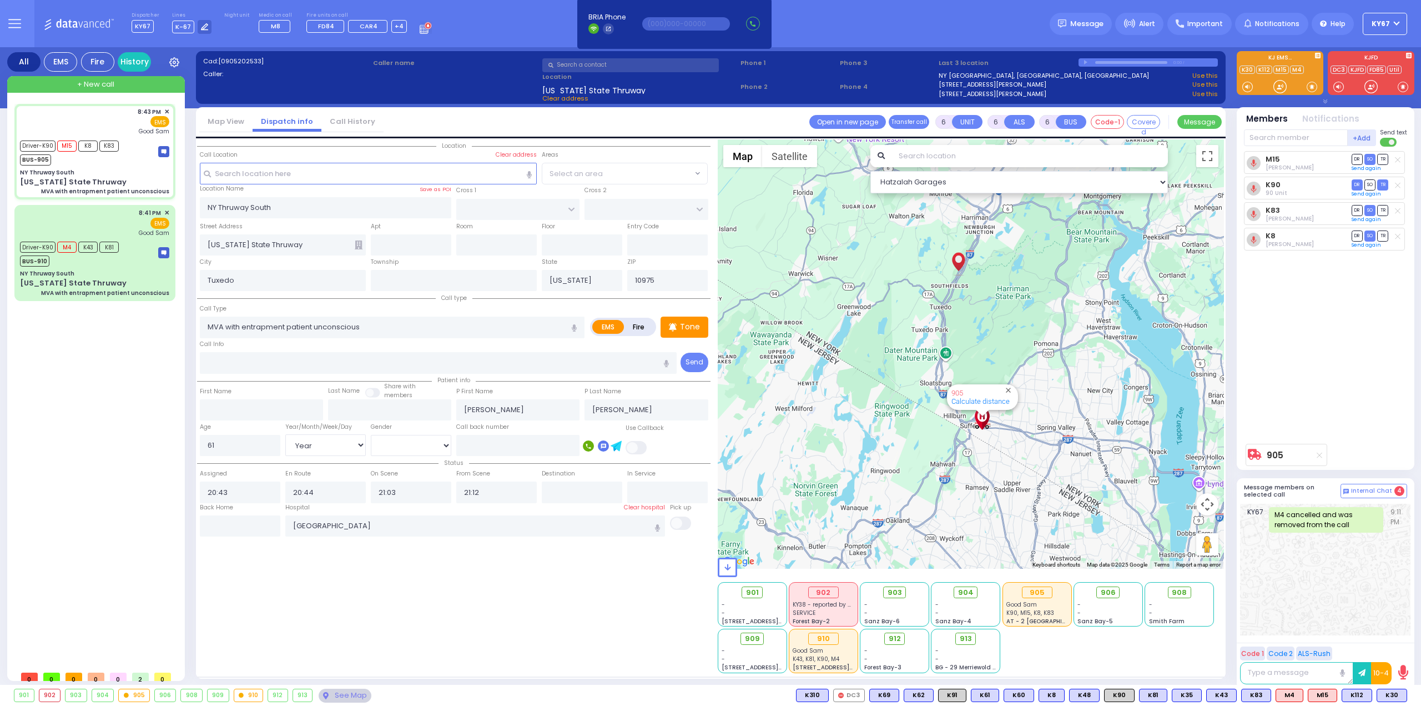
select select
radio input "true"
select select "Year"
select select "[DEMOGRAPHIC_DATA]"
type input "21:23"
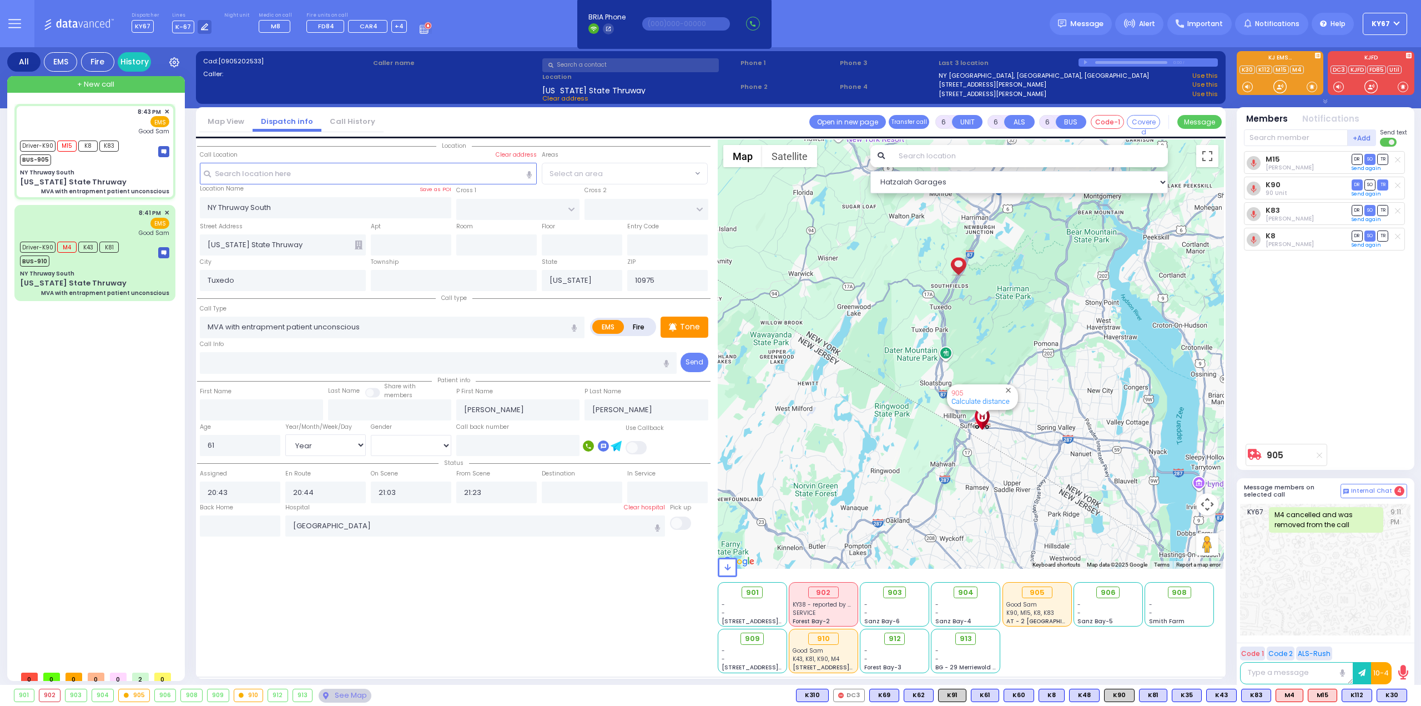
select select "Hatzalah Garages"
select select
radio input "true"
select select "Year"
select select "[DEMOGRAPHIC_DATA]"
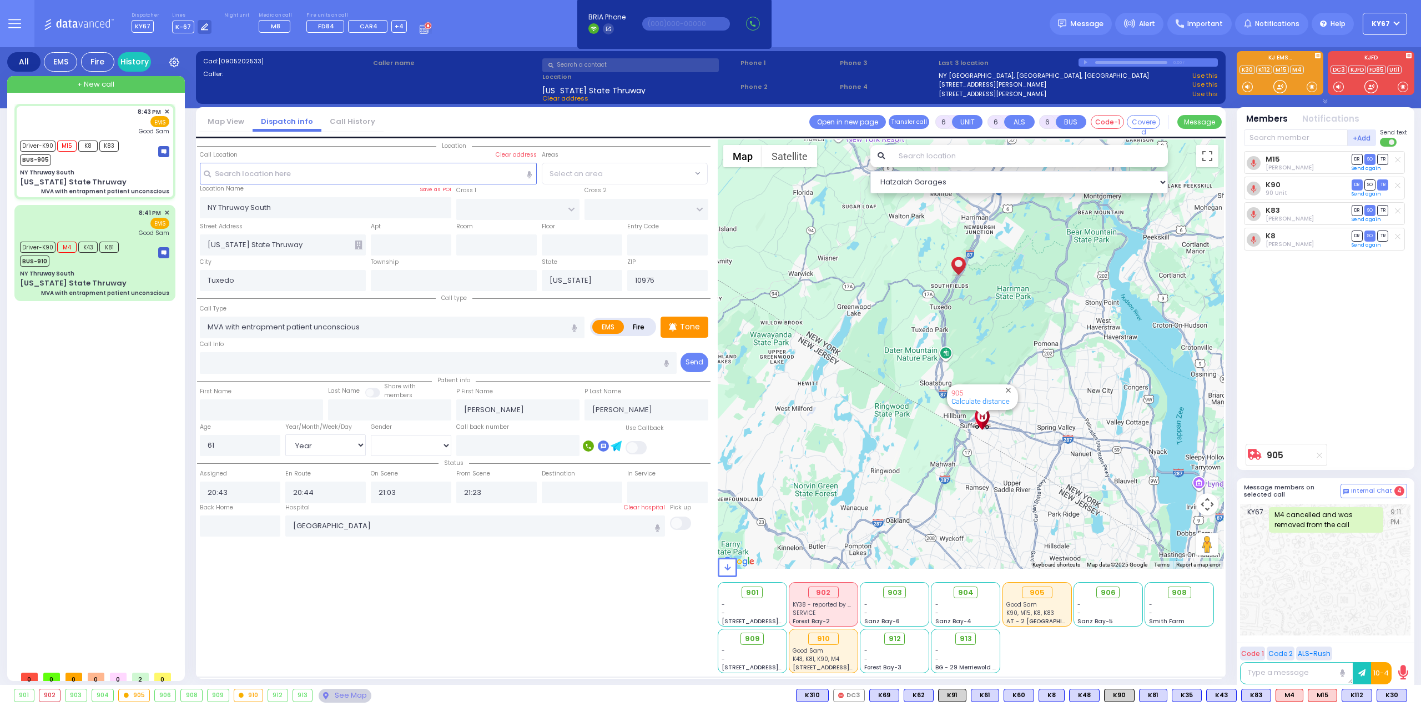
select select "Hatzalah Garages"
select select
radio input "true"
select select "Year"
select select "[DEMOGRAPHIC_DATA]"
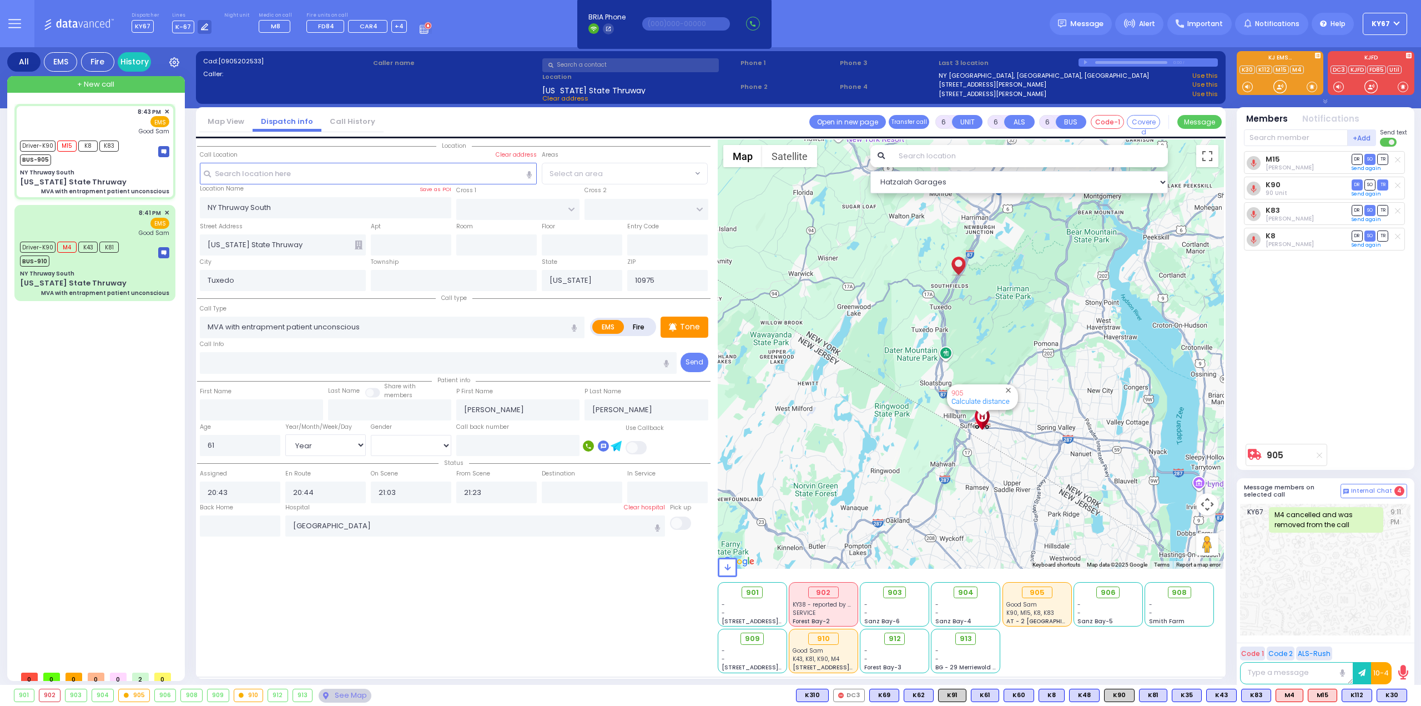
select select "Hatzalah Garages"
select select
radio input "true"
select select "Year"
select select "[DEMOGRAPHIC_DATA]"
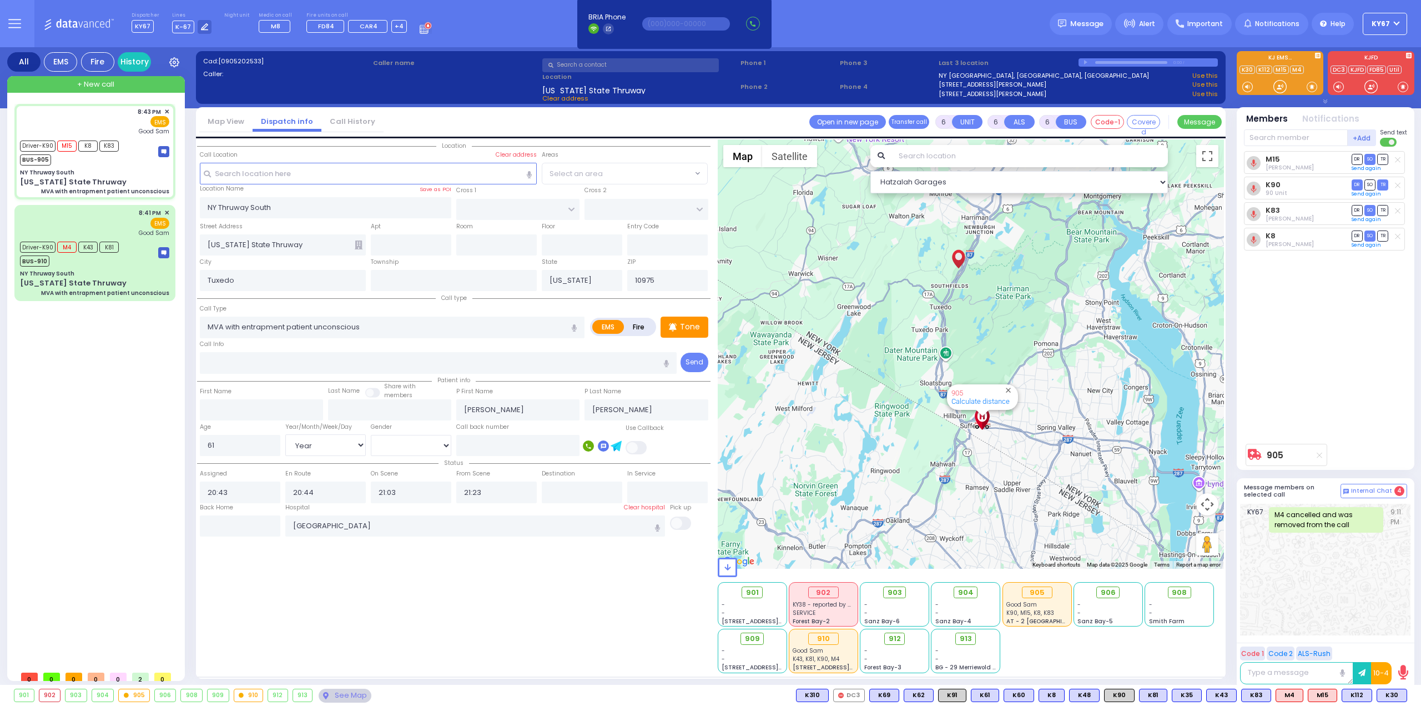
select select "Hatzalah Garages"
select select
radio input "true"
select select "Year"
select select "[DEMOGRAPHIC_DATA]"
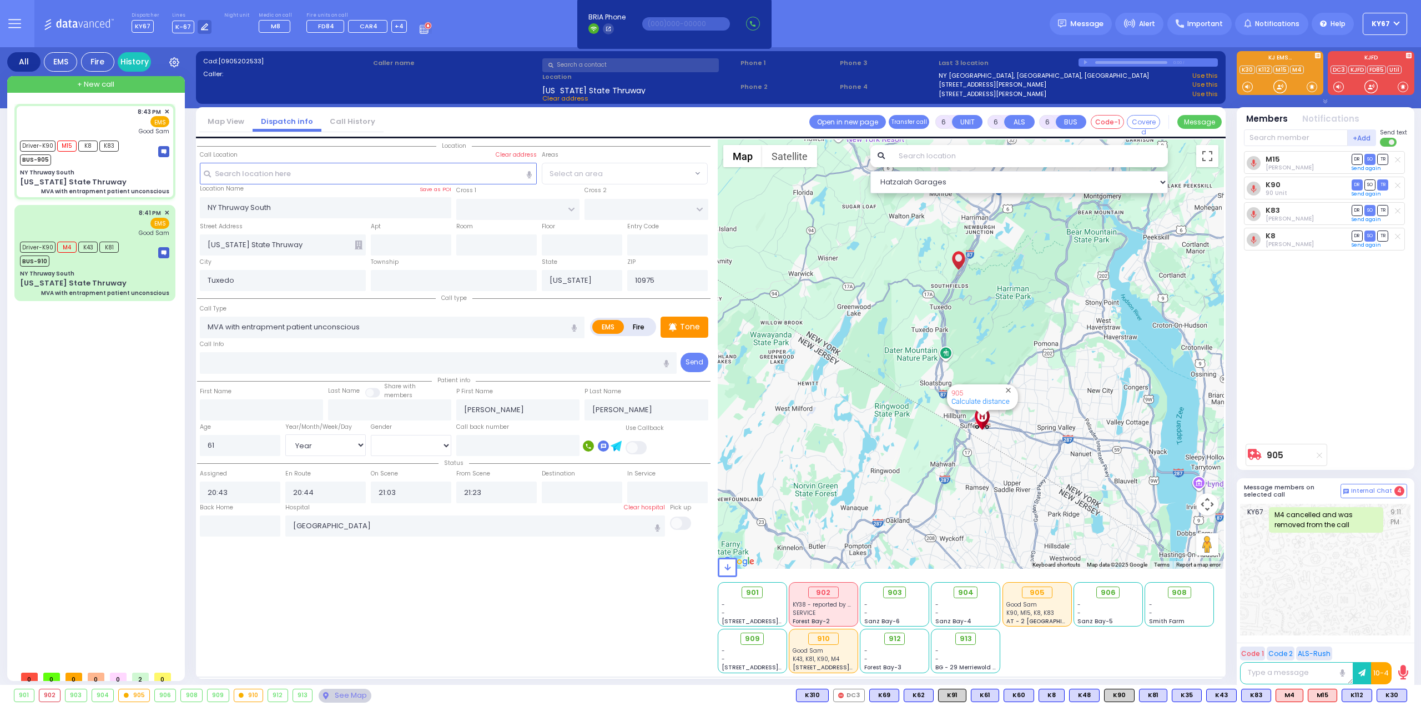
select select "Hatzalah Garages"
select select
radio input "true"
select select "Year"
select select "[DEMOGRAPHIC_DATA]"
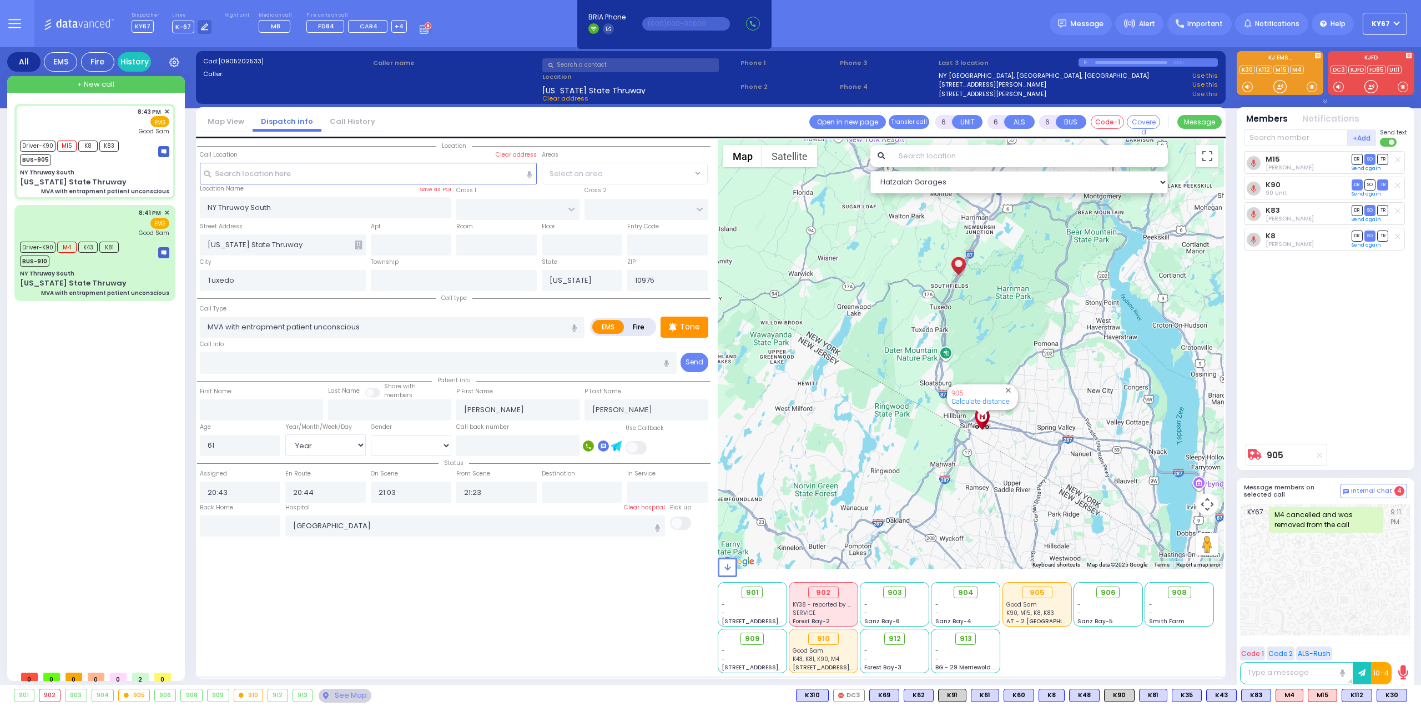
select select "Hatzalah Garages"
select select
radio input "true"
select select "Year"
select select "[DEMOGRAPHIC_DATA]"
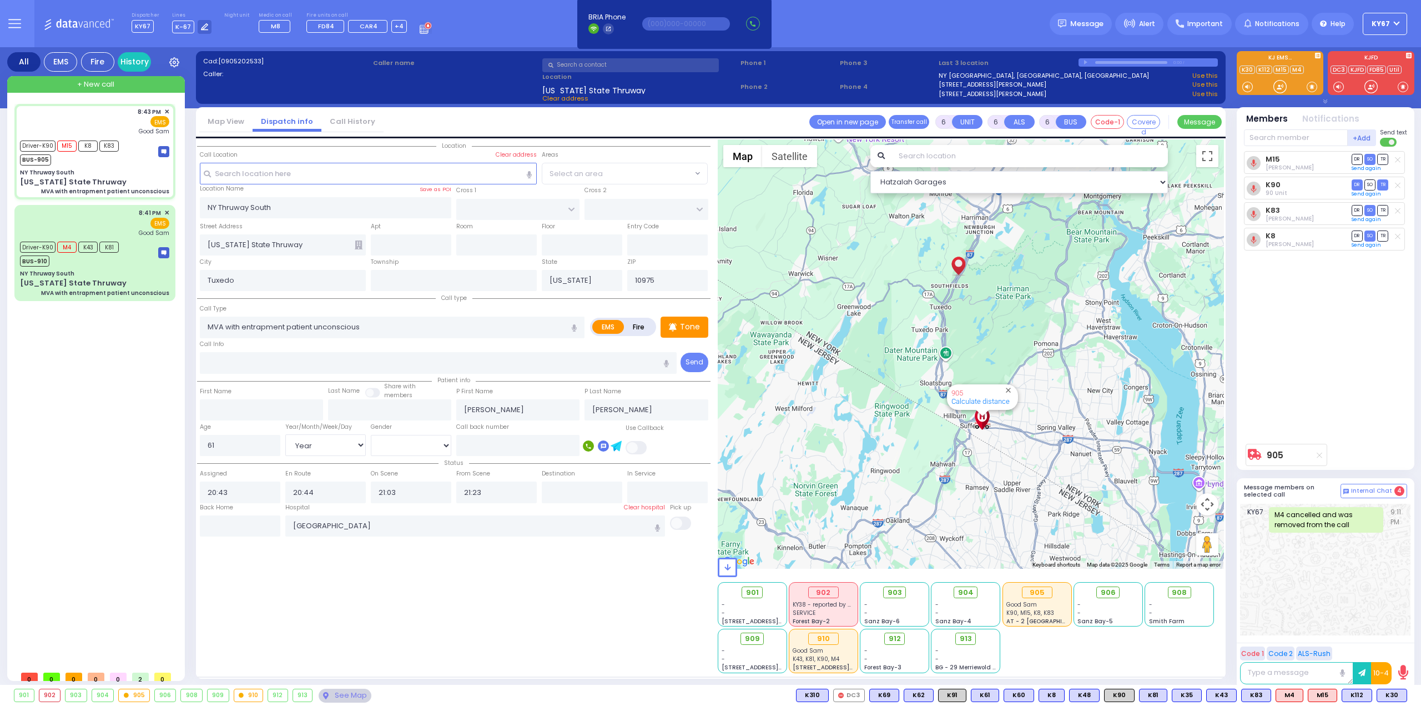
select select "Hatzalah Garages"
select select
radio input "true"
select select "Year"
select select "[DEMOGRAPHIC_DATA]"
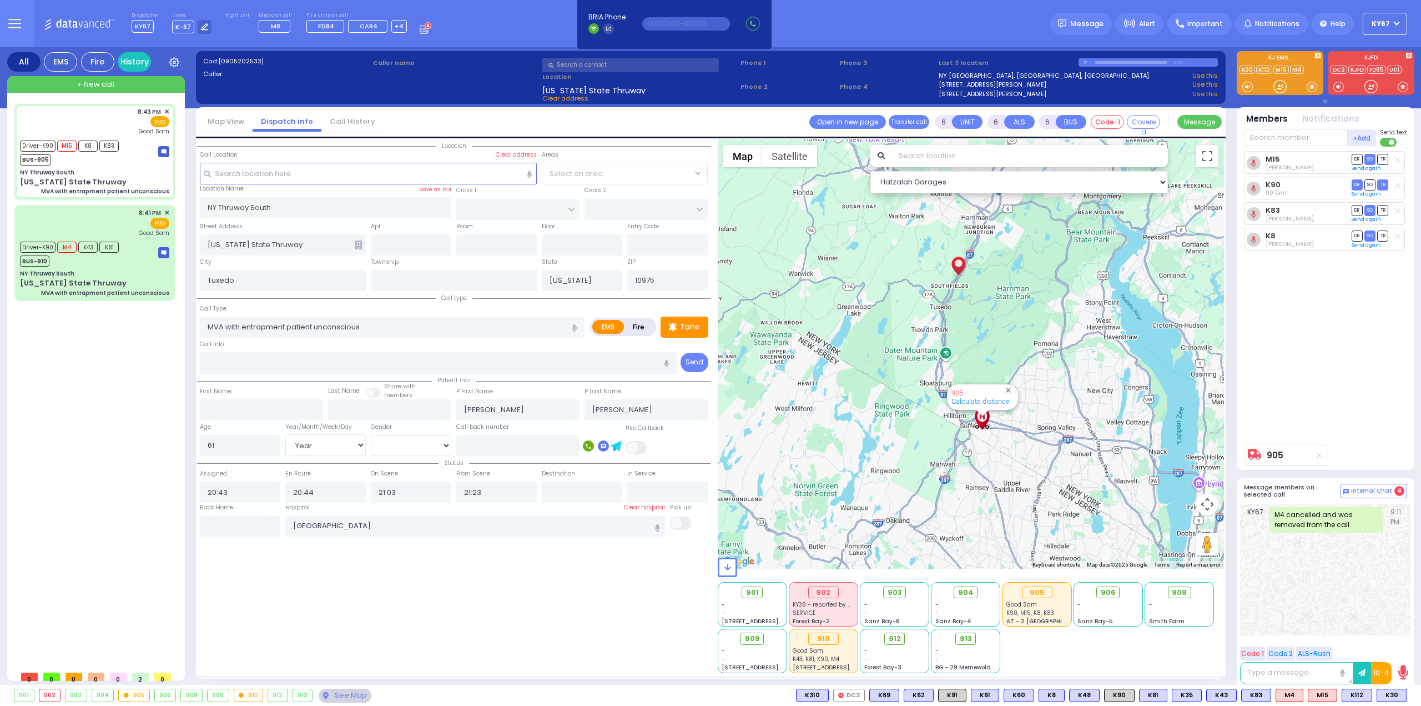
select select "Hatzalah Garages"
select select
radio input "true"
select select "Year"
select select "[DEMOGRAPHIC_DATA]"
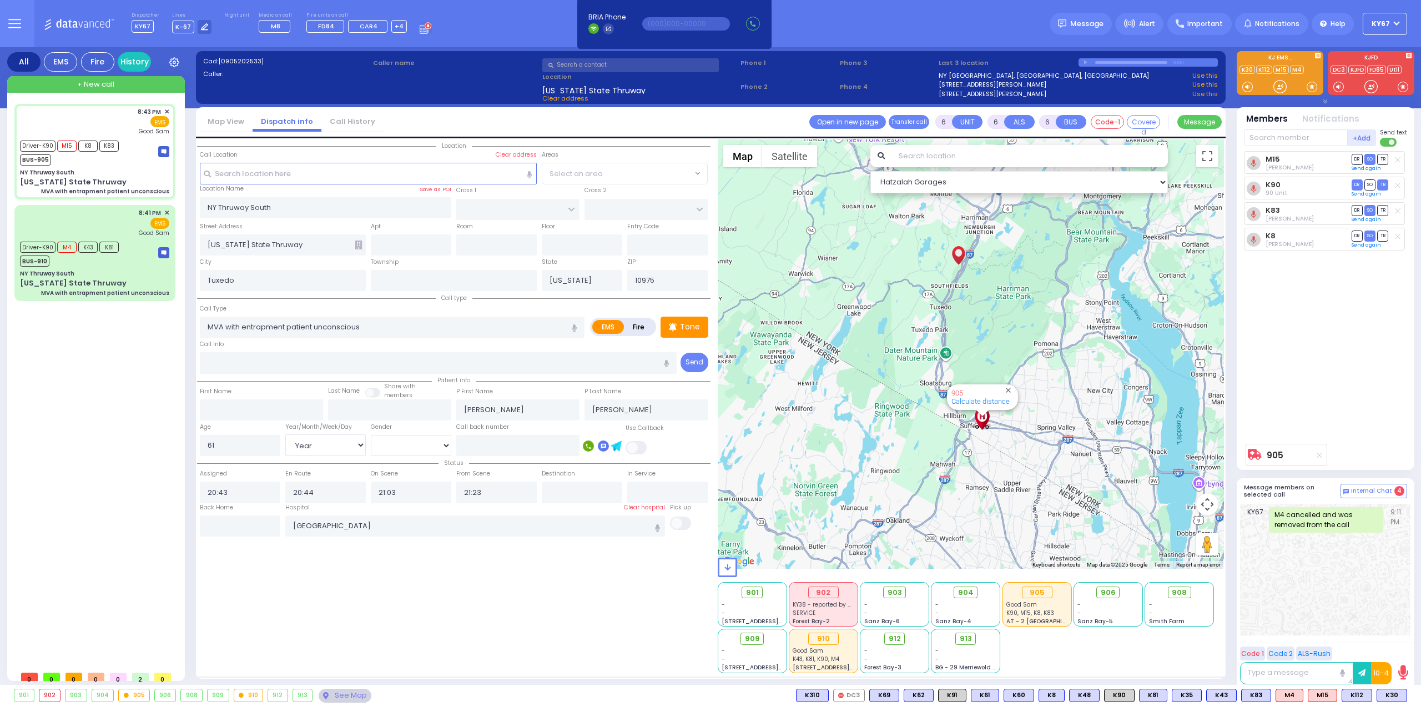
select select "Hatzalah Garages"
select select
radio input "true"
select select "Year"
select select "[DEMOGRAPHIC_DATA]"
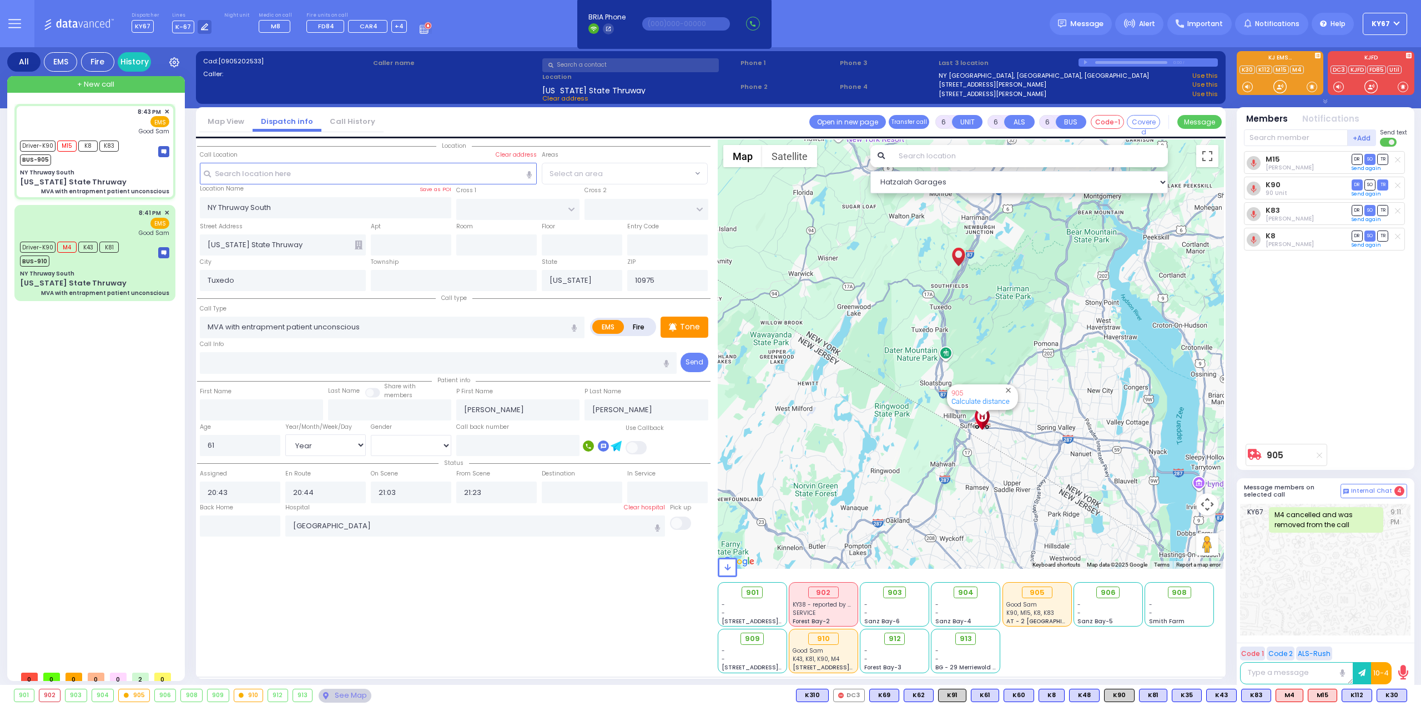
select select "Hatzalah Garages"
